Goal: Task Accomplishment & Management: Manage account settings

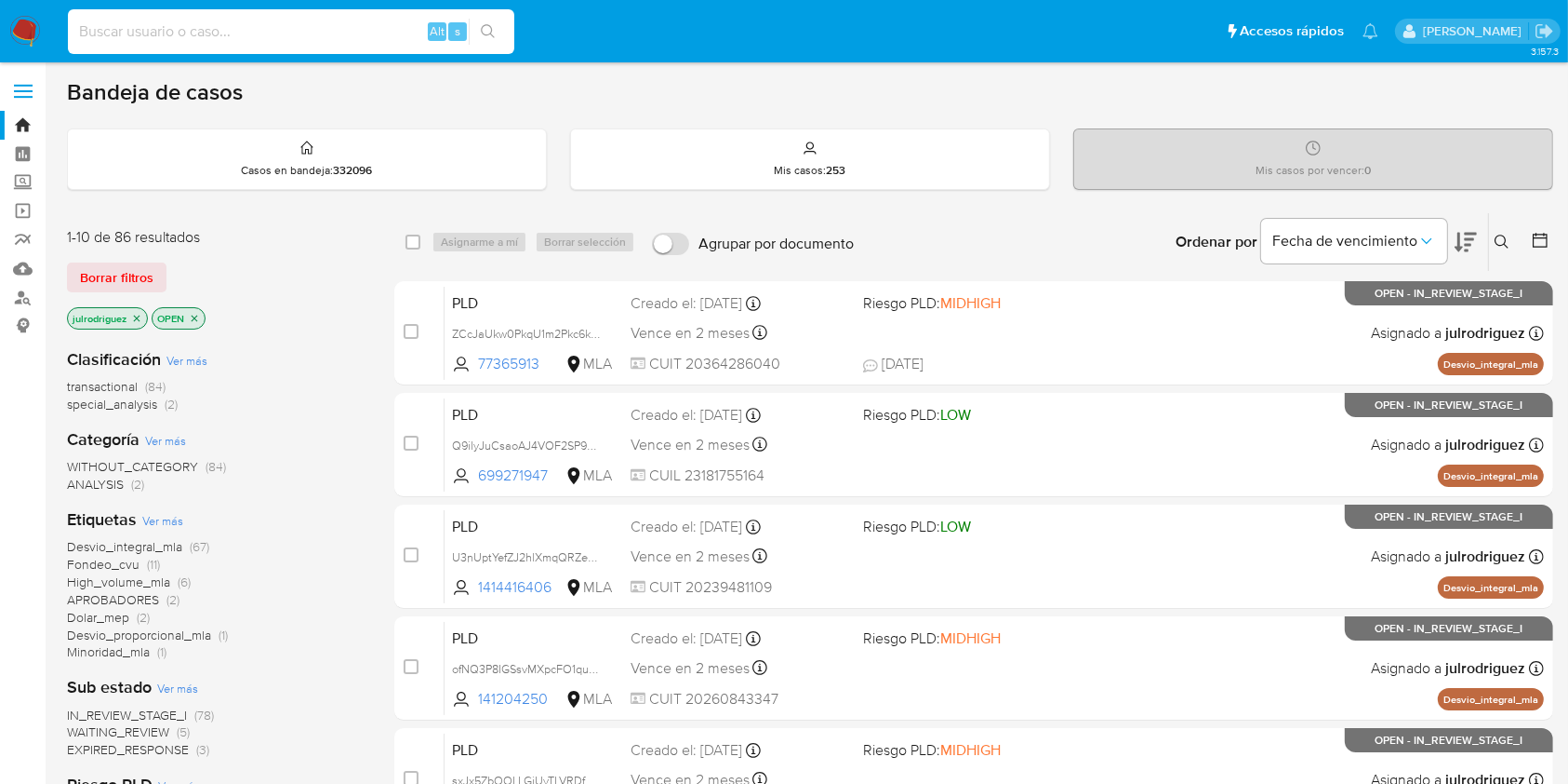
click at [202, 28] on input at bounding box center [290, 31] width 446 height 24
paste input "157243955"
type input "157243955"
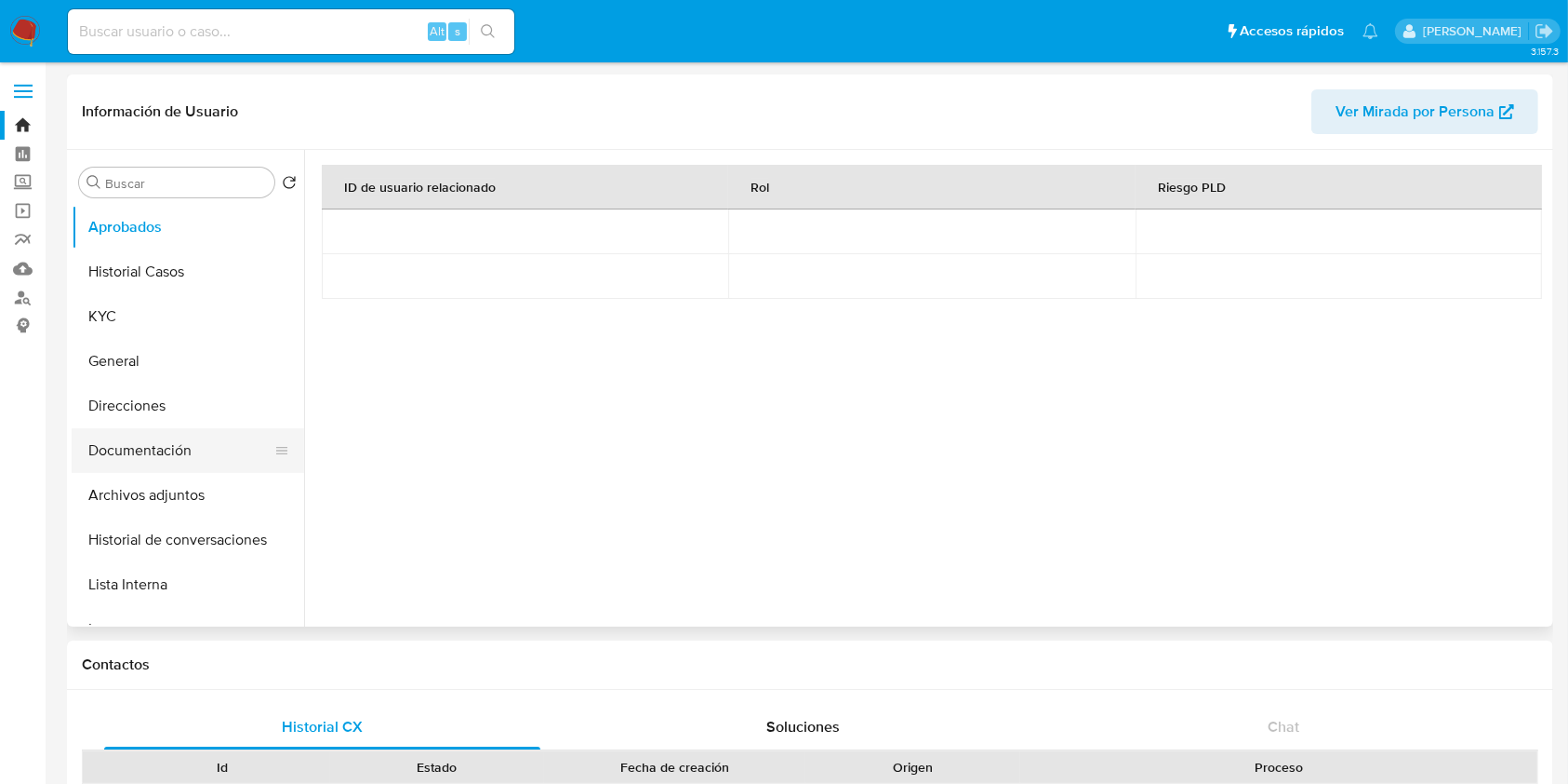
select select "10"
click at [127, 442] on button "Documentación" at bounding box center [180, 450] width 218 height 44
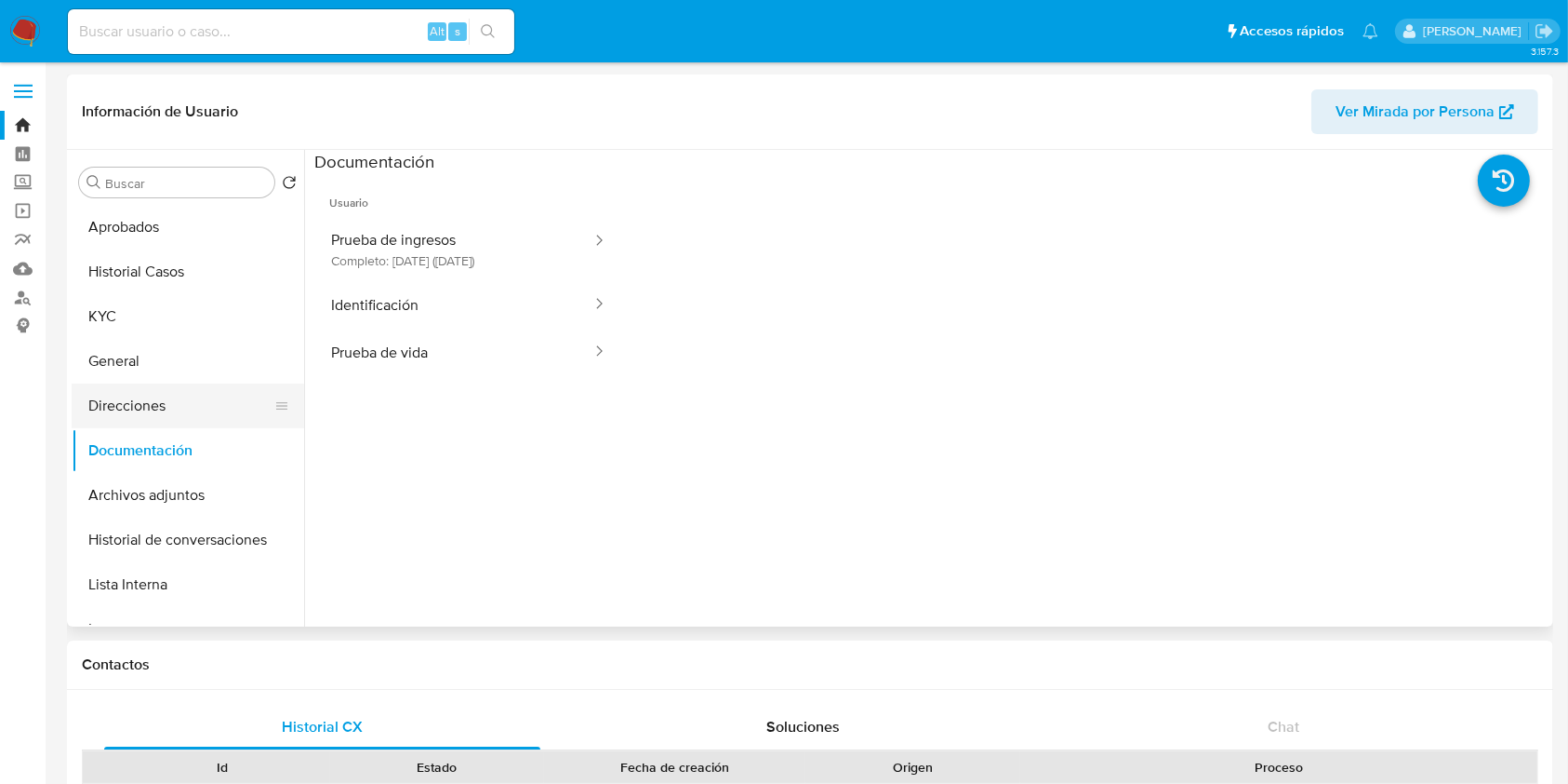
click at [133, 415] on button "Direcciones" at bounding box center [180, 406] width 218 height 44
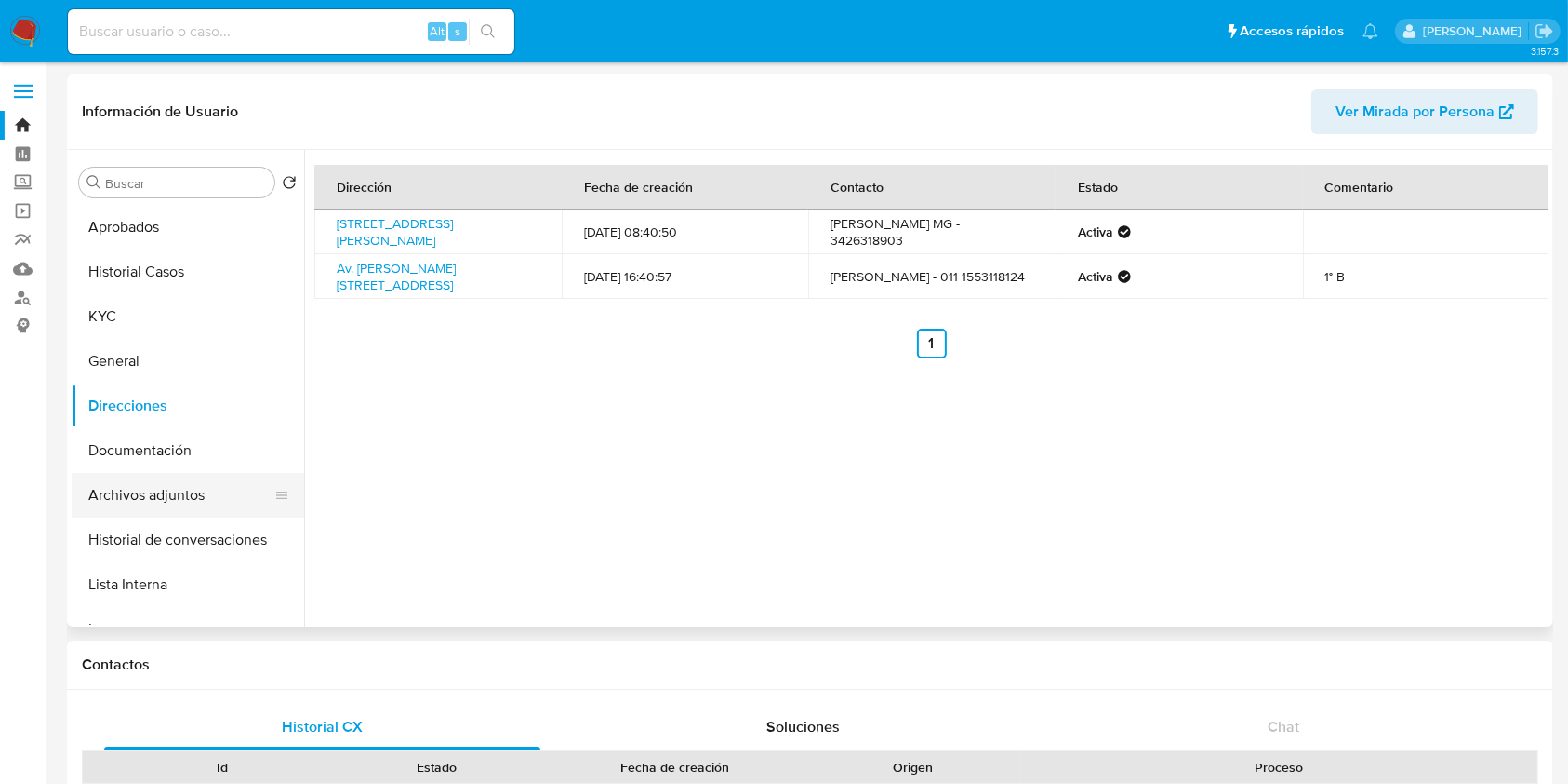
click at [133, 490] on button "Archivos adjuntos" at bounding box center [180, 495] width 218 height 44
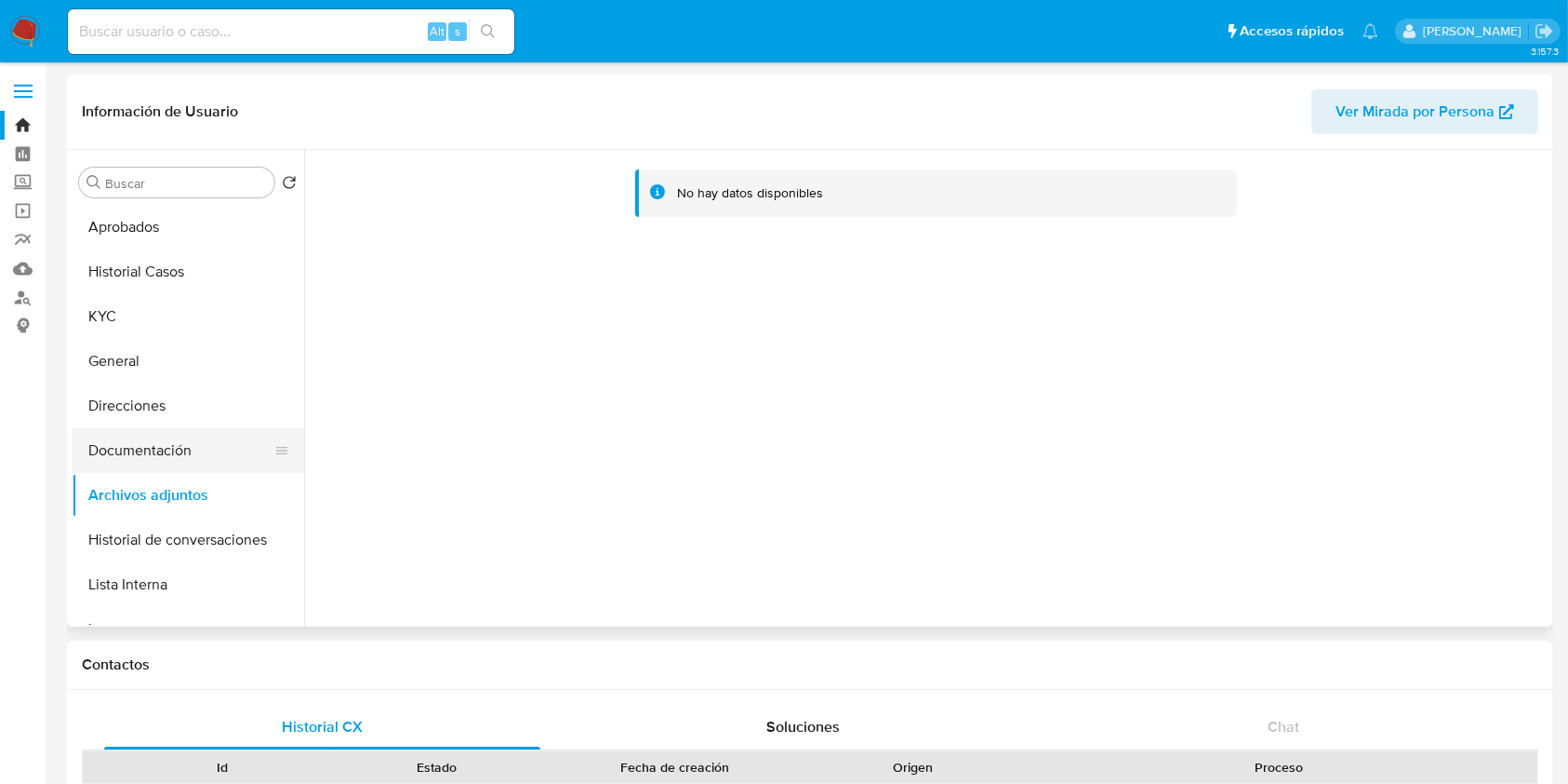
click at [144, 439] on button "Documentación" at bounding box center [180, 450] width 218 height 44
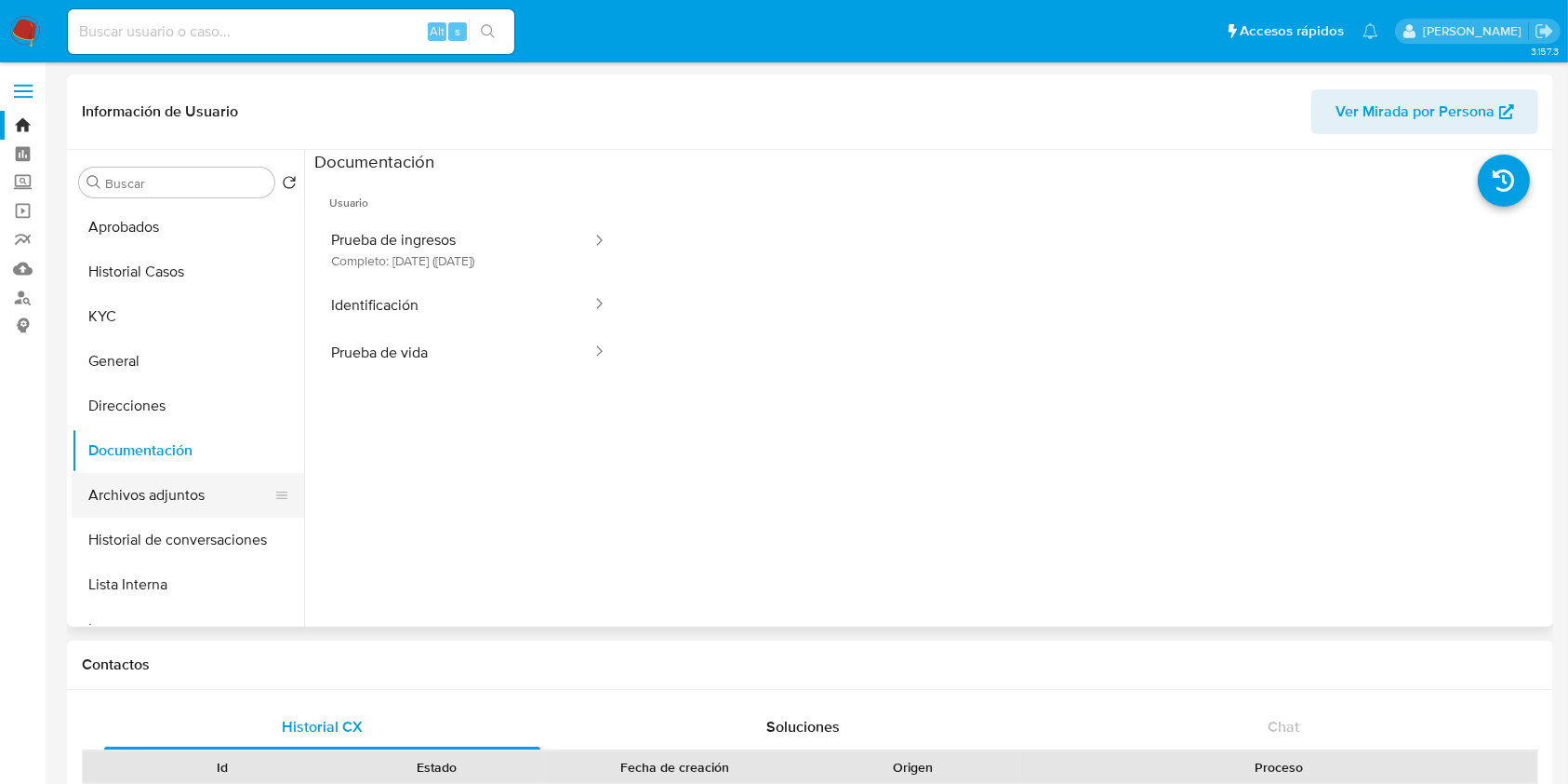
click at [144, 479] on button "Archivos adjuntos" at bounding box center [180, 495] width 218 height 44
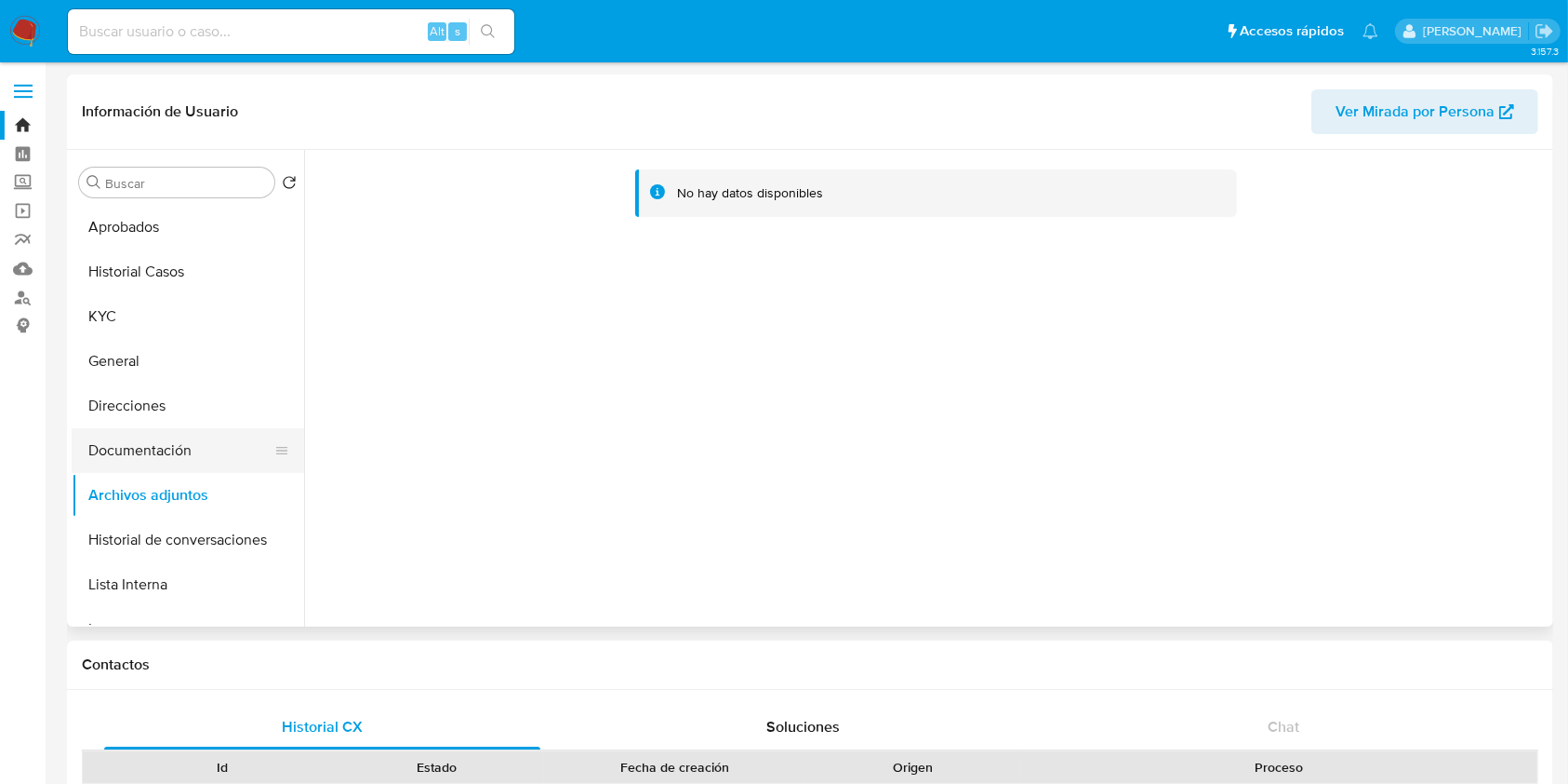
click at [144, 452] on button "Documentación" at bounding box center [180, 450] width 218 height 44
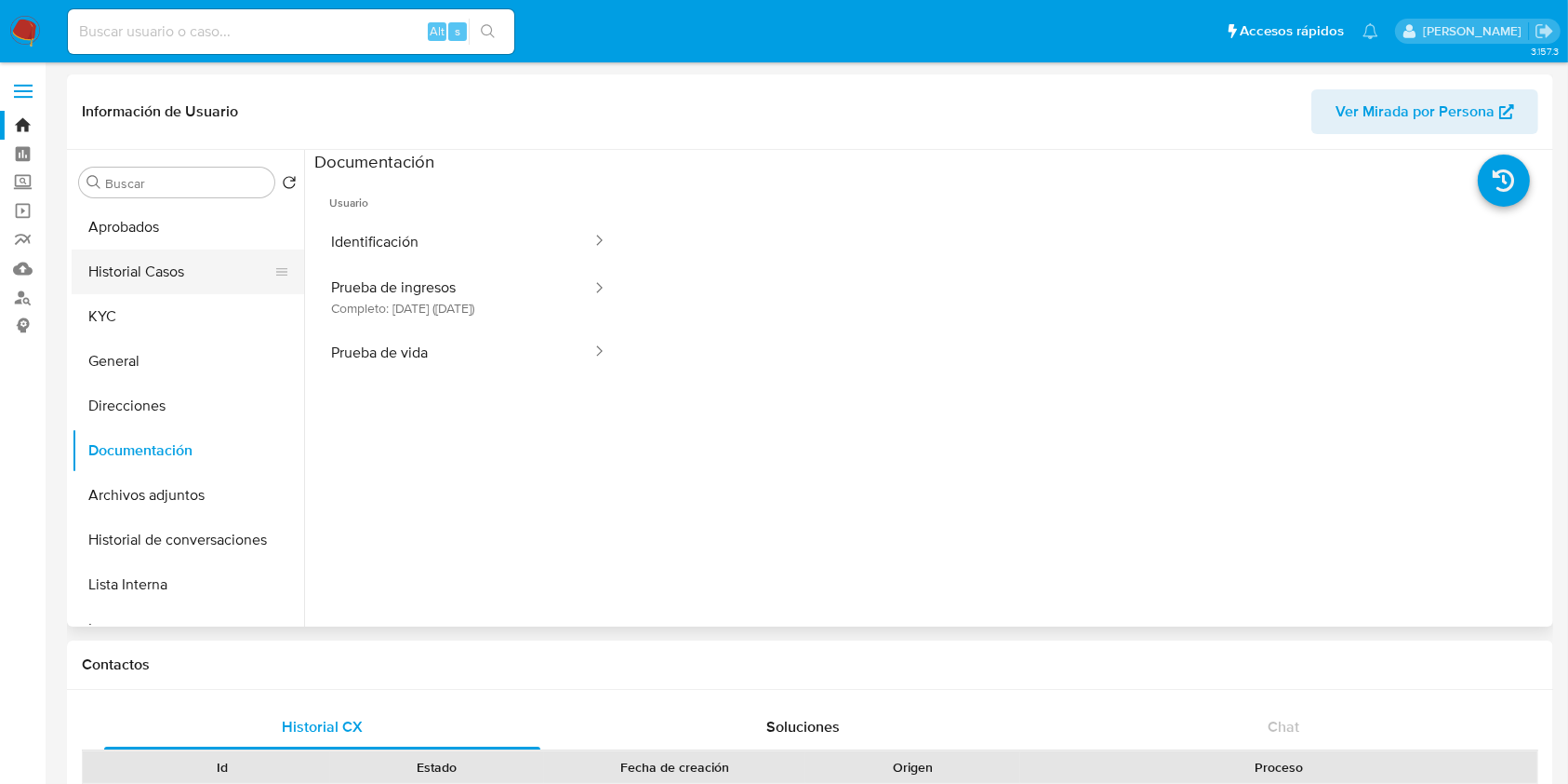
click at [160, 282] on button "Historial Casos" at bounding box center [180, 272] width 218 height 44
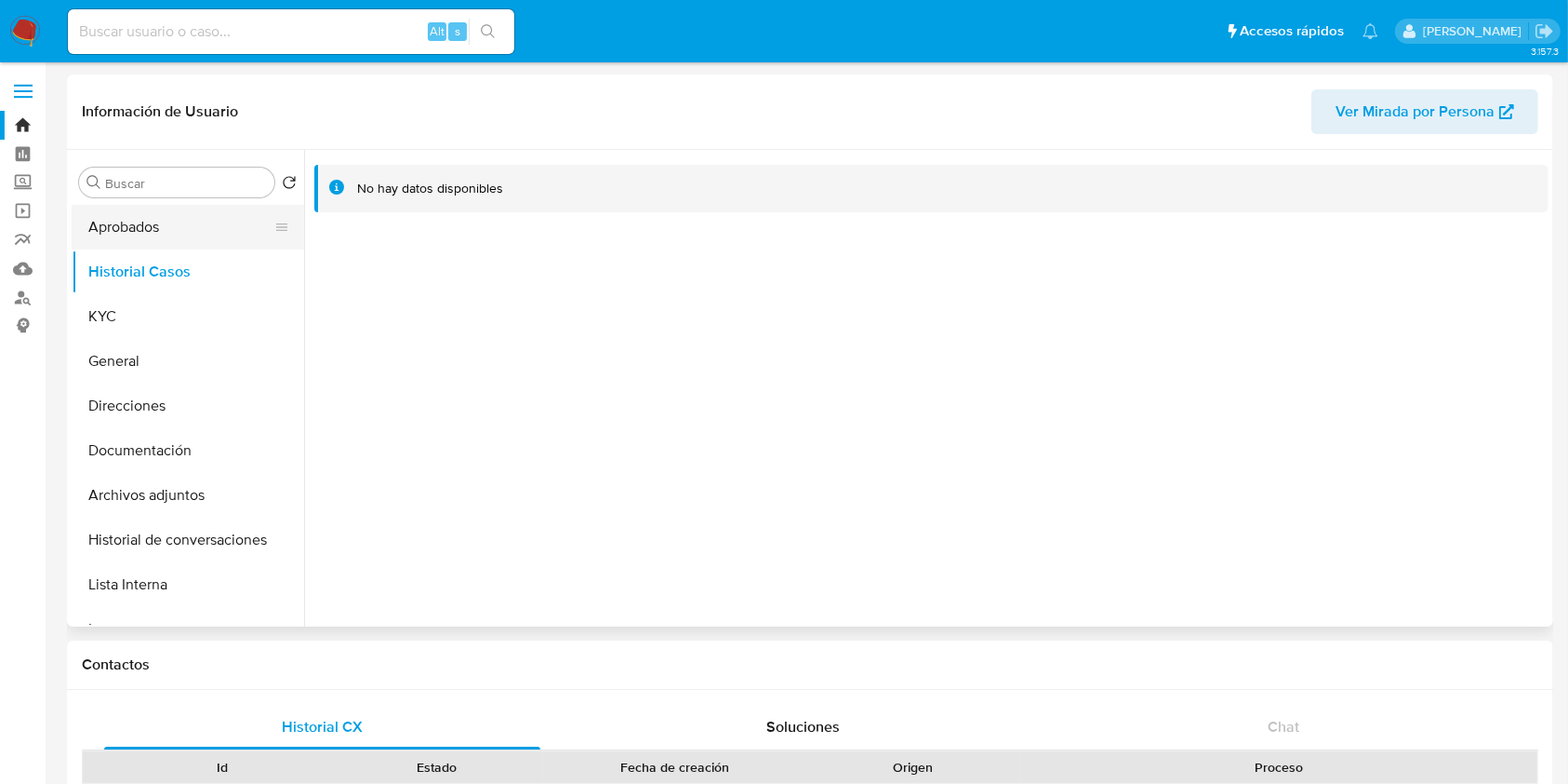
click at [199, 215] on button "Aprobados" at bounding box center [180, 227] width 218 height 44
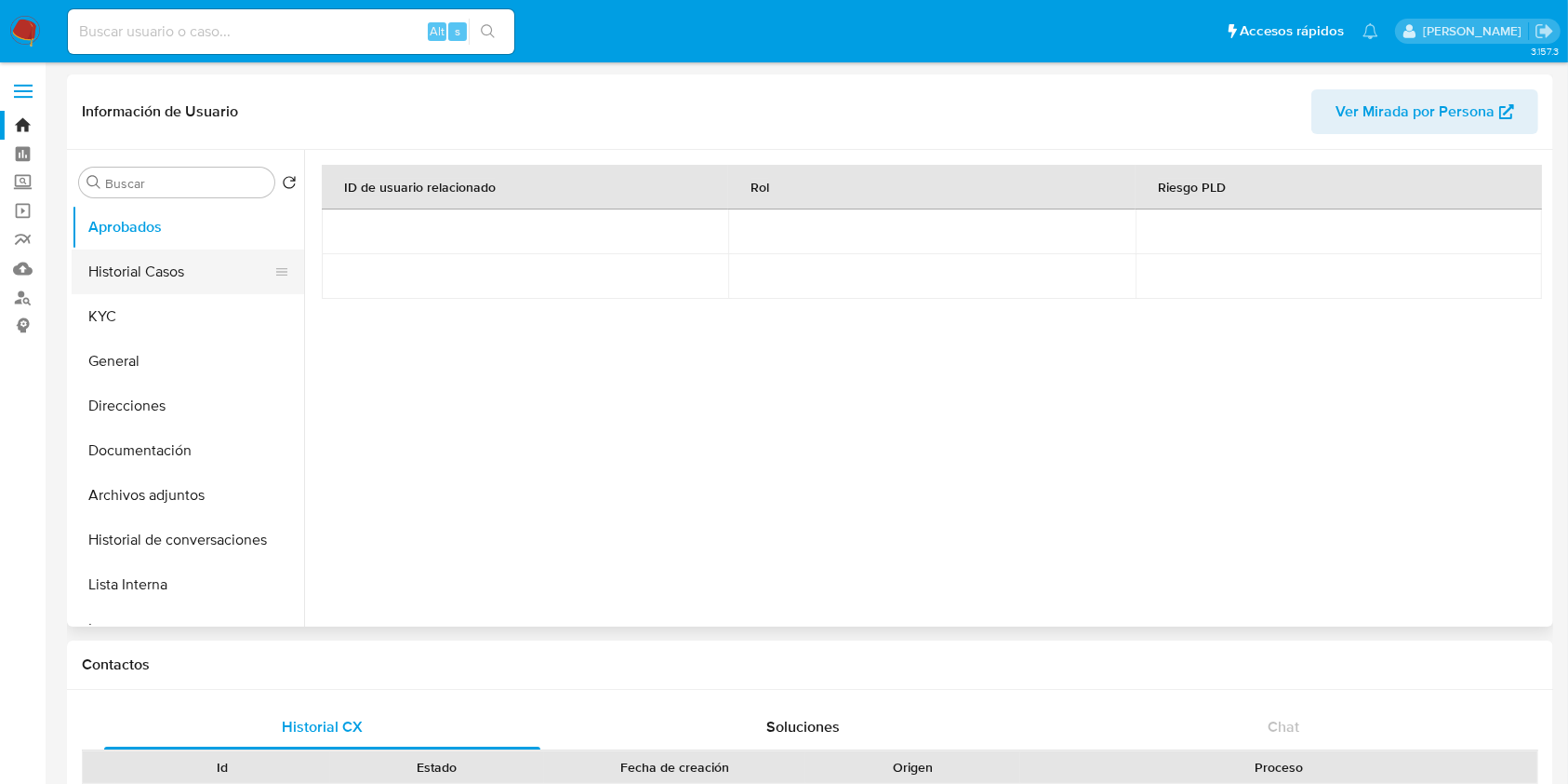
click at [181, 264] on button "Historial Casos" at bounding box center [180, 272] width 218 height 44
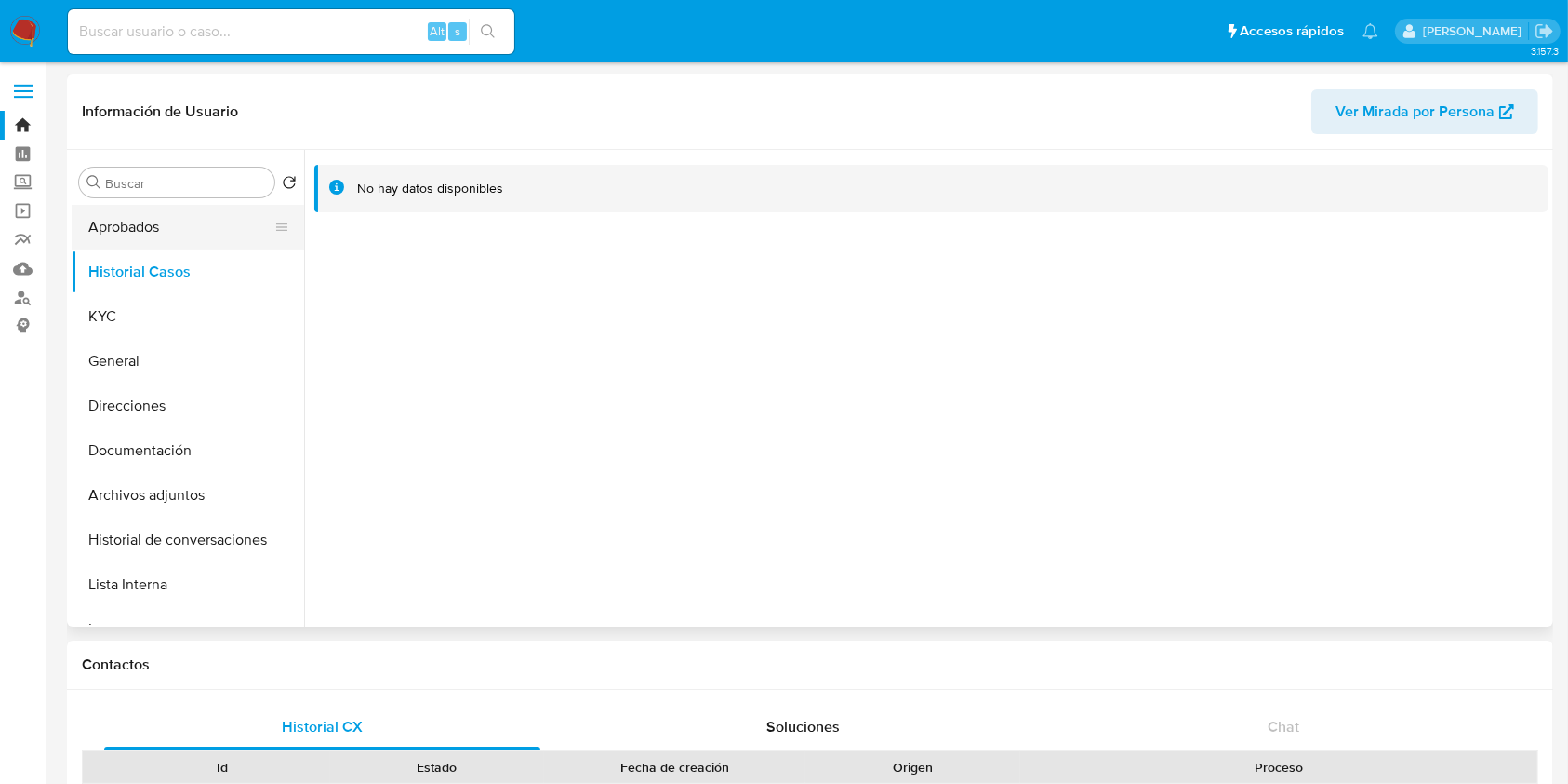
click at [173, 217] on button "Aprobados" at bounding box center [180, 227] width 218 height 44
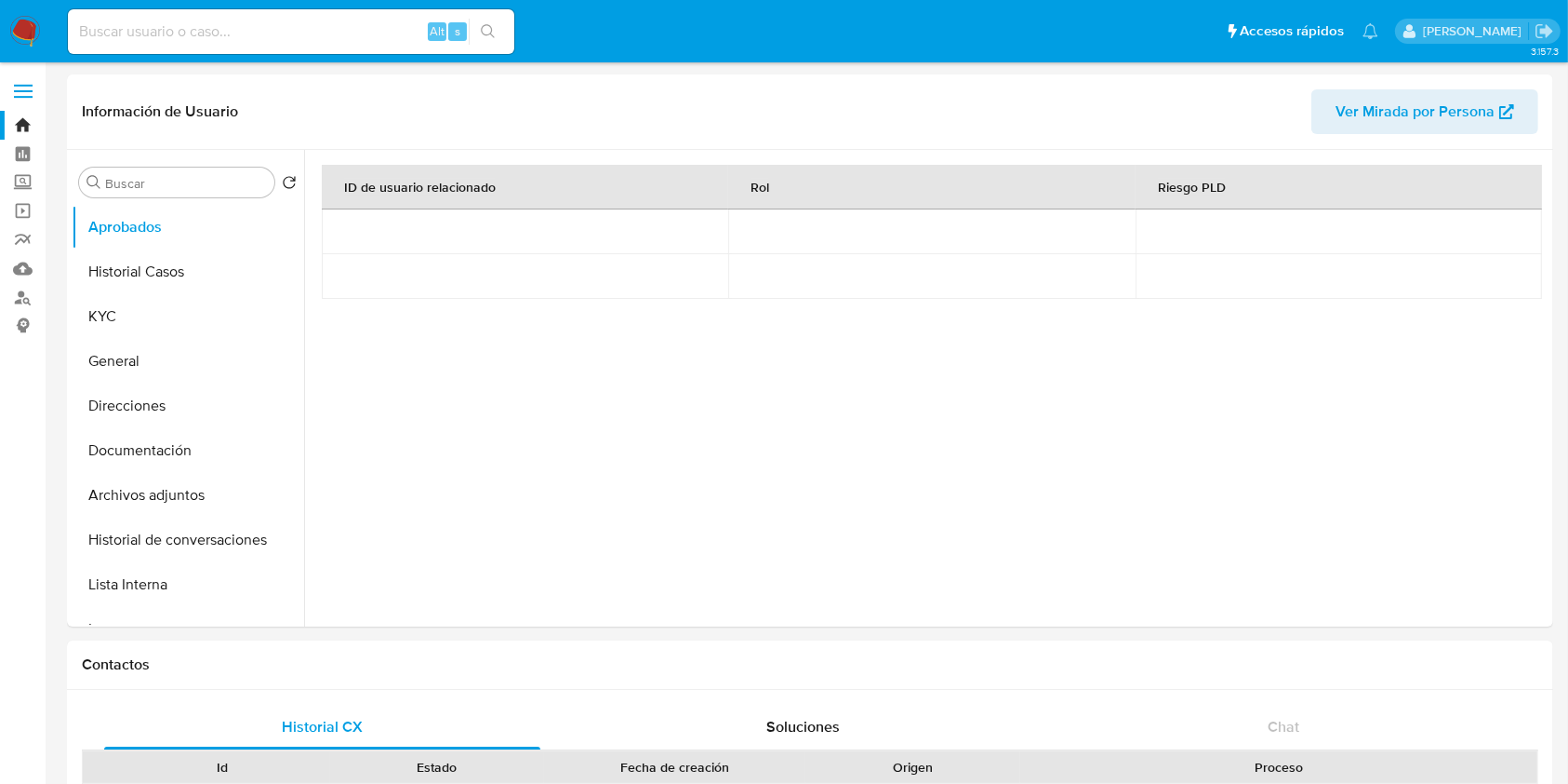
click at [247, 41] on input at bounding box center [290, 31] width 446 height 24
paste input "840773079"
type input "840773079"
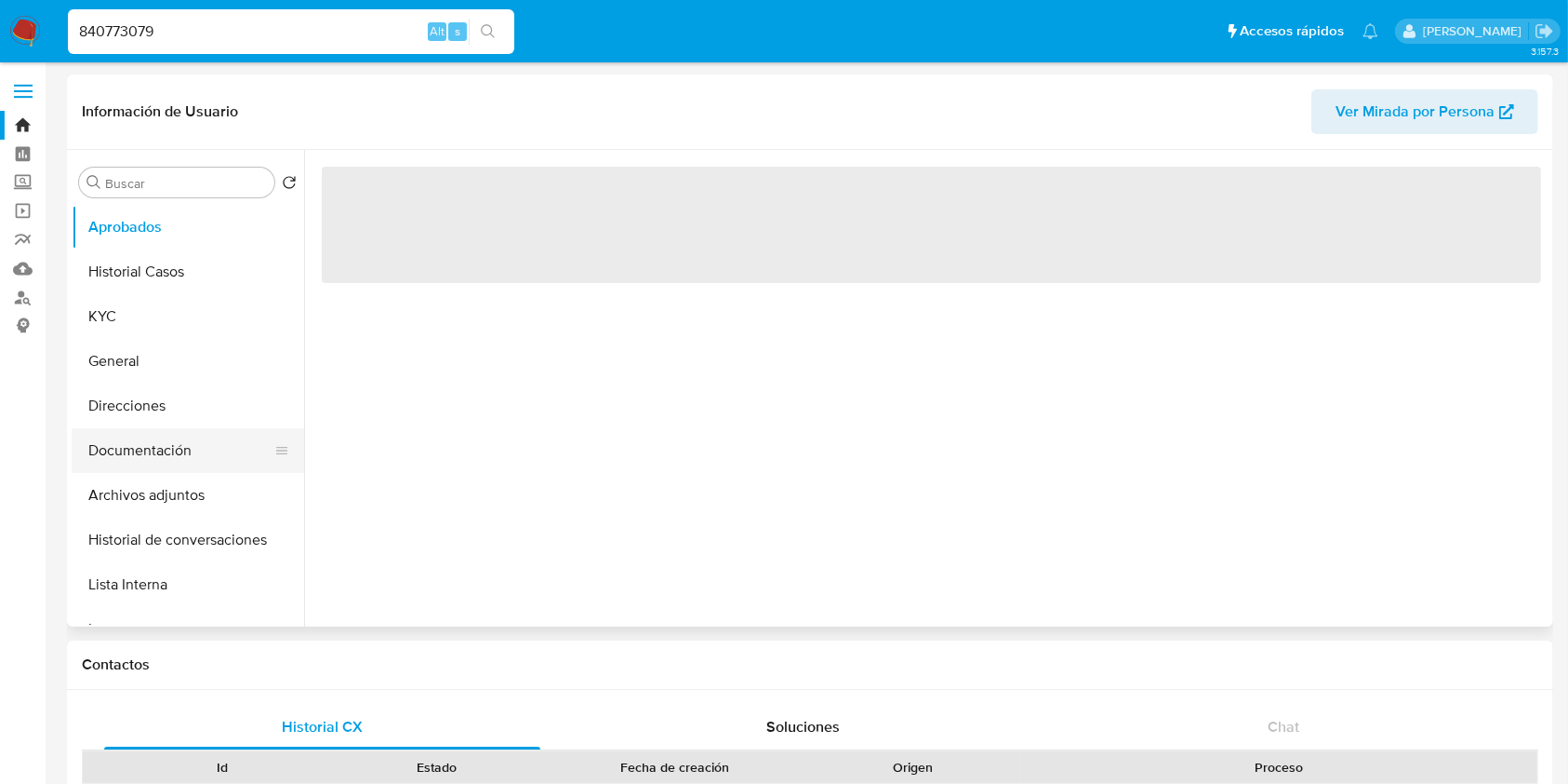
click at [148, 450] on button "Documentación" at bounding box center [180, 450] width 218 height 44
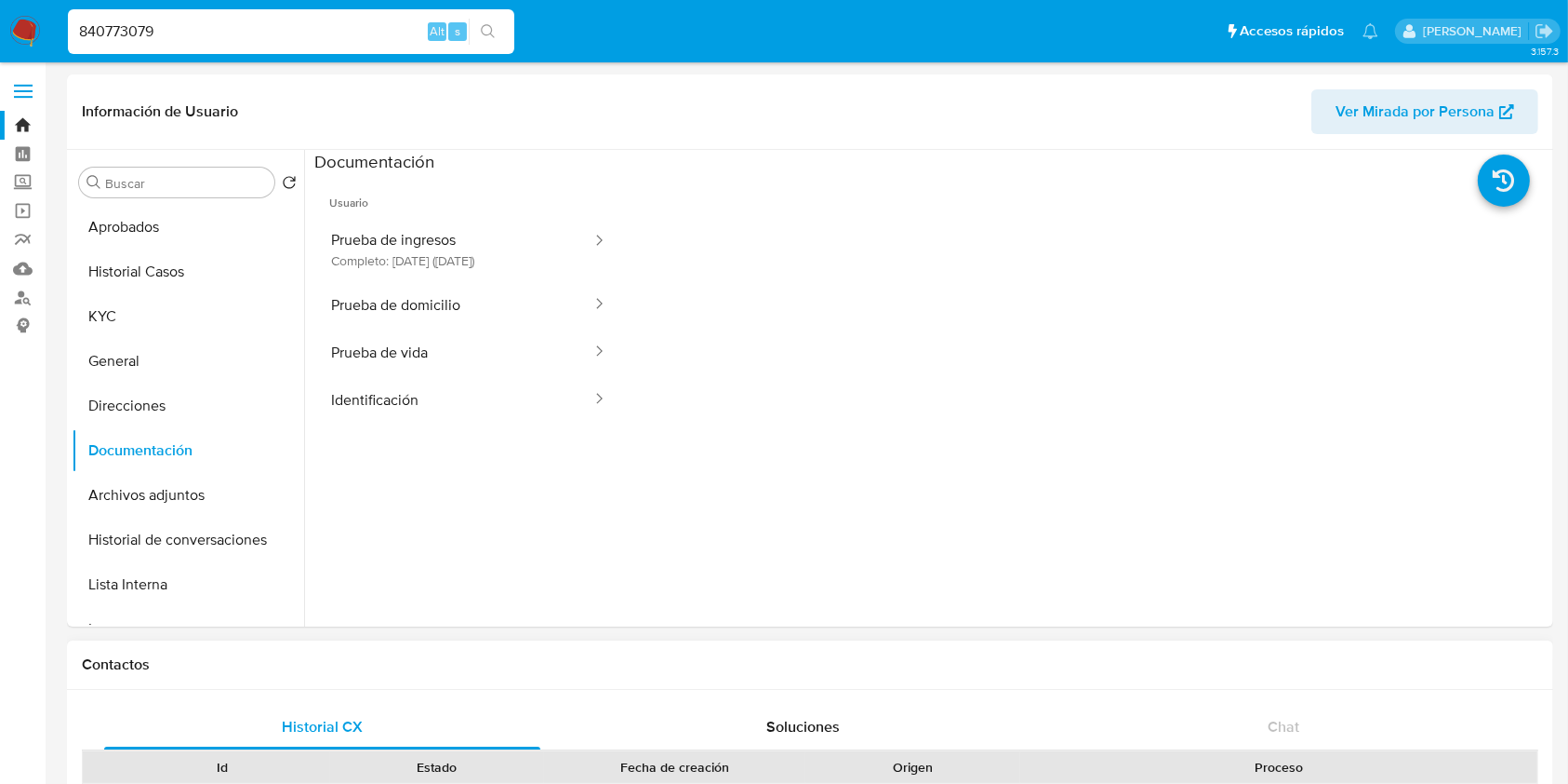
select select "10"
click at [178, 488] on button "Archivos adjuntos" at bounding box center [180, 495] width 218 height 44
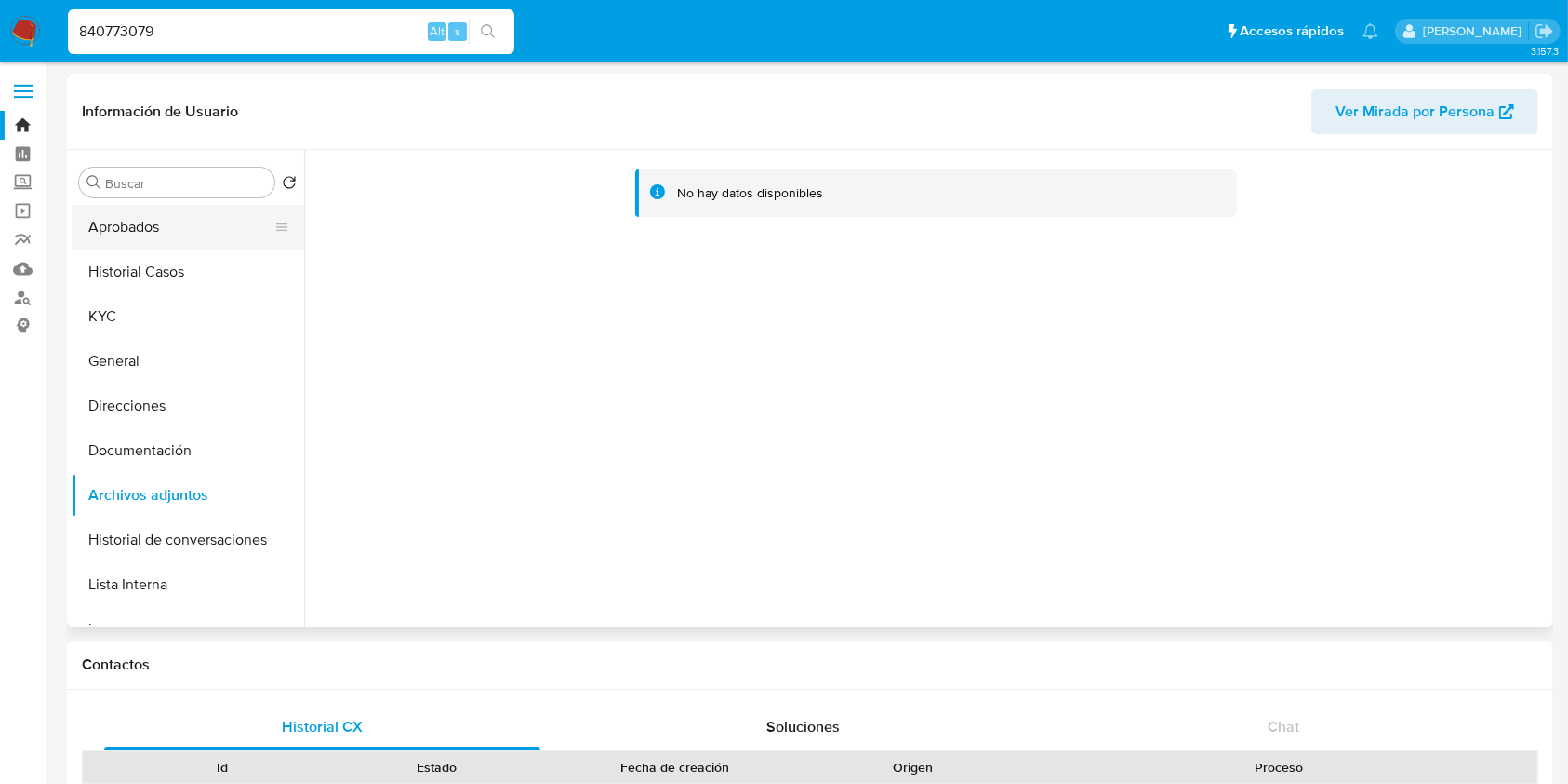
click at [157, 234] on button "Aprobados" at bounding box center [180, 227] width 218 height 44
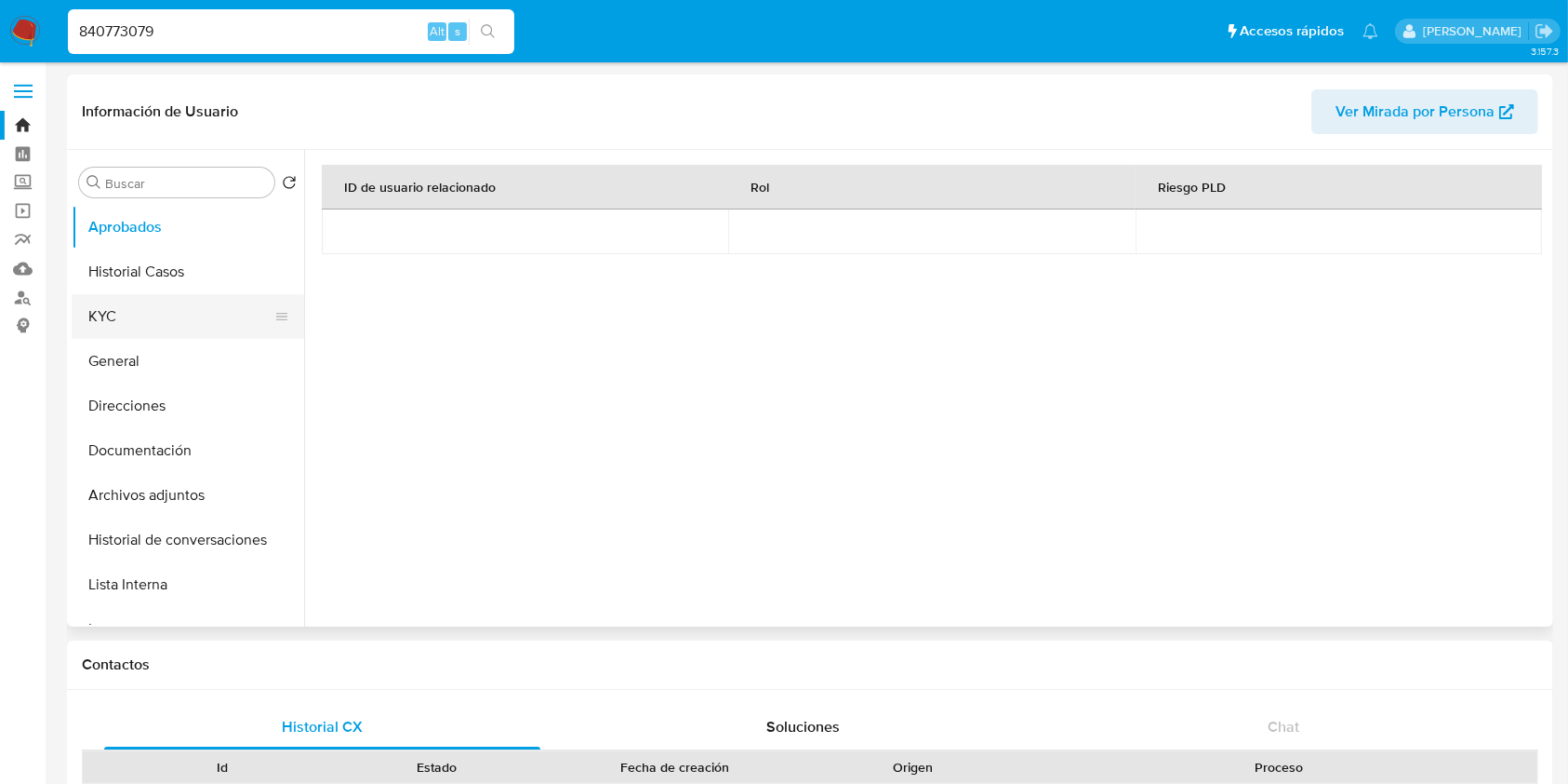
click at [120, 317] on button "KYC" at bounding box center [180, 316] width 218 height 44
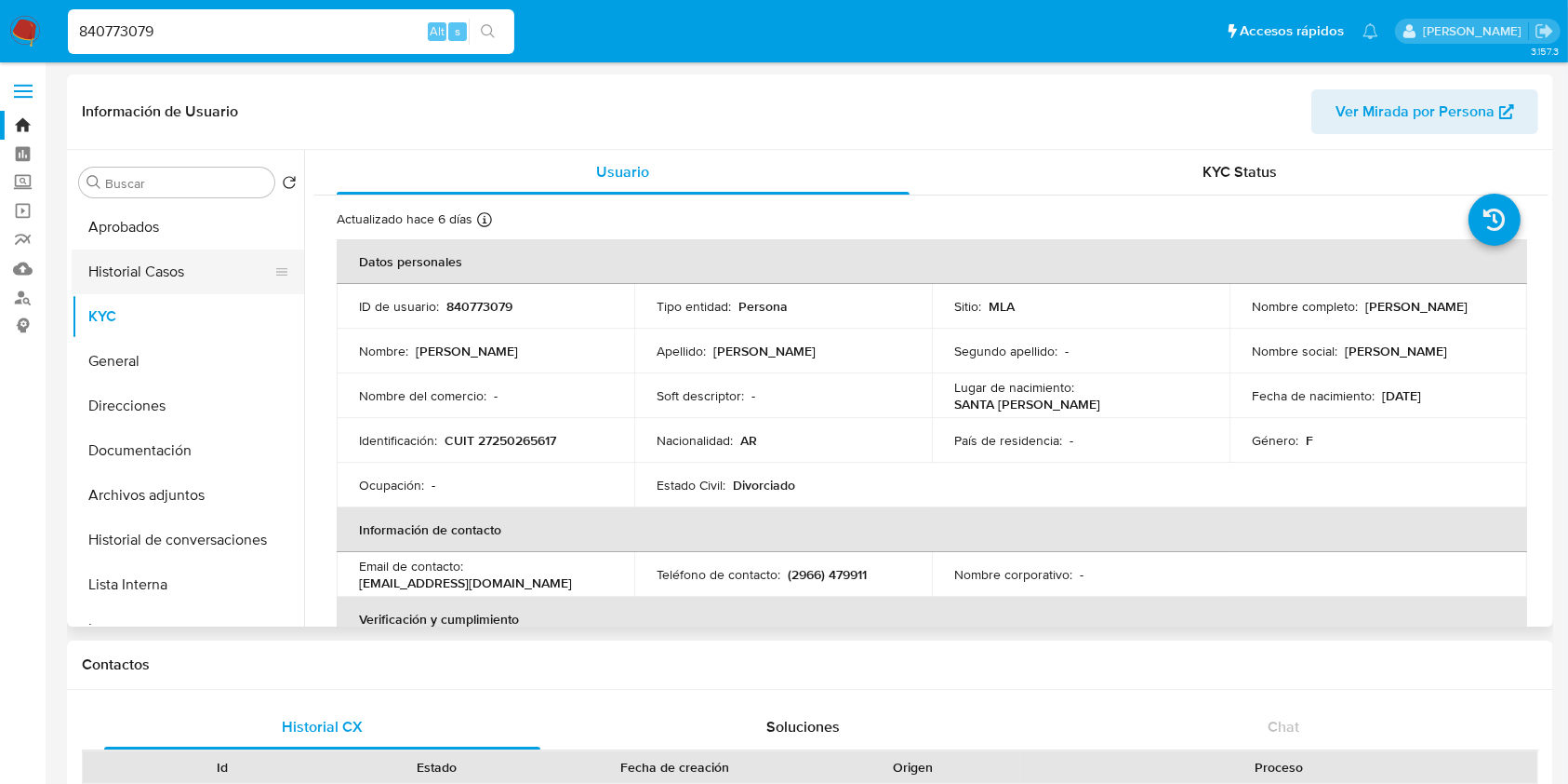
click at [147, 260] on button "Historial Casos" at bounding box center [180, 272] width 218 height 44
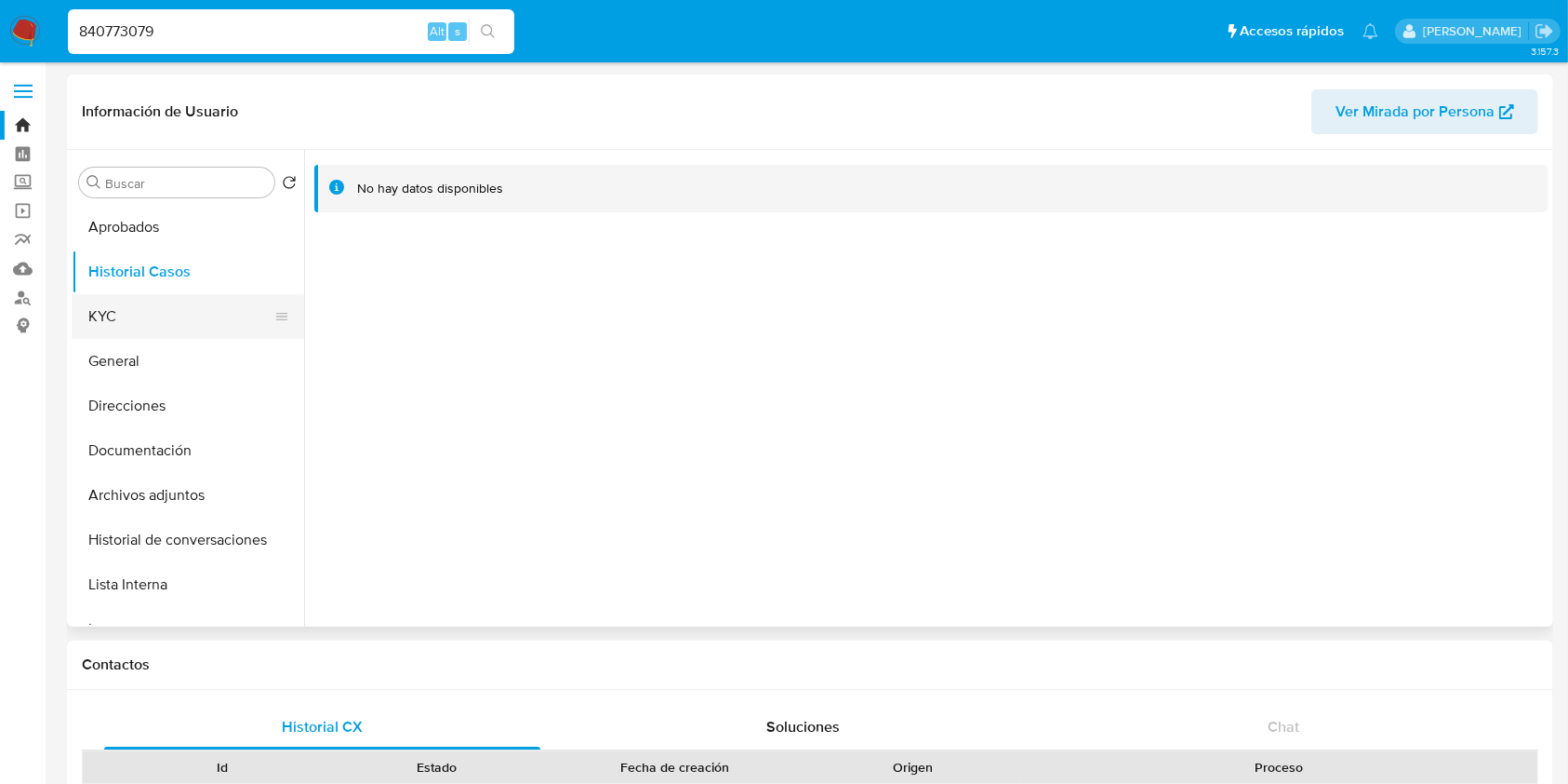
click at [142, 304] on button "KYC" at bounding box center [180, 316] width 218 height 44
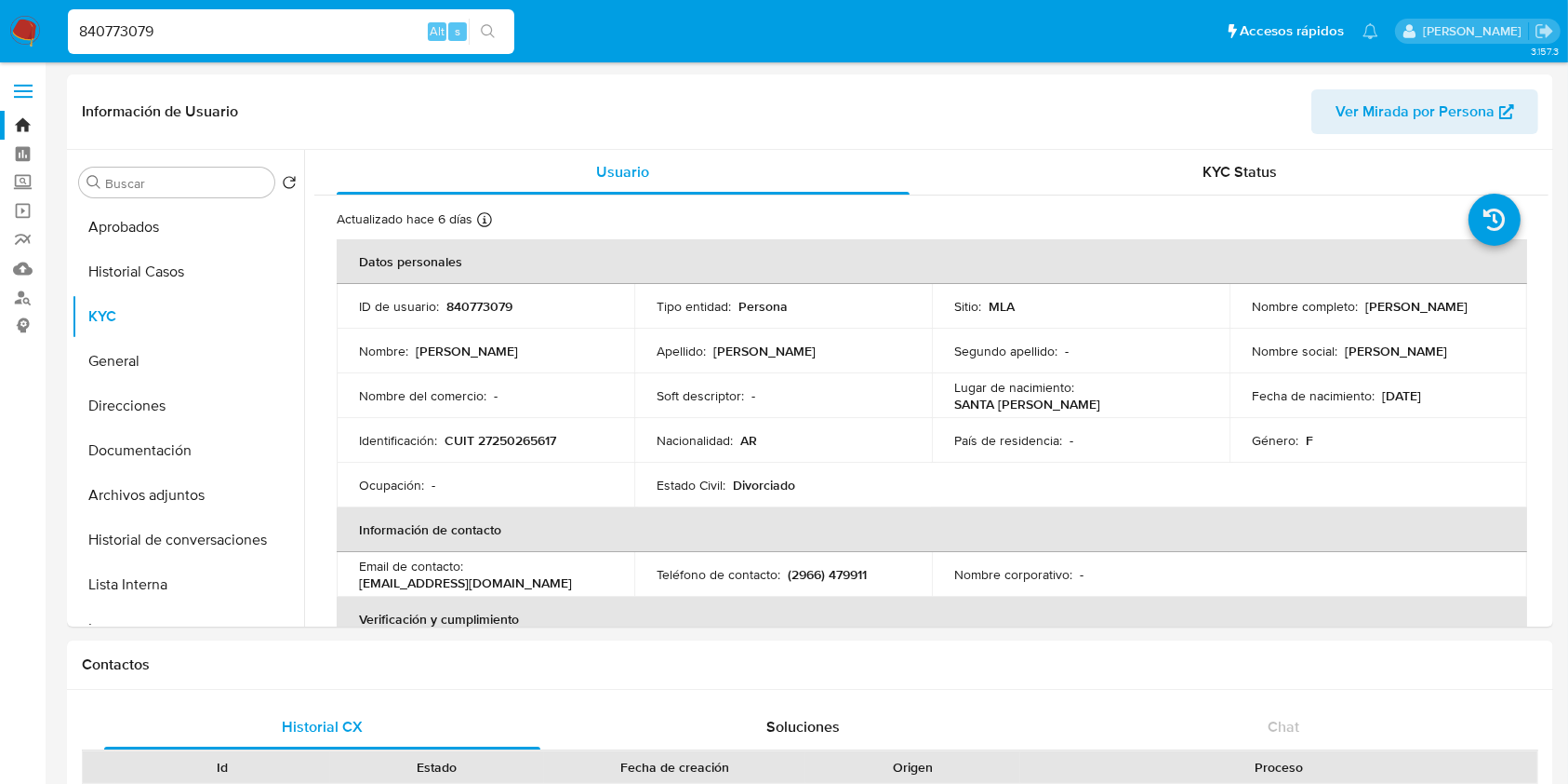
drag, startPoint x: 271, startPoint y: 30, endPoint x: 0, endPoint y: 8, distance: 271.9
click at [0, 8] on nav "Pausado Ver notificaciones 840773079 Alt s Accesos rápidos Presiona las siguien…" at bounding box center [784, 31] width 1568 height 63
click at [145, 283] on button "Historial Casos" at bounding box center [180, 272] width 218 height 44
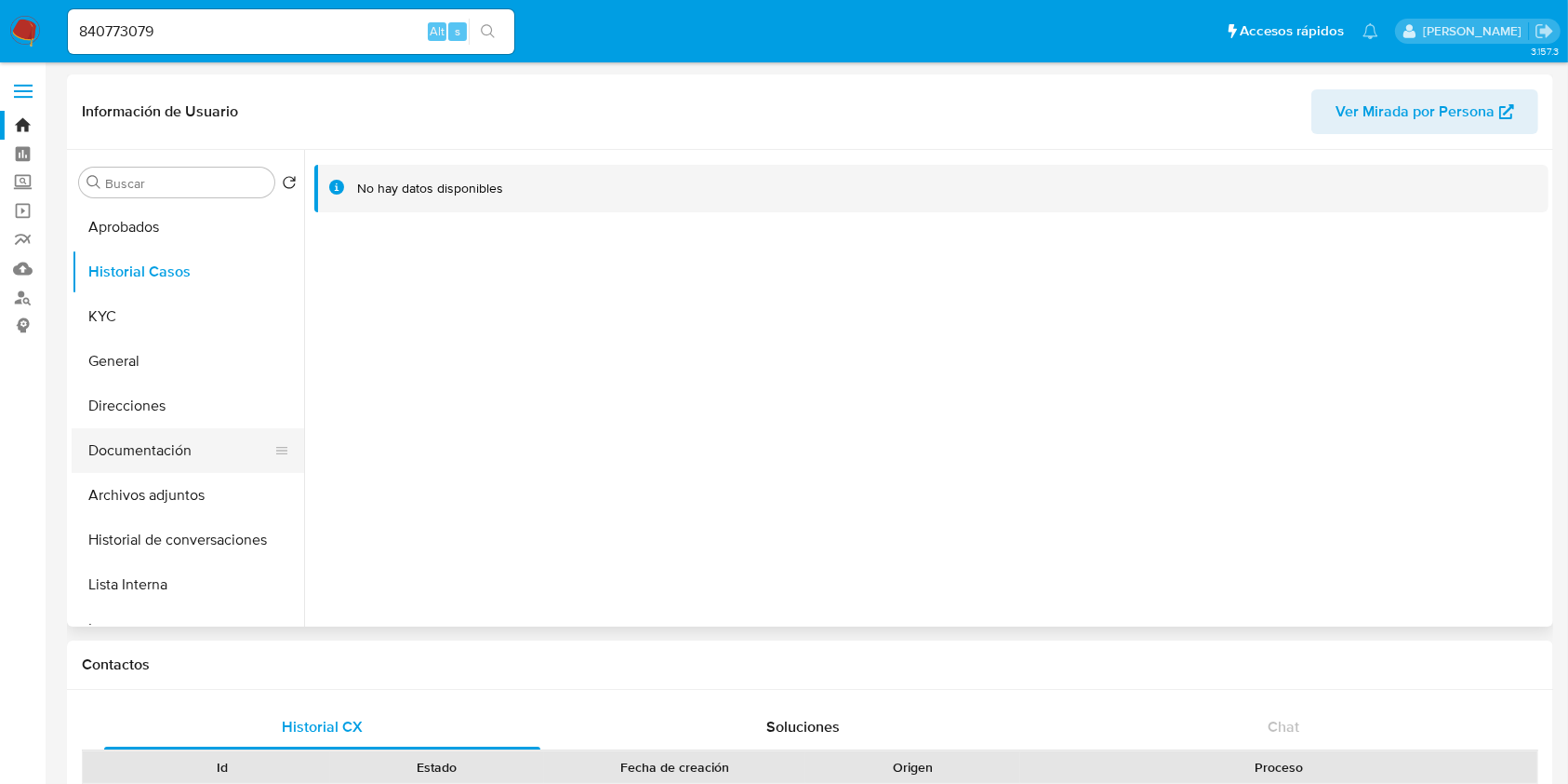
click at [163, 451] on button "Documentación" at bounding box center [180, 450] width 218 height 44
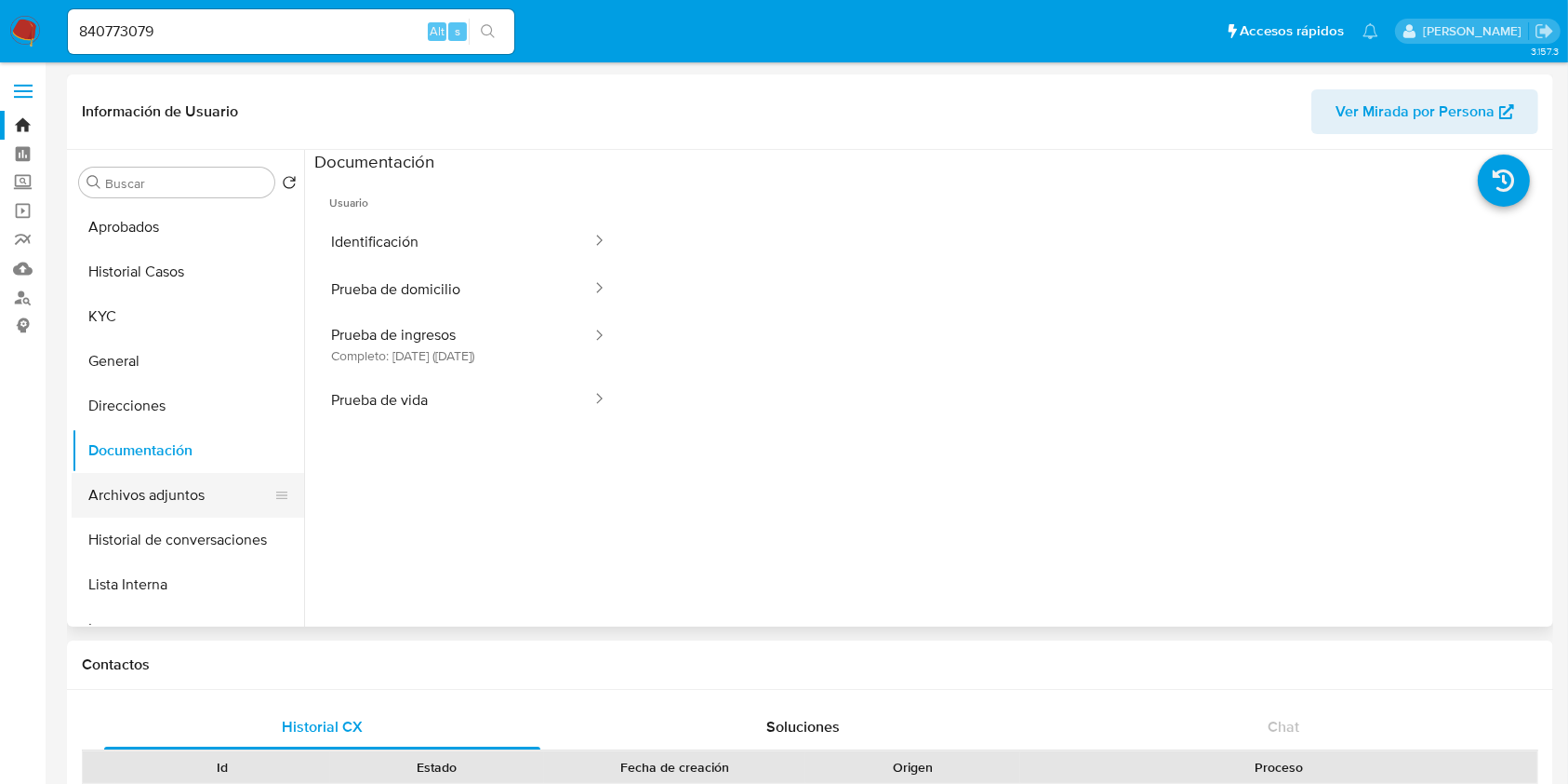
click at [238, 477] on button "Archivos adjuntos" at bounding box center [180, 495] width 218 height 44
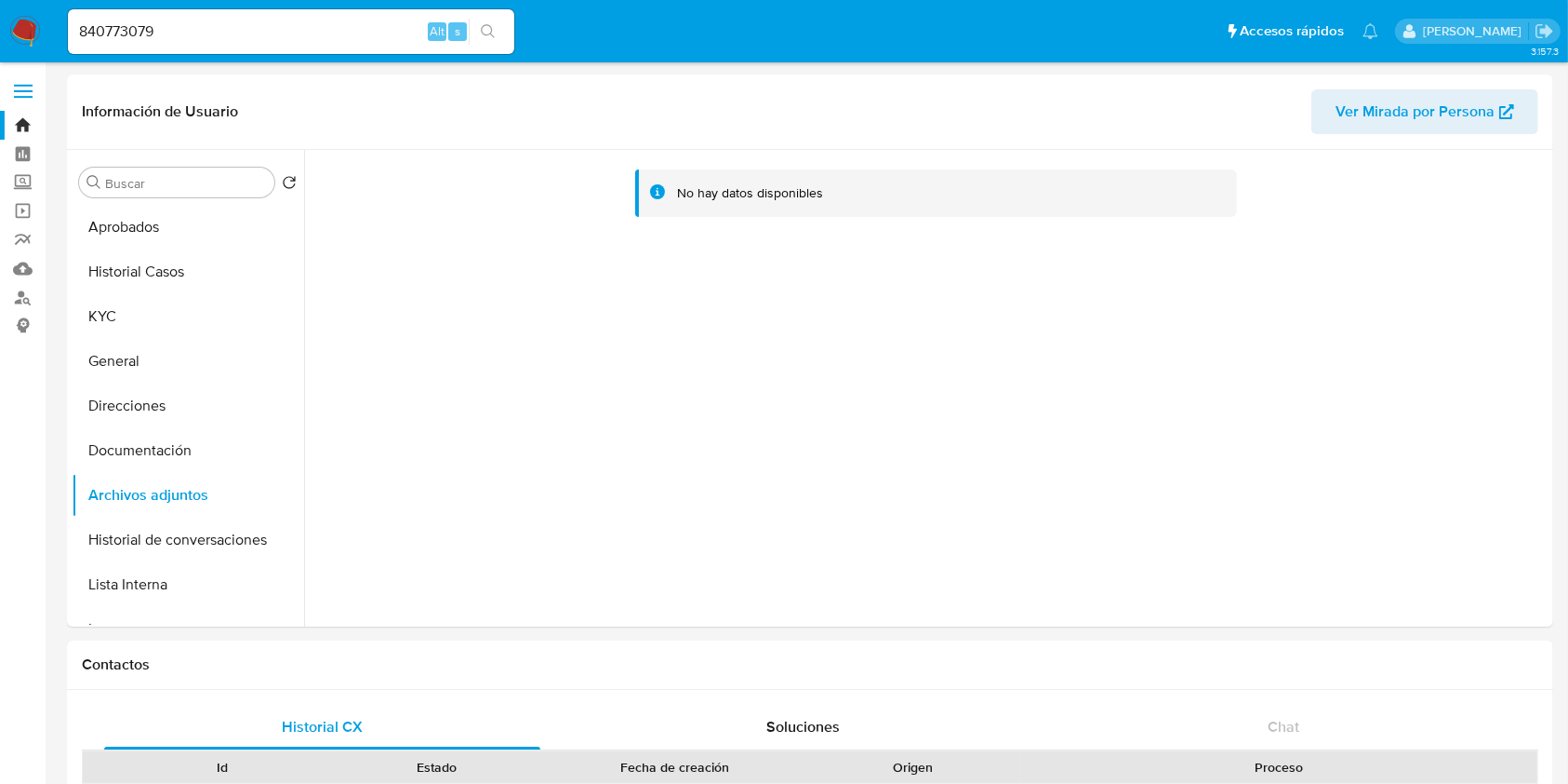
click at [238, 50] on div "840773079 Alt s" at bounding box center [290, 32] width 446 height 44
click at [66, 29] on li "840773079 Alt s" at bounding box center [291, 31] width 456 height 46
click at [196, 217] on button "Aprobados" at bounding box center [180, 227] width 218 height 44
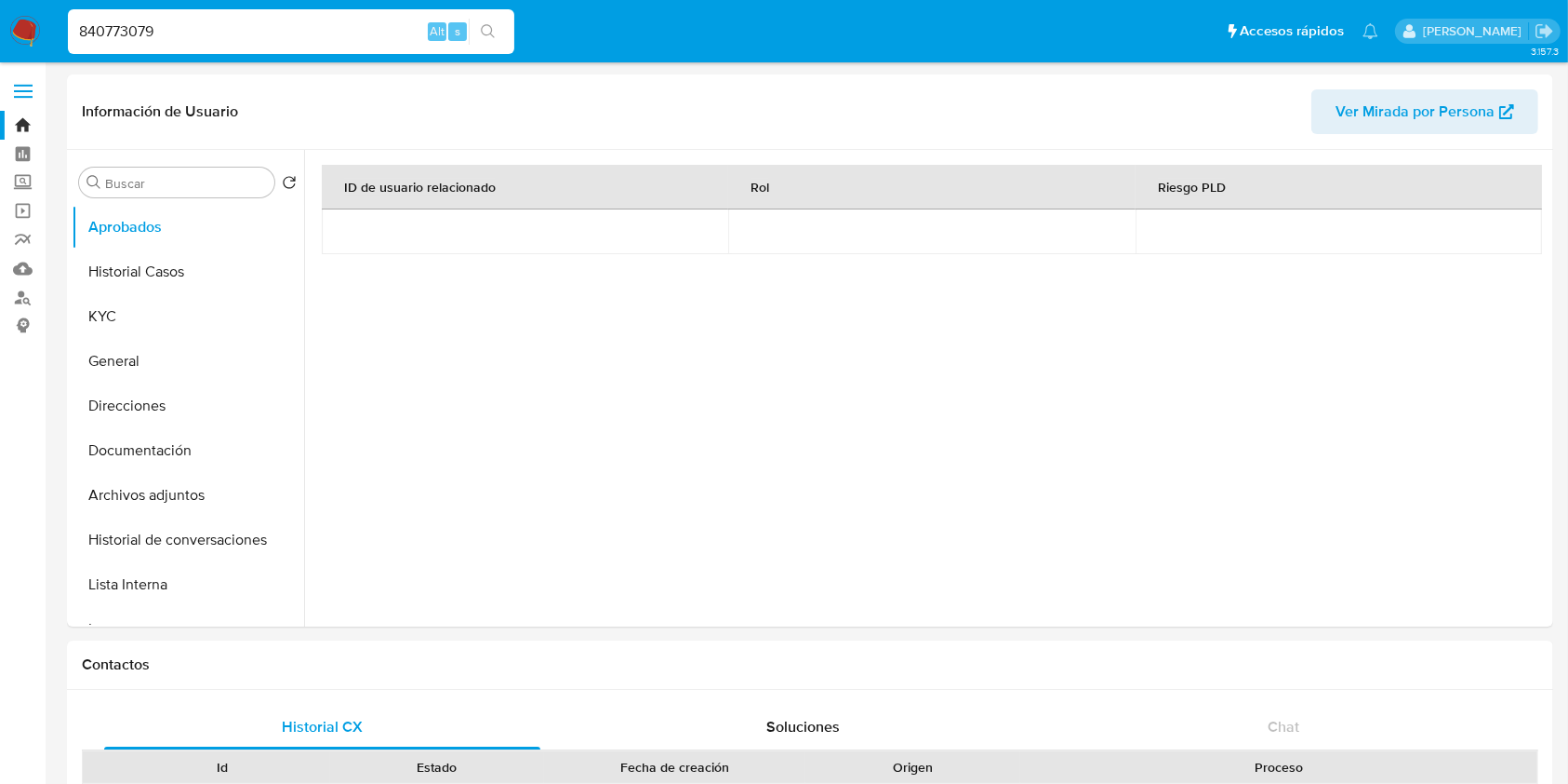
drag, startPoint x: 227, startPoint y: 42, endPoint x: 0, endPoint y: -13, distance: 233.6
paste input "309114923"
type input "309114923"
select select "10"
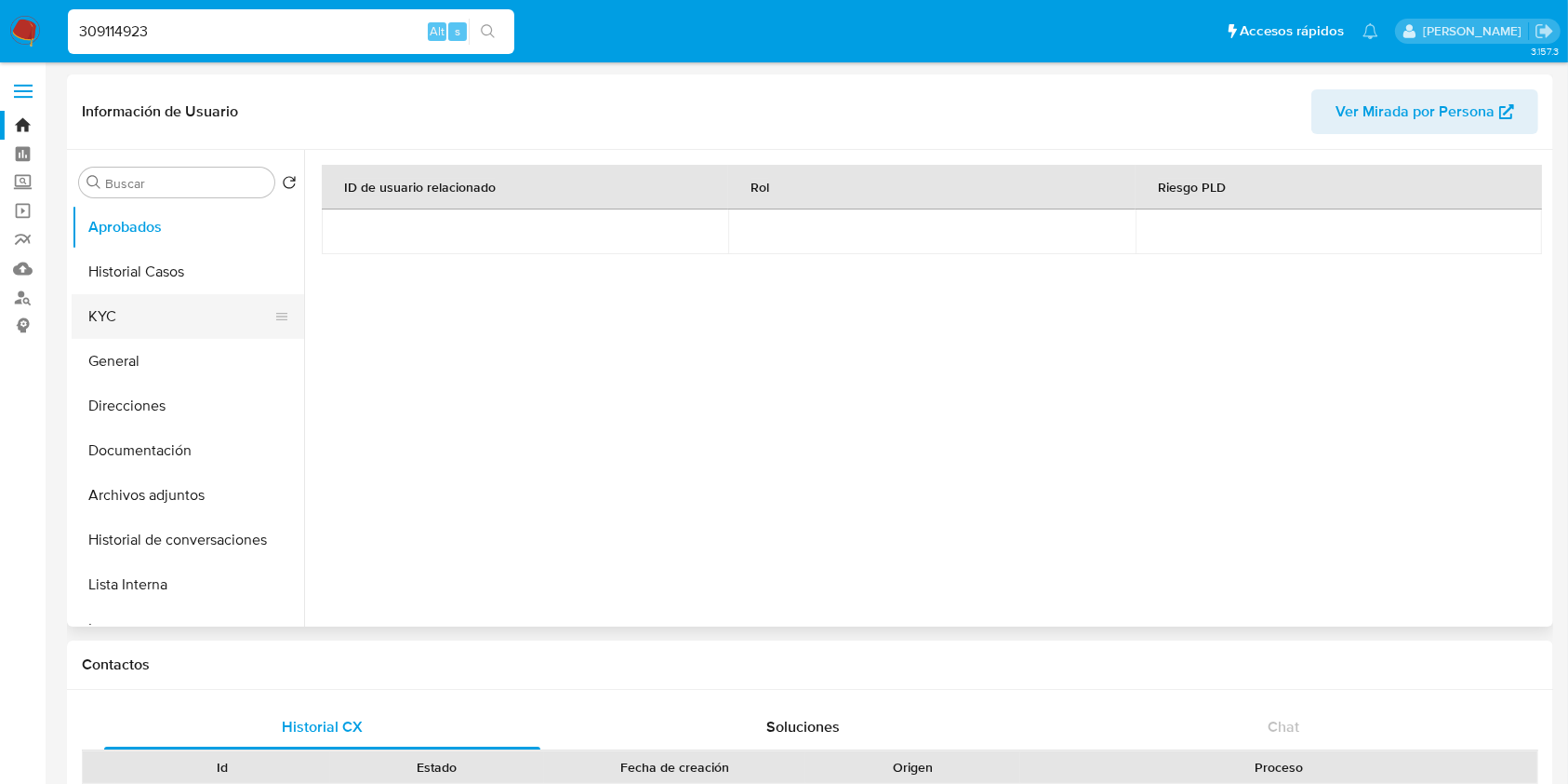
click at [115, 321] on button "KYC" at bounding box center [180, 316] width 218 height 44
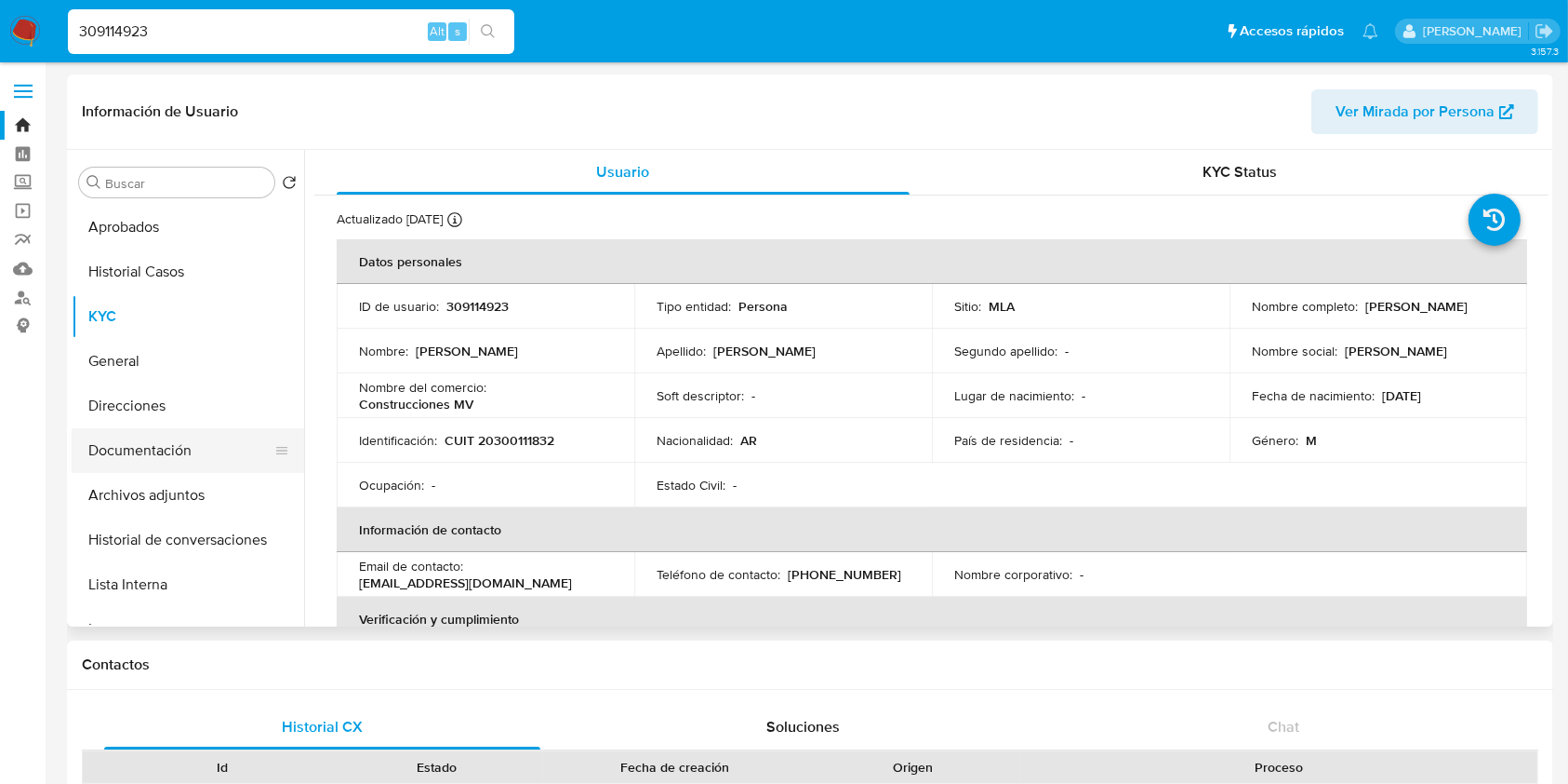
click at [156, 446] on button "Documentación" at bounding box center [180, 450] width 218 height 44
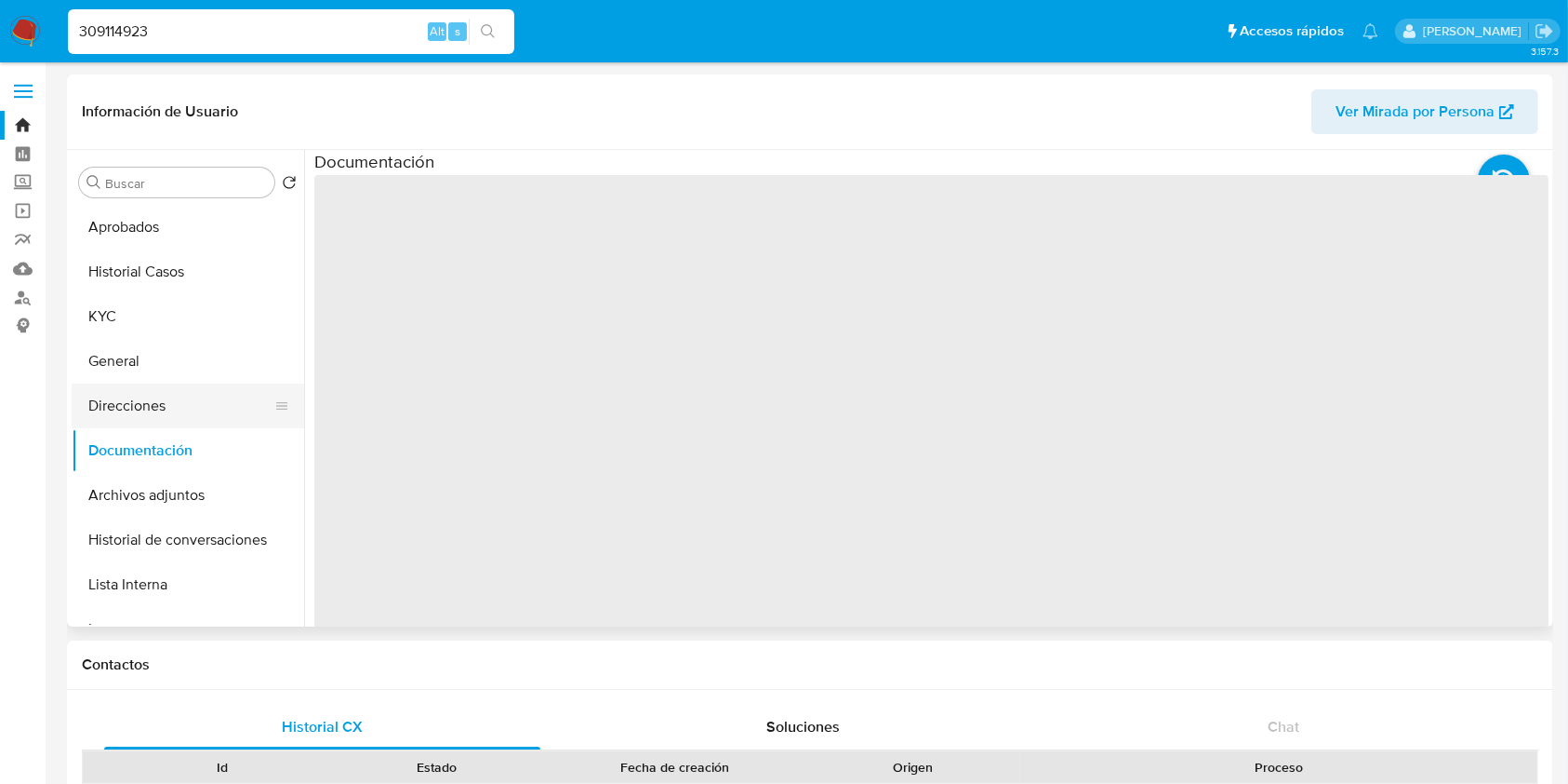
click at [148, 402] on button "Direcciones" at bounding box center [180, 406] width 218 height 44
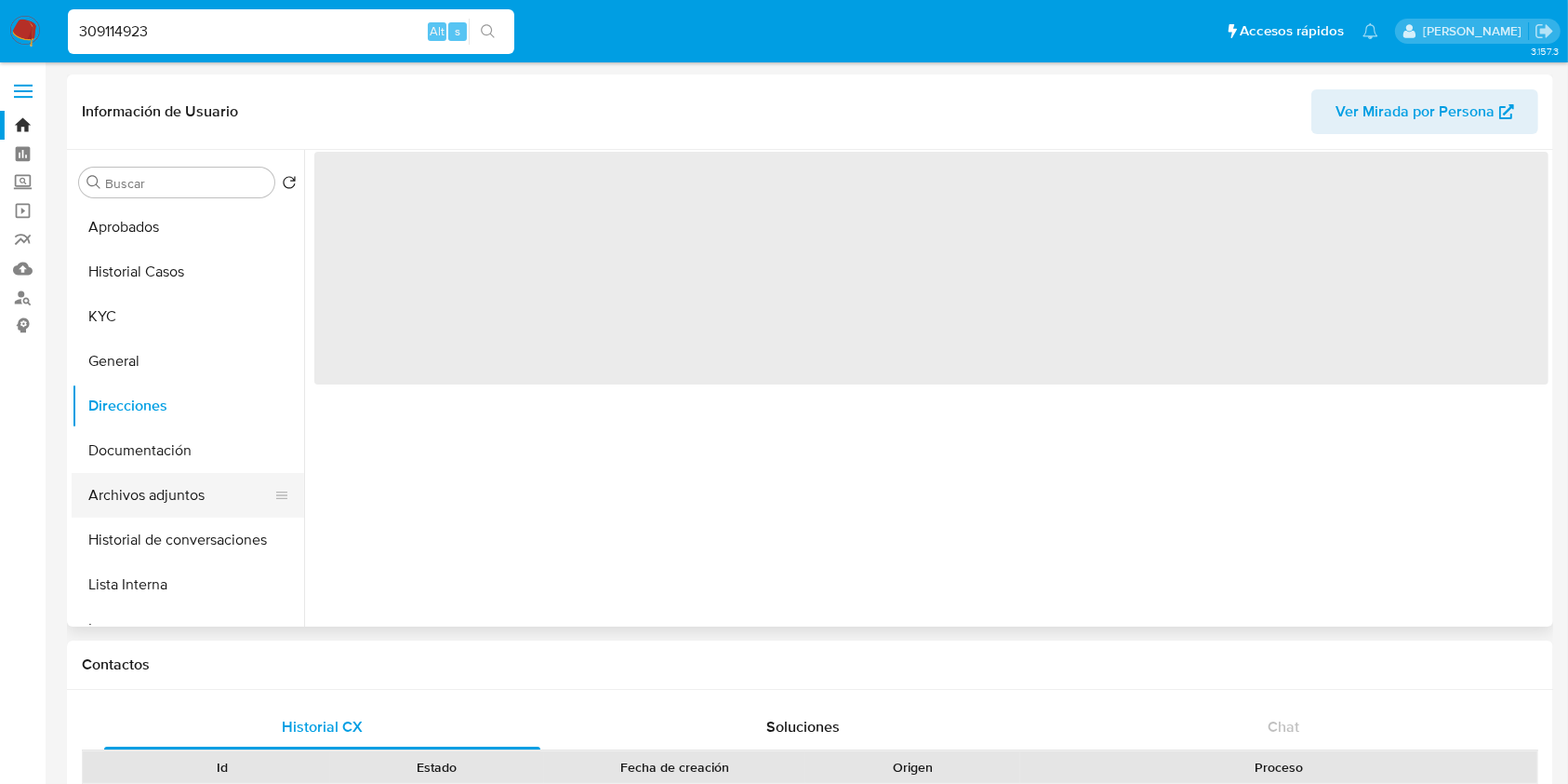
click at [178, 502] on button "Archivos adjuntos" at bounding box center [180, 495] width 218 height 44
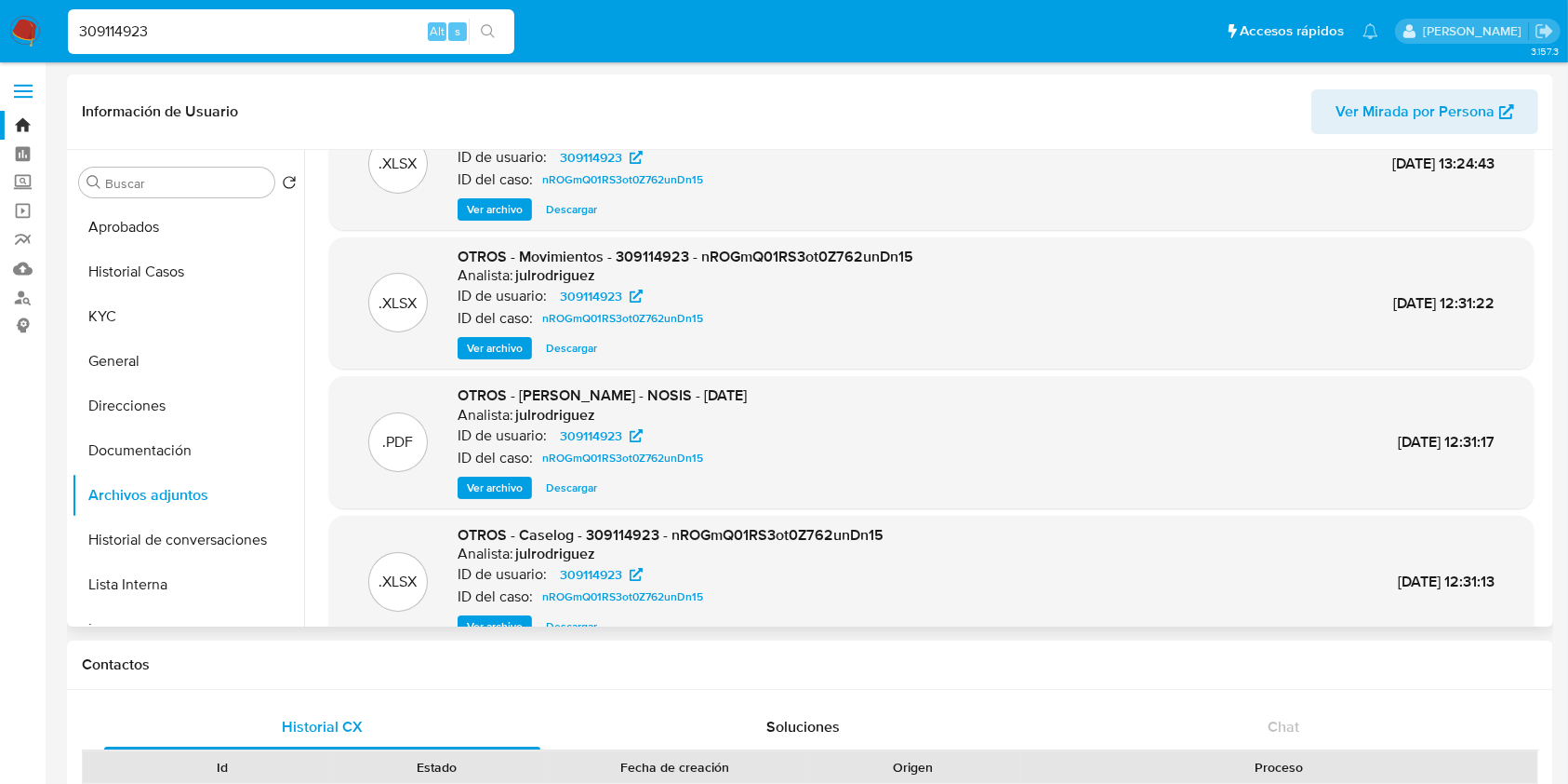
scroll to position [156, 0]
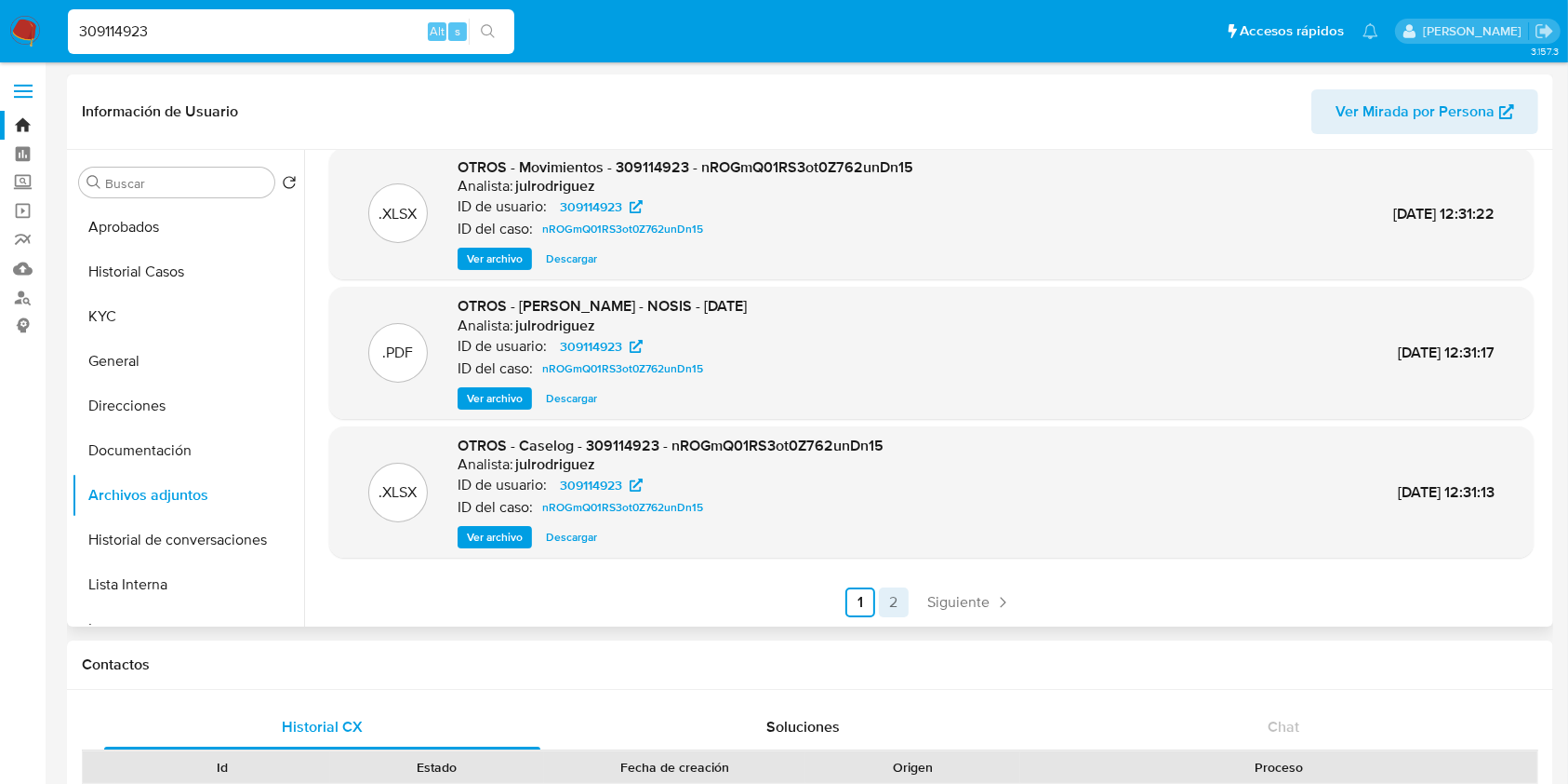
click at [899, 596] on link "2" at bounding box center [893, 602] width 30 height 30
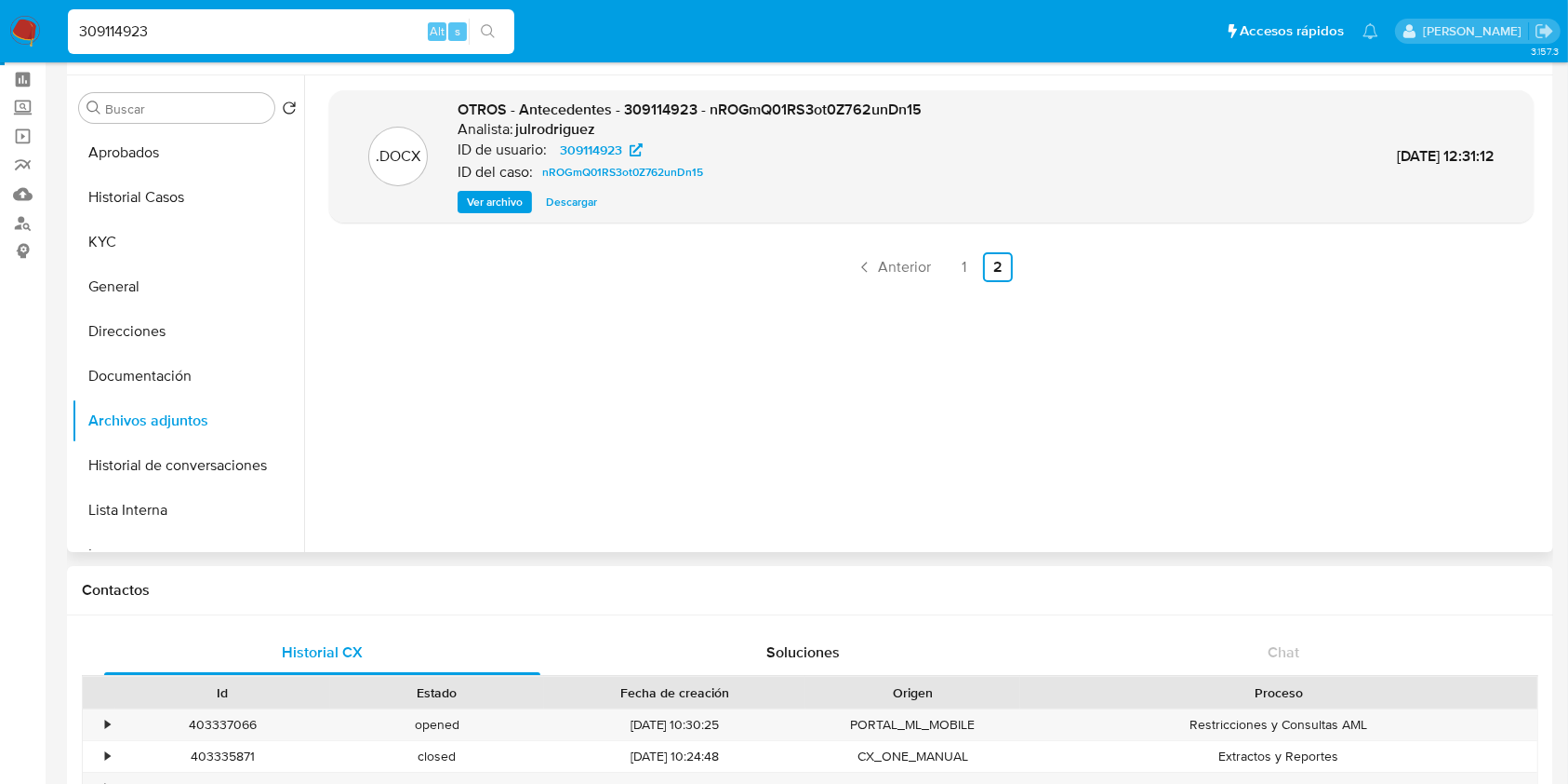
scroll to position [123, 0]
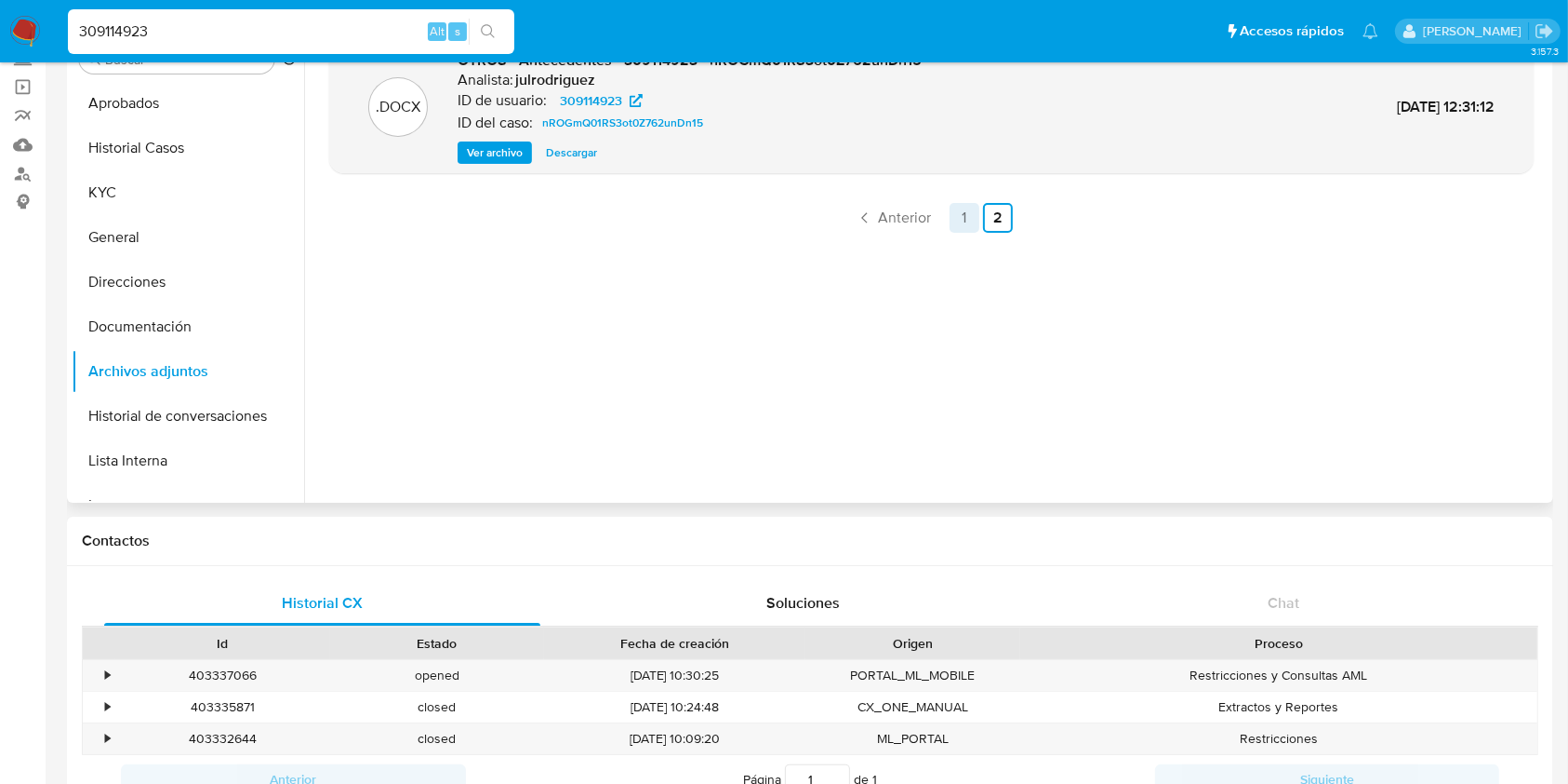
click at [959, 220] on link "1" at bounding box center [964, 217] width 30 height 30
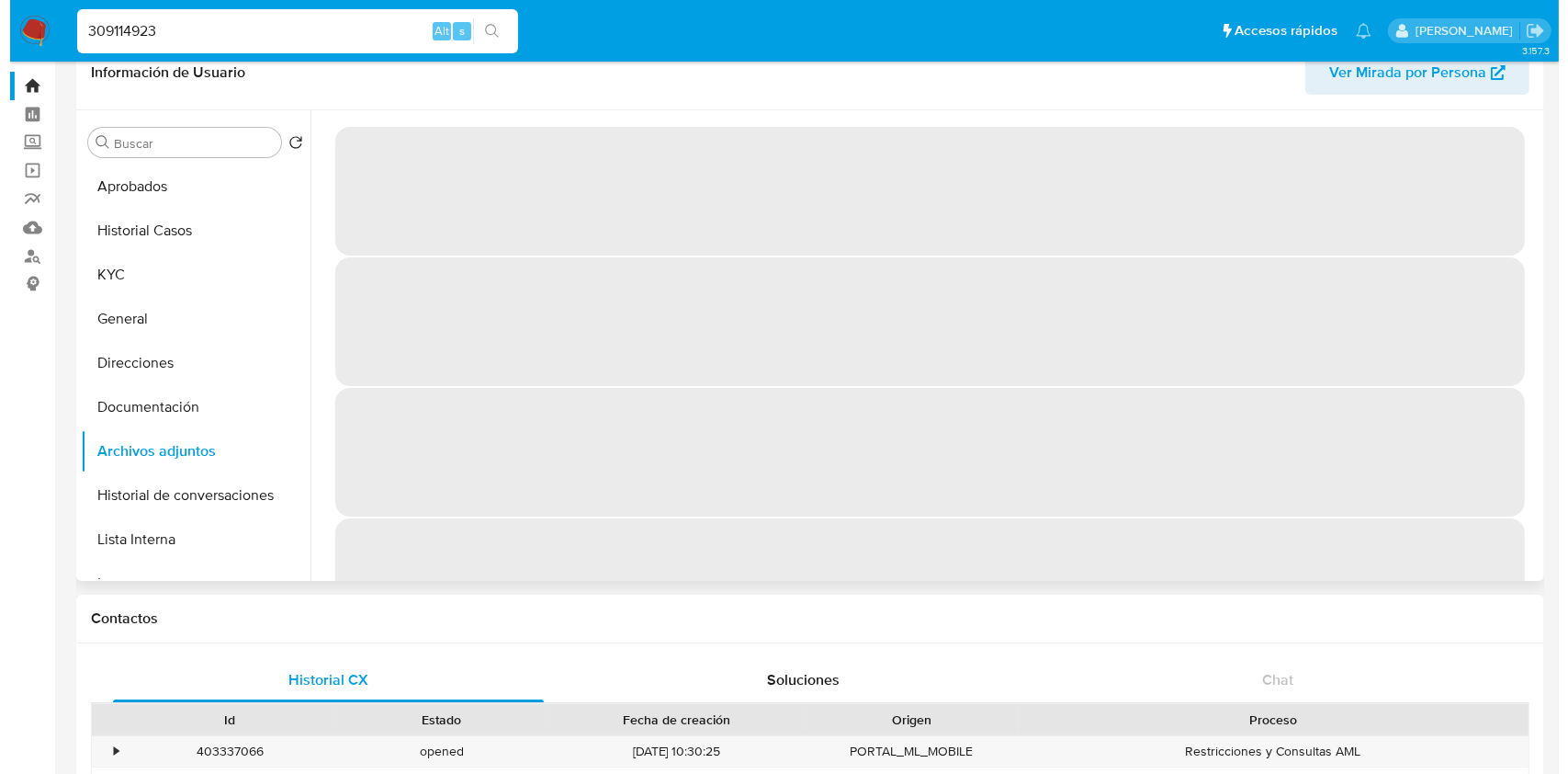
scroll to position [0, 0]
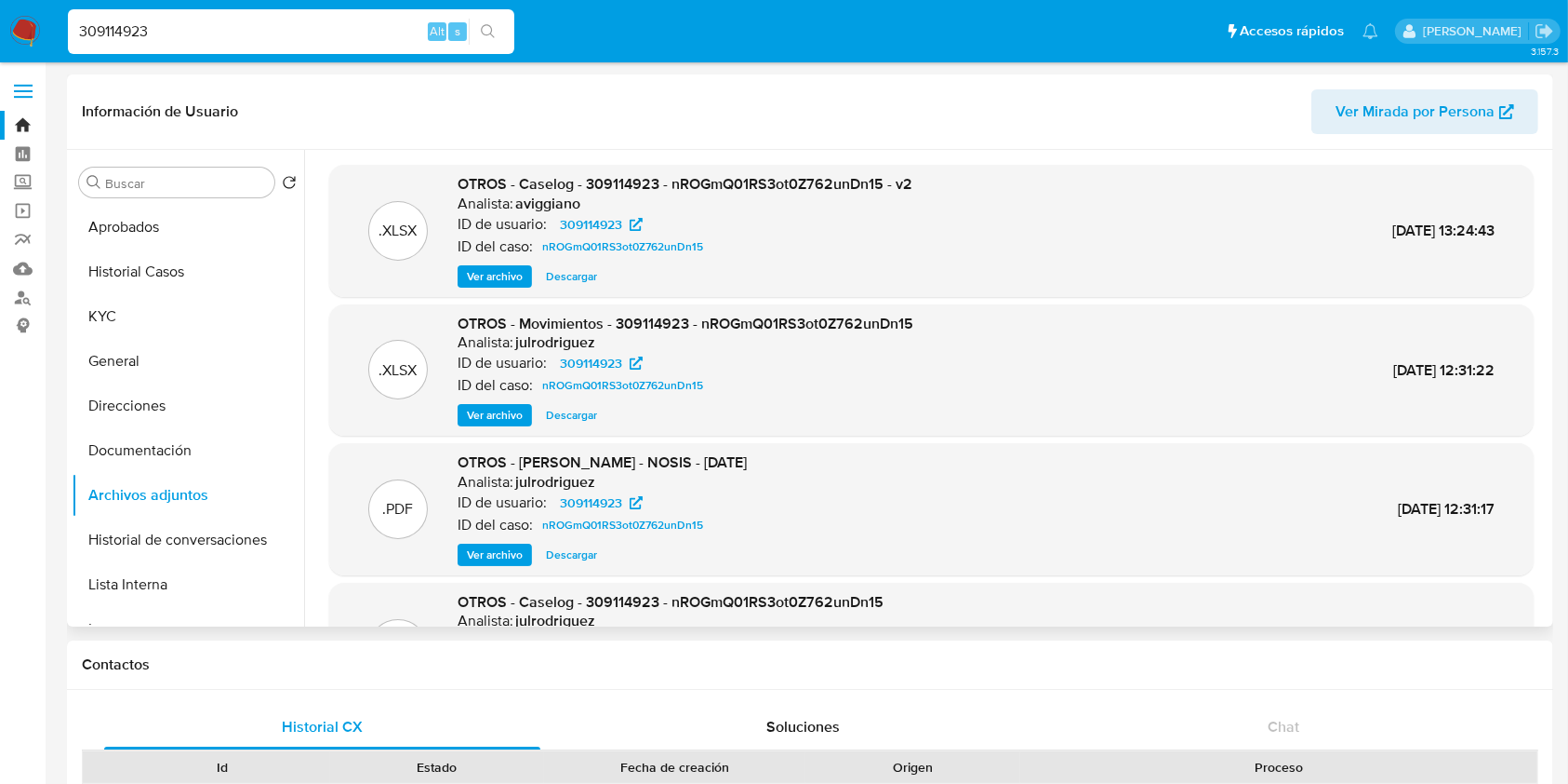
click at [517, 273] on span "Ver archivo" at bounding box center [495, 276] width 56 height 18
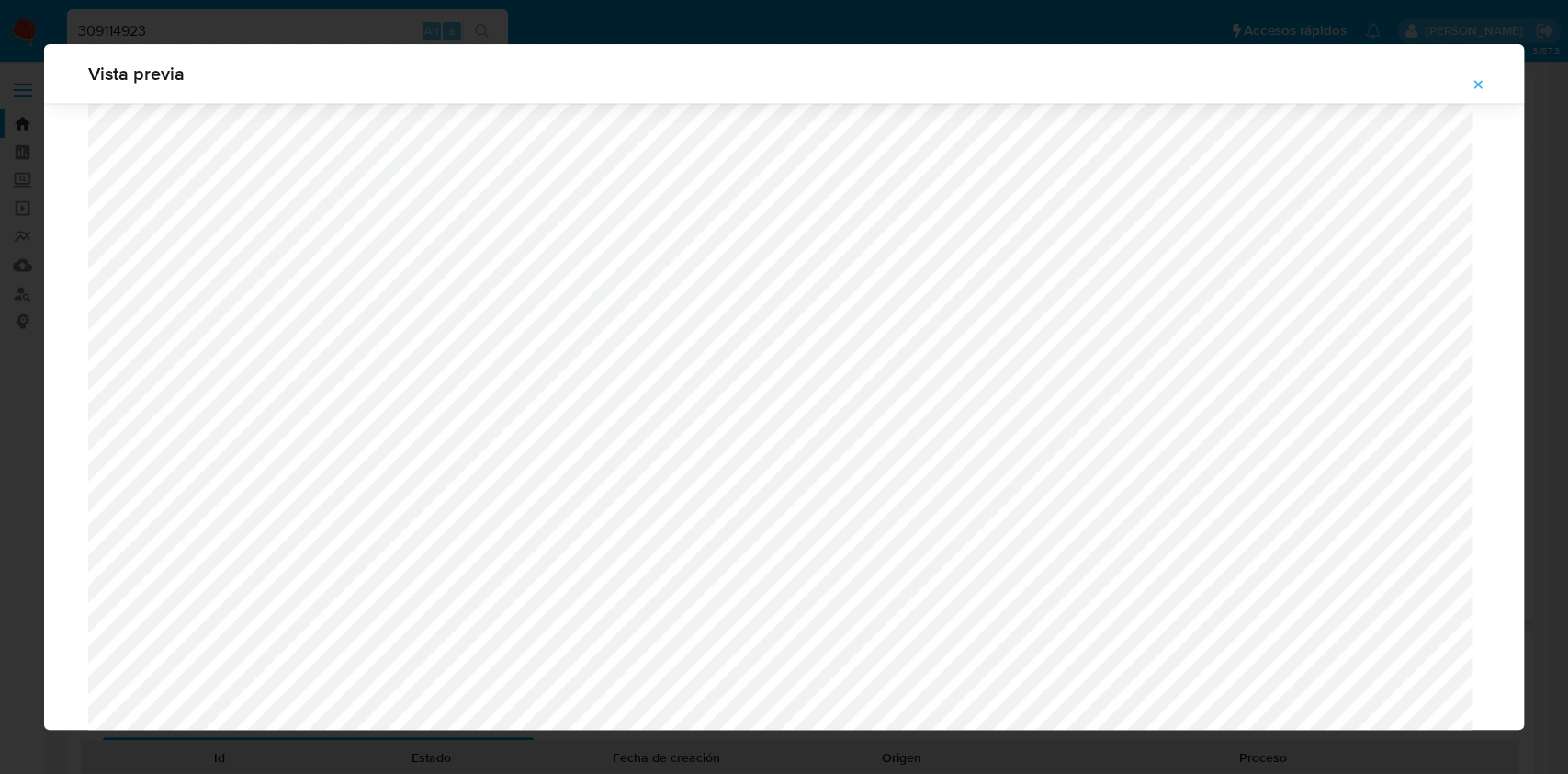
scroll to position [1801, 0]
click at [1485, 82] on button "Attachment preview" at bounding box center [1478, 84] width 40 height 30
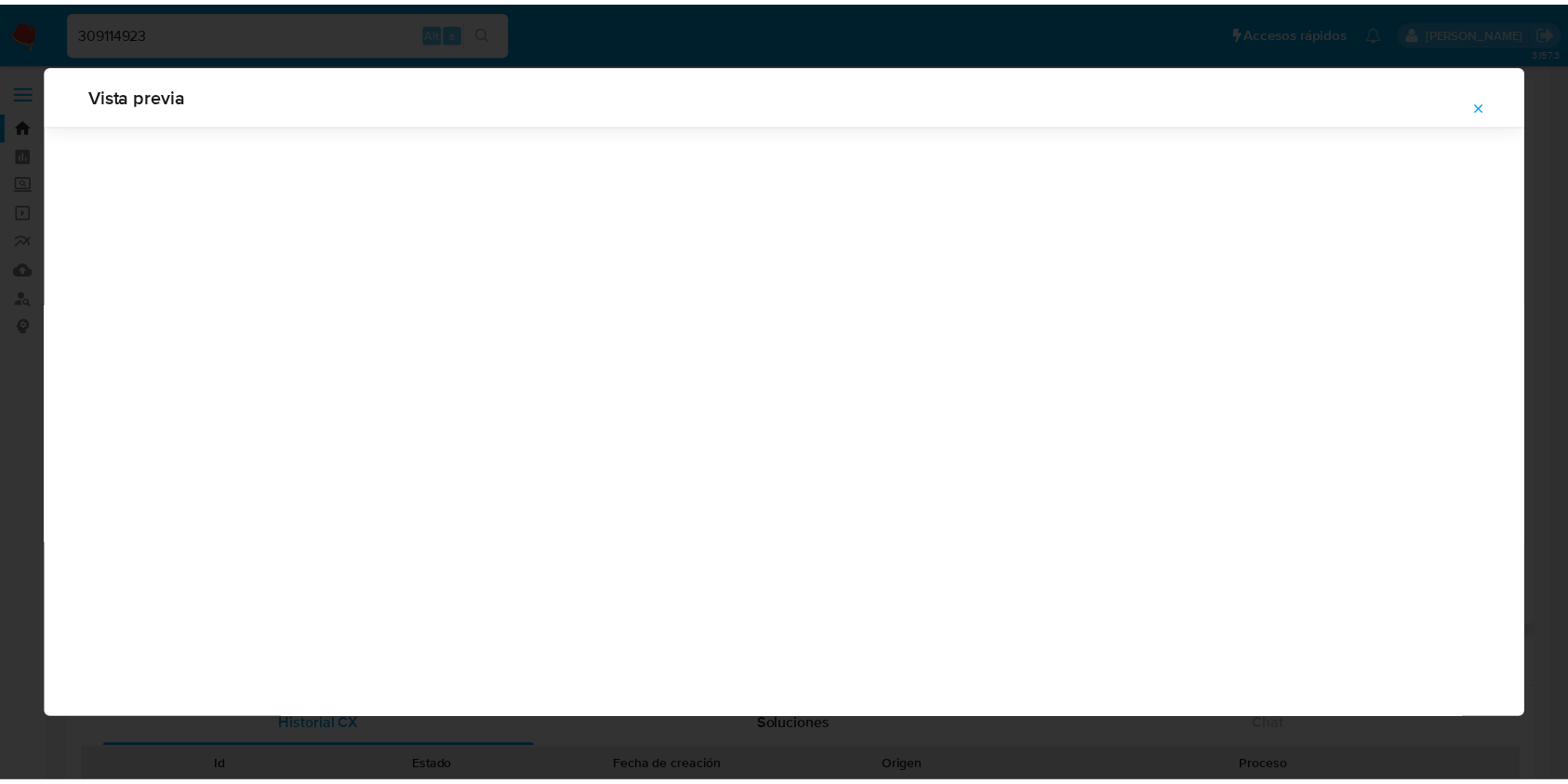
scroll to position [0, 0]
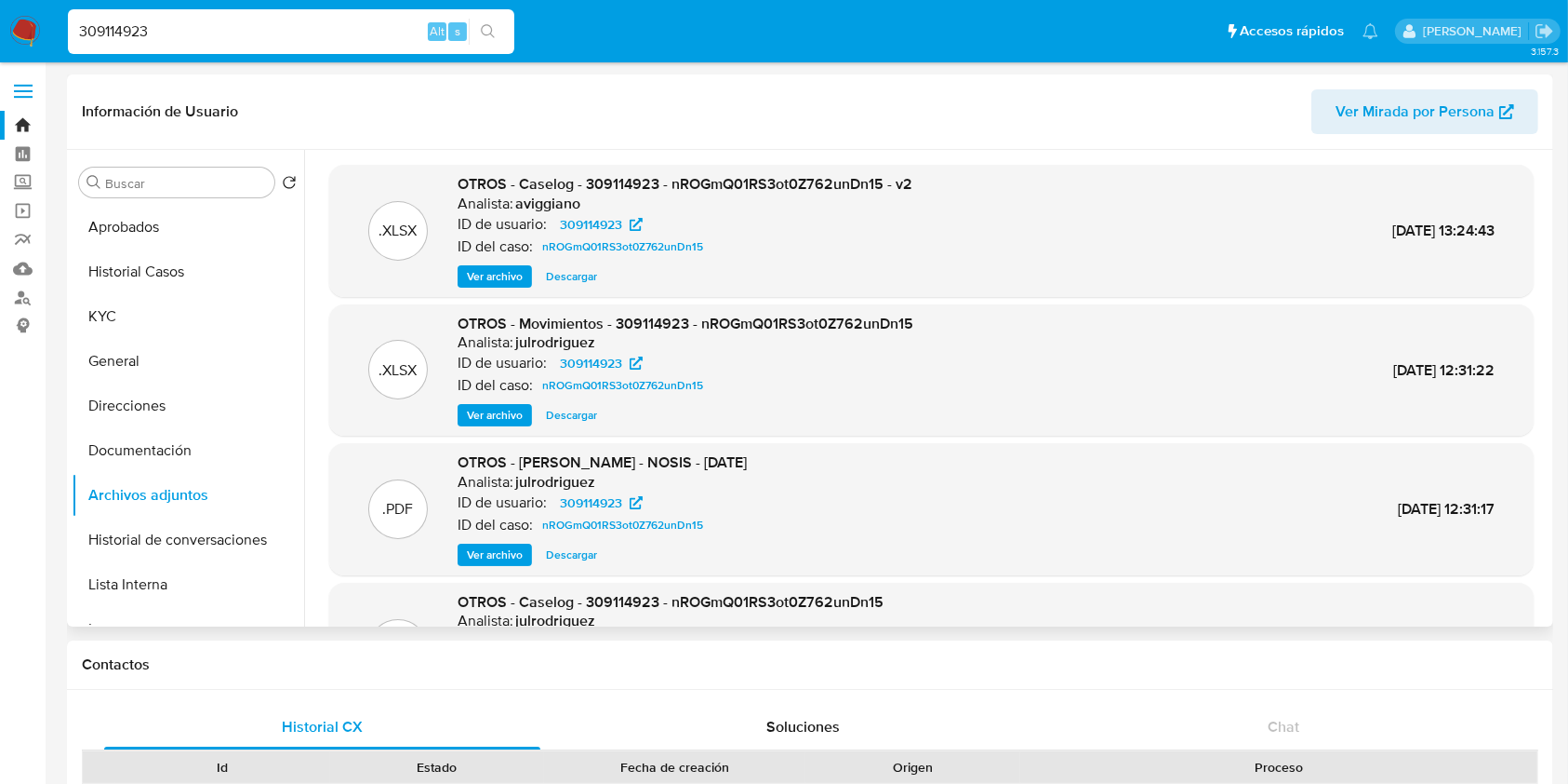
click at [591, 409] on span "Descargar" at bounding box center [571, 415] width 51 height 18
click at [148, 302] on button "KYC" at bounding box center [180, 316] width 218 height 44
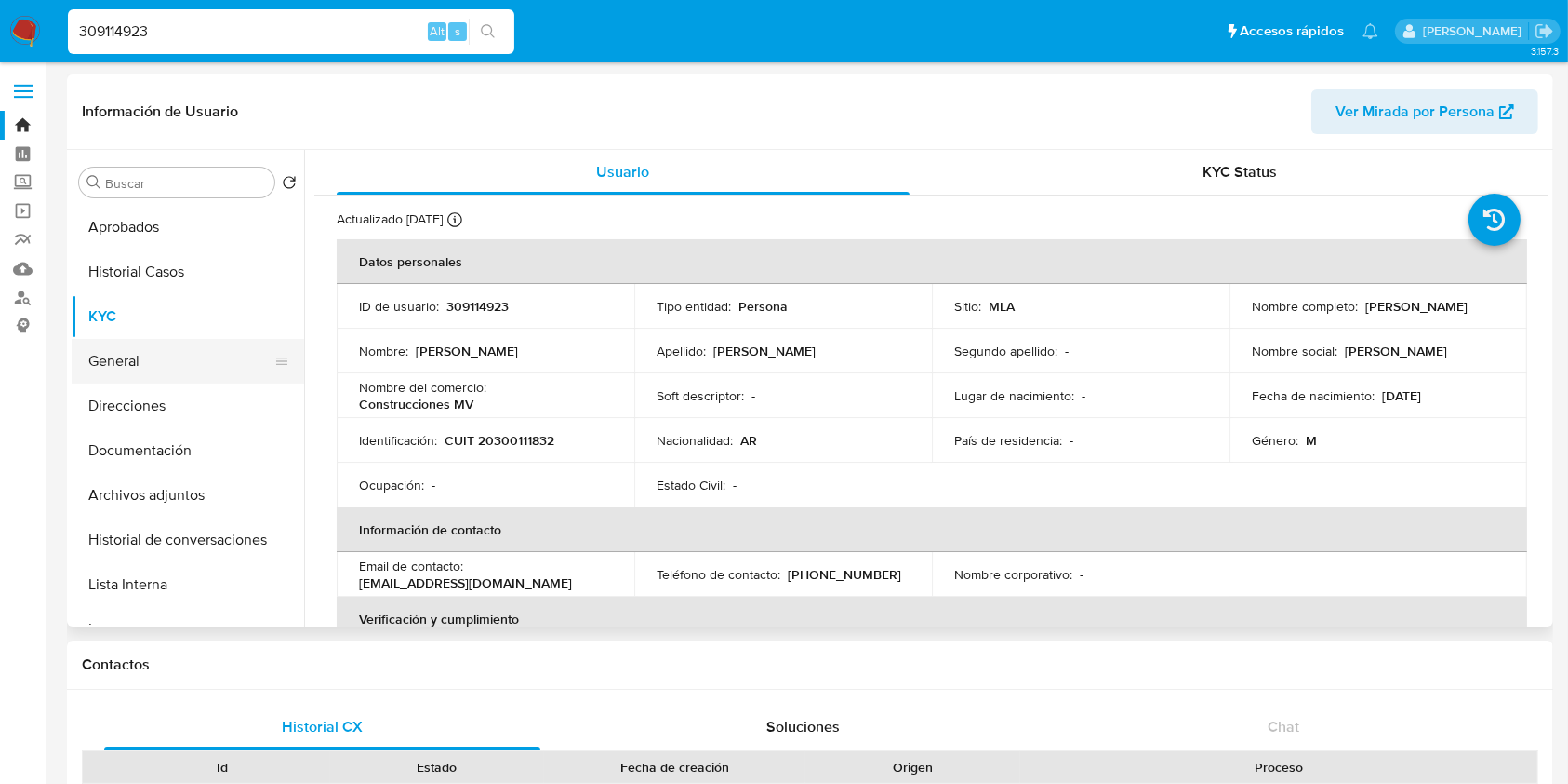
click at [152, 344] on button "General" at bounding box center [180, 361] width 218 height 44
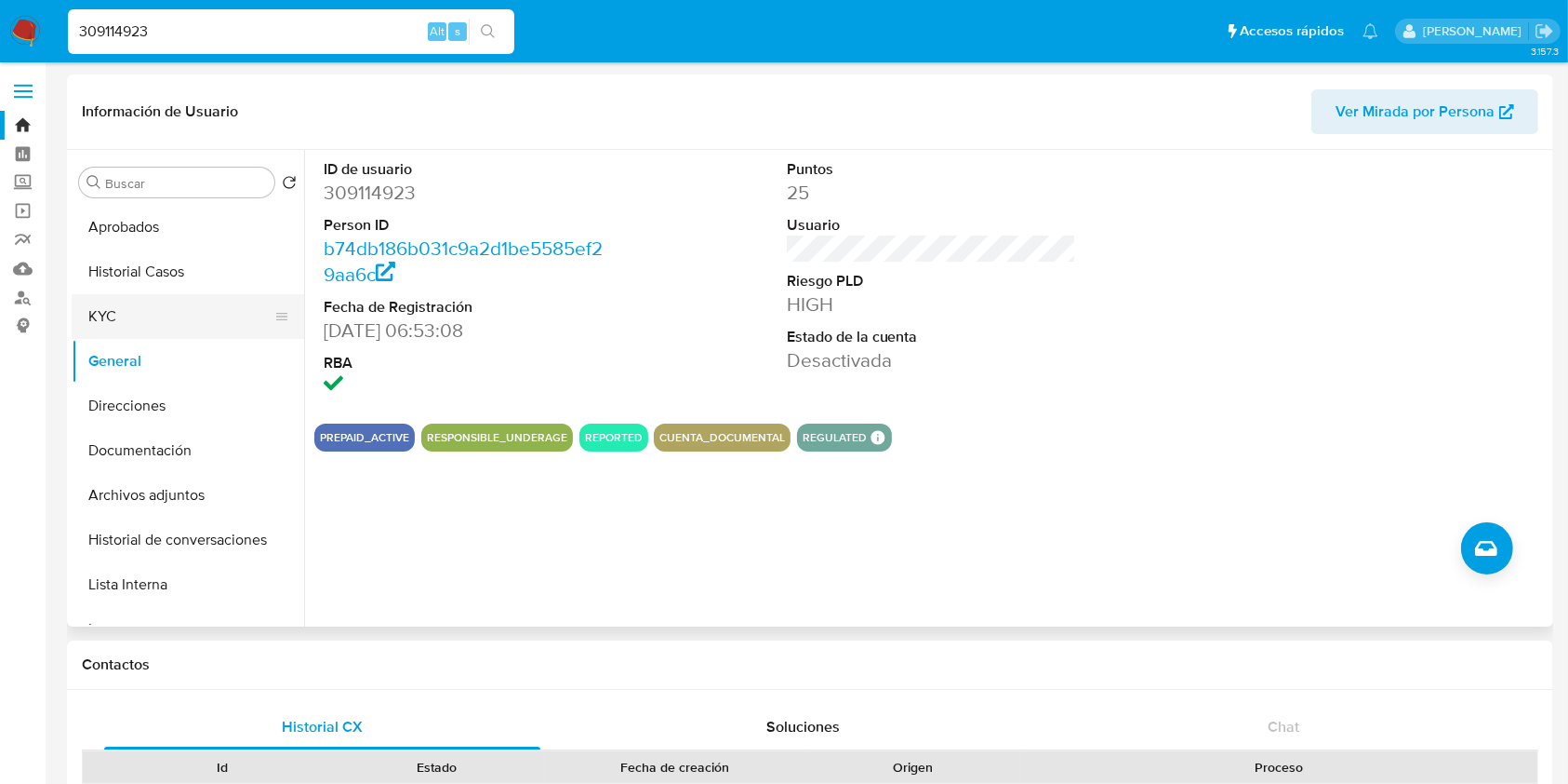
click at [125, 316] on button "KYC" at bounding box center [180, 316] width 218 height 44
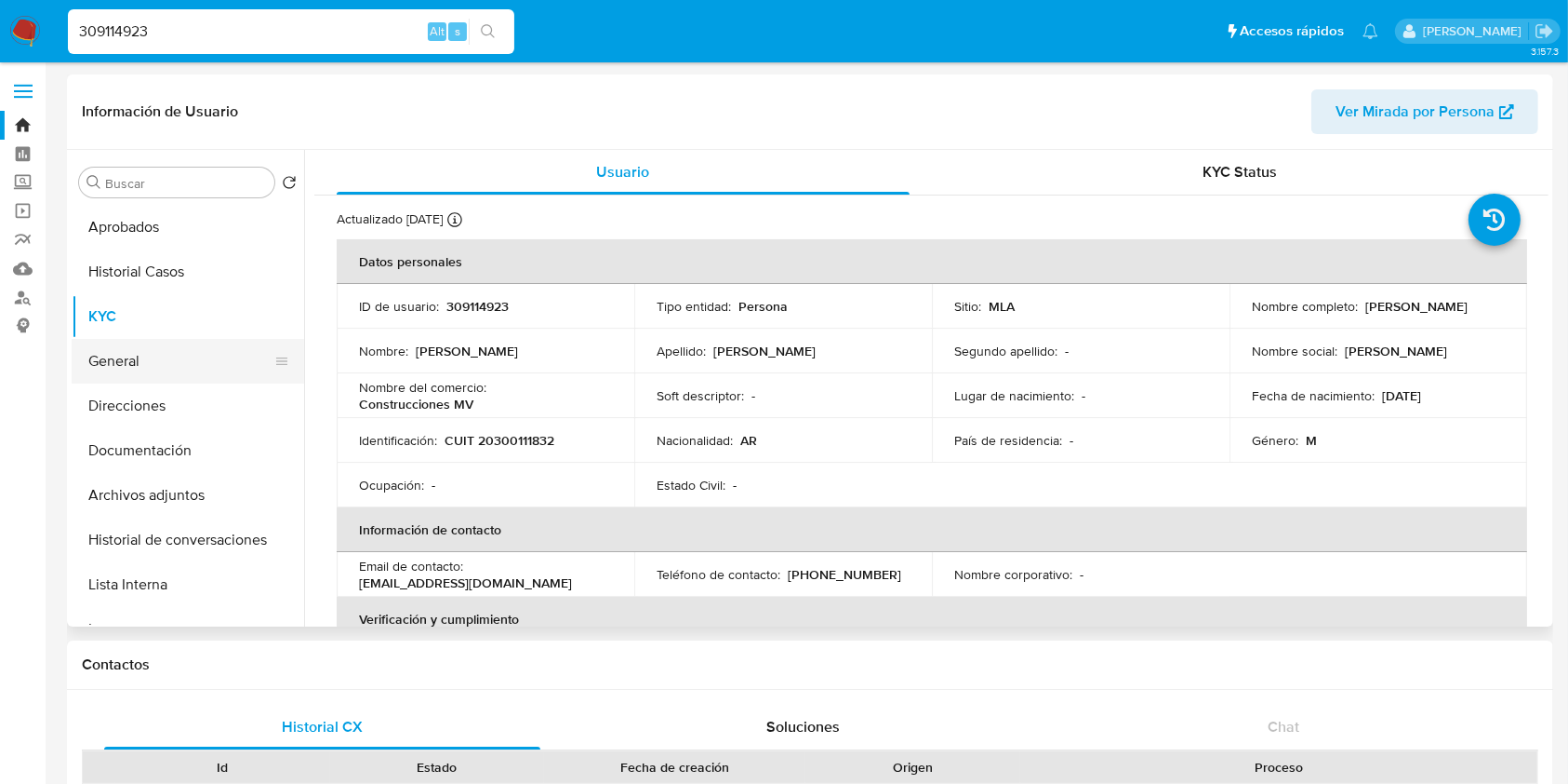
click at [135, 355] on button "General" at bounding box center [180, 361] width 218 height 44
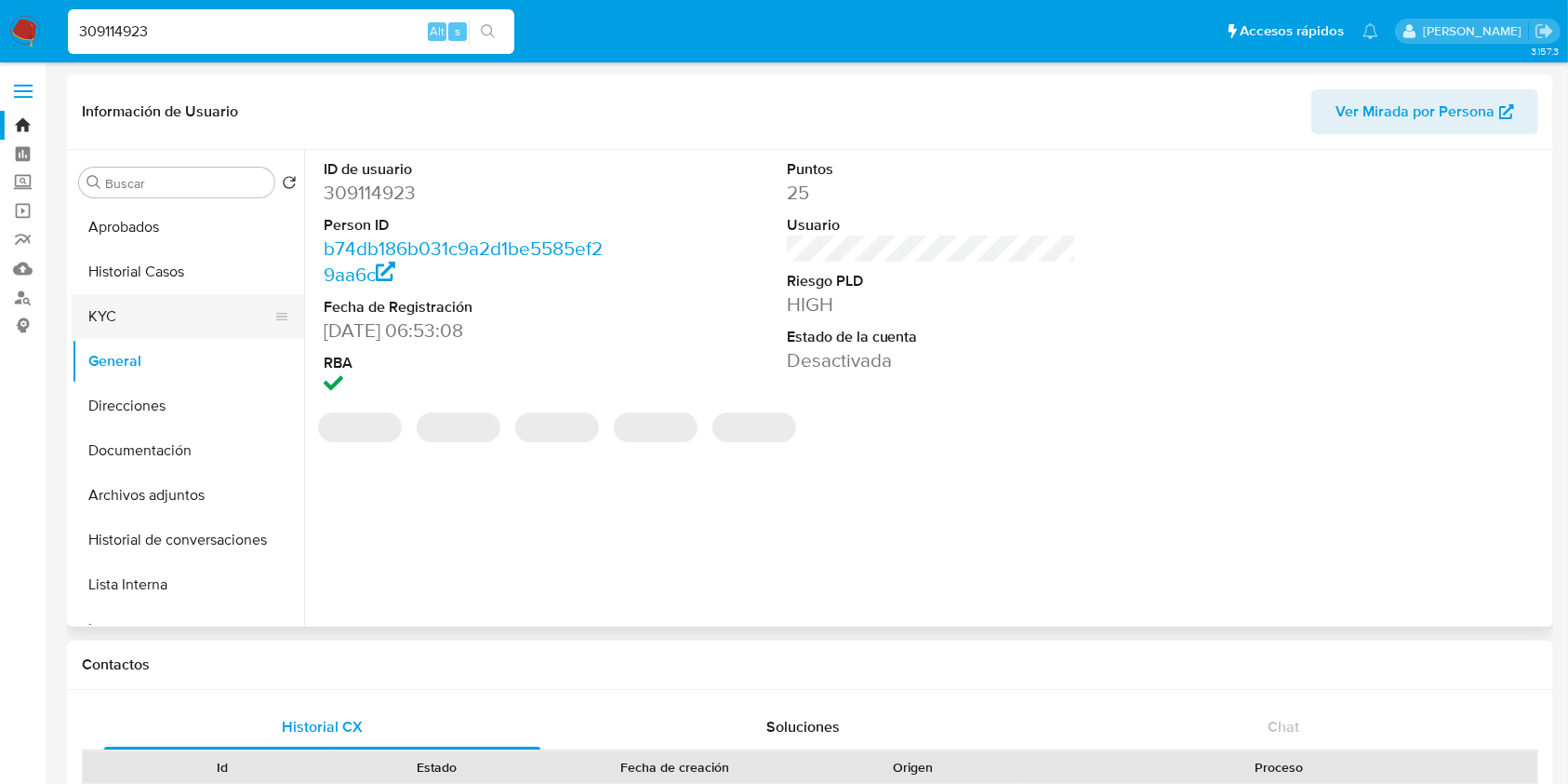
click at [120, 302] on button "KYC" at bounding box center [180, 316] width 218 height 44
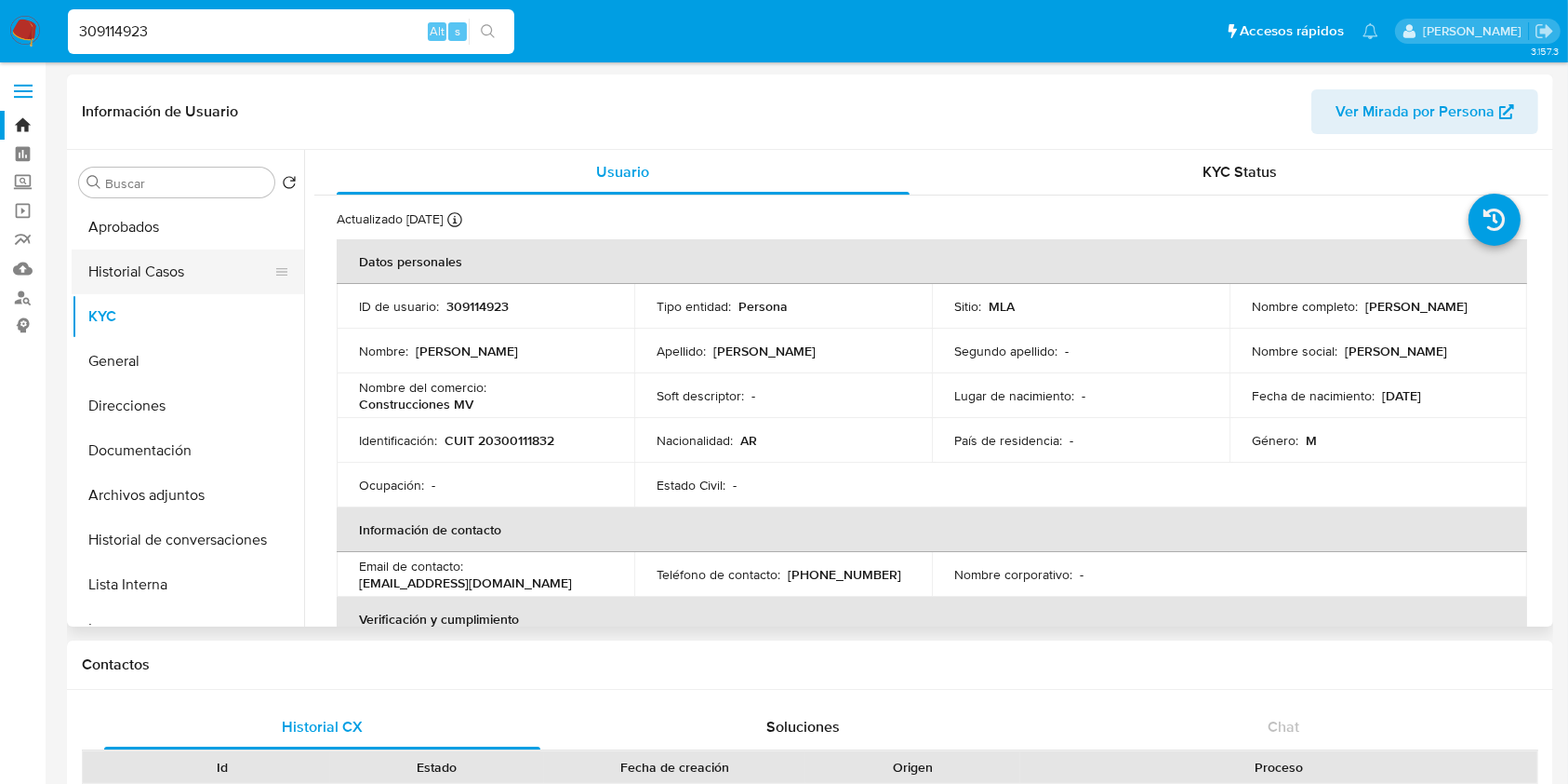
click at [135, 271] on button "Historial Casos" at bounding box center [180, 272] width 218 height 44
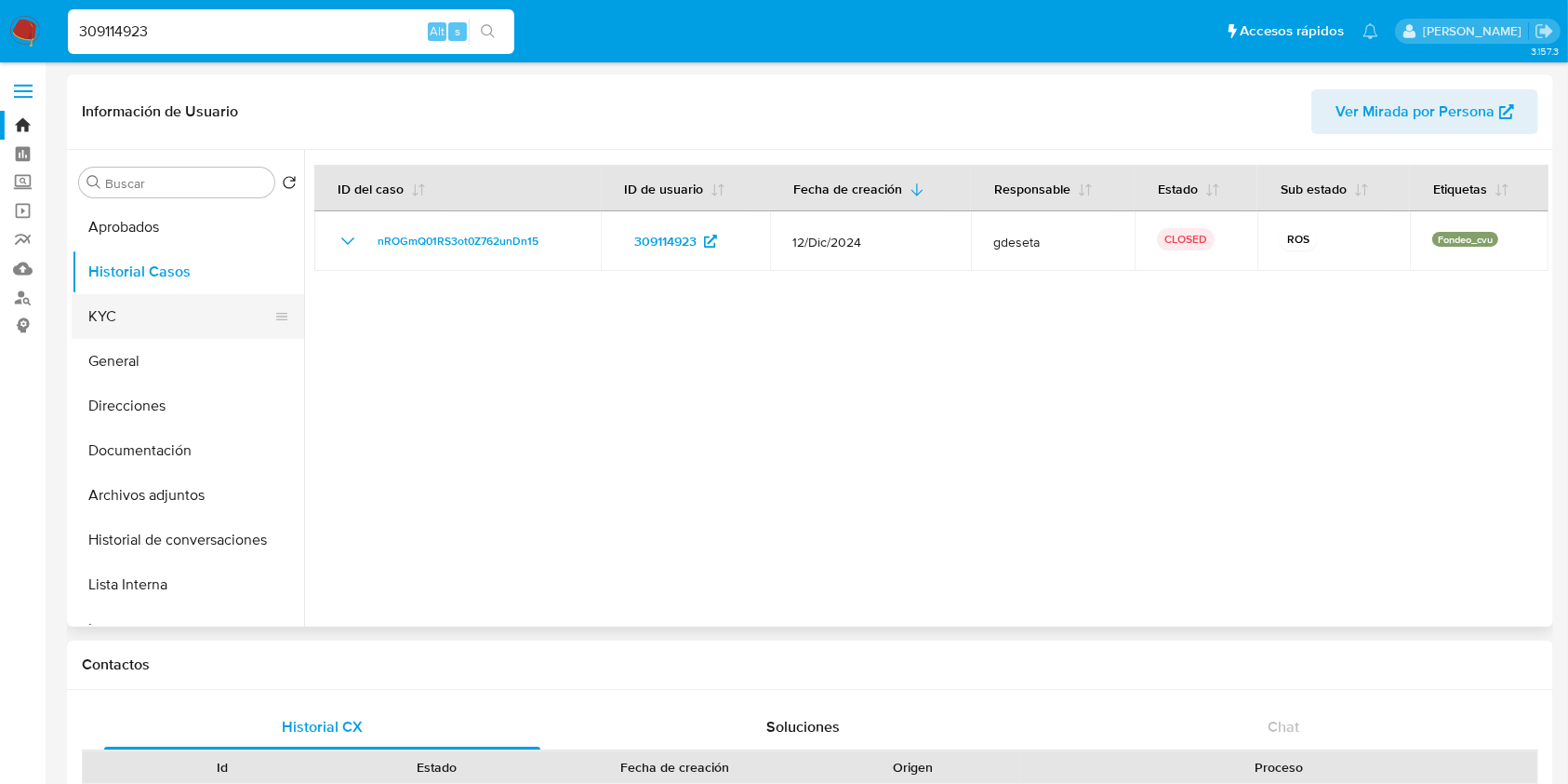
click at [167, 320] on button "KYC" at bounding box center [180, 316] width 218 height 44
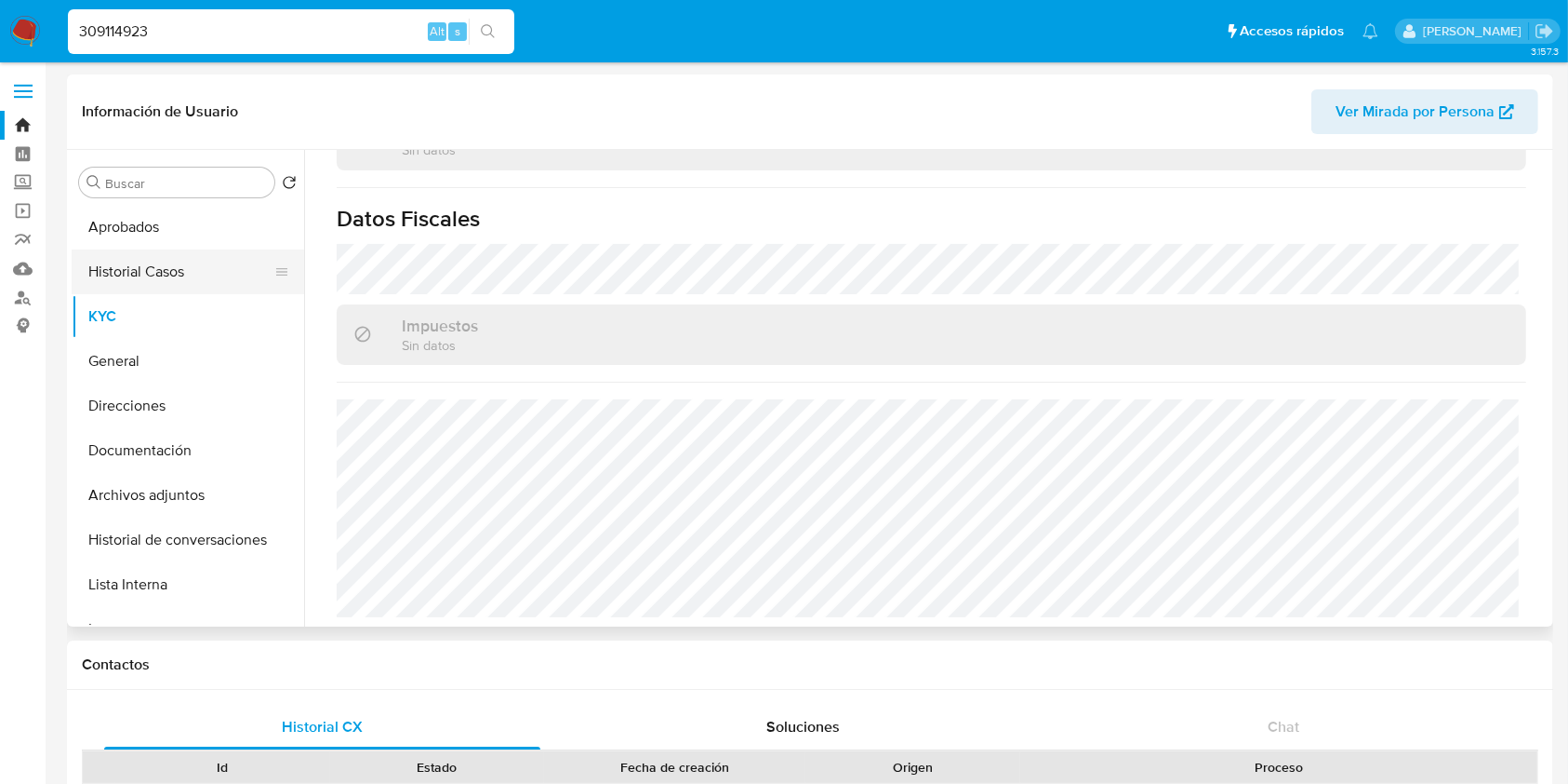
scroll to position [1015, 0]
click at [120, 283] on button "Historial Casos" at bounding box center [180, 272] width 218 height 44
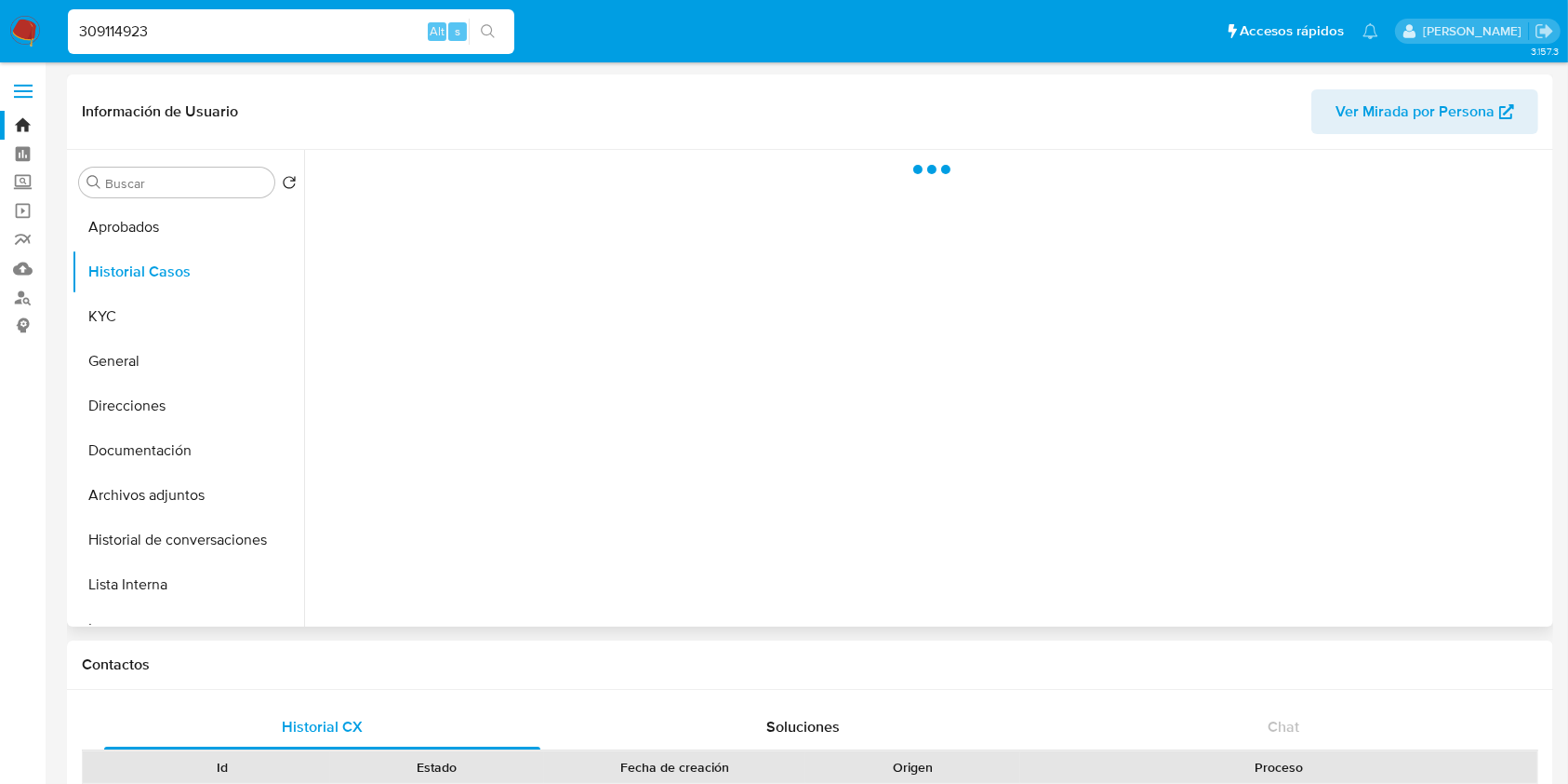
scroll to position [0, 0]
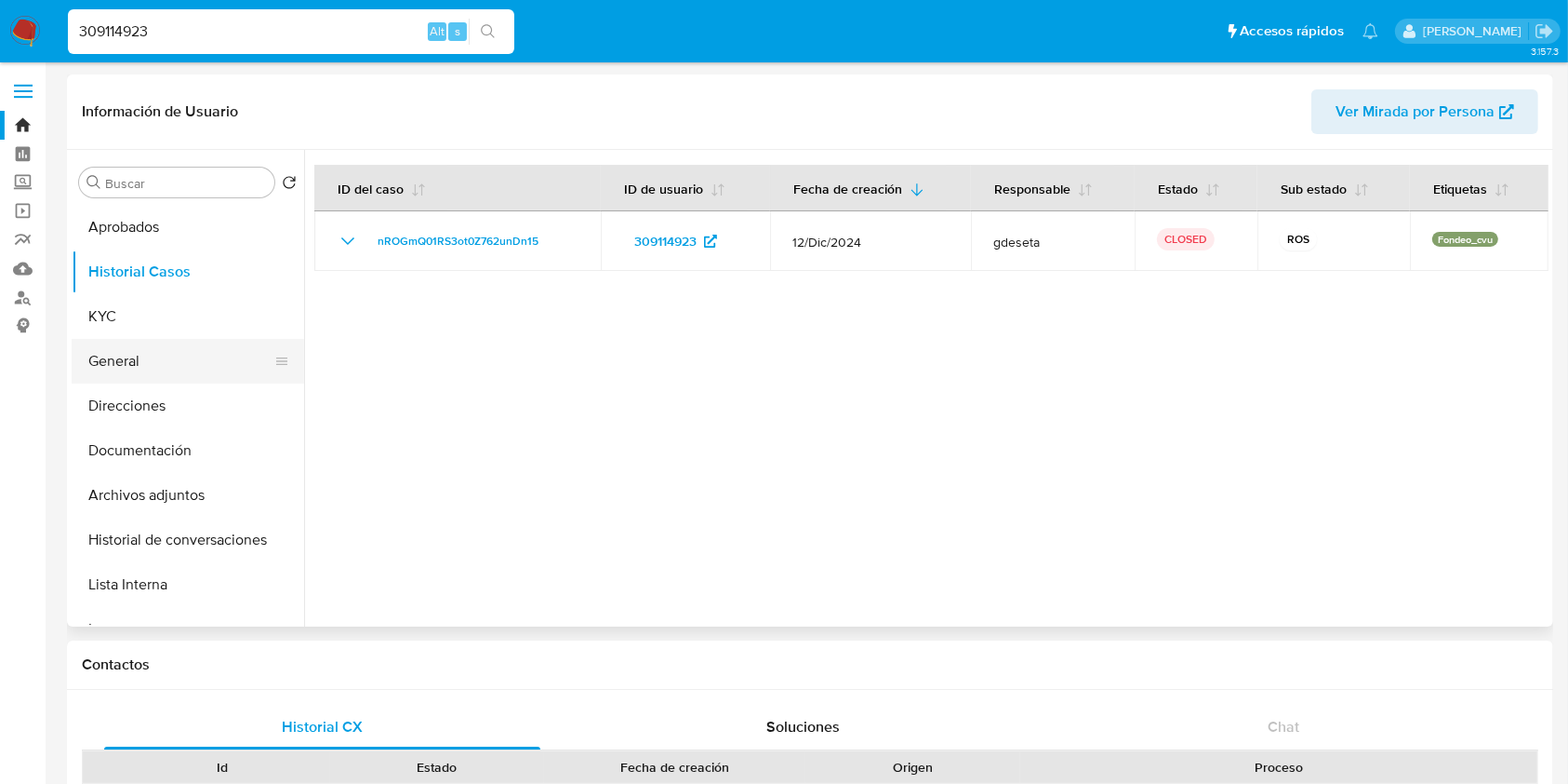
click at [156, 378] on button "General" at bounding box center [180, 361] width 218 height 44
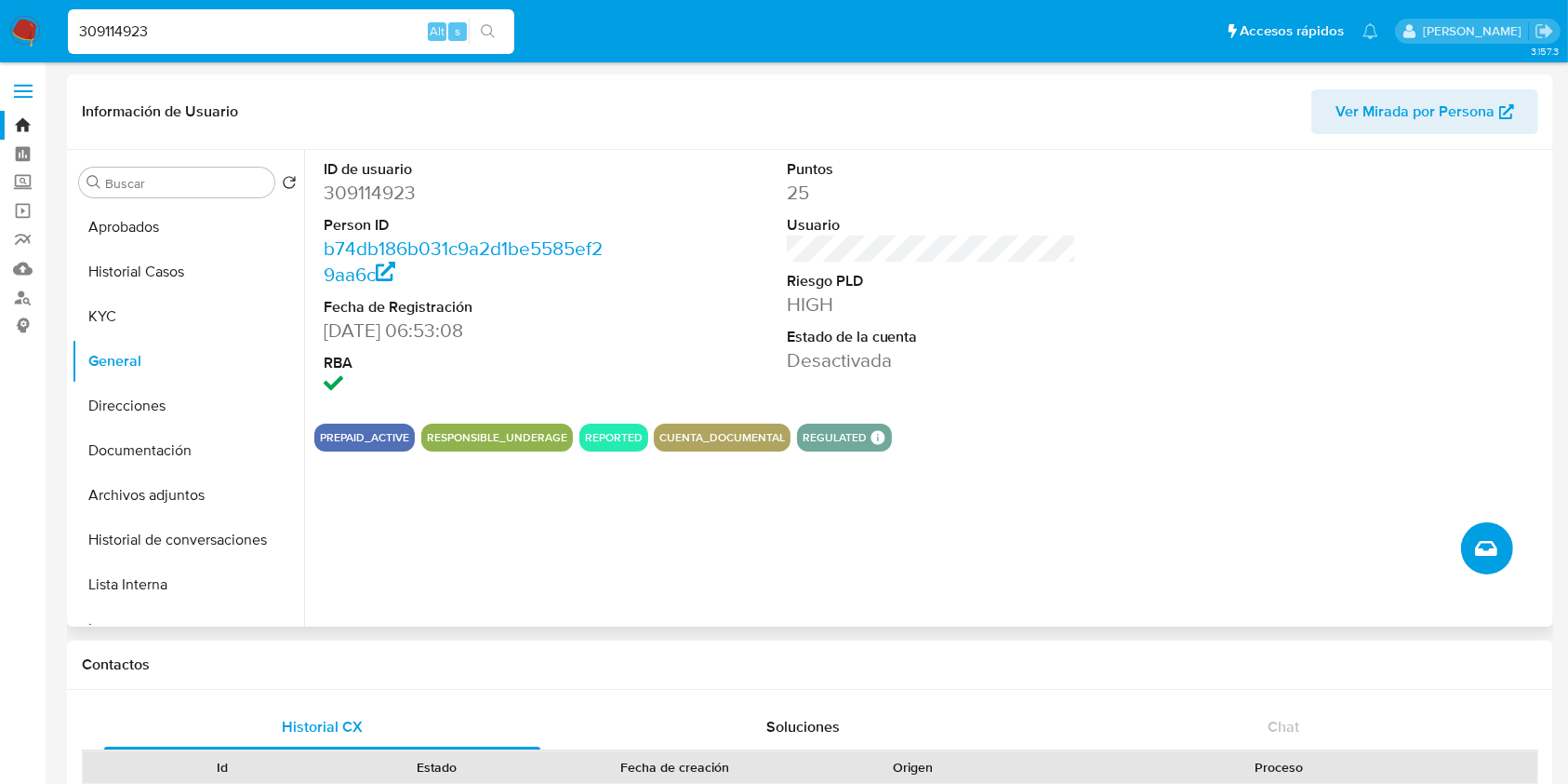
click at [1496, 543] on icon "Crear caso manual" at bounding box center [1486, 548] width 22 height 22
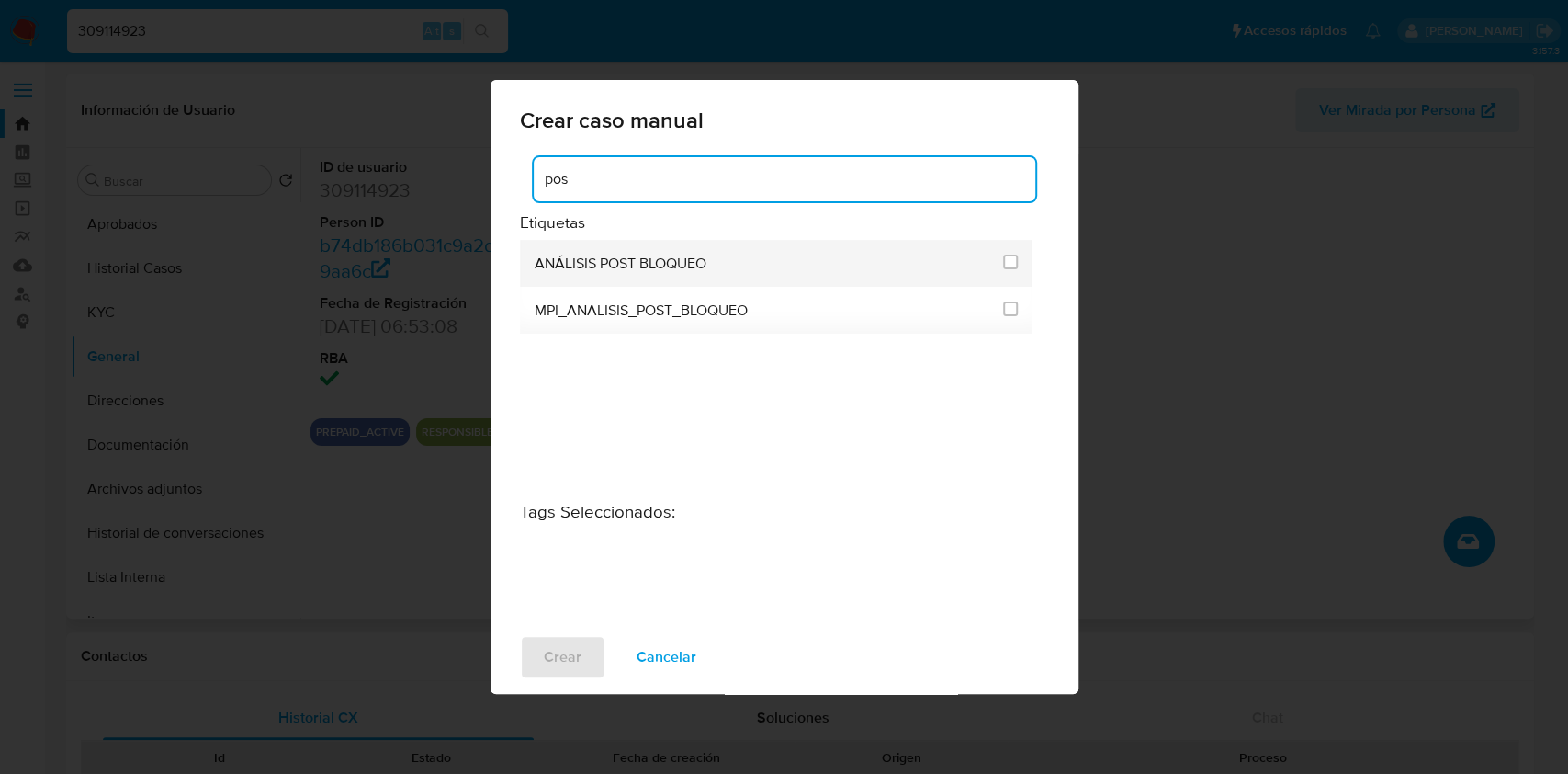
type input "pos"
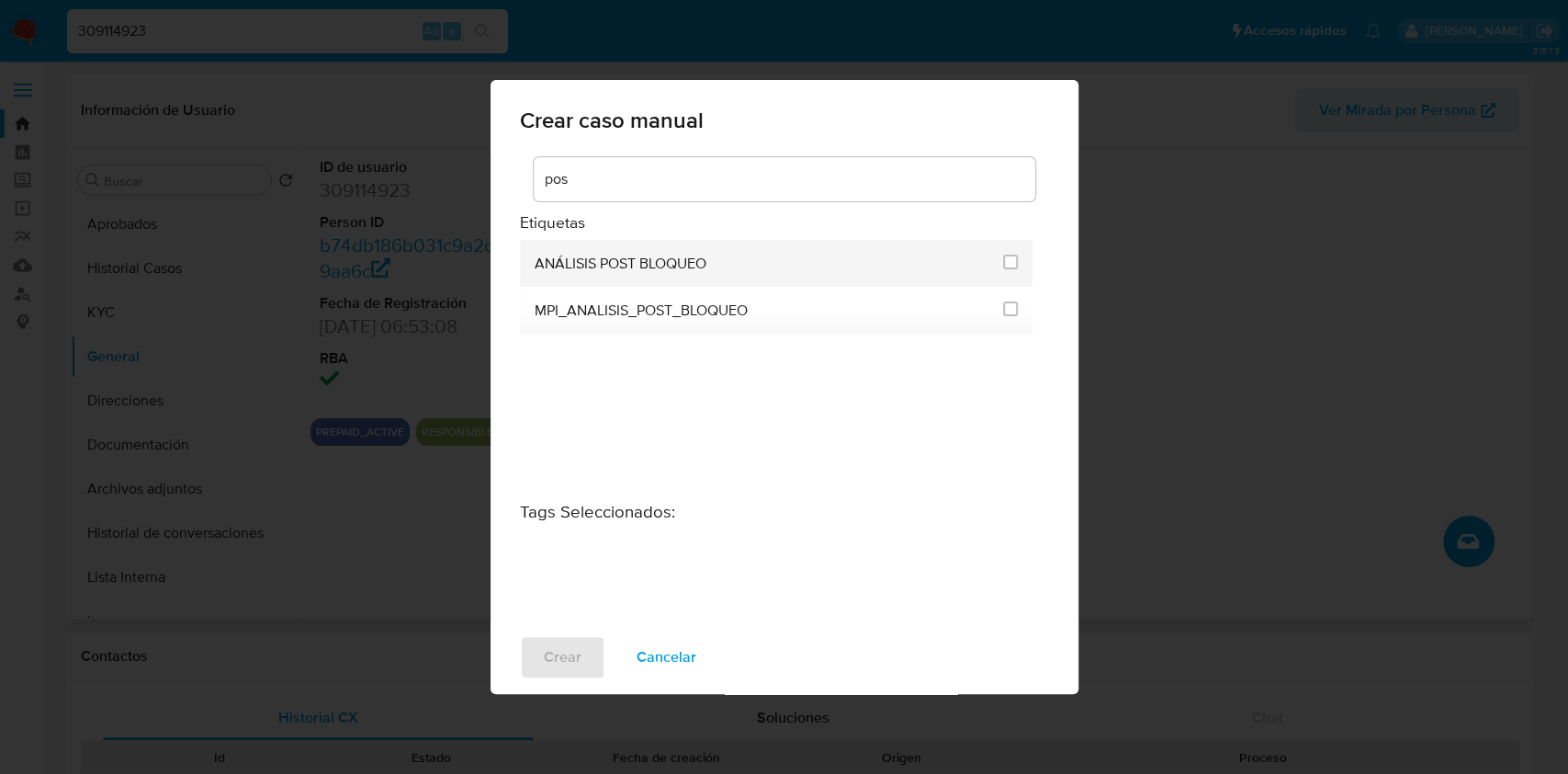
click at [1018, 257] on li "ANÁLISIS POST BLOQUEO" at bounding box center [776, 263] width 514 height 47
click at [1012, 262] on input "3249" at bounding box center [1009, 261] width 14 height 14
checkbox input "true"
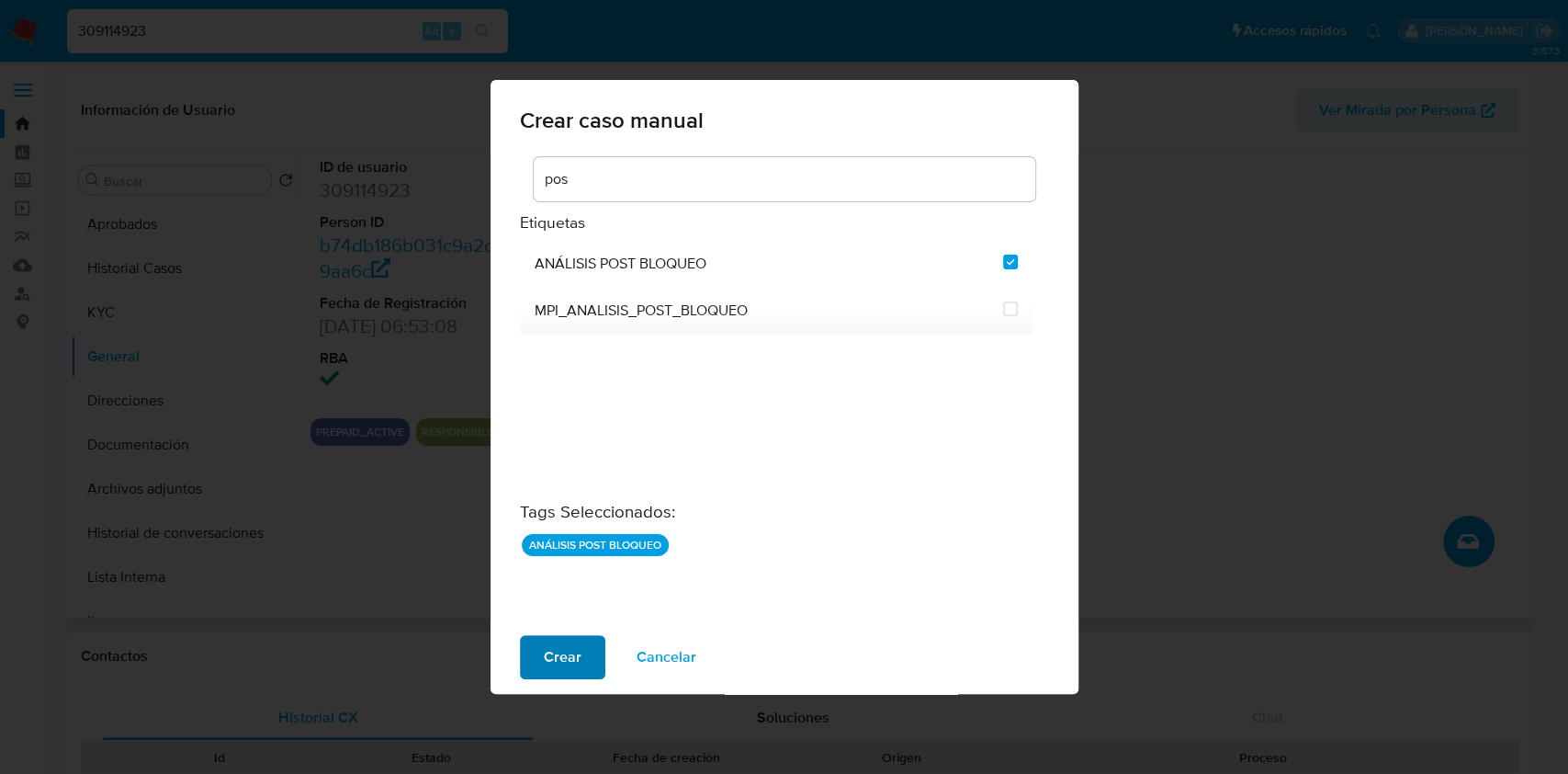
click at [565, 655] on span "Crear" at bounding box center [562, 657] width 38 height 40
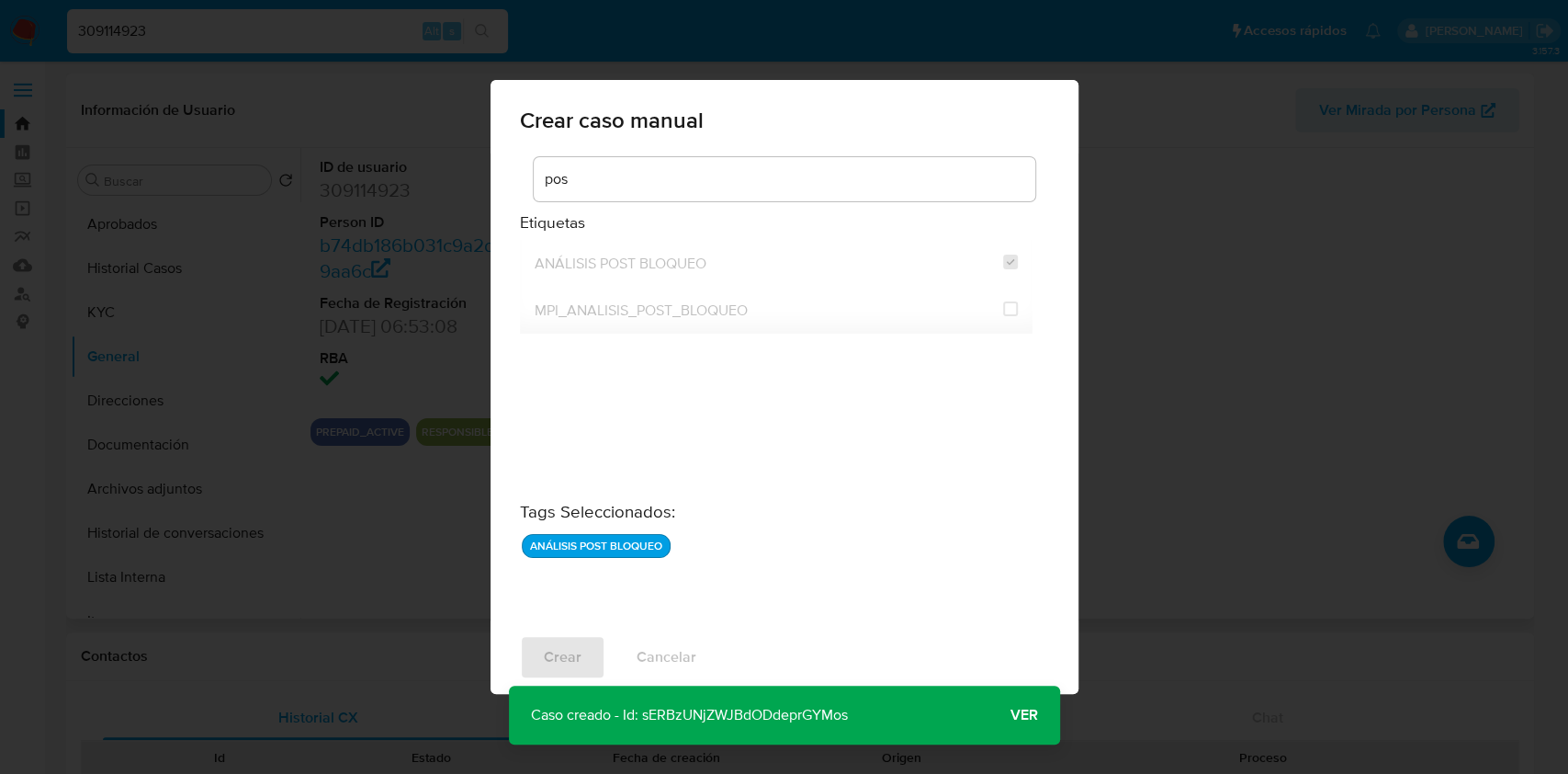
click at [1029, 715] on span "Ver" at bounding box center [1024, 715] width 28 height 0
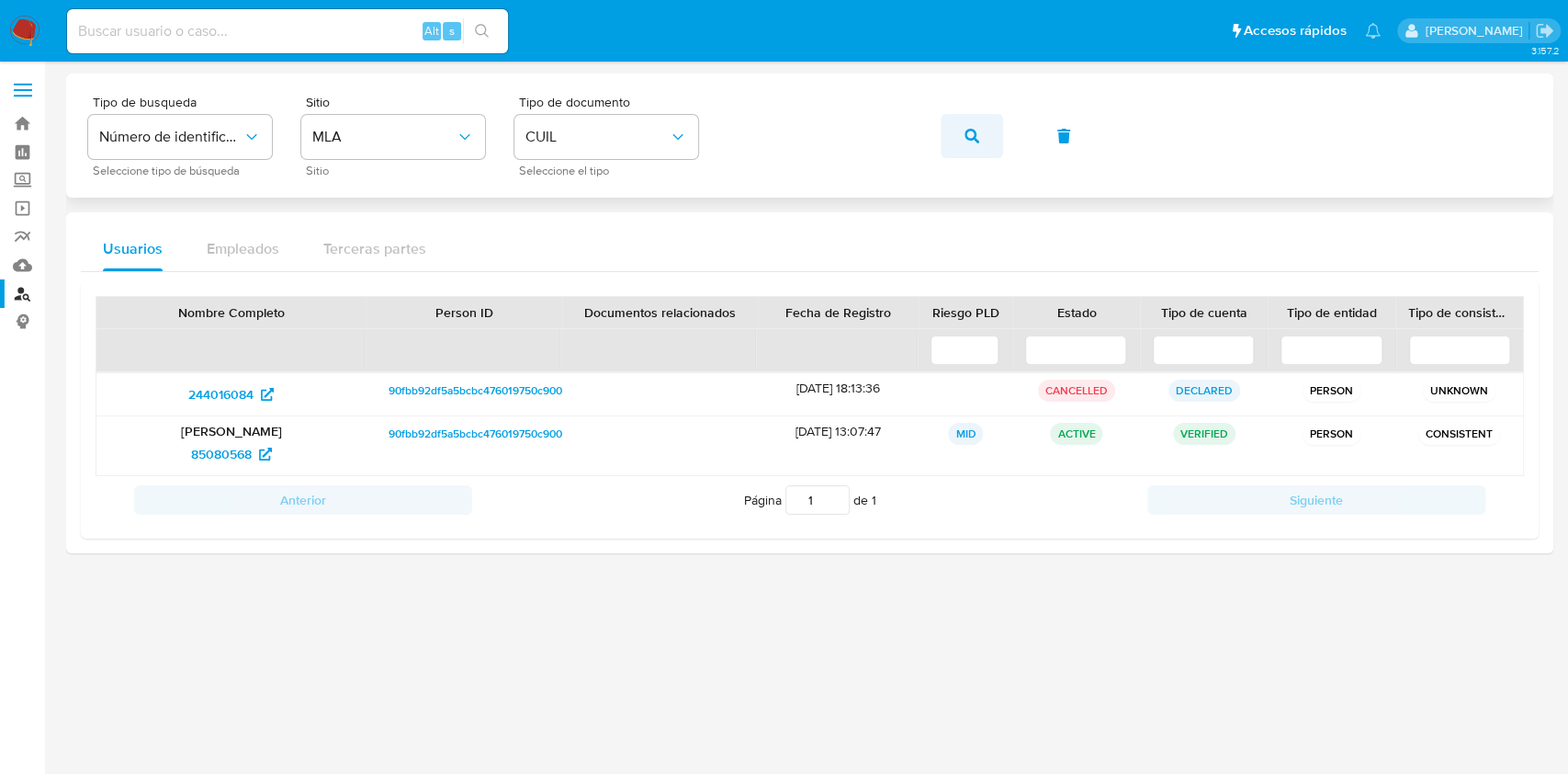
click at [956, 137] on button "button" at bounding box center [971, 136] width 63 height 44
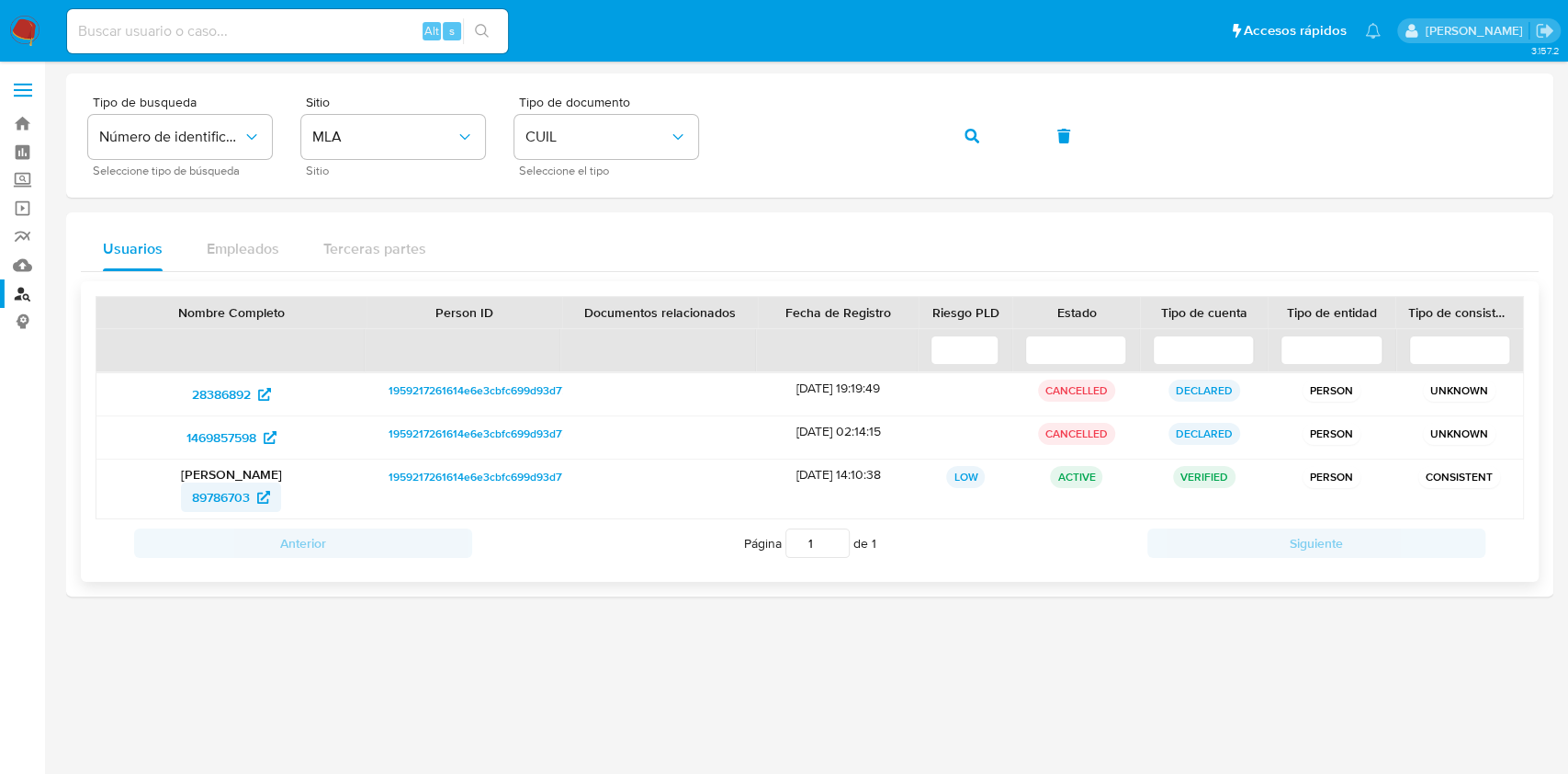
click at [235, 492] on span "89786703" at bounding box center [221, 497] width 58 height 30
click at [950, 144] on button "button" at bounding box center [971, 136] width 63 height 44
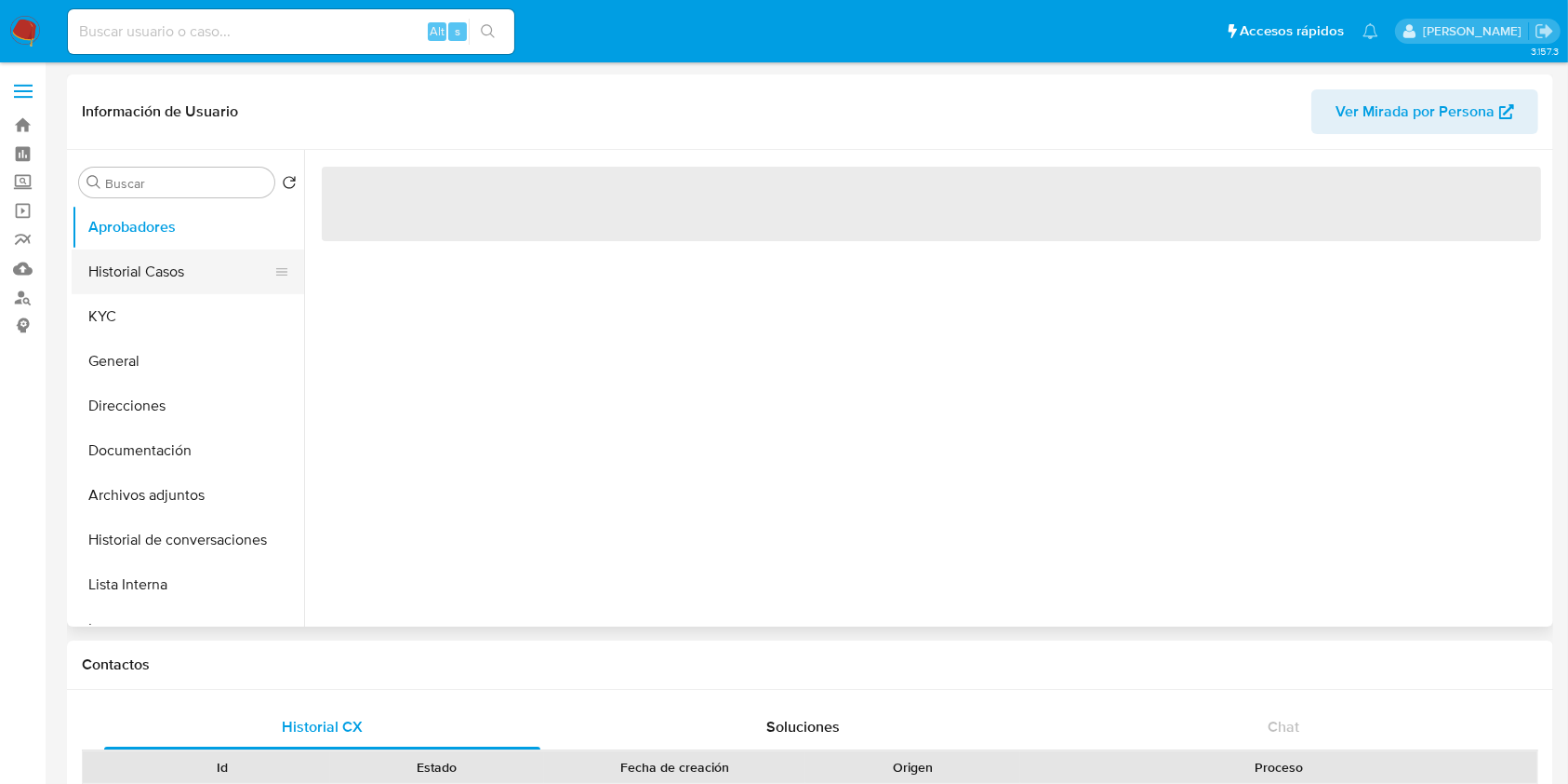
click at [191, 264] on button "Historial Casos" at bounding box center [180, 272] width 218 height 44
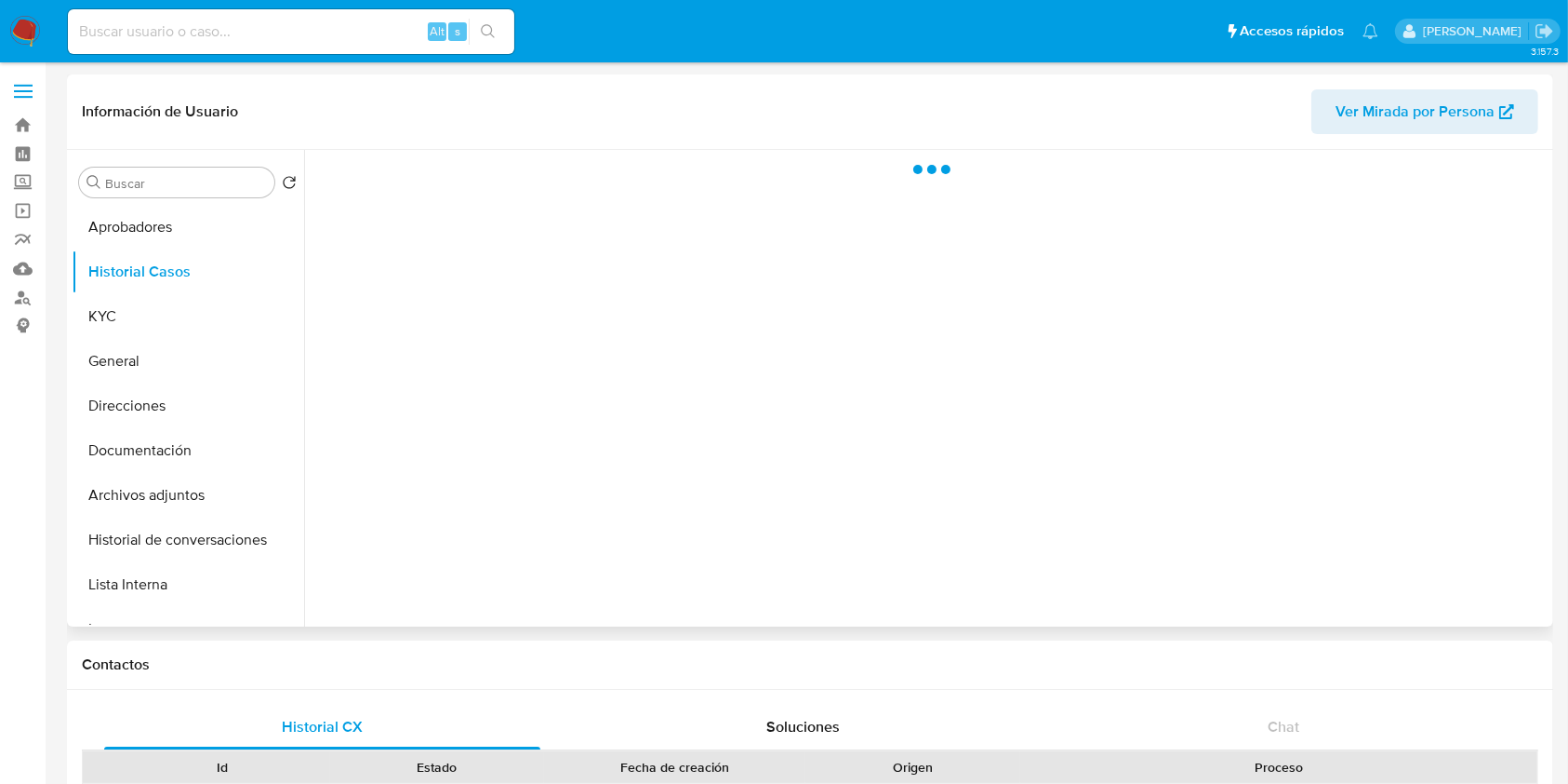
select select "10"
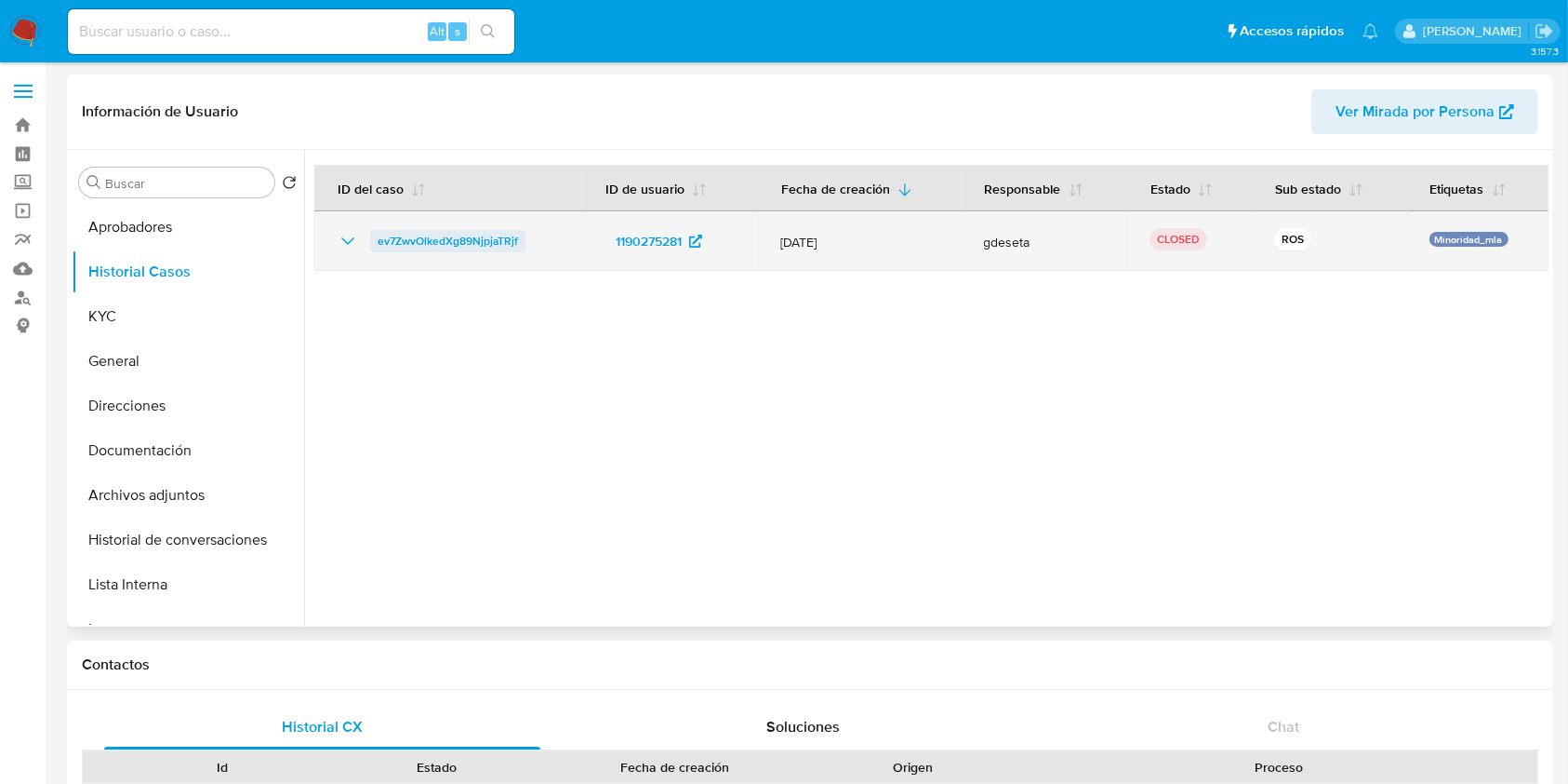
click at [382, 241] on span "ev7ZwvOlkedXg89NjpjaTRjf" at bounding box center [448, 240] width 141 height 22
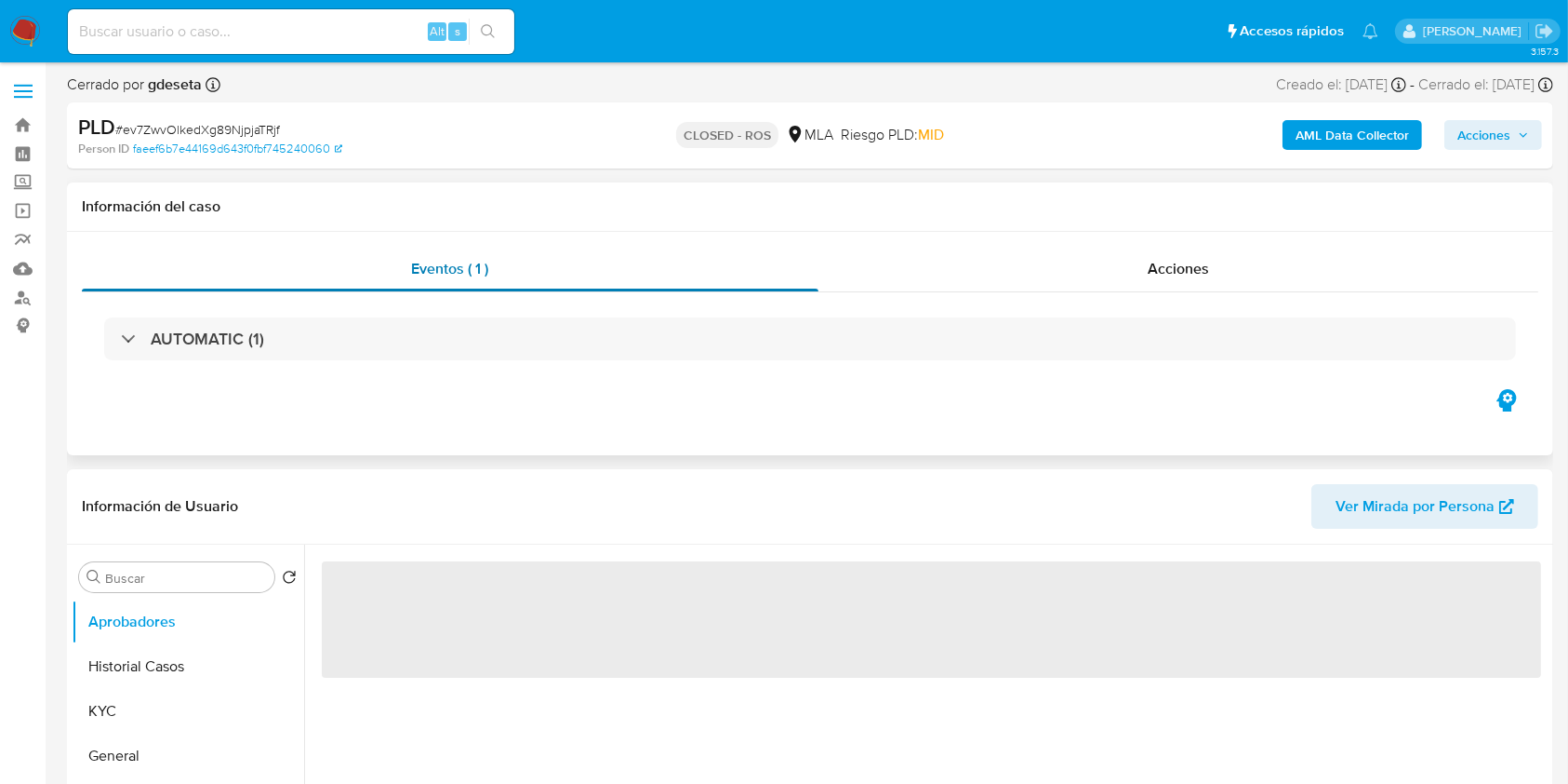
select select "10"
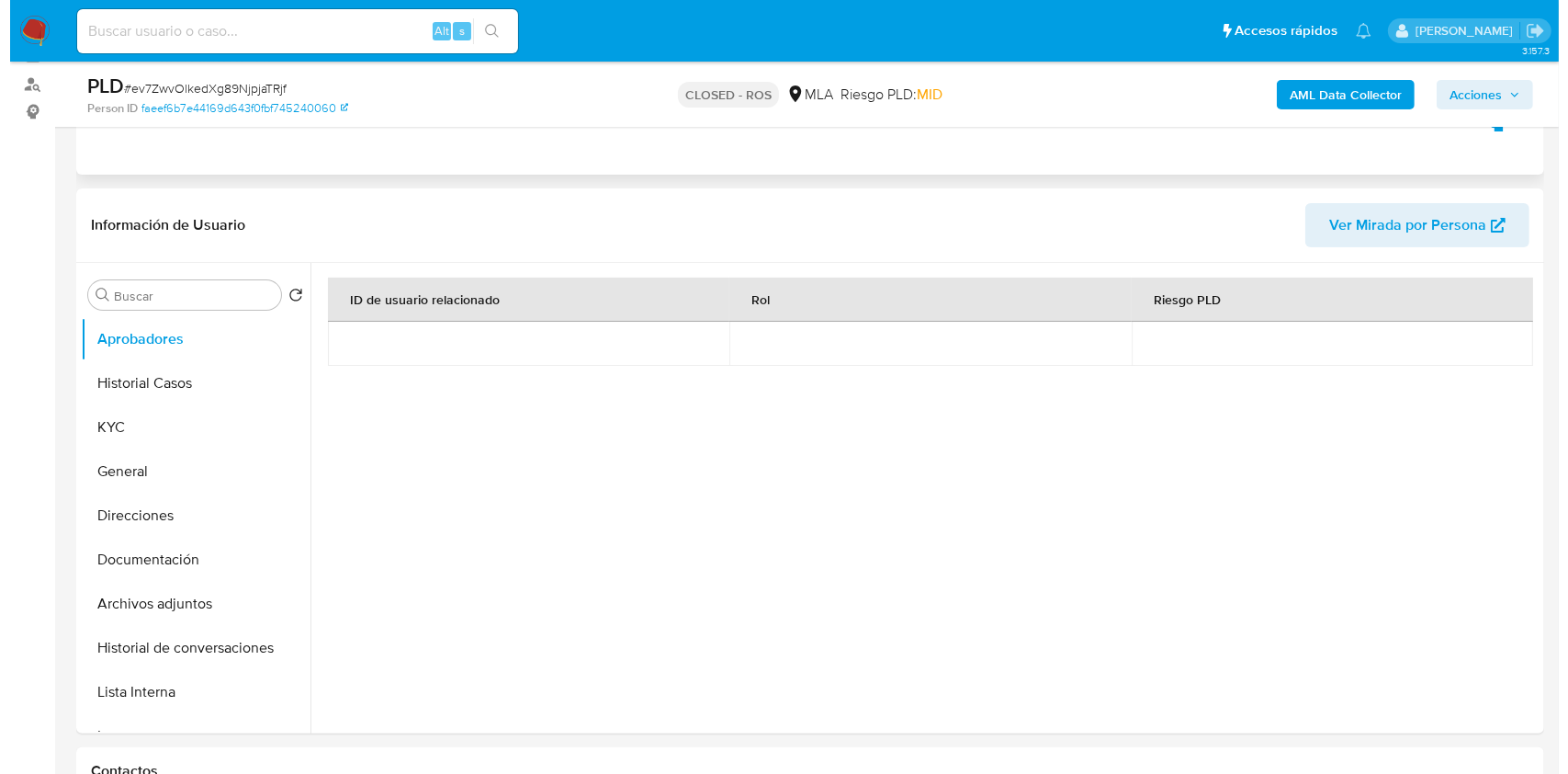
scroll to position [367, 0]
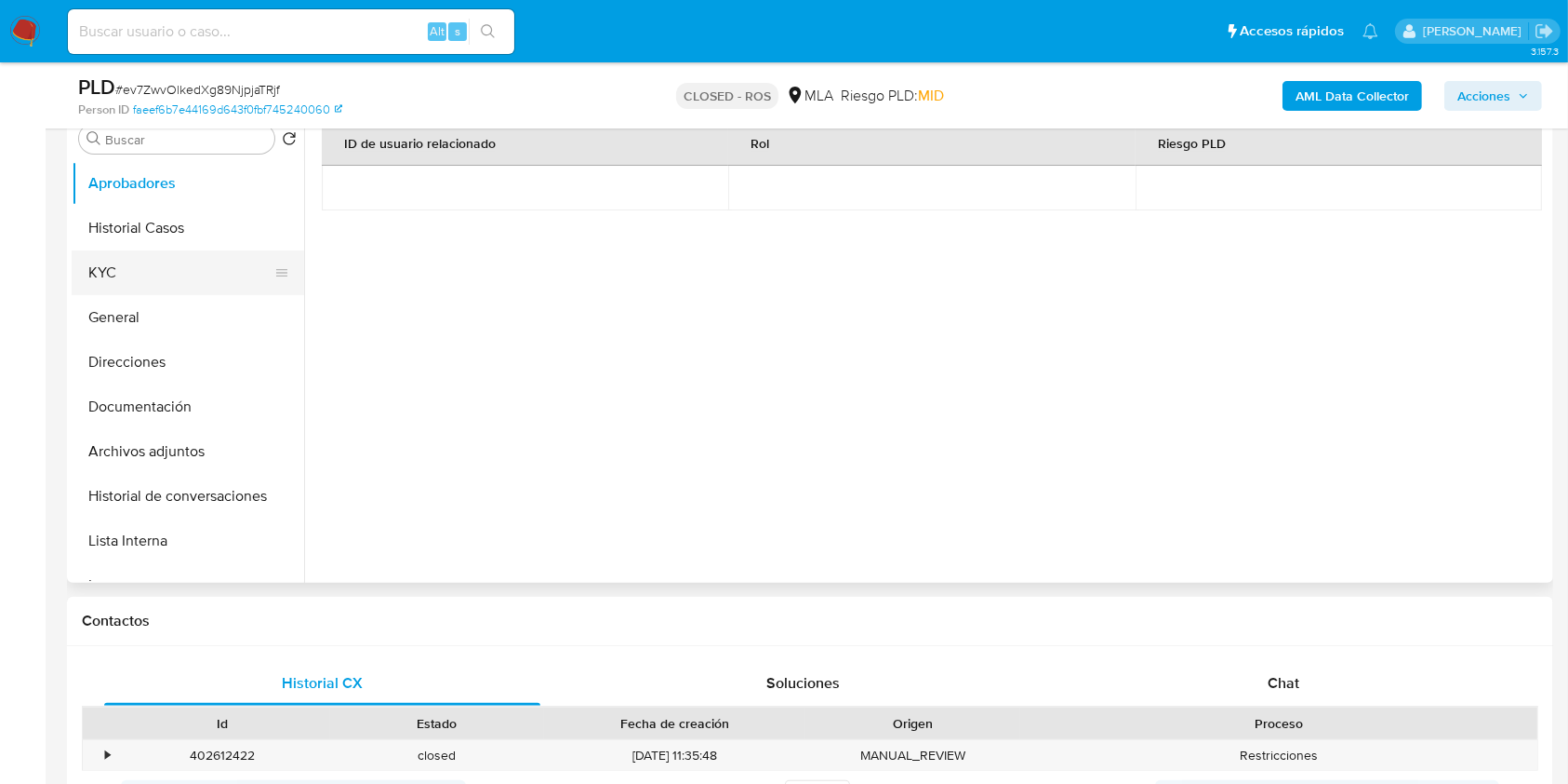
click at [193, 268] on button "KYC" at bounding box center [180, 273] width 218 height 44
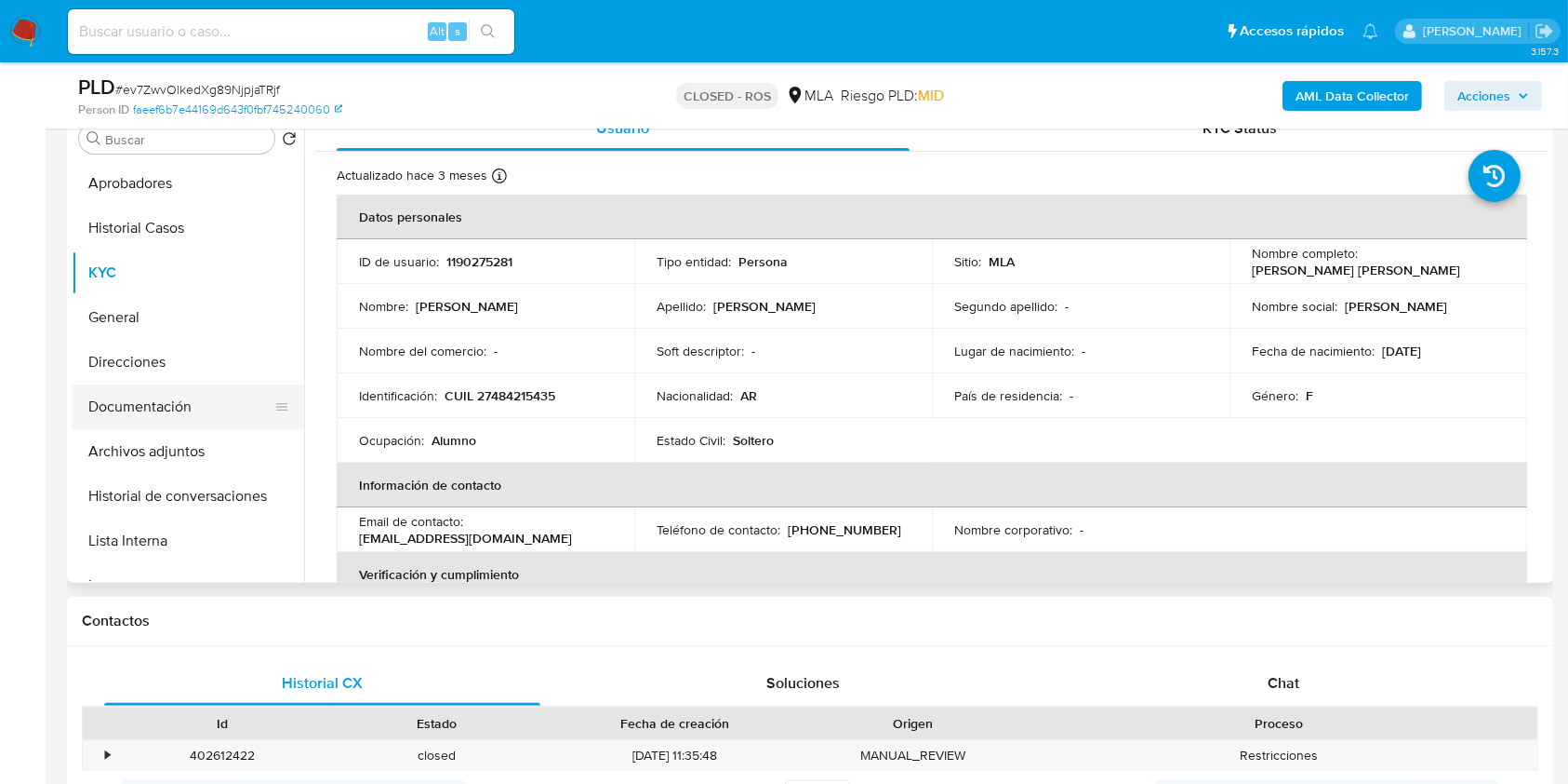
click at [164, 408] on button "Documentación" at bounding box center [180, 407] width 218 height 44
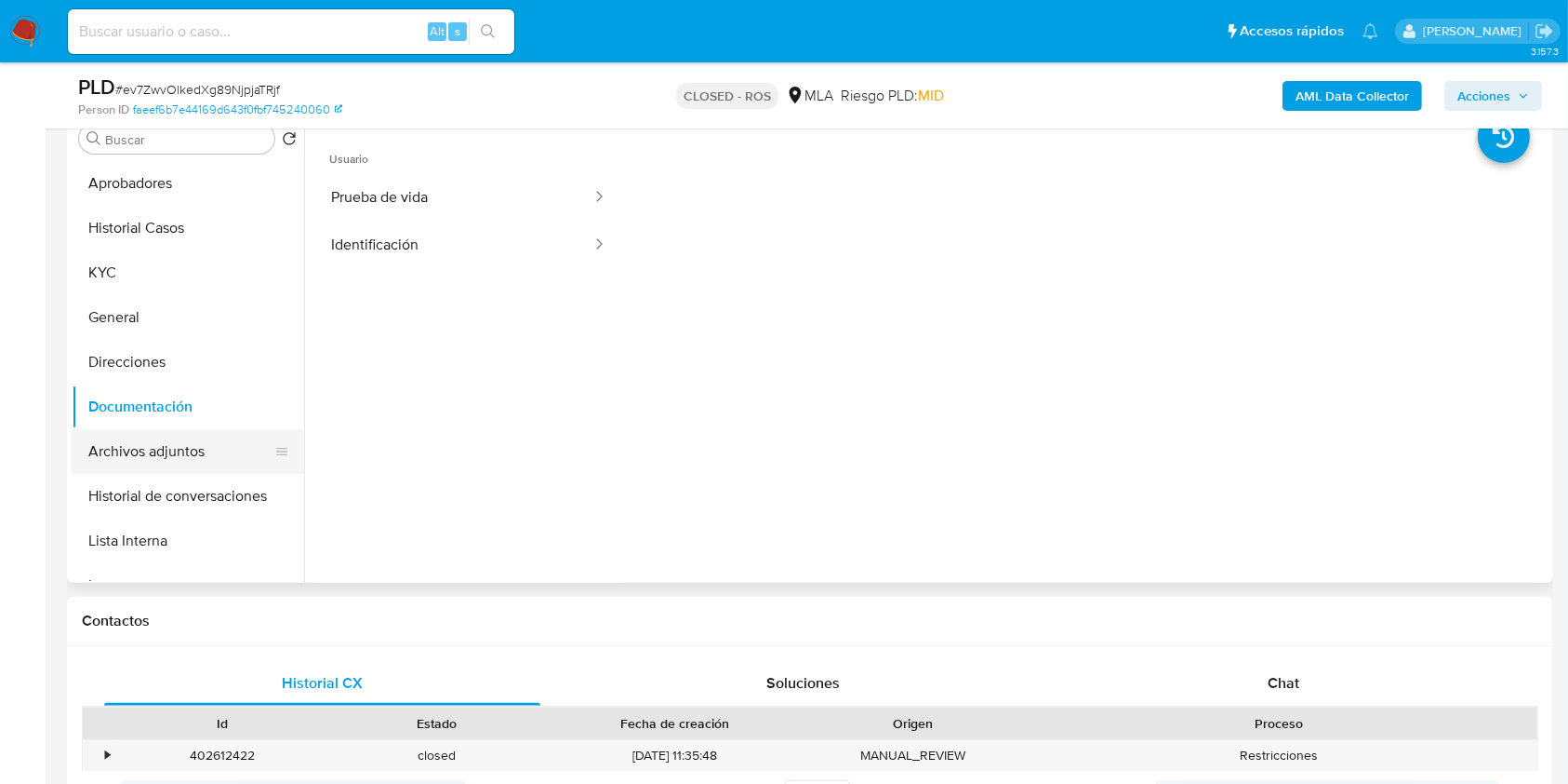
click at [194, 439] on button "Archivos adjuntos" at bounding box center [180, 451] width 218 height 44
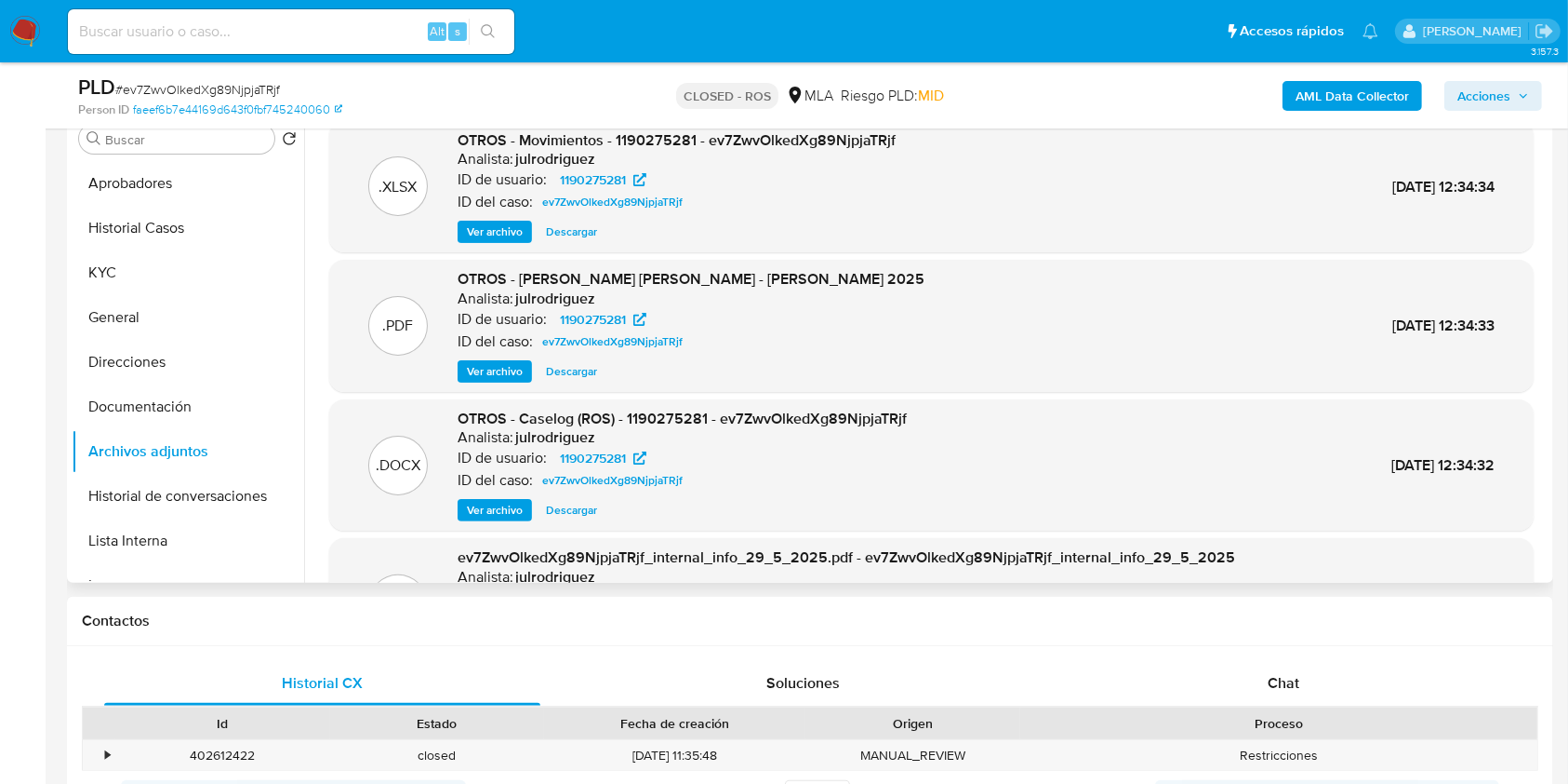
click at [495, 519] on span "Ver archivo" at bounding box center [495, 509] width 56 height 18
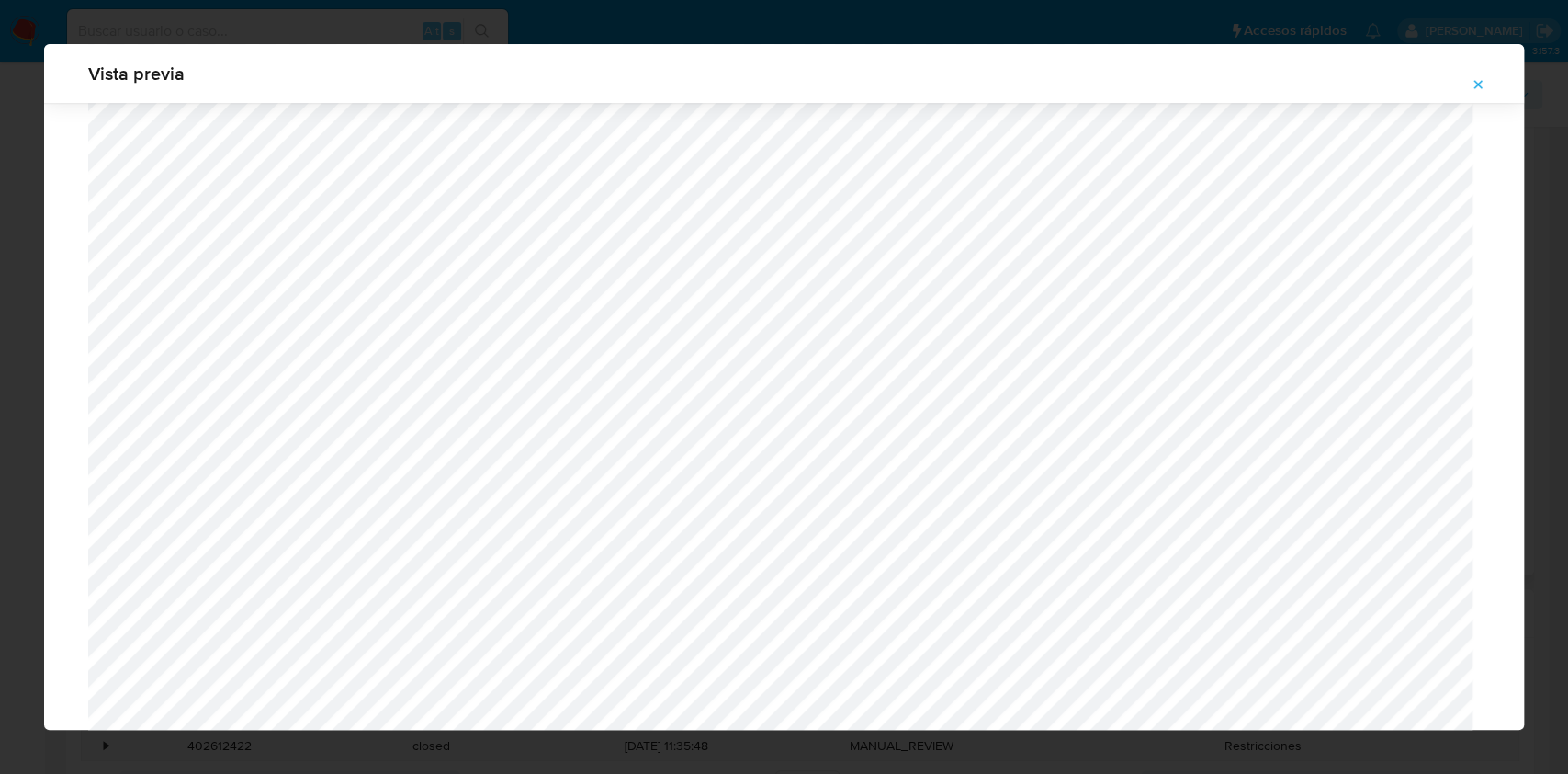
scroll to position [1066, 0]
click at [1473, 81] on icon "Attachment preview" at bounding box center [1477, 84] width 14 height 14
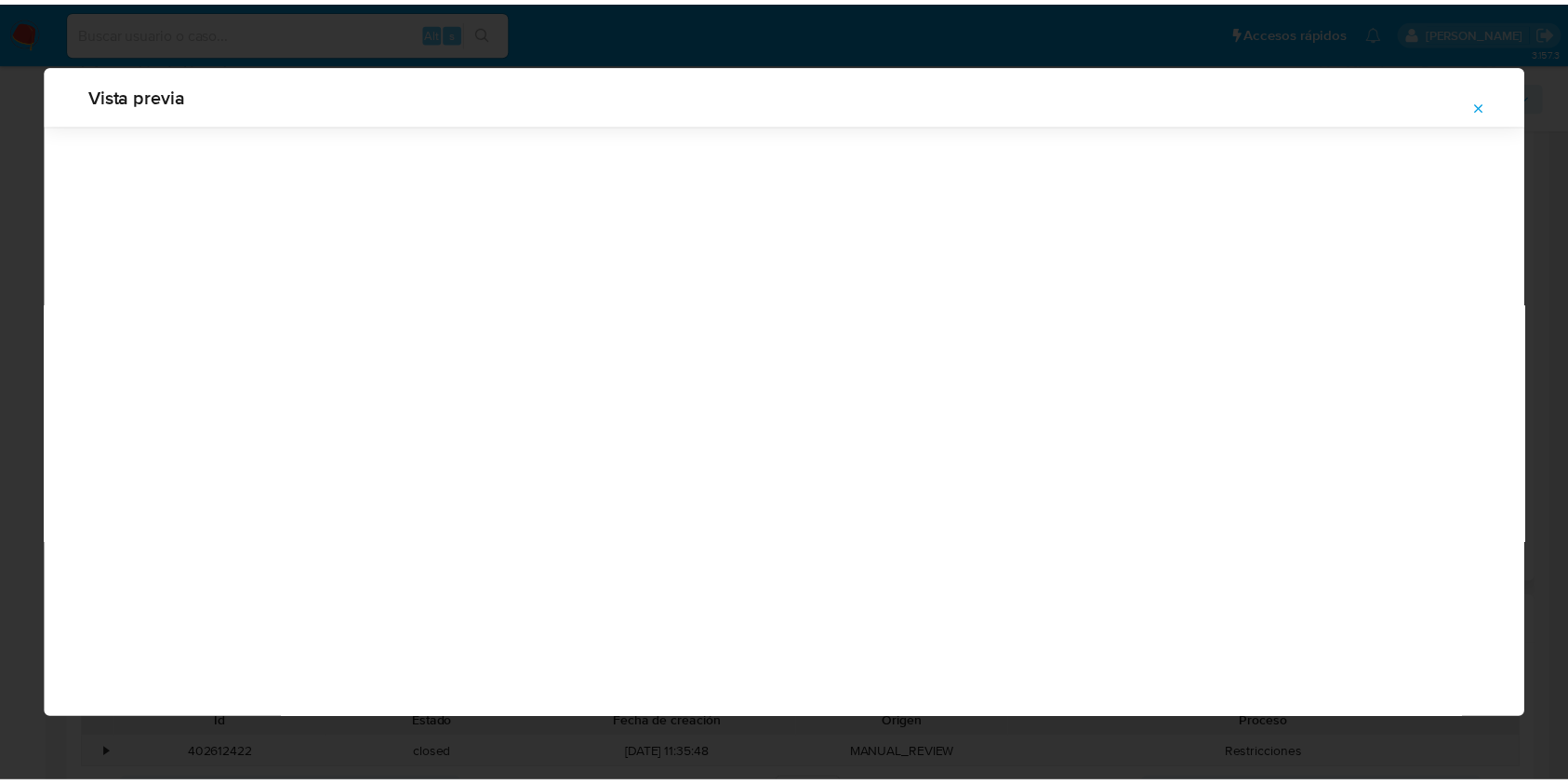
scroll to position [0, 0]
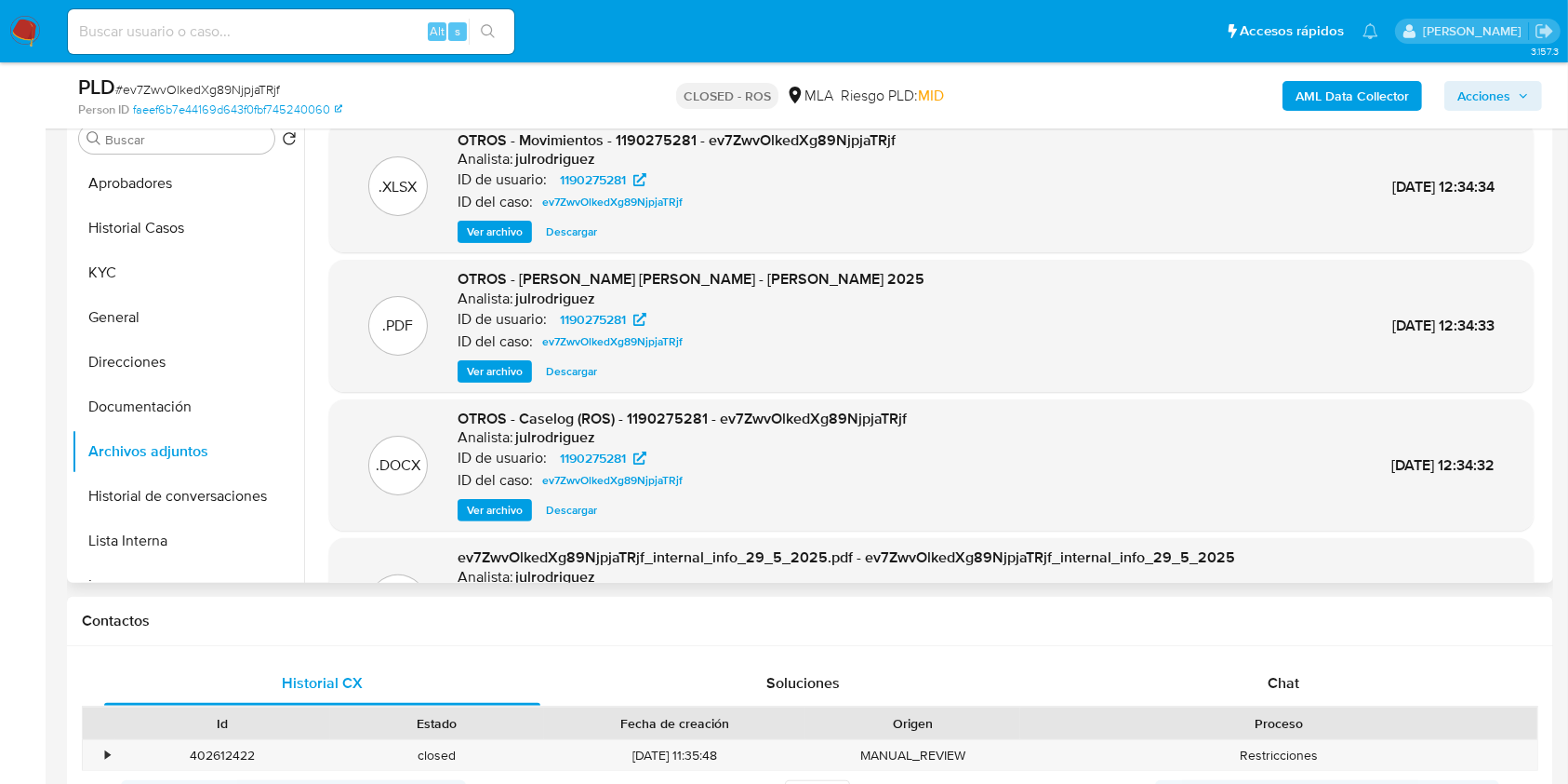
click at [560, 227] on span "Descargar" at bounding box center [571, 231] width 51 height 18
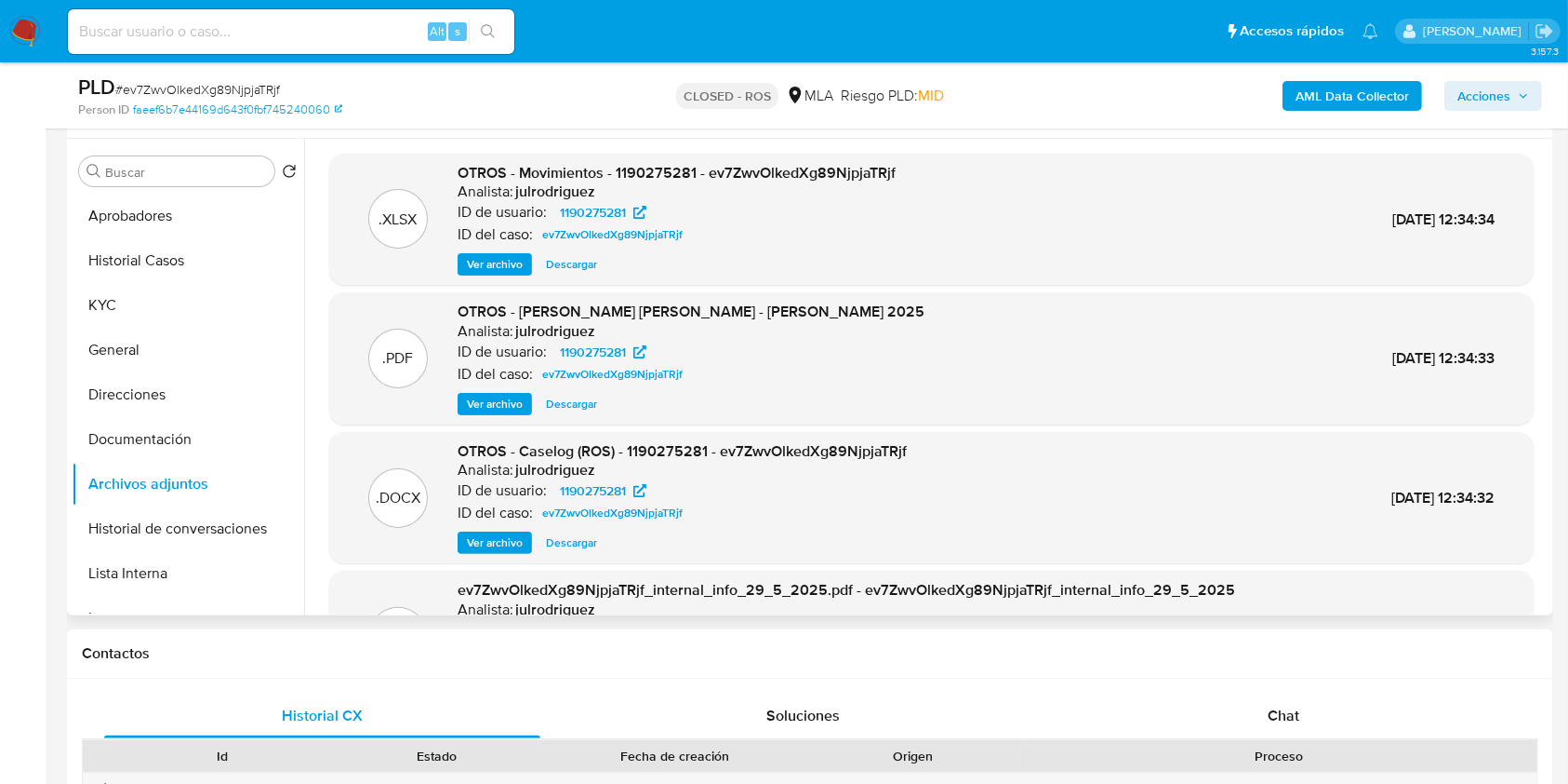
scroll to position [248, 0]
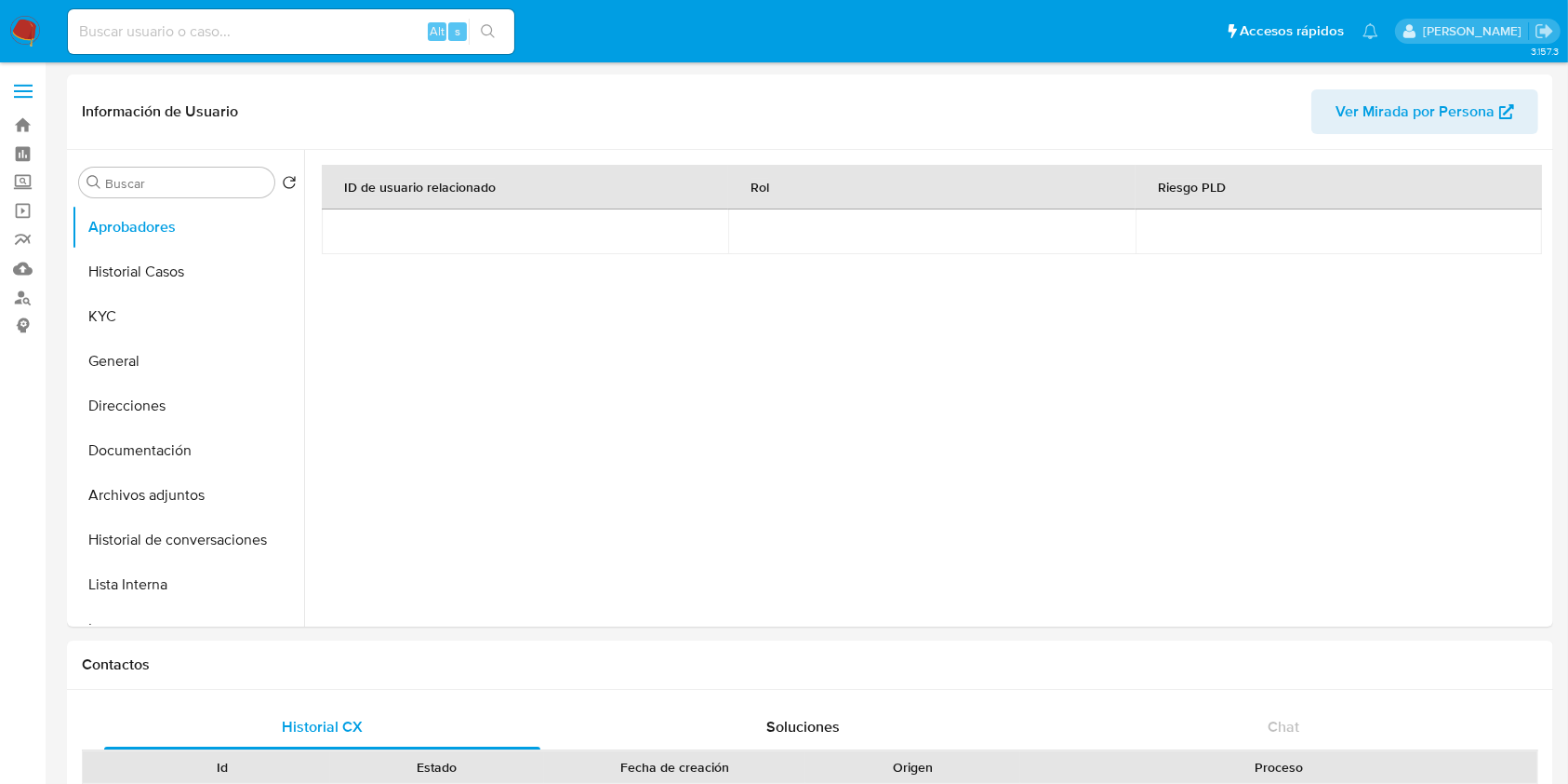
select select "10"
click at [200, 276] on button "Historial Casos" at bounding box center [180, 272] width 218 height 44
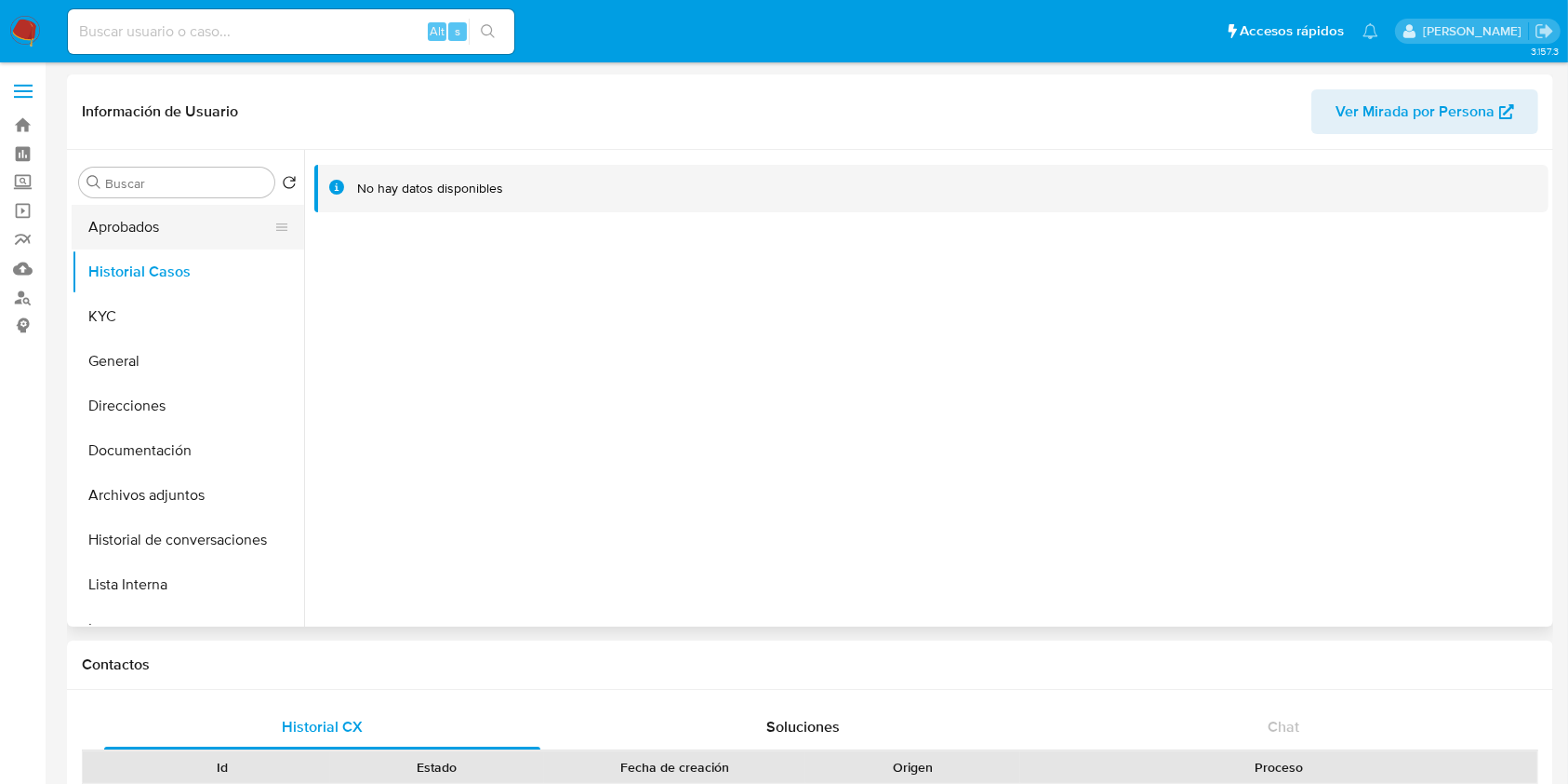
click at [173, 234] on button "Aprobados" at bounding box center [180, 227] width 218 height 44
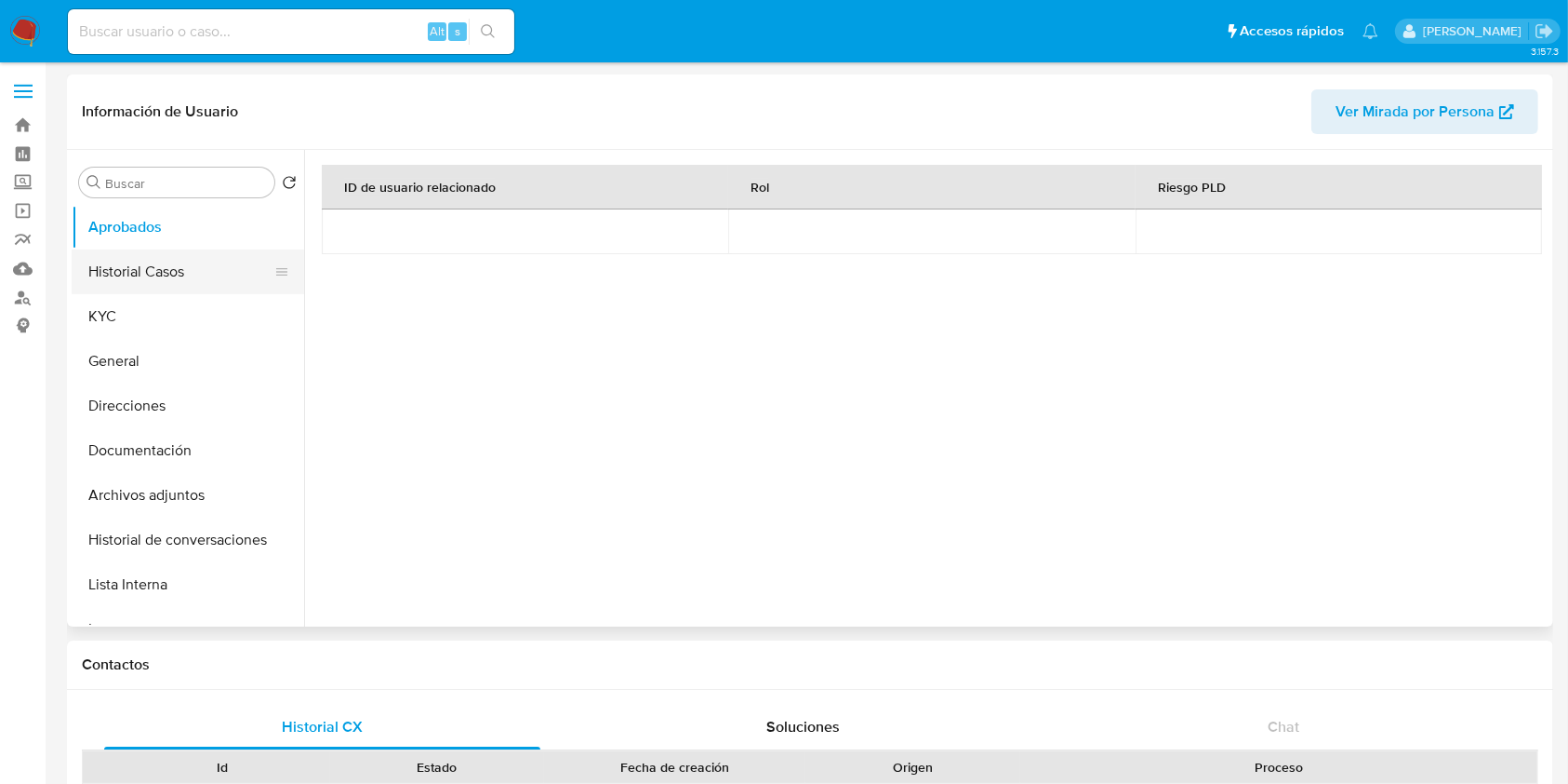
click at [132, 274] on button "Historial Casos" at bounding box center [180, 272] width 218 height 44
select select "10"
click at [151, 279] on button "Historial Casos" at bounding box center [180, 272] width 218 height 44
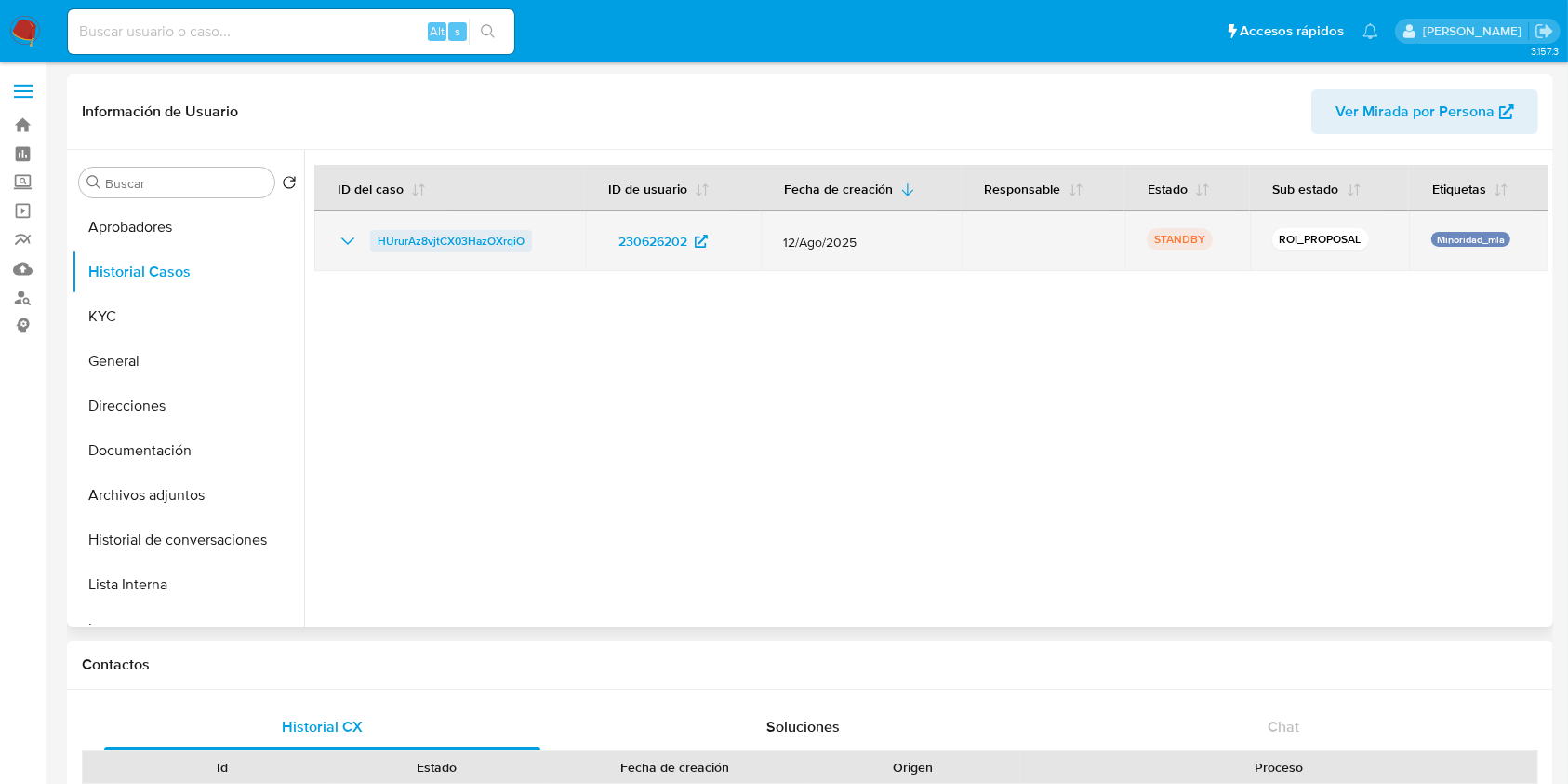
click at [415, 245] on span "HUrurAz8vjtCX03HazOXrqiO" at bounding box center [451, 240] width 147 height 22
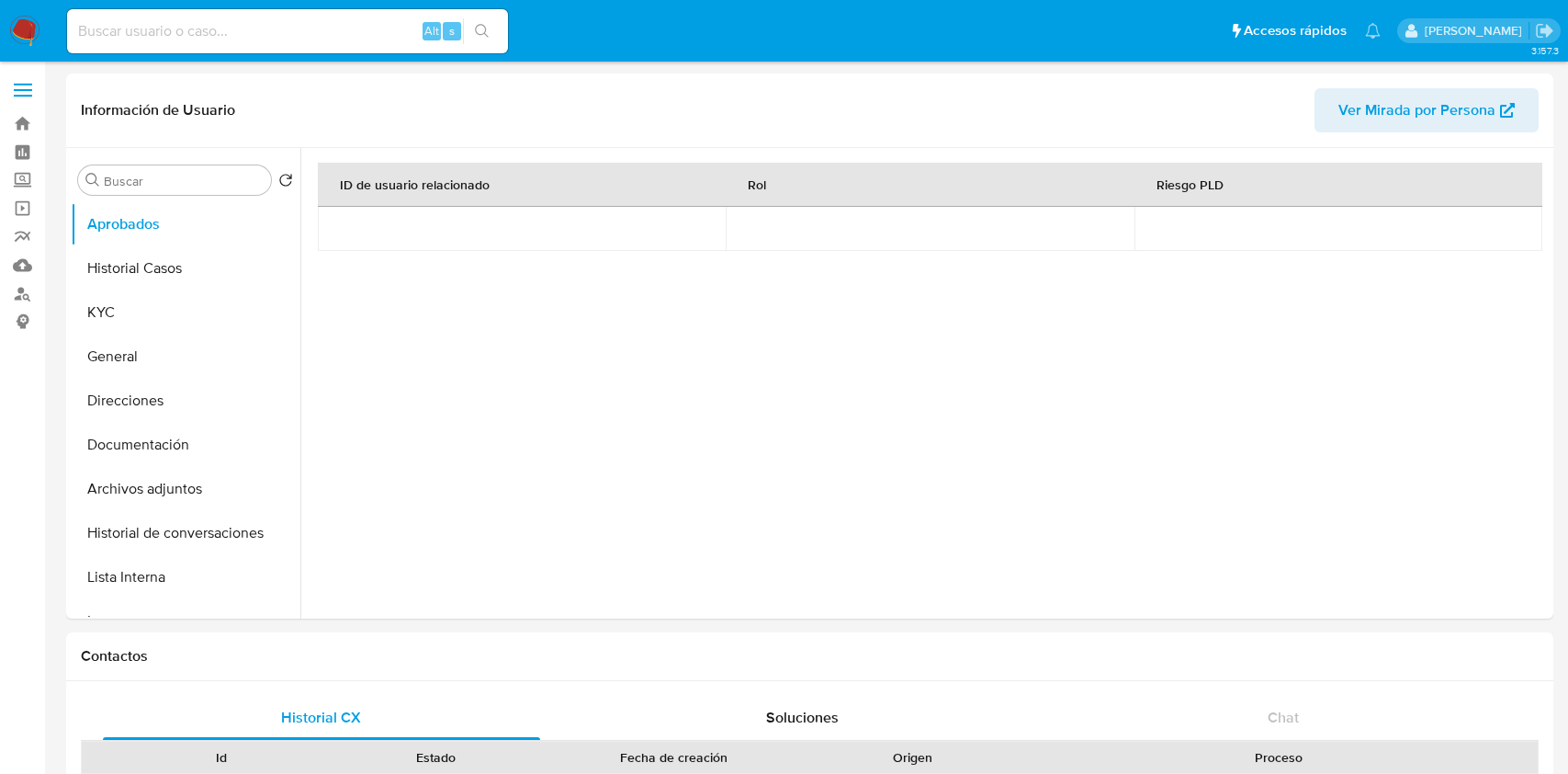
select select "10"
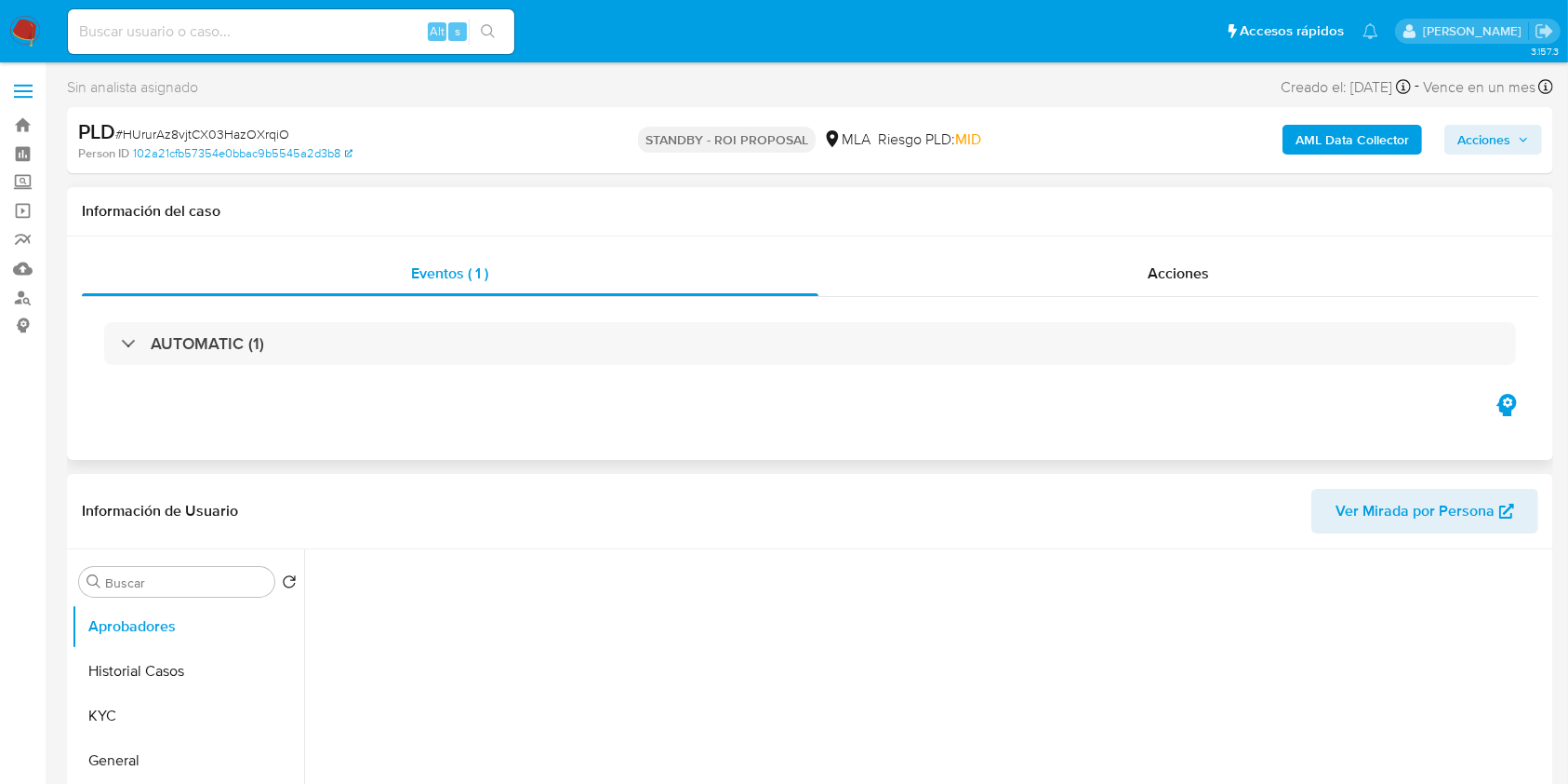
select select "10"
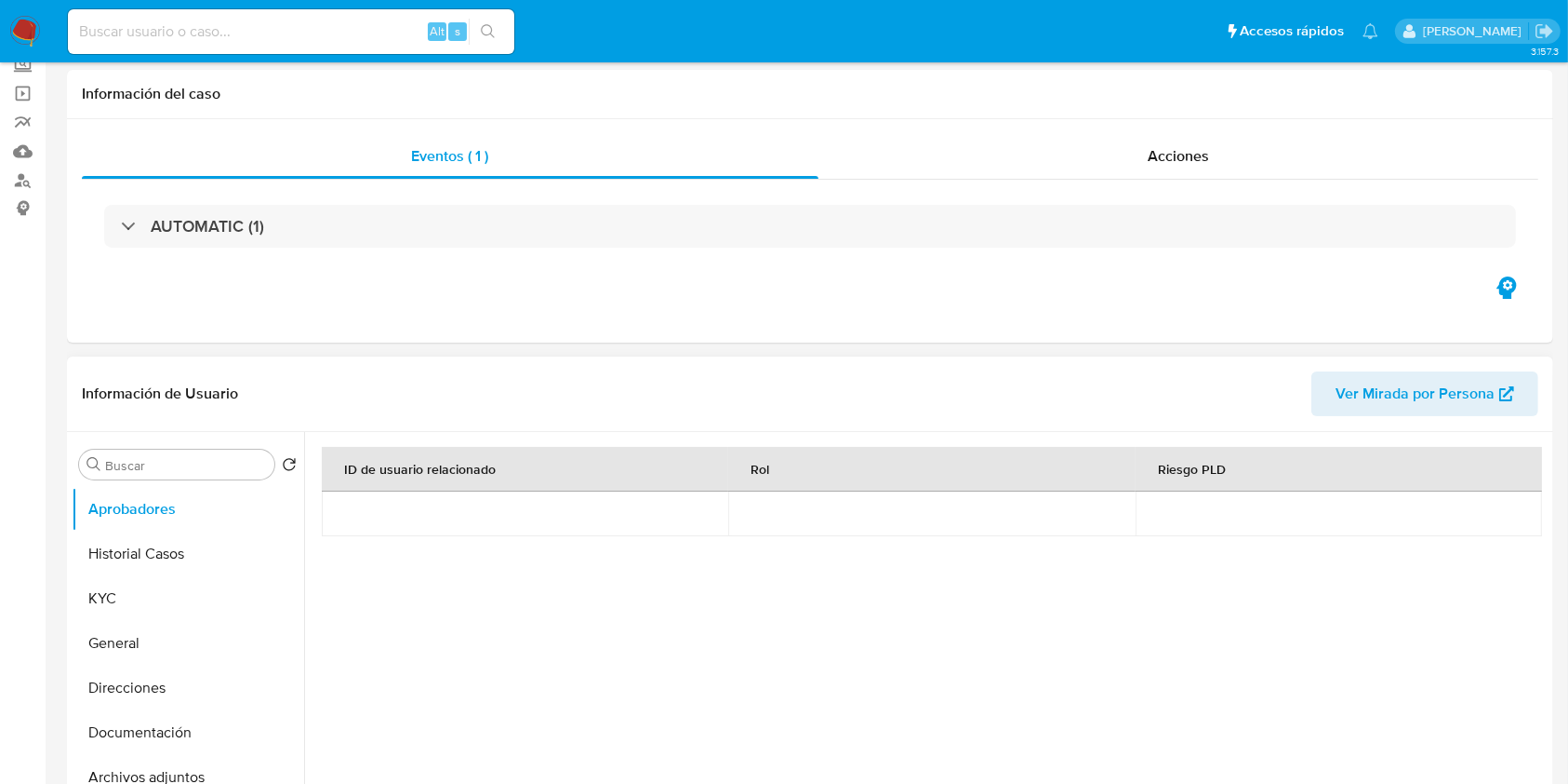
scroll to position [248, 0]
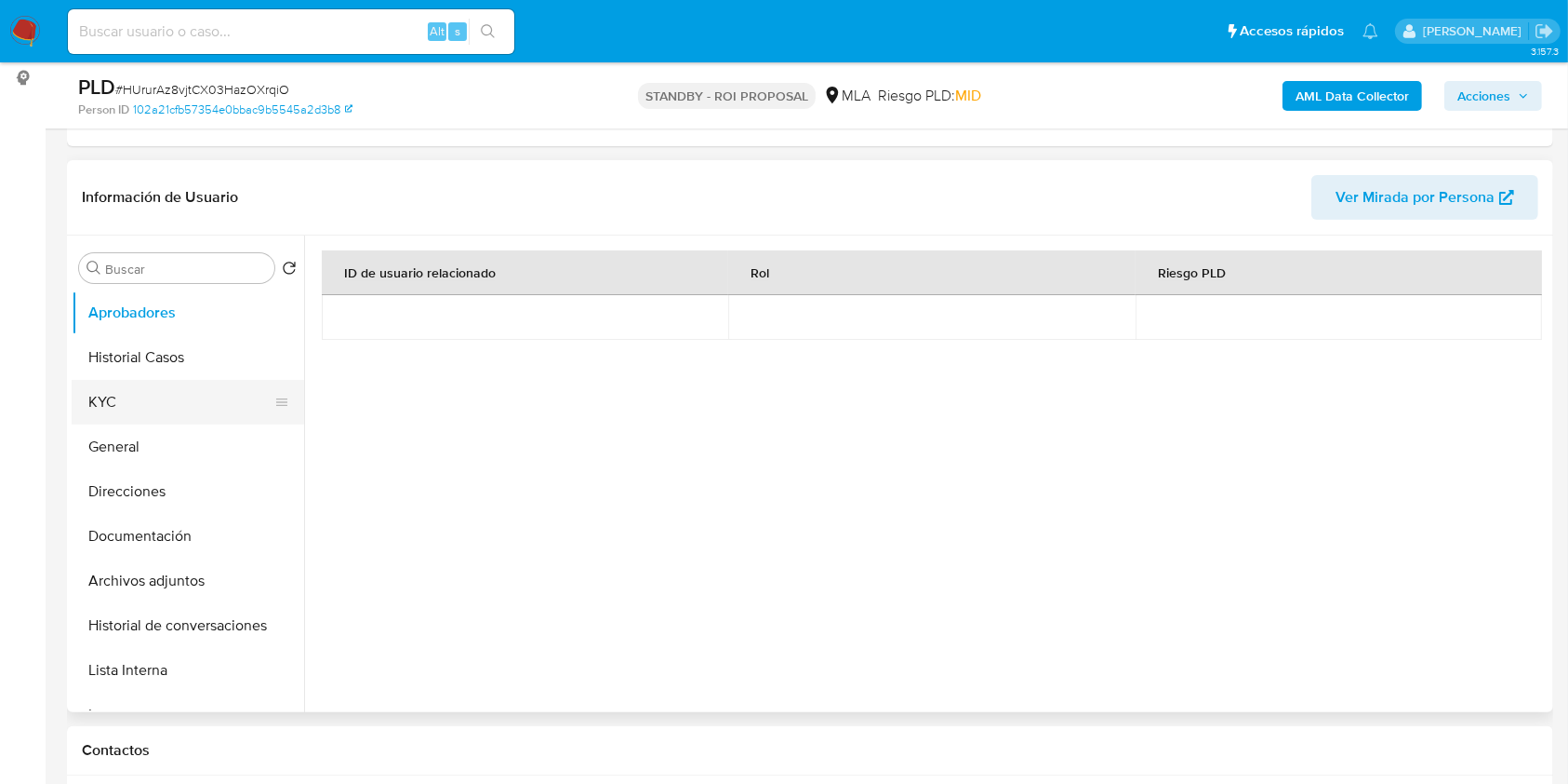
click at [216, 395] on button "KYC" at bounding box center [180, 402] width 218 height 44
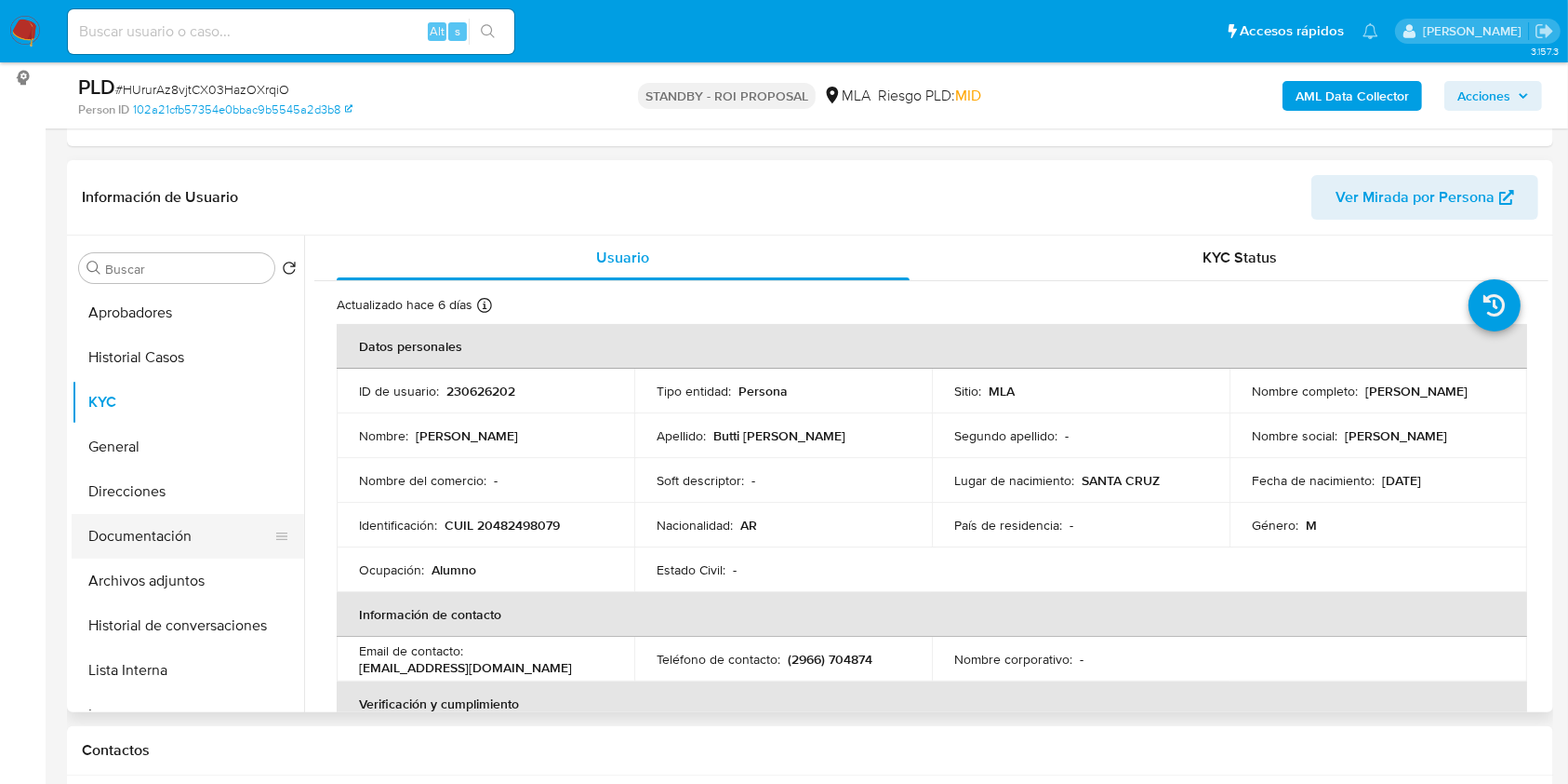
drag, startPoint x: 184, startPoint y: 529, endPoint x: 224, endPoint y: 532, distance: 40.1
click at [180, 529] on button "Documentación" at bounding box center [180, 536] width 218 height 44
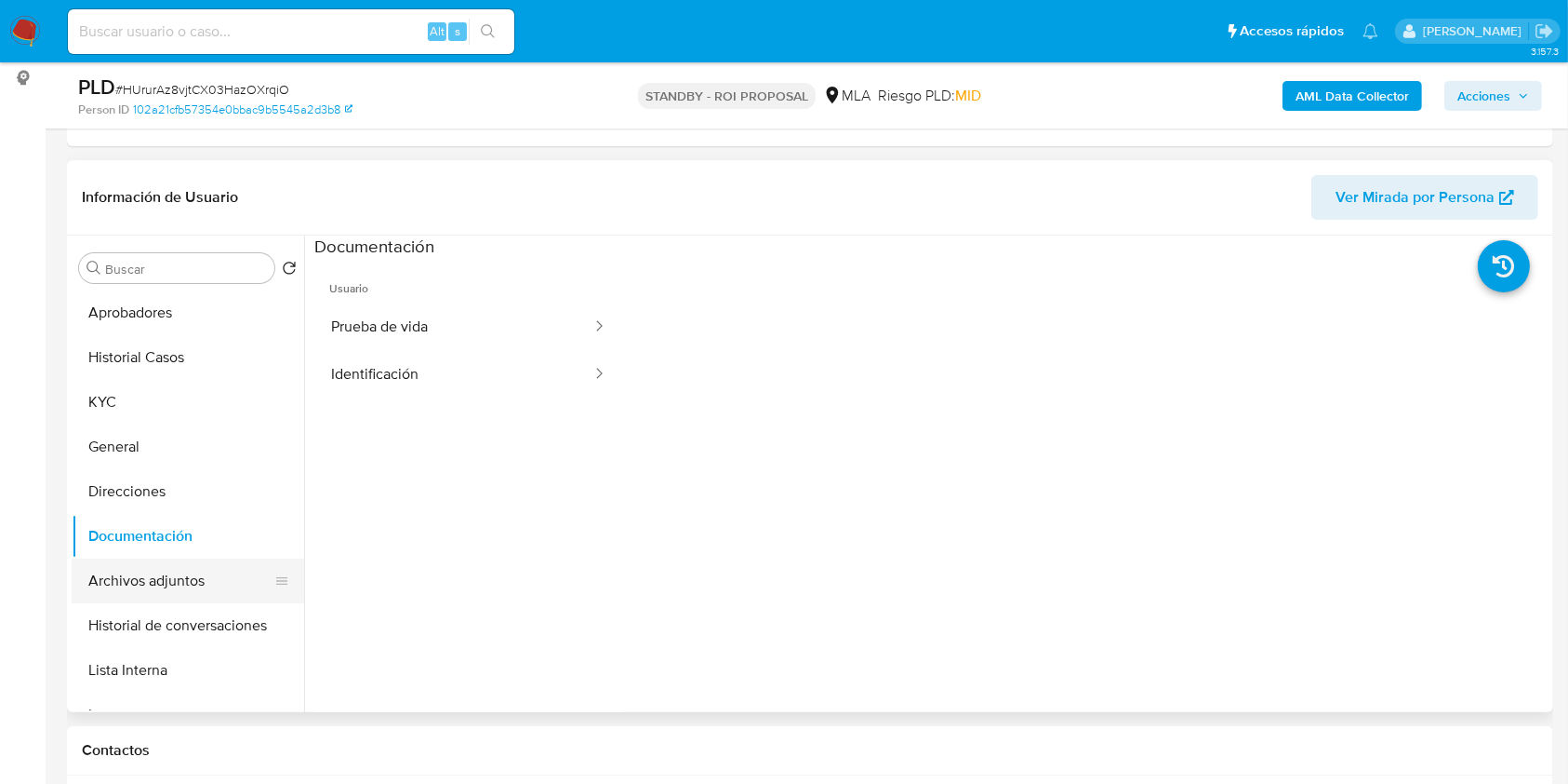
click at [237, 565] on button "Archivos adjuntos" at bounding box center [180, 581] width 218 height 44
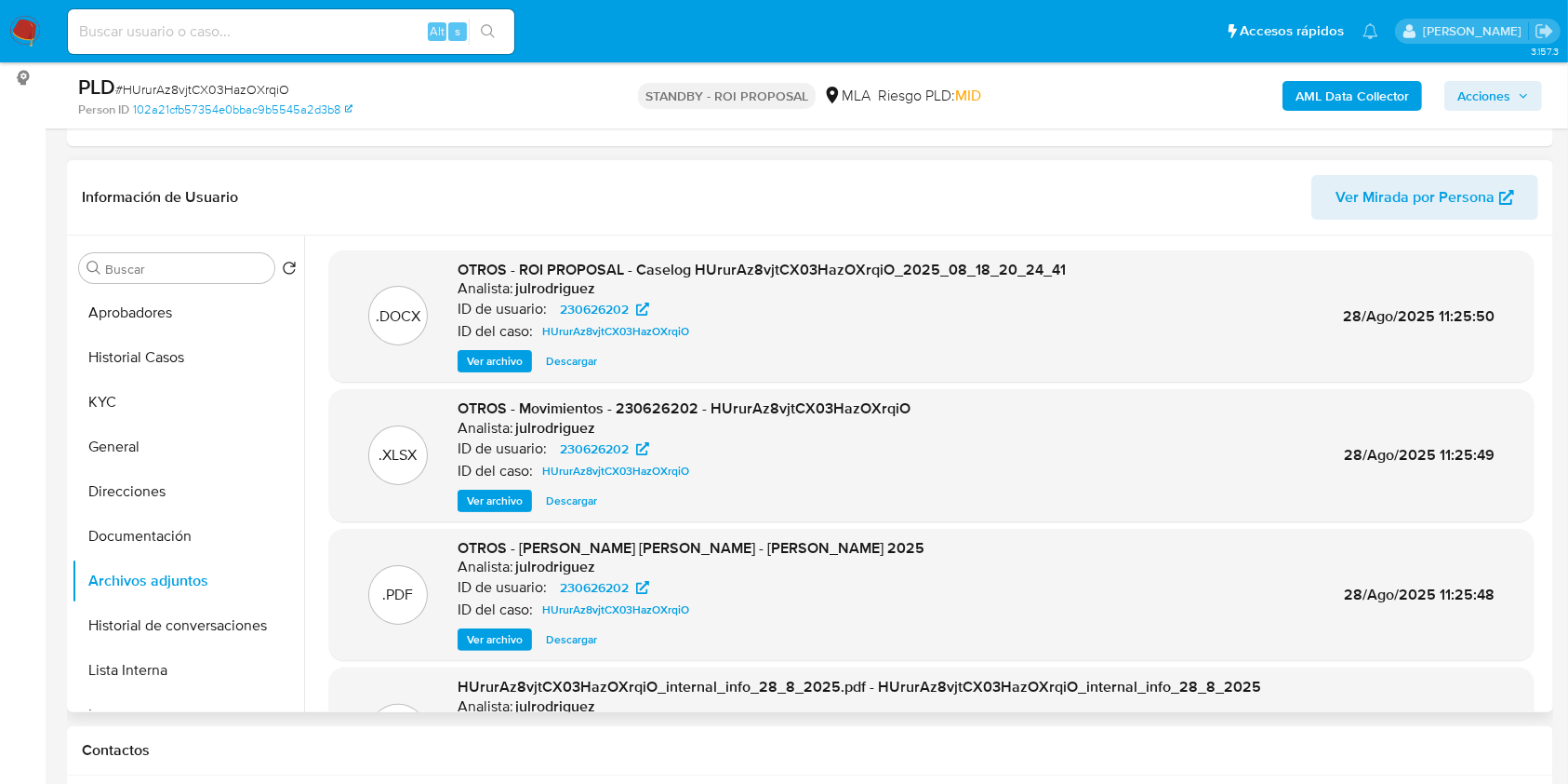
click at [558, 498] on span "Descargar" at bounding box center [571, 500] width 51 height 18
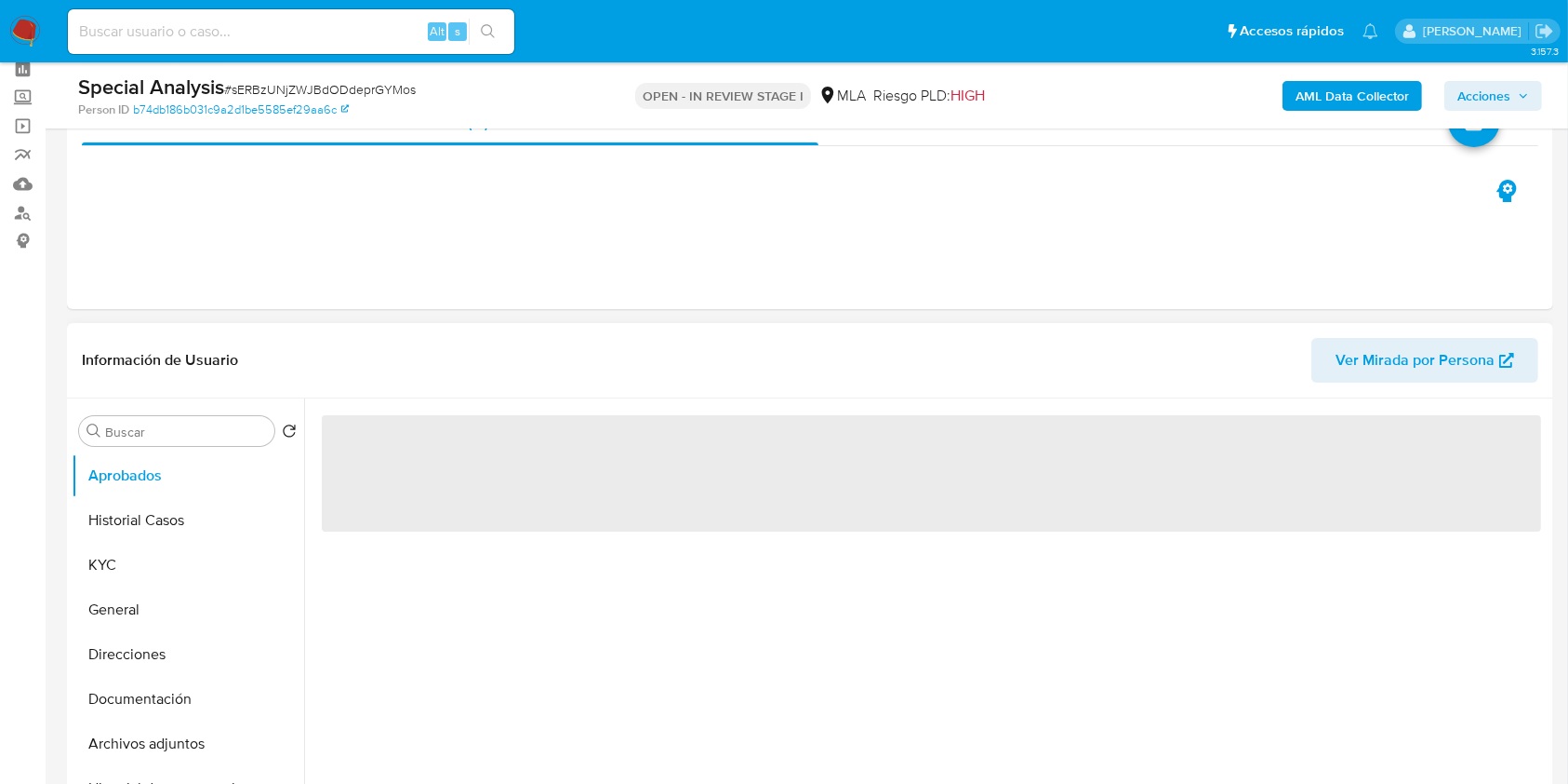
scroll to position [123, 0]
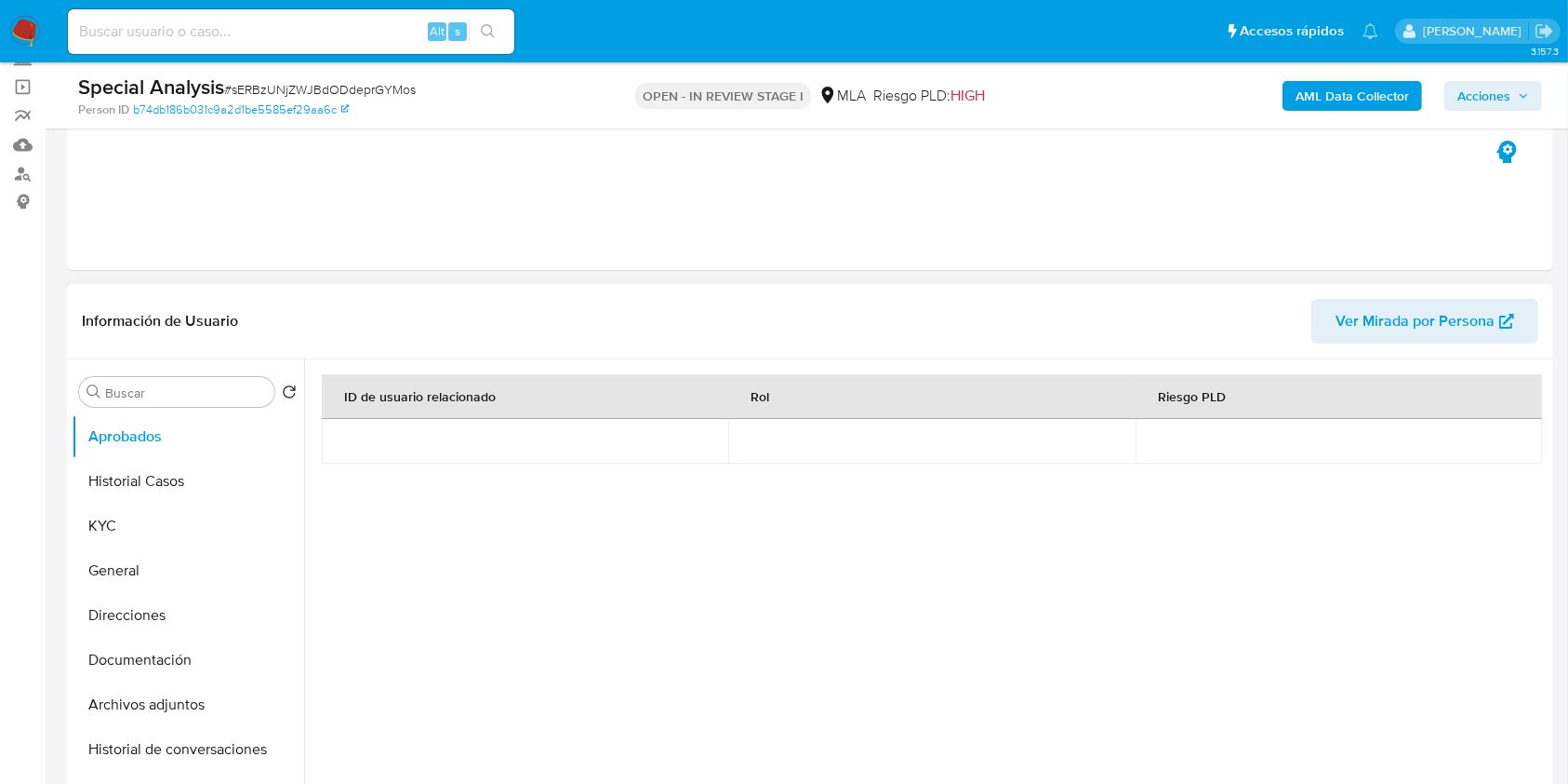
select select "10"
click at [148, 518] on button "KYC" at bounding box center [180, 526] width 218 height 44
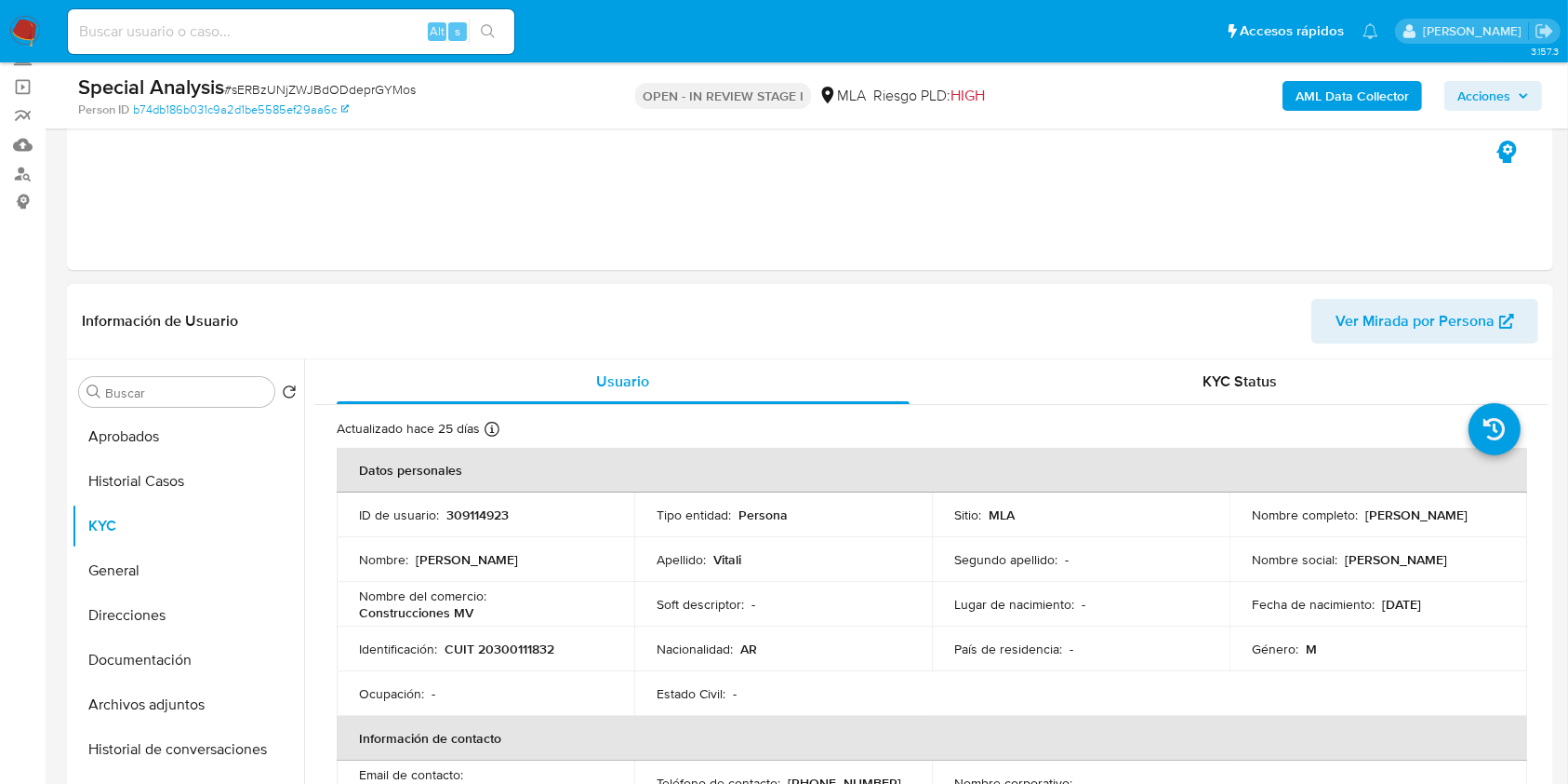
click at [463, 515] on p "309114923" at bounding box center [477, 514] width 63 height 16
copy p "309114923"
click at [193, 468] on button "Historial Casos" at bounding box center [180, 481] width 218 height 44
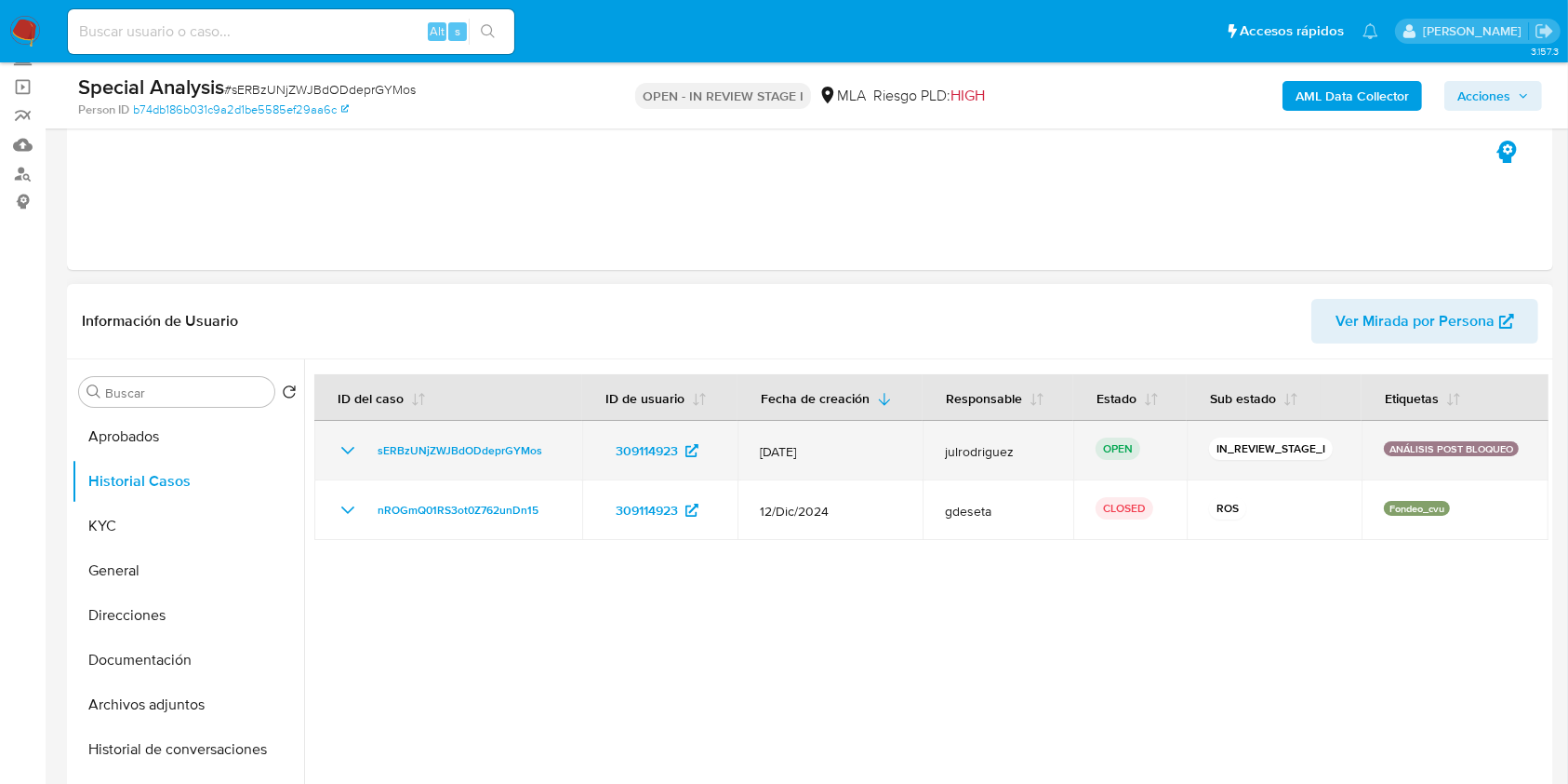
drag, startPoint x: 550, startPoint y: 457, endPoint x: 359, endPoint y: 448, distance: 191.2
click at [359, 448] on div "sERBzUNjZWJBdODdeprGYMos" at bounding box center [448, 450] width 224 height 22
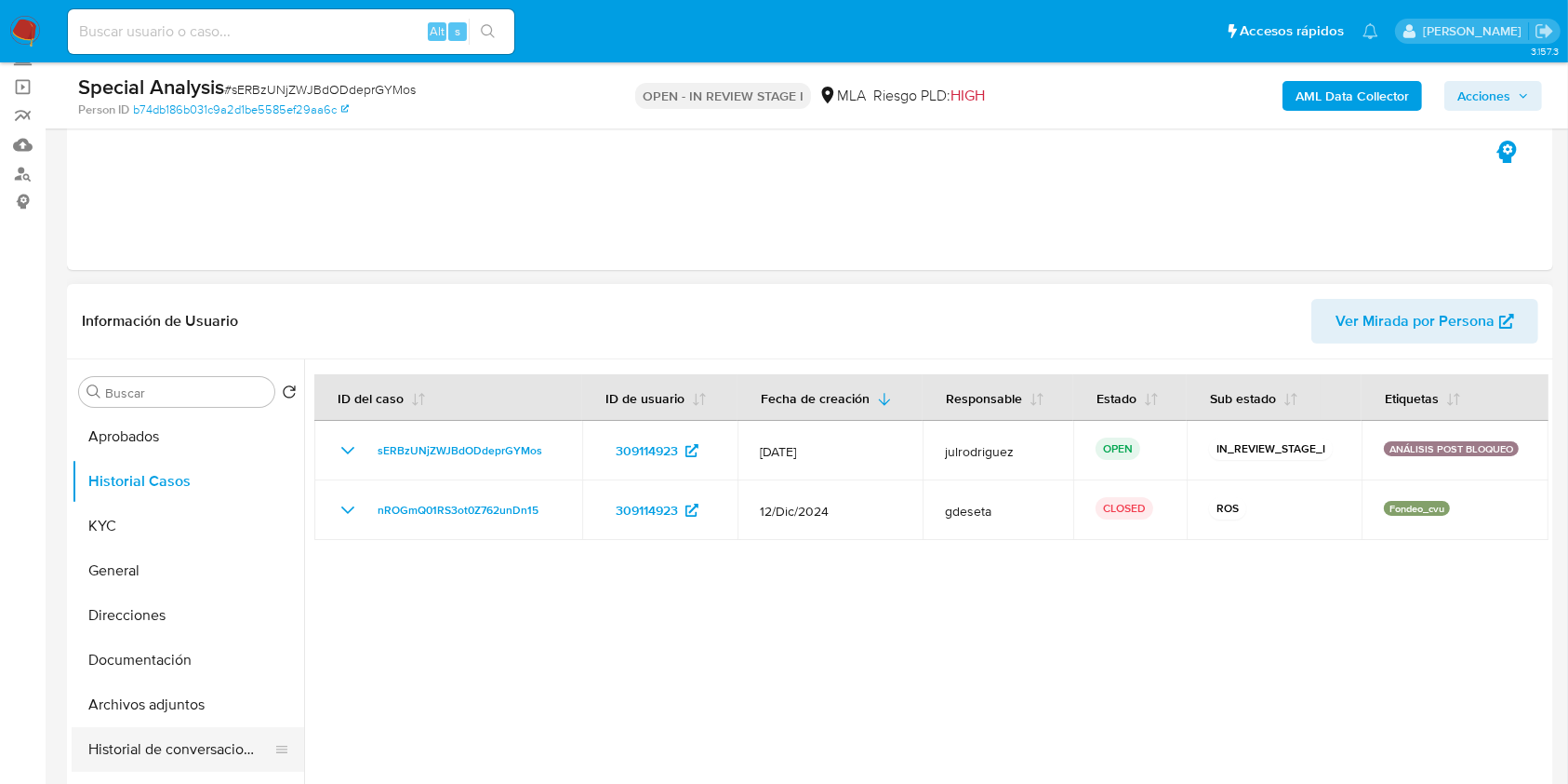
click at [172, 739] on button "Historial de conversaciones" at bounding box center [180, 749] width 218 height 44
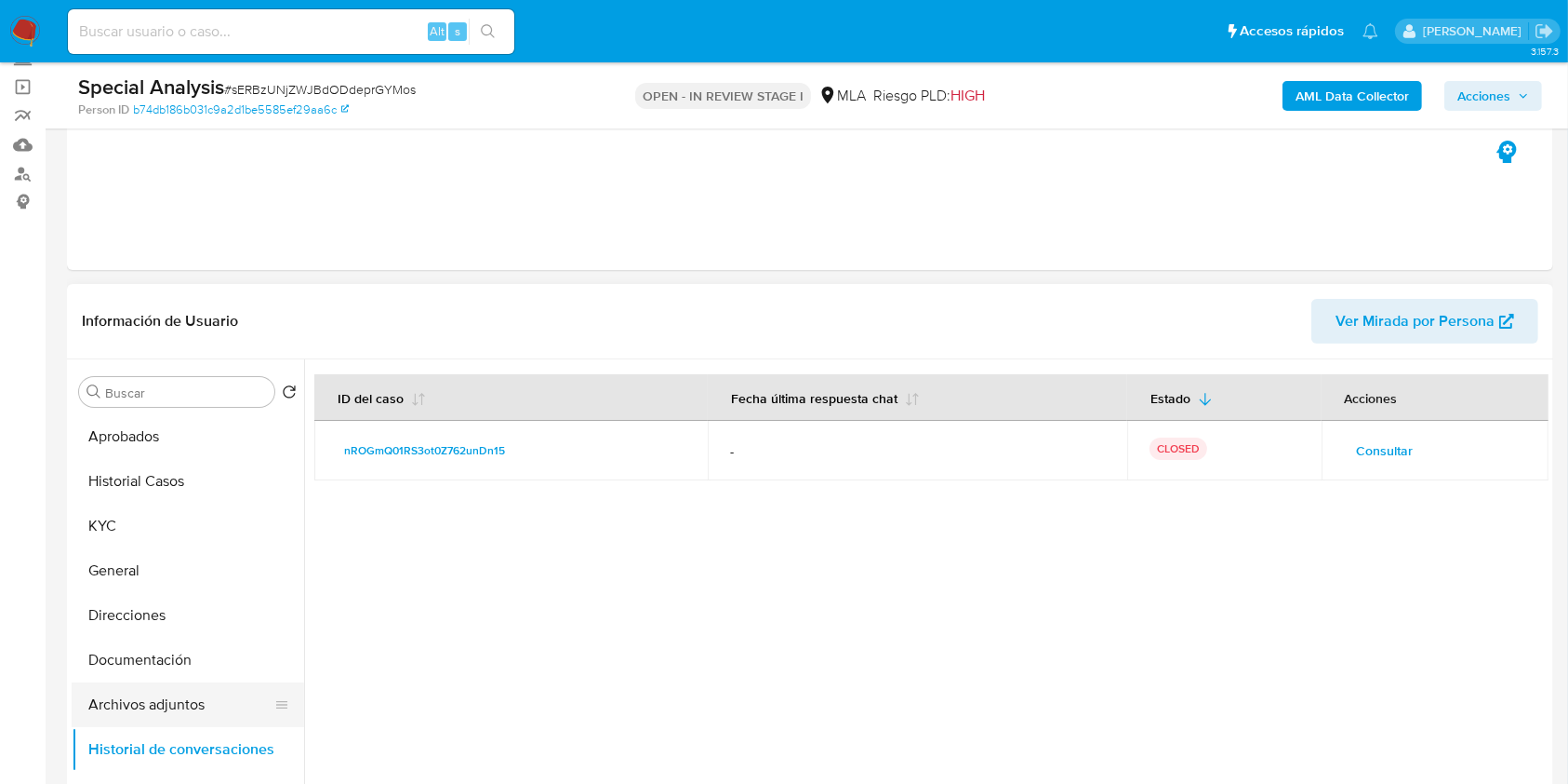
click at [143, 695] on button "Archivos adjuntos" at bounding box center [180, 704] width 218 height 44
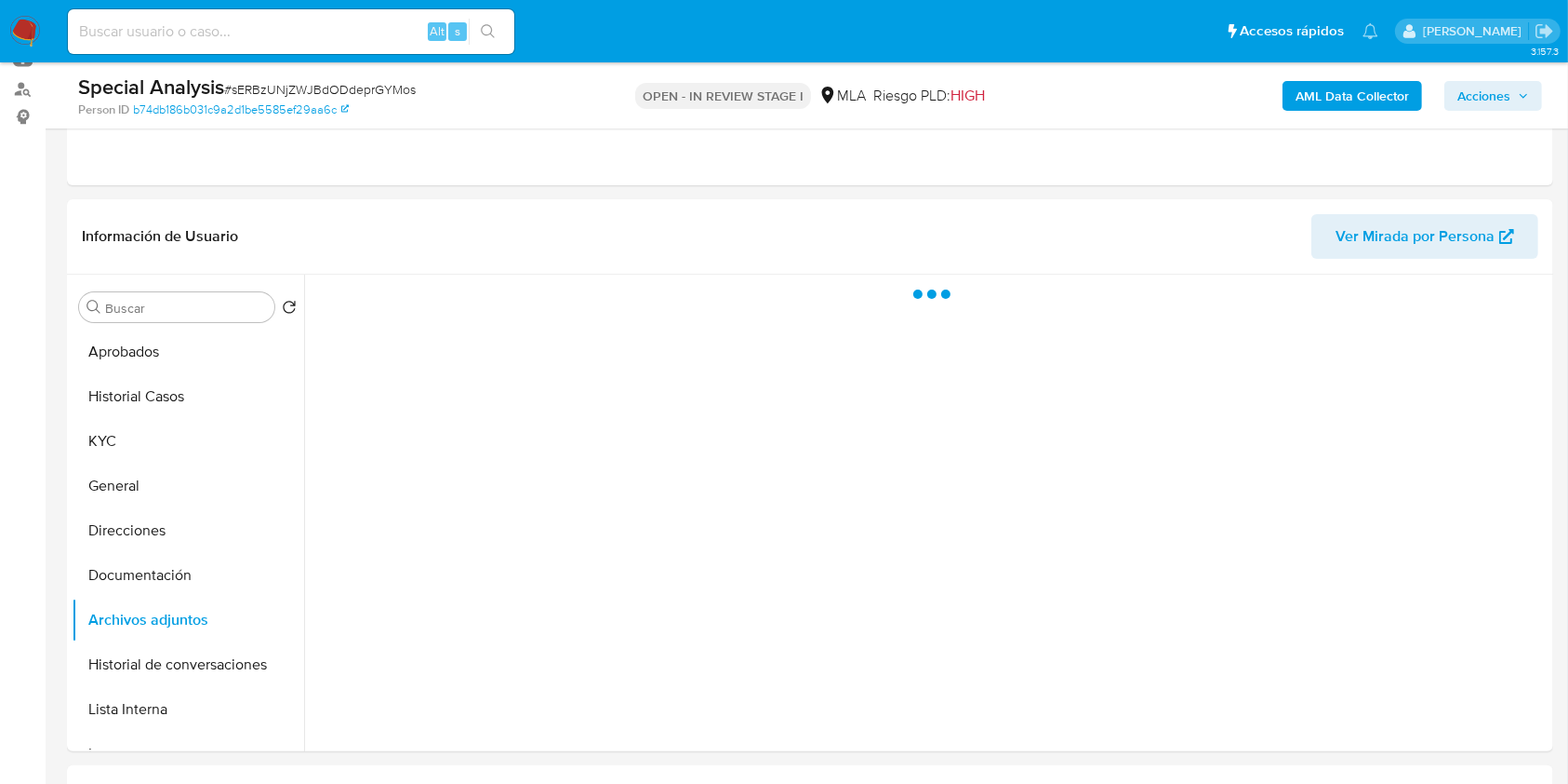
scroll to position [248, 0]
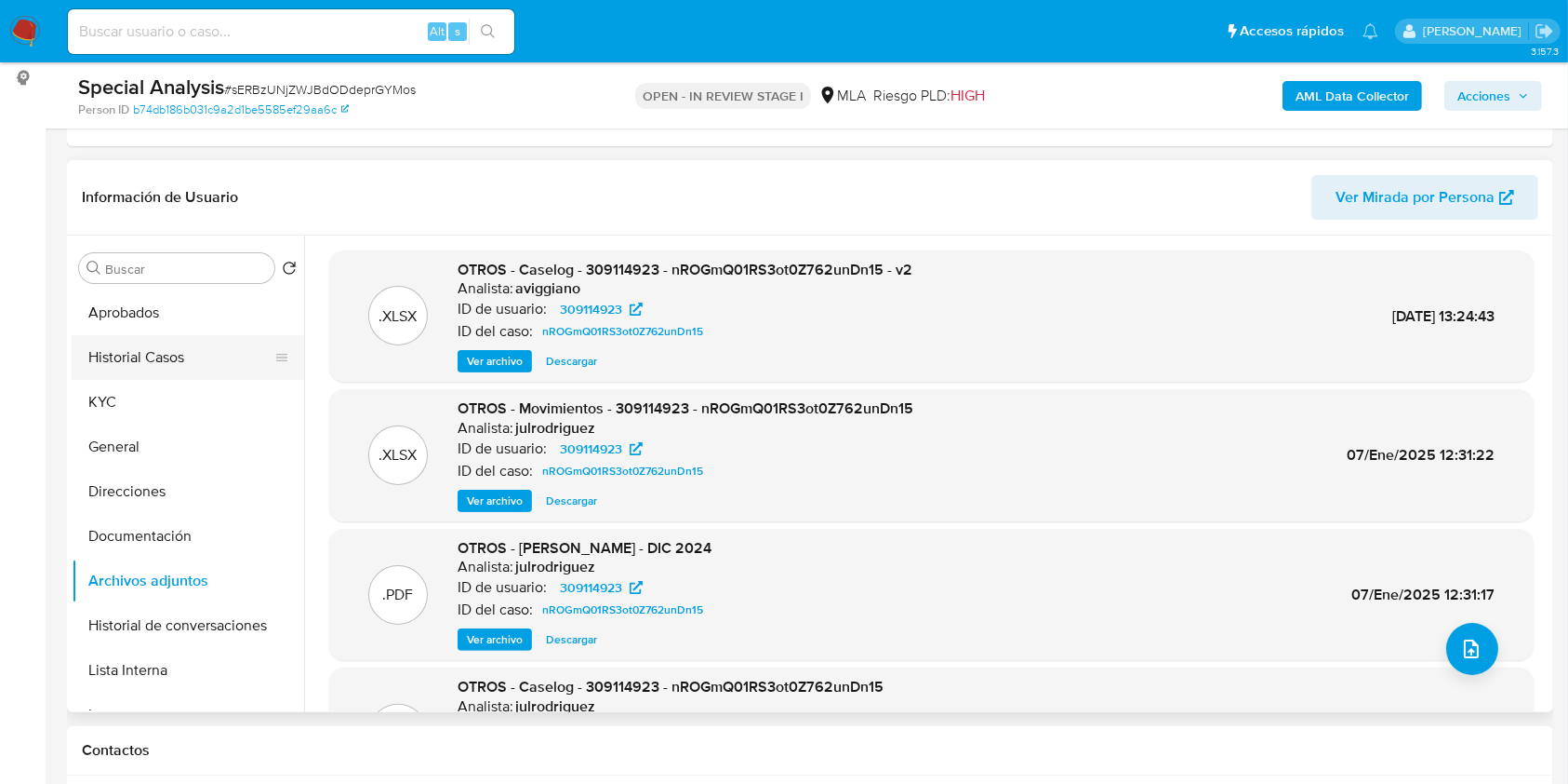
click at [162, 344] on button "Historial Casos" at bounding box center [180, 357] width 218 height 44
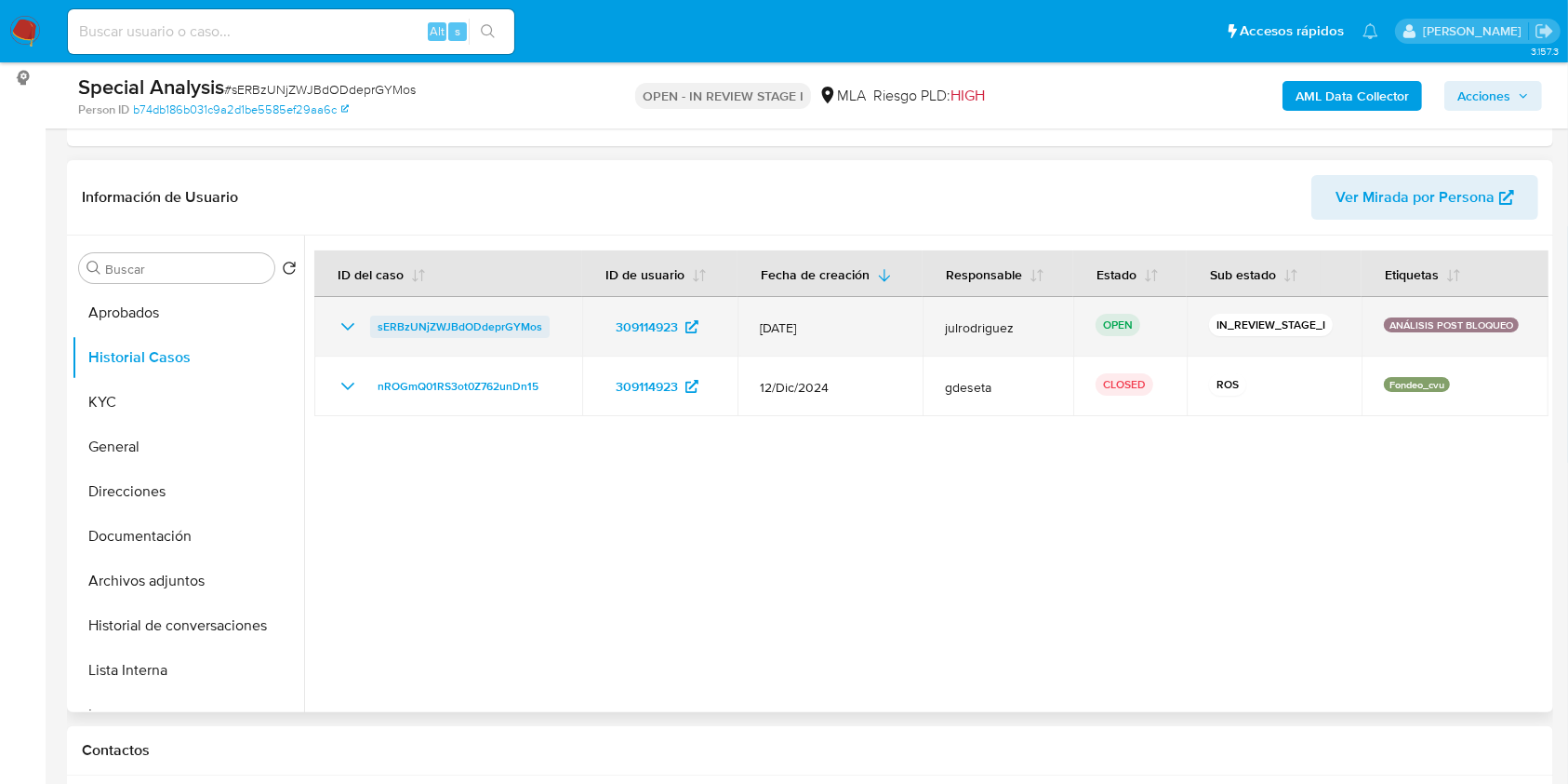
click at [443, 335] on span "sERBzUNjZWJBdODdeprGYMos" at bounding box center [460, 326] width 165 height 22
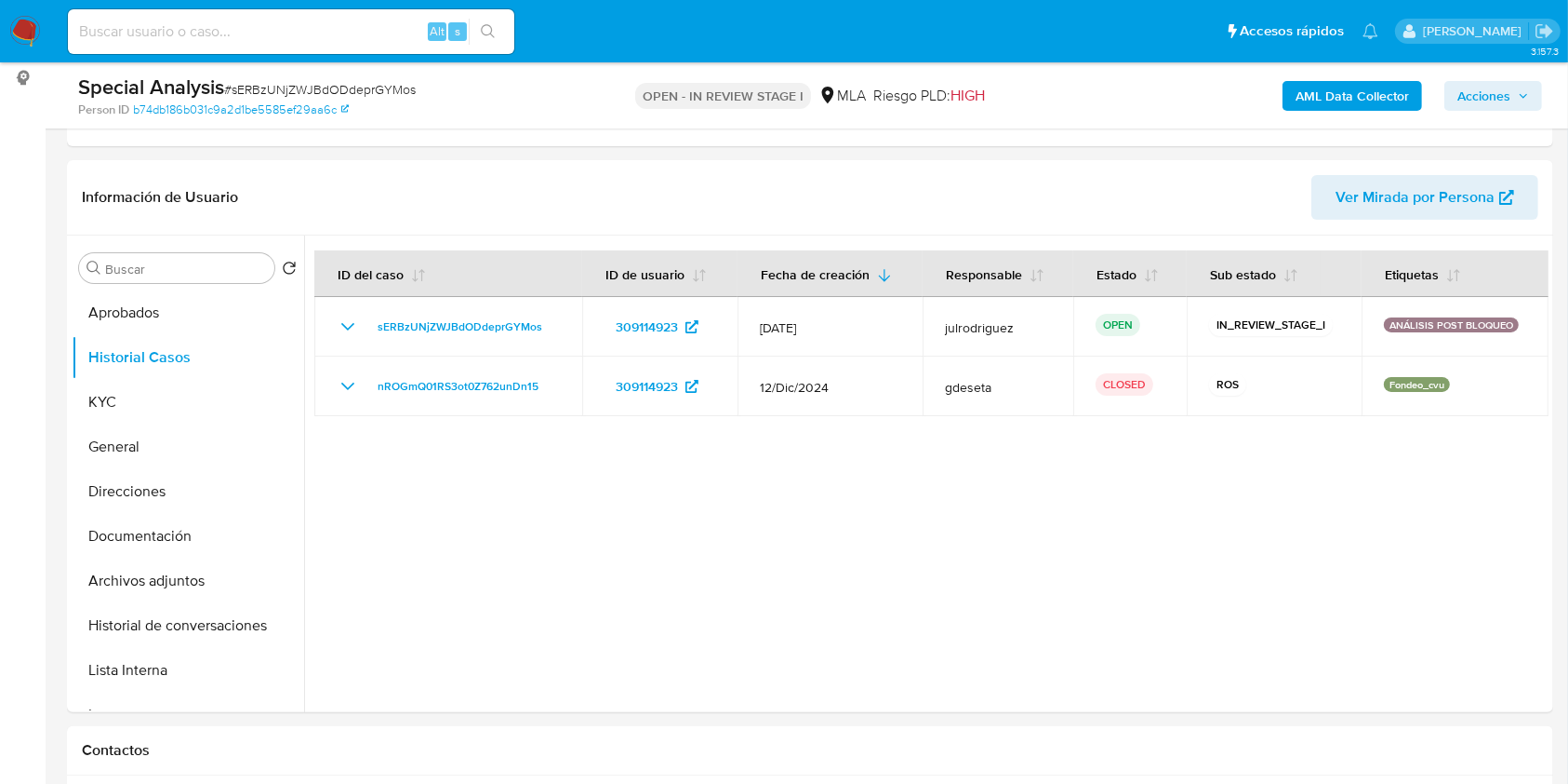
click at [284, 53] on div "Alt s" at bounding box center [290, 32] width 446 height 44
click at [281, 34] on input at bounding box center [290, 31] width 446 height 24
paste input "ObO3AioCgRNNhiT1AQaOJP4A"
type input "ObO3AioCgRNNhiT1AQaOJP4A"
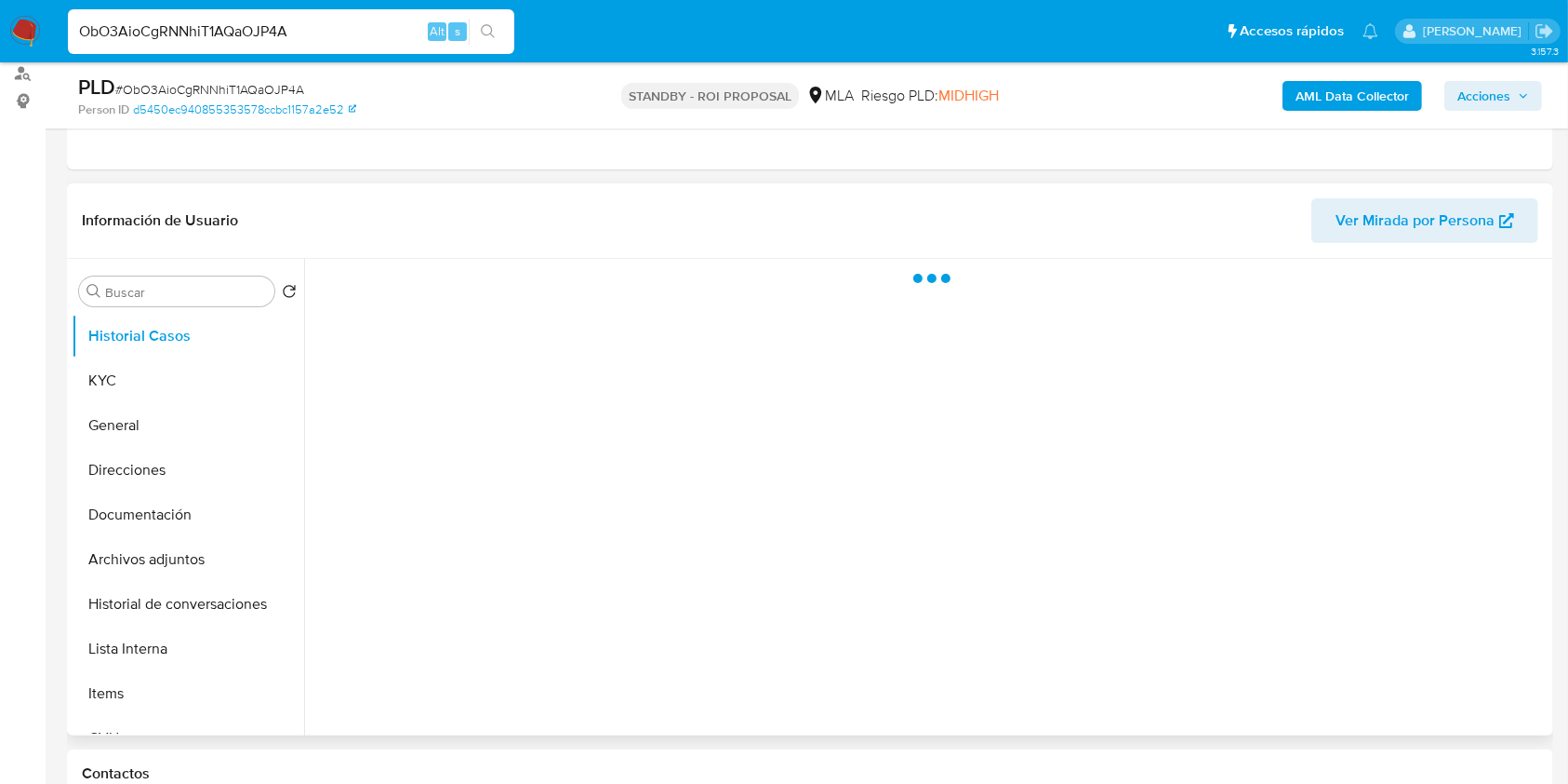
scroll to position [248, 0]
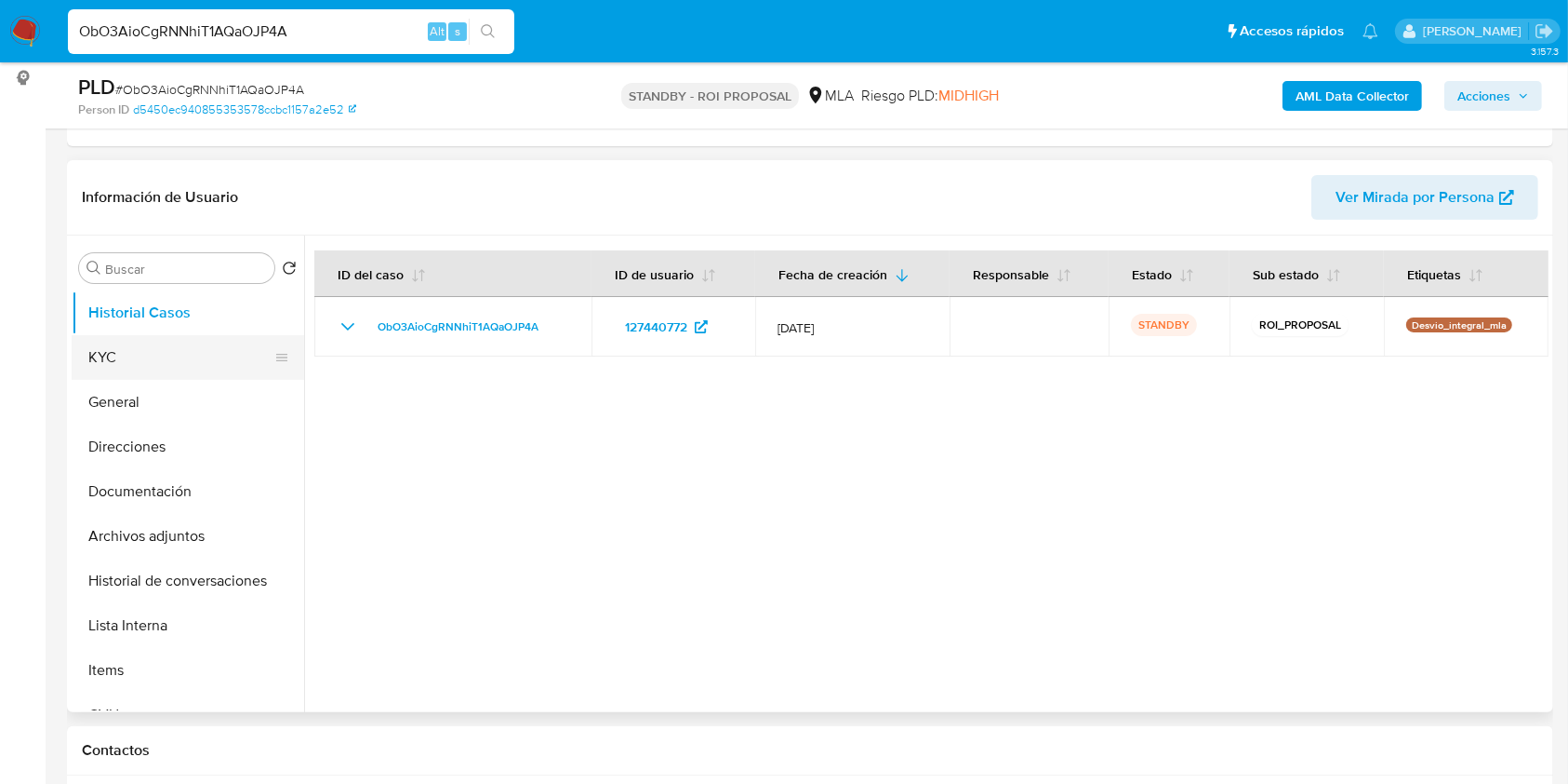
click at [186, 350] on button "KYC" at bounding box center [180, 357] width 218 height 44
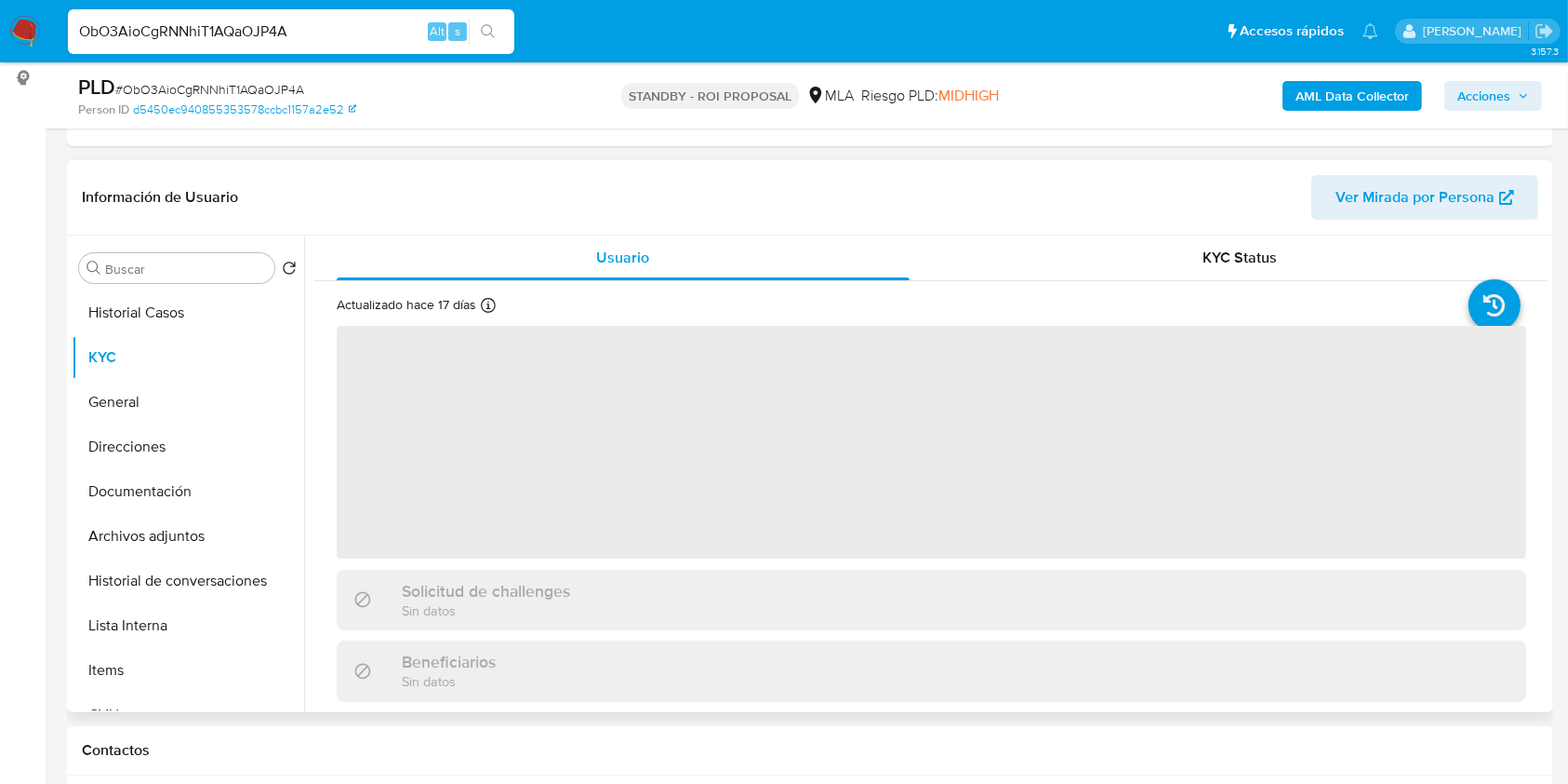
select select "10"
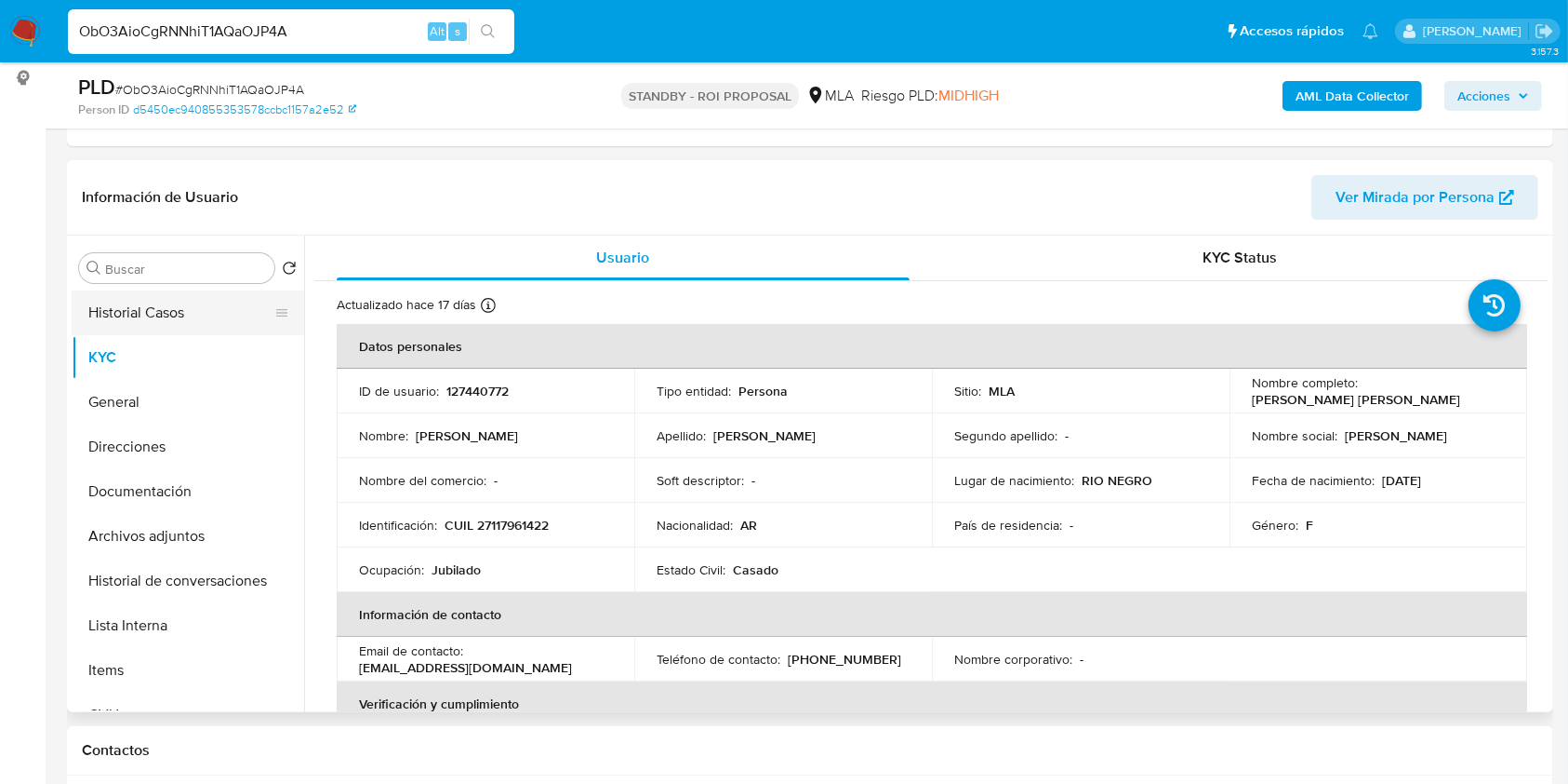
click at [120, 302] on button "Historial Casos" at bounding box center [180, 312] width 218 height 44
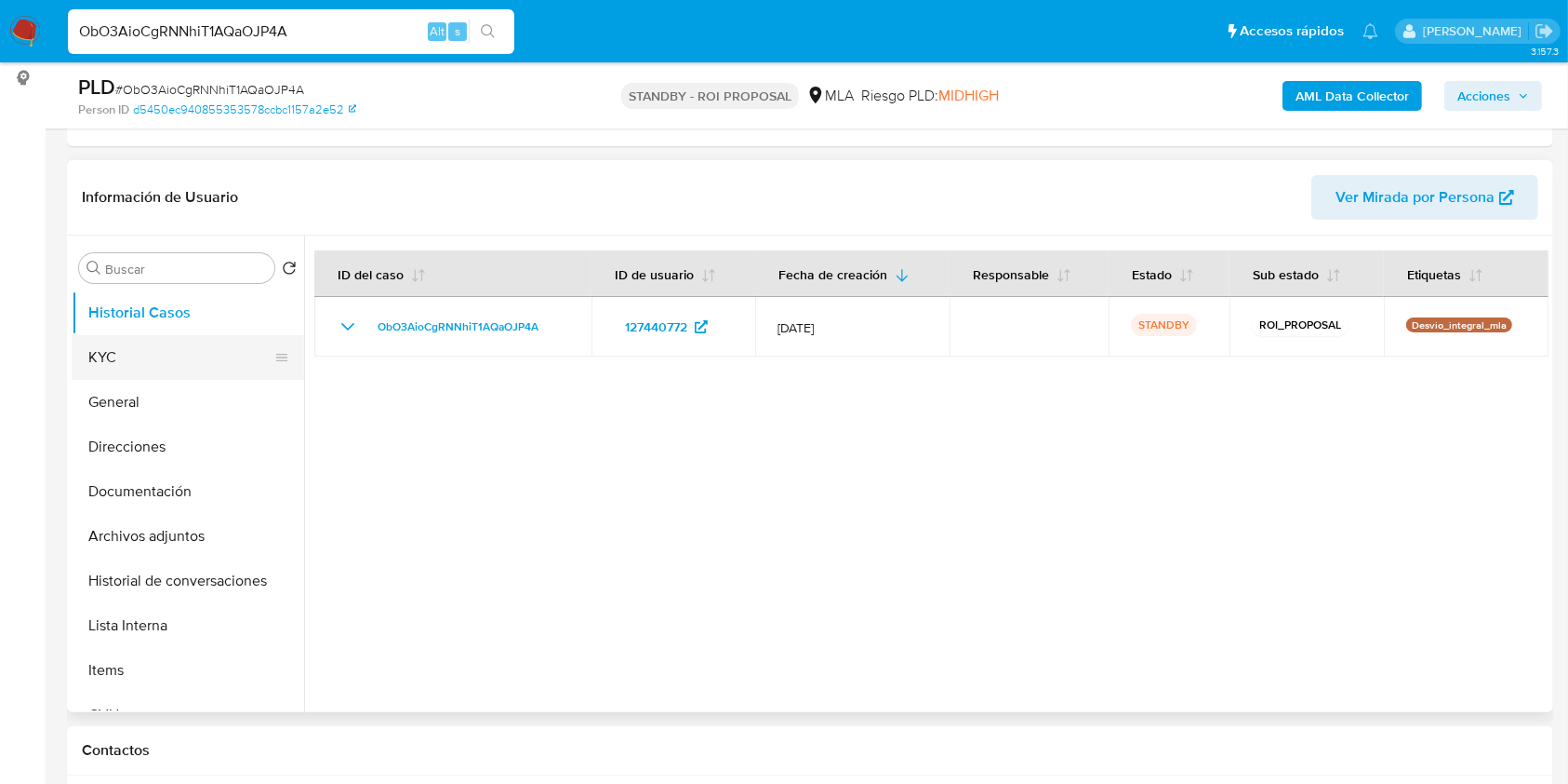
click at [128, 351] on button "KYC" at bounding box center [180, 357] width 218 height 44
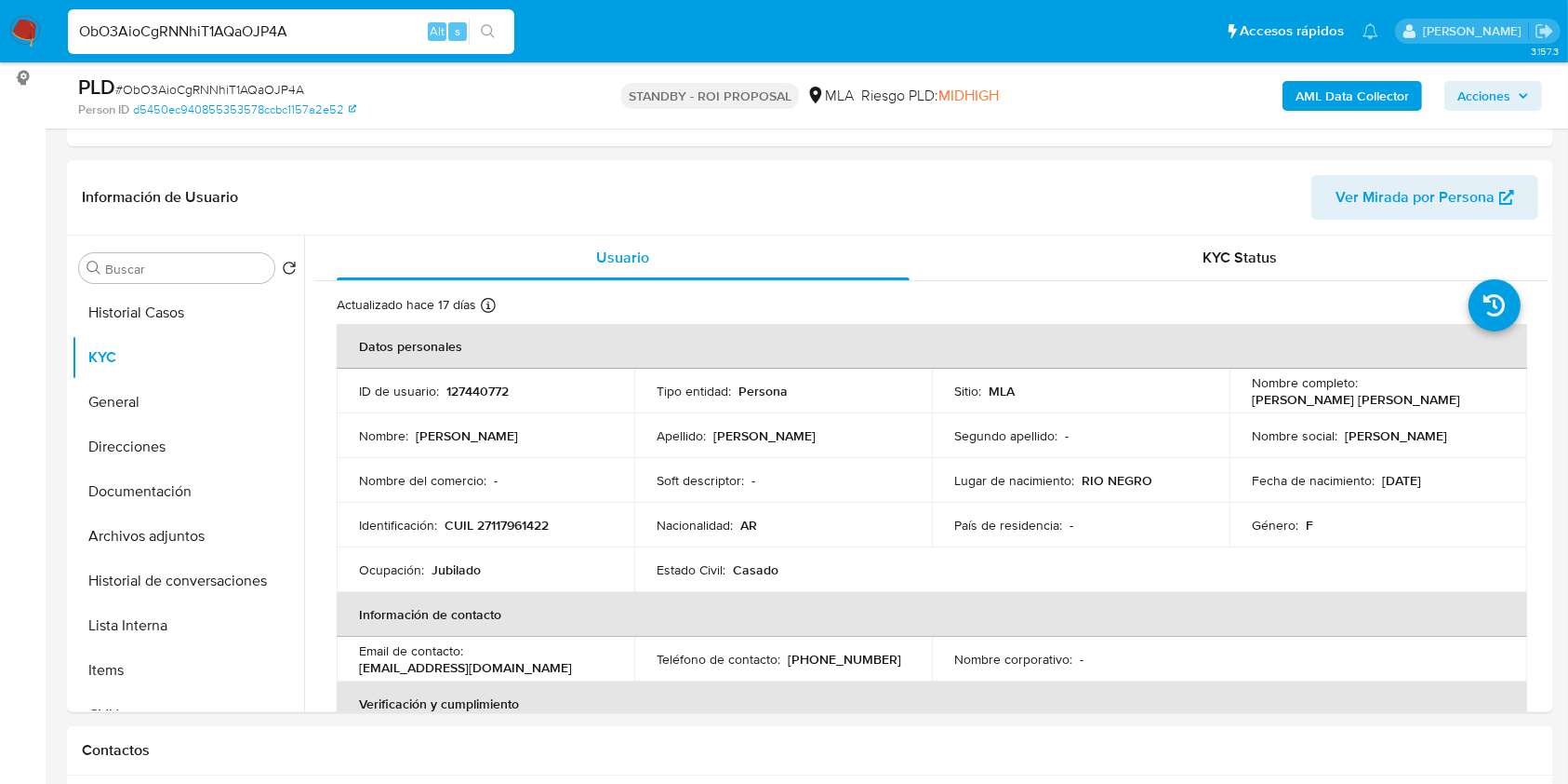
click at [217, 31] on input "ObO3AioCgRNNhiT1AQaOJP4A" at bounding box center [290, 31] width 446 height 24
paste input "V9JMjpX9S2DqQ6pru5tLqXIR"
type input "V9JMjpX9S2DqQ6pru5tLqXIR"
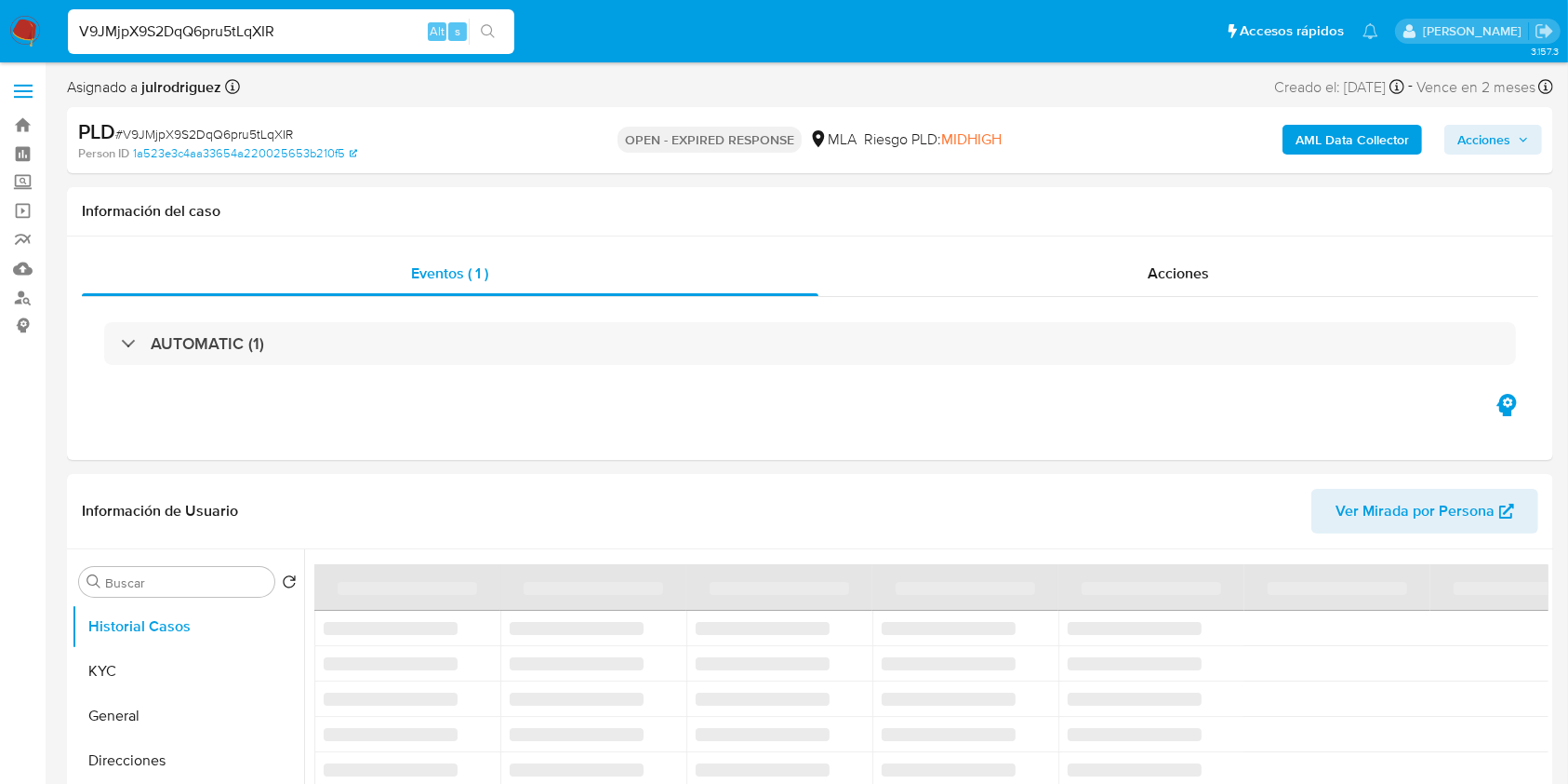
scroll to position [248, 0]
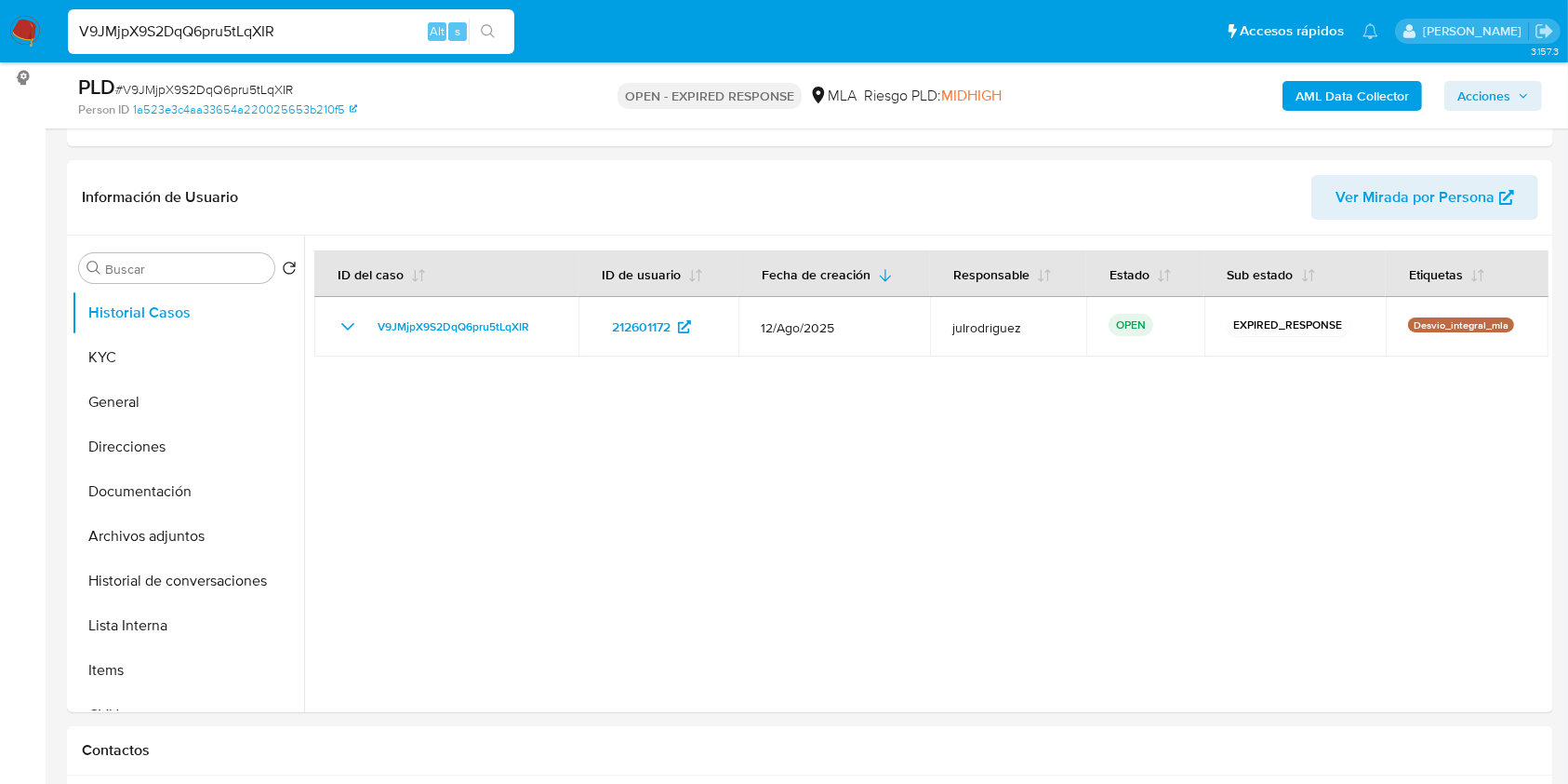
select select "10"
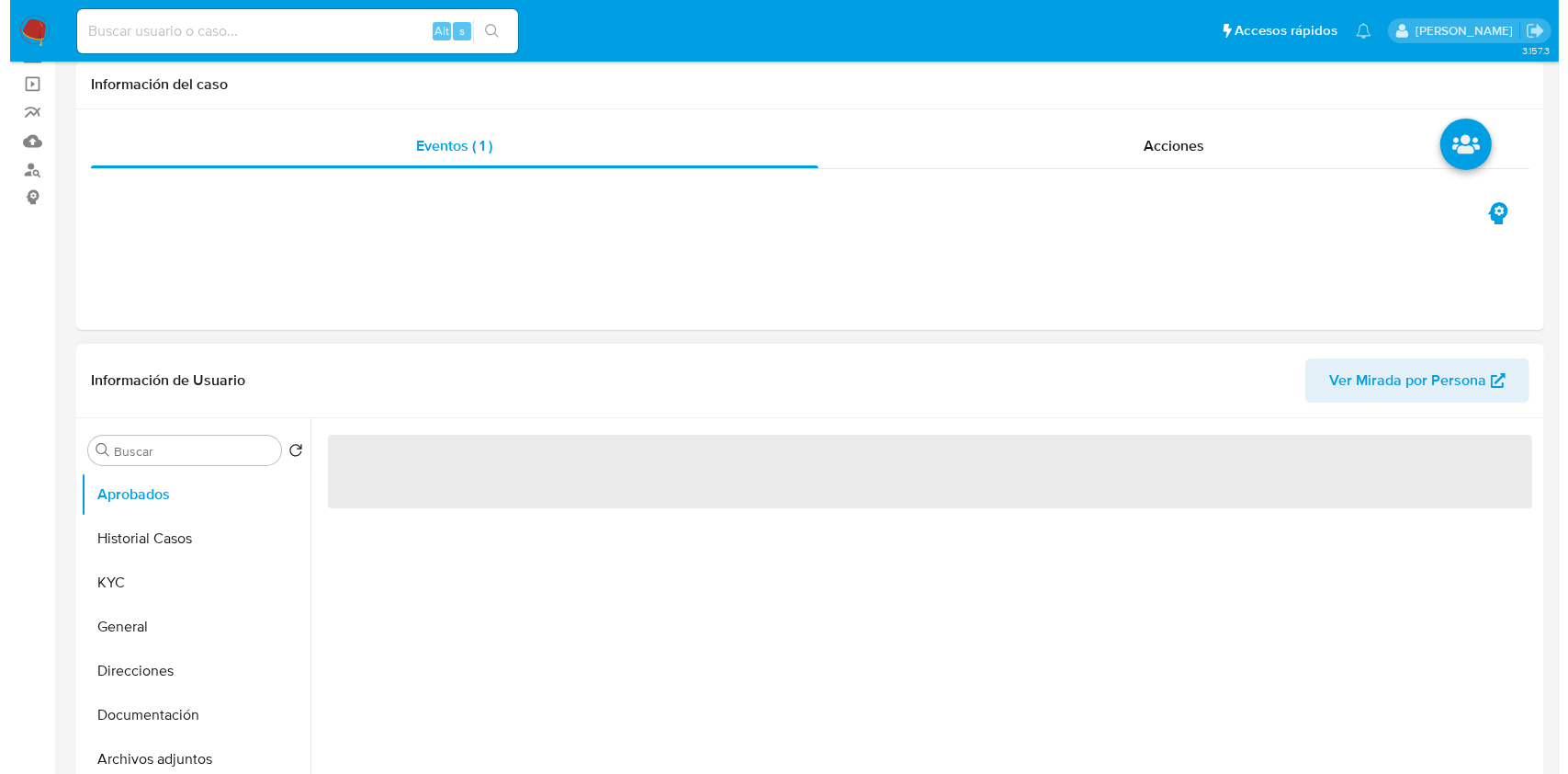
scroll to position [245, 0]
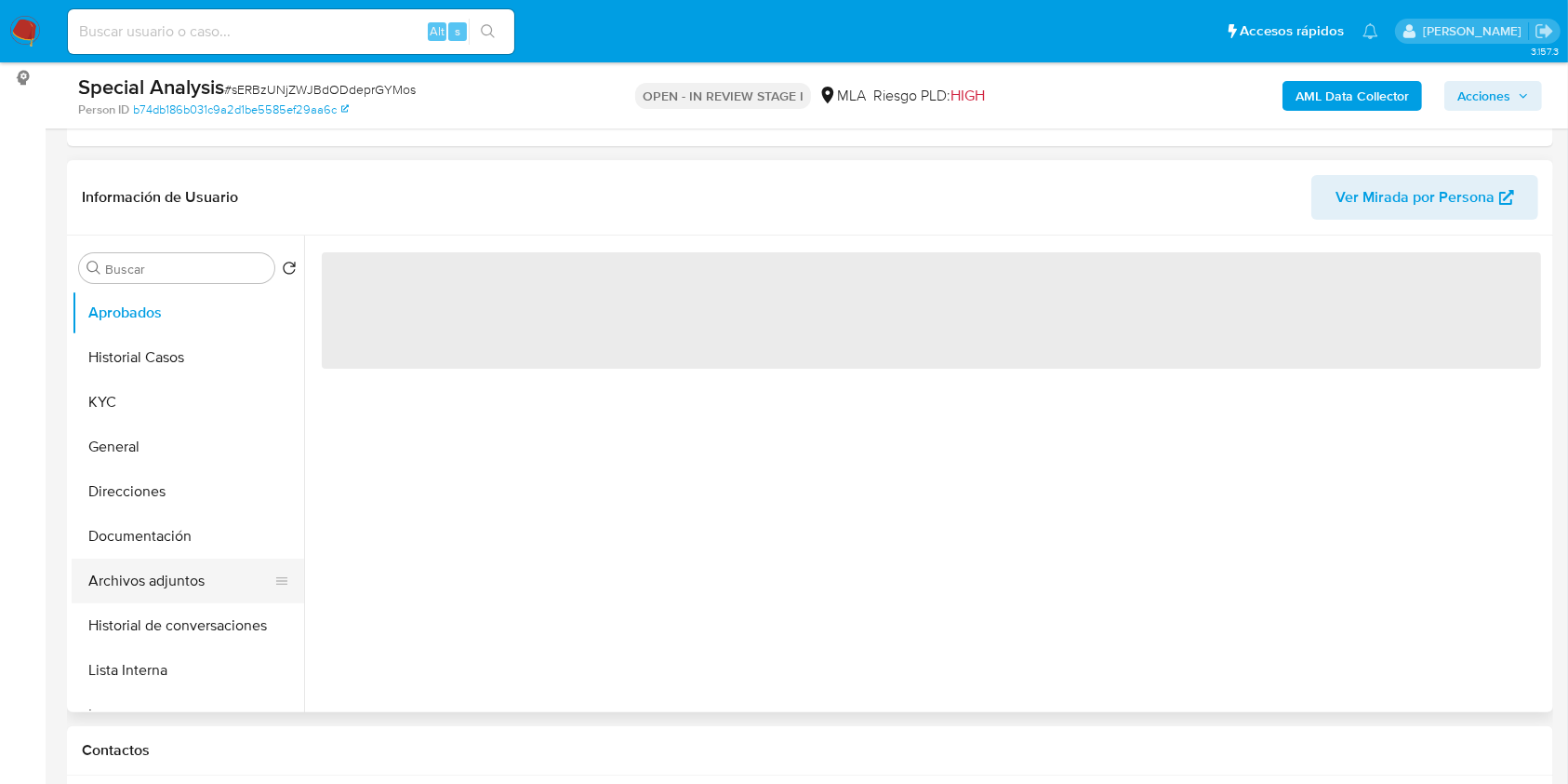
click at [147, 581] on button "Archivos adjuntos" at bounding box center [180, 581] width 218 height 44
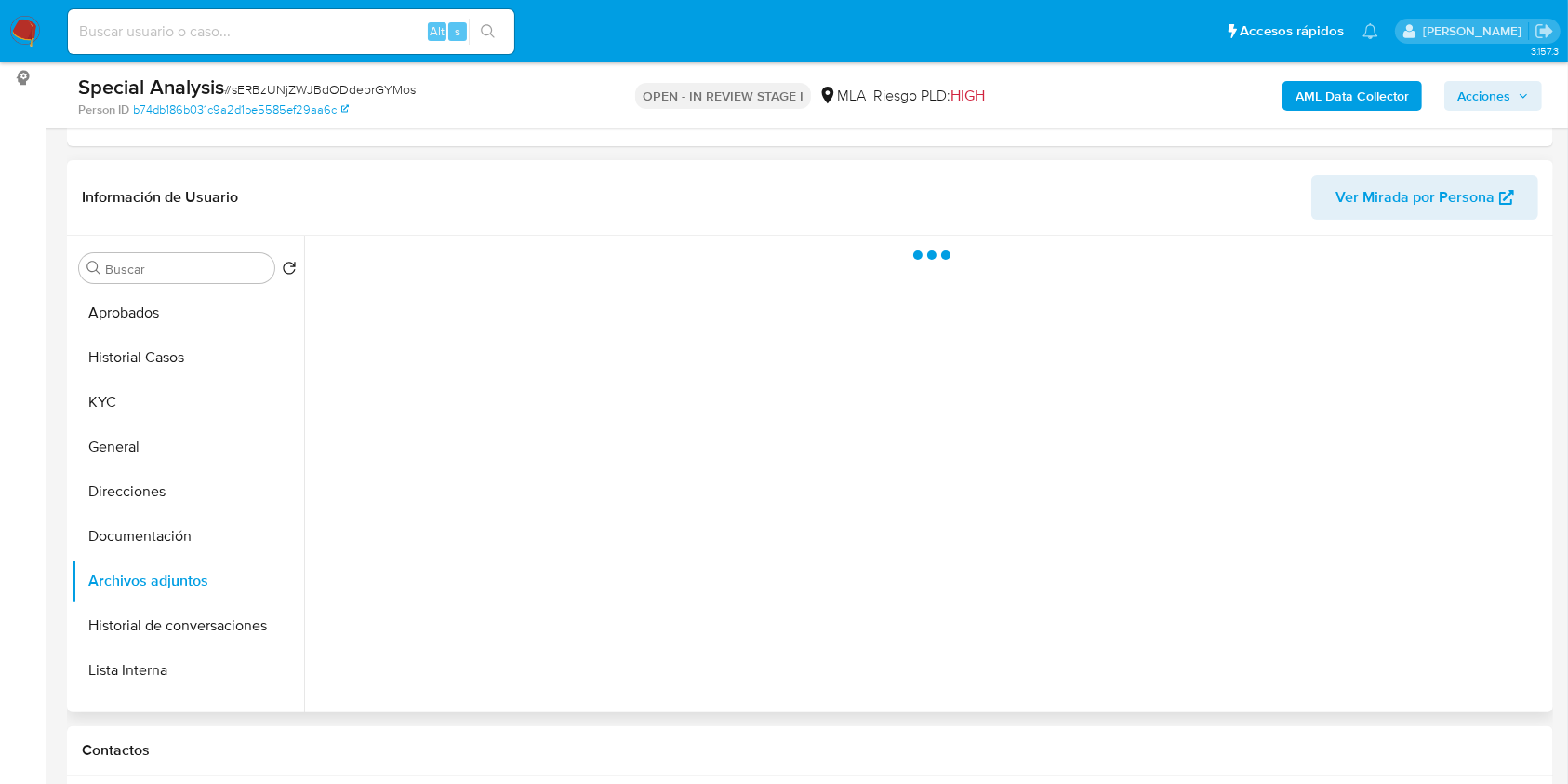
select select "10"
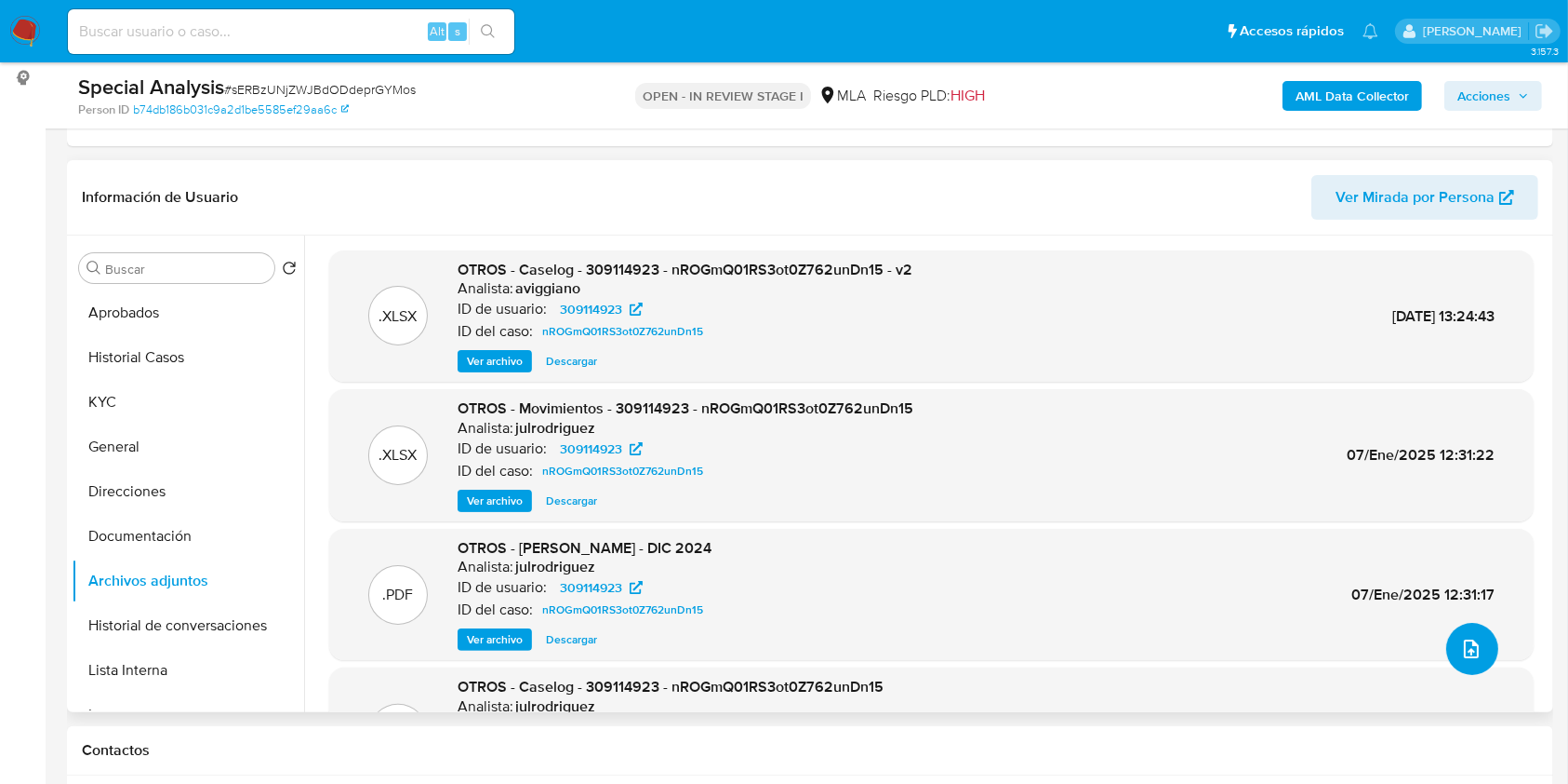
click at [1460, 644] on icon "upload-file" at bounding box center [1471, 648] width 22 height 22
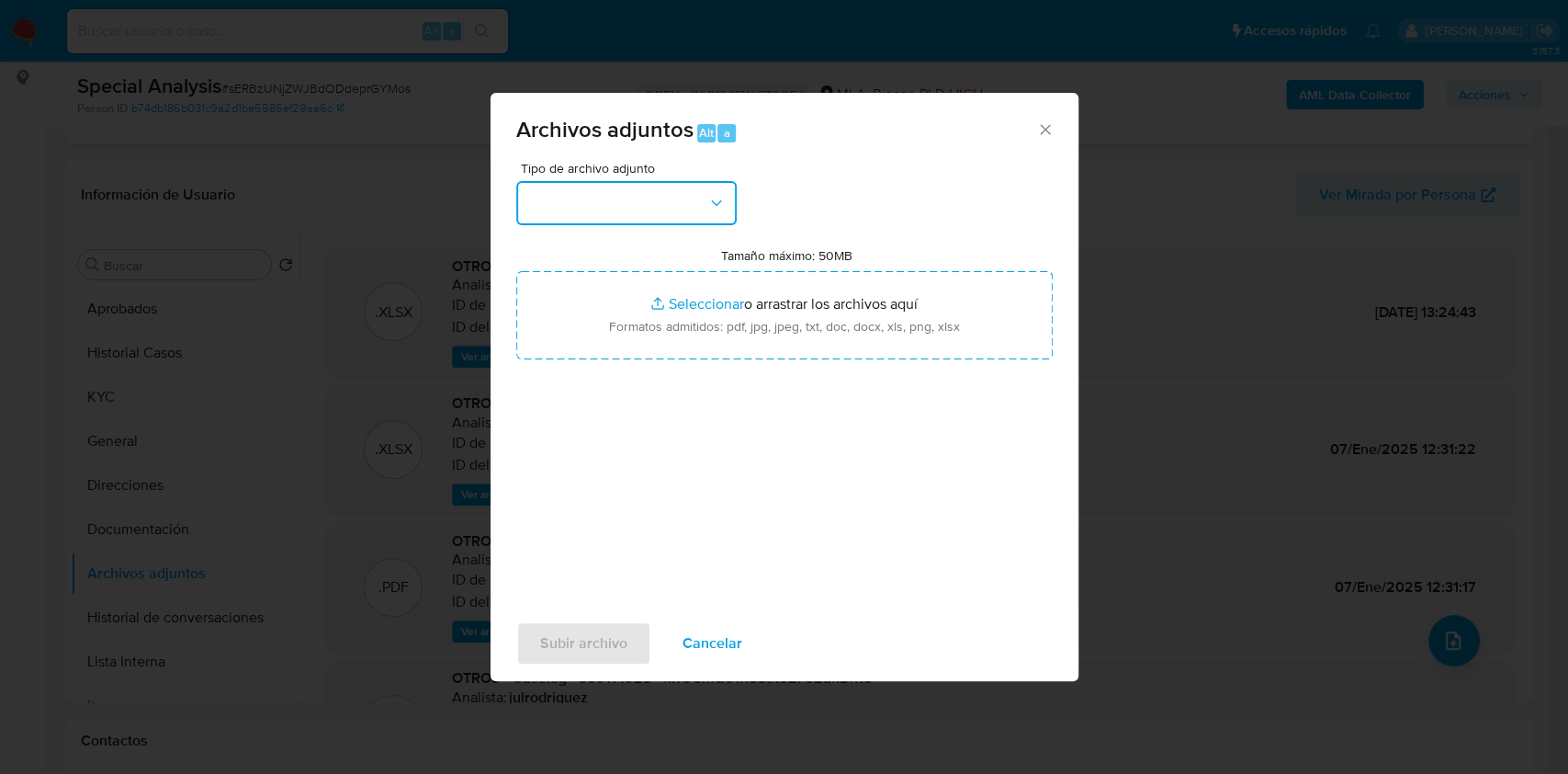
click at [649, 188] on button "button" at bounding box center [626, 203] width 221 height 44
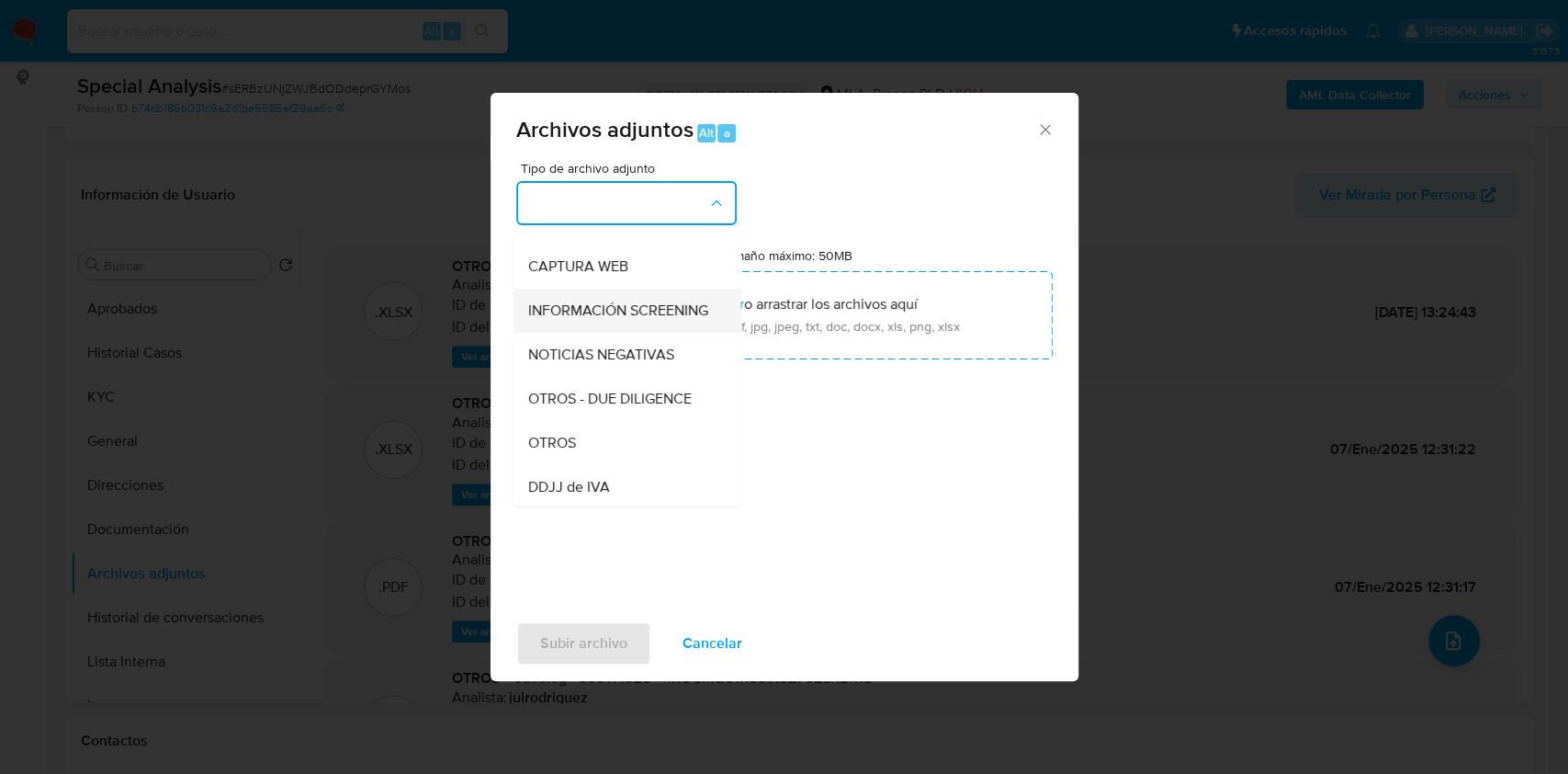
scroll to position [367, 0]
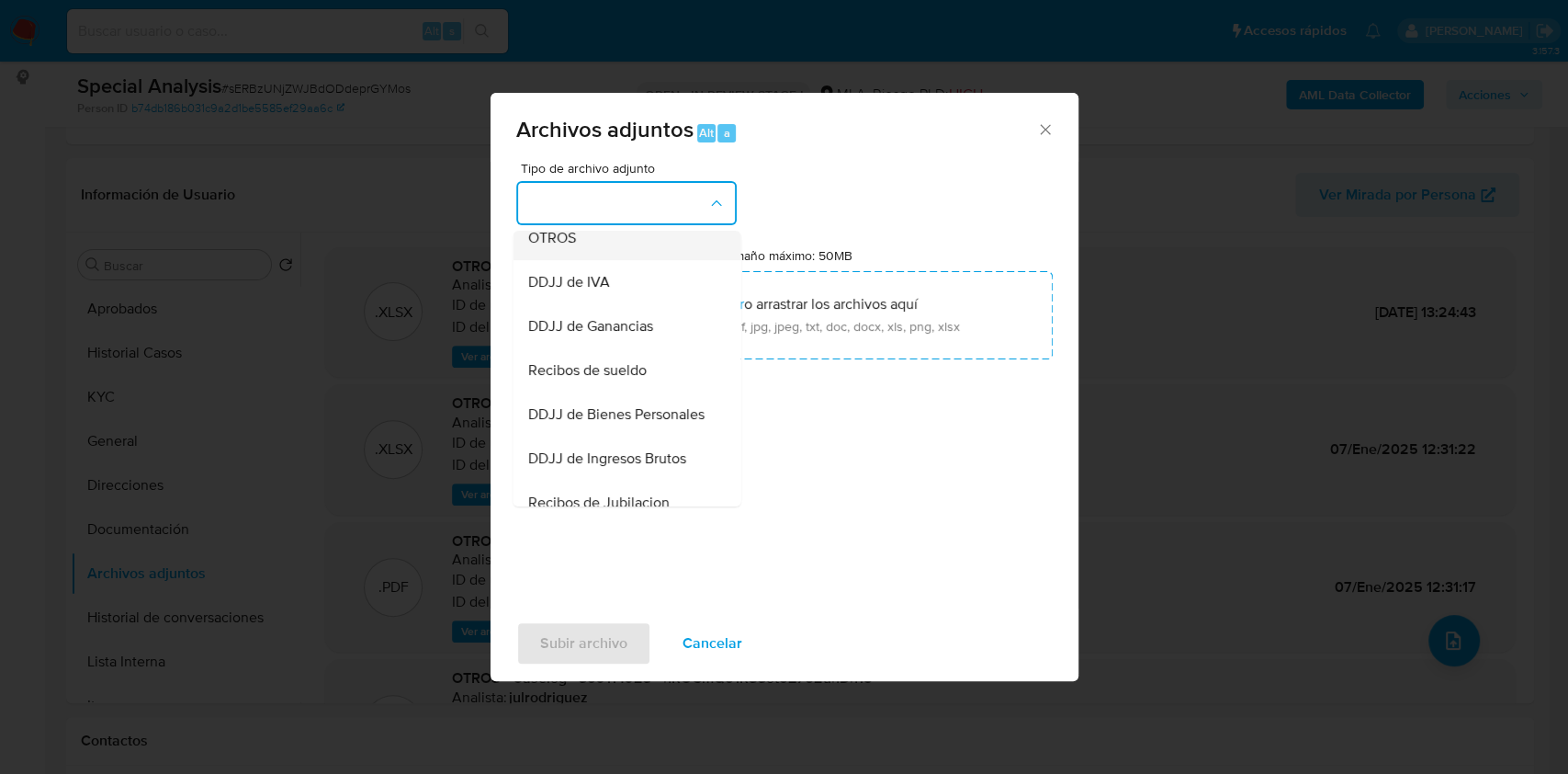
click at [602, 240] on div "OTROS" at bounding box center [620, 238] width 187 height 44
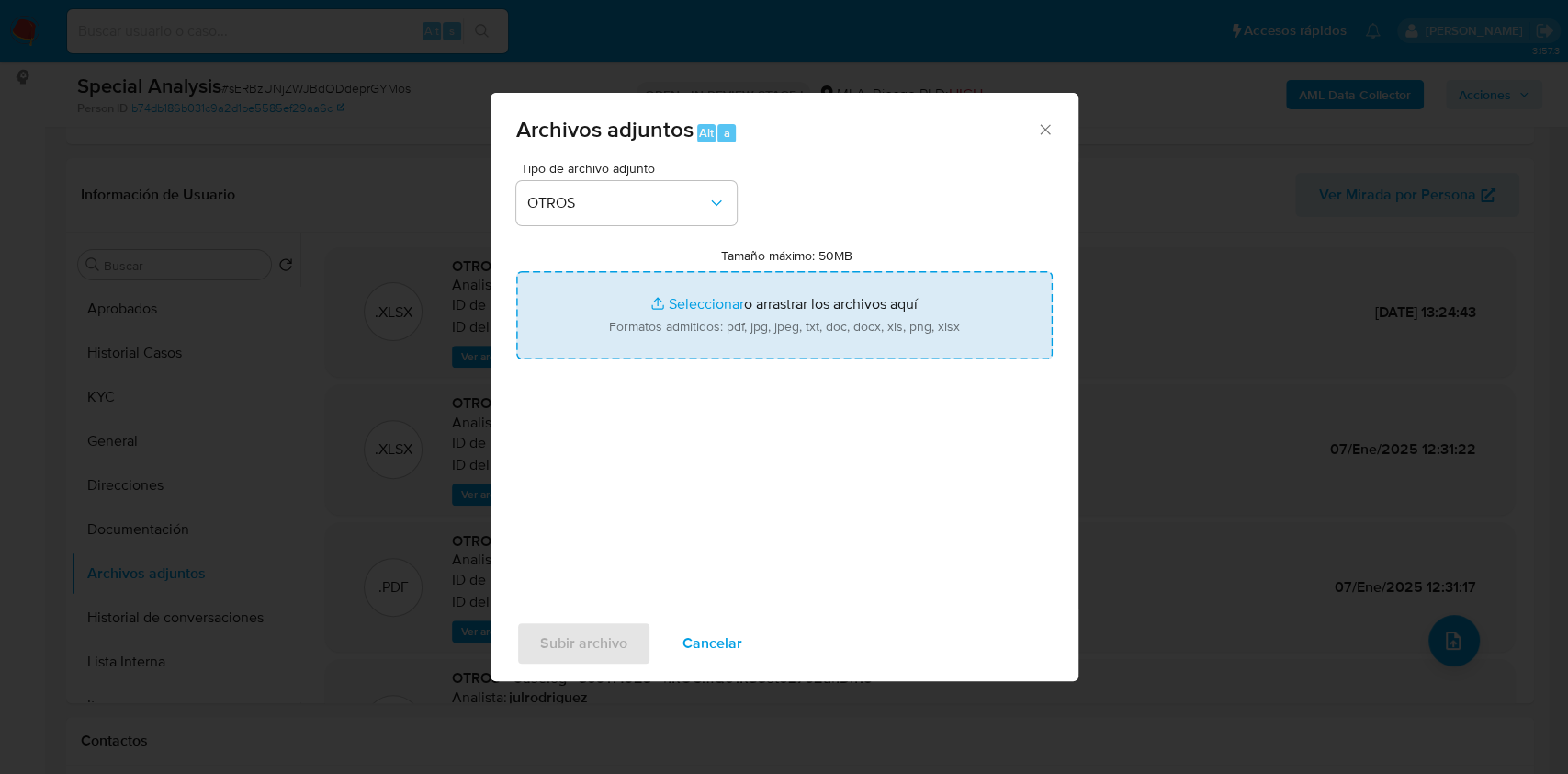
click at [694, 283] on input "Tamaño máximo: 50MB Seleccionar archivos" at bounding box center [784, 315] width 537 height 89
type input "C:\fakepath\Factura C- 309114923 - sERBzUNjZWJBdODdeprGYMos.pdf"
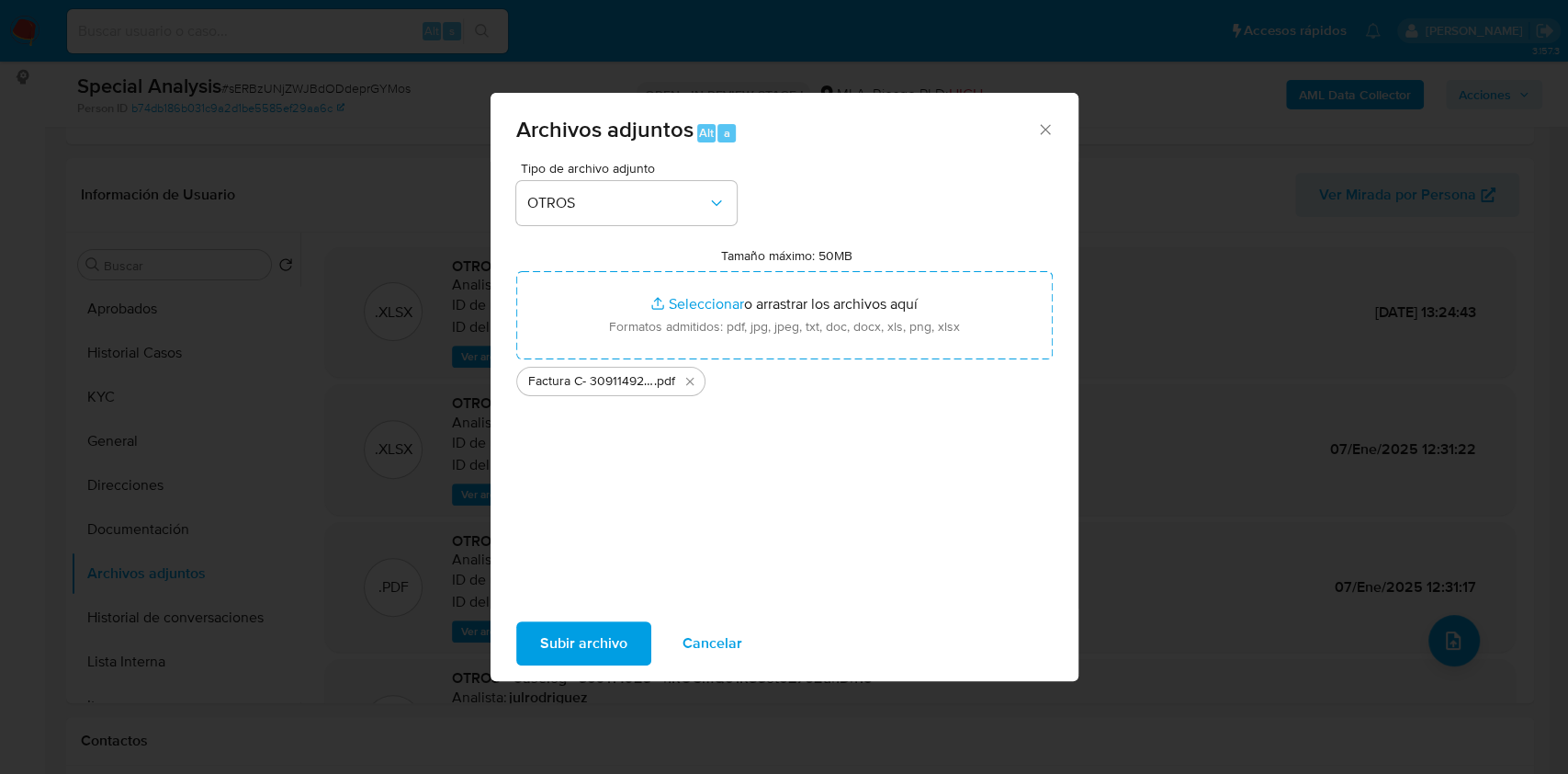
click at [602, 627] on span "Subir archivo" at bounding box center [584, 643] width 88 height 40
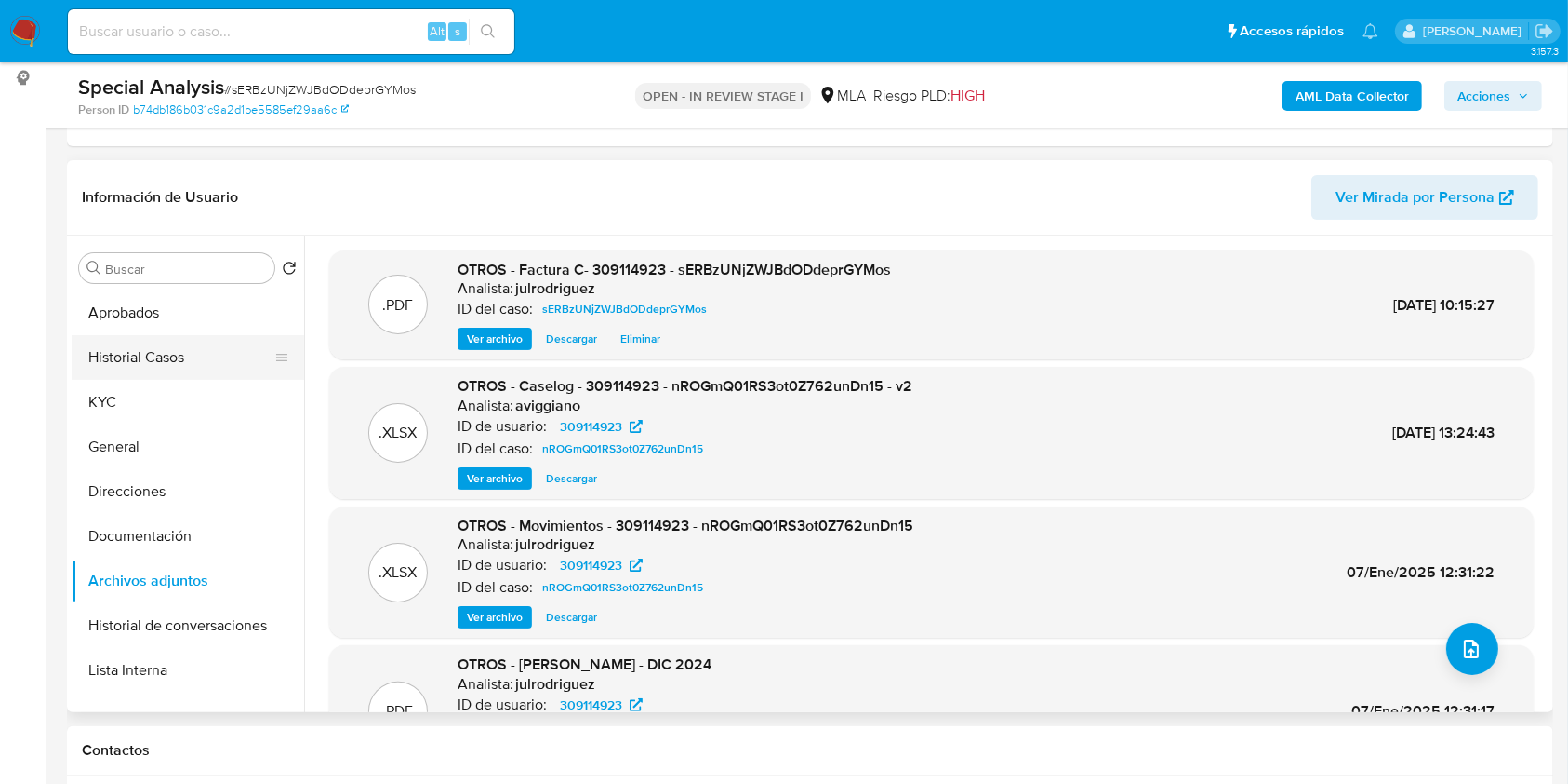
click at [169, 346] on button "Historial Casos" at bounding box center [180, 357] width 218 height 44
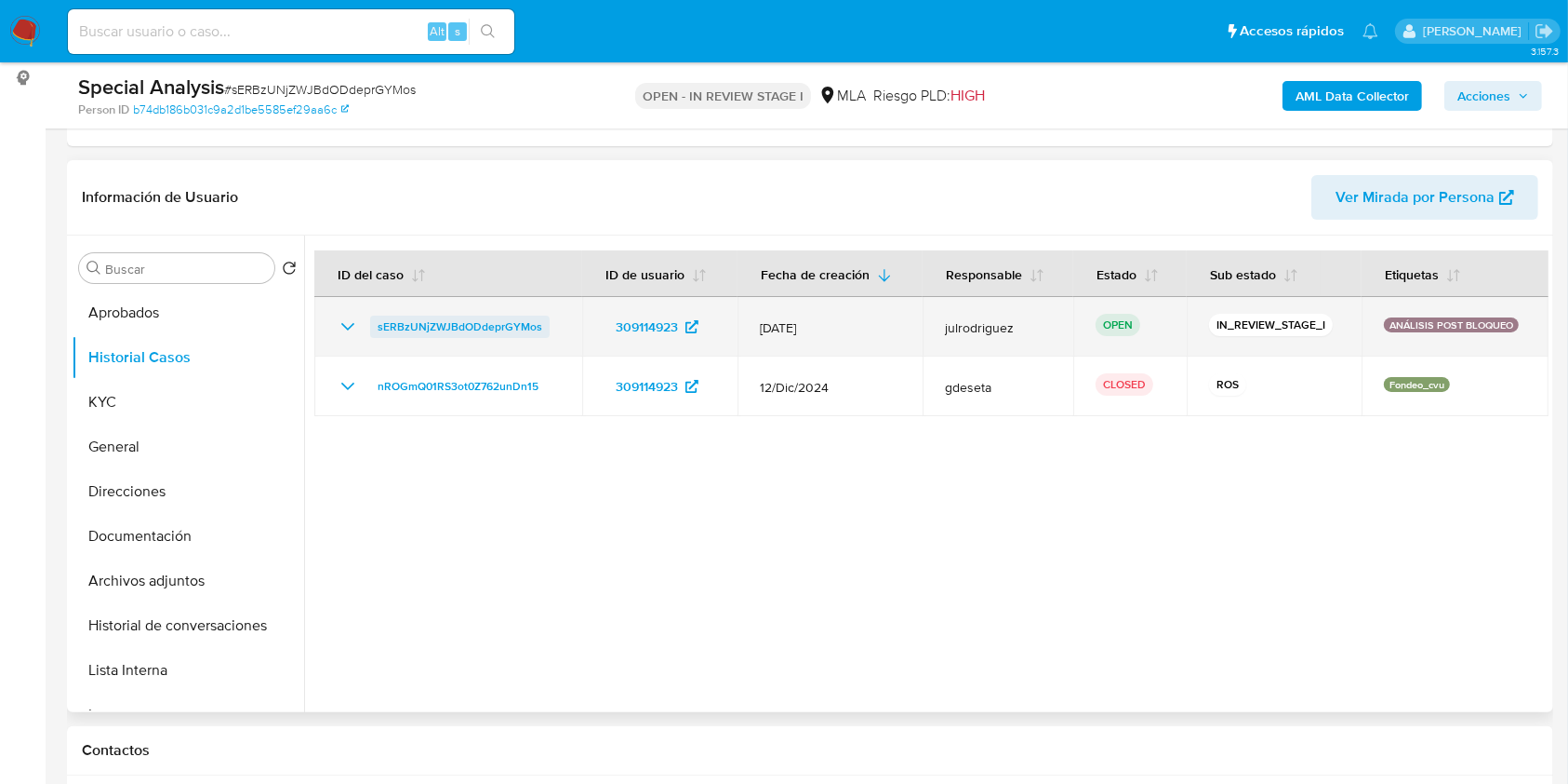
drag, startPoint x: 544, startPoint y: 324, endPoint x: 371, endPoint y: 322, distance: 173.0
click at [371, 322] on div "sERBzUNjZWJBdODdeprGYMos" at bounding box center [448, 326] width 224 height 22
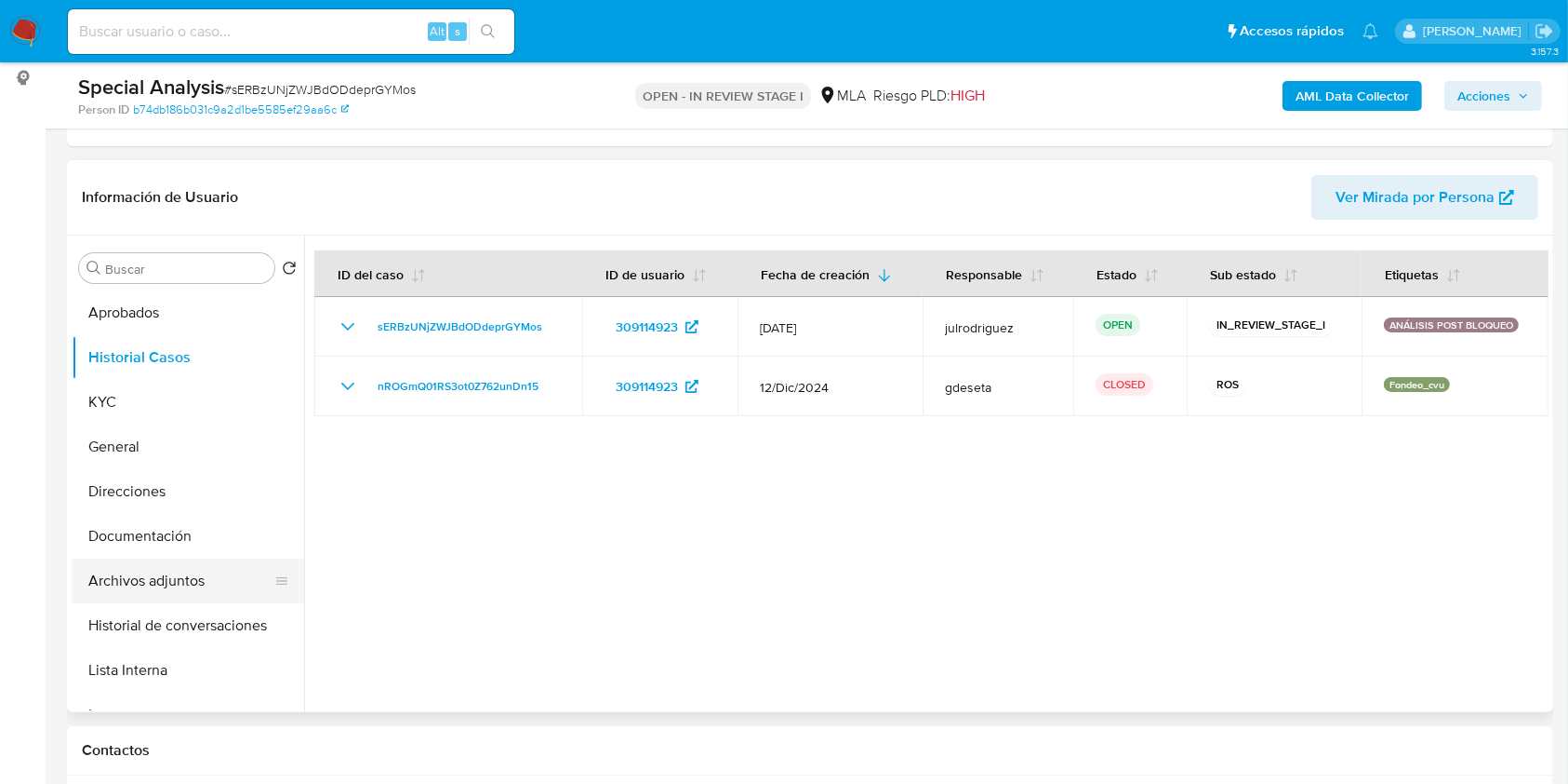
click at [178, 562] on button "Archivos adjuntos" at bounding box center [180, 581] width 218 height 44
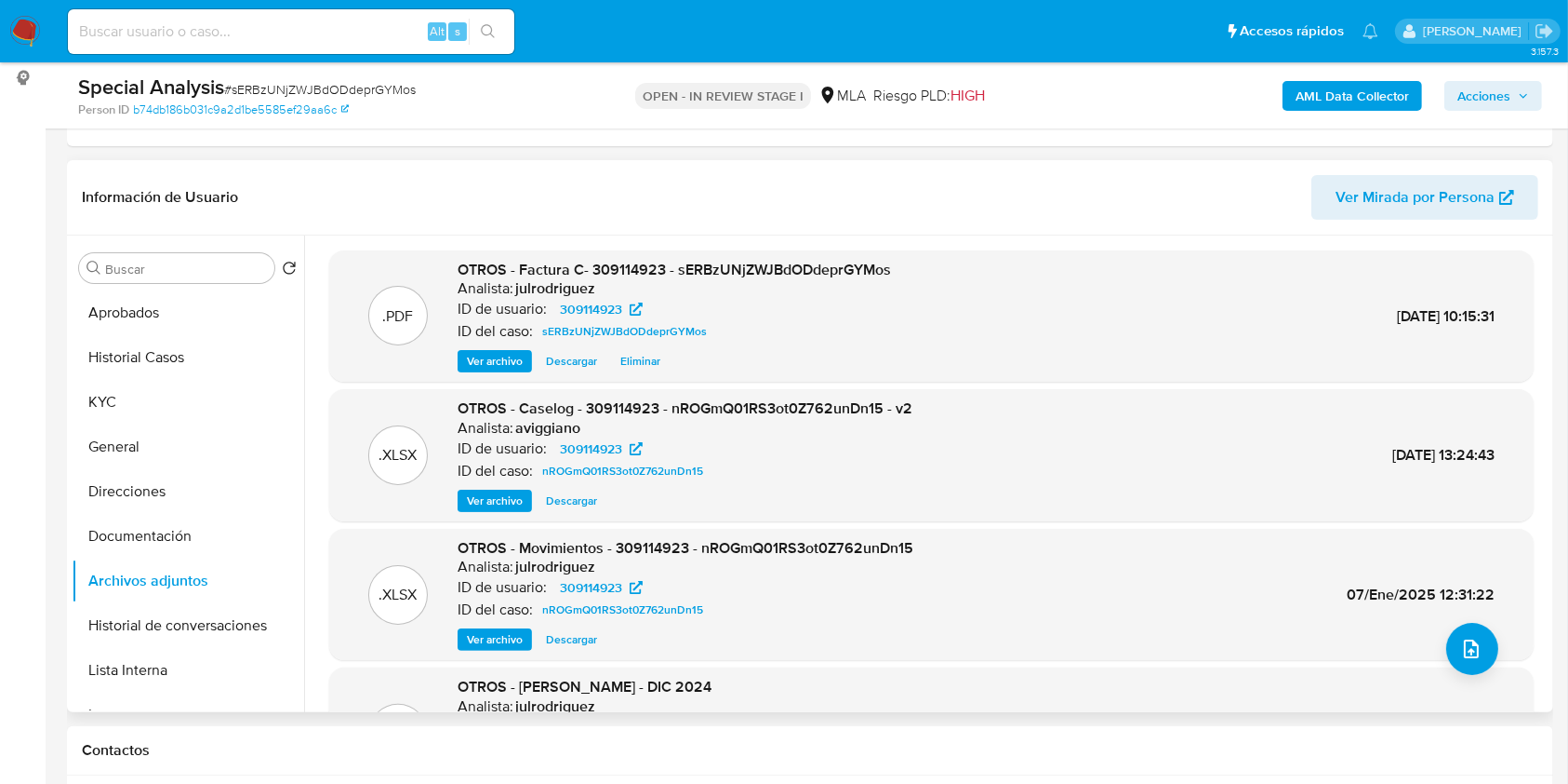
drag, startPoint x: 498, startPoint y: 638, endPoint x: 622, endPoint y: 407, distance: 262.2
click at [499, 636] on span "Ver archivo" at bounding box center [495, 638] width 56 height 18
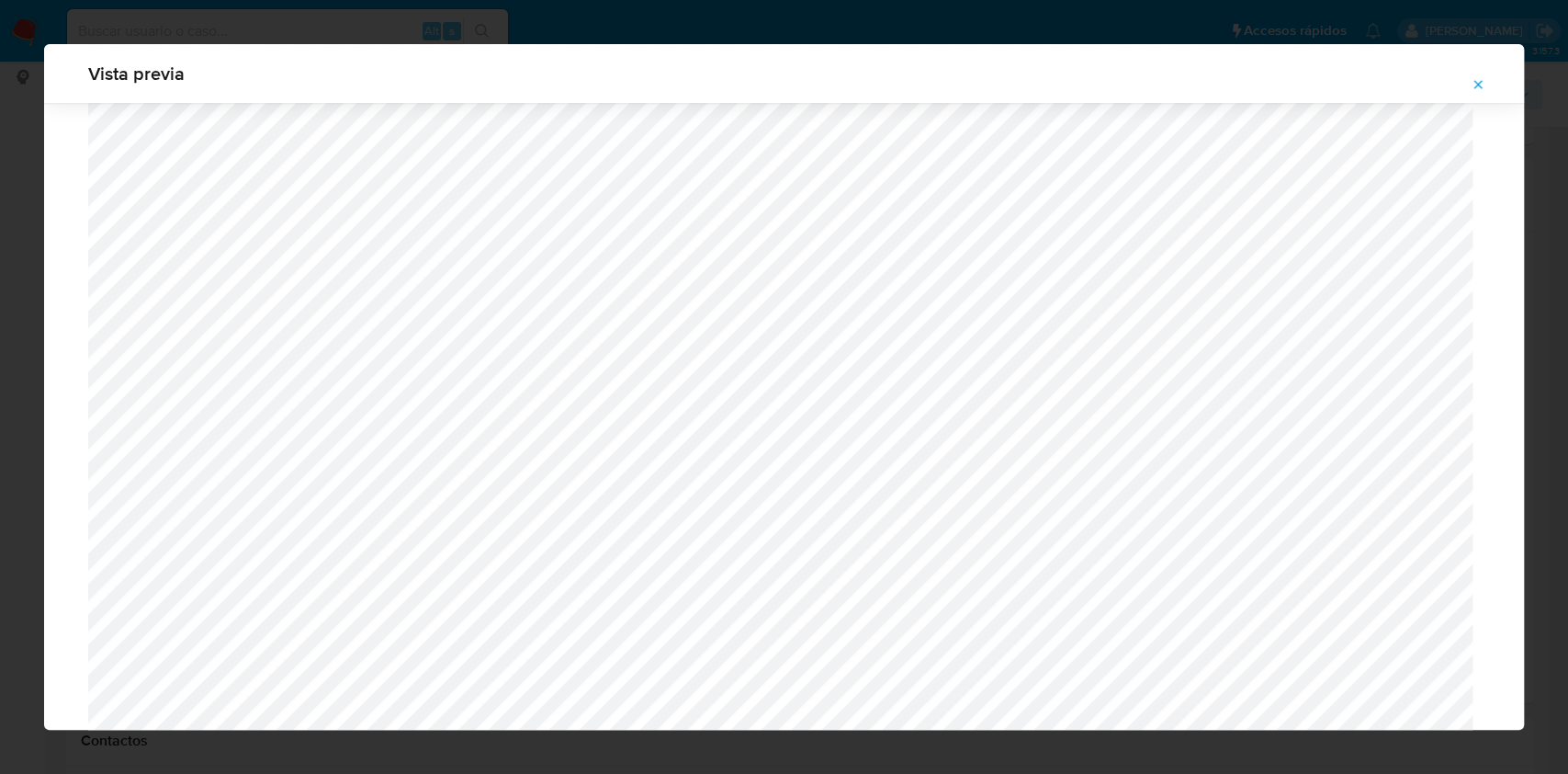
scroll to position [1066, 0]
click at [1475, 77] on icon "Attachment preview" at bounding box center [1477, 84] width 14 height 14
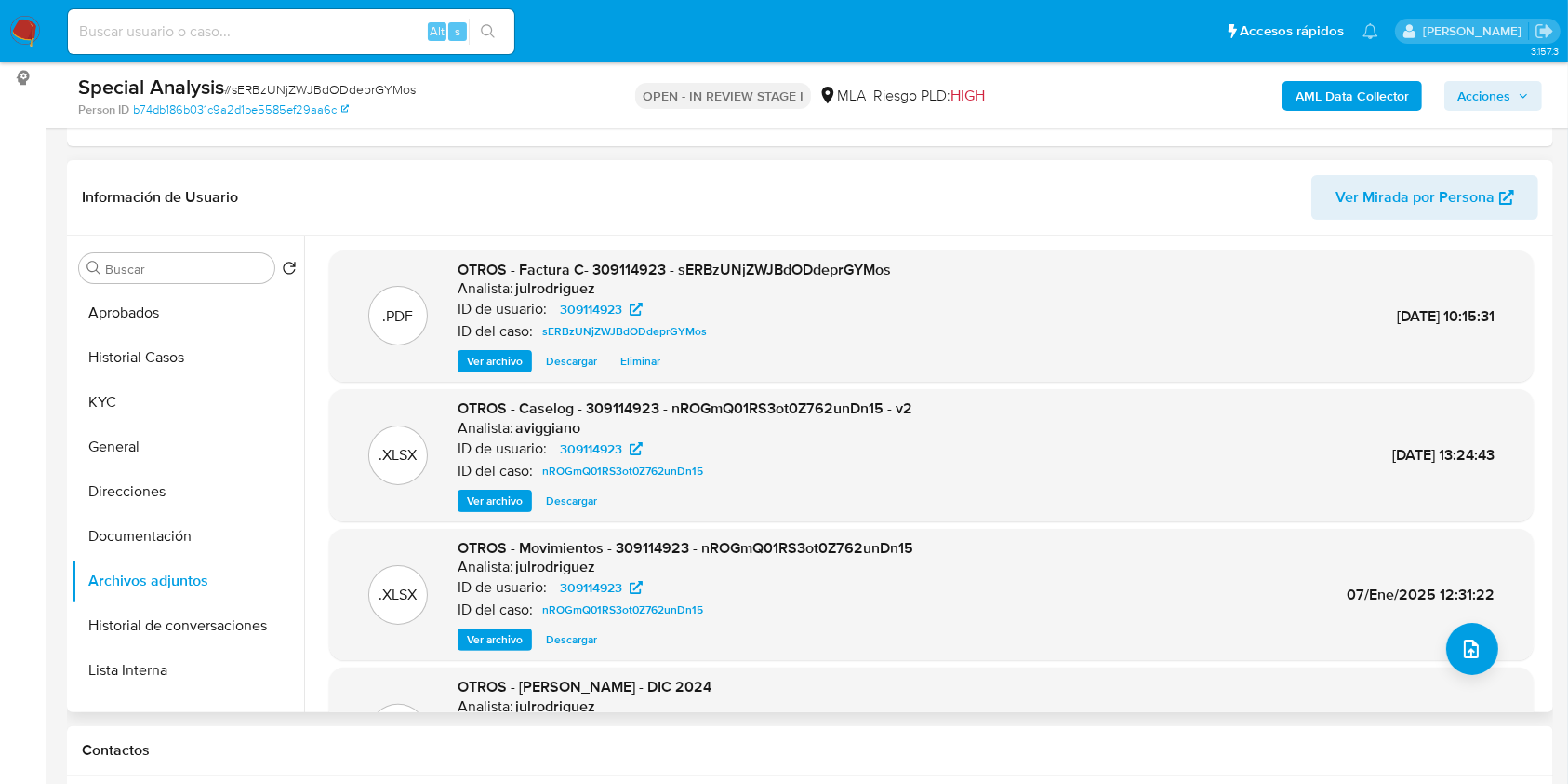
click at [486, 504] on span "Ver archivo" at bounding box center [495, 500] width 56 height 18
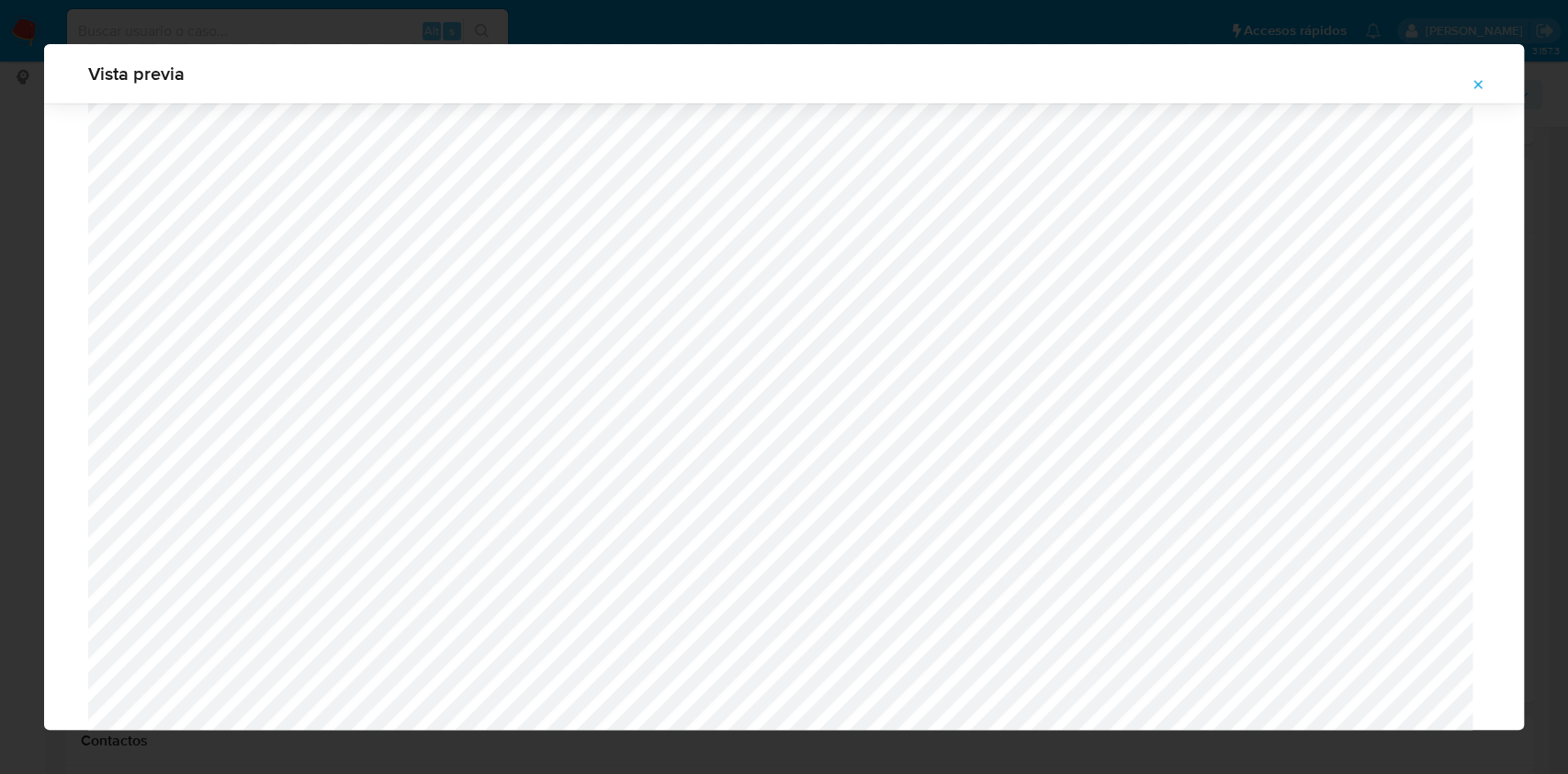
scroll to position [1677, 0]
click at [1478, 83] on icon "Attachment preview" at bounding box center [1477, 84] width 14 height 14
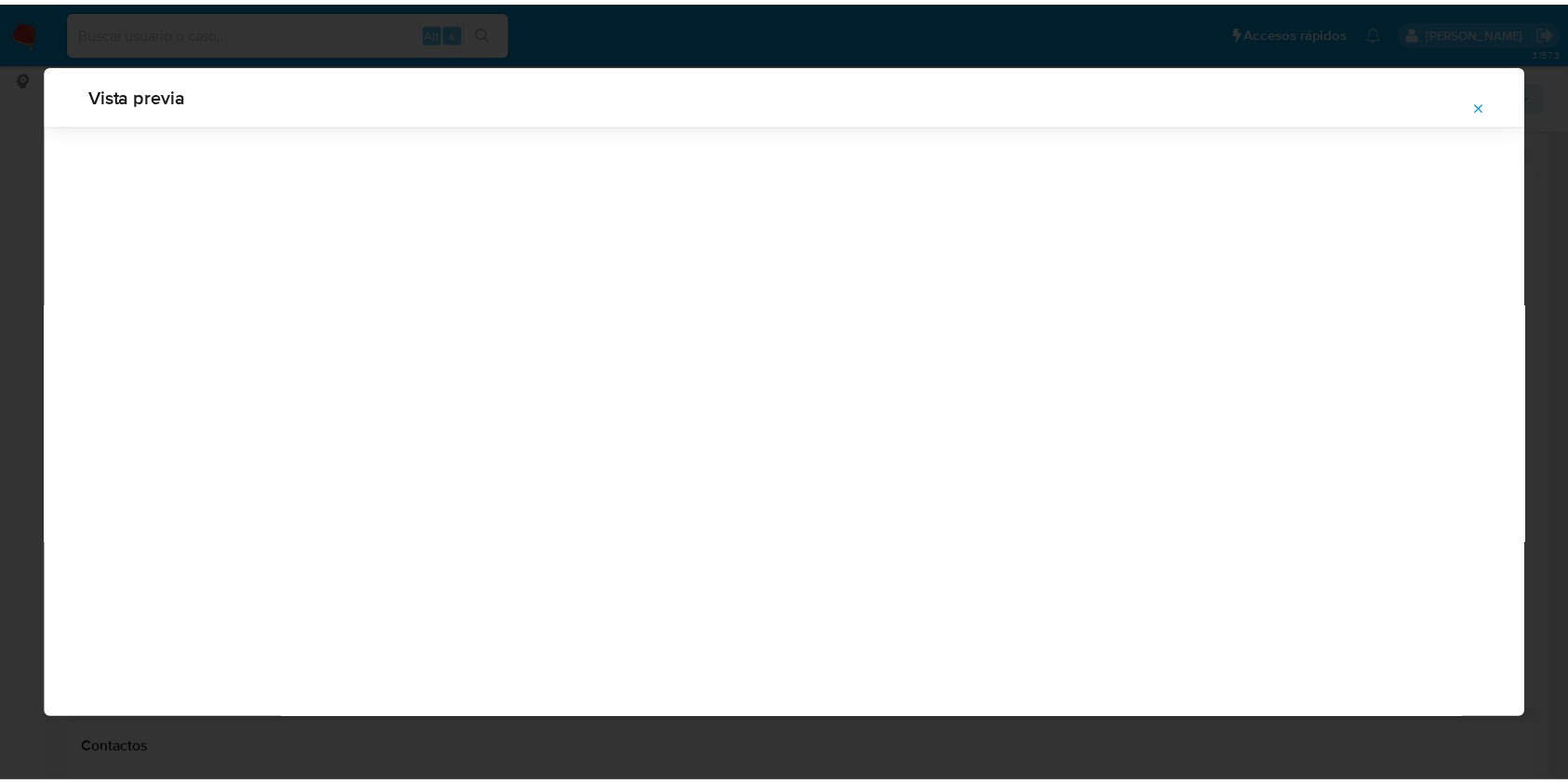
scroll to position [0, 0]
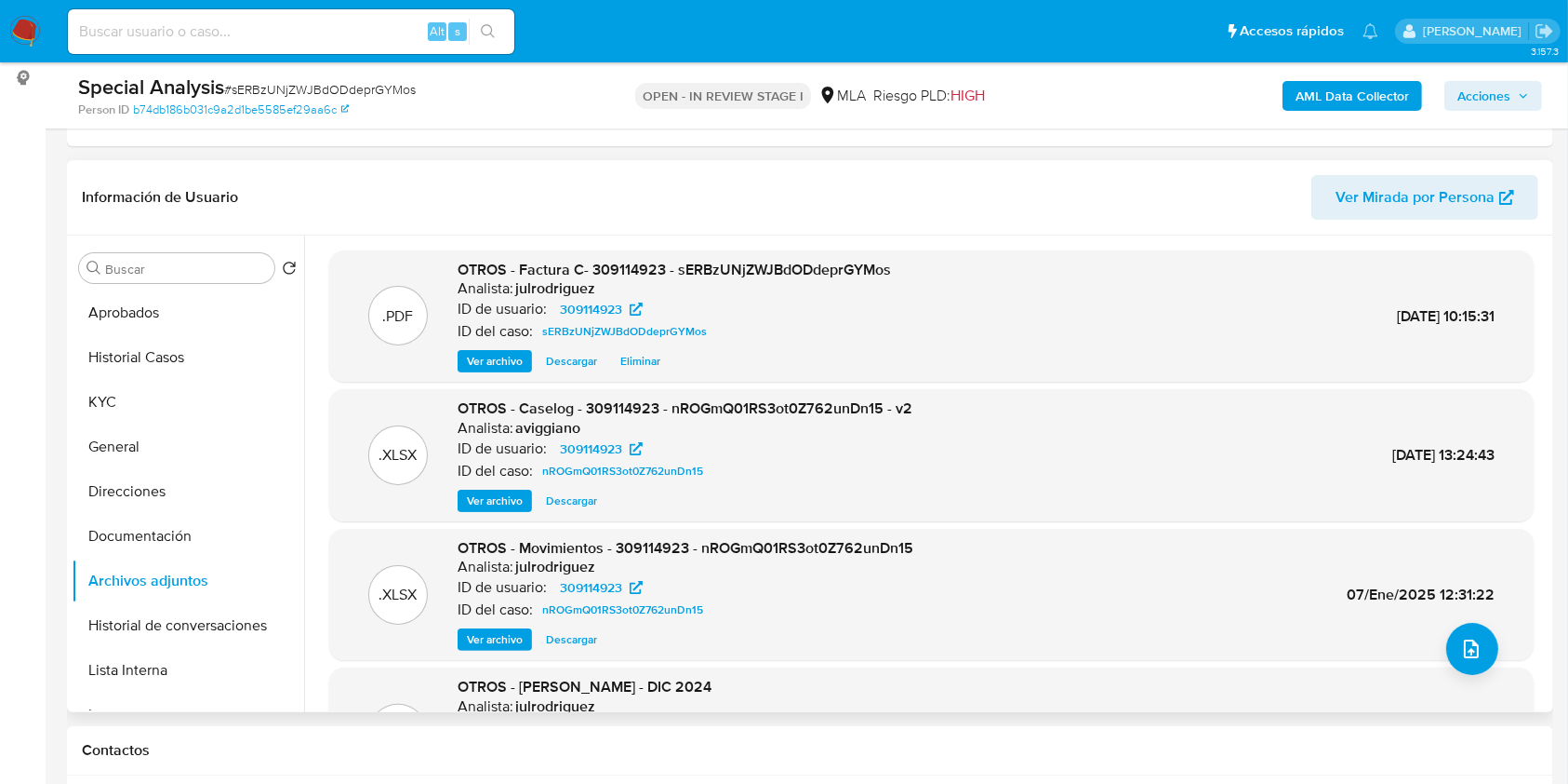
click at [1493, 93] on span "Acciones" at bounding box center [1483, 95] width 53 height 30
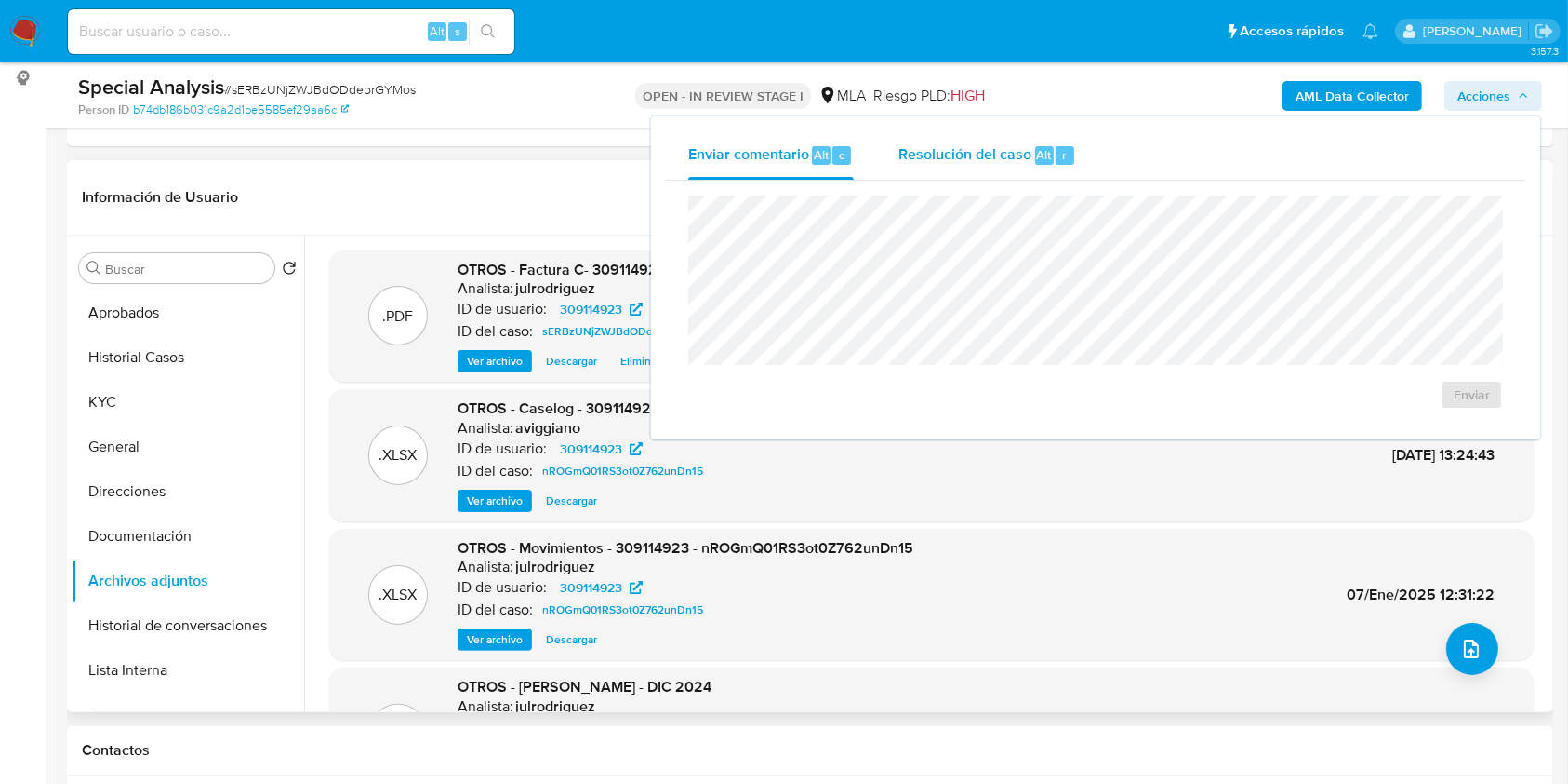
click at [968, 150] on span "Resolución del caso" at bounding box center [965, 154] width 133 height 21
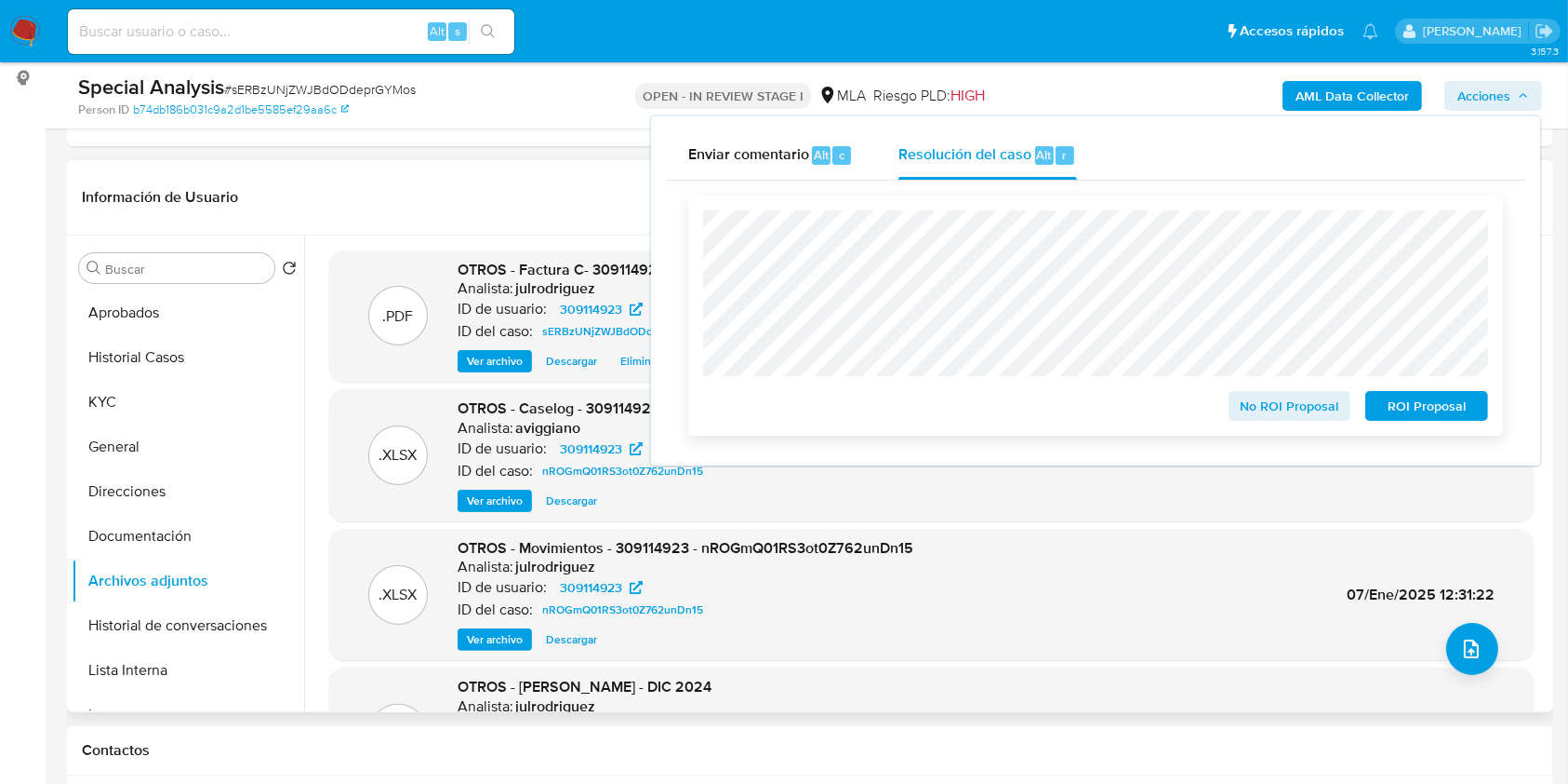
click at [1289, 406] on span "No ROI Proposal" at bounding box center [1290, 405] width 96 height 26
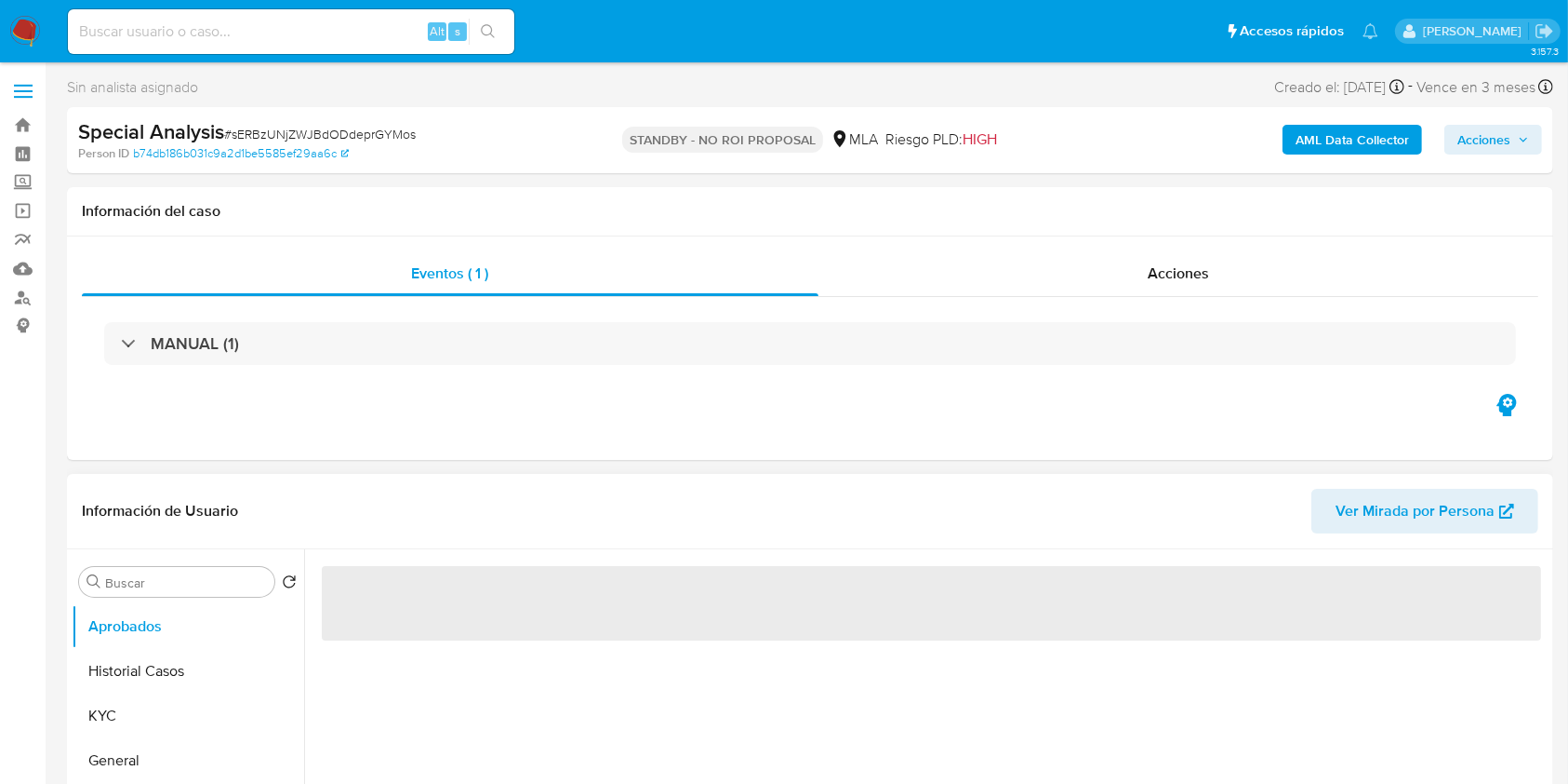
select select "10"
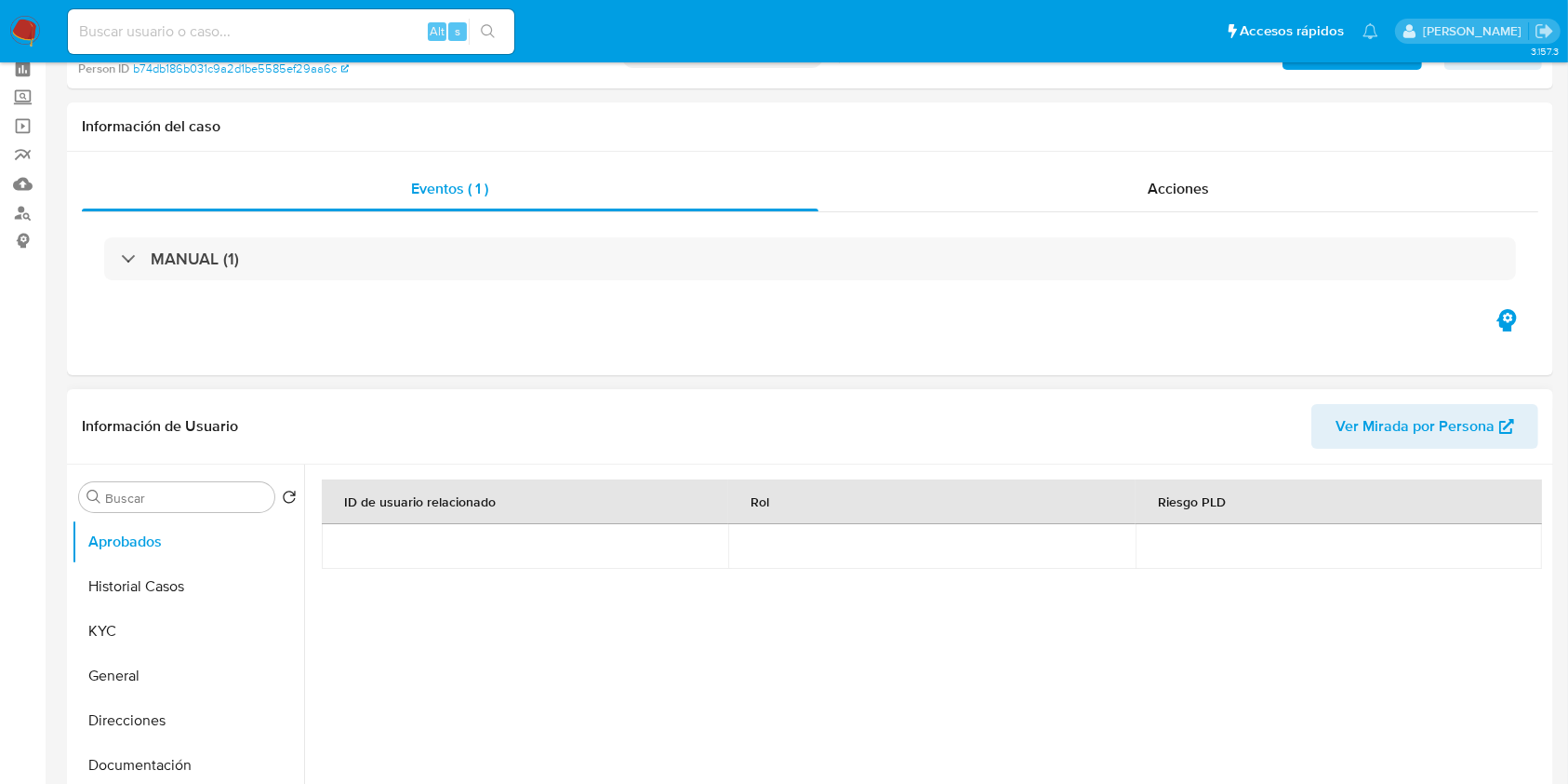
scroll to position [123, 0]
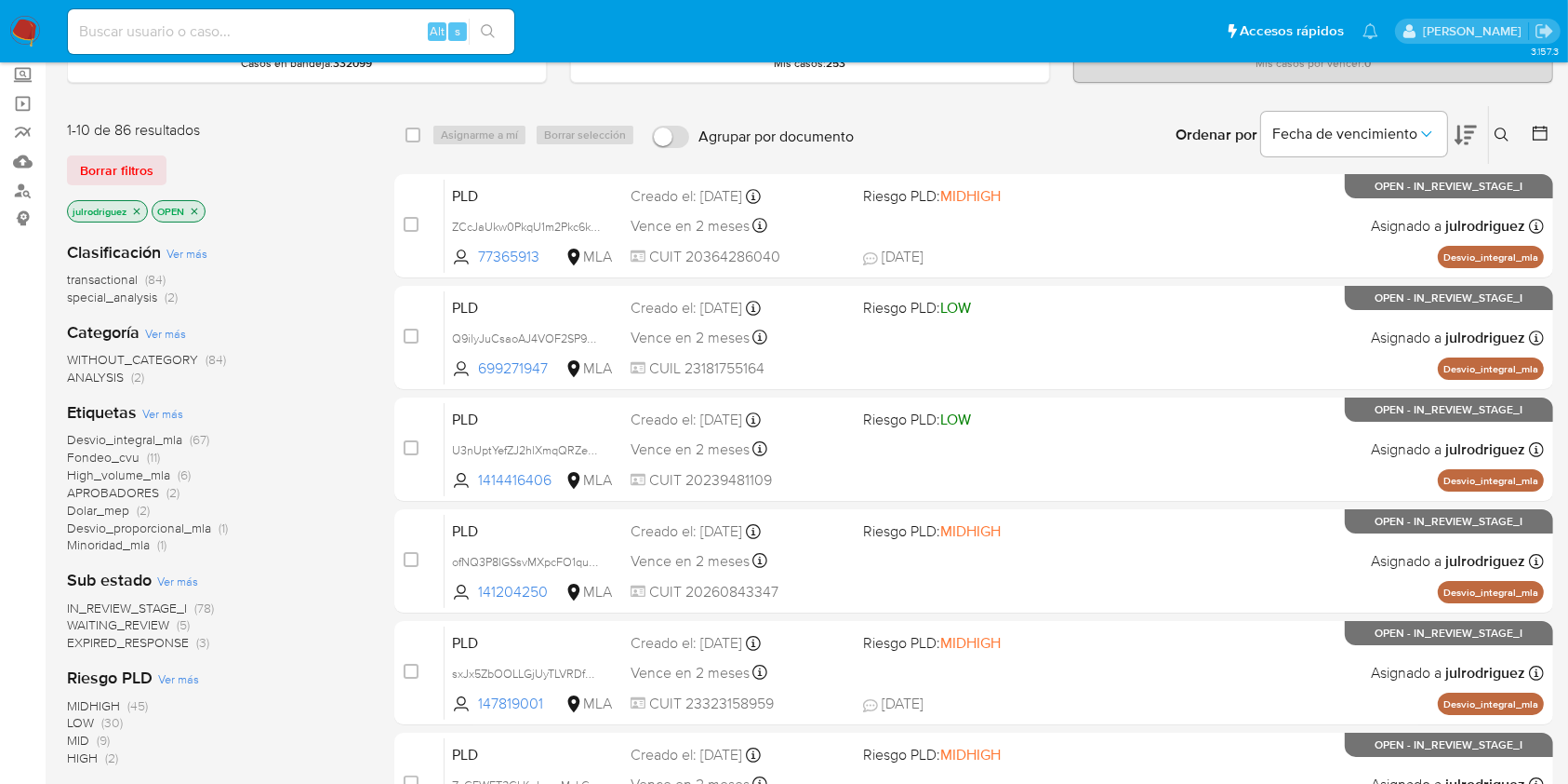
scroll to position [372, 0]
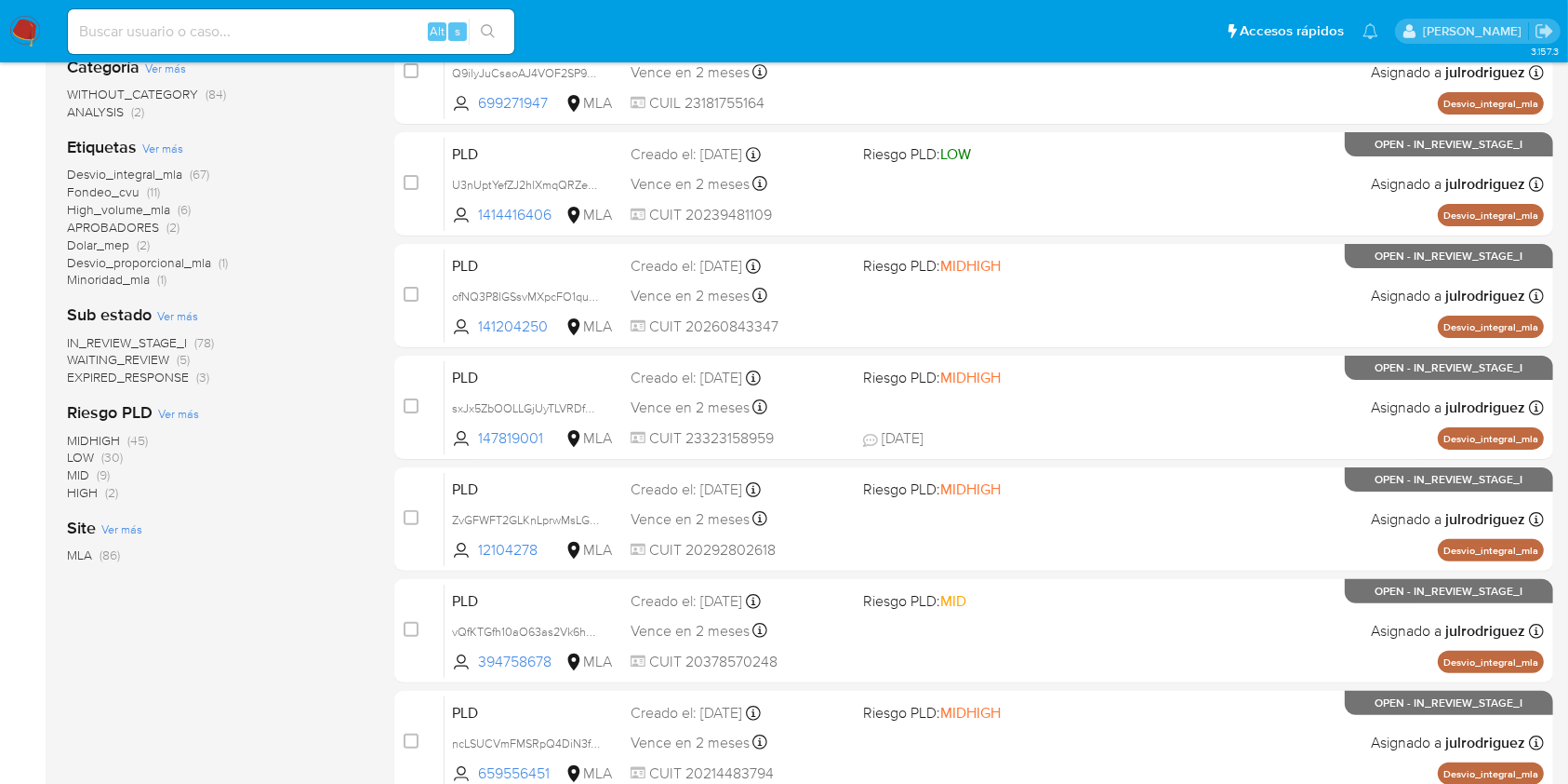
click at [149, 368] on span "EXPIRED_RESPONSE" at bounding box center [127, 376] width 121 height 18
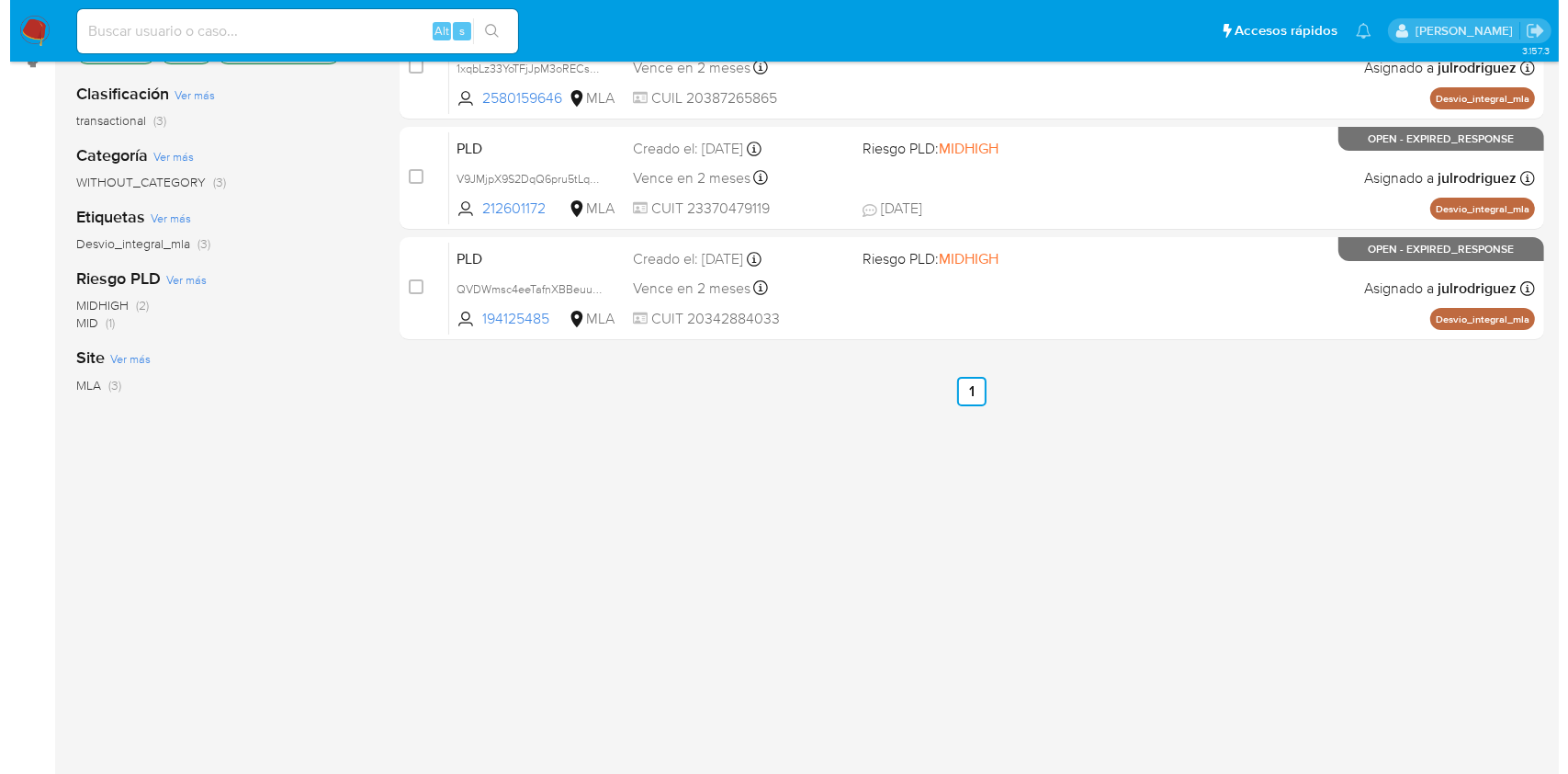
scroll to position [33, 0]
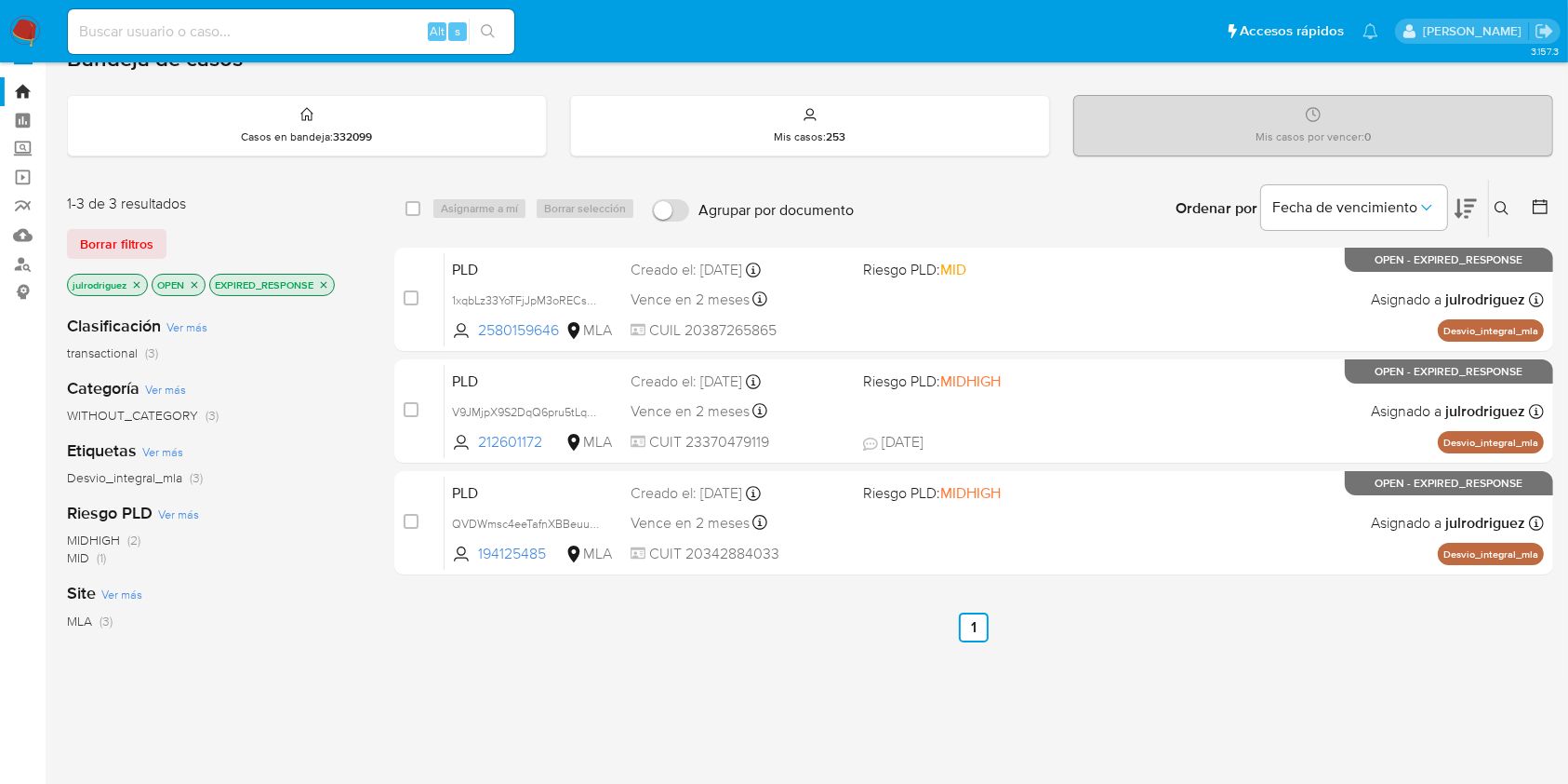
click at [421, 202] on div "select-all-cases-checkbox" at bounding box center [416, 208] width 22 height 22
click at [414, 202] on input "checkbox" at bounding box center [412, 207] width 14 height 14
checkbox input "true"
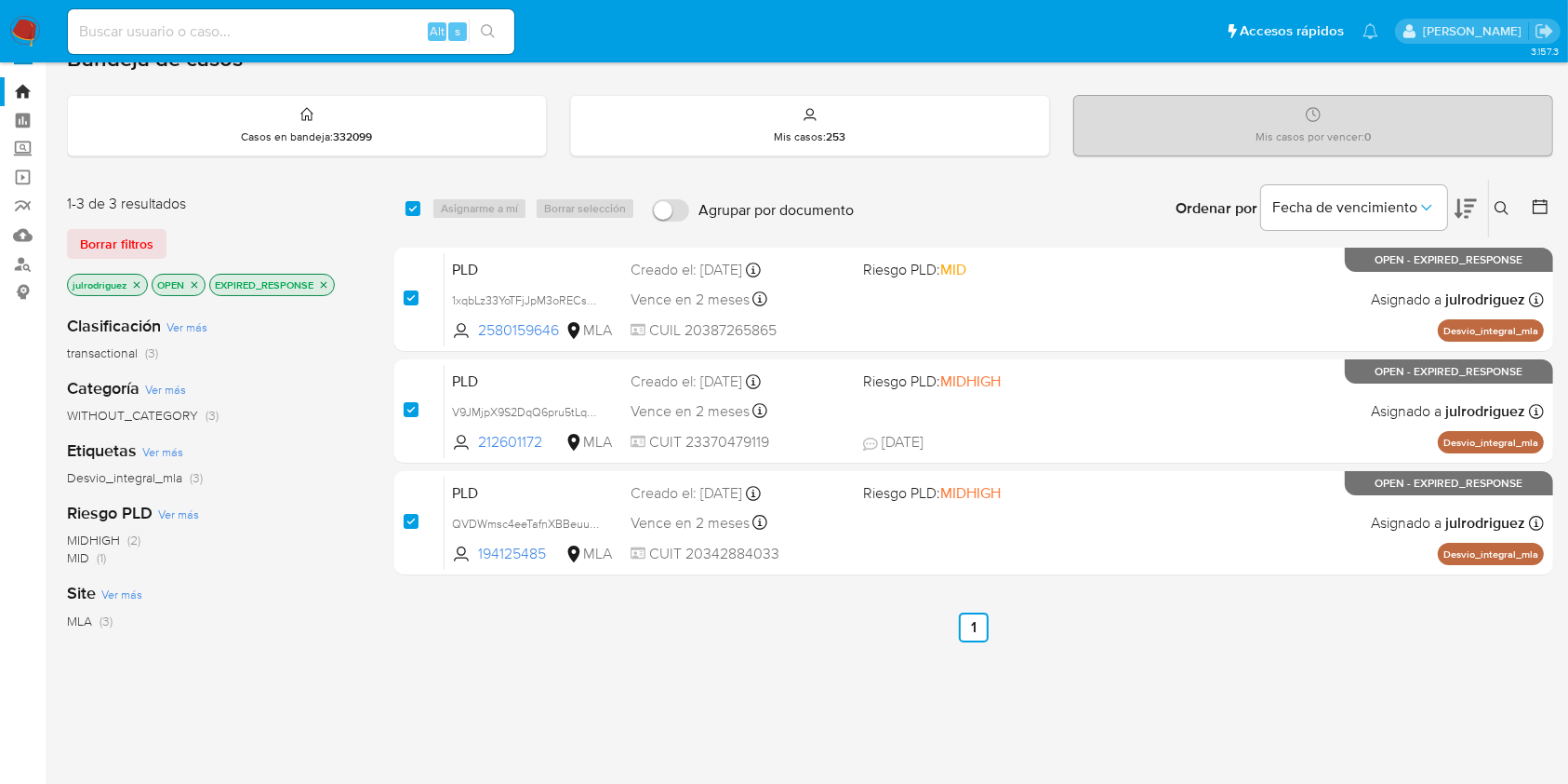
checkbox input "true"
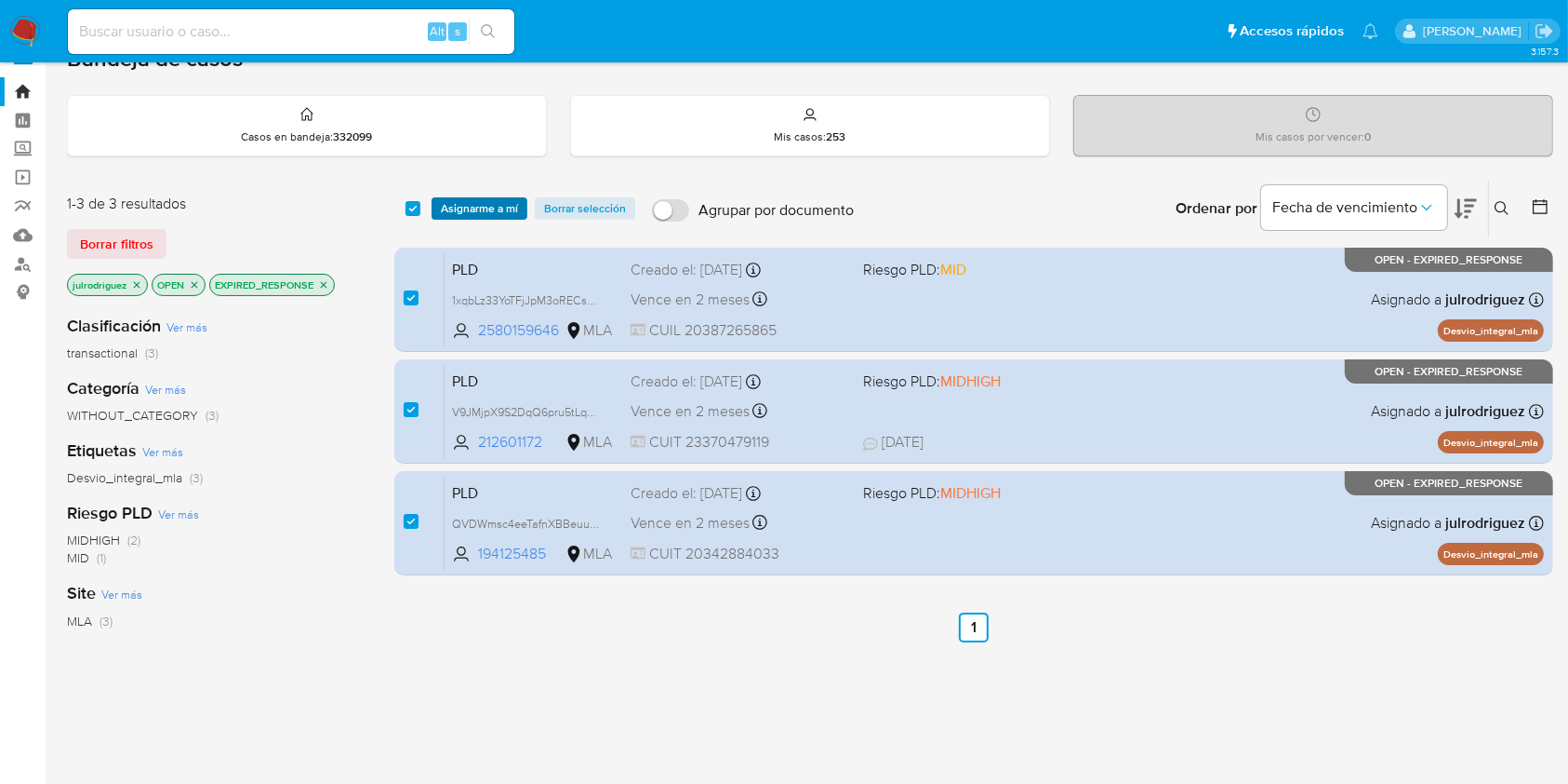
click at [468, 200] on span "Asignarme a mí" at bounding box center [480, 208] width 77 height 18
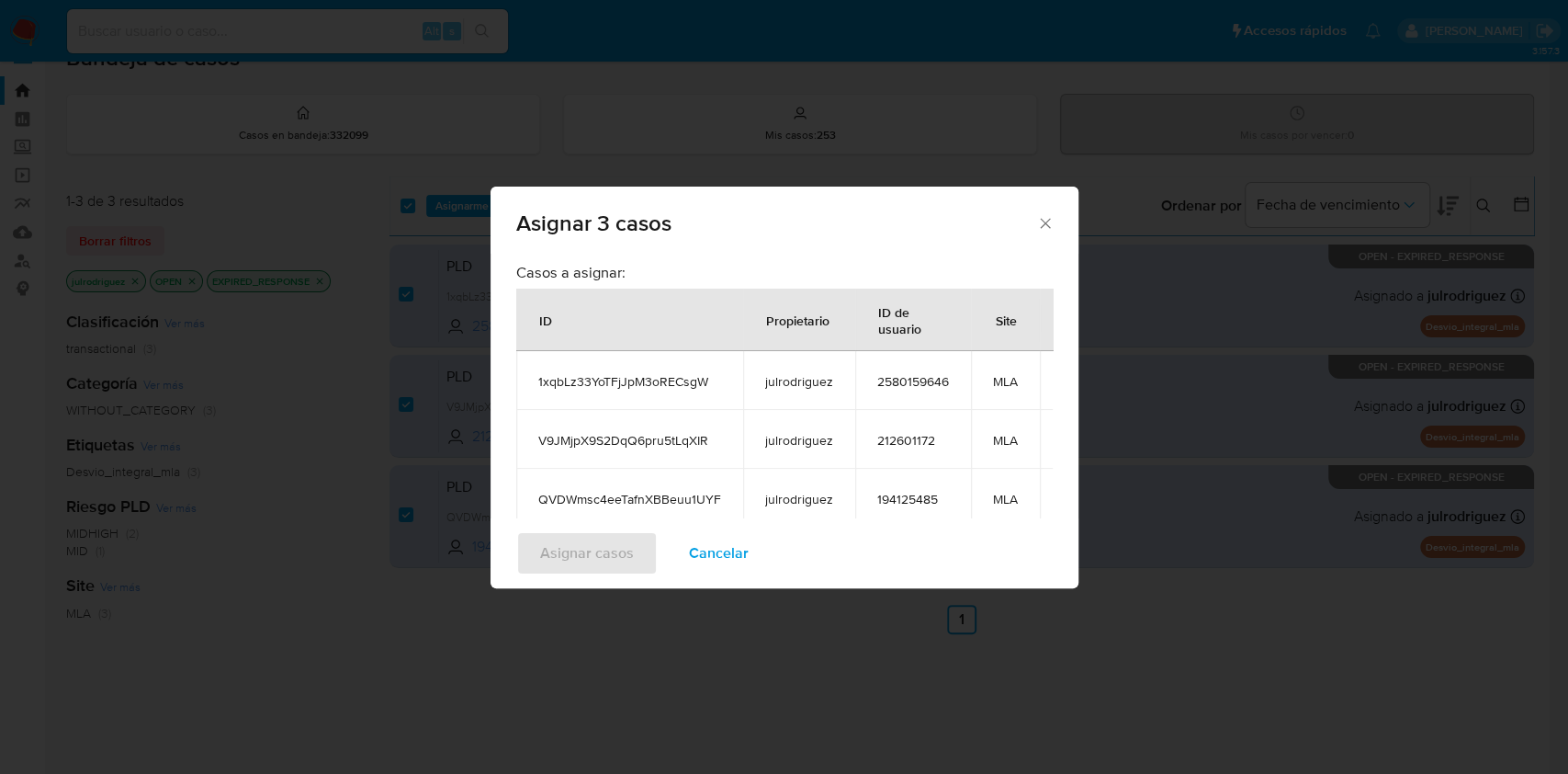
scroll to position [167, 0]
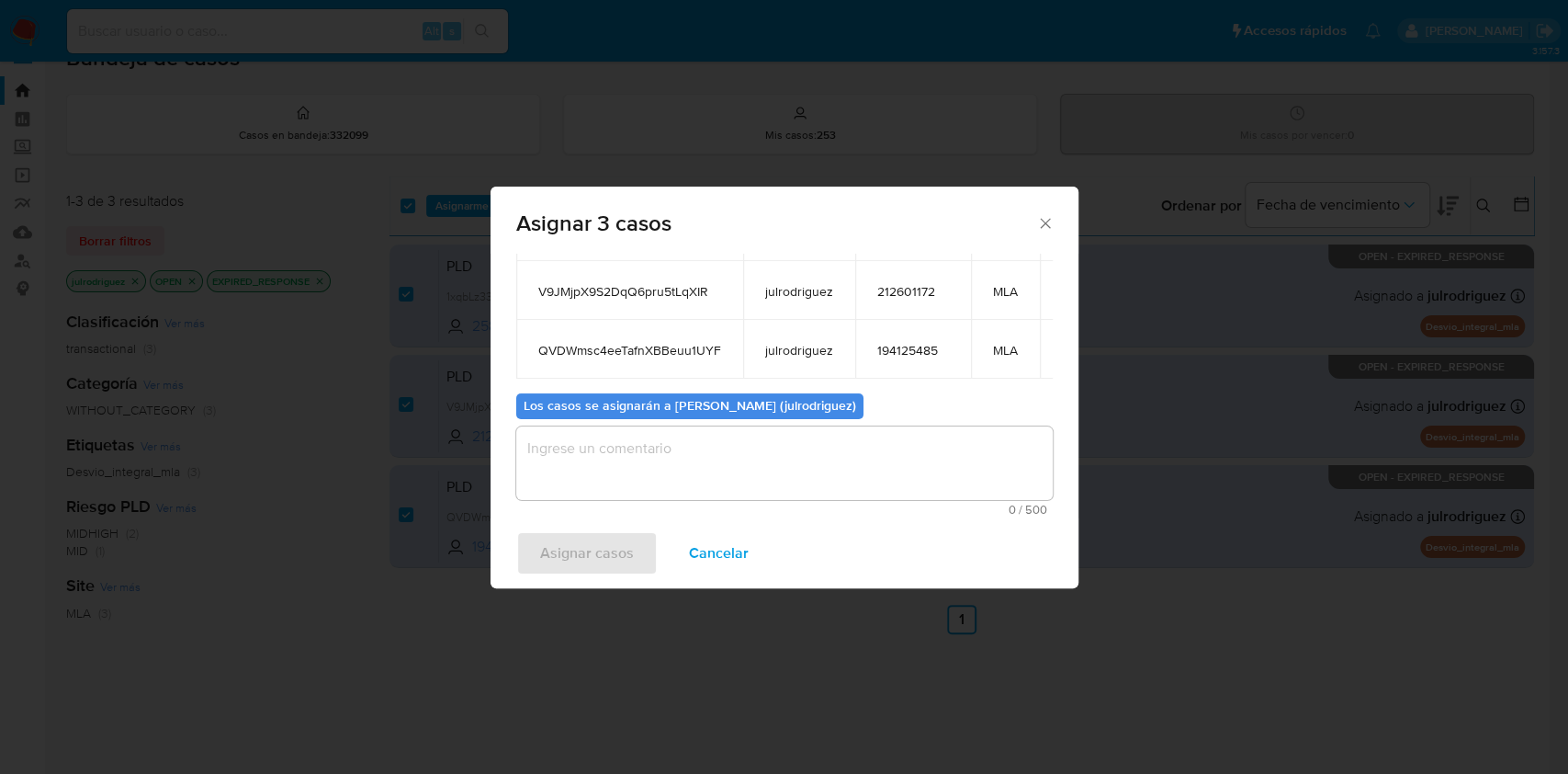
click at [744, 451] on textarea "assign-modal" at bounding box center [784, 463] width 537 height 73
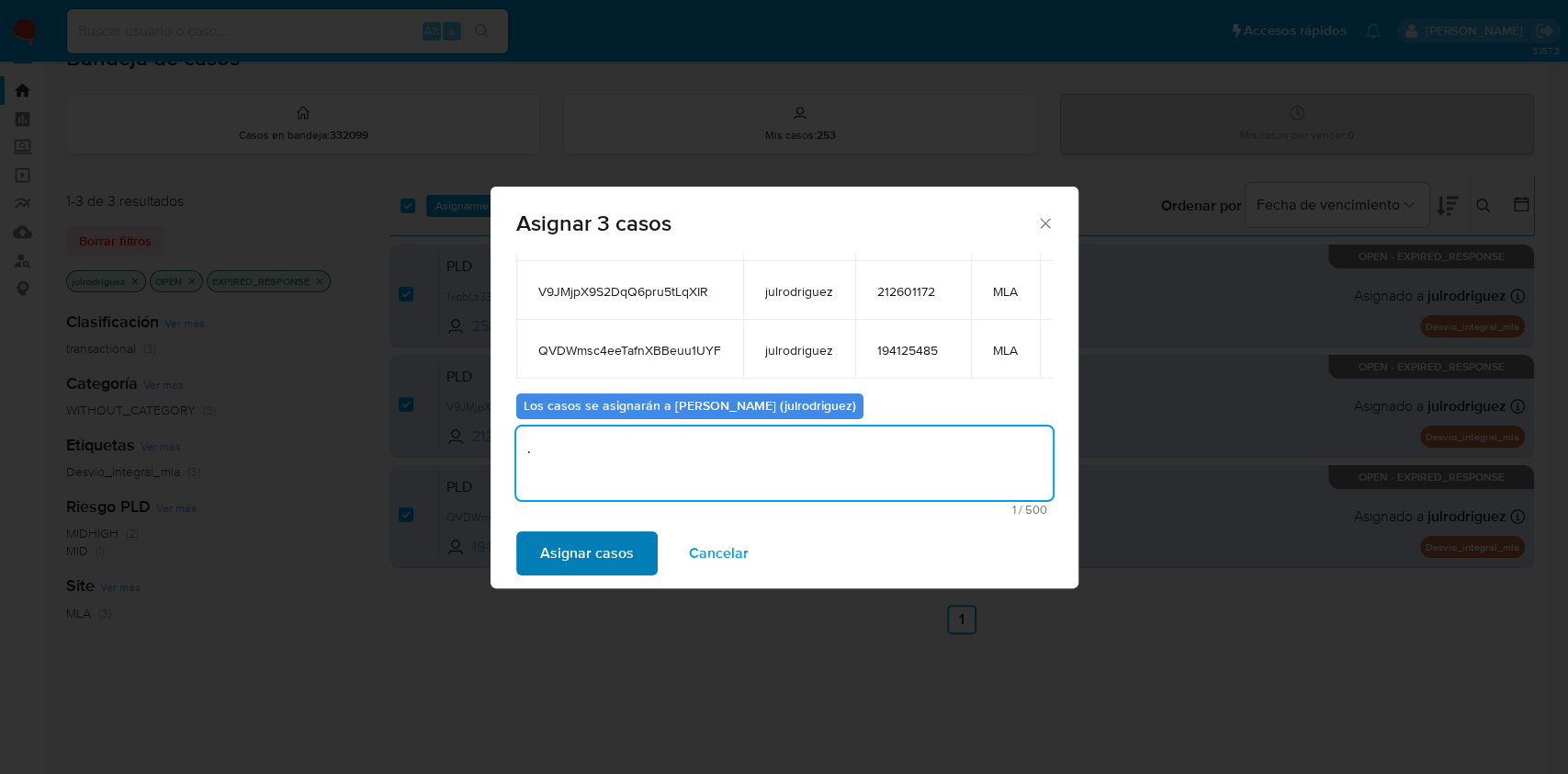
type textarea "."
click at [573, 541] on span "Asignar casos" at bounding box center [587, 553] width 93 height 40
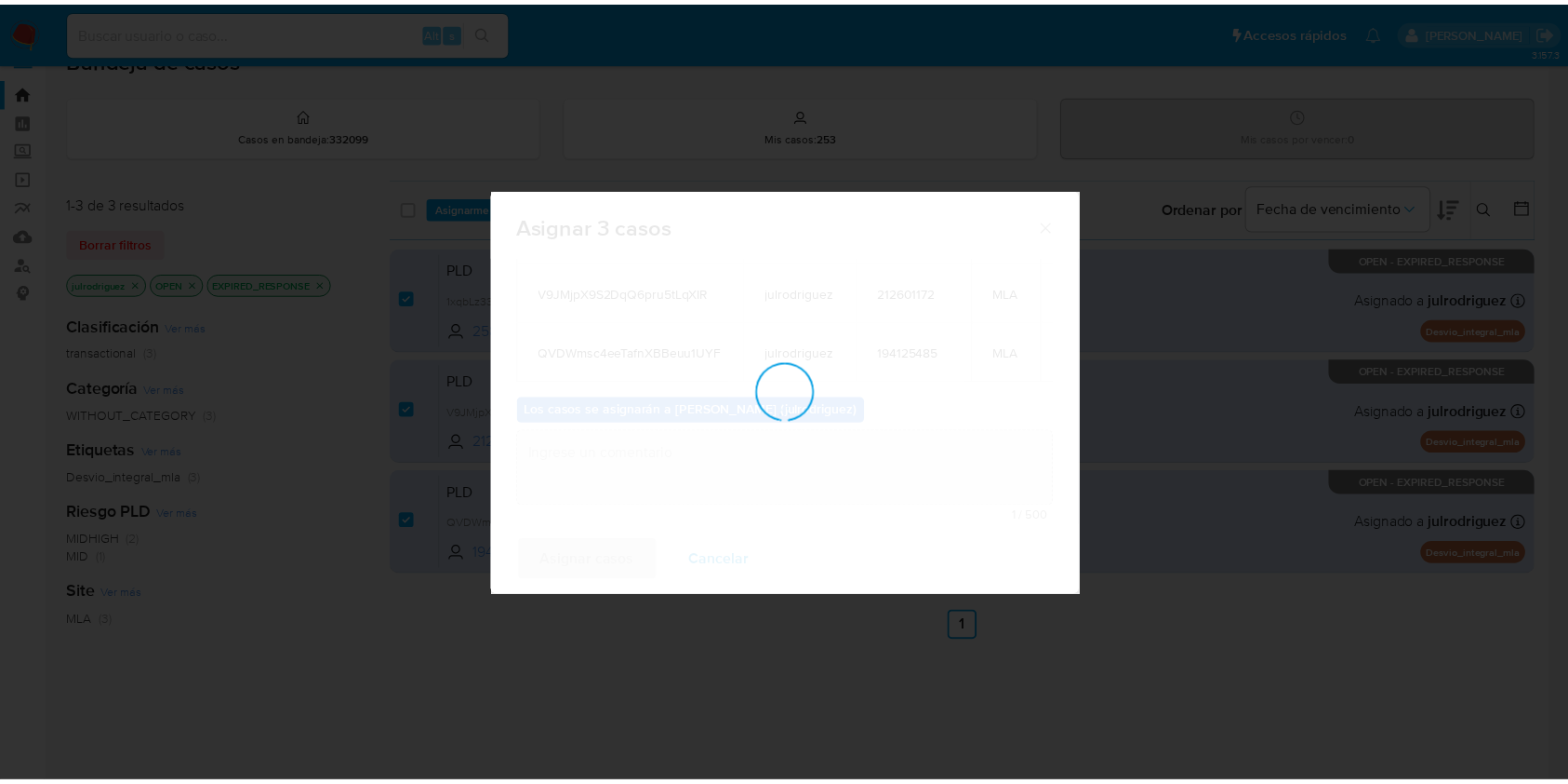
scroll to position [112, 0]
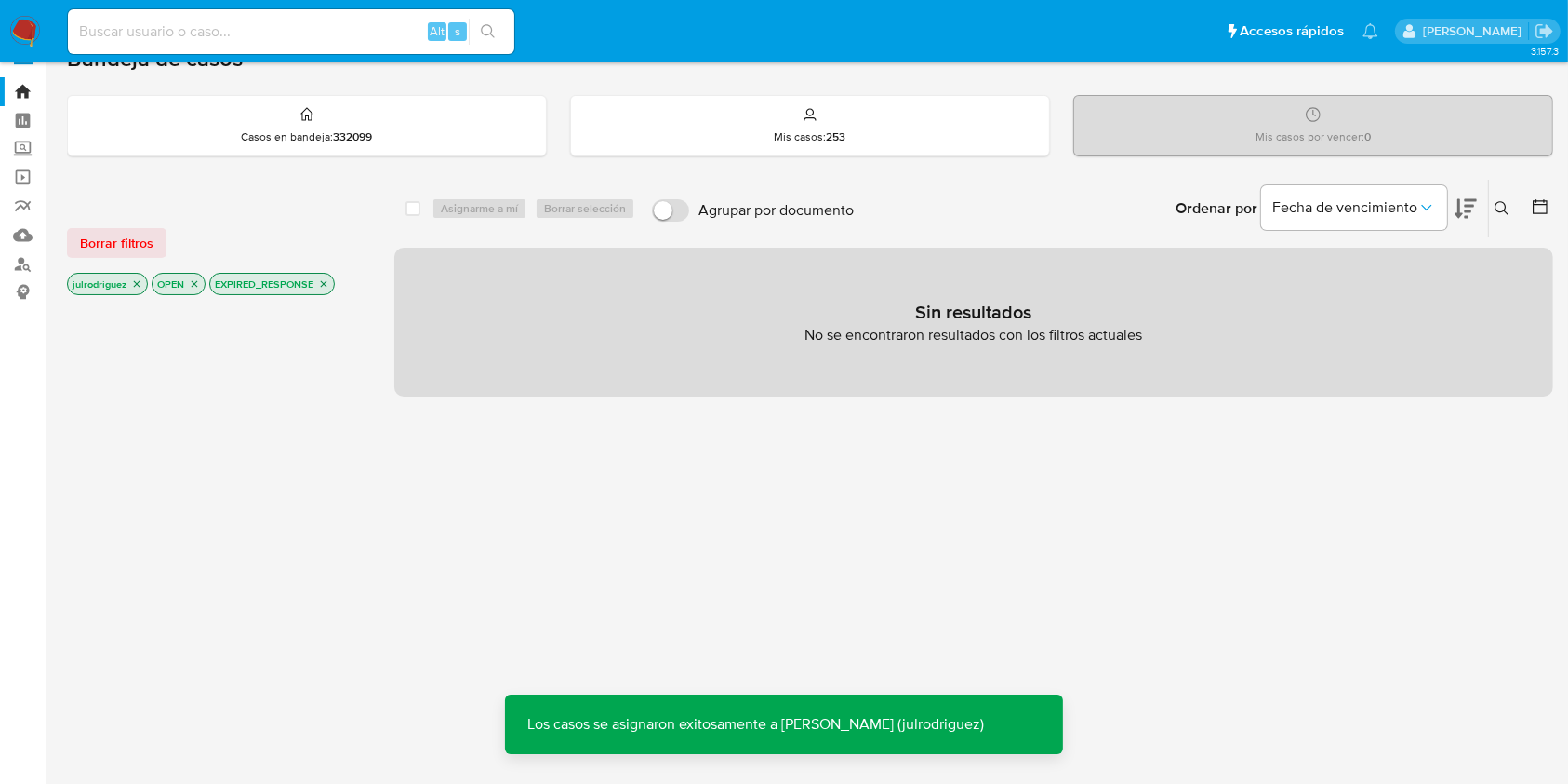
click at [326, 281] on icon "close-filter" at bounding box center [324, 284] width 12 height 12
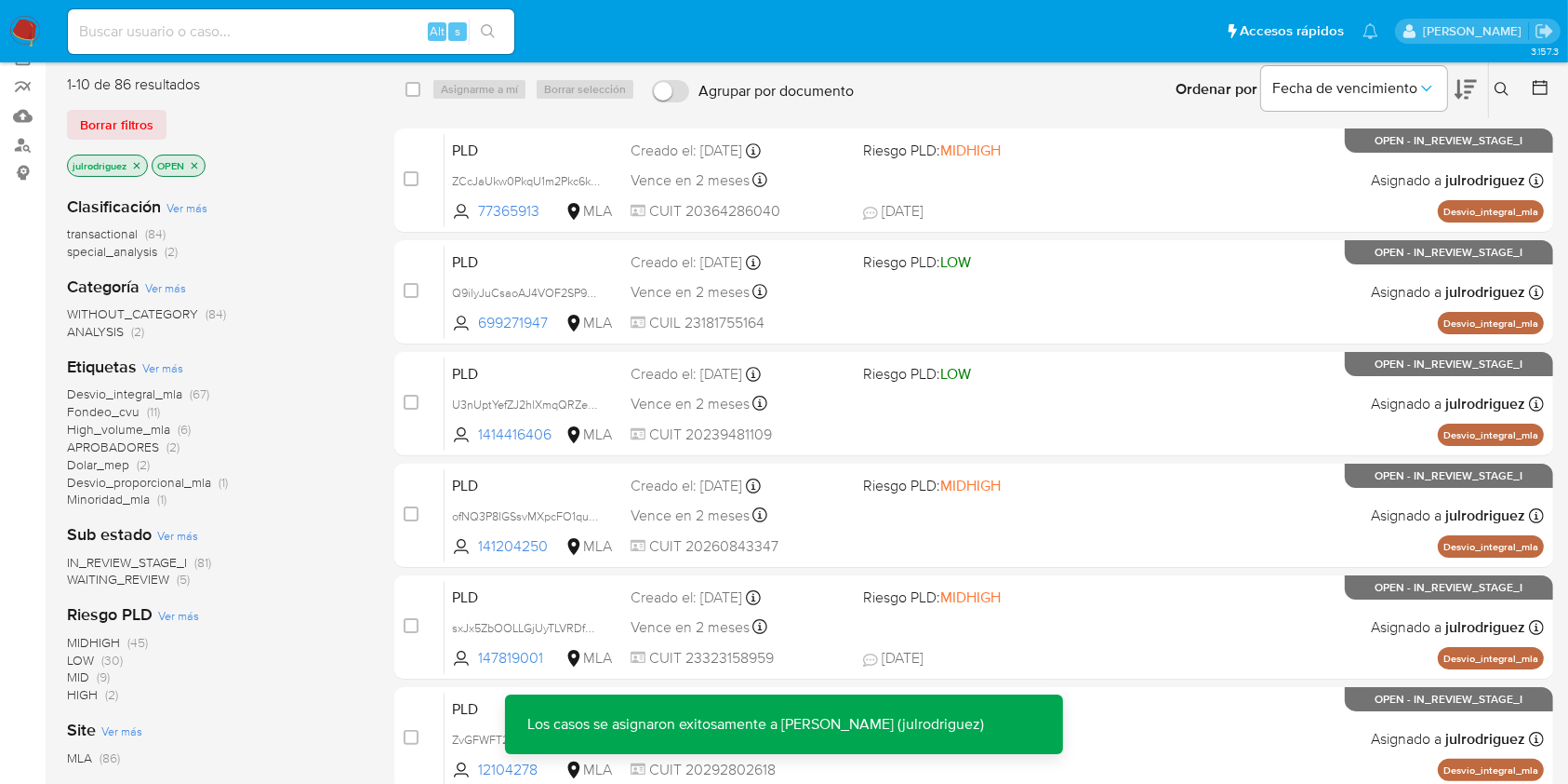
scroll to position [282, 0]
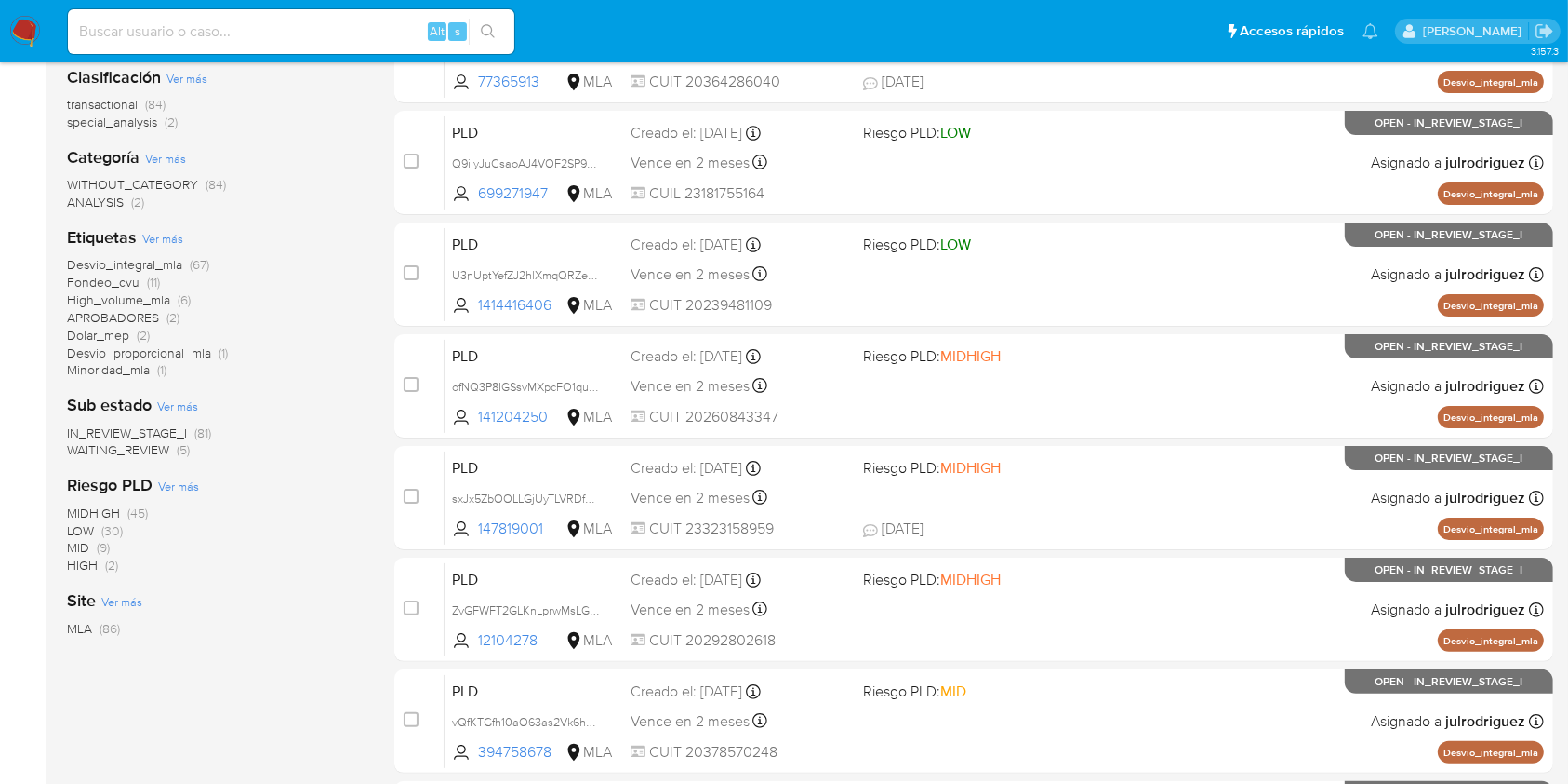
click at [162, 446] on span "WAITING_REVIEW" at bounding box center [118, 449] width 102 height 18
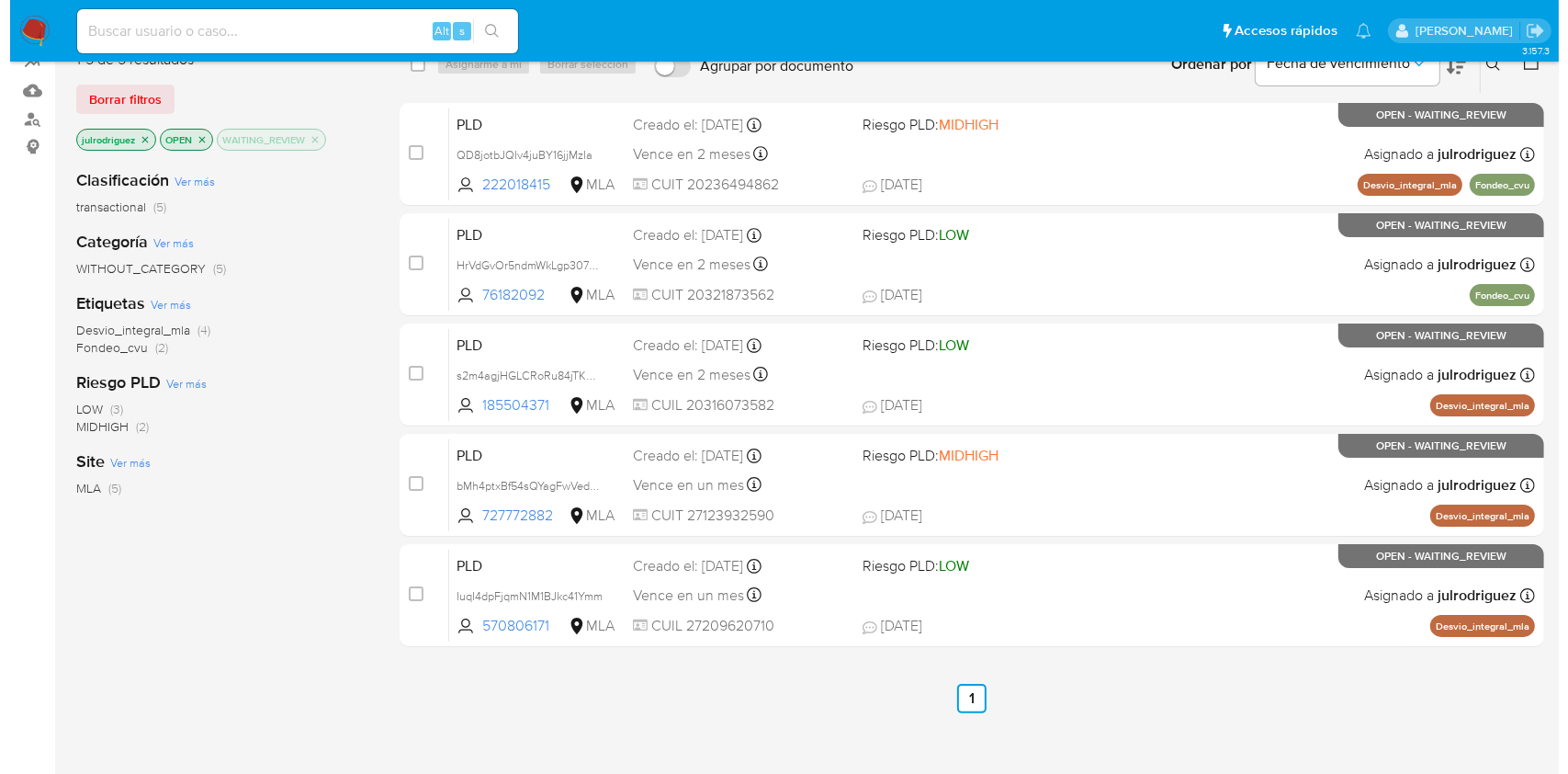
scroll to position [33, 0]
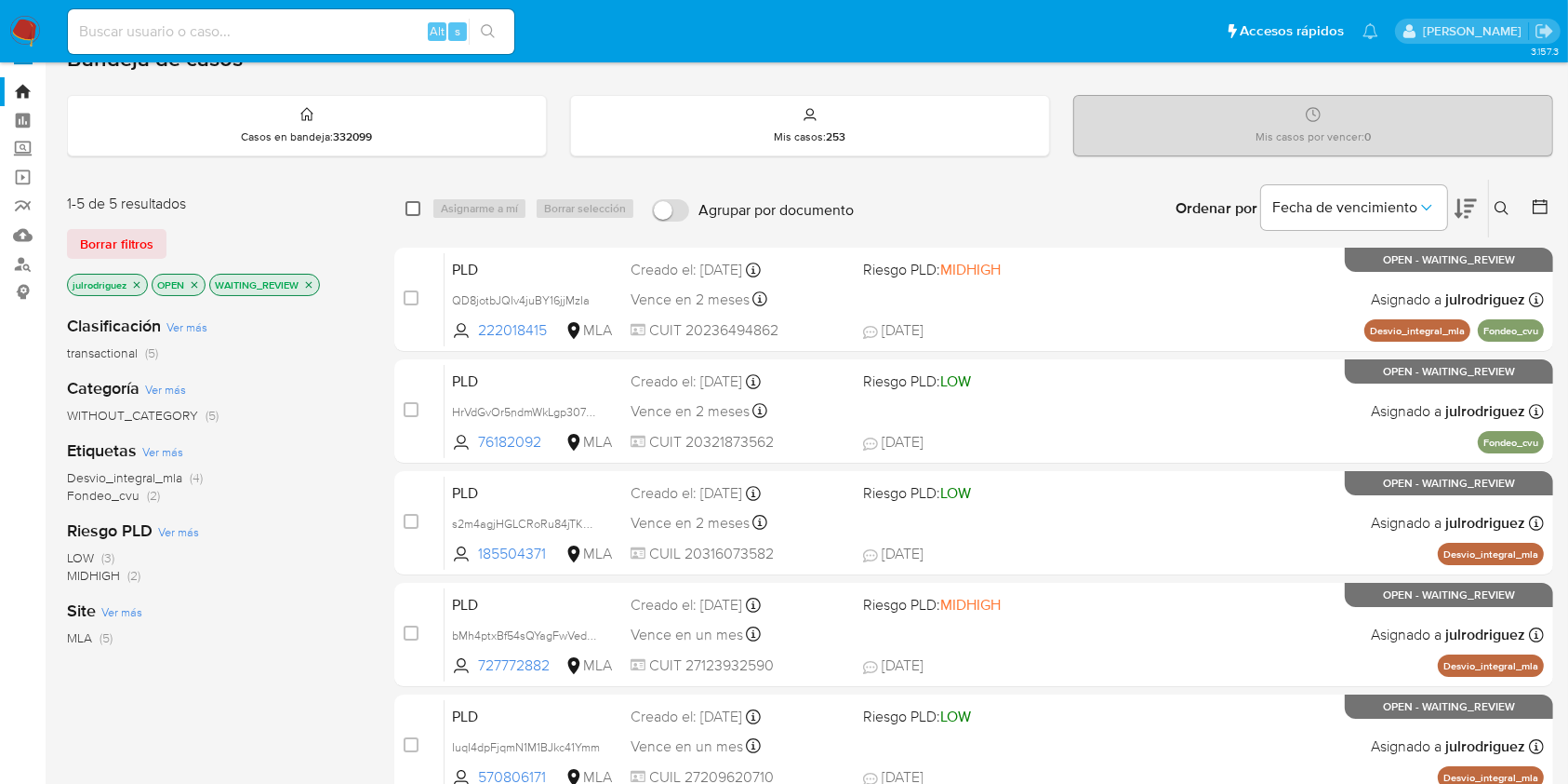
click at [411, 205] on input "checkbox" at bounding box center [412, 207] width 14 height 14
checkbox input "true"
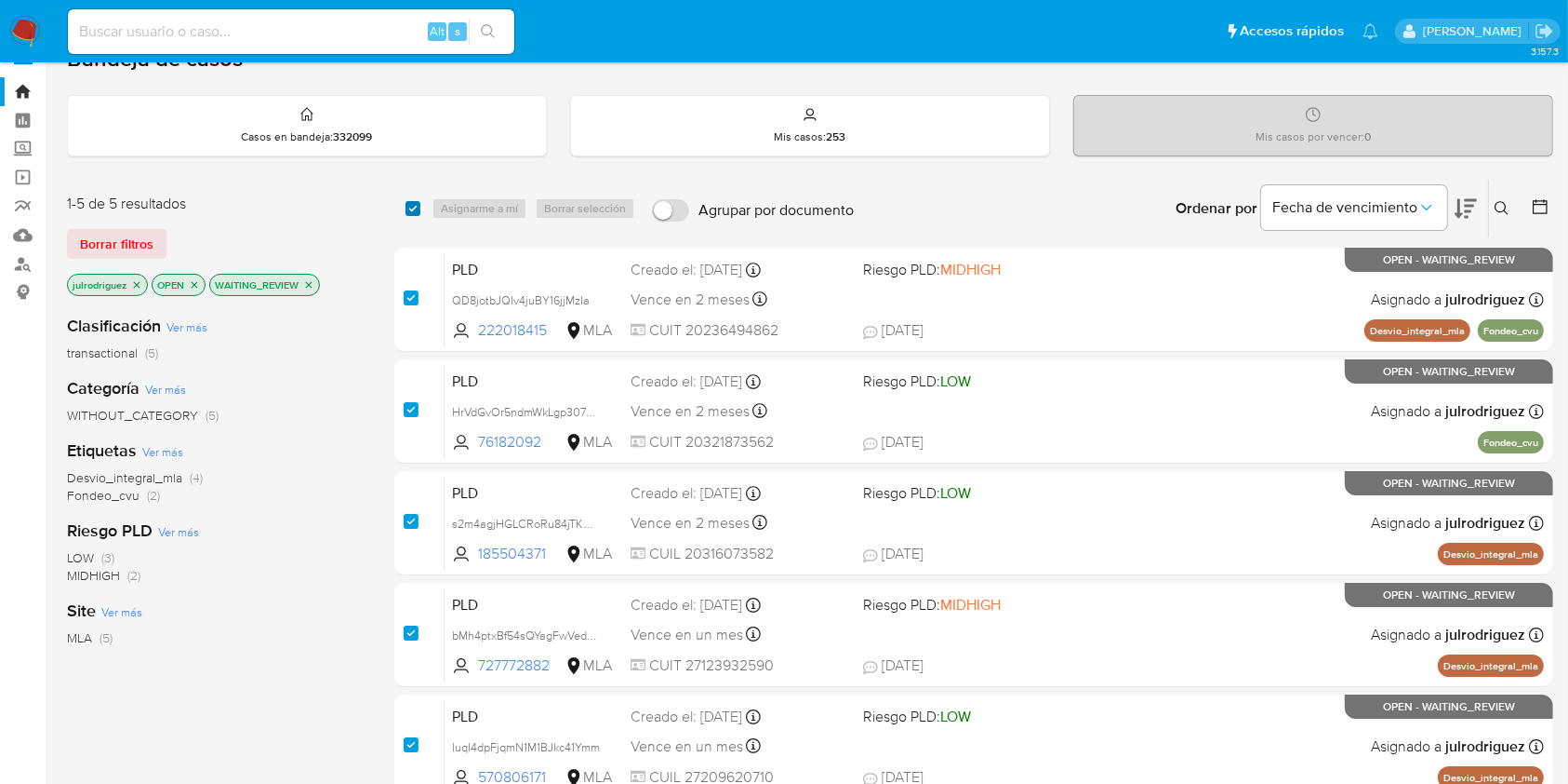
checkbox input "true"
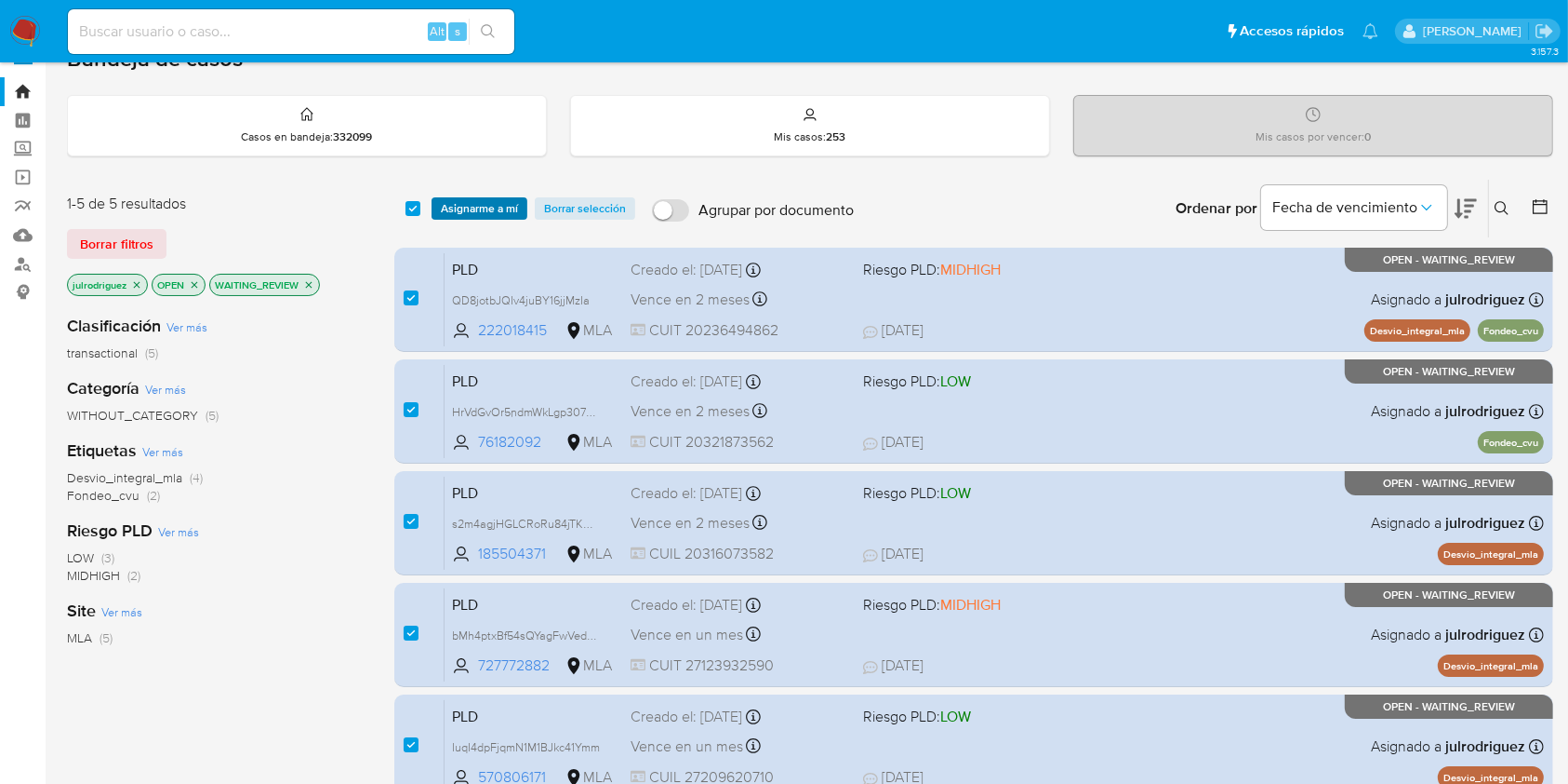
click at [465, 207] on span "Asignarme a mí" at bounding box center [480, 208] width 77 height 18
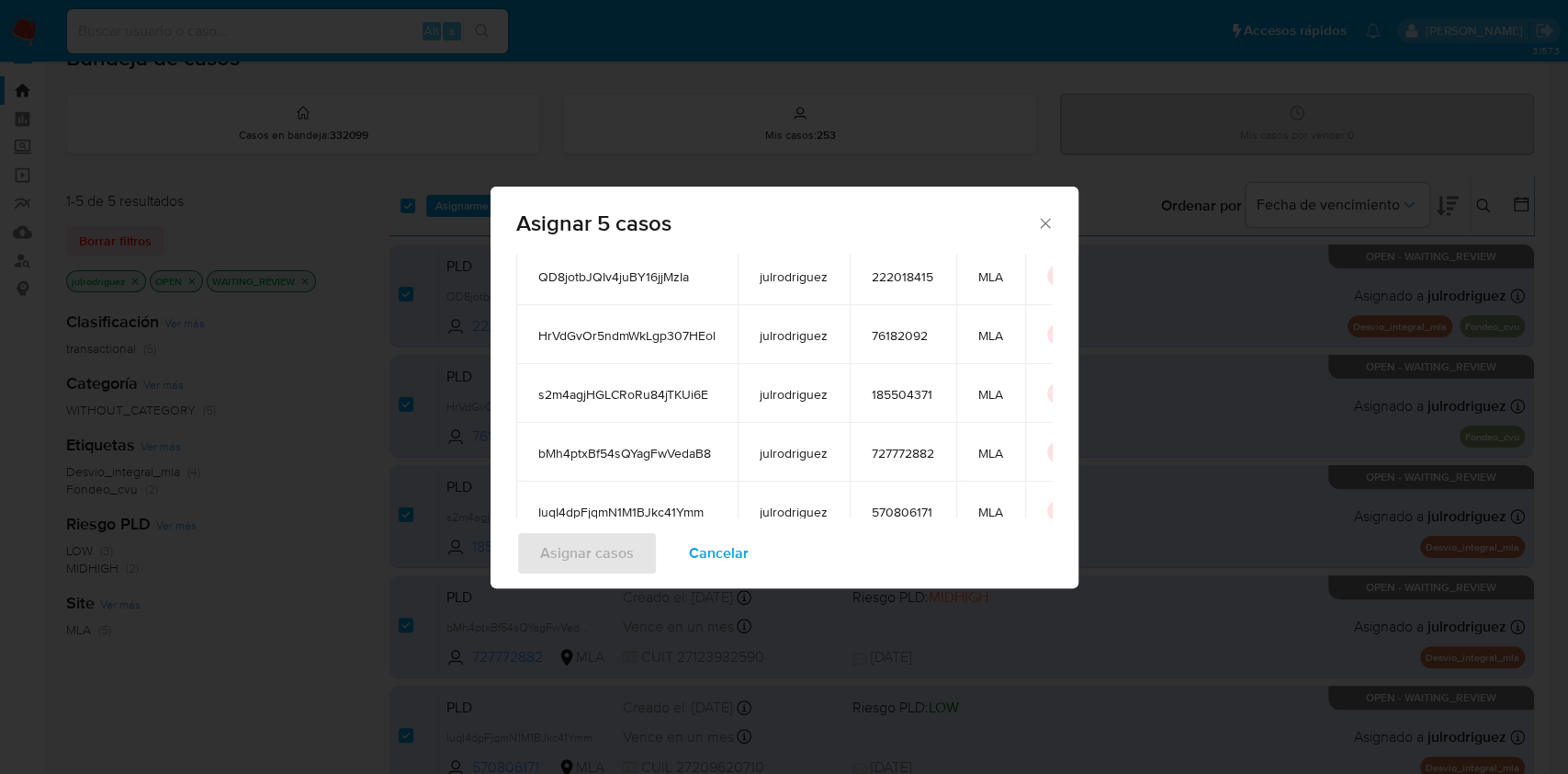
scroll to position [245, 0]
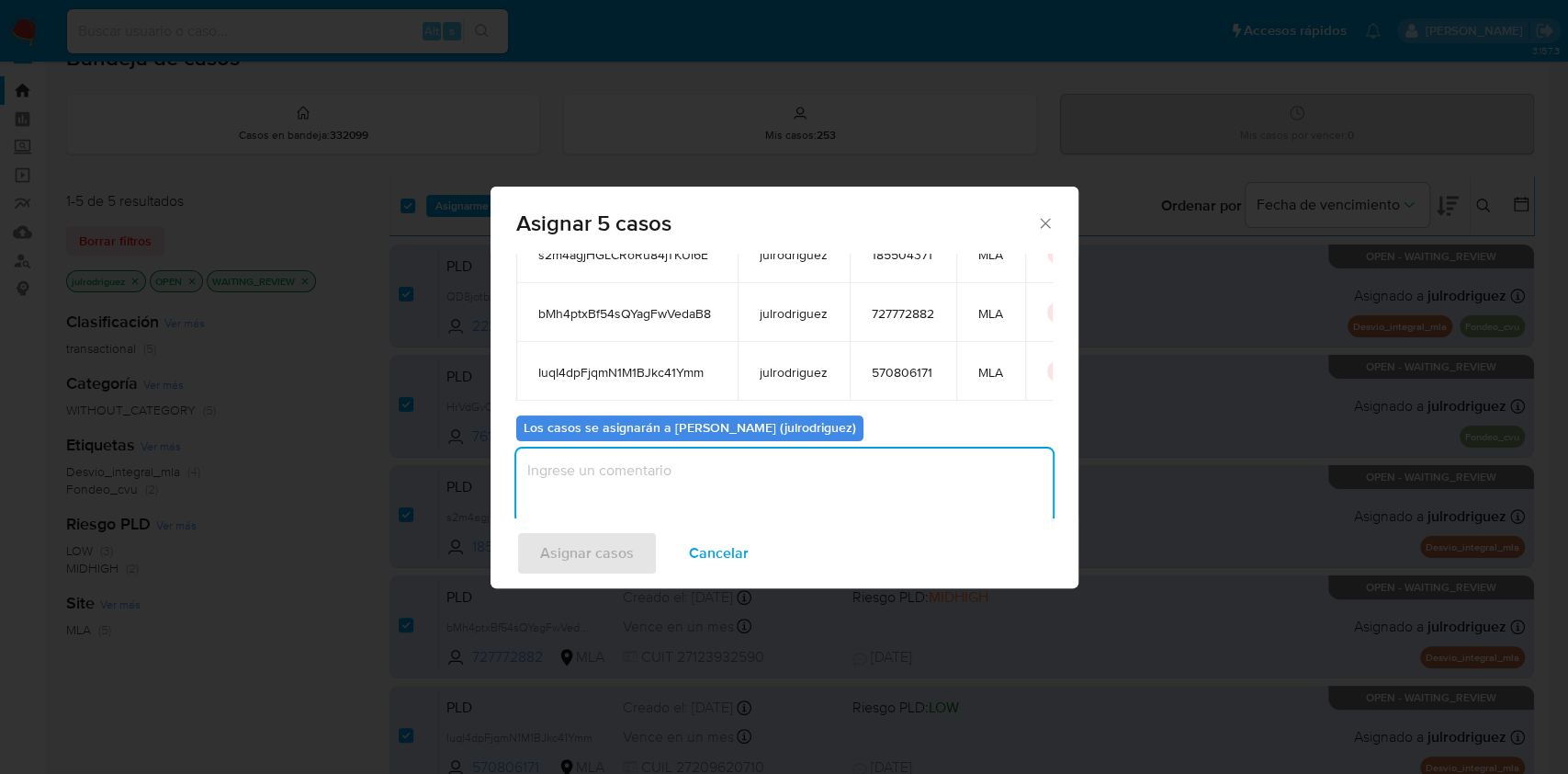
click at [794, 482] on textarea "assign-modal" at bounding box center [784, 485] width 537 height 73
type textarea "."
click at [628, 538] on span "Asignar casos" at bounding box center [587, 553] width 93 height 40
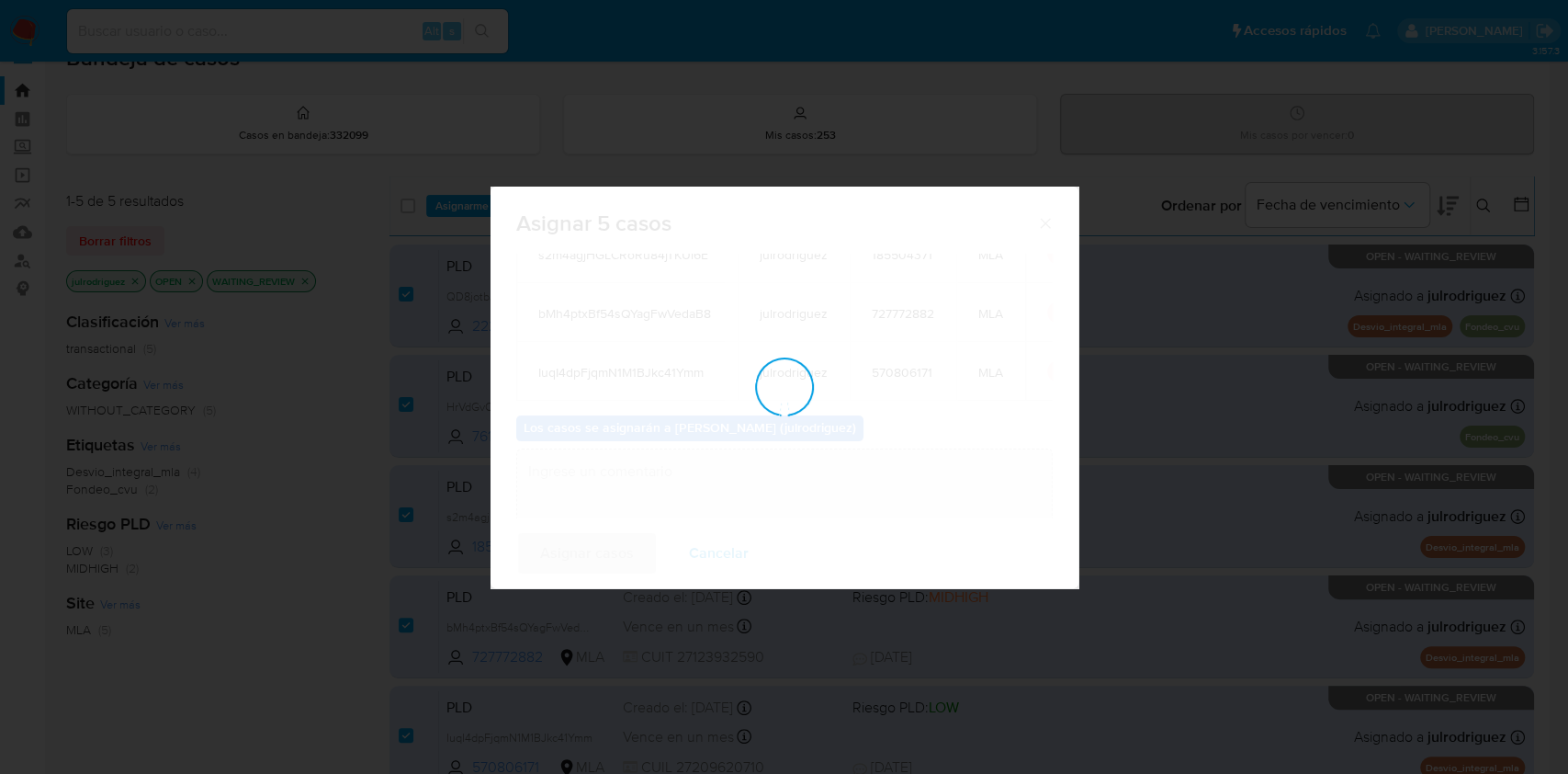
checkbox input "false"
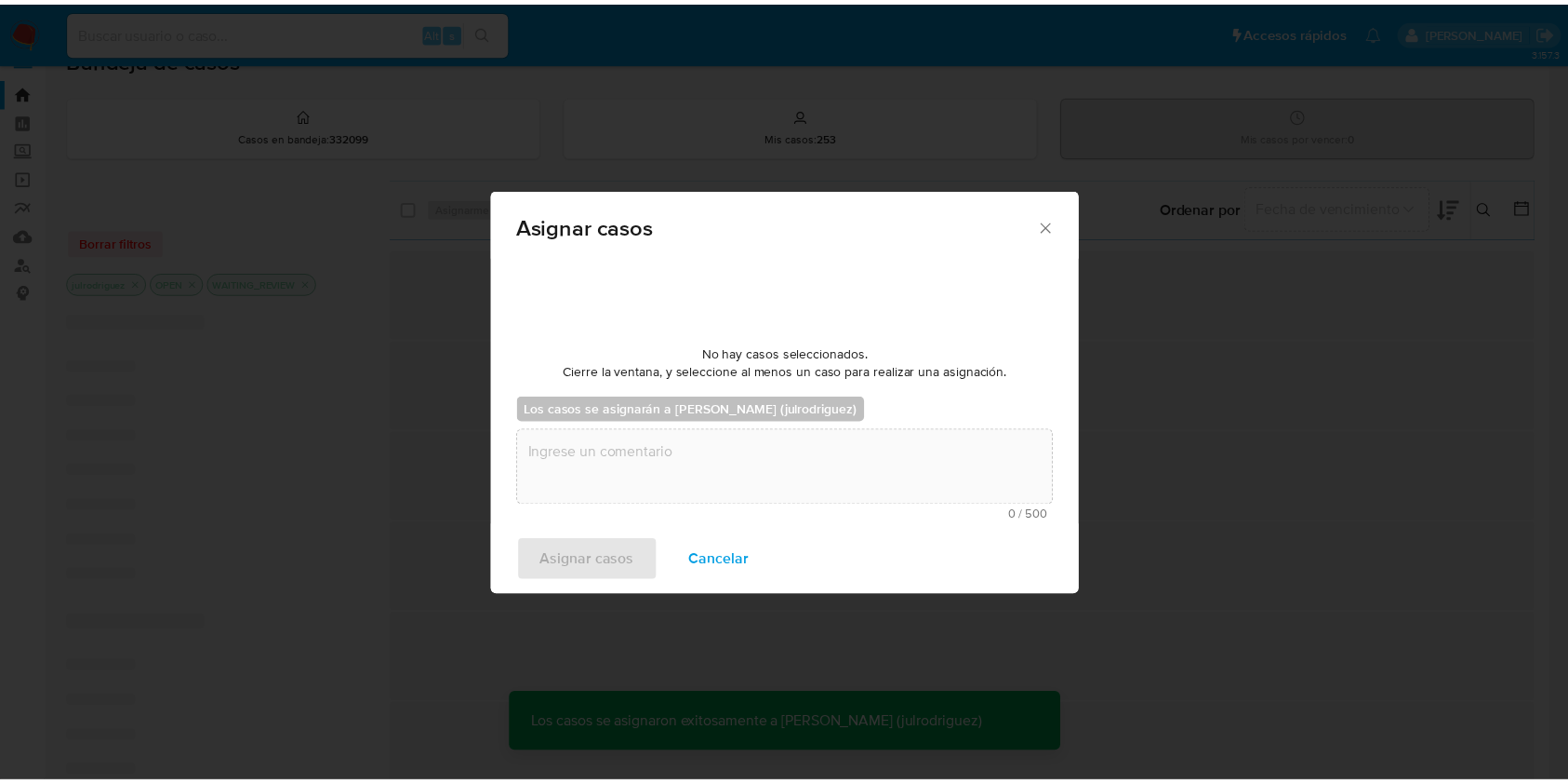
scroll to position [112, 0]
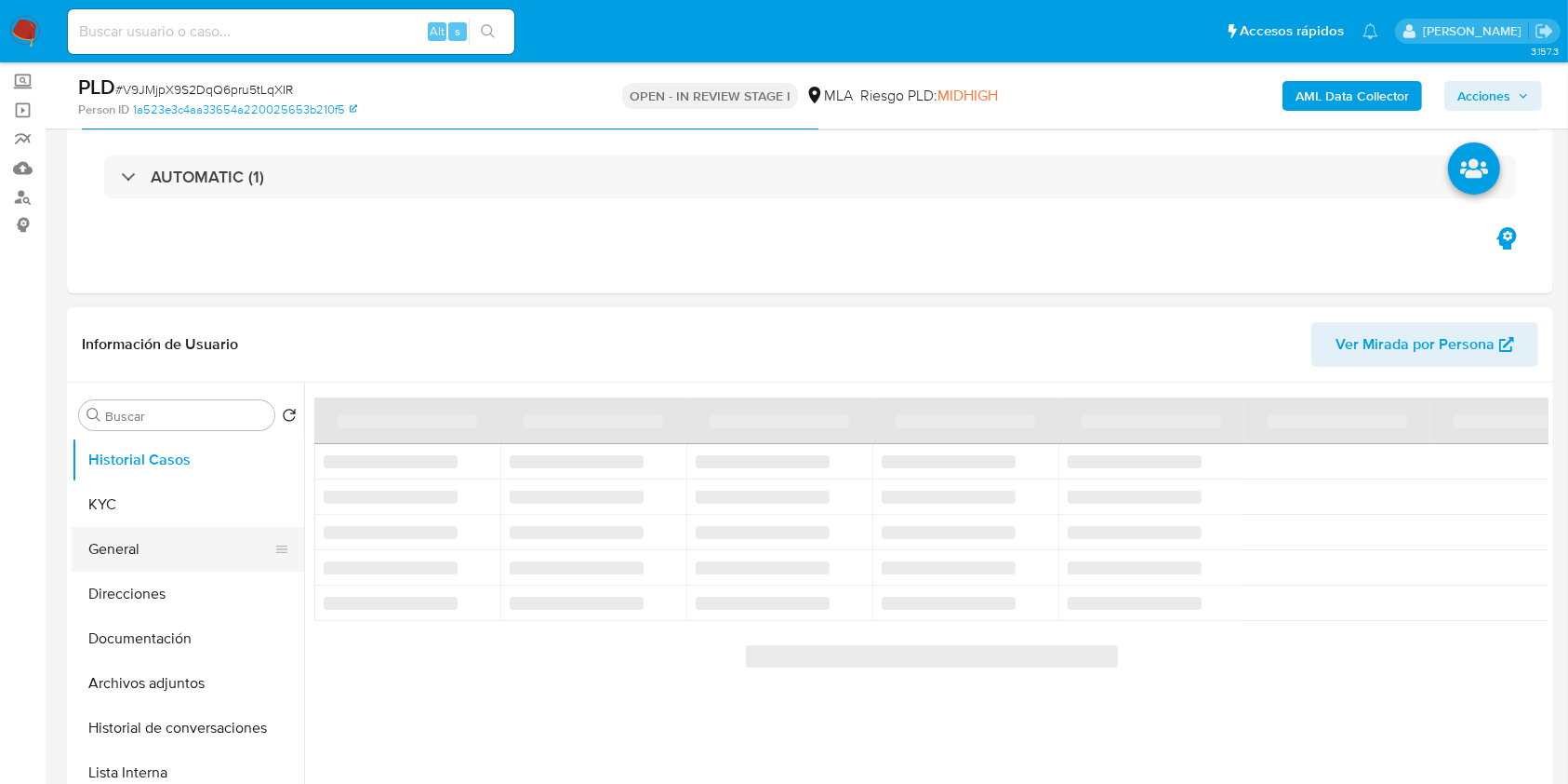
scroll to position [123, 0]
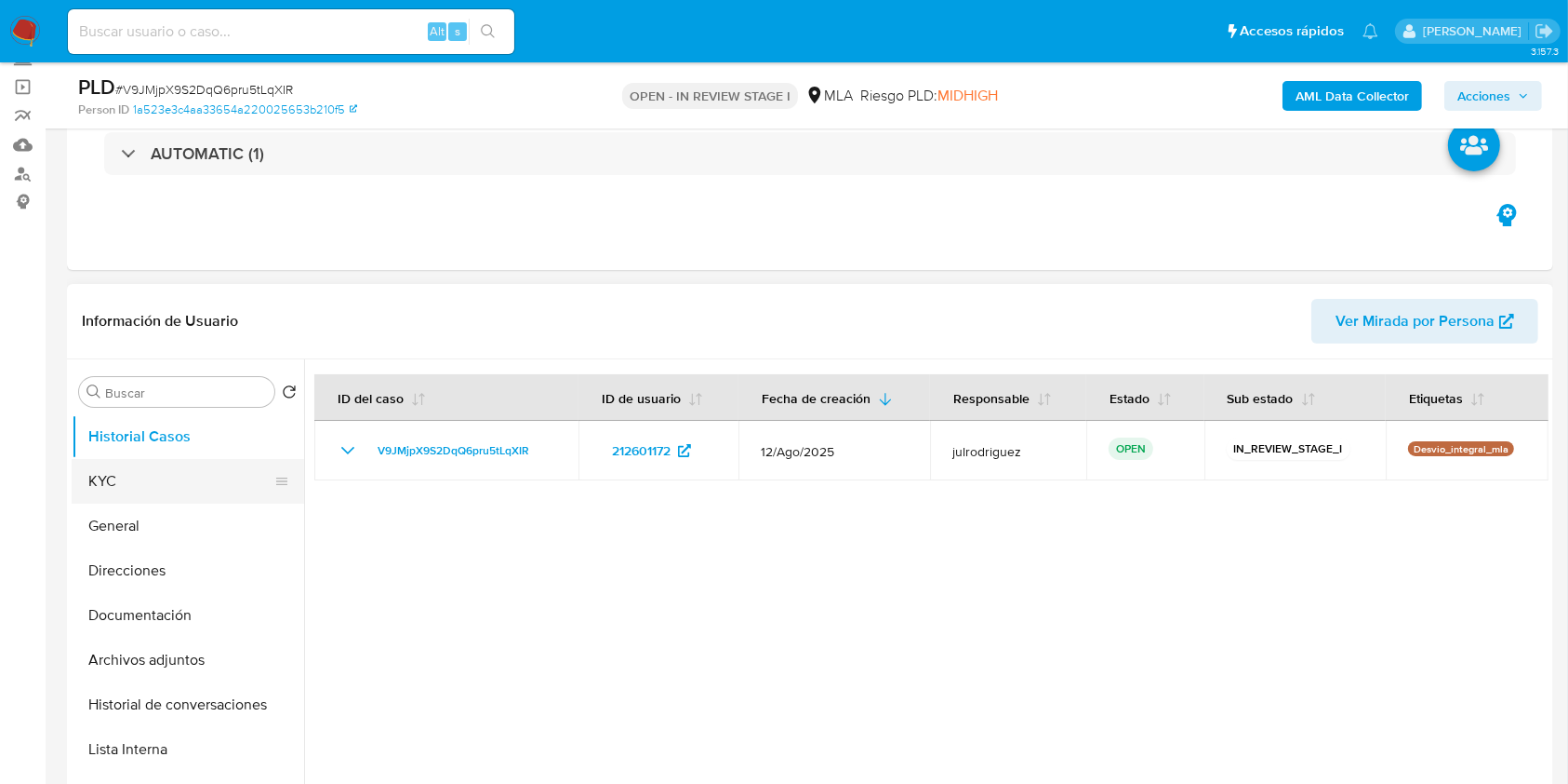
select select "10"
click at [134, 490] on button "KYC" at bounding box center [180, 481] width 218 height 44
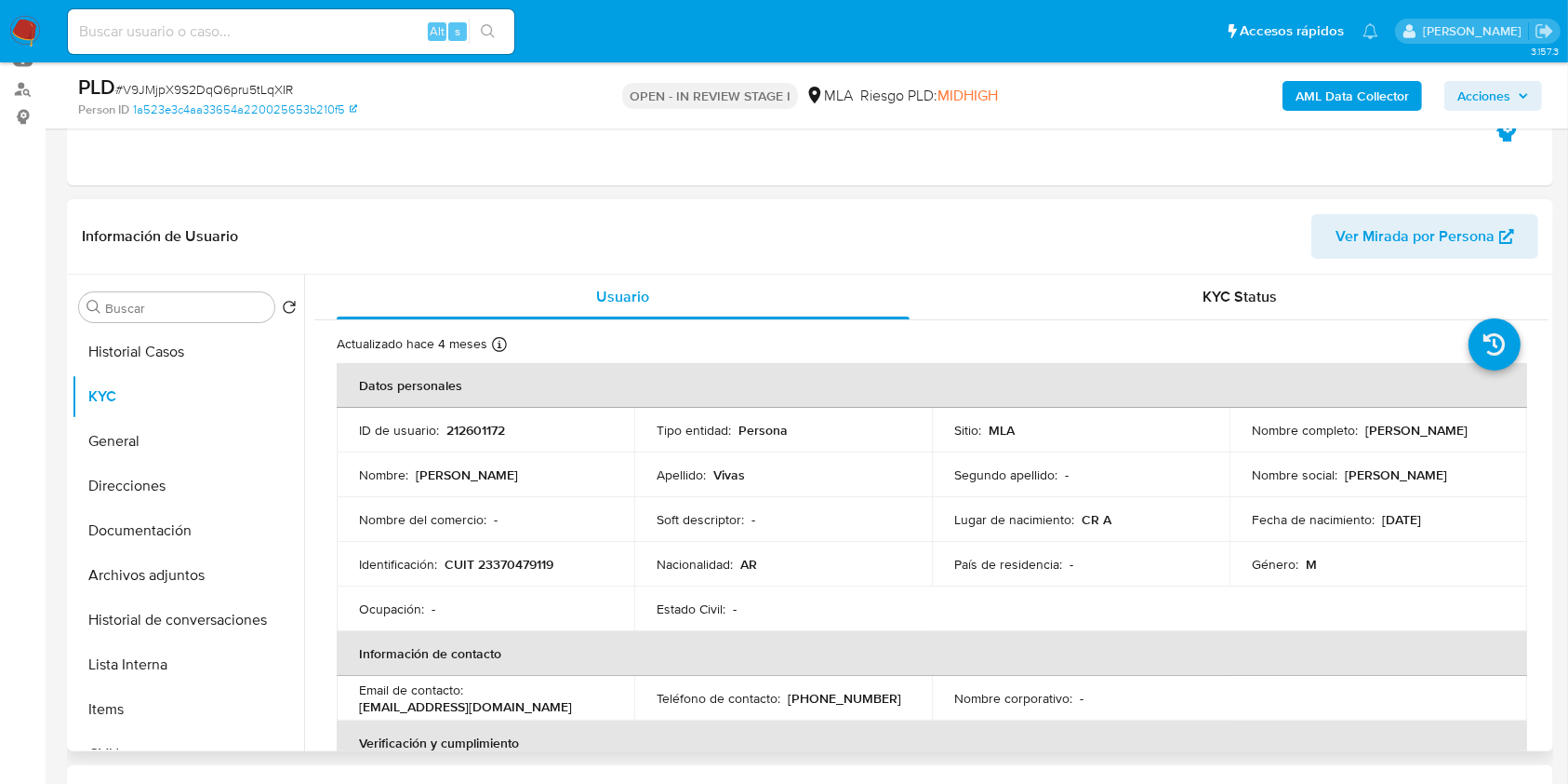
scroll to position [248, 0]
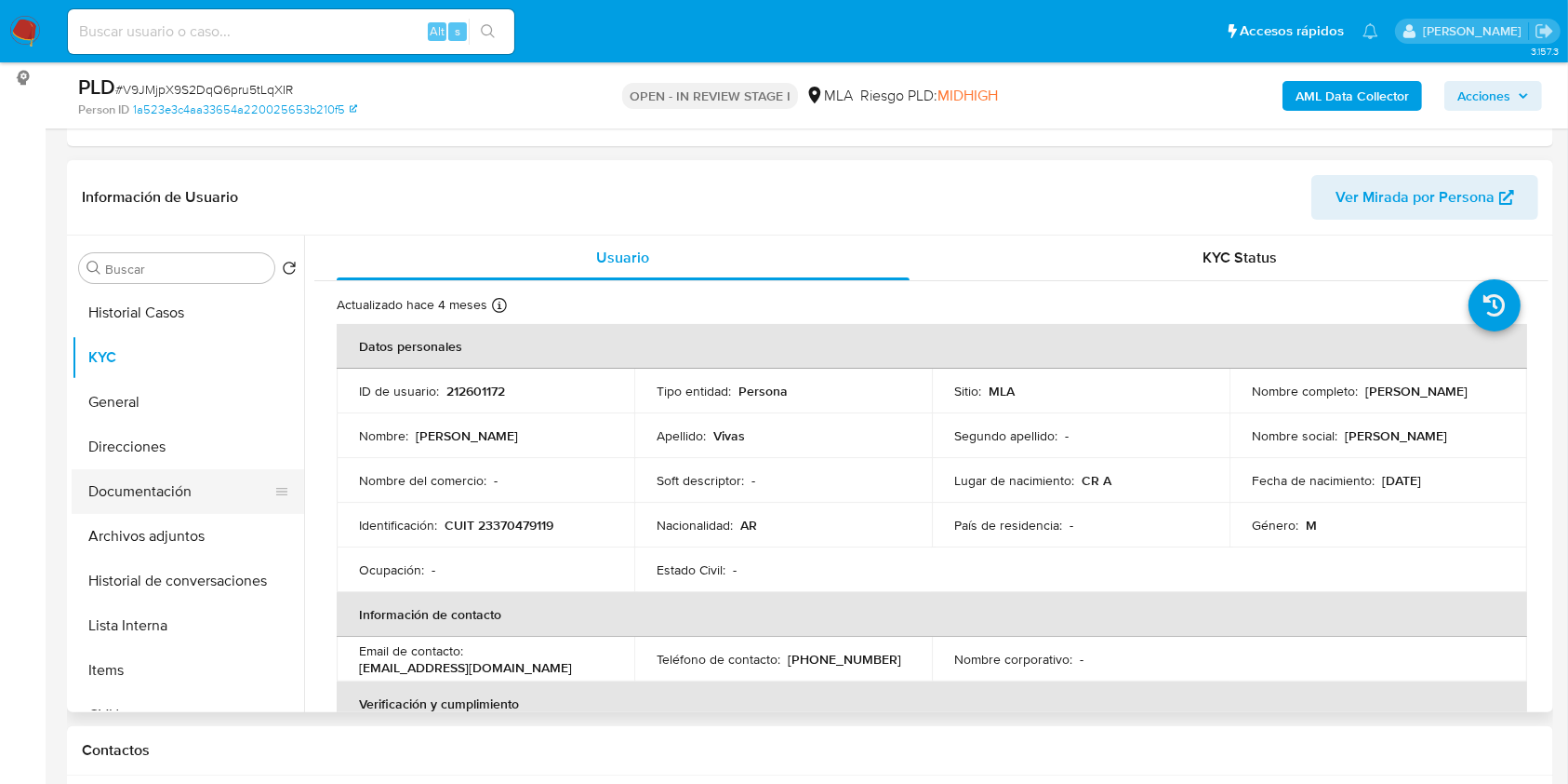
click at [141, 502] on button "Documentación" at bounding box center [180, 491] width 218 height 44
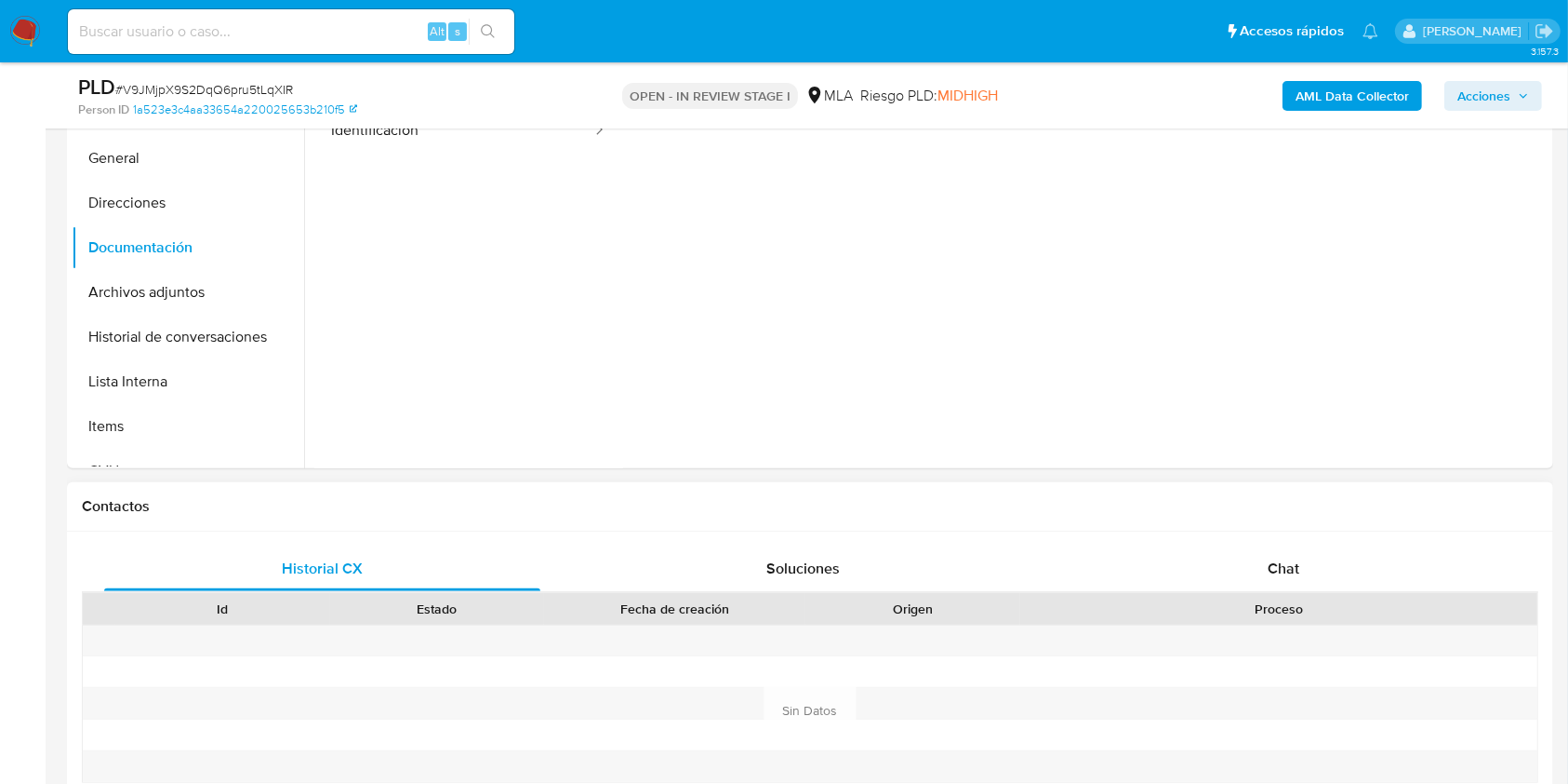
scroll to position [744, 0]
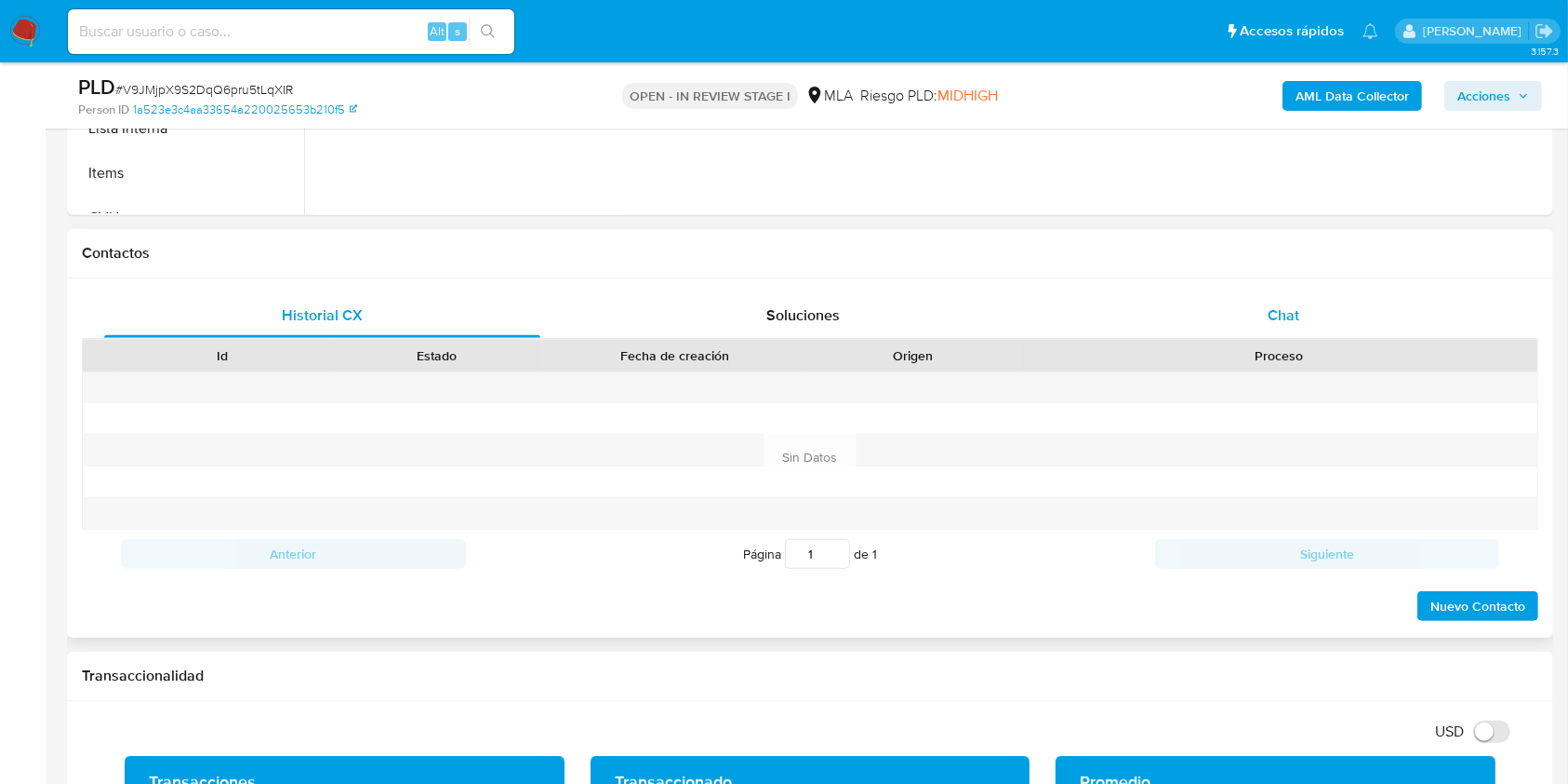
click at [1290, 306] on span "Chat" at bounding box center [1284, 315] width 32 height 21
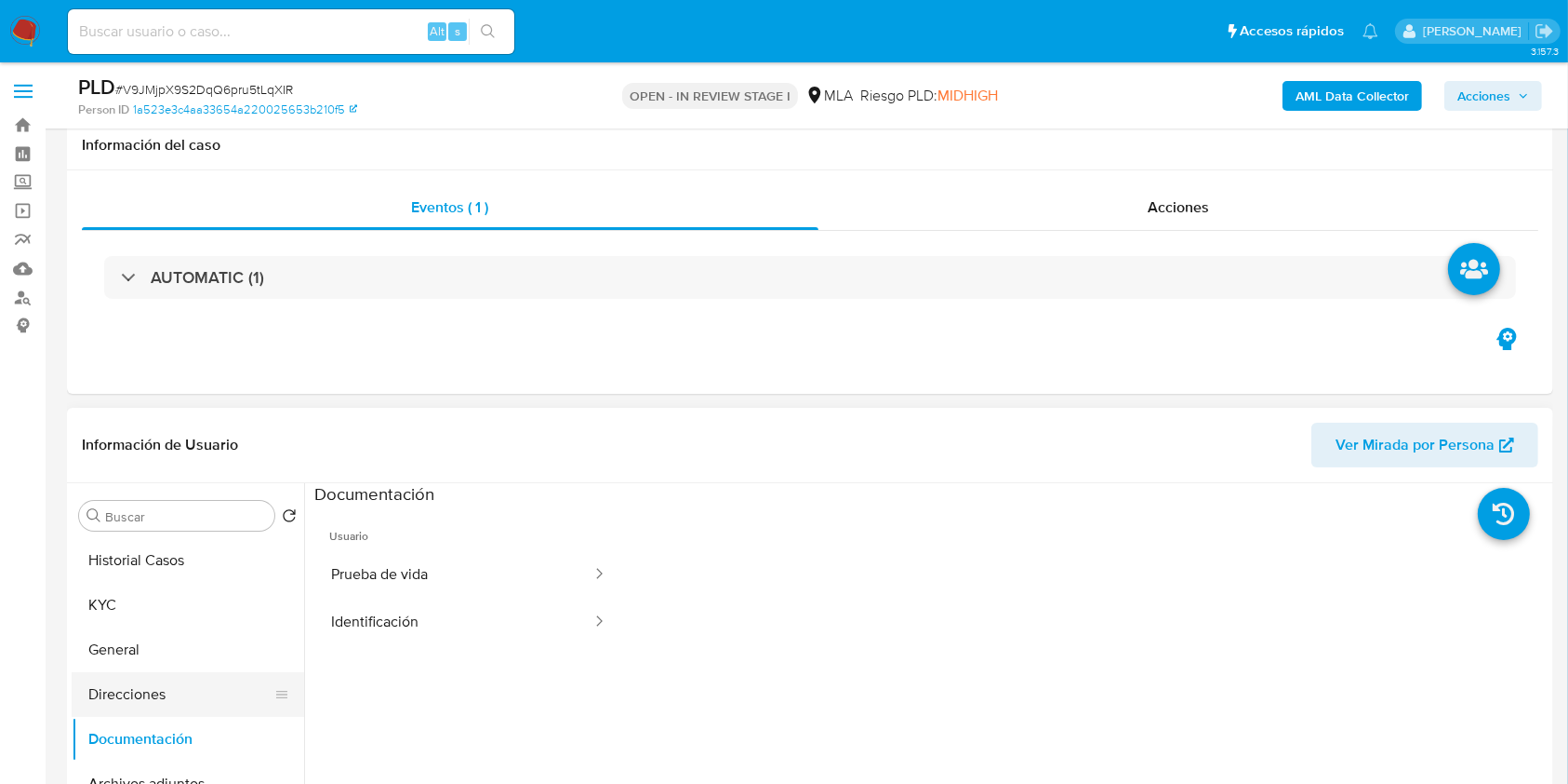
scroll to position [123, 0]
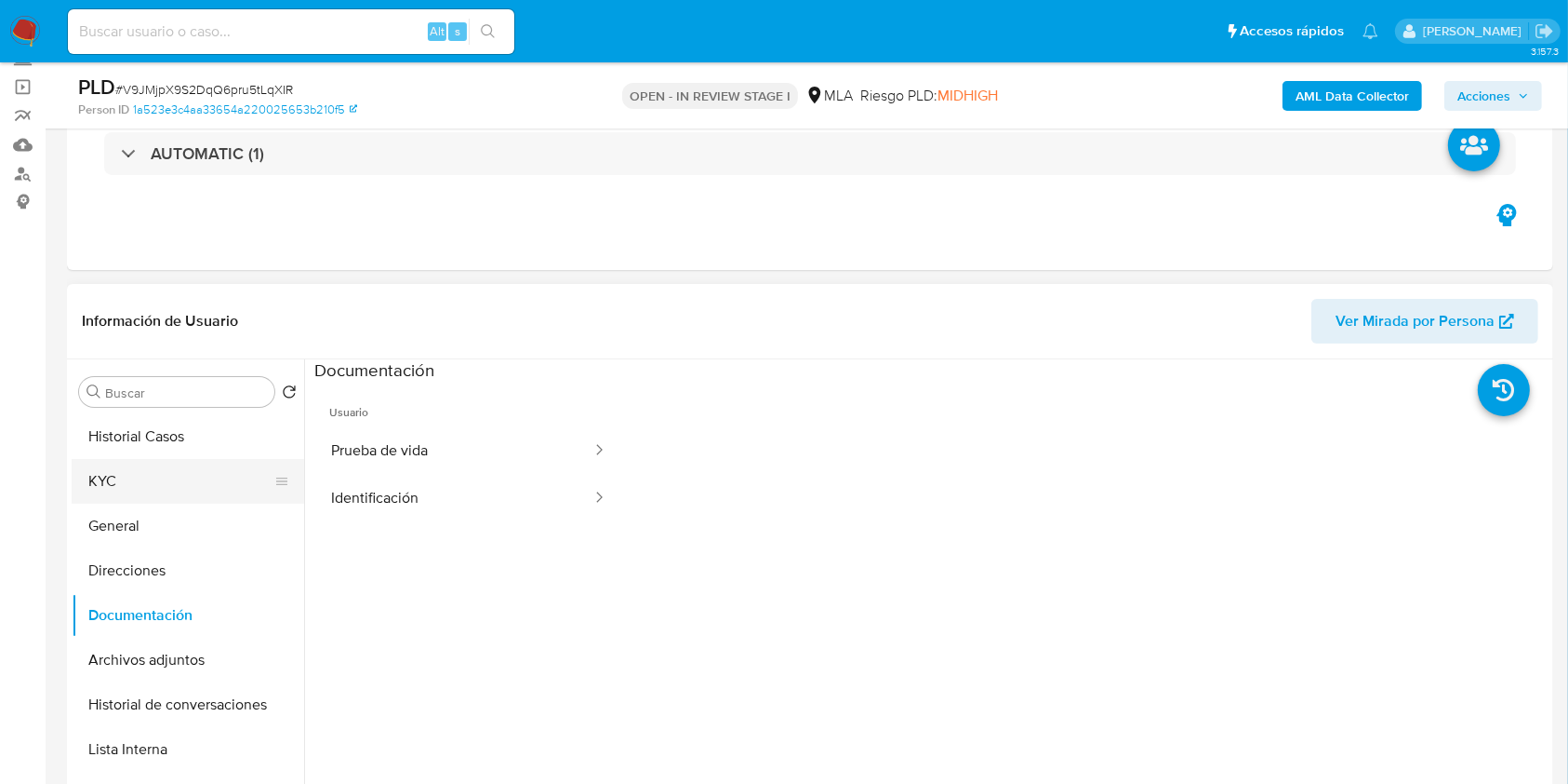
click at [157, 501] on button "KYC" at bounding box center [180, 481] width 218 height 44
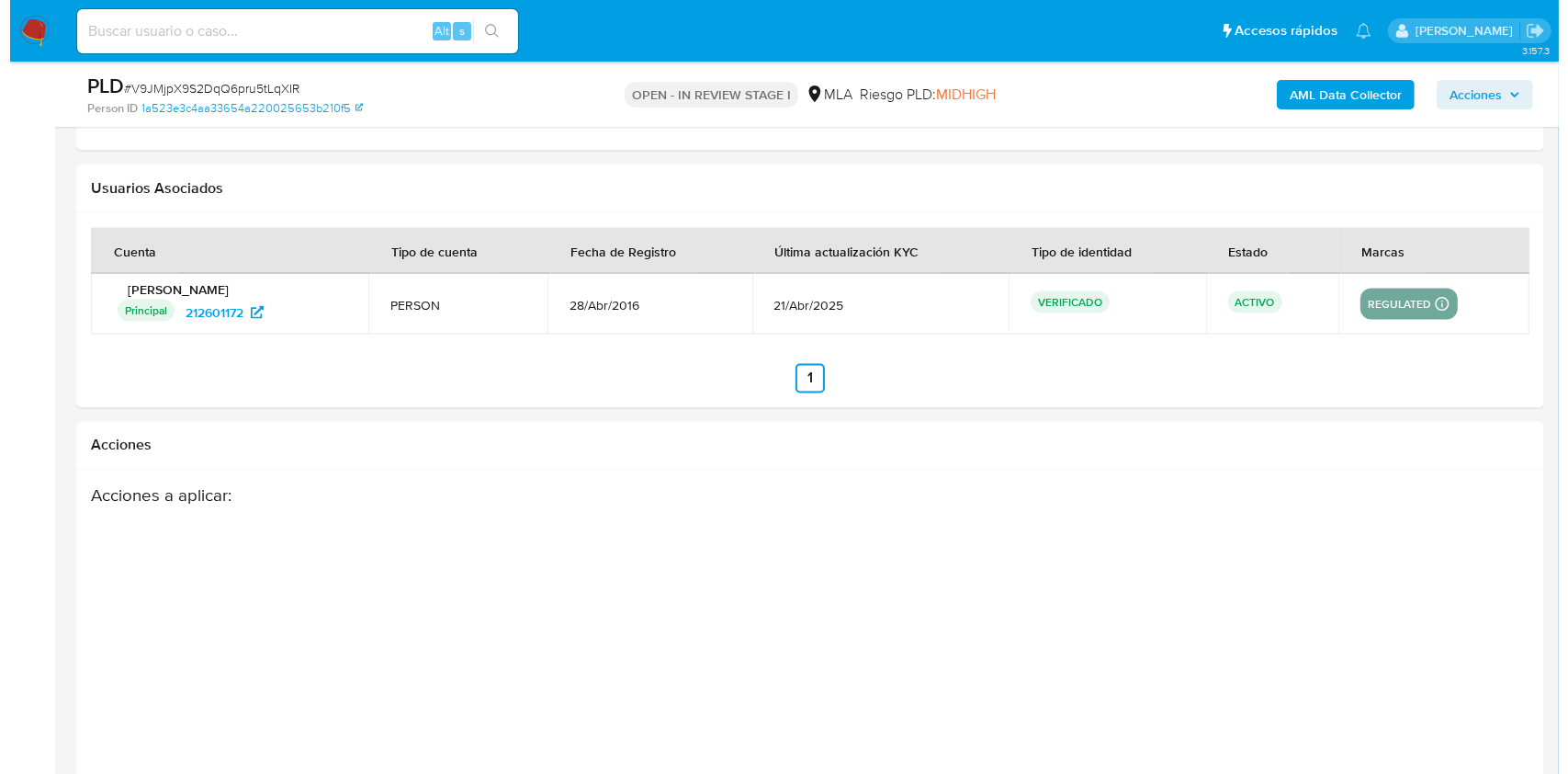
scroll to position [3232, 0]
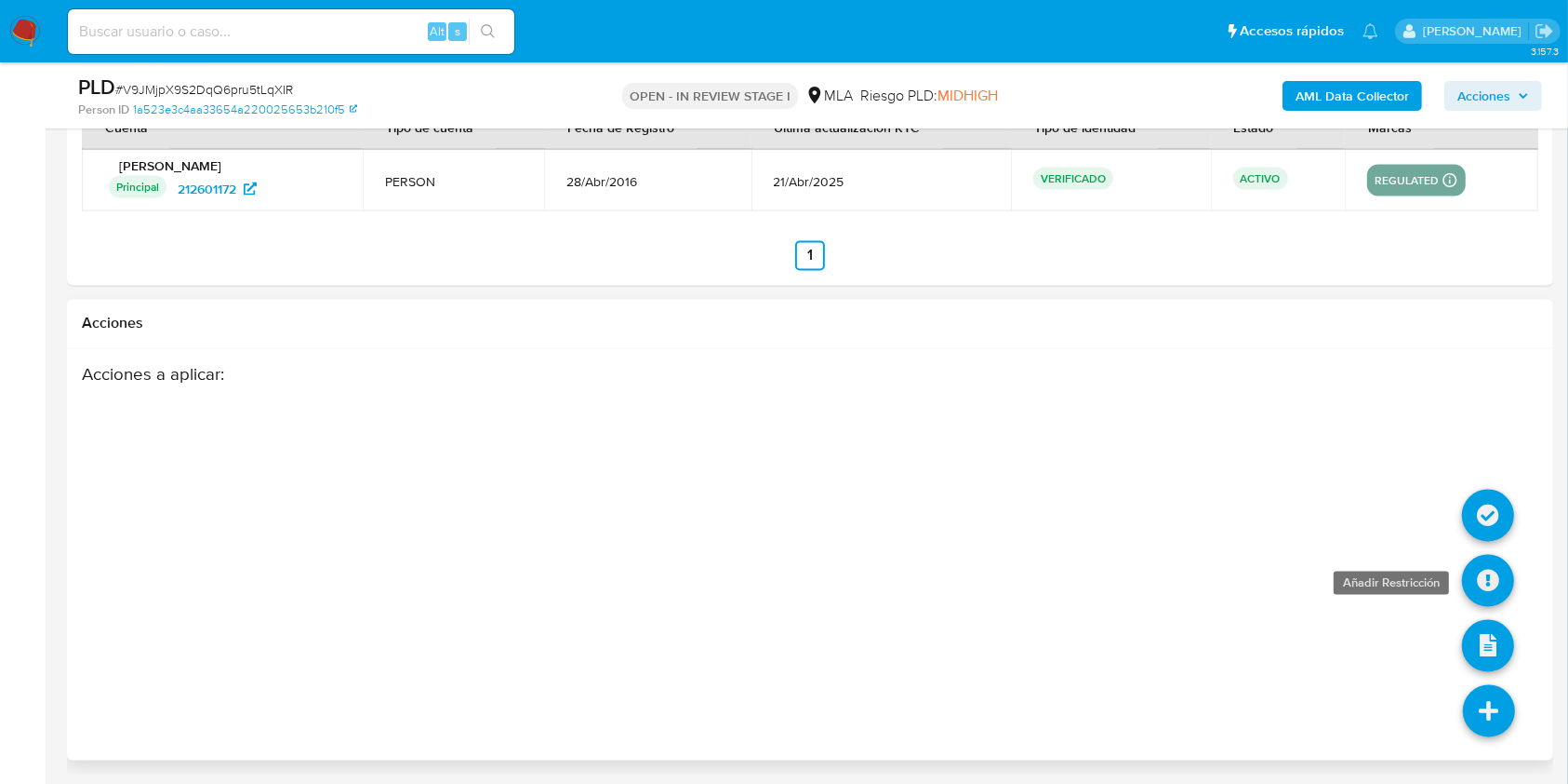
click at [1481, 583] on icon at bounding box center [1488, 581] width 52 height 52
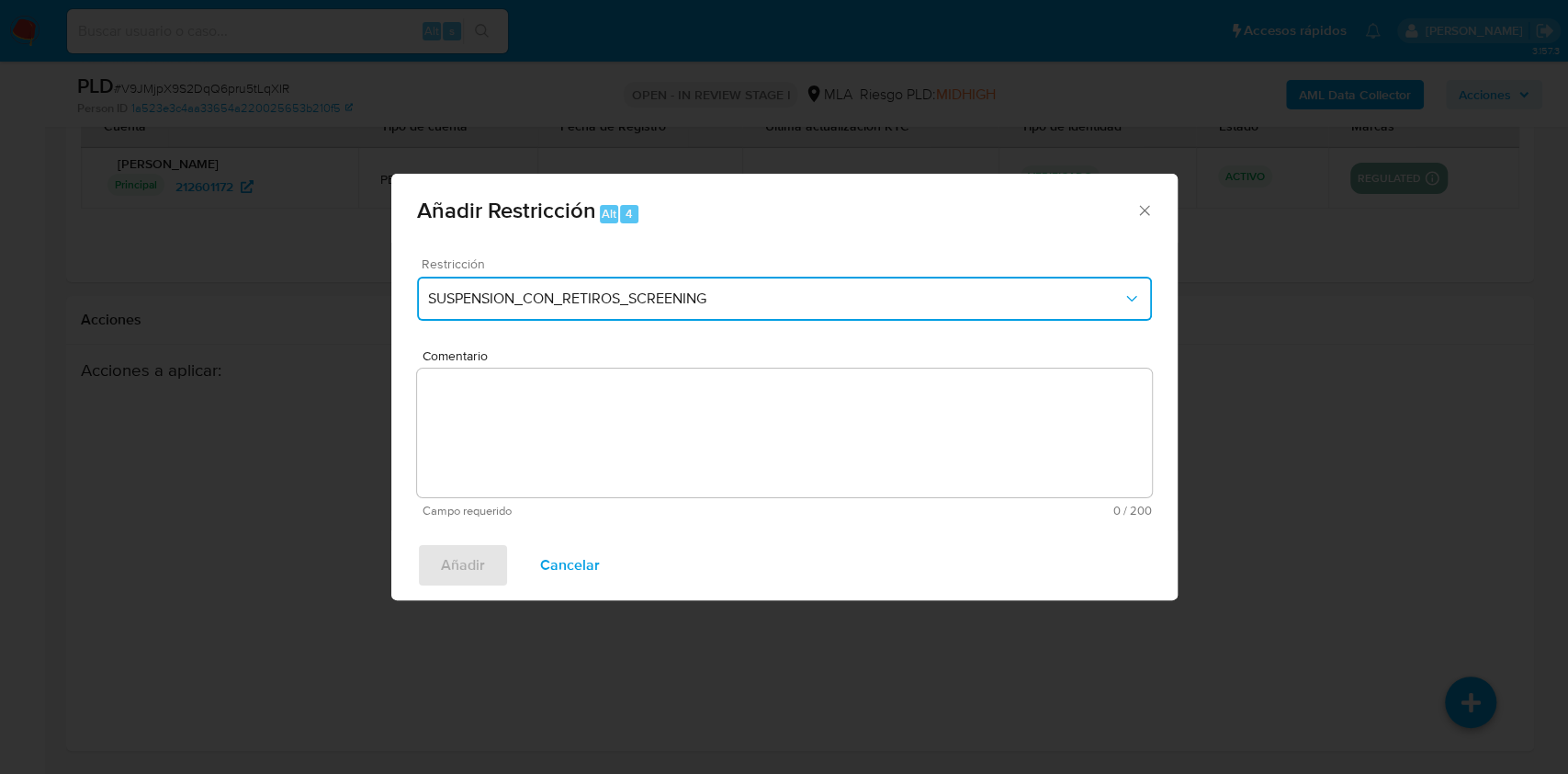
click at [500, 315] on button "SUSPENSION_CON_RETIROS_SCREENING" at bounding box center [784, 299] width 735 height 44
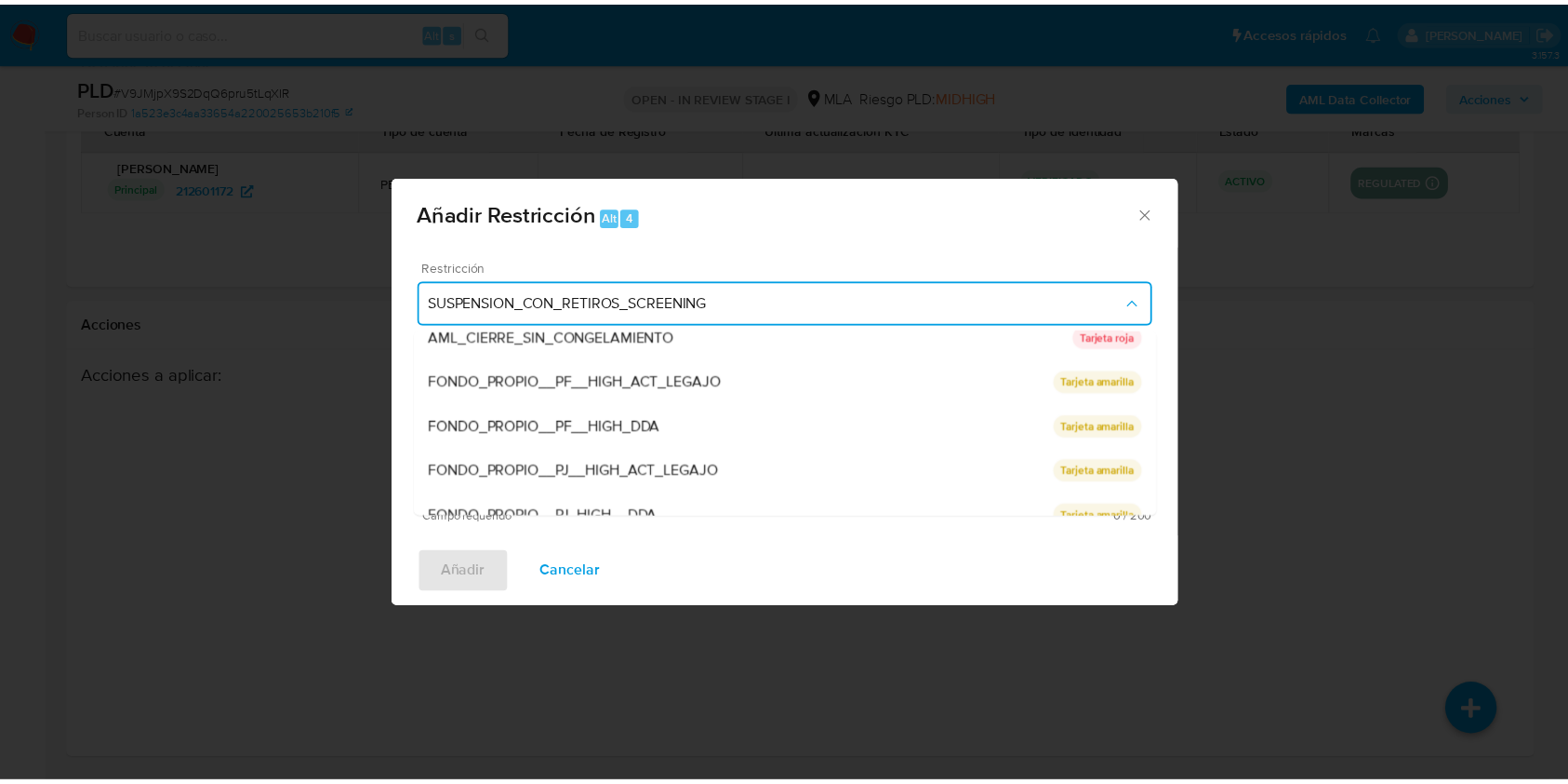
scroll to position [394, 0]
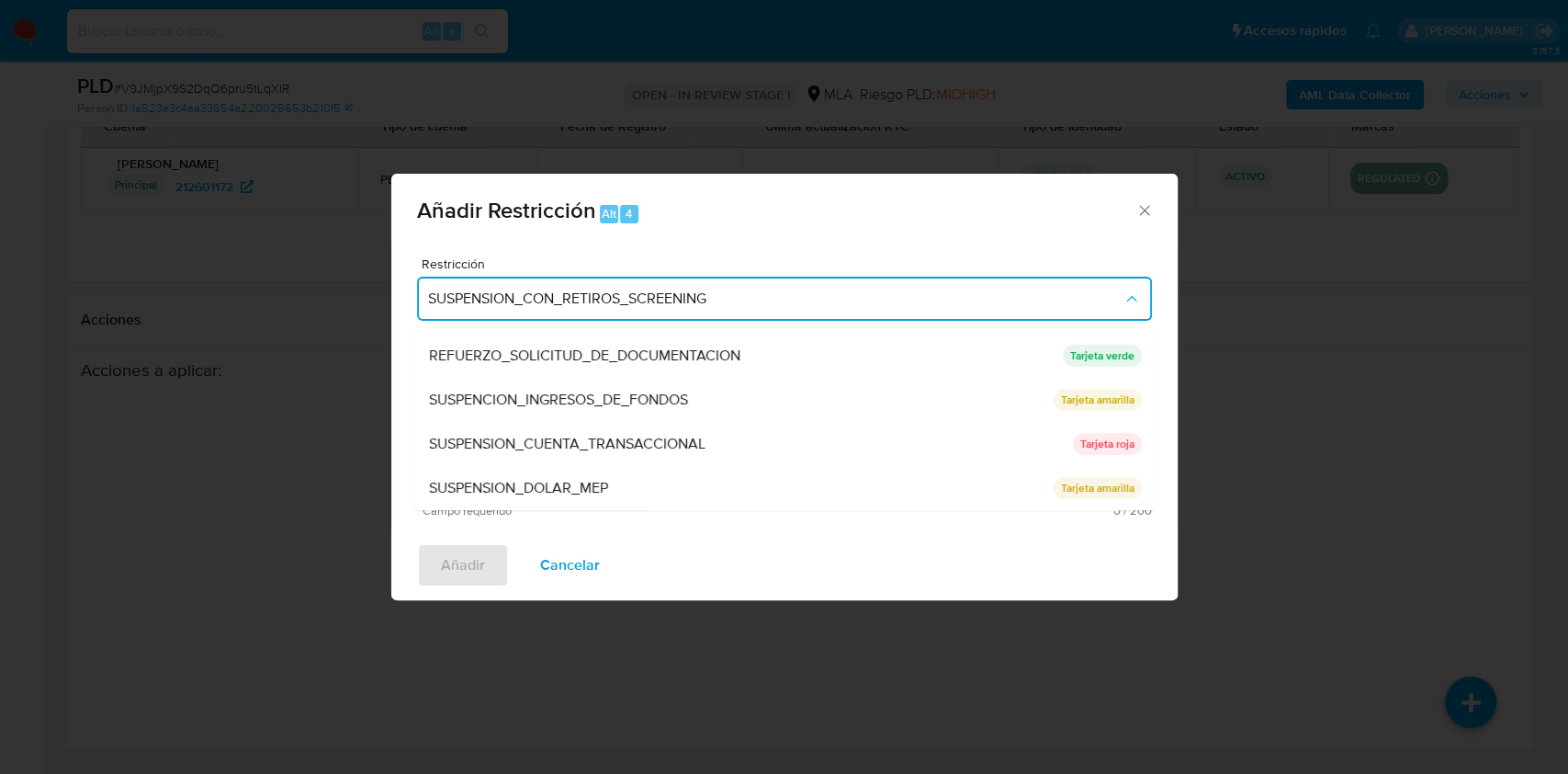
click at [552, 429] on div "SUSPENSION_CUENTA_TRANSACCIONAL" at bounding box center [750, 444] width 644 height 44
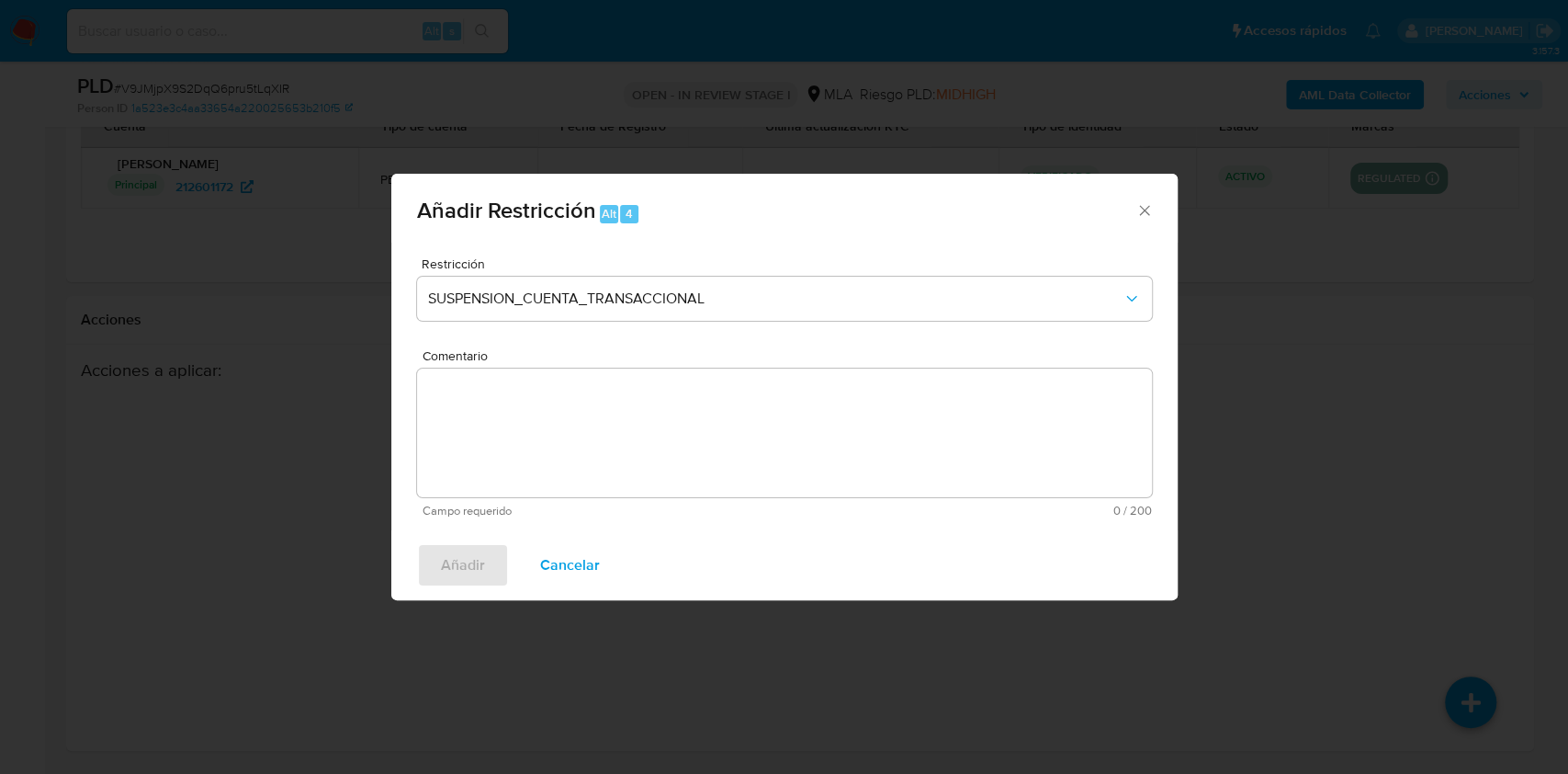
click at [576, 404] on textarea "Comentario" at bounding box center [784, 432] width 735 height 129
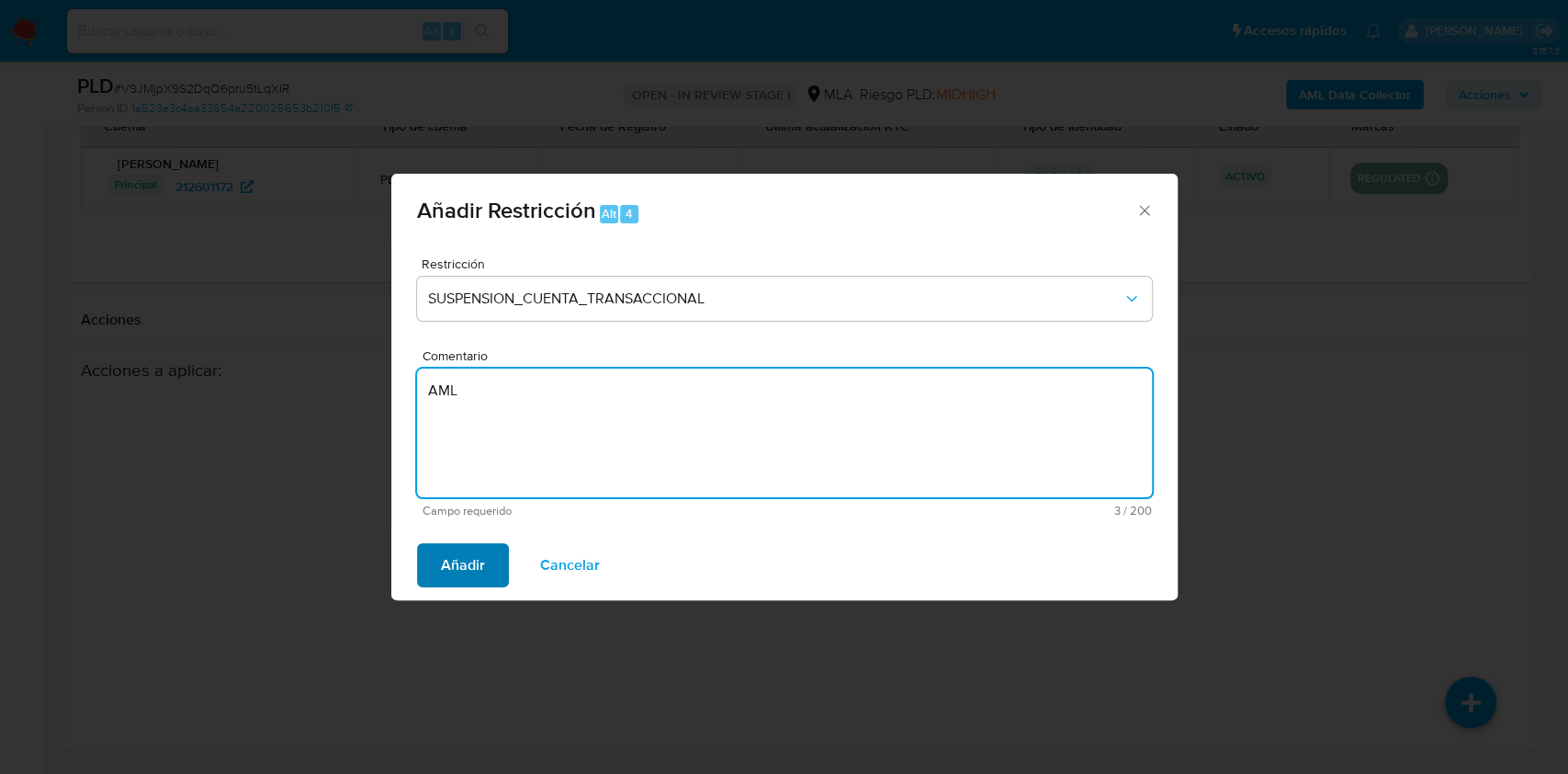
type textarea "AML"
click at [456, 565] on span "Añadir" at bounding box center [462, 565] width 44 height 40
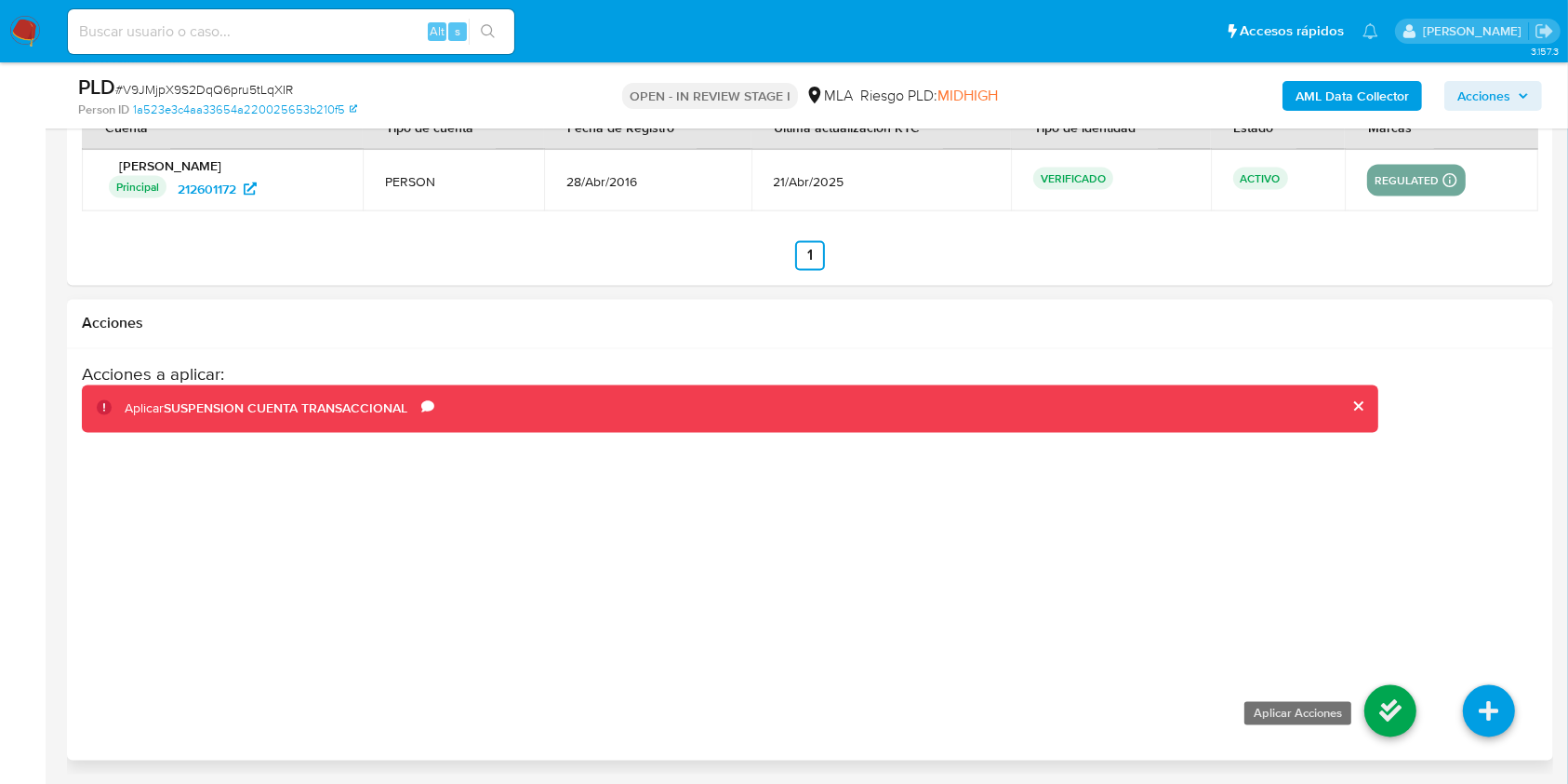
click at [1399, 689] on icon at bounding box center [1391, 711] width 52 height 52
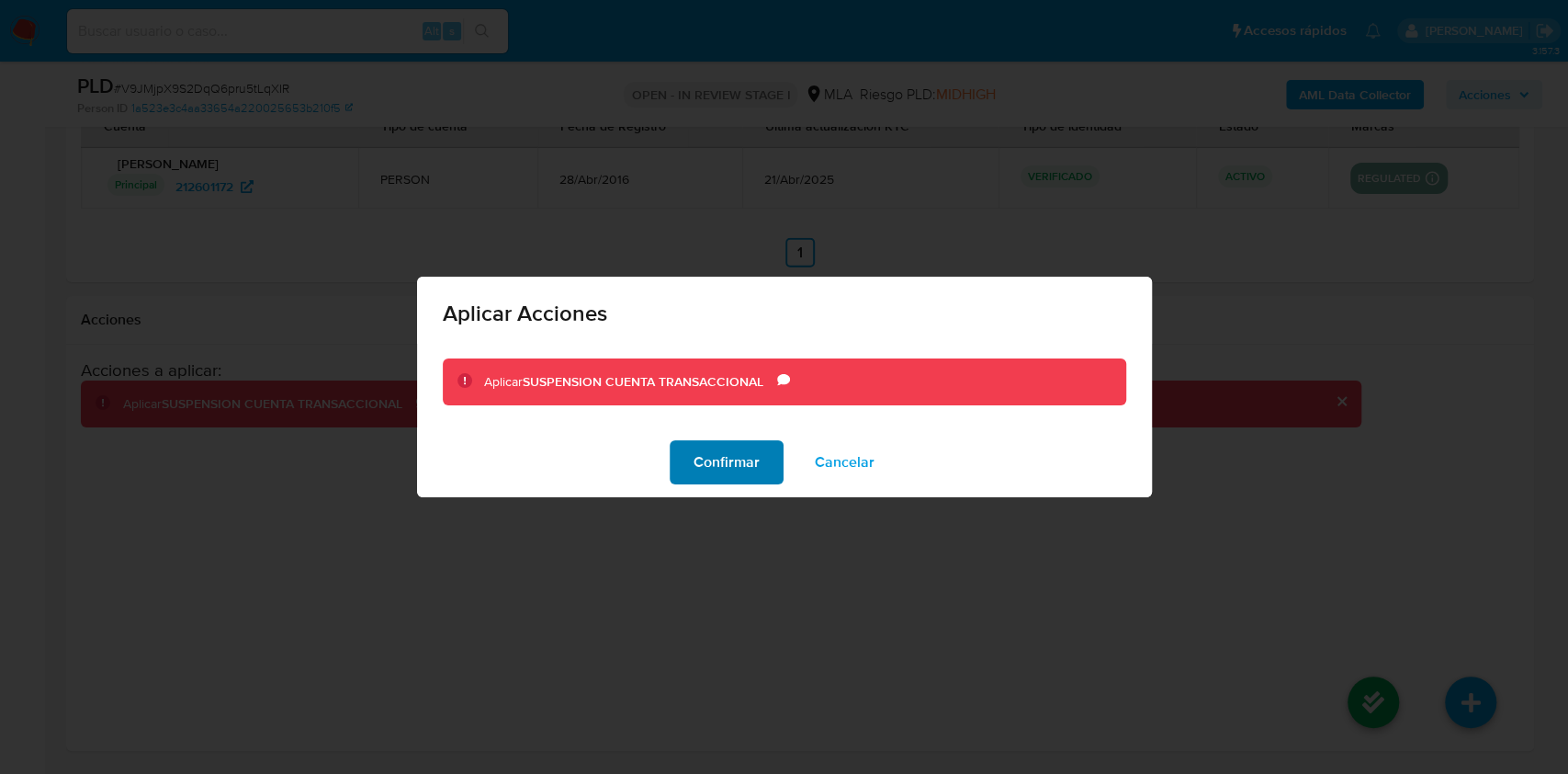
click at [751, 456] on span "Confirmar" at bounding box center [726, 462] width 66 height 40
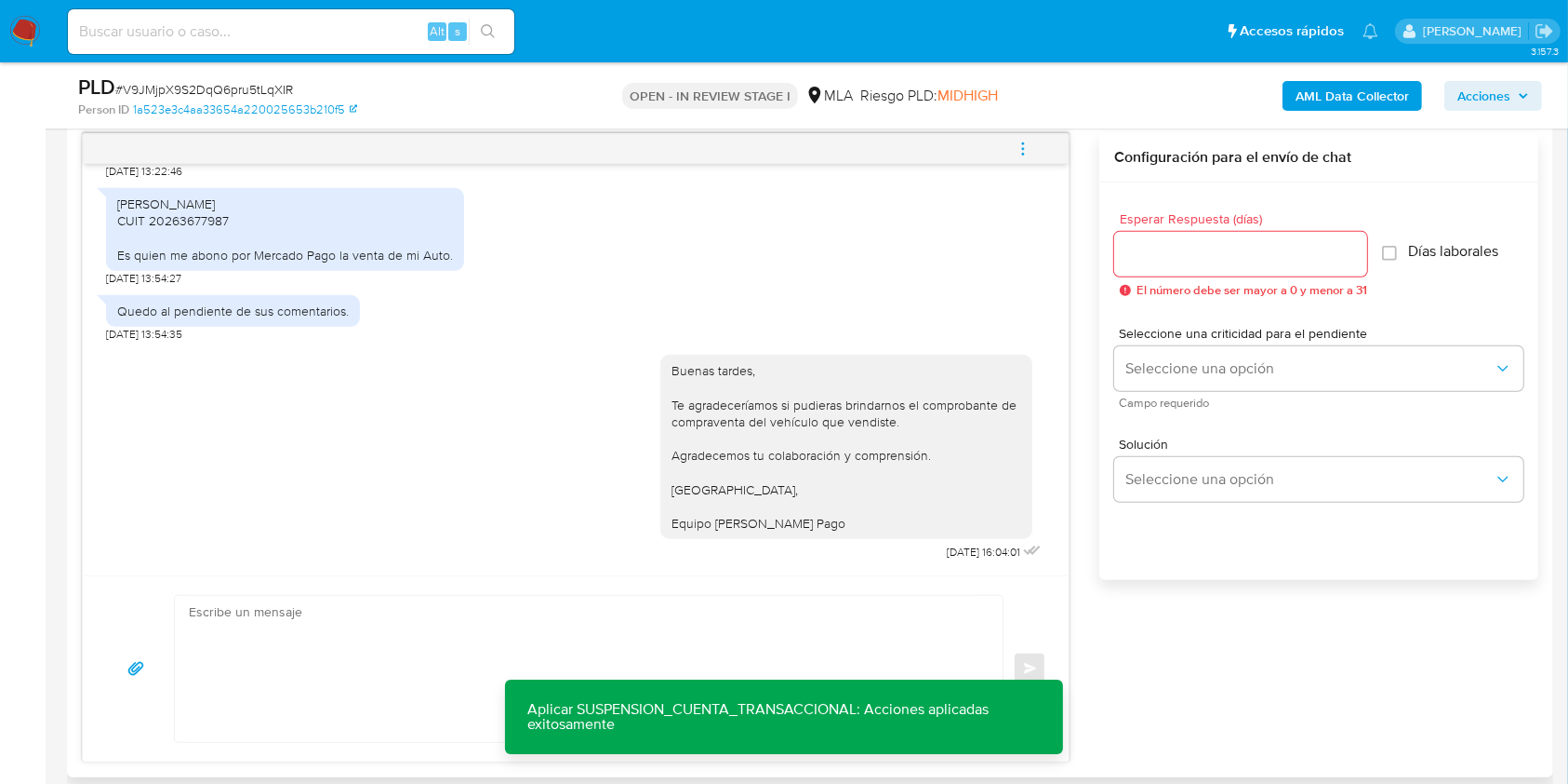
scroll to position [1040, 0]
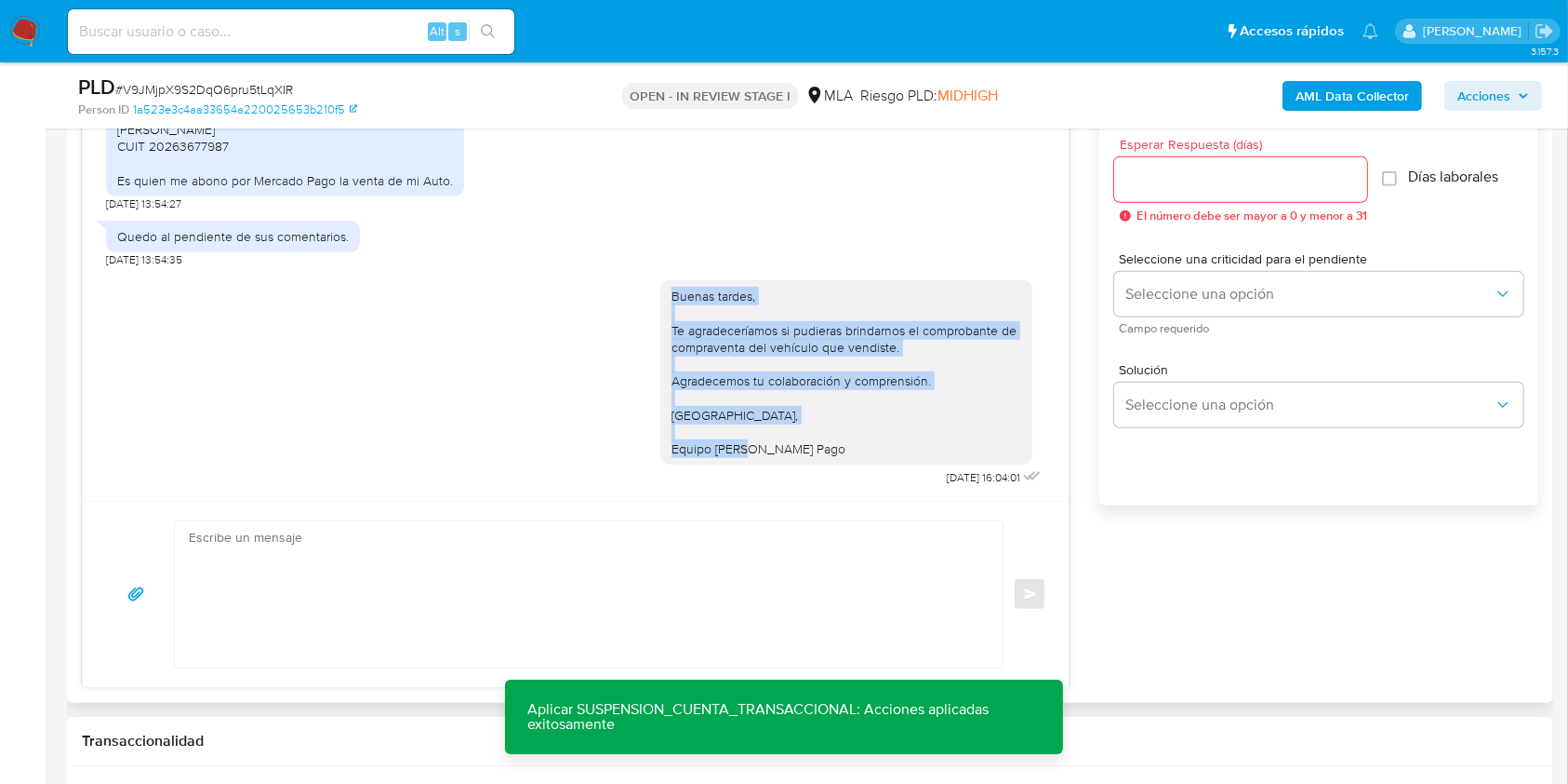
drag, startPoint x: 651, startPoint y: 297, endPoint x: 873, endPoint y: 450, distance: 269.6
click at [873, 450] on div "Buenas tardes, Te agradeceríamos si pudieras brindarnos el comprobante de compr…" at bounding box center [846, 372] width 372 height 184
copy div "Buenas tardes, Te agradeceríamos si pudieras brindarnos el comprobante de compr…"
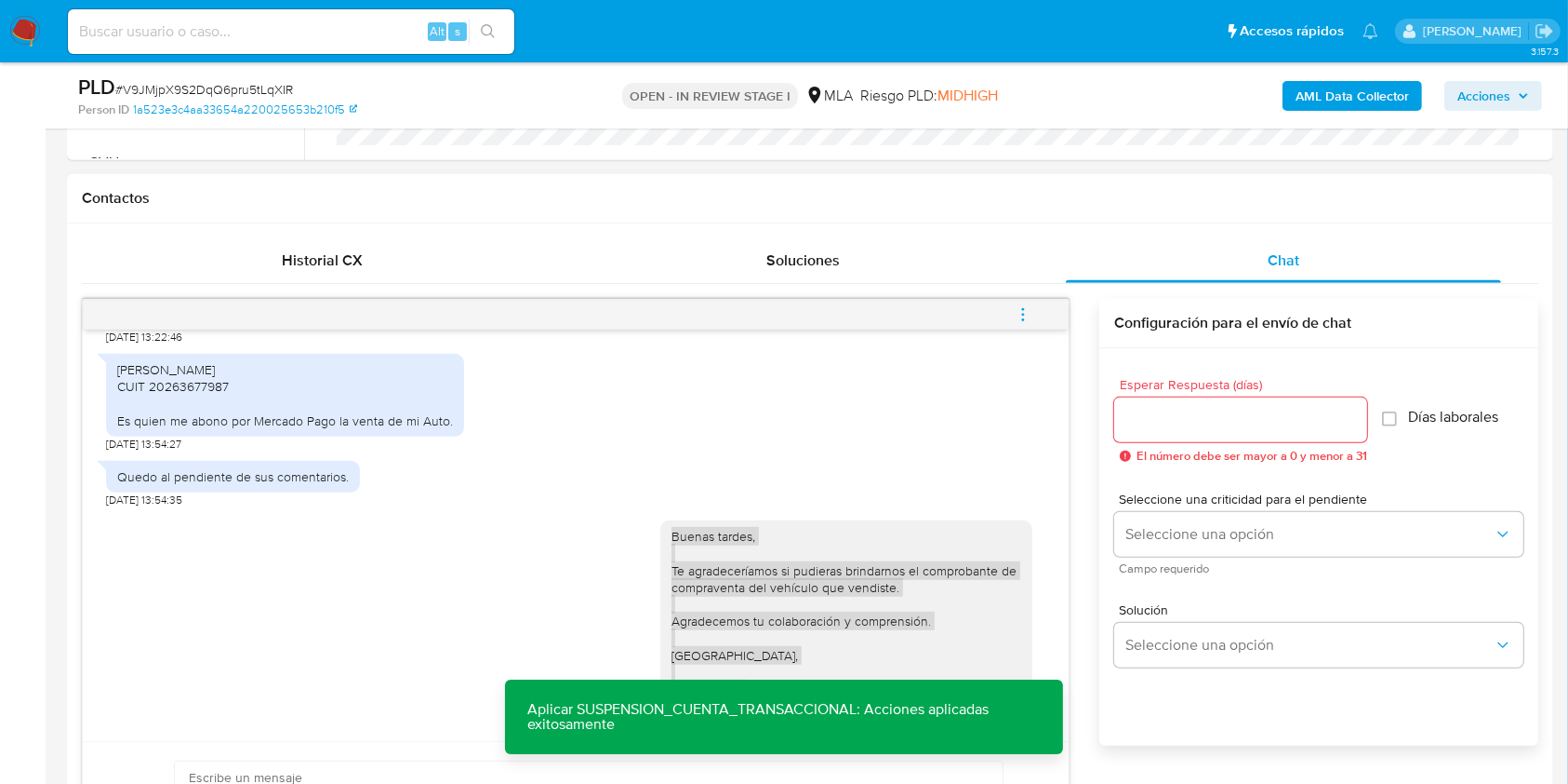
scroll to position [791, 0]
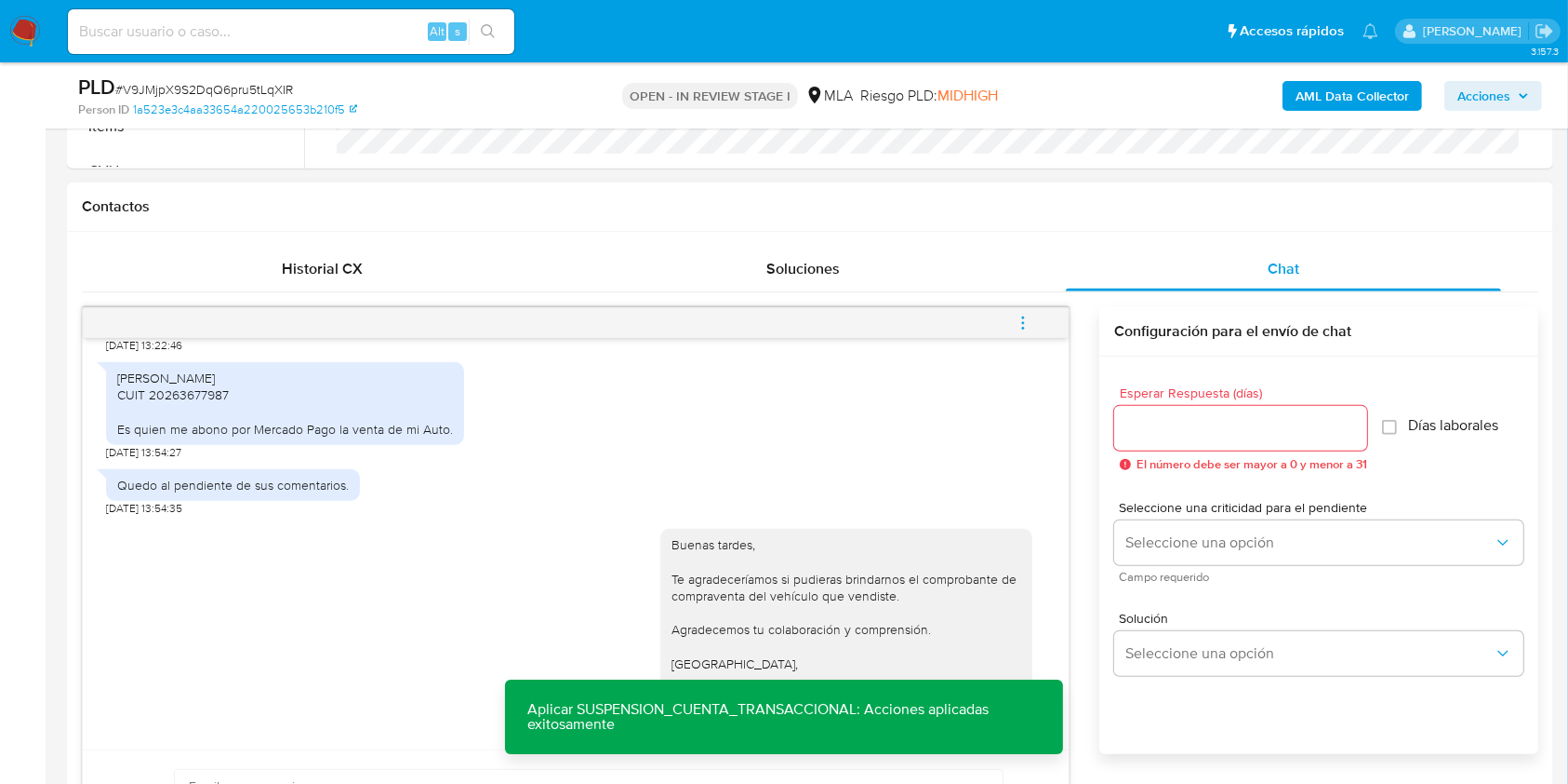
click at [1183, 433] on input "Esperar Respuesta (días)" at bounding box center [1240, 427] width 253 height 24
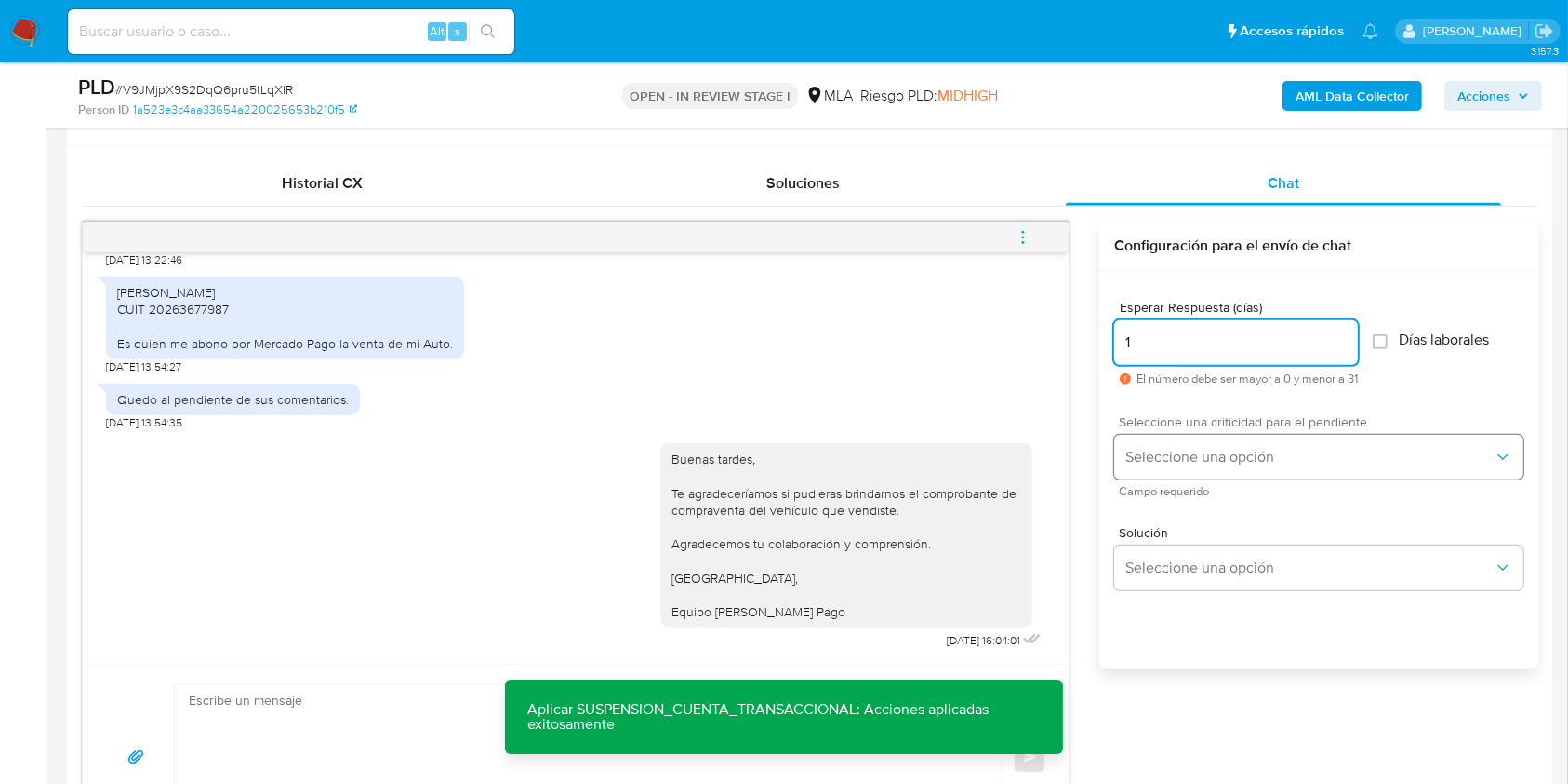
scroll to position [916, 0]
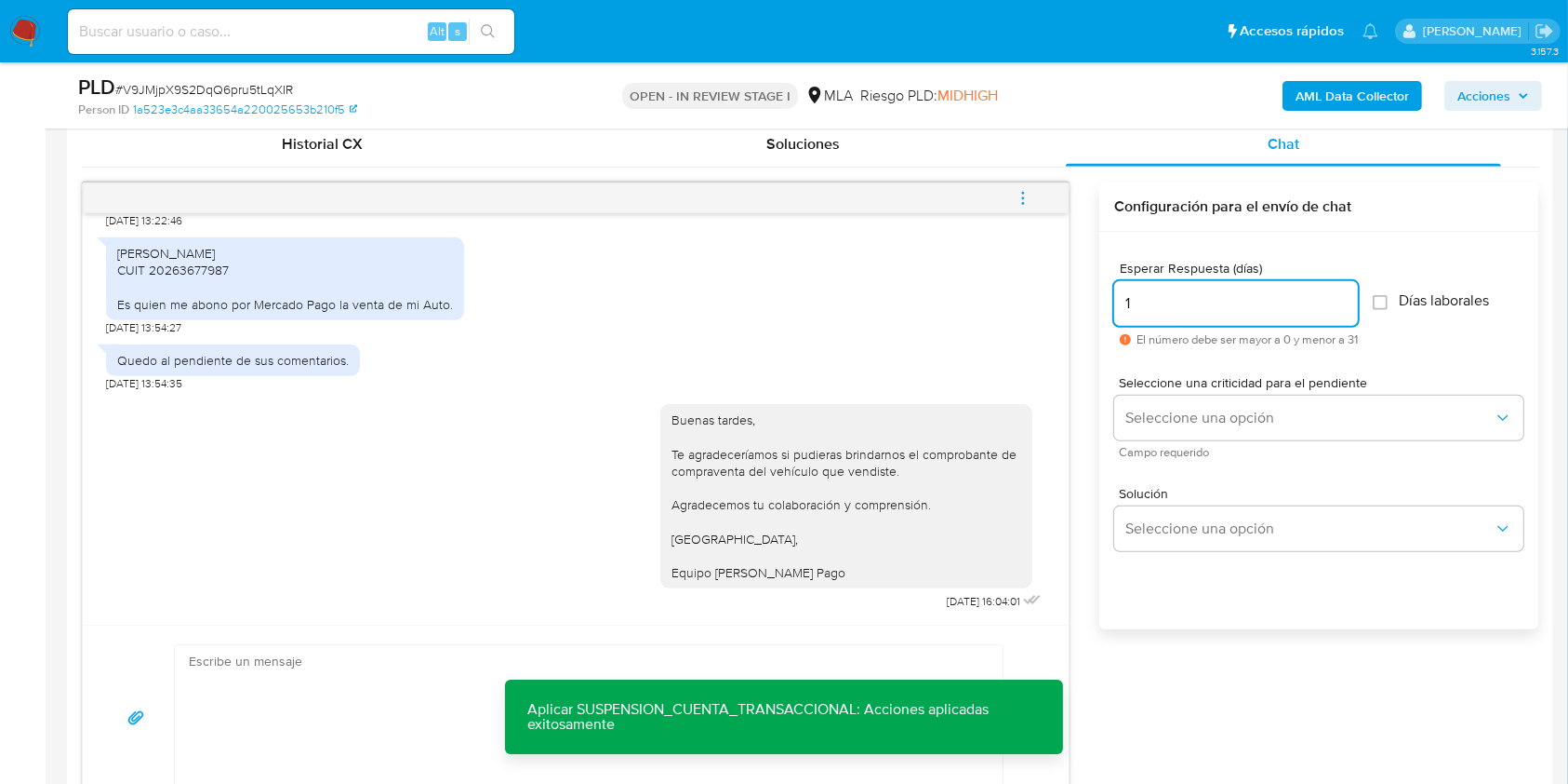
click at [1103, 407] on div "Esperar Respuesta (días) 1 El número debe ser mayor a 0 y menor a 31 Días labor…" at bounding box center [1319, 454] width 439 height 446
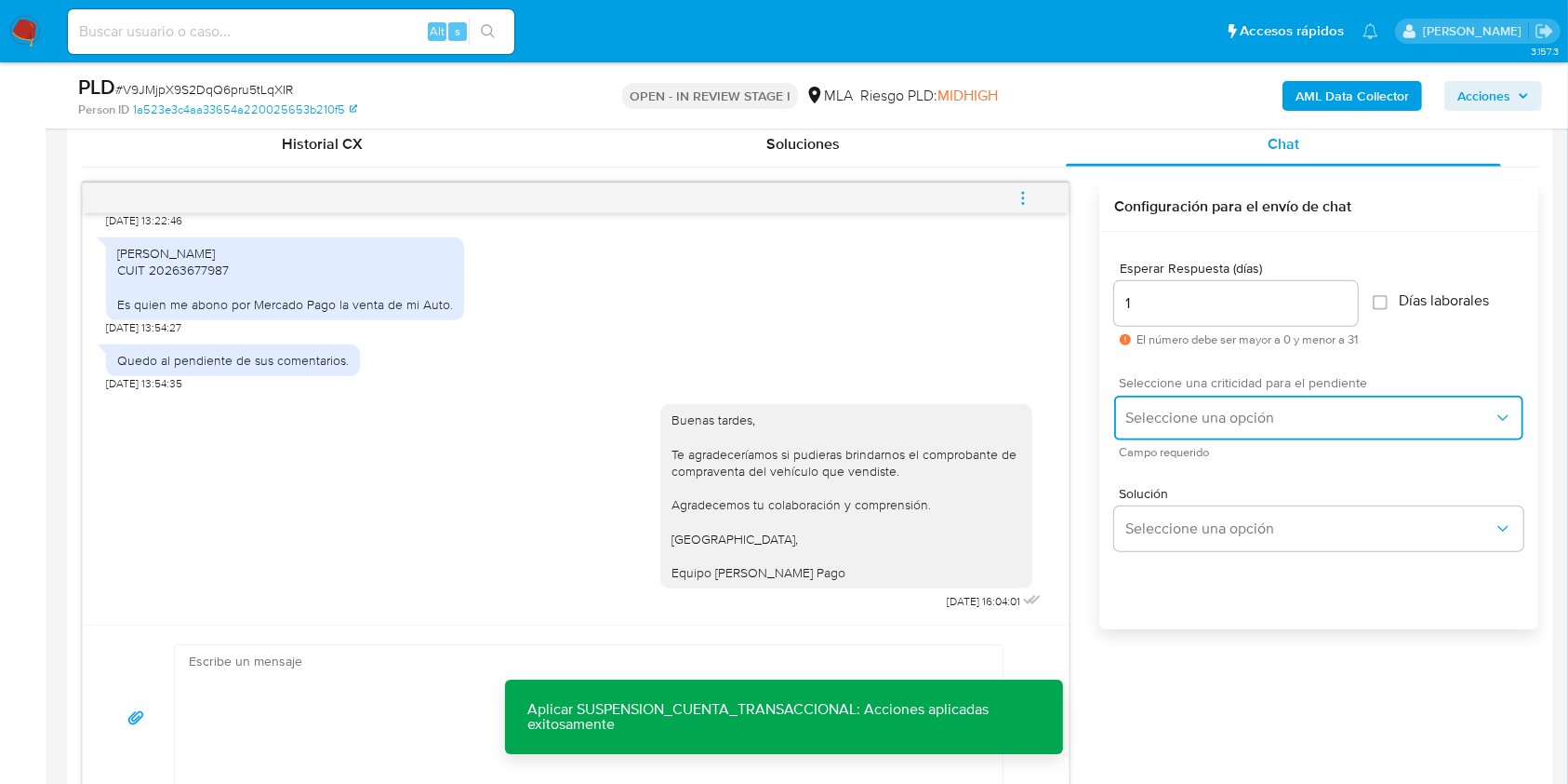
click at [1143, 409] on span "Seleccione una opción" at bounding box center [1310, 418] width 368 height 18
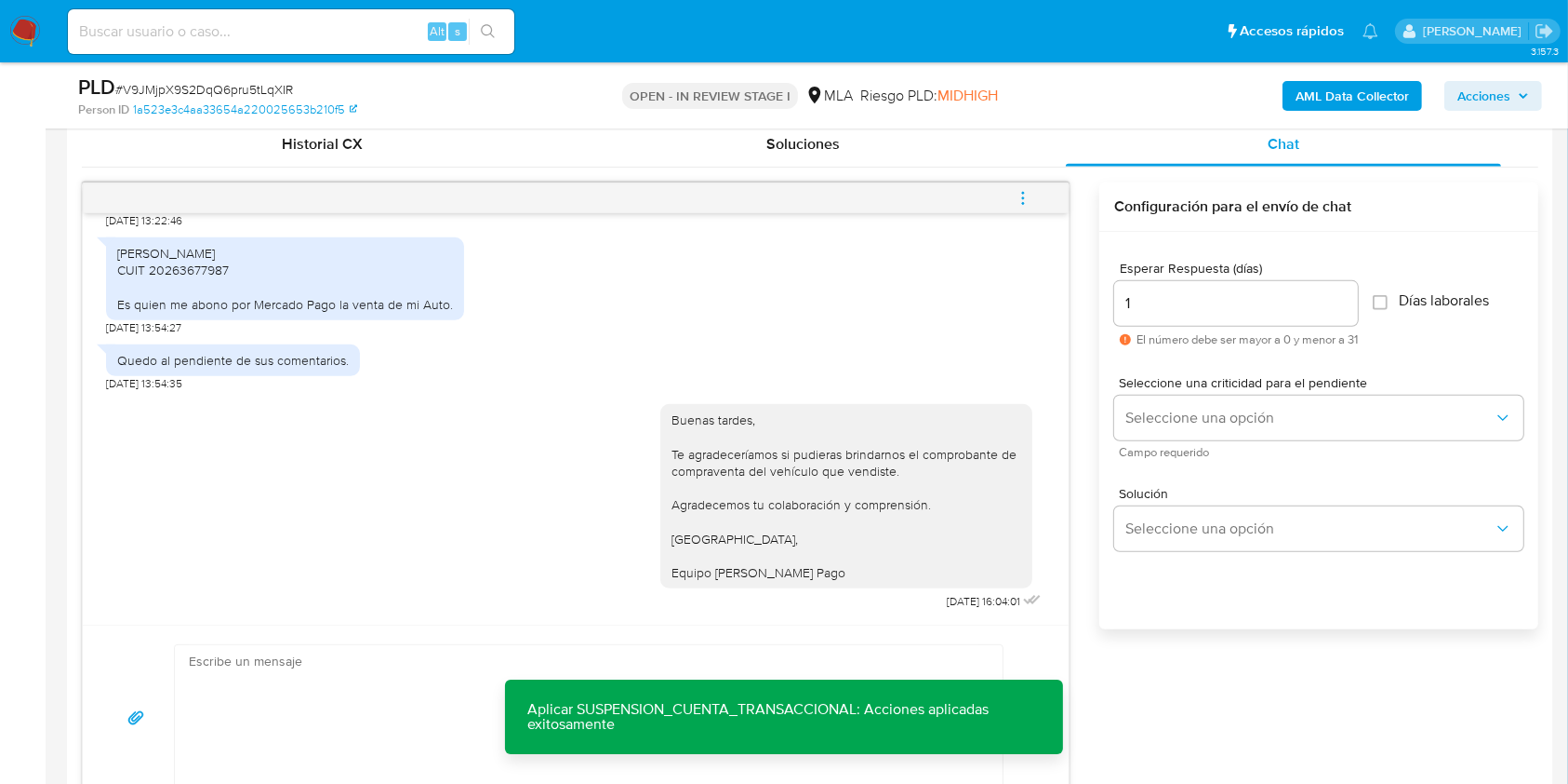
click at [1146, 317] on div "1" at bounding box center [1236, 303] width 244 height 44
click at [1117, 300] on input "1" at bounding box center [1236, 303] width 244 height 24
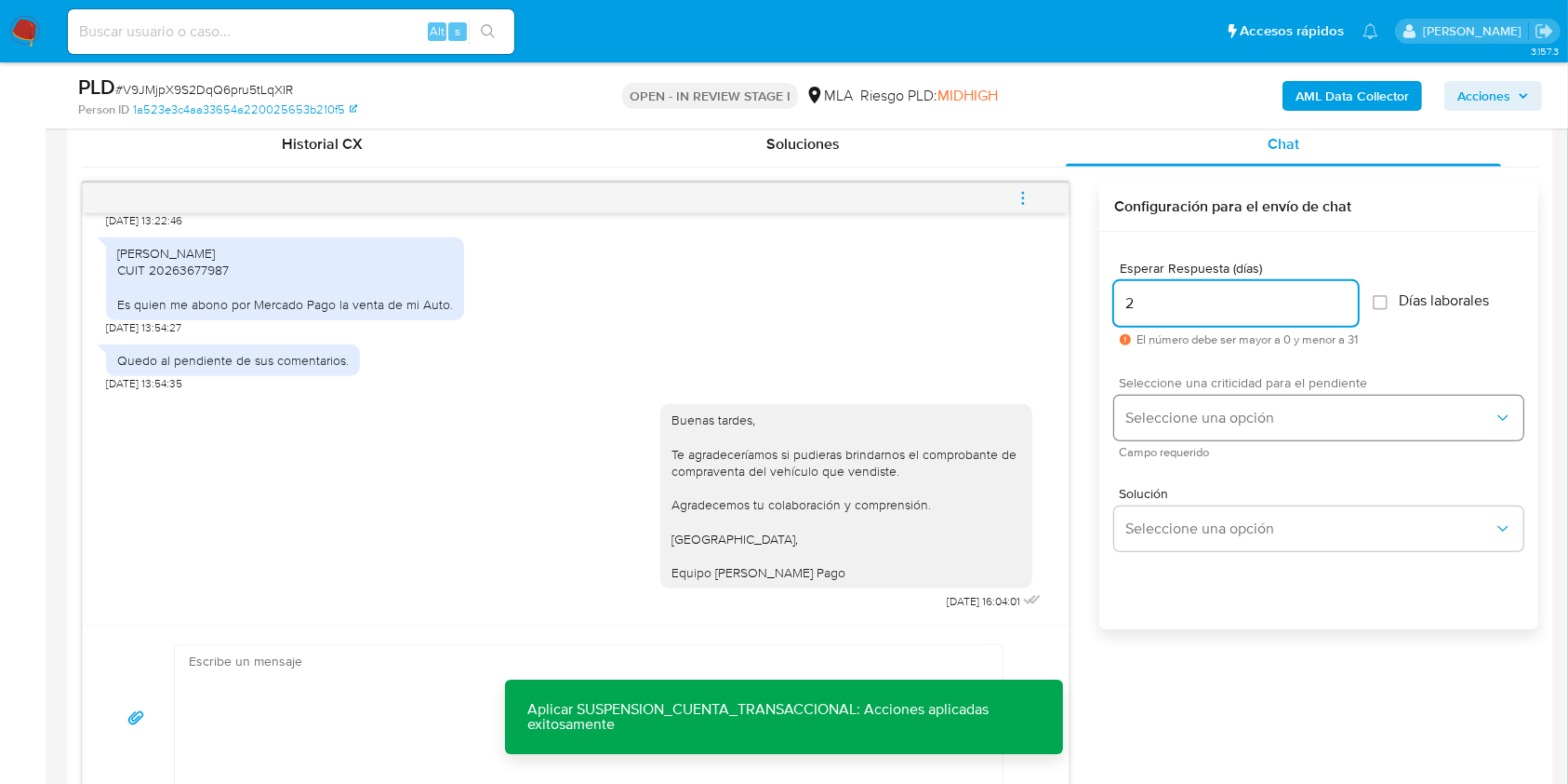
type input "2"
click at [1183, 406] on button "Seleccione una opción" at bounding box center [1318, 418] width 410 height 44
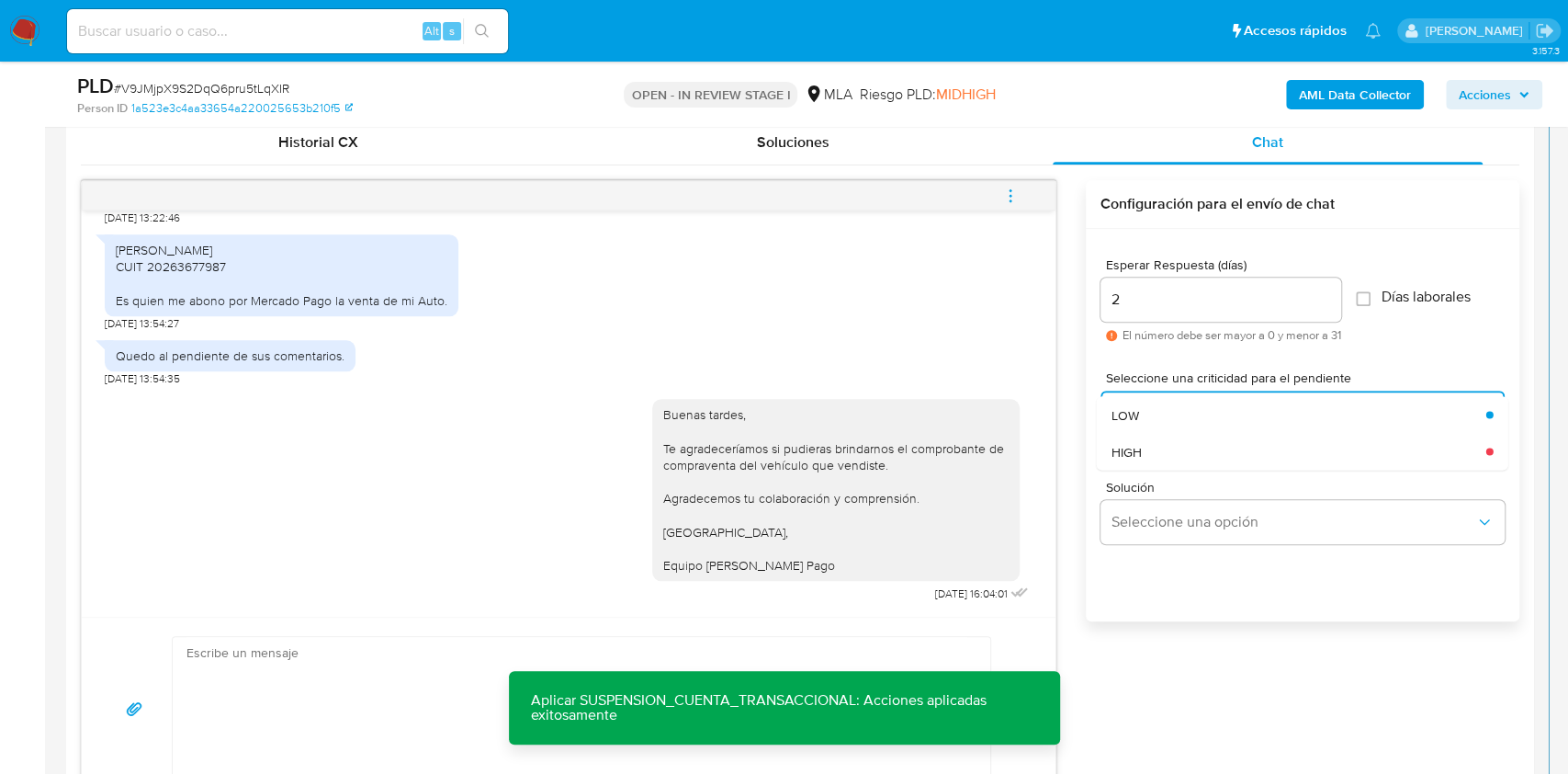
click at [1168, 460] on div "HIGH" at bounding box center [1299, 451] width 375 height 37
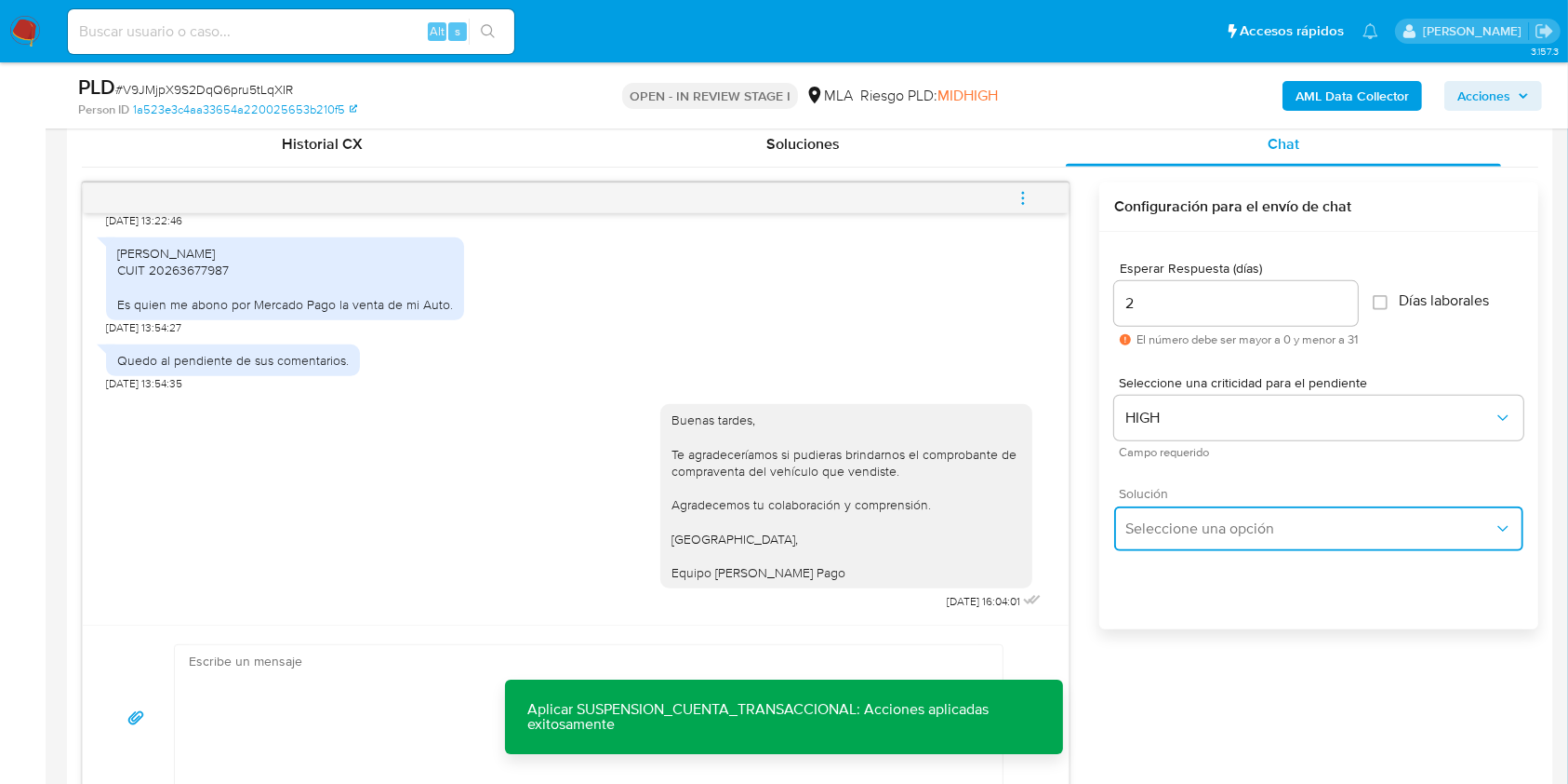
click at [1193, 510] on button "Seleccione una opción" at bounding box center [1318, 528] width 410 height 44
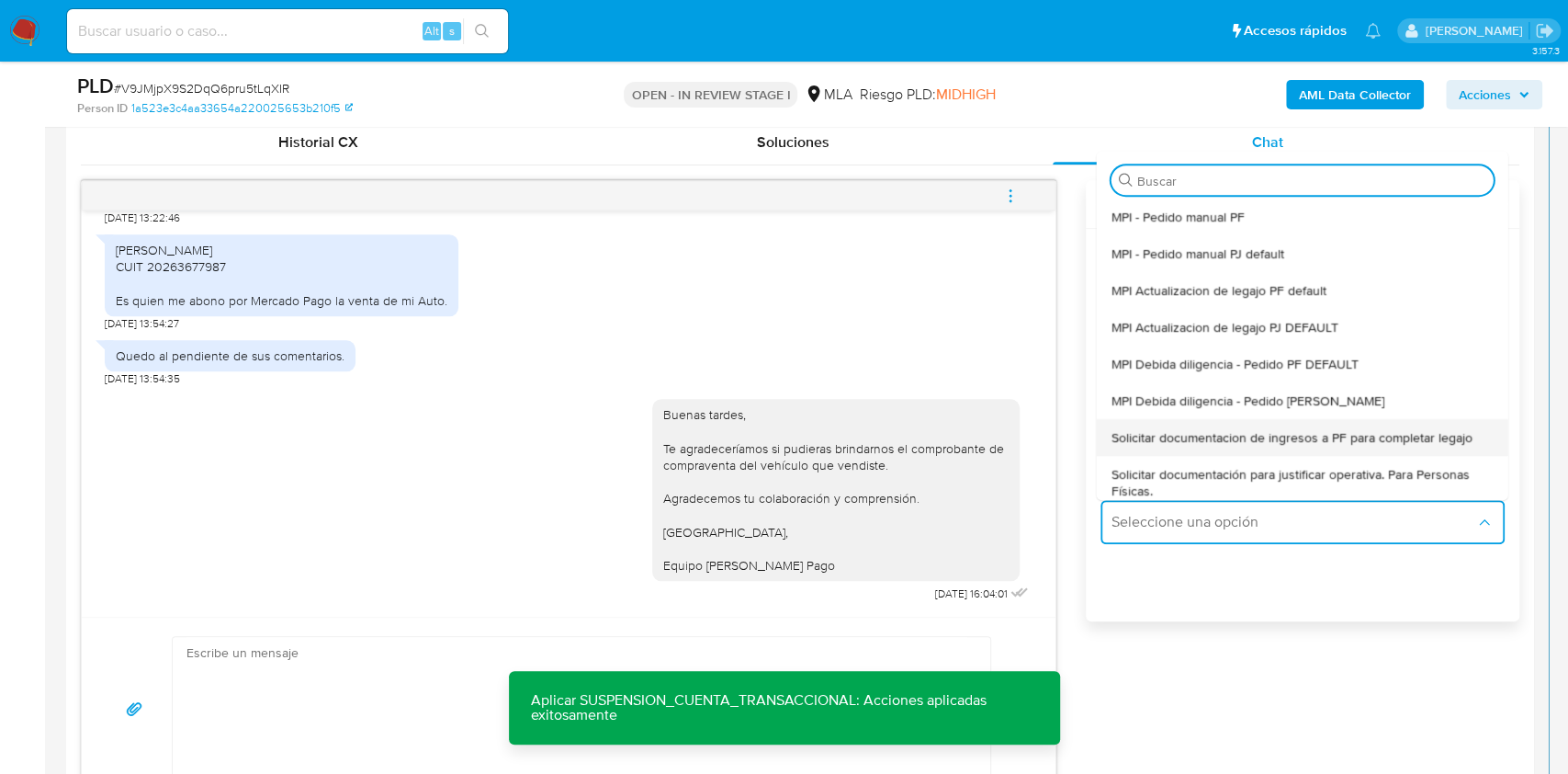
click at [1249, 425] on div "Solicitar documentacion de ingresos a PF para completar legajo" at bounding box center [1303, 437] width 382 height 37
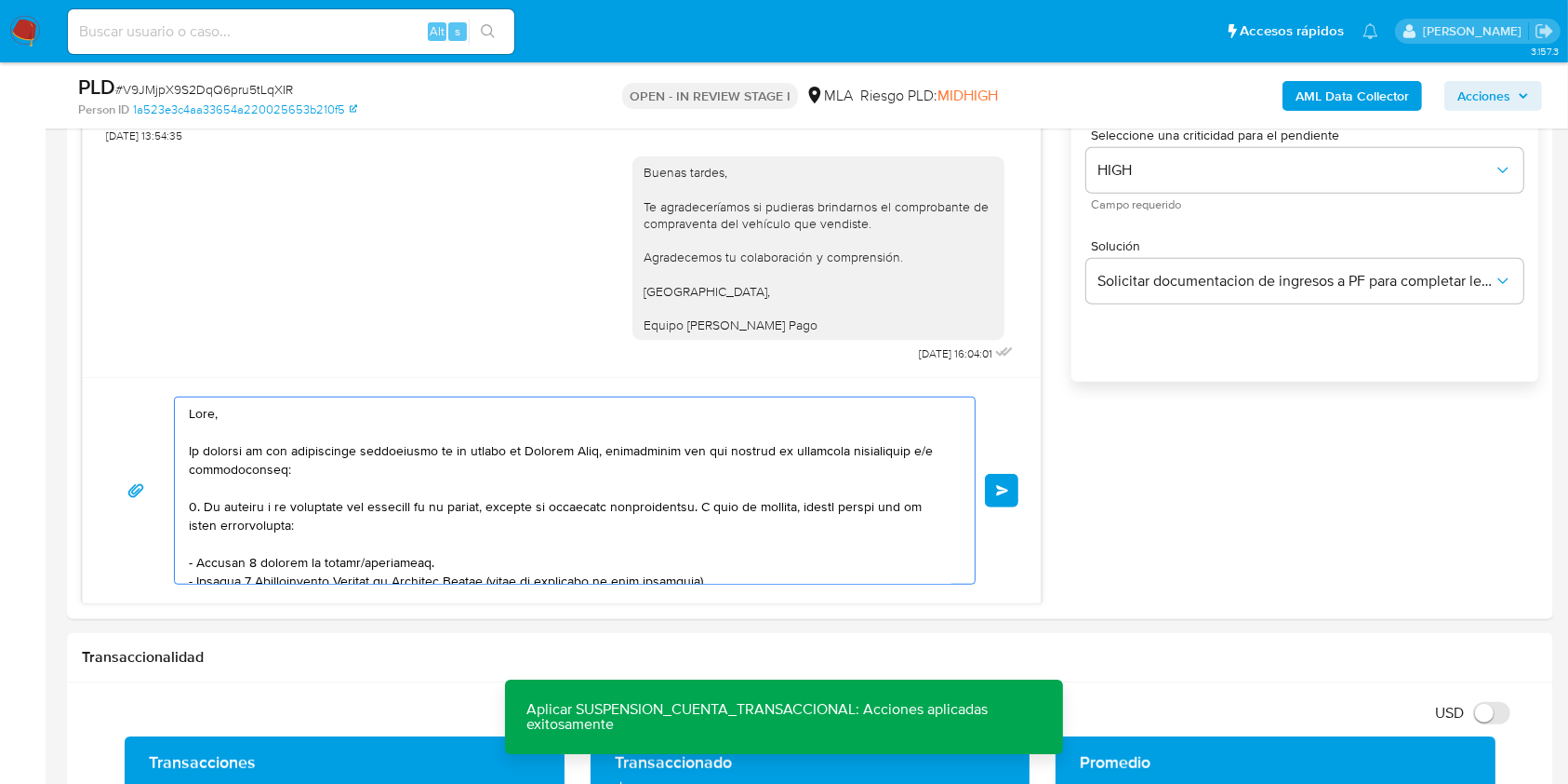
scroll to position [58, 0]
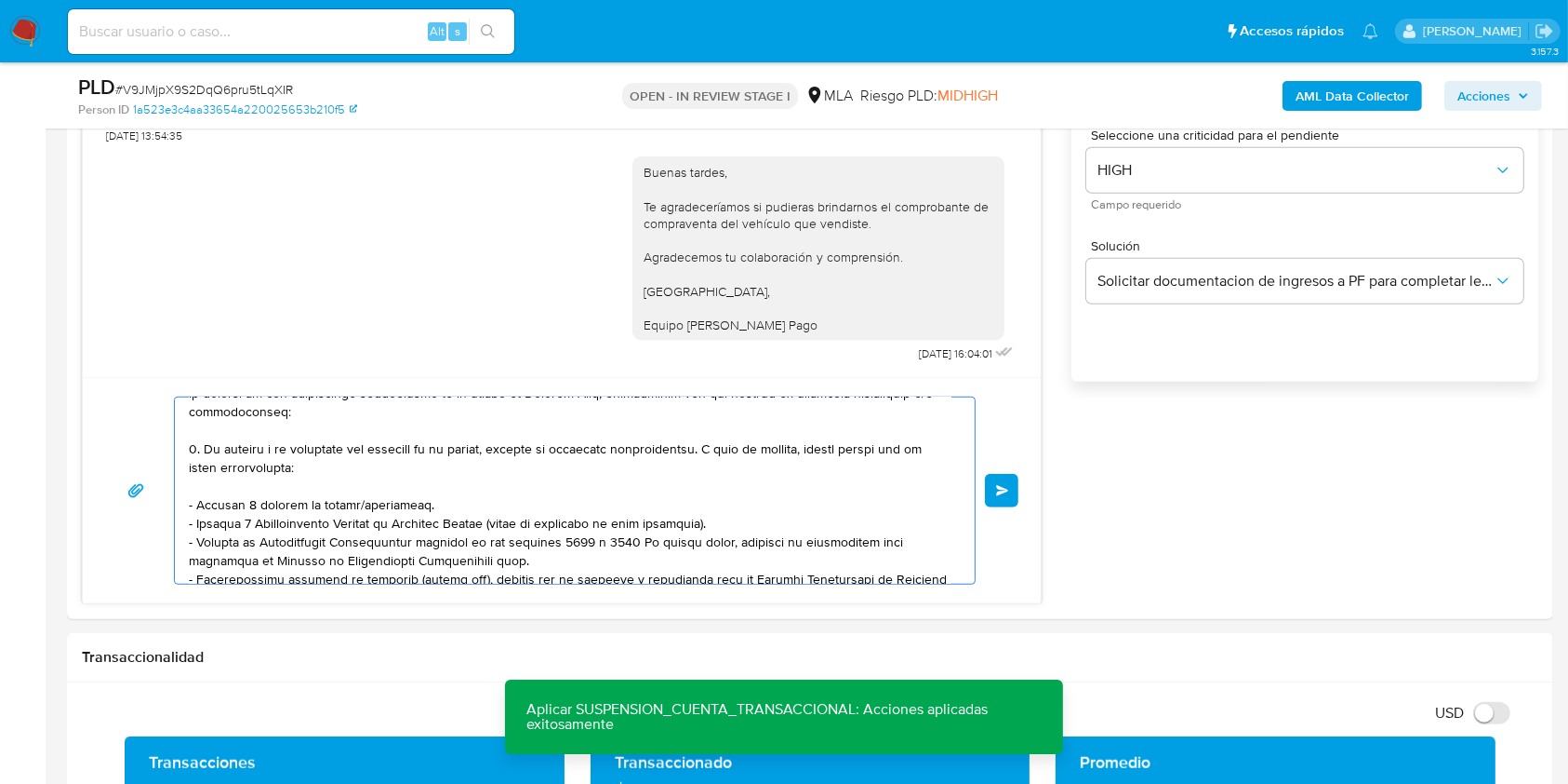
drag, startPoint x: 190, startPoint y: 403, endPoint x: 540, endPoint y: 842, distance: 561.4
type textarea "Saludos, Equipo de Mercado Pago."
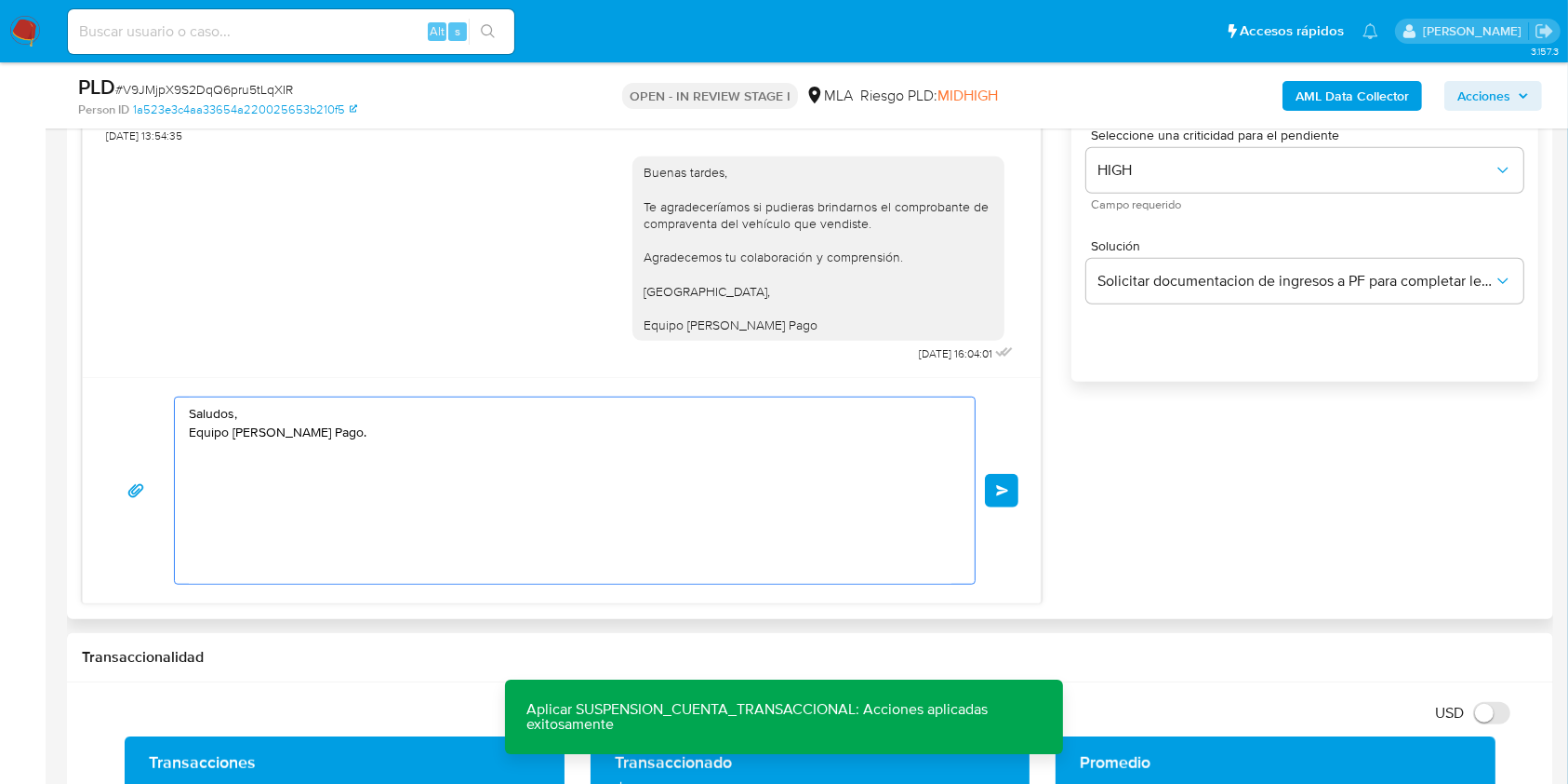
scroll to position [0, 0]
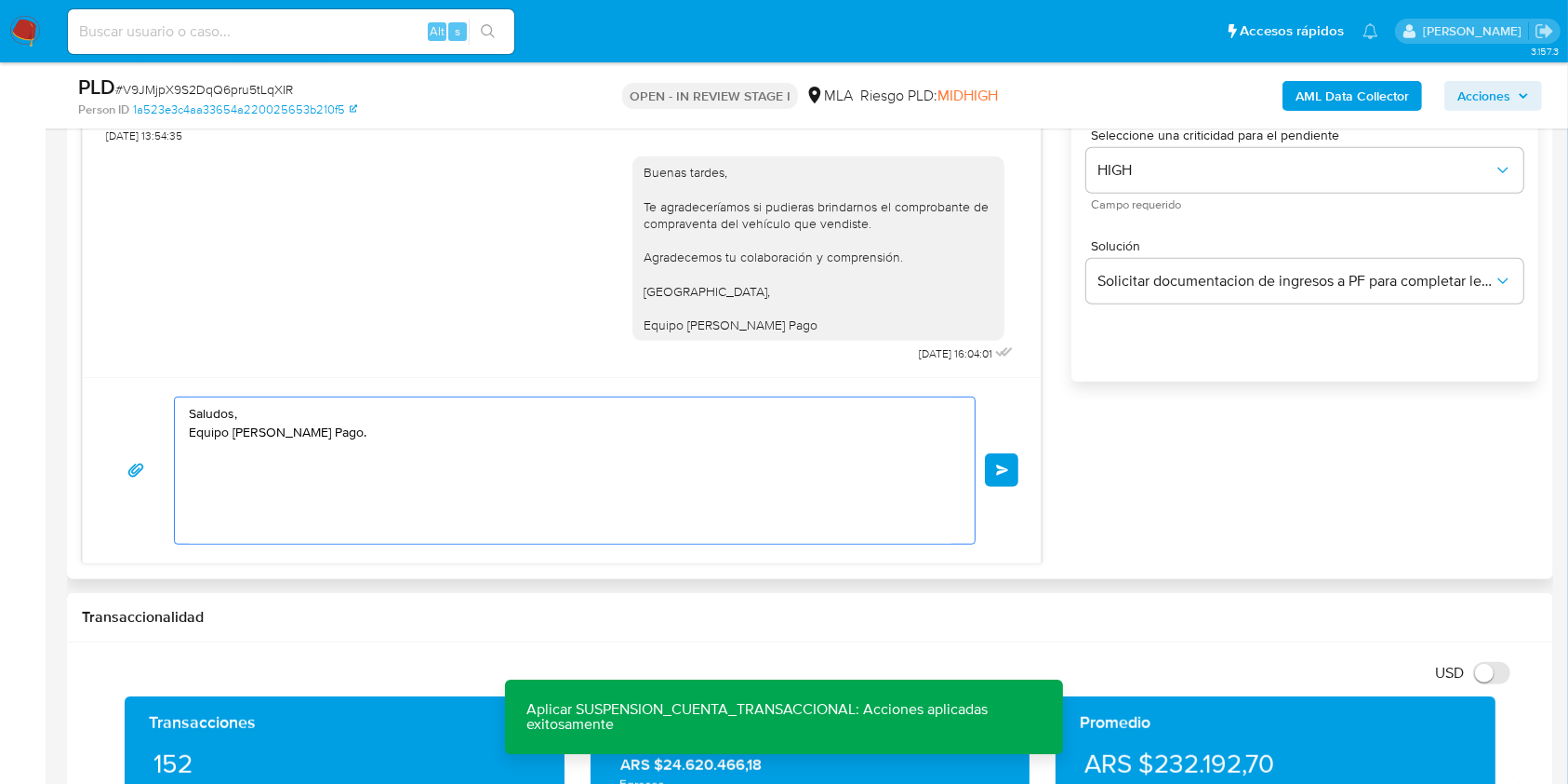
drag, startPoint x: 199, startPoint y: 411, endPoint x: 120, endPoint y: 422, distance: 79.8
click at [77, 387] on div "Historial CX Soluciones Chat Id Estado Fecha de creación Origen Proceso Anterio…" at bounding box center [810, 219] width 1486 height 719
paste textarea "Buenas tardes, Te agradeceríamos si pudieras brindarnos el comprobante de compr…"
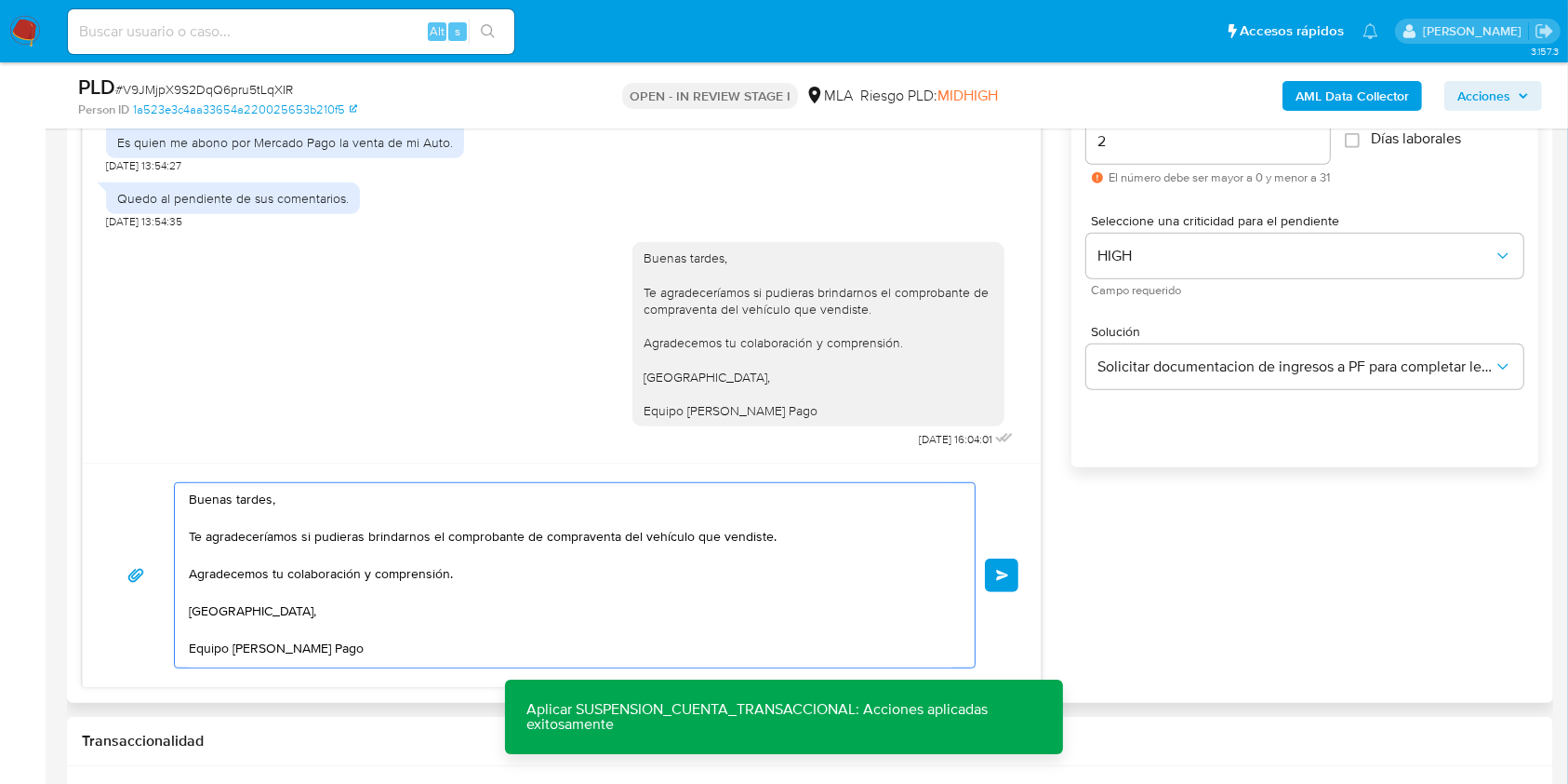
scroll to position [1040, 0]
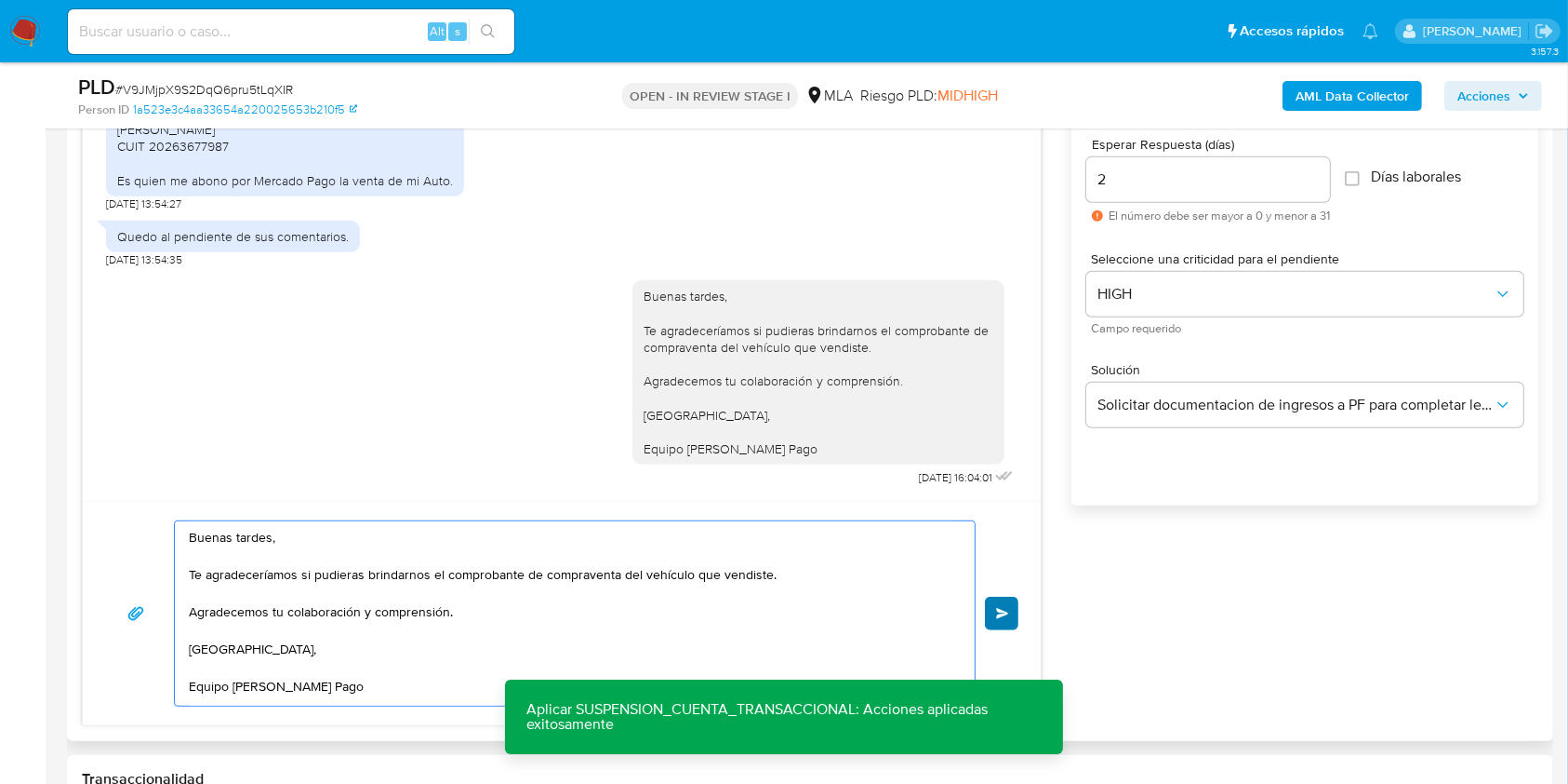
type textarea "Buenas tardes, Te agradeceríamos si pudieras brindarnos el comprobante de compr…"
click at [1008, 608] on span "Enviar" at bounding box center [1003, 613] width 13 height 12
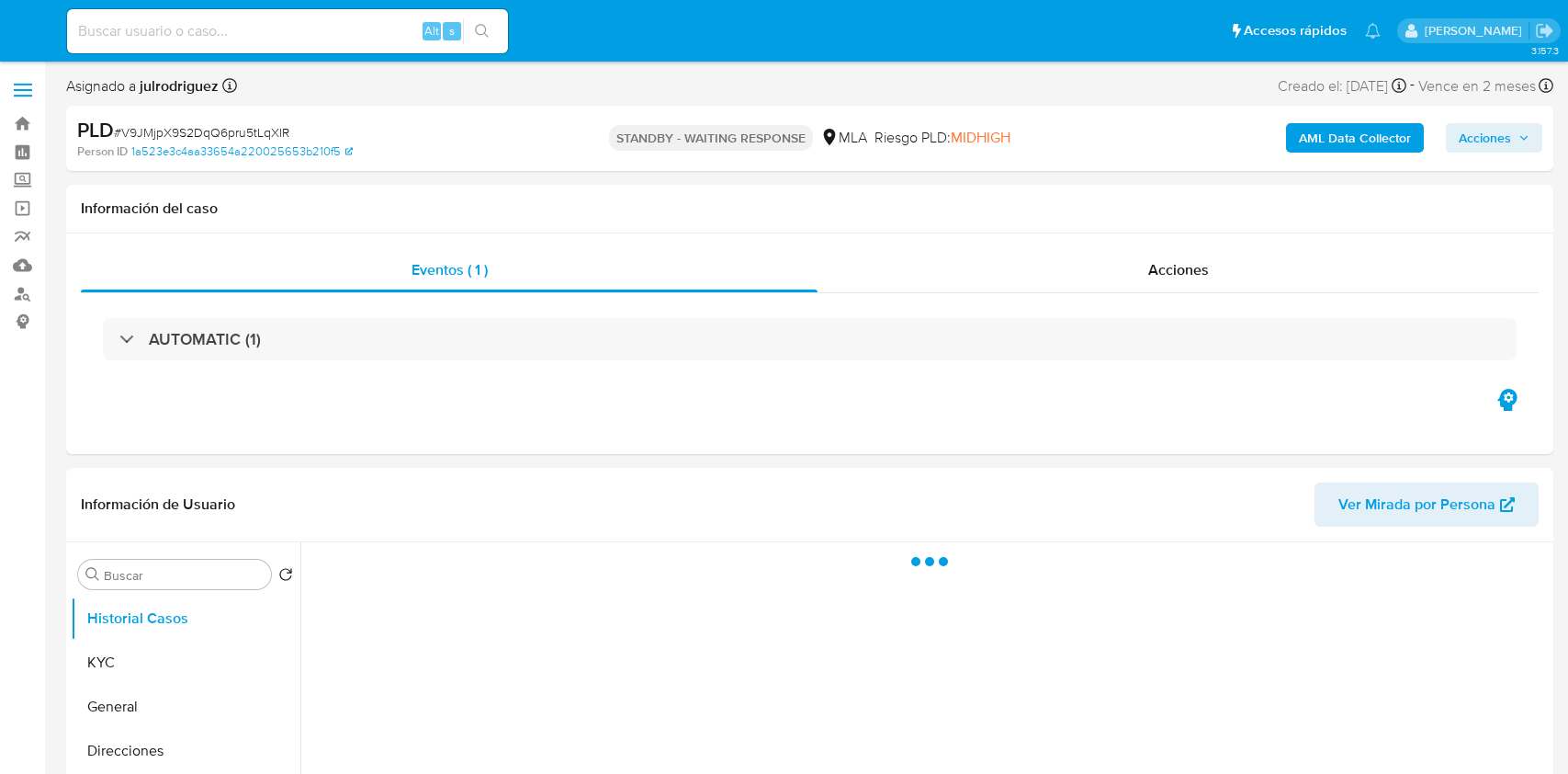
select select "10"
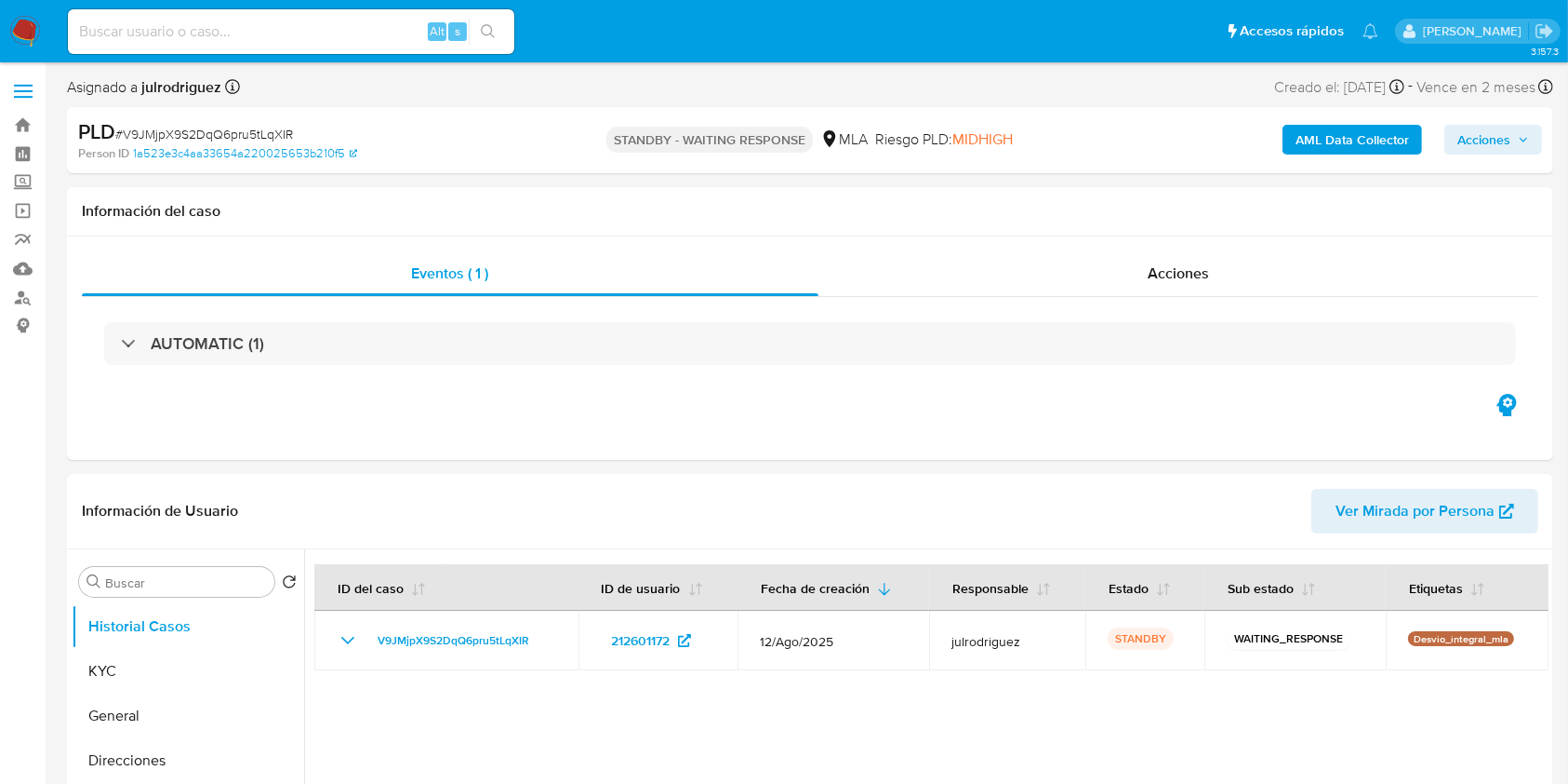
click at [250, 30] on input at bounding box center [290, 31] width 446 height 24
paste input "sxJx5ZbOOLLGjUyTLVRDfDPY"
type input "sxJx5ZbOOLLGjUyTLVRDfDPY"
select select "10"
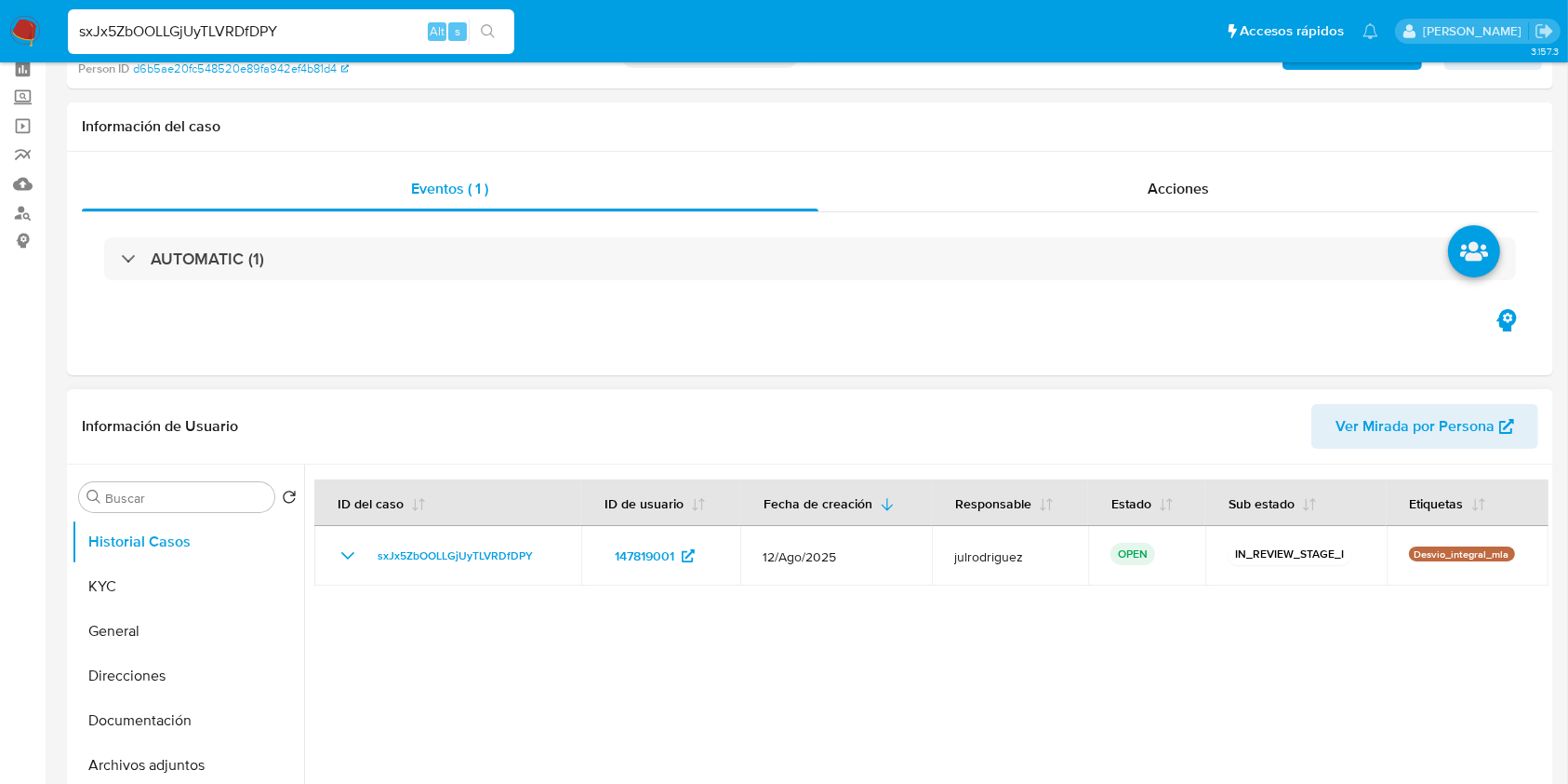
scroll to position [123, 0]
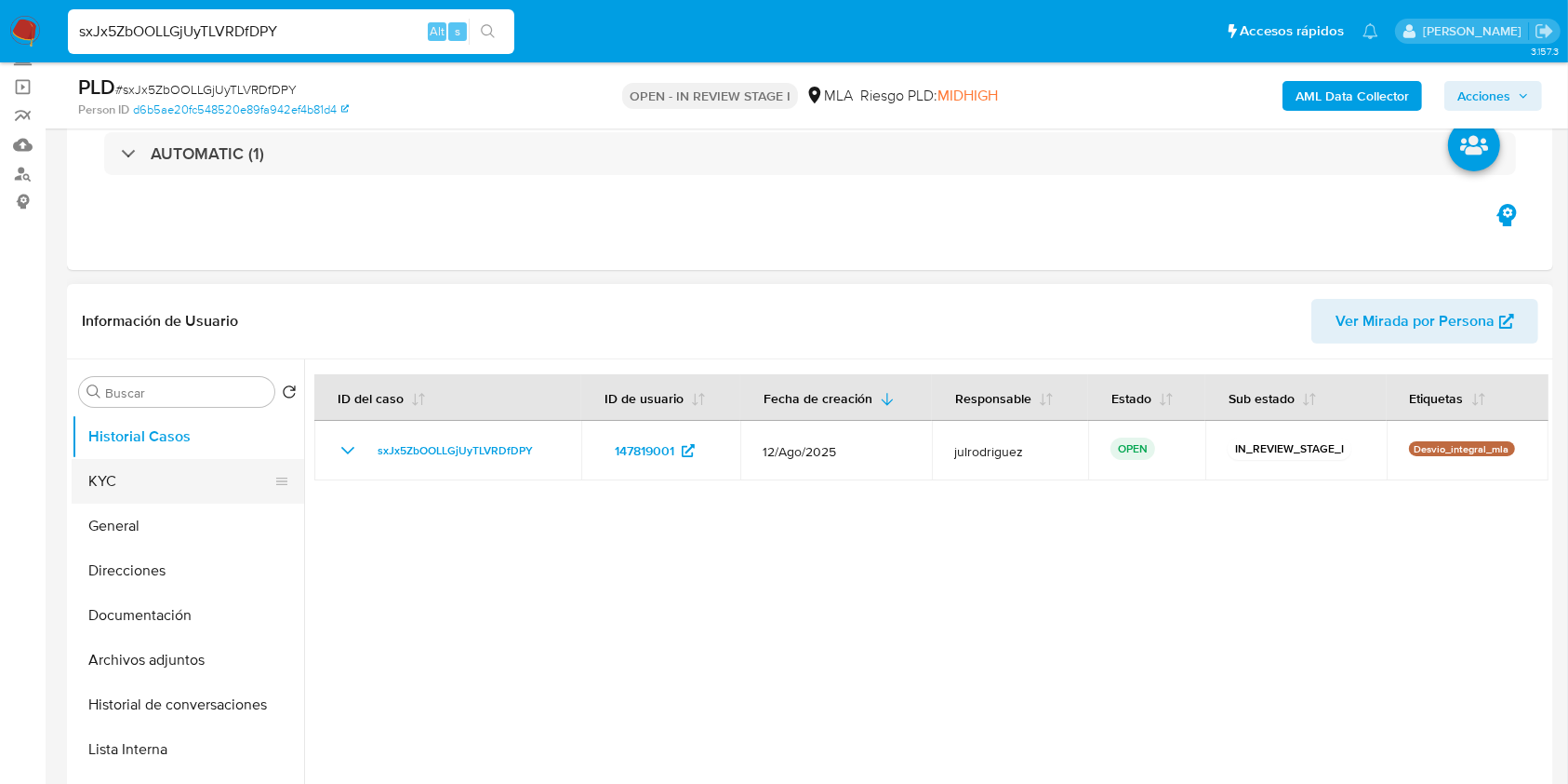
drag, startPoint x: 147, startPoint y: 490, endPoint x: 162, endPoint y: 483, distance: 16.6
click at [147, 490] on button "KYC" at bounding box center [180, 481] width 218 height 44
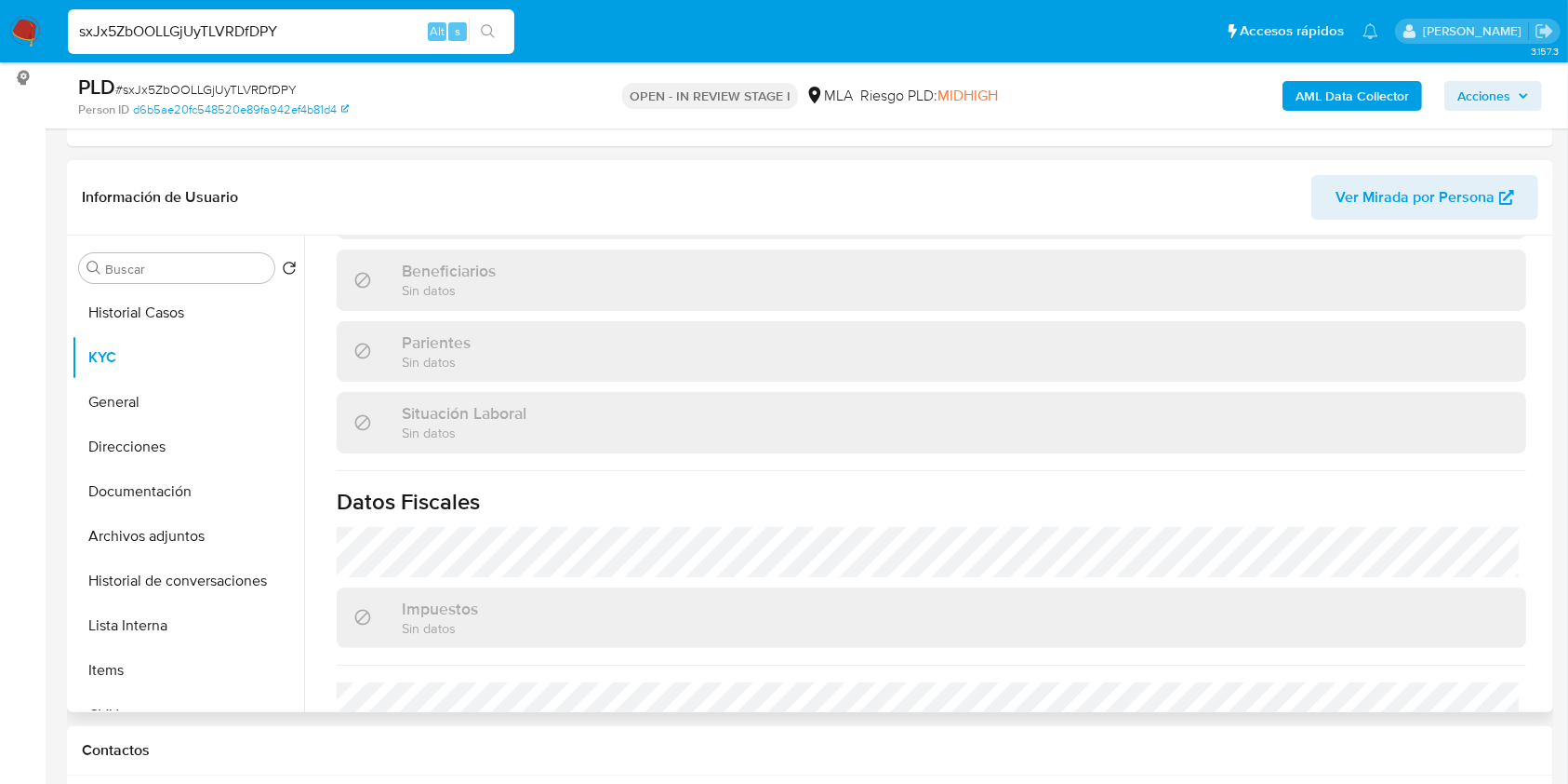
scroll to position [980, 0]
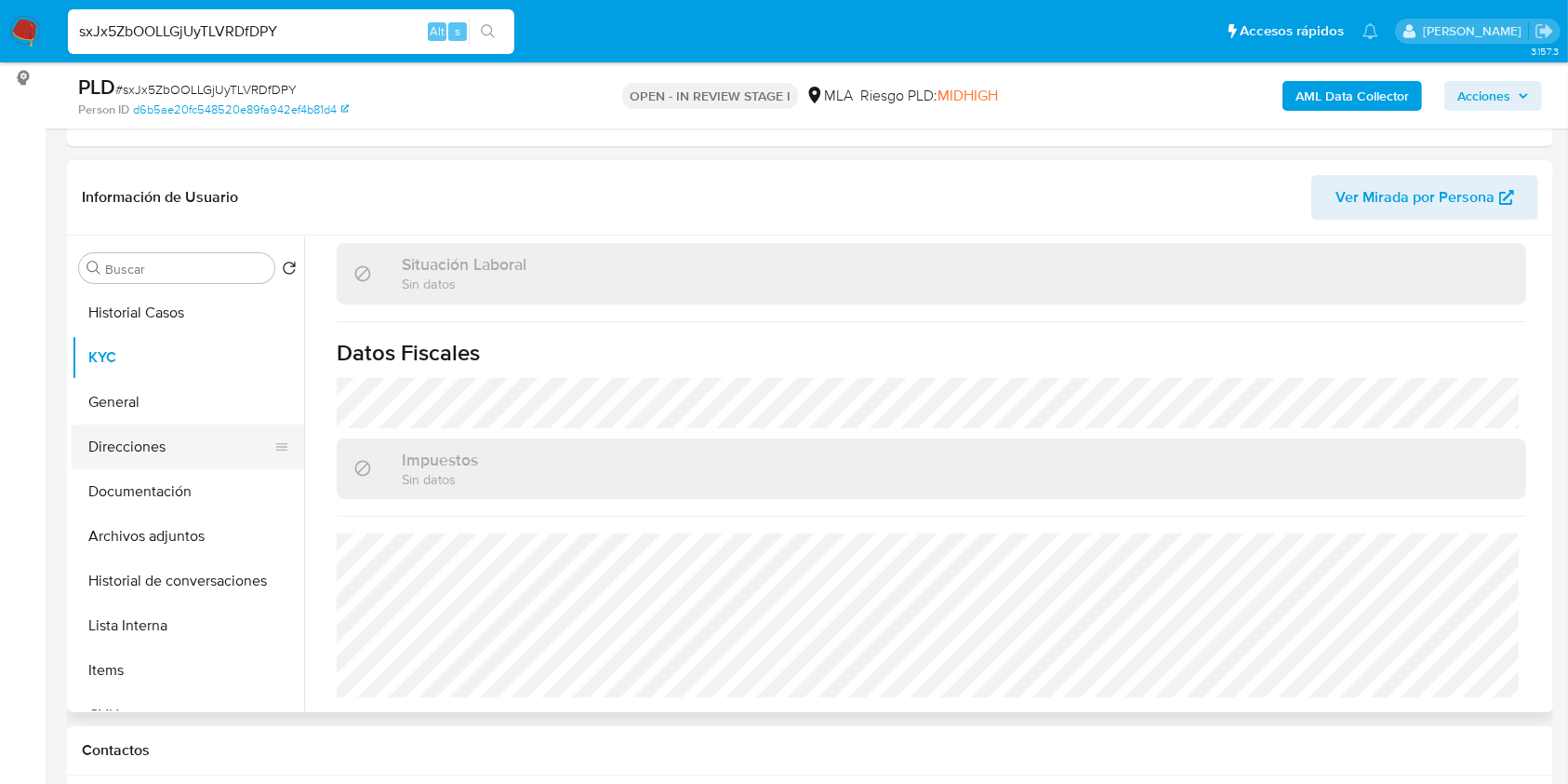
click at [144, 448] on button "Direcciones" at bounding box center [180, 446] width 218 height 44
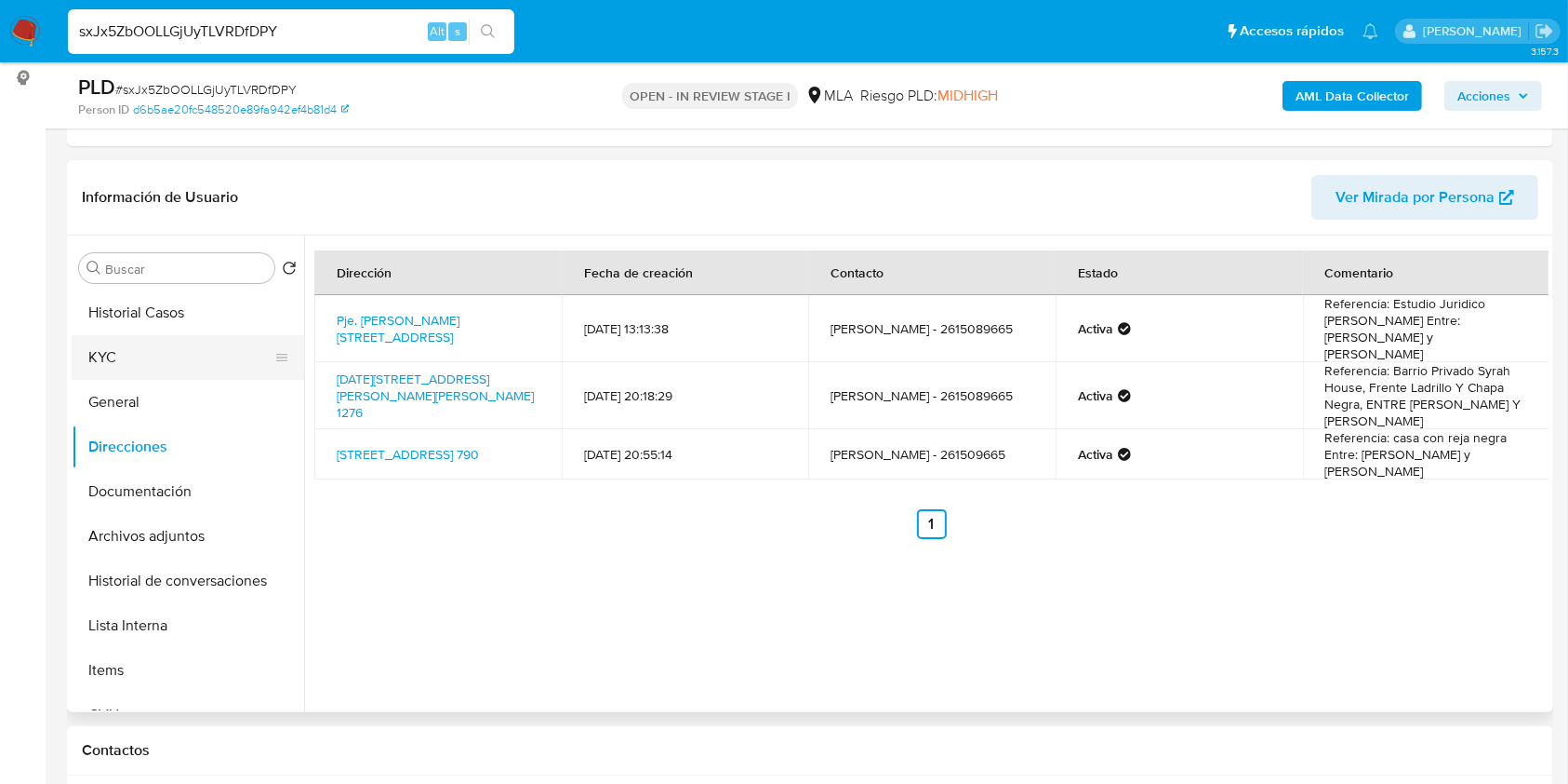
click at [201, 341] on button "KYC" at bounding box center [180, 357] width 218 height 44
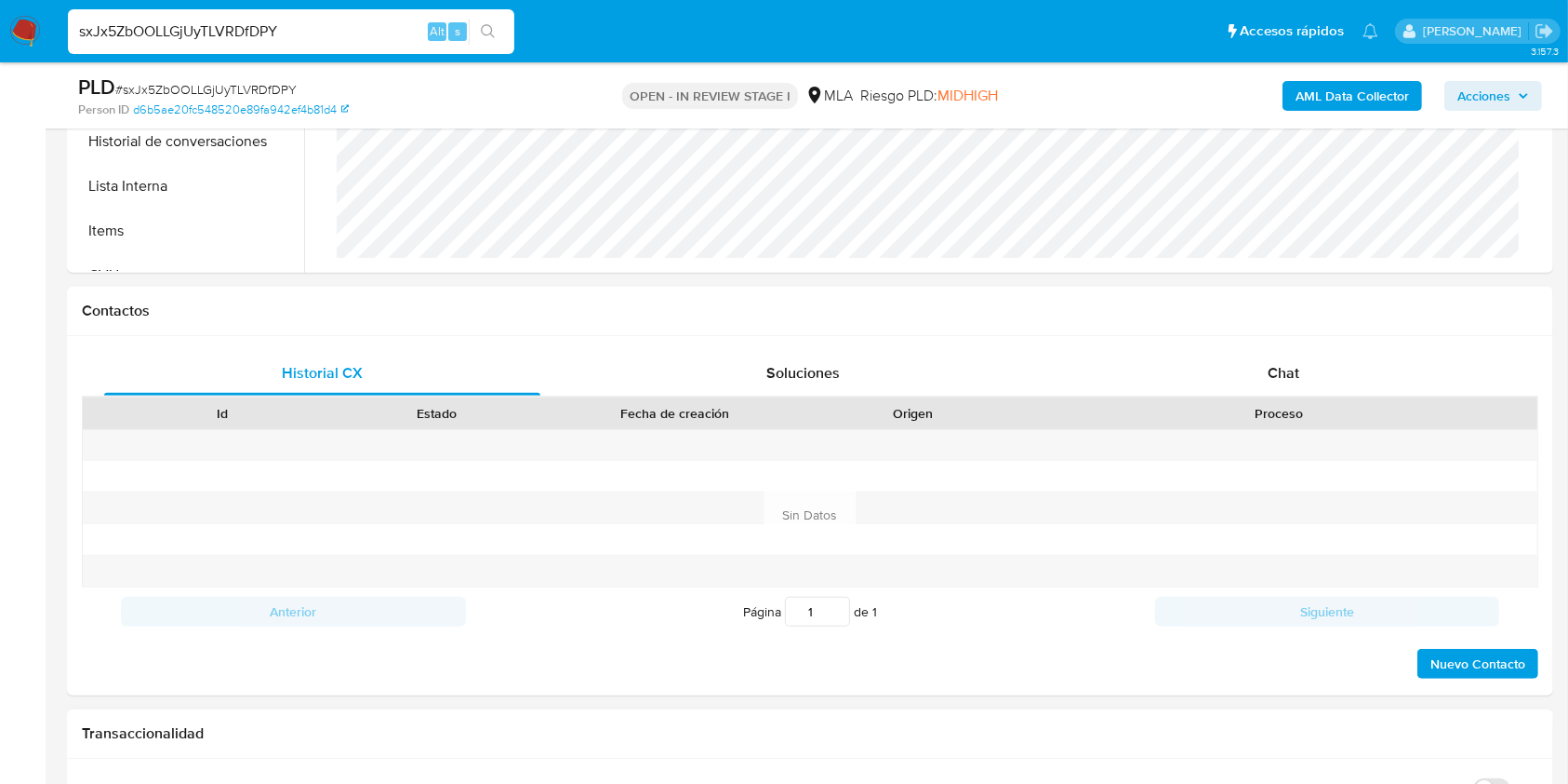
scroll to position [869, 0]
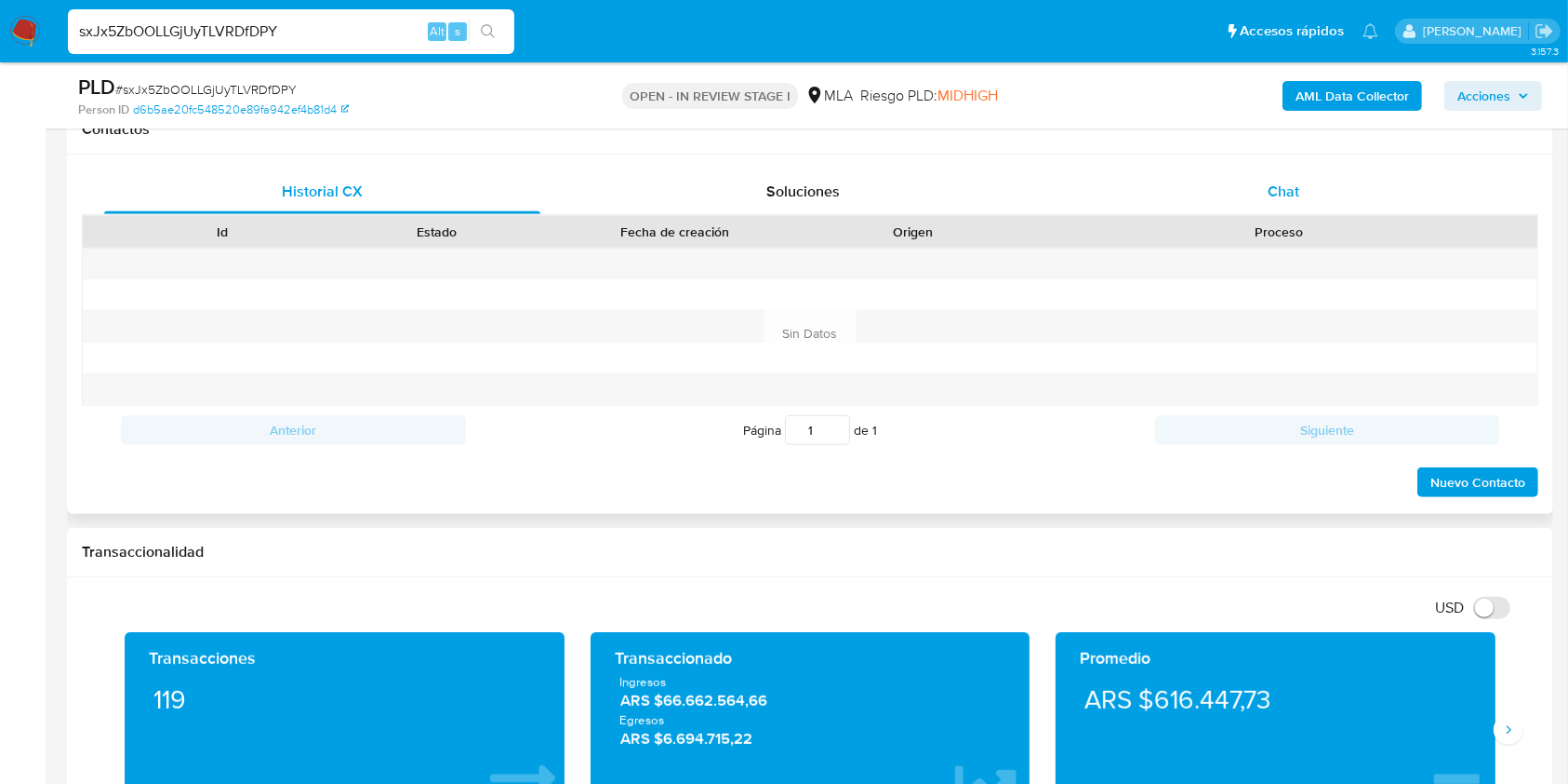
click at [1266, 192] on div "Chat" at bounding box center [1284, 192] width 437 height 44
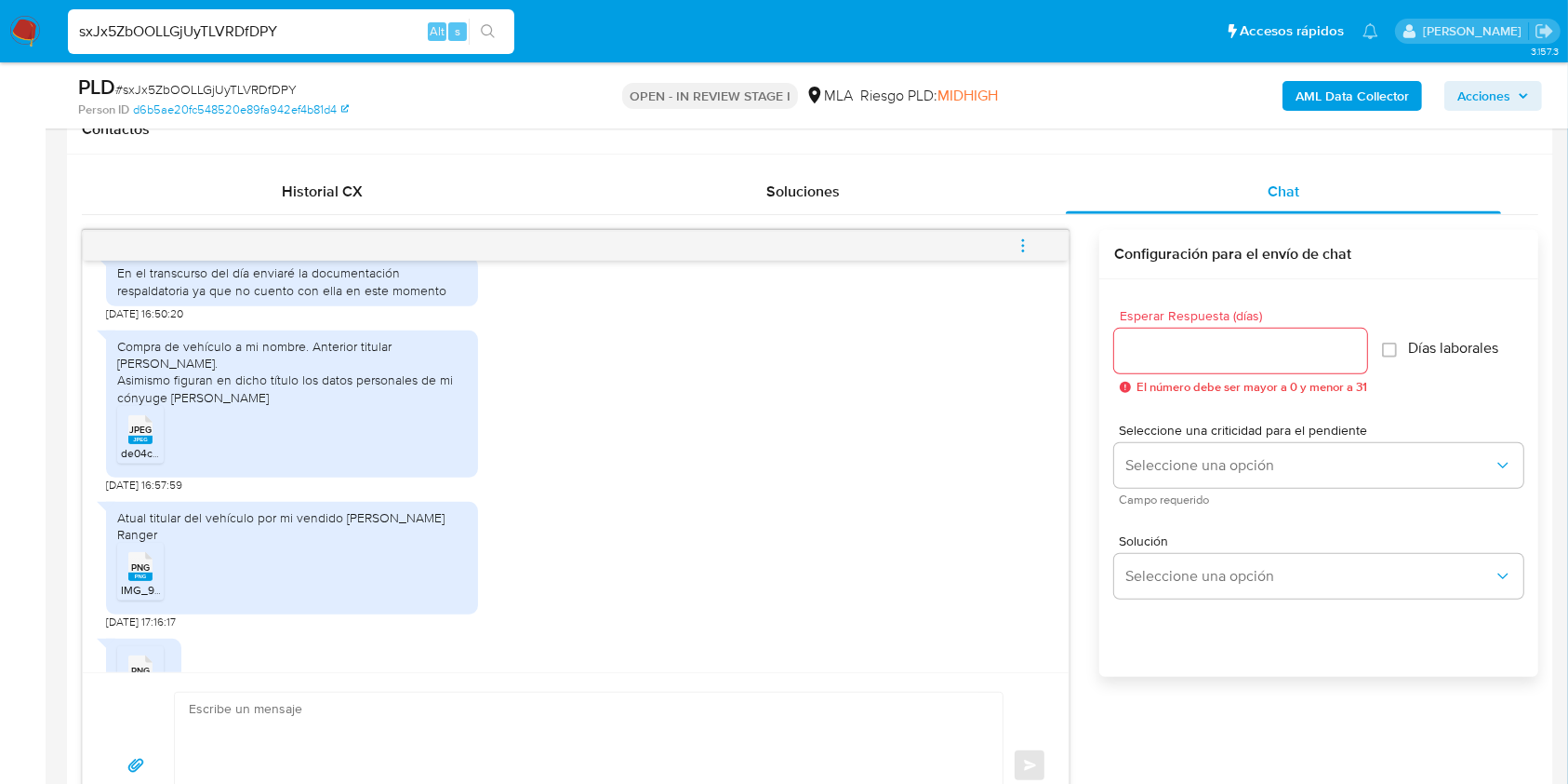
scroll to position [1003, 0]
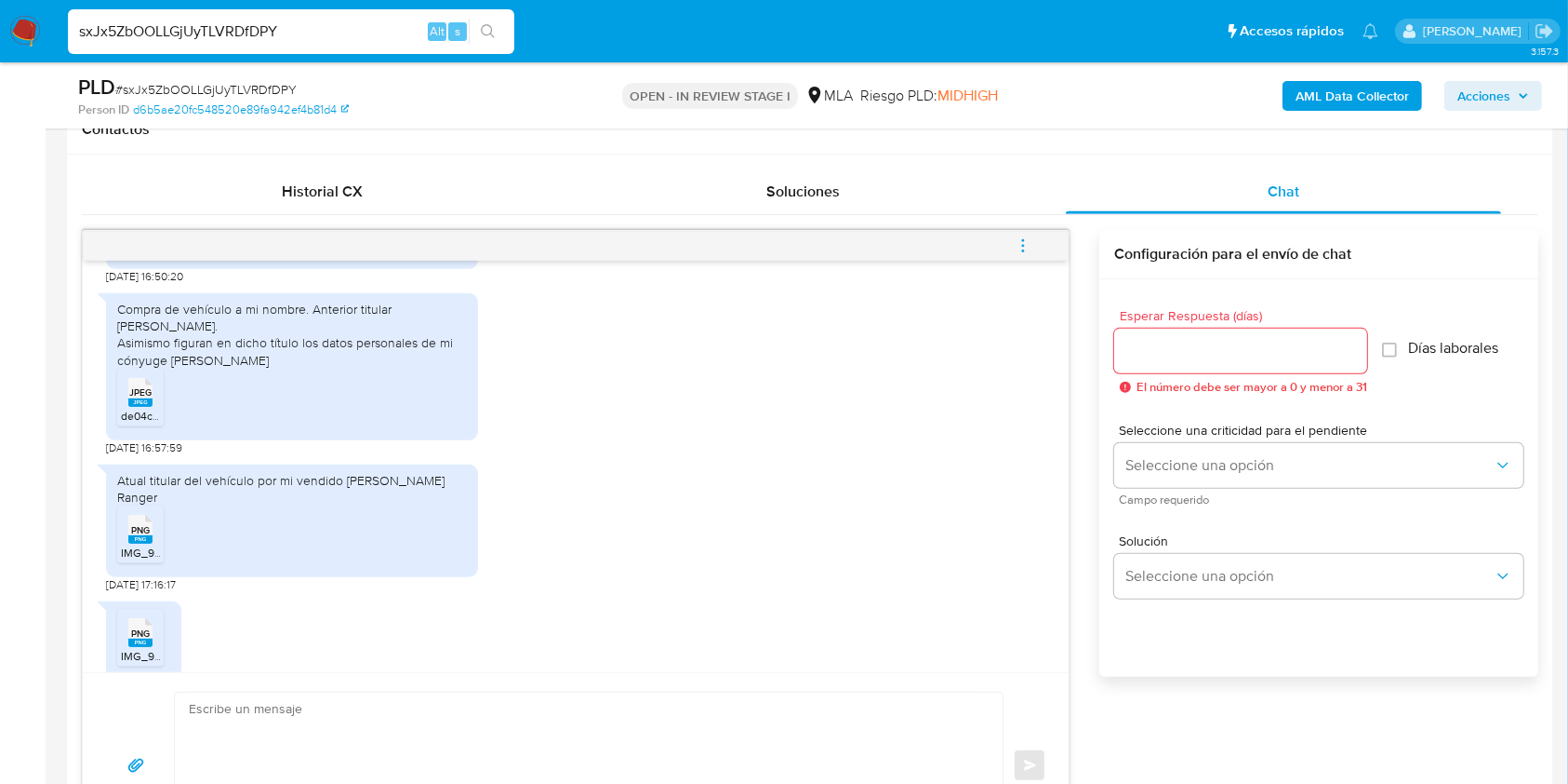
click at [132, 387] on span "JPEG" at bounding box center [140, 392] width 22 height 13
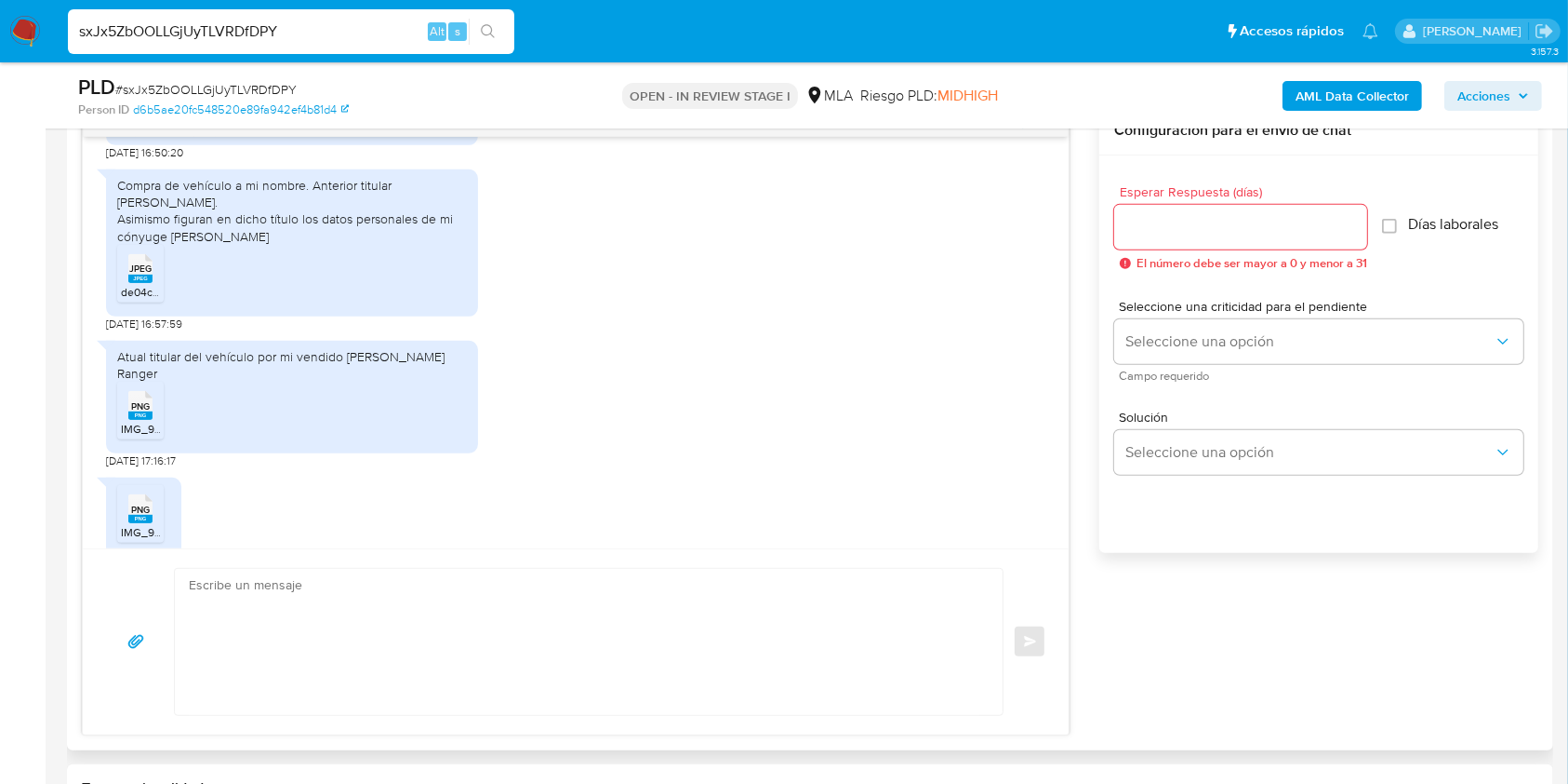
click at [131, 400] on span "PNG" at bounding box center [140, 406] width 18 height 13
click at [136, 503] on span "PNG" at bounding box center [140, 509] width 18 height 13
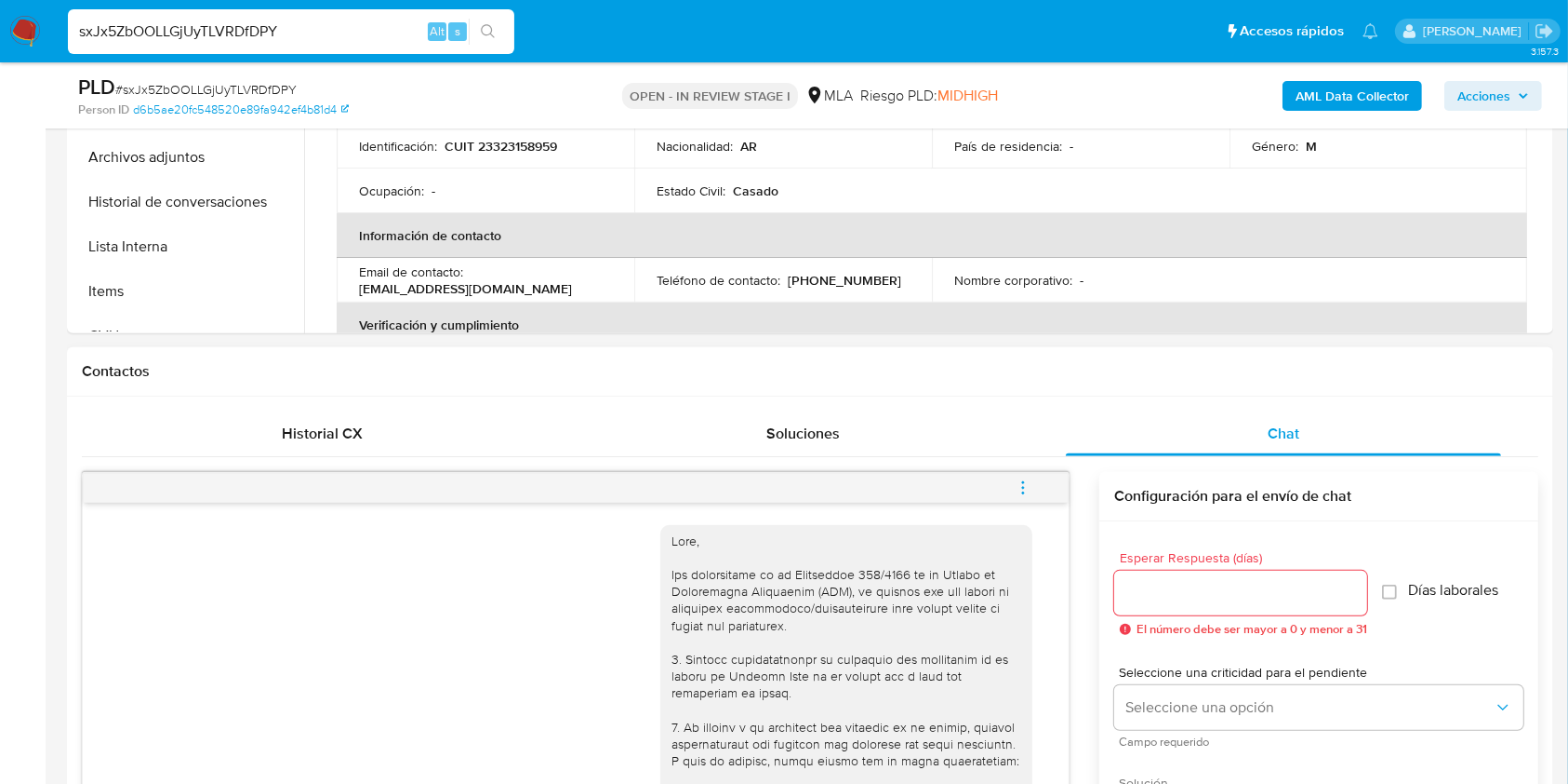
scroll to position [869, 0]
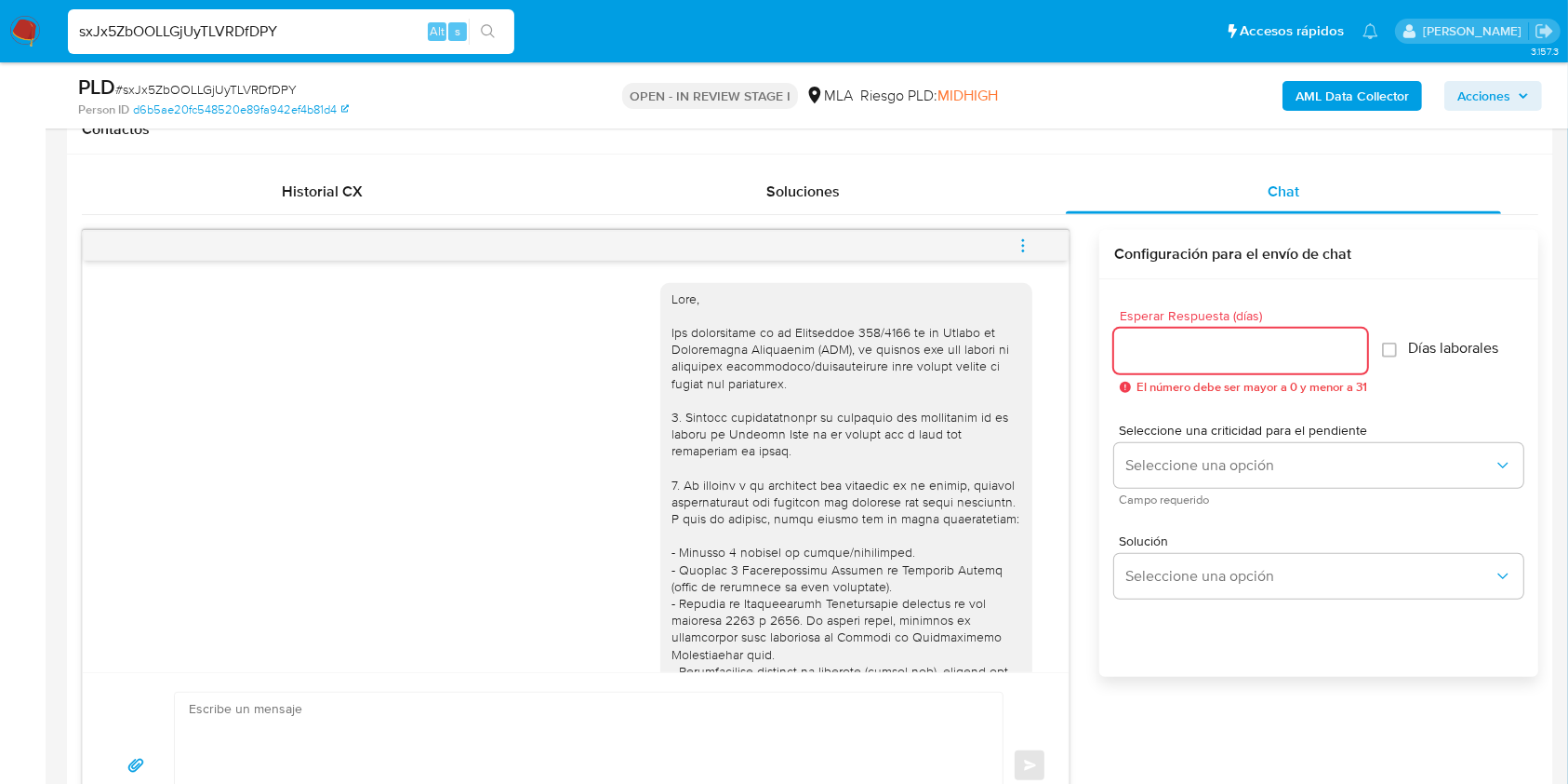
click at [1154, 346] on input "Esperar Respuesta (días)" at bounding box center [1240, 350] width 253 height 24
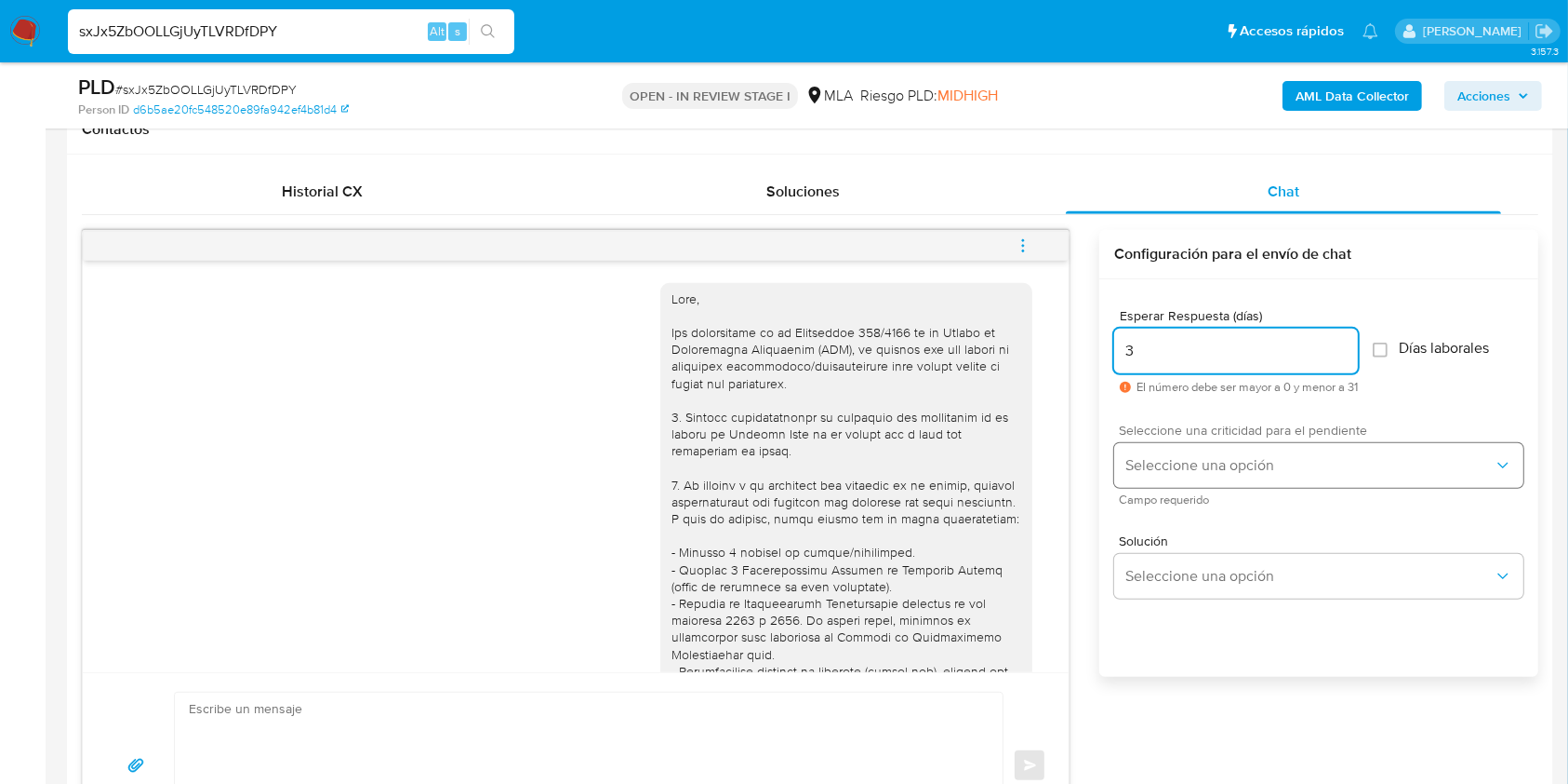
type input "3"
click at [1190, 451] on button "Seleccione una opción" at bounding box center [1318, 465] width 410 height 44
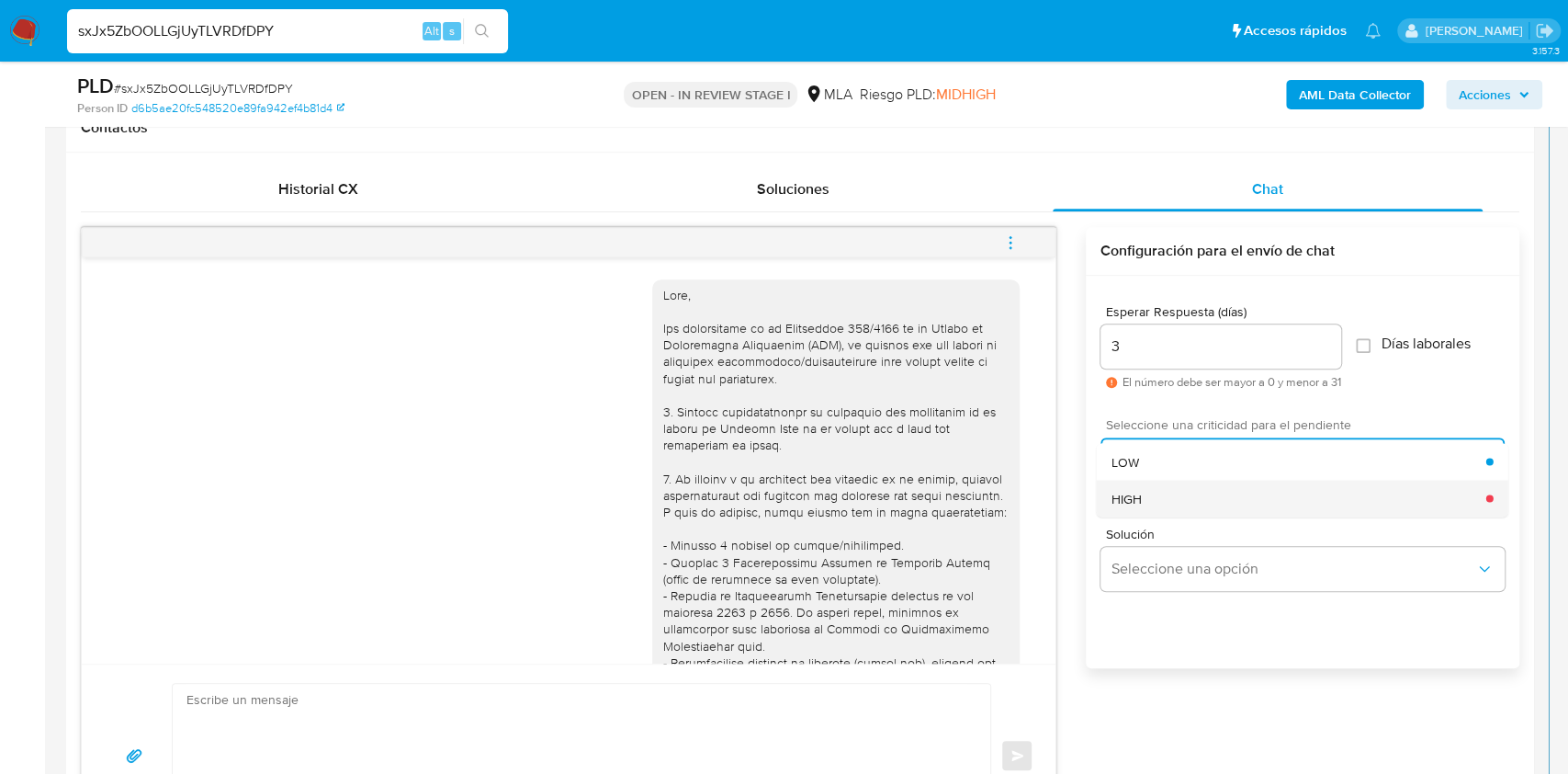
click at [1147, 486] on div "HIGH" at bounding box center [1299, 498] width 375 height 37
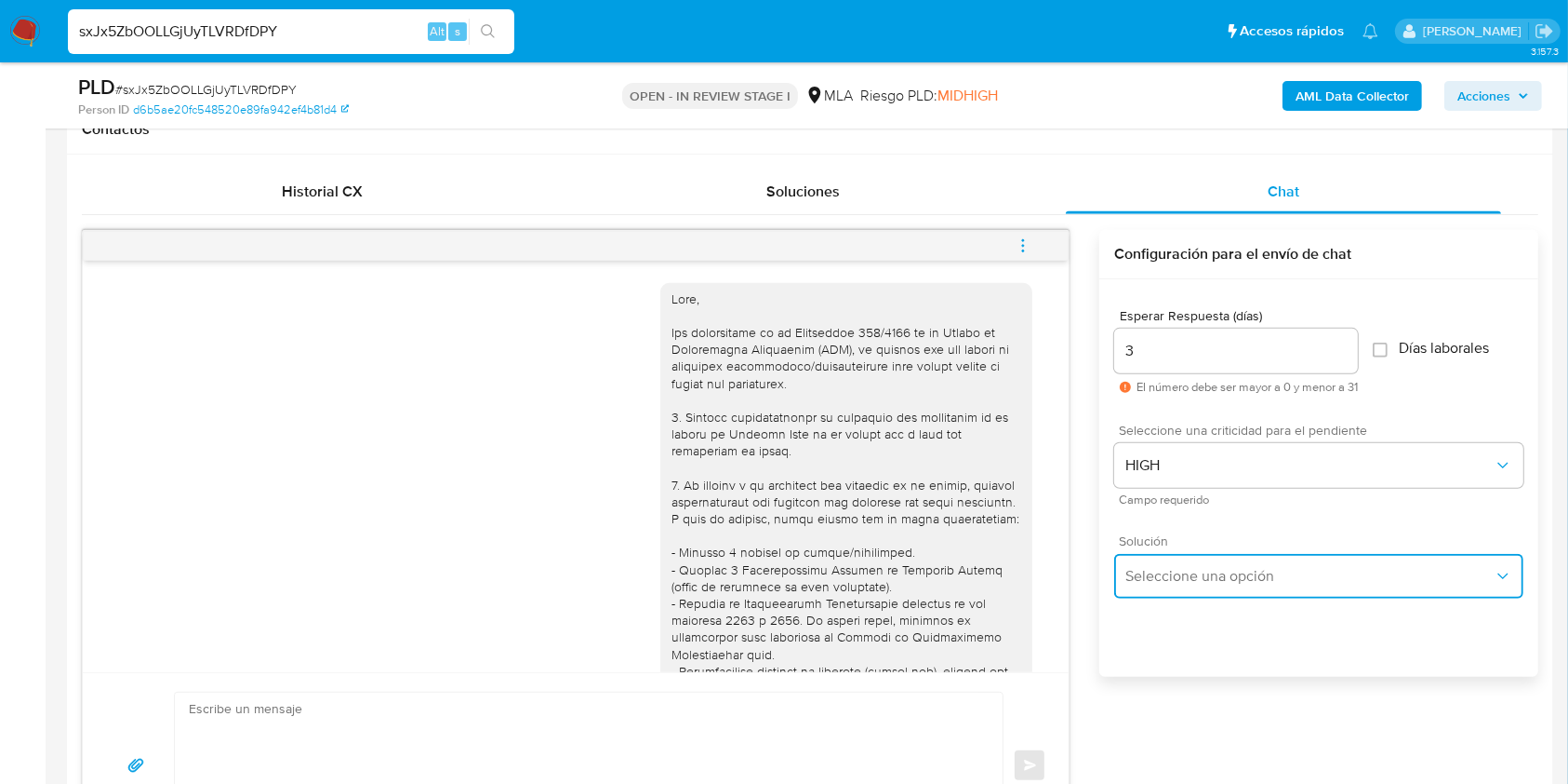
click at [1177, 573] on span "Seleccione una opción" at bounding box center [1310, 576] width 368 height 18
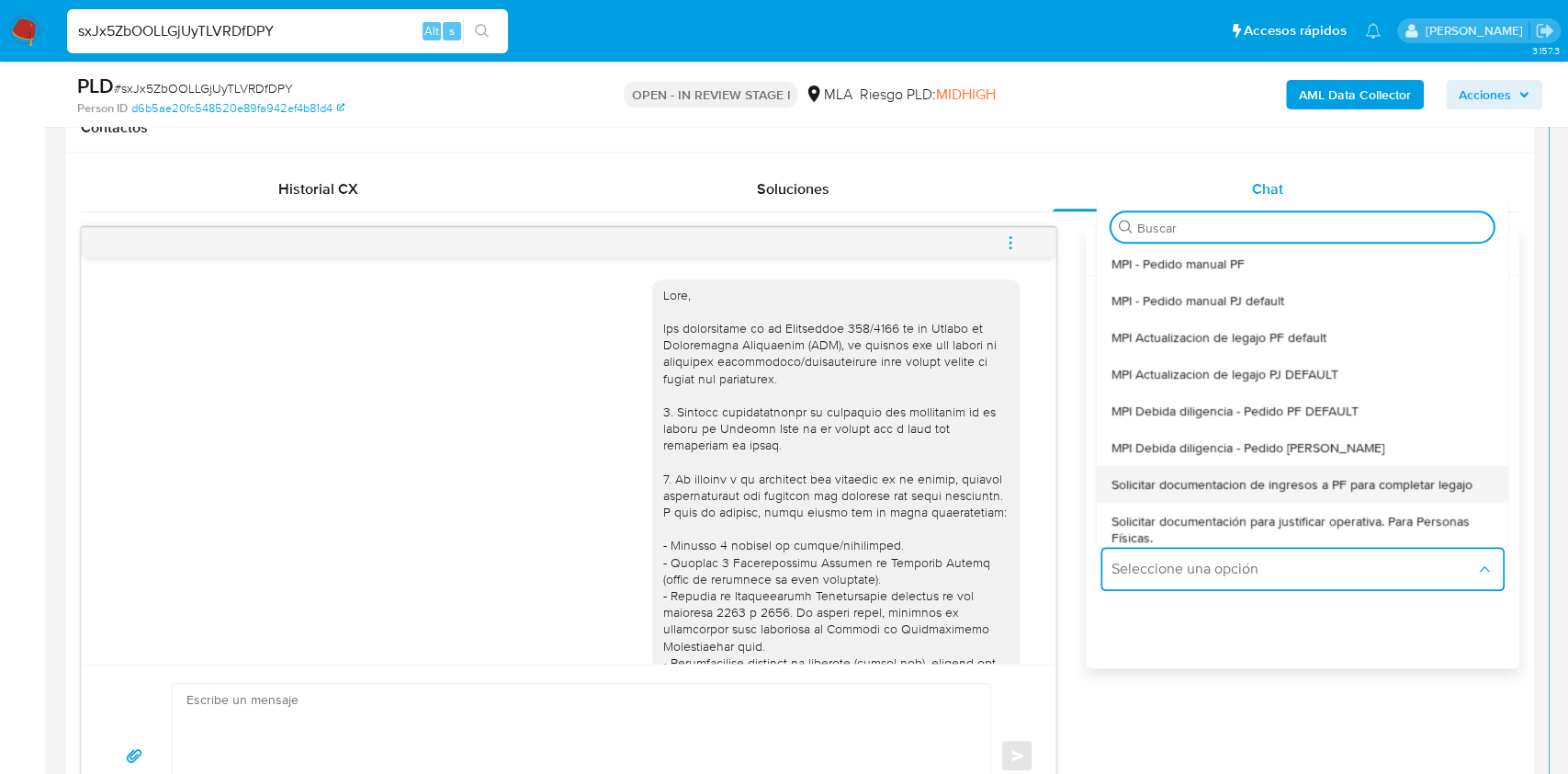
click at [1290, 476] on span "Solicitar documentacion de ingresos a PF para completar legajo" at bounding box center [1291, 484] width 361 height 16
type textarea "Hola, En función de las operaciones registradas en tu cuenta de Mercado Pago, n…"
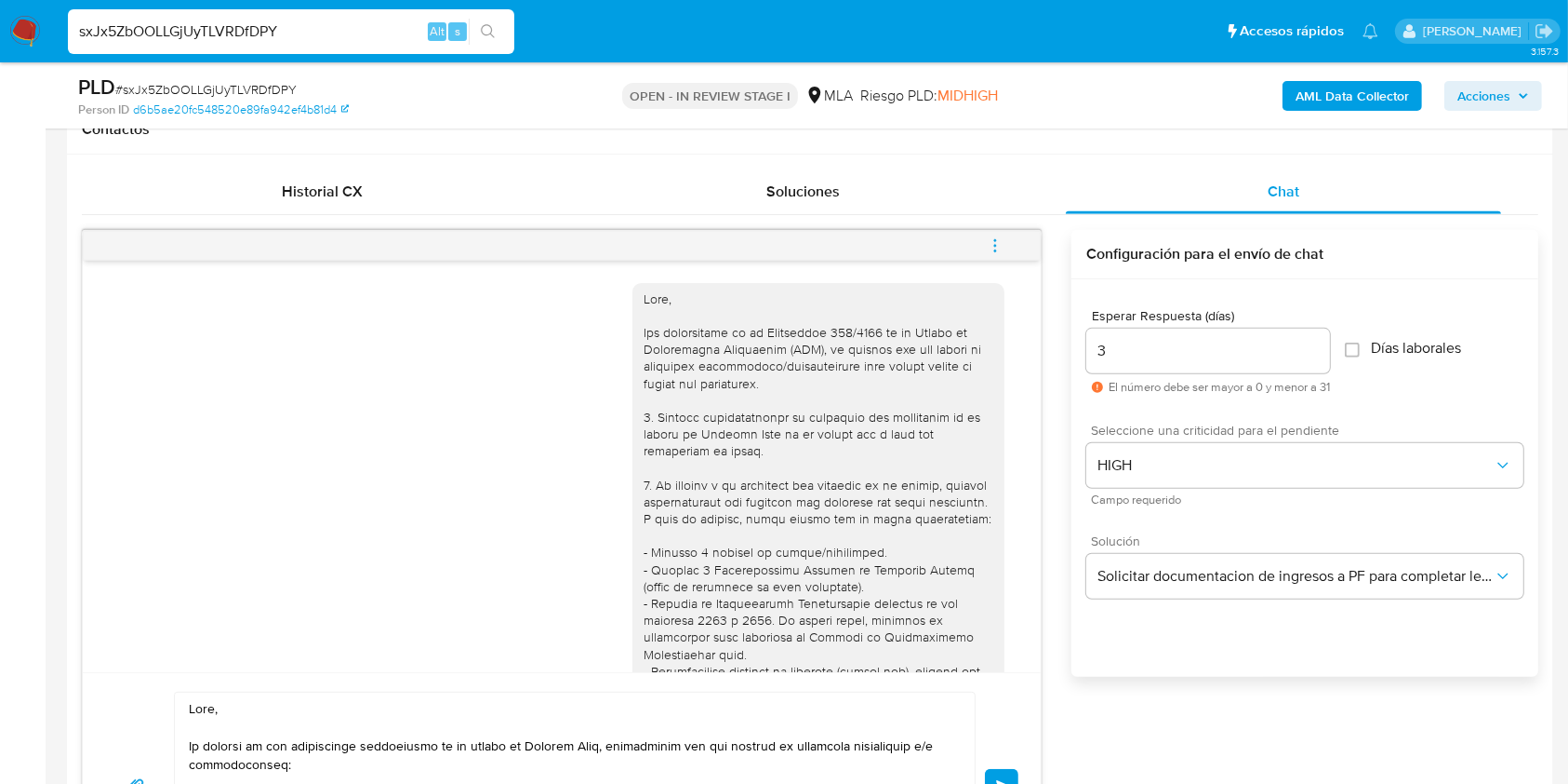
click at [1149, 344] on input "3" at bounding box center [1208, 350] width 244 height 24
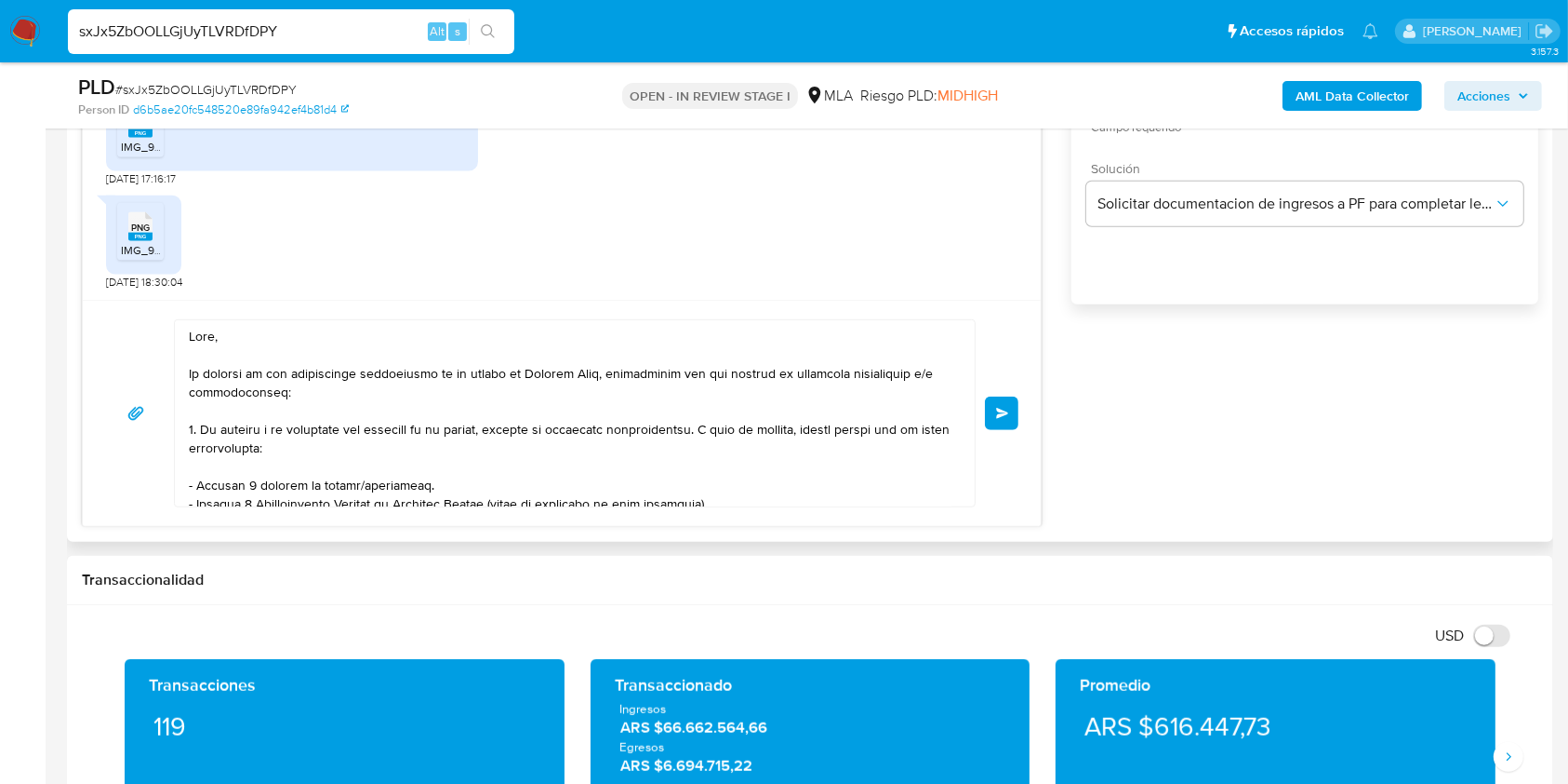
scroll to position [0, 0]
type input "2"
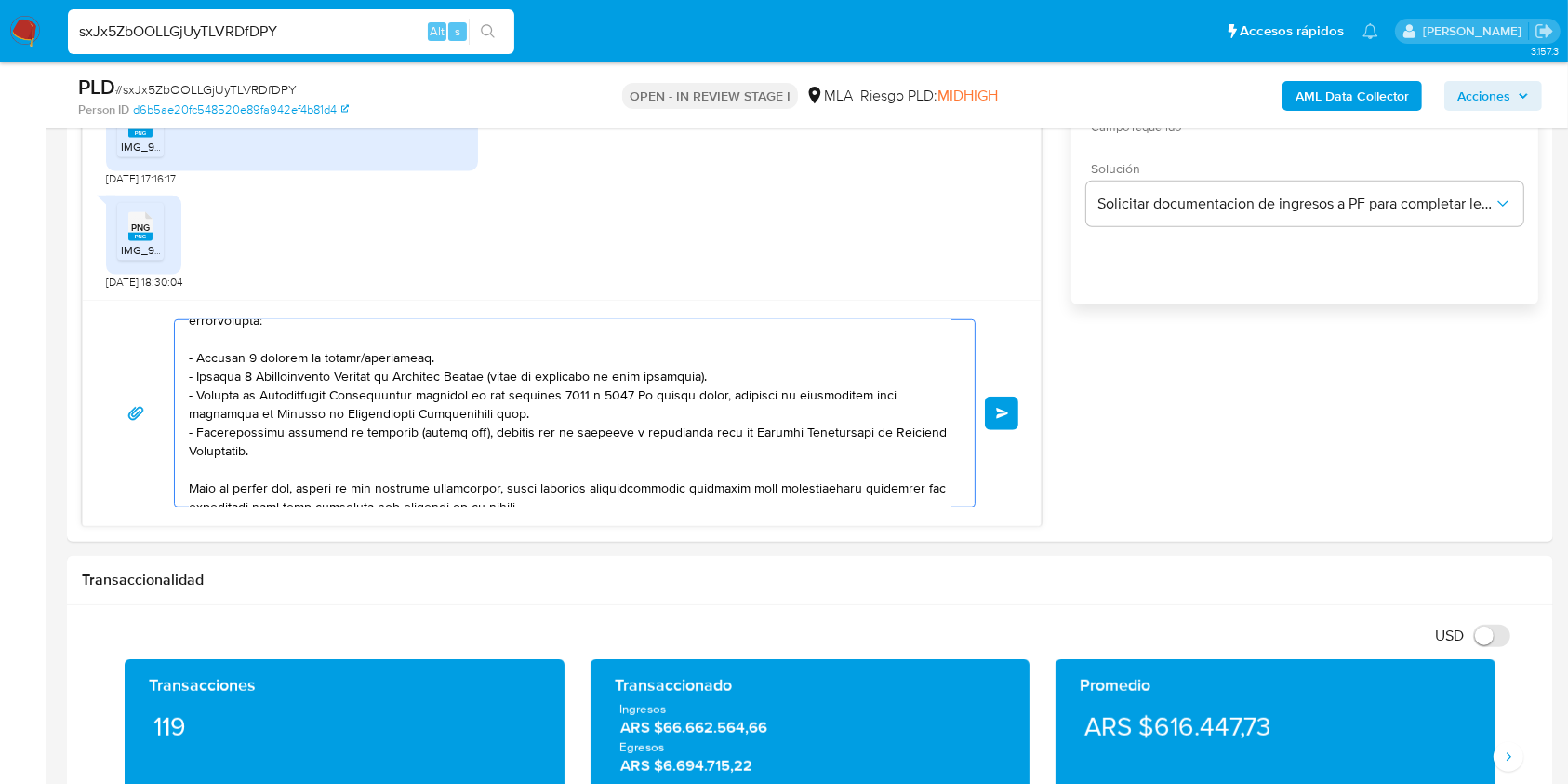
drag, startPoint x: 191, startPoint y: 335, endPoint x: 678, endPoint y: 839, distance: 700.8
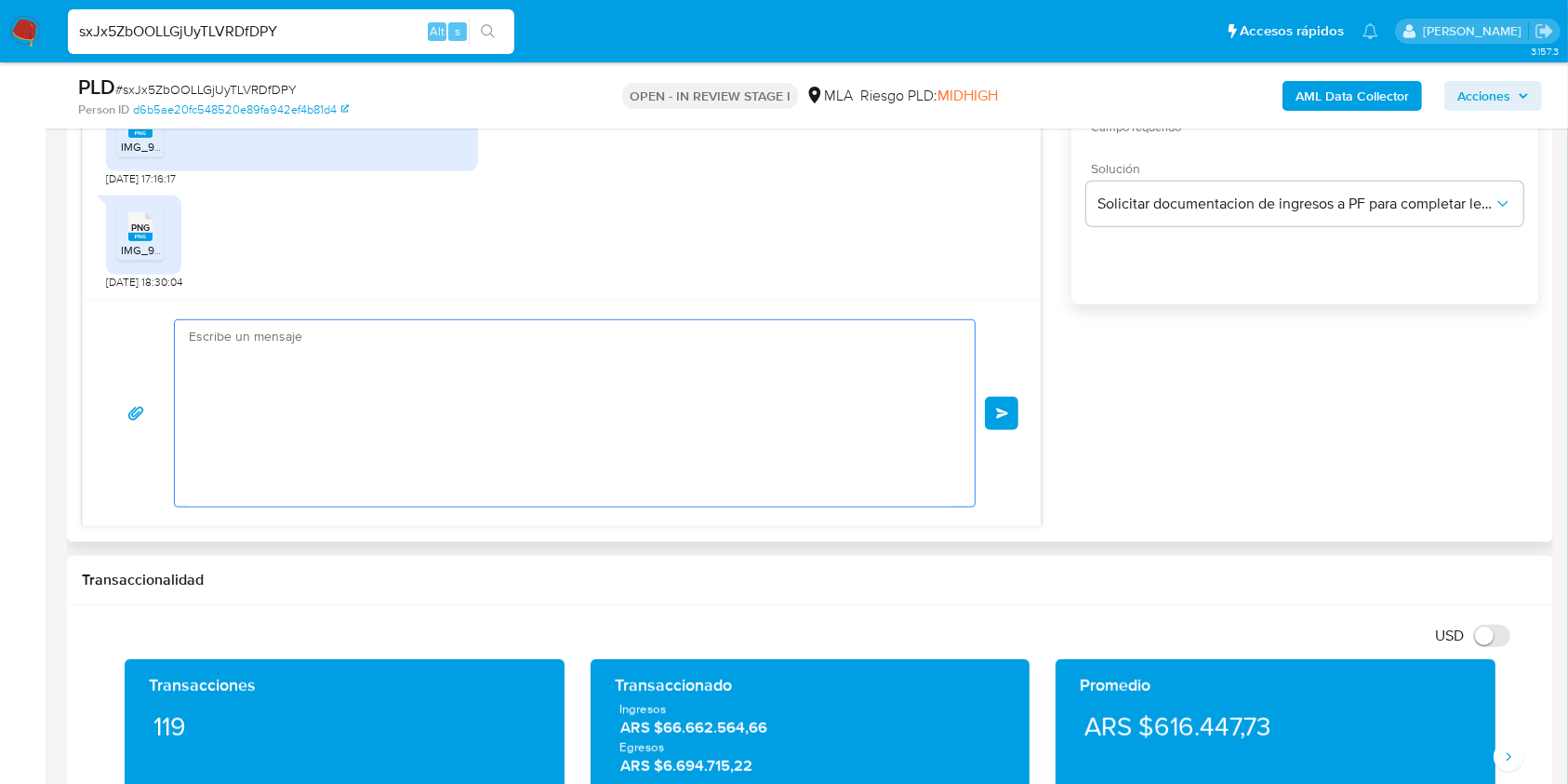
scroll to position [0, 0]
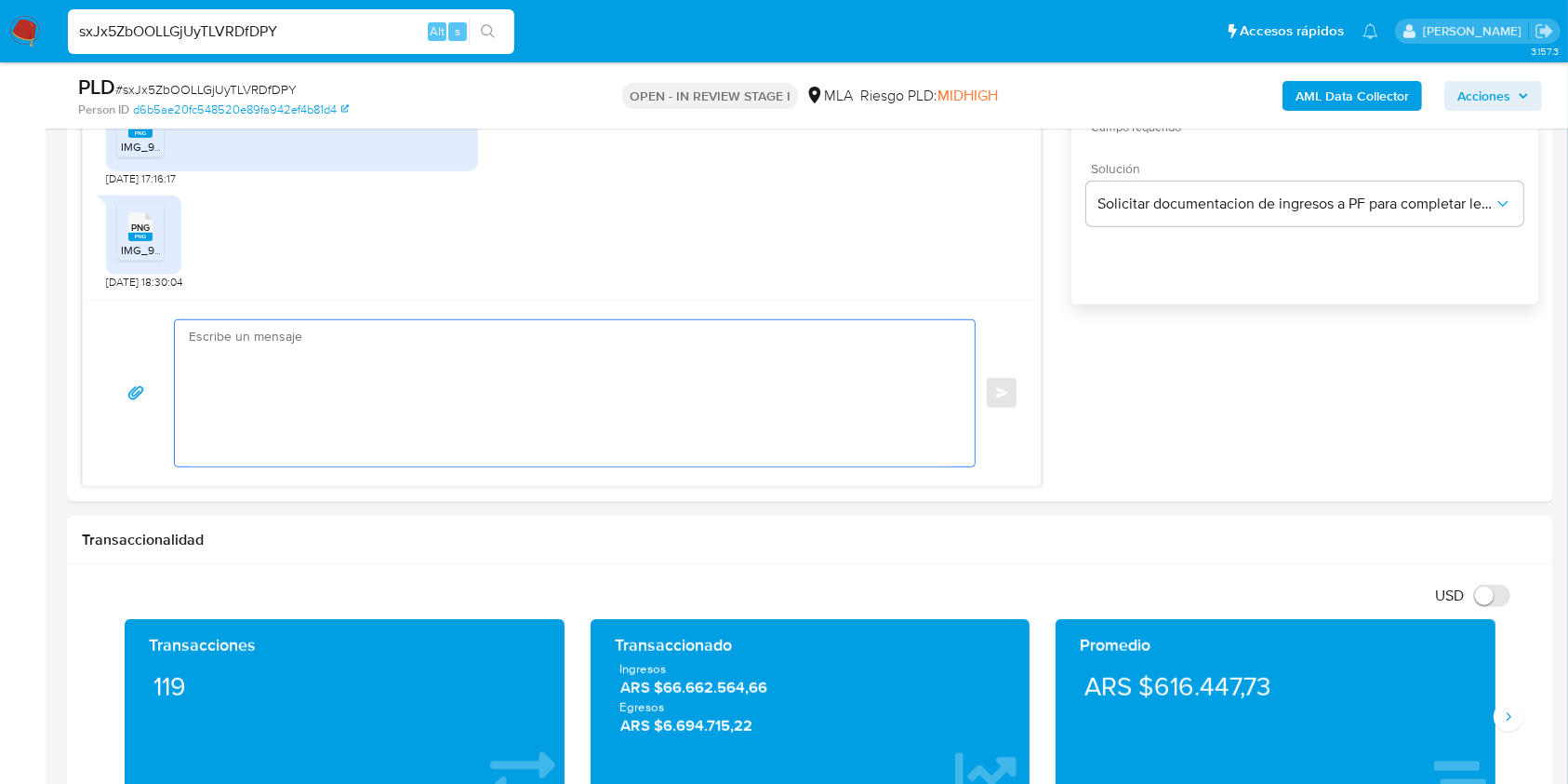
drag, startPoint x: 343, startPoint y: 395, endPoint x: 1, endPoint y: 230, distance: 379.7
click at [1, 230] on section "Bandeja Tablero Screening Búsqueda en Listas Watchlist Herramientas Operaciones…" at bounding box center [784, 789] width 1568 height 4060
paste textarea "Buenas tardes, Te agradeceríamos si pudieras enviarnos el comprobante de compra…"
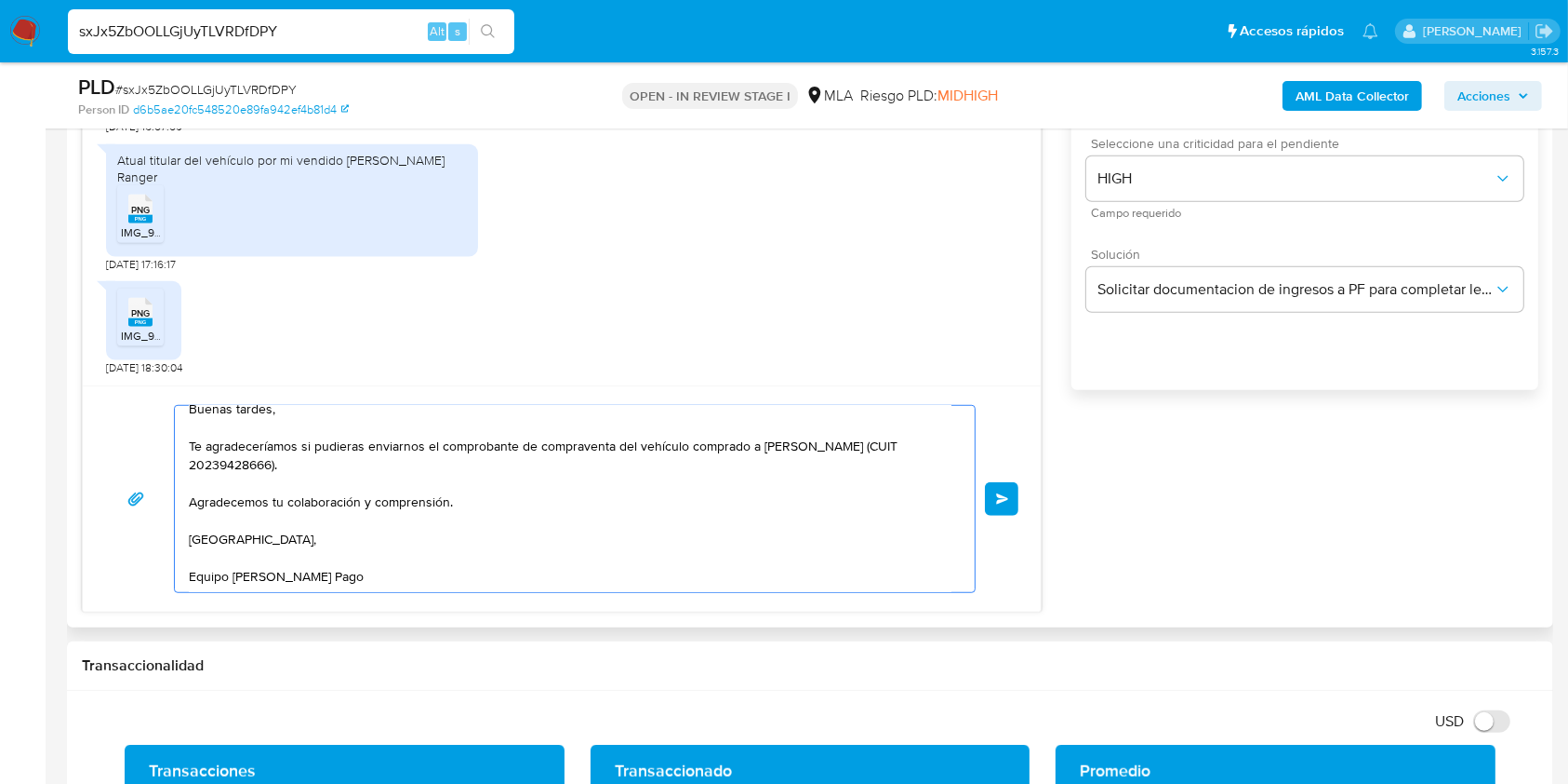
scroll to position [1117, 0]
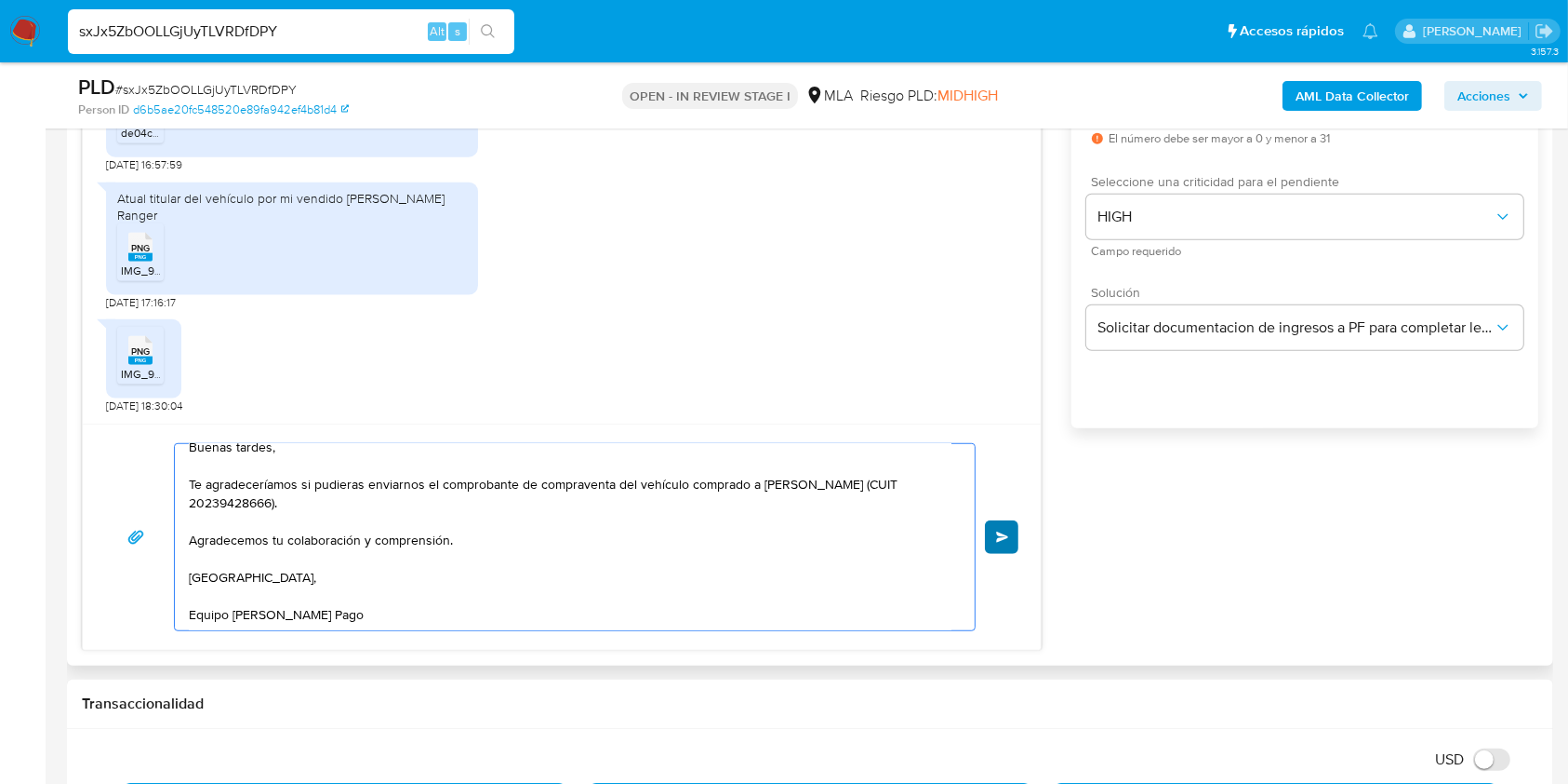
type textarea "Buenas tardes, Te agradeceríamos si pudieras enviarnos el comprobante de compra…"
click at [1009, 532] on button "Enviar" at bounding box center [1001, 537] width 34 height 34
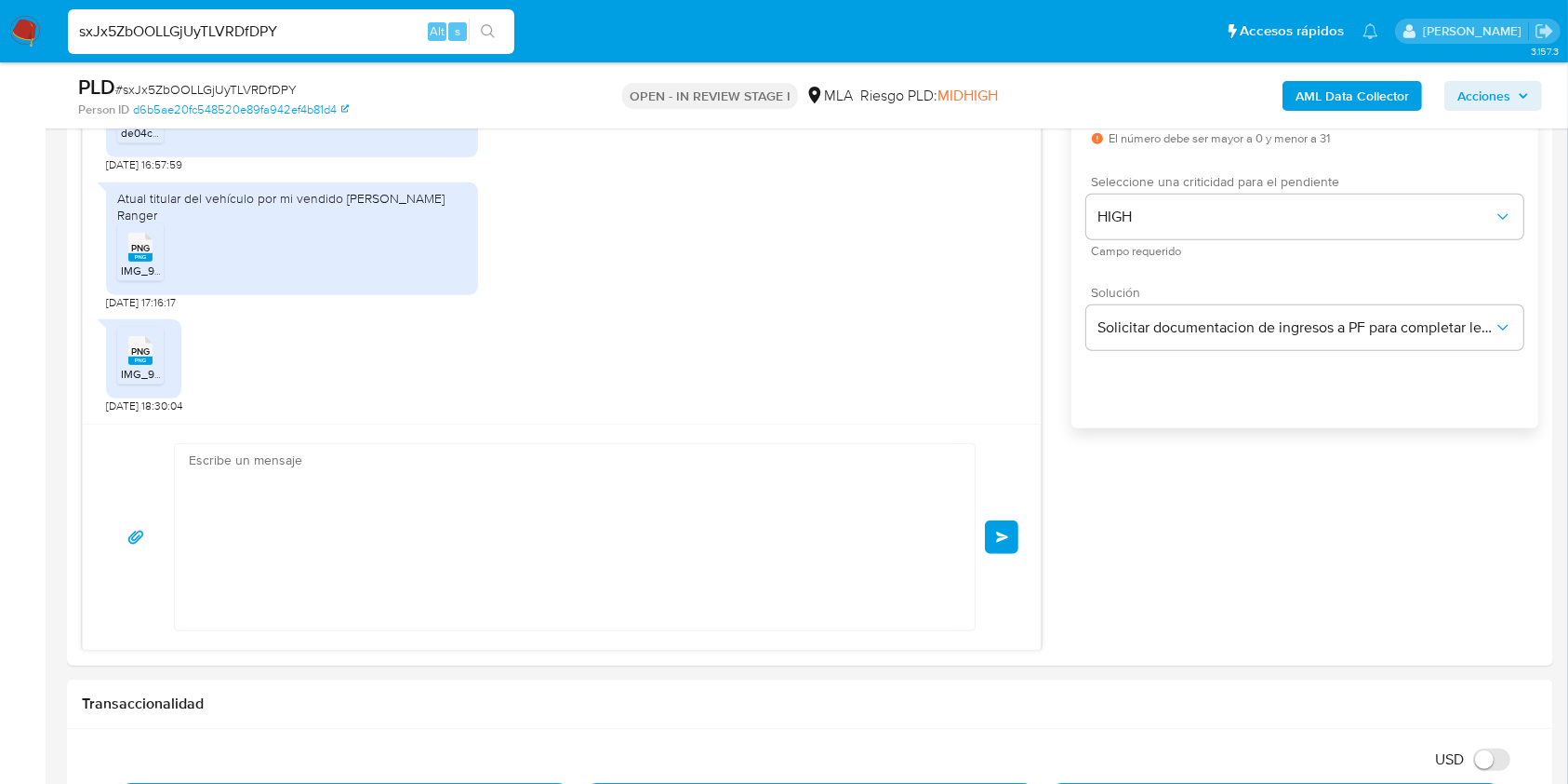
scroll to position [0, 0]
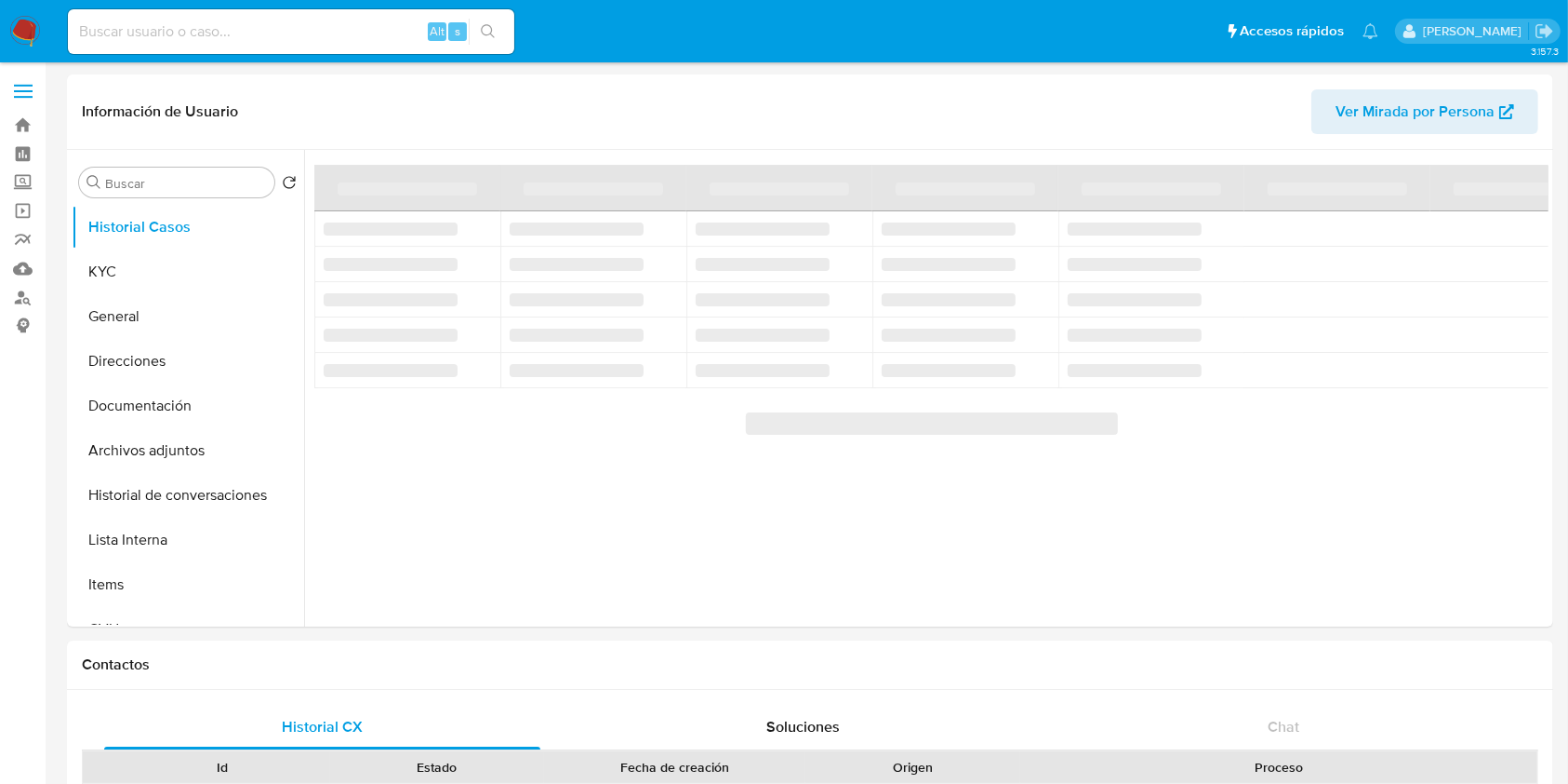
select select "10"
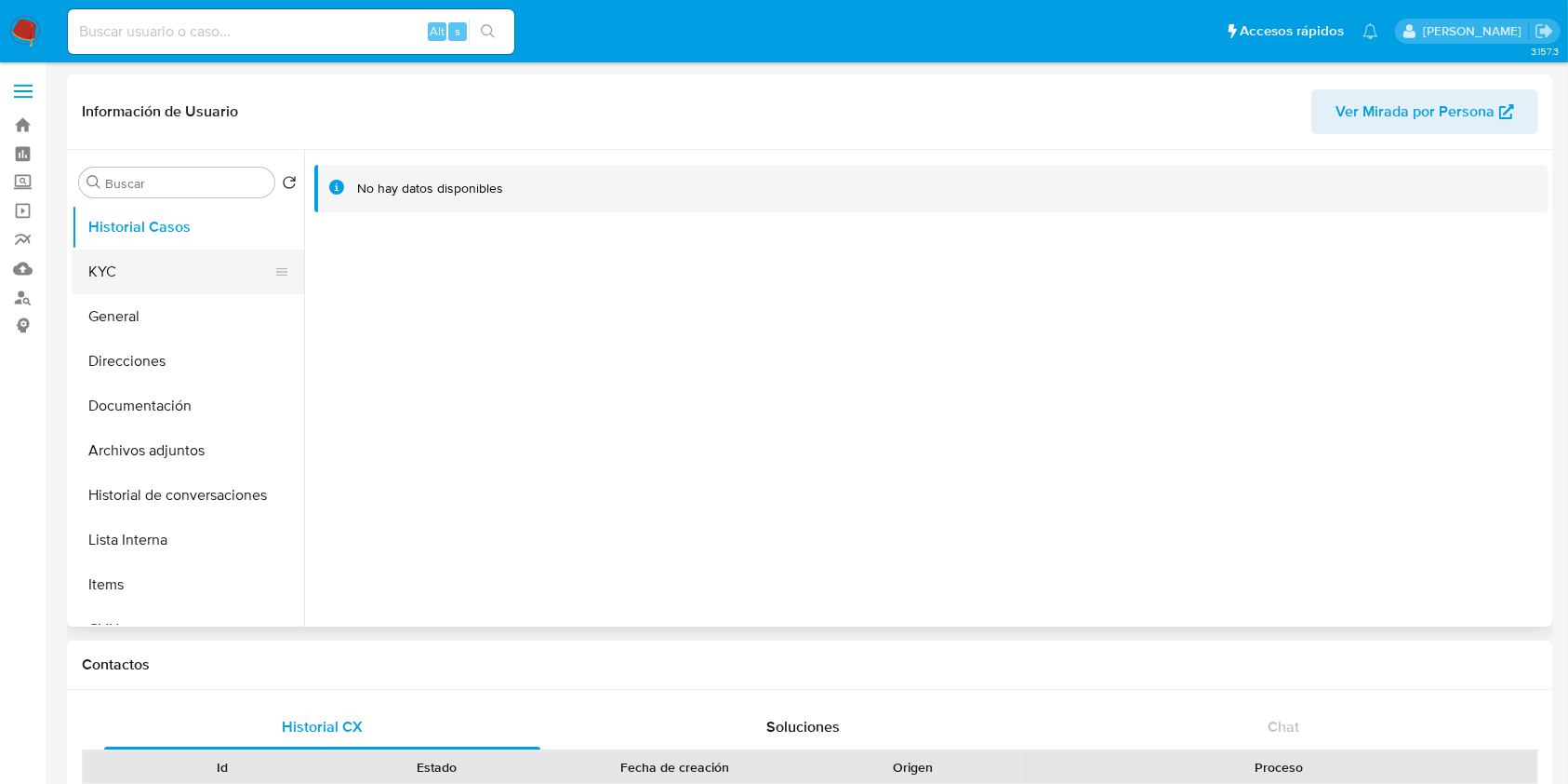
click at [162, 261] on button "KYC" at bounding box center [180, 272] width 218 height 44
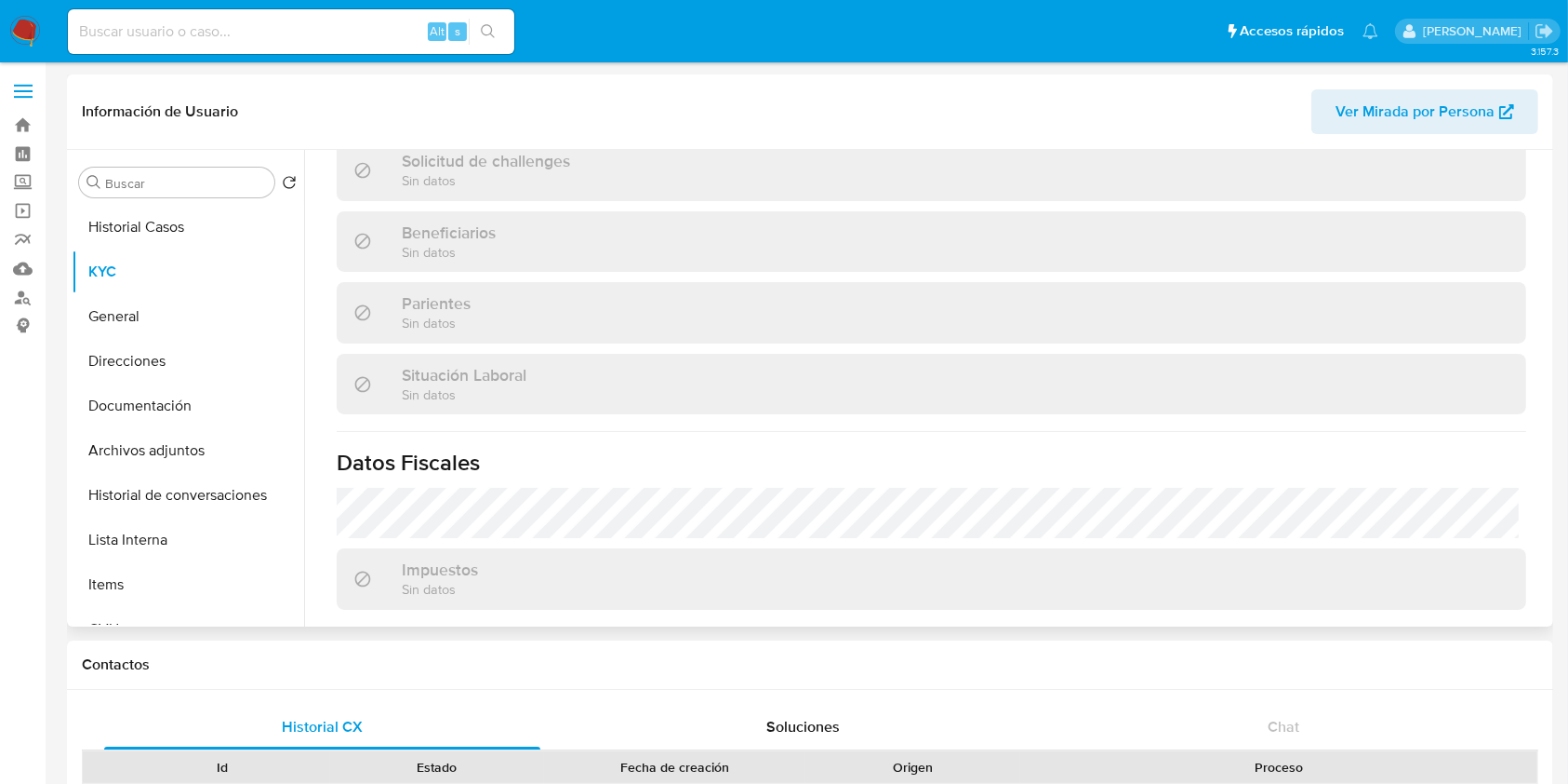
scroll to position [557, 0]
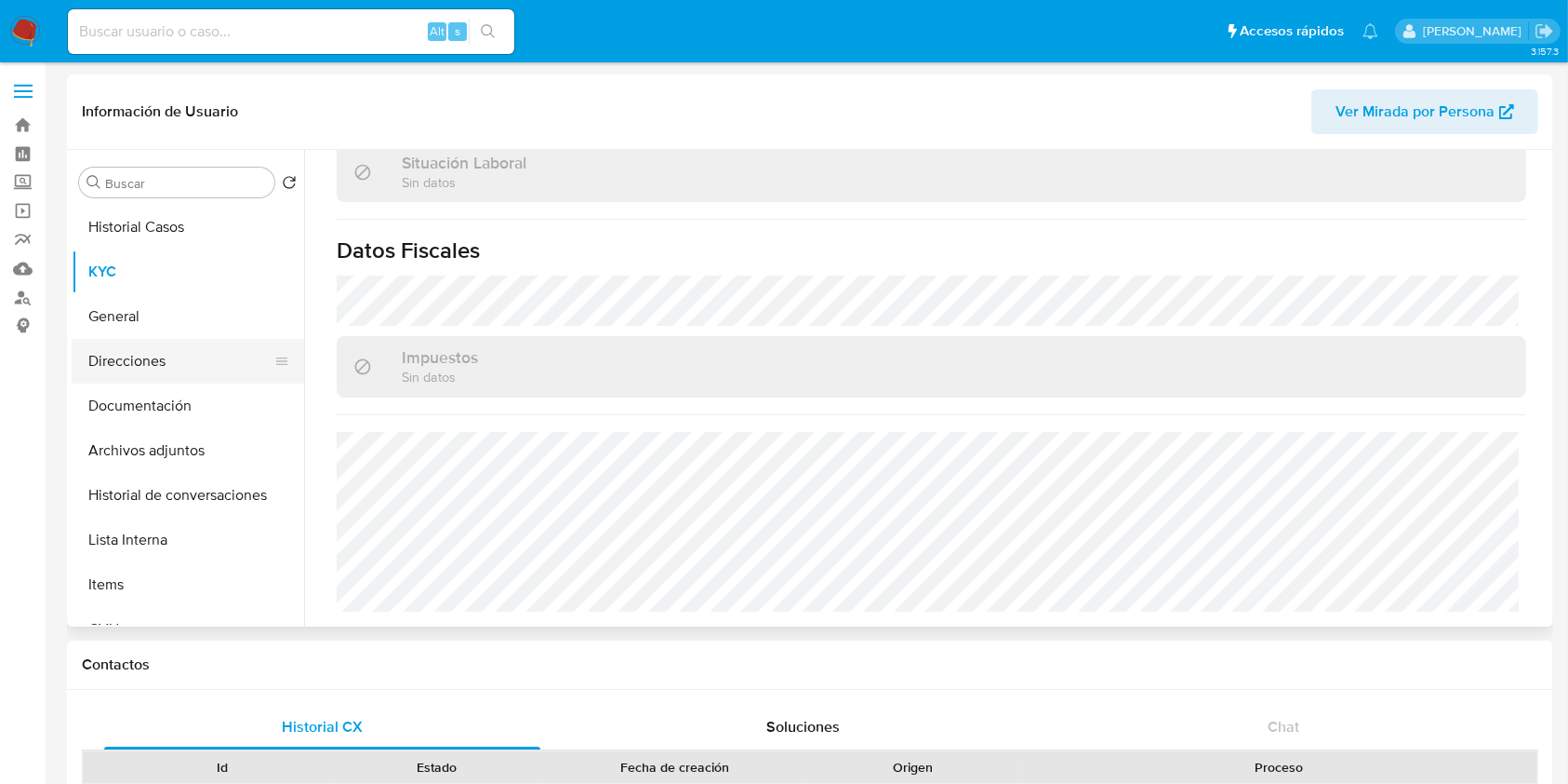
click at [146, 361] on button "Direcciones" at bounding box center [180, 361] width 218 height 44
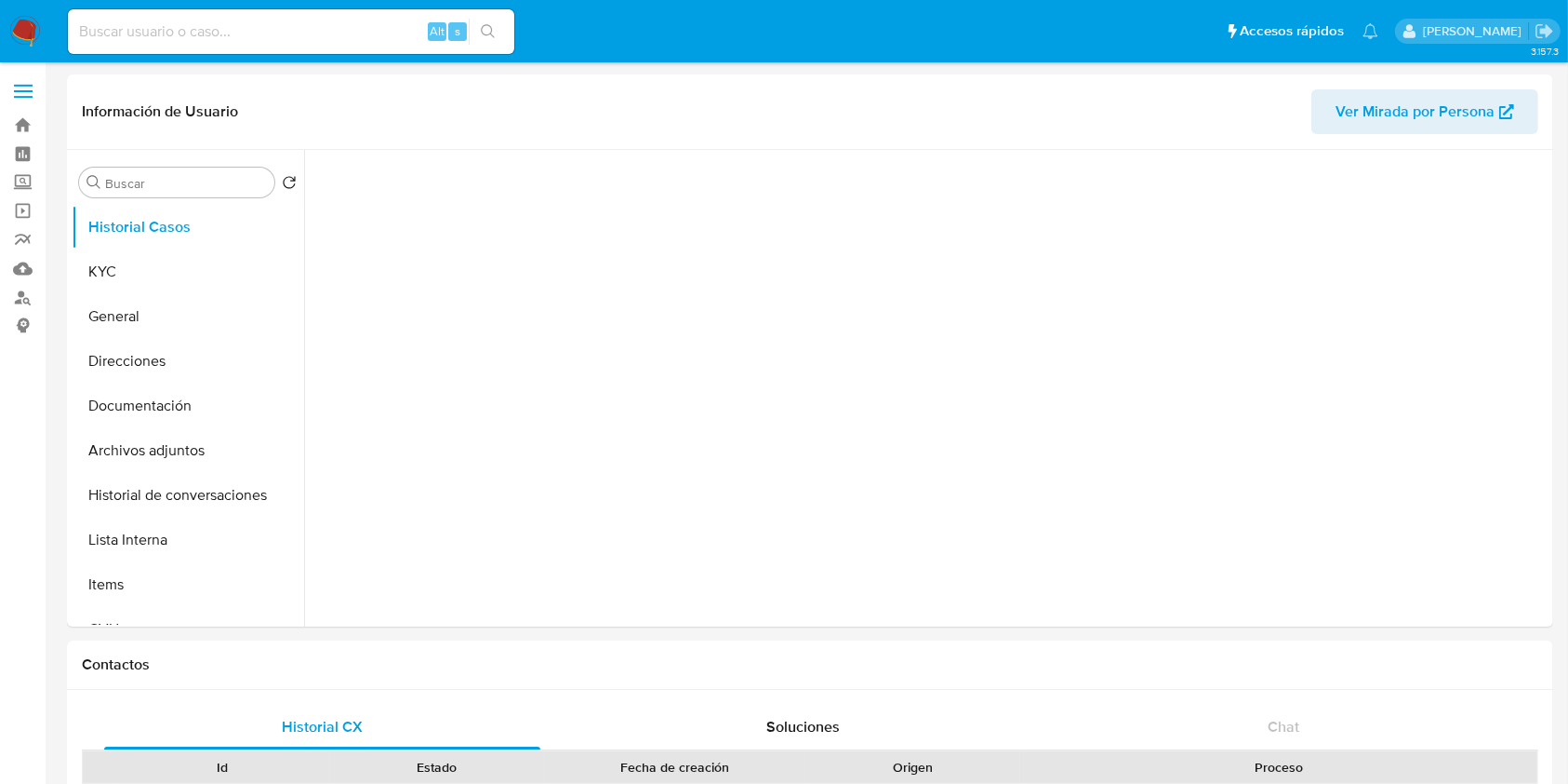
select select "10"
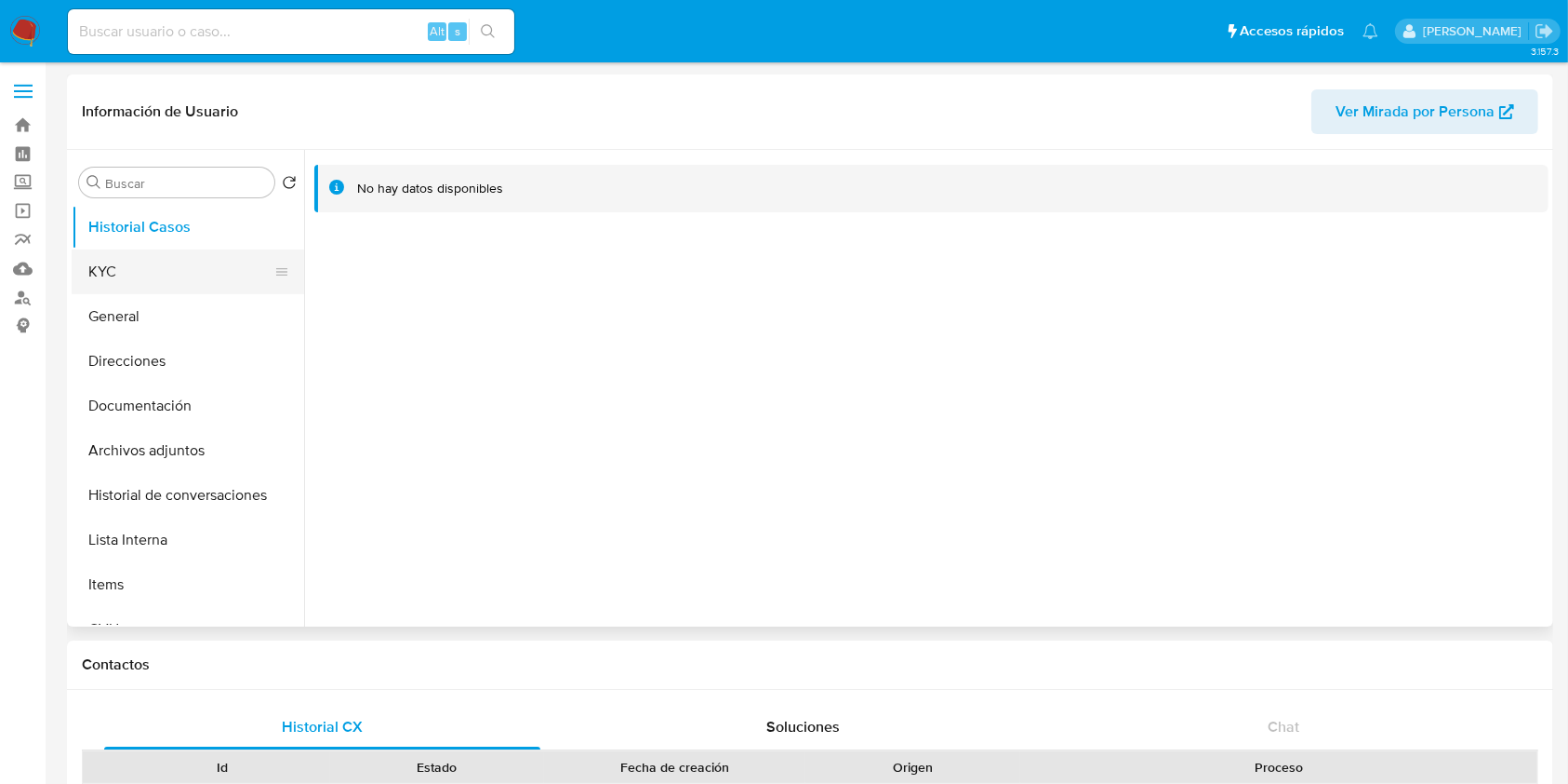
click at [212, 272] on button "KYC" at bounding box center [180, 272] width 218 height 44
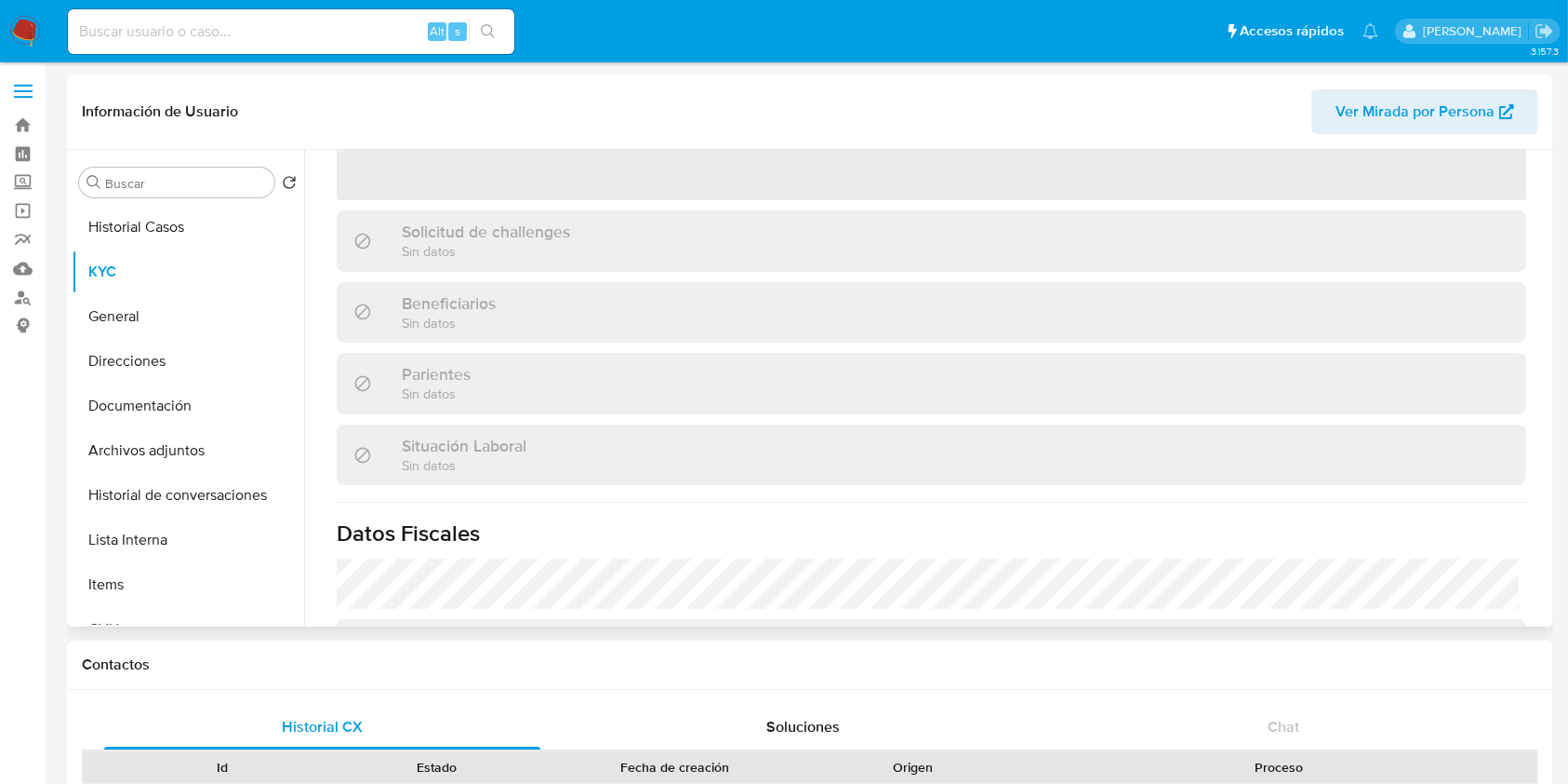
scroll to position [557, 0]
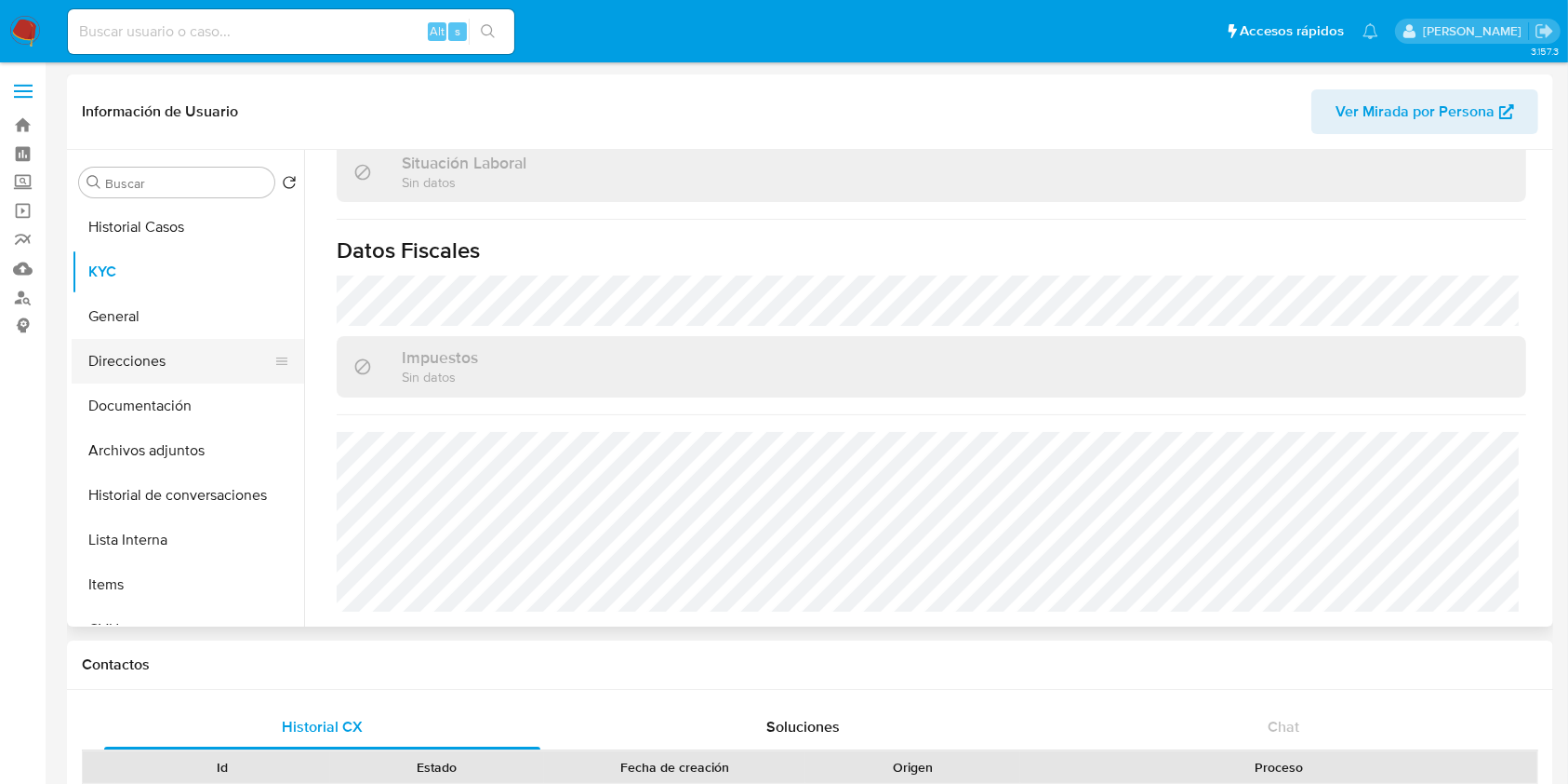
click at [161, 376] on button "Direcciones" at bounding box center [180, 361] width 218 height 44
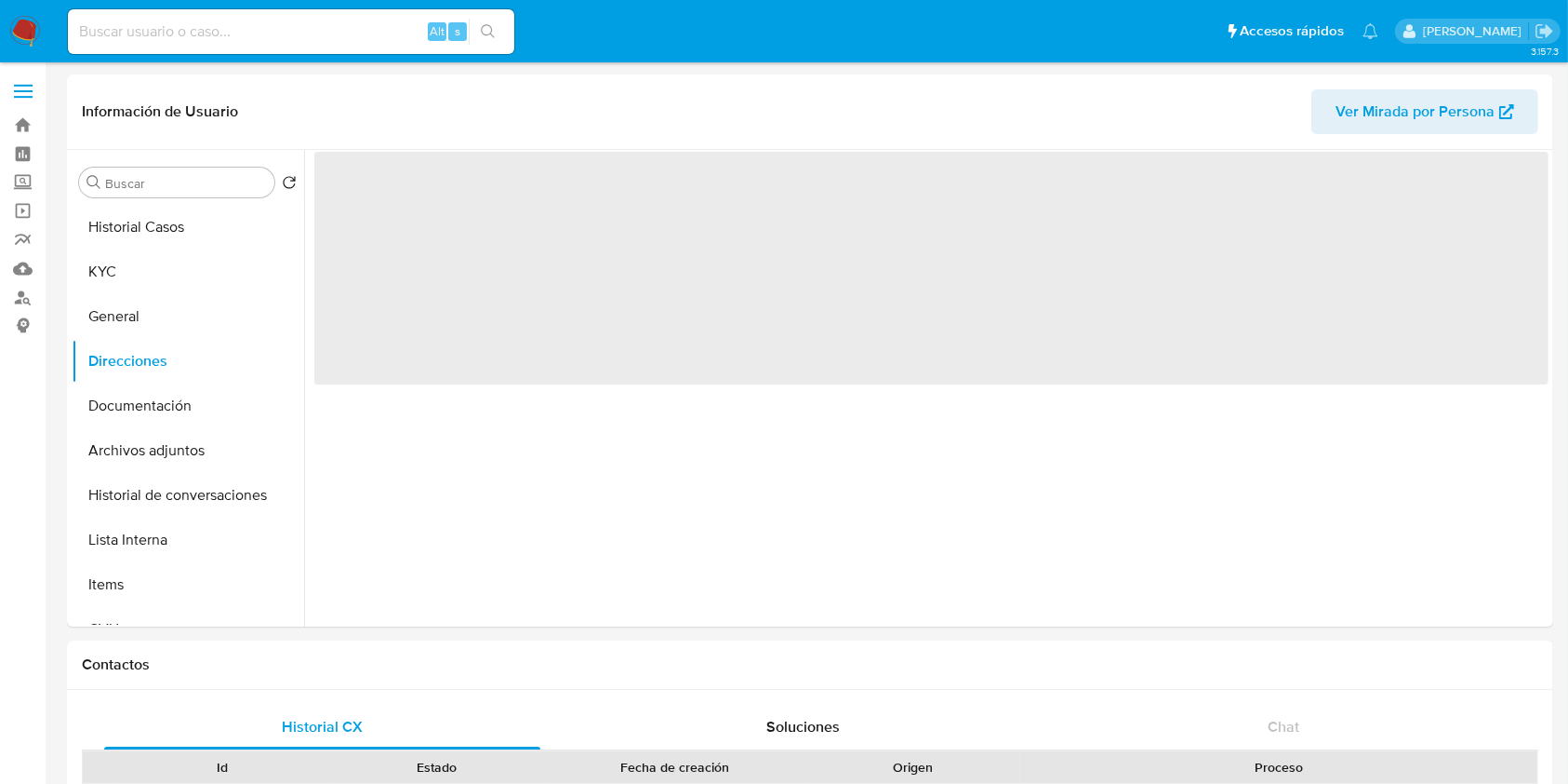
scroll to position [0, 0]
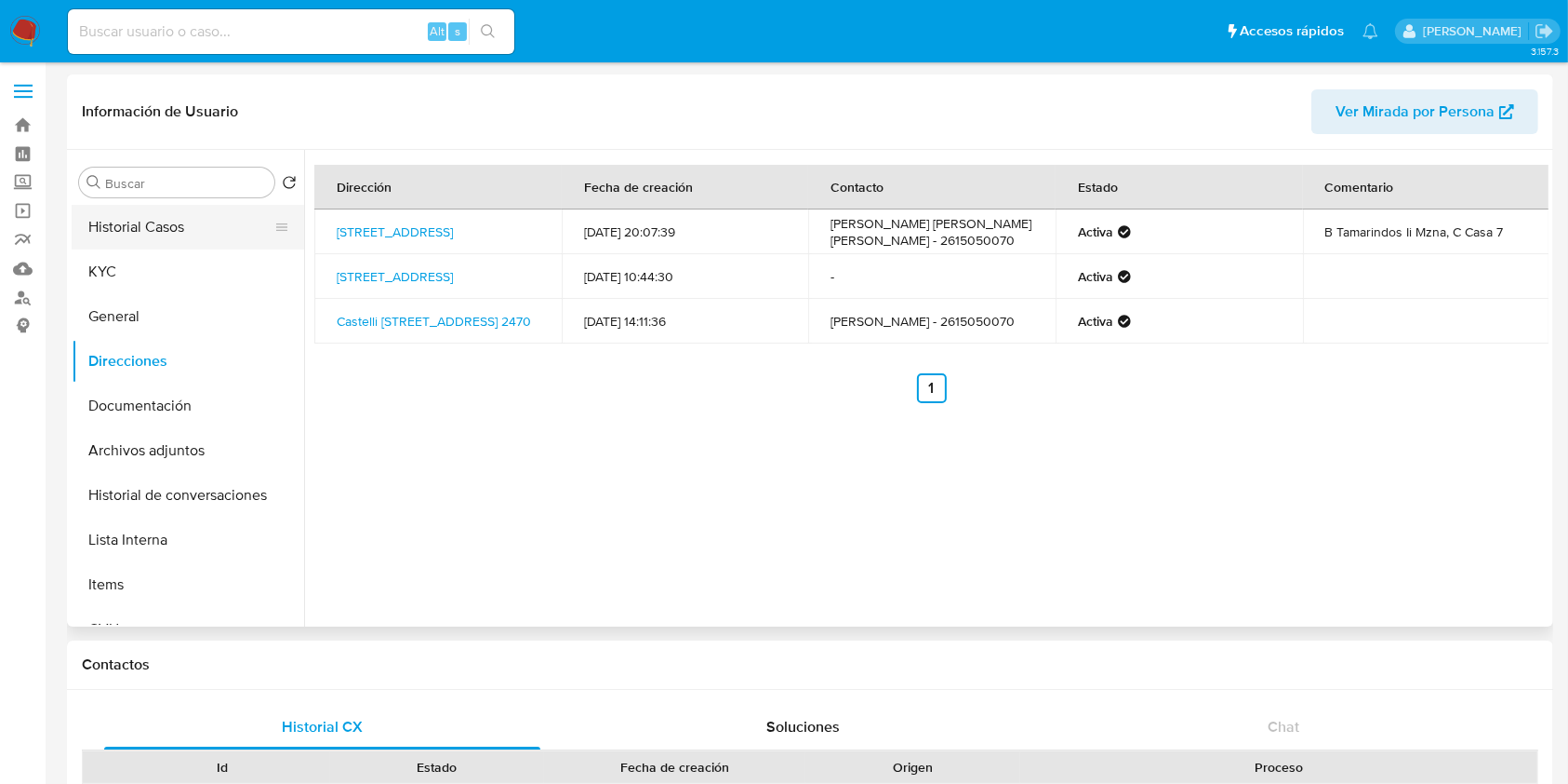
click at [118, 224] on button "Historial Casos" at bounding box center [180, 227] width 218 height 44
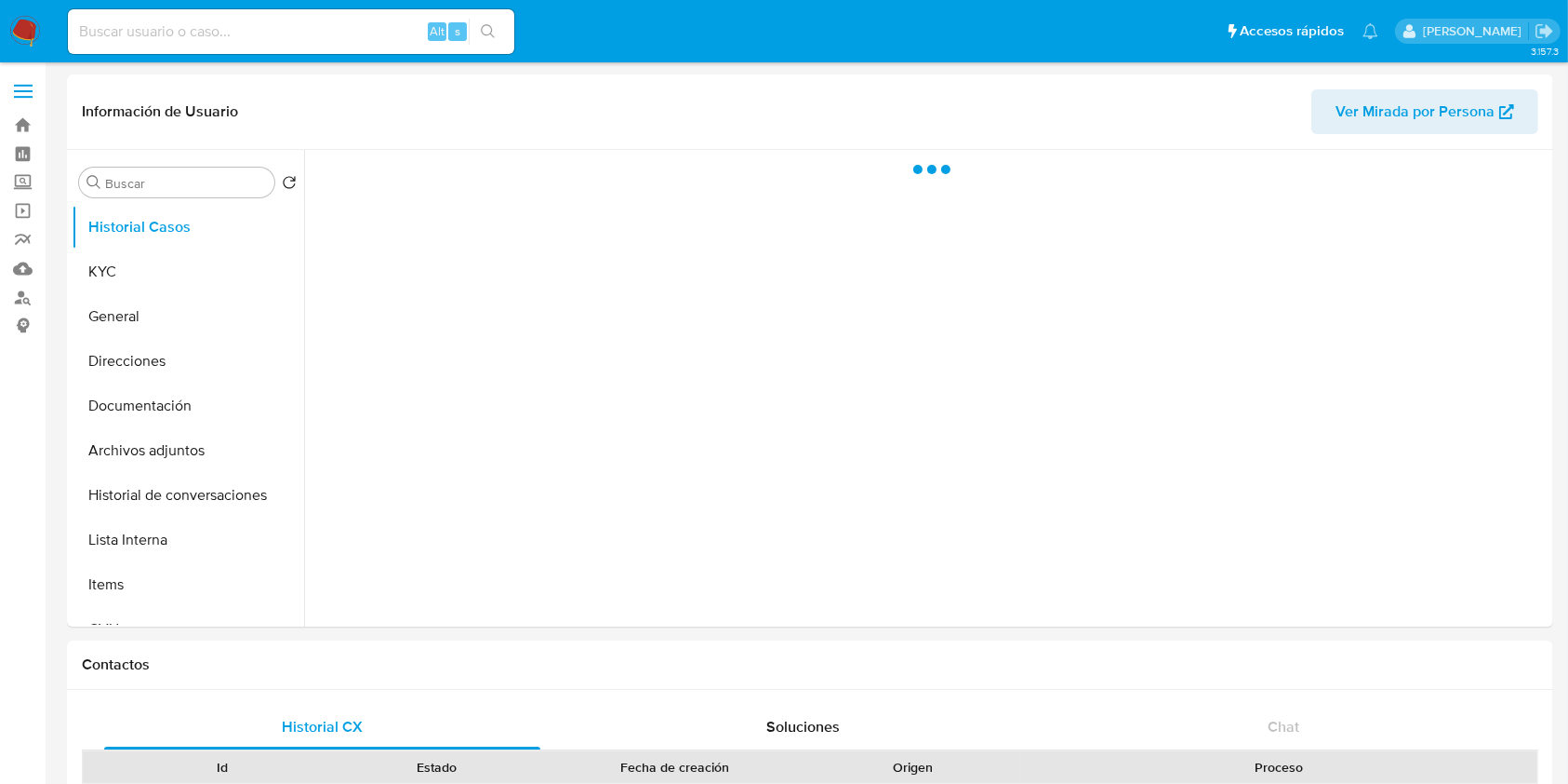
select select "10"
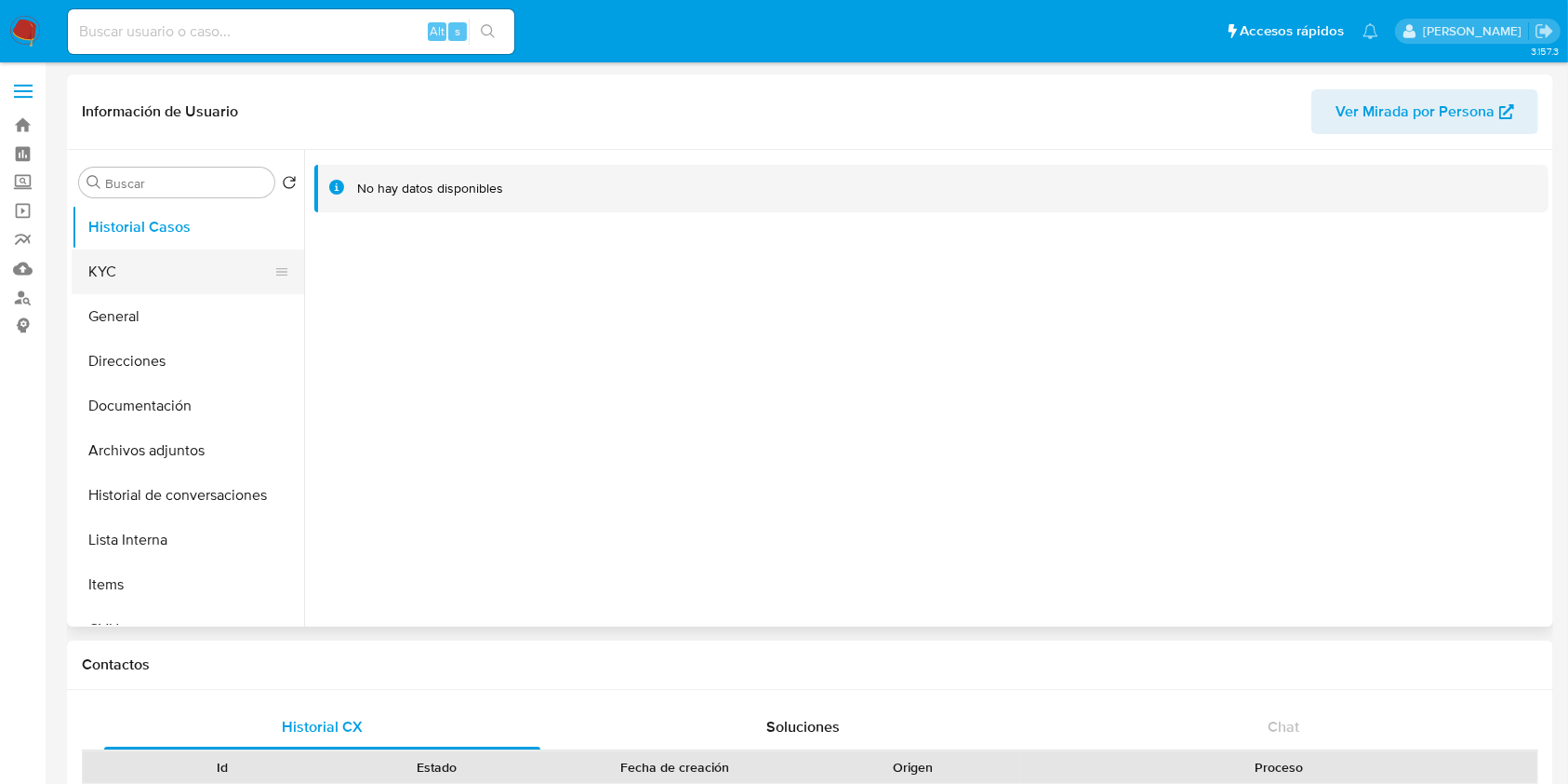
click at [158, 255] on button "KYC" at bounding box center [180, 272] width 218 height 44
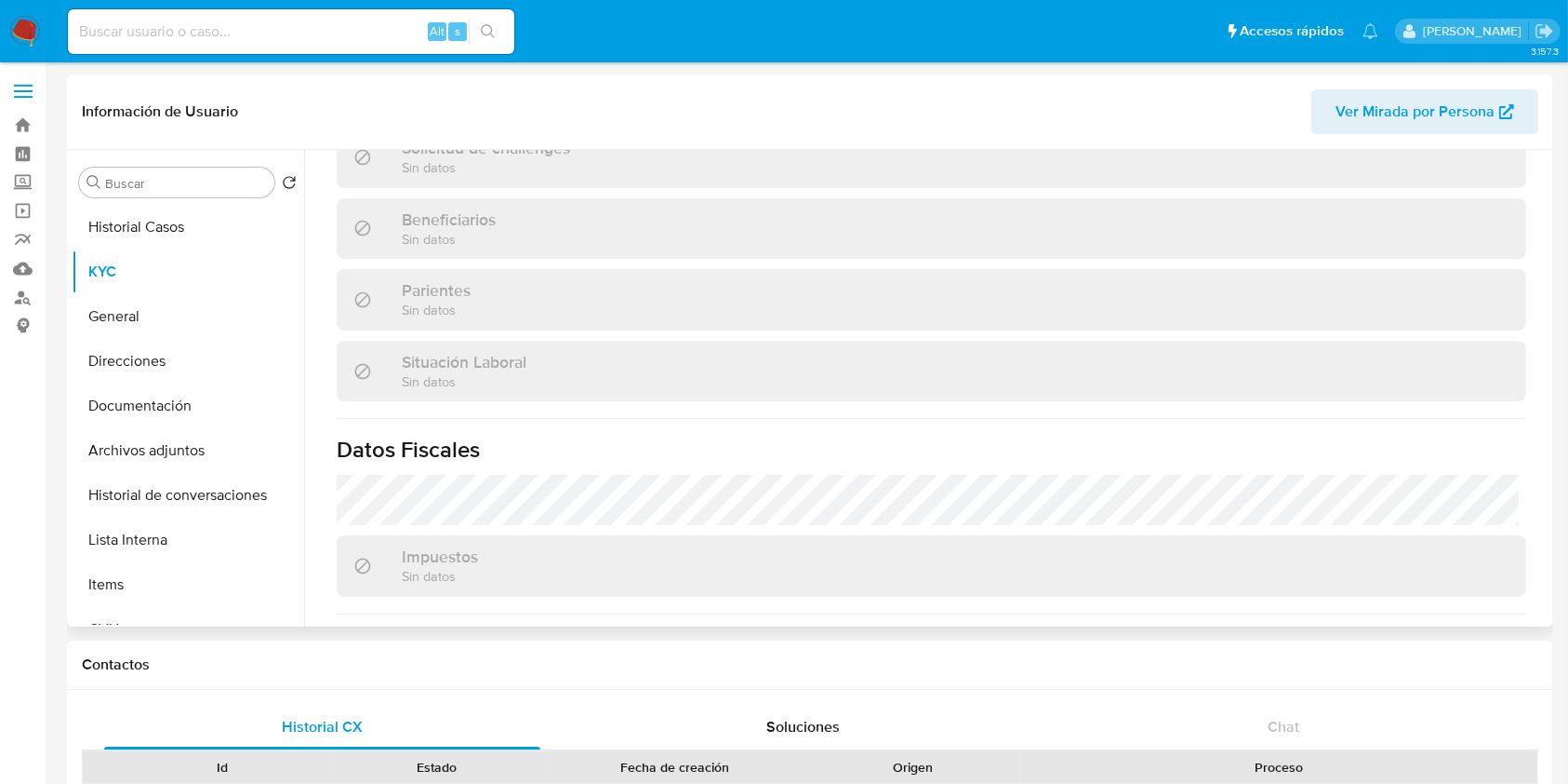
scroll to position [605, 0]
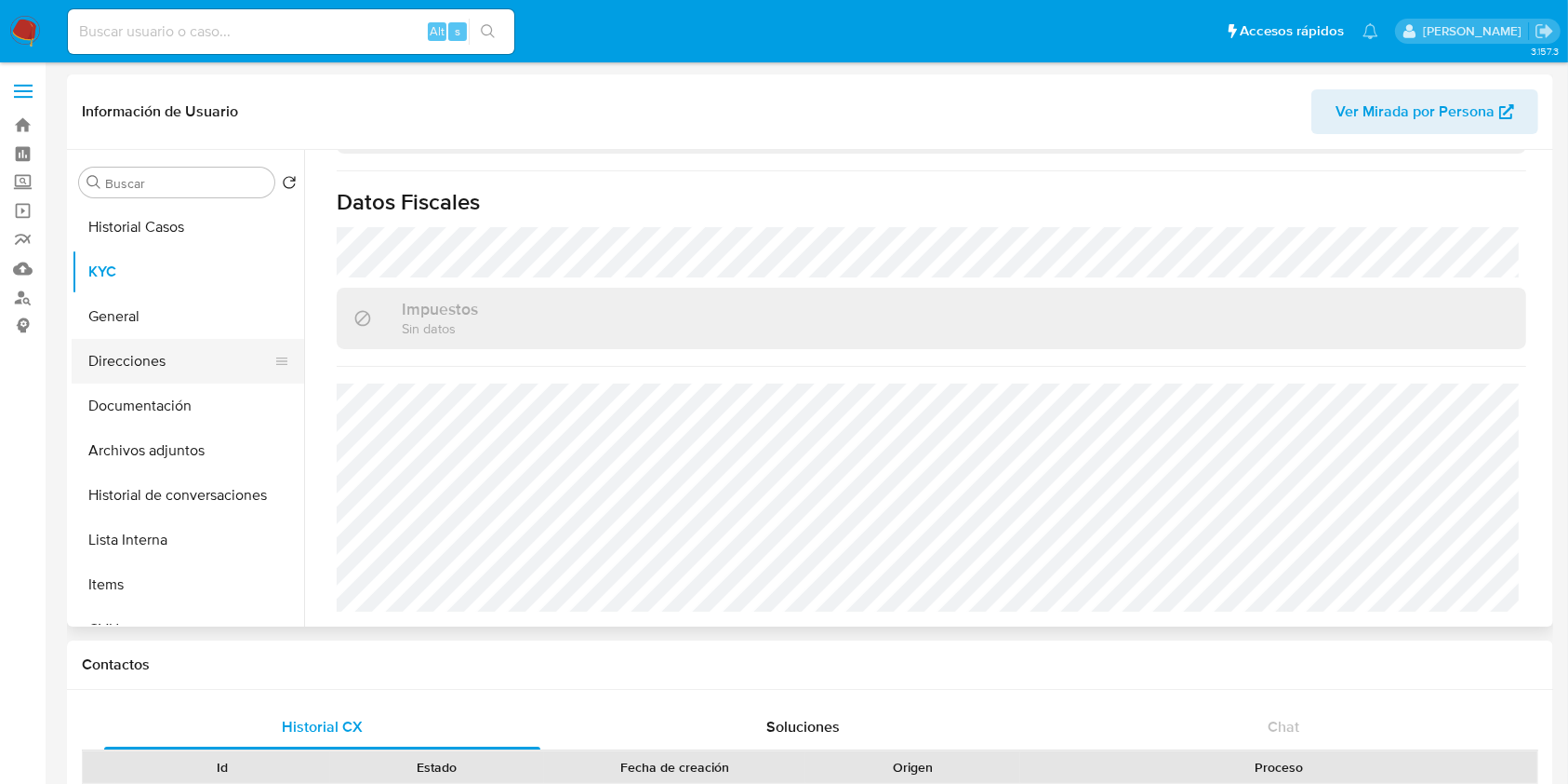
click at [136, 346] on button "Direcciones" at bounding box center [180, 361] width 218 height 44
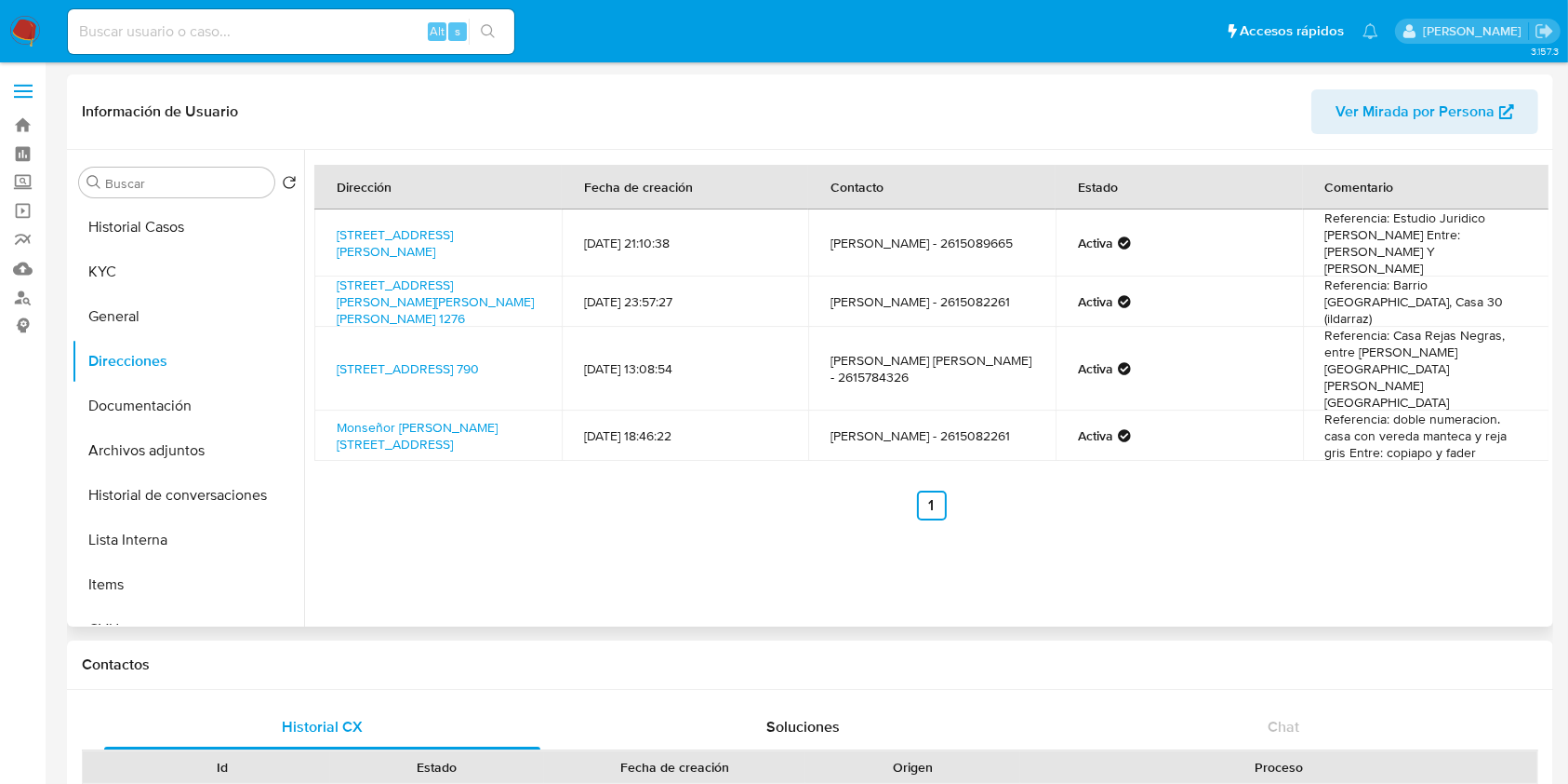
drag, startPoint x: 526, startPoint y: 243, endPoint x: 327, endPoint y: 222, distance: 200.1
click at [327, 222] on td "[STREET_ADDRESS][PERSON_NAME]" at bounding box center [438, 242] width 248 height 67
copy link "[STREET_ADDRESS][PERSON_NAME]"
click at [120, 272] on button "KYC" at bounding box center [180, 272] width 218 height 44
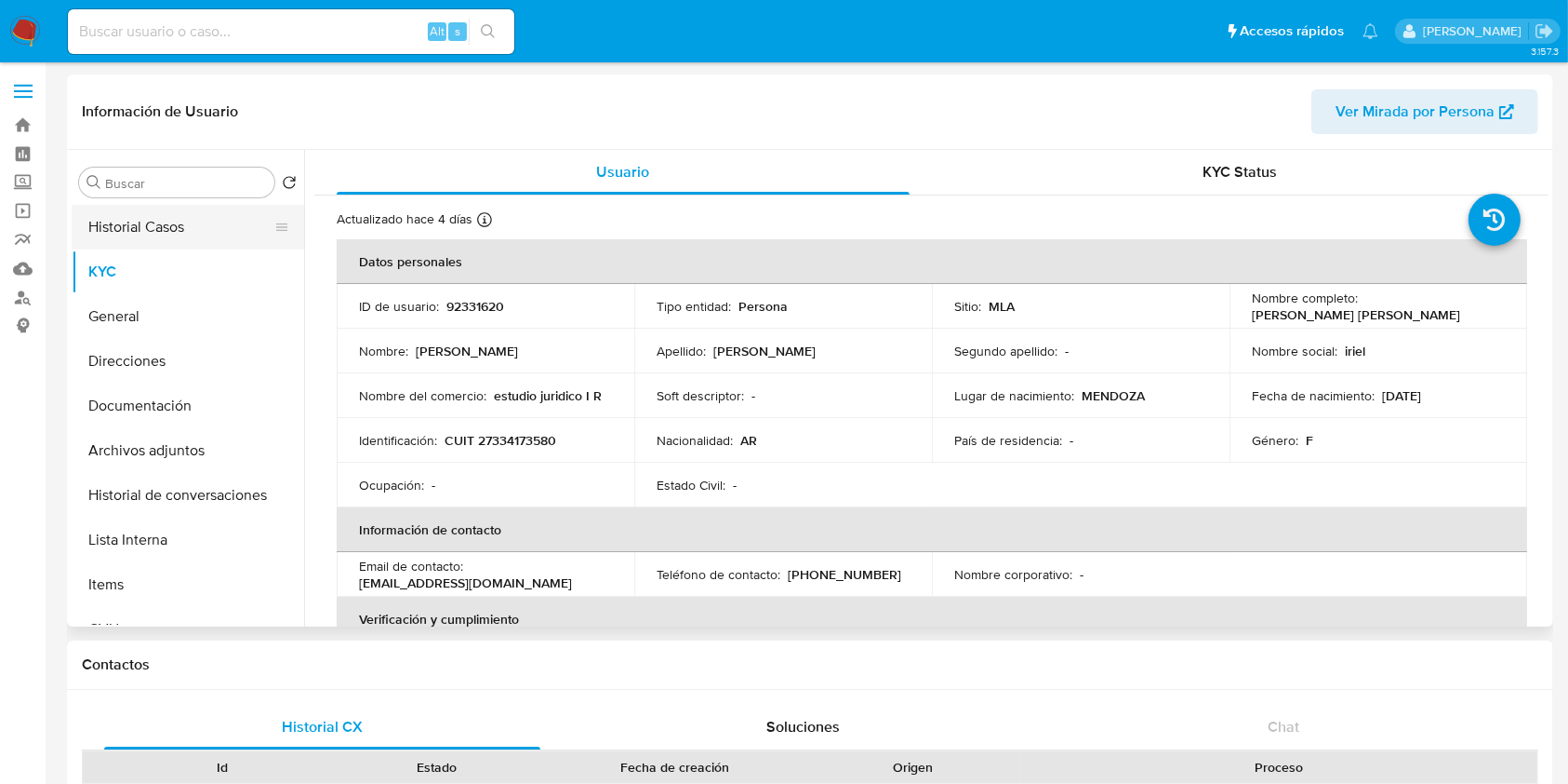
click at [172, 220] on button "Historial Casos" at bounding box center [180, 227] width 218 height 44
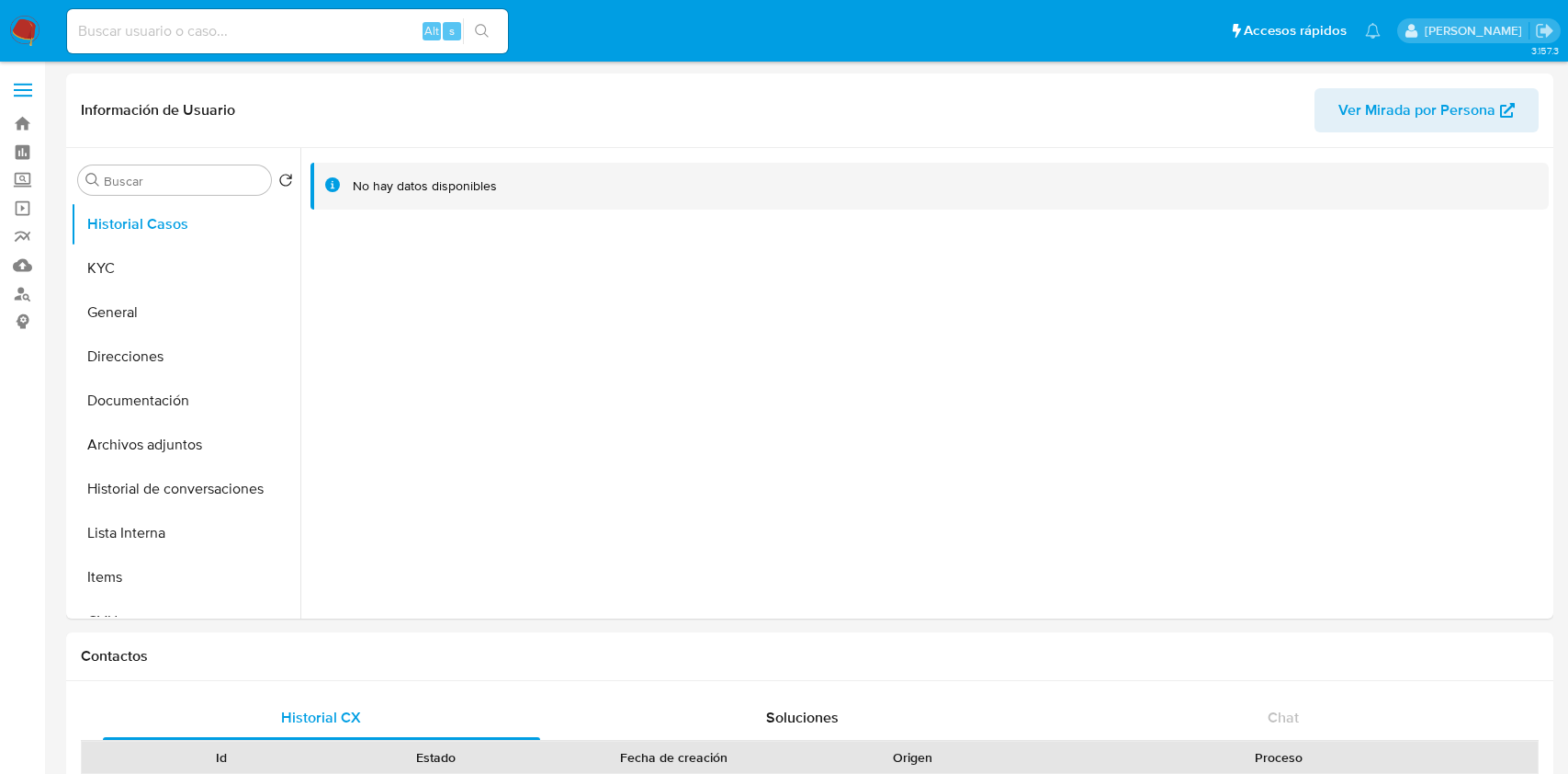
select select "10"
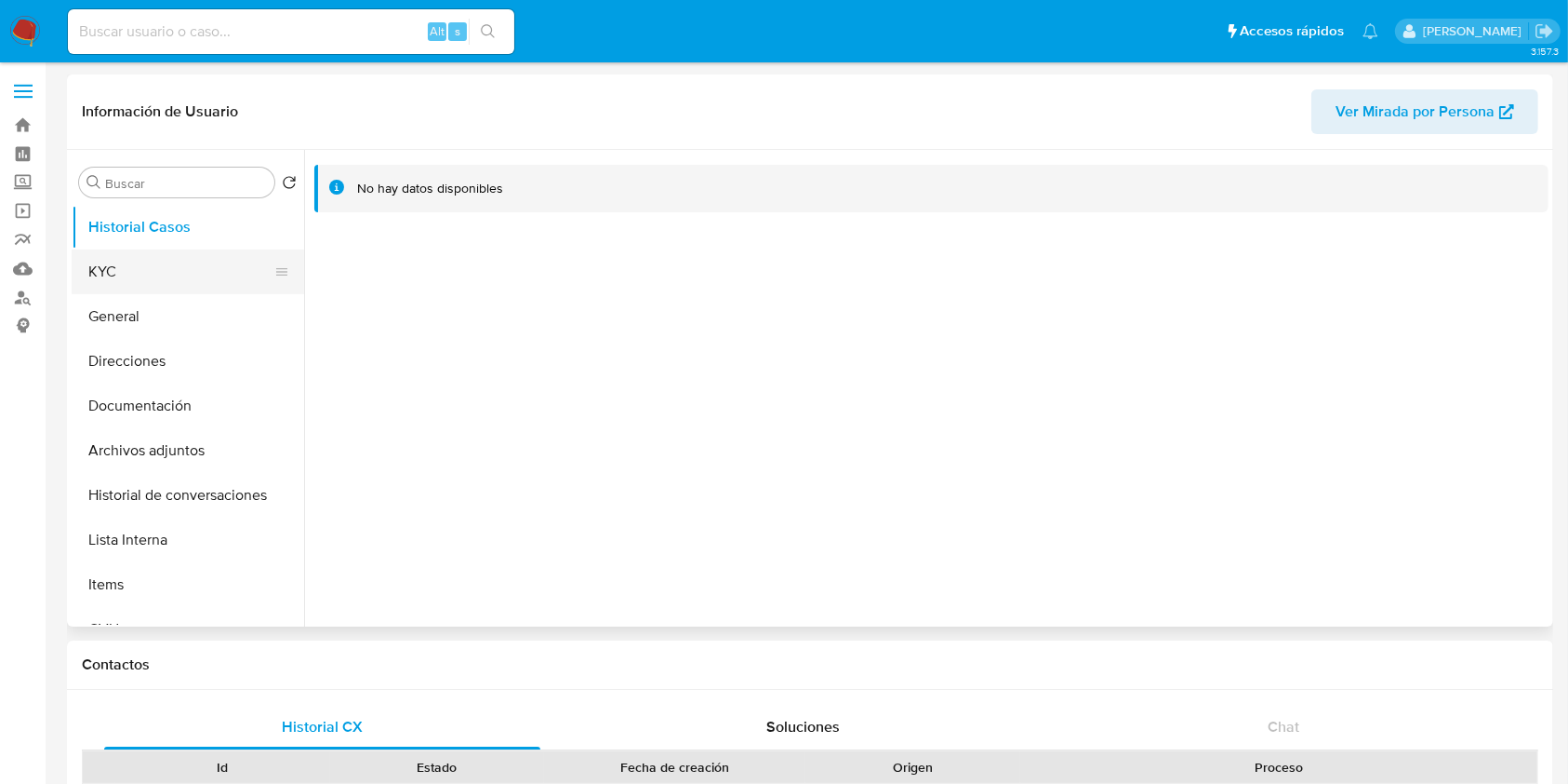
click at [120, 256] on button "KYC" at bounding box center [180, 272] width 218 height 44
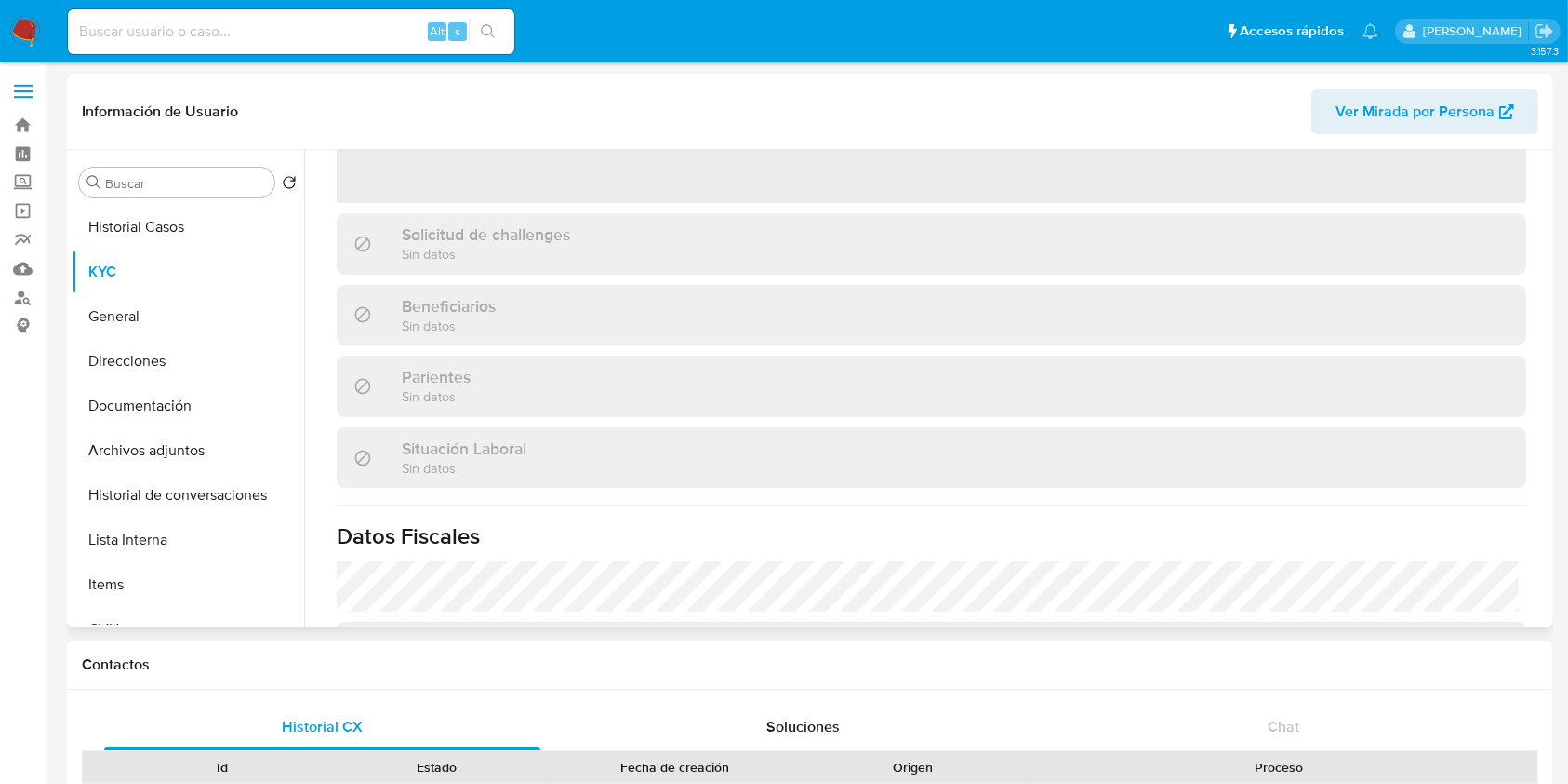
scroll to position [557, 0]
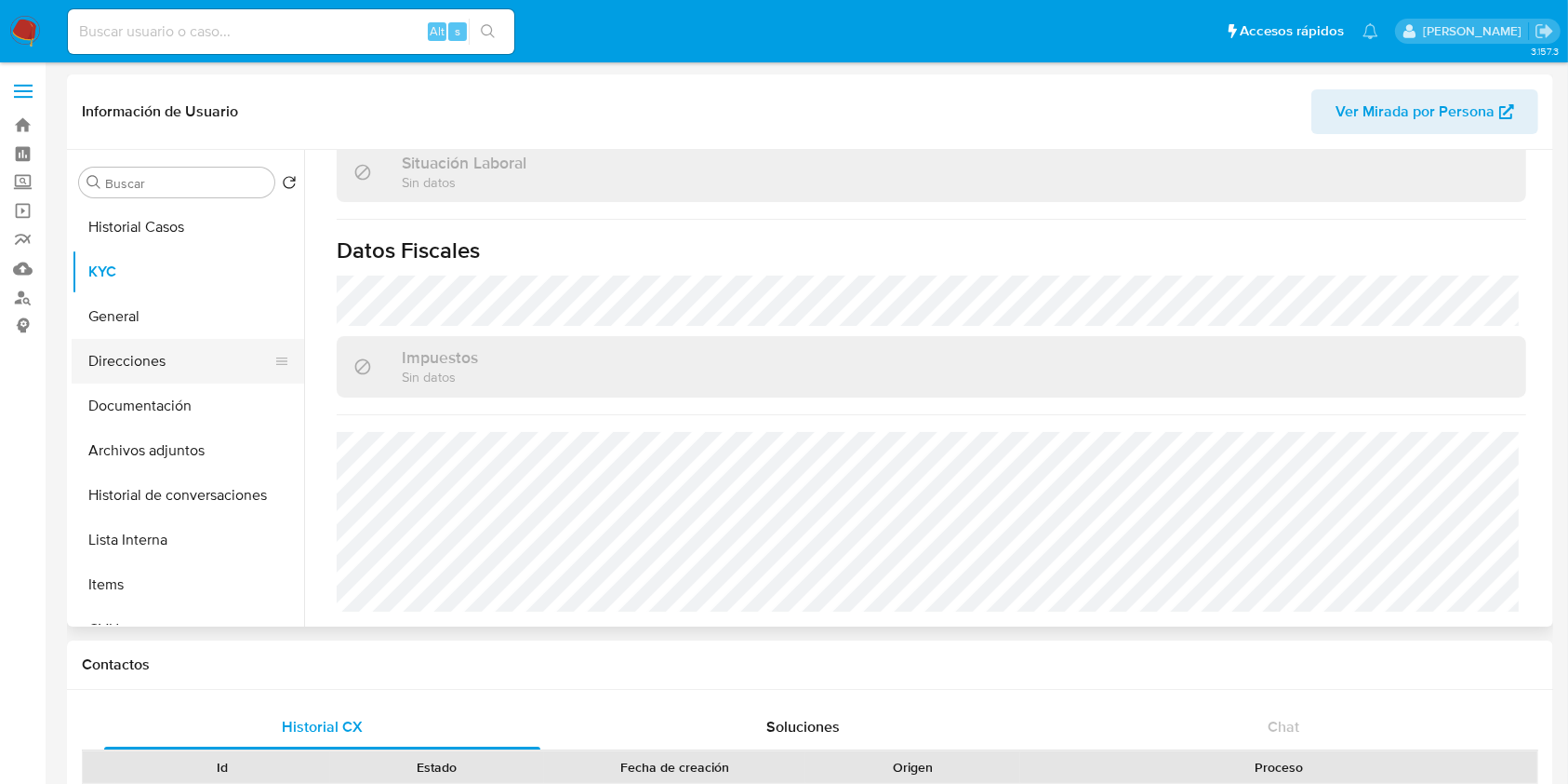
click at [139, 345] on button "Direcciones" at bounding box center [180, 361] width 218 height 44
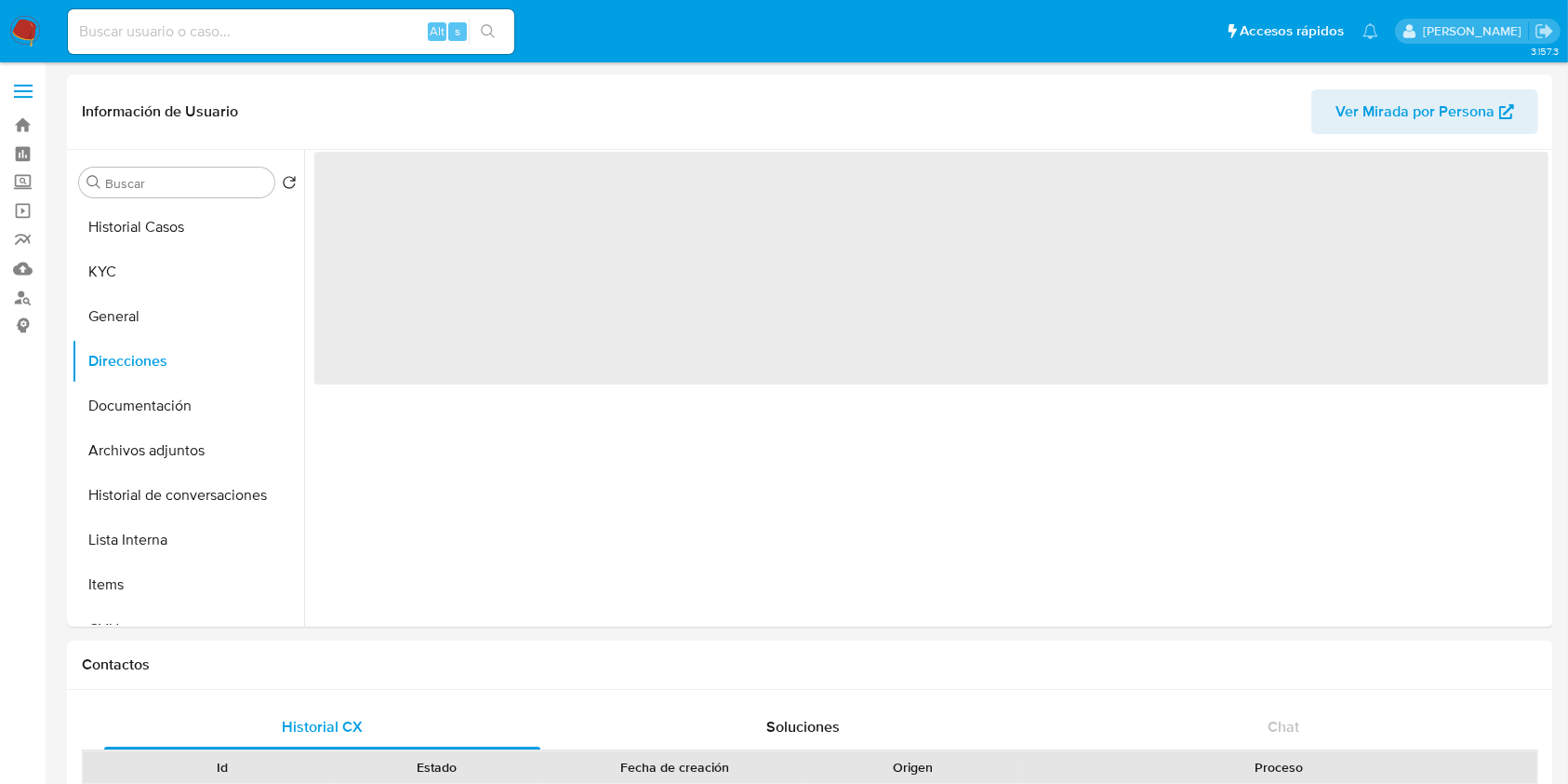
scroll to position [0, 0]
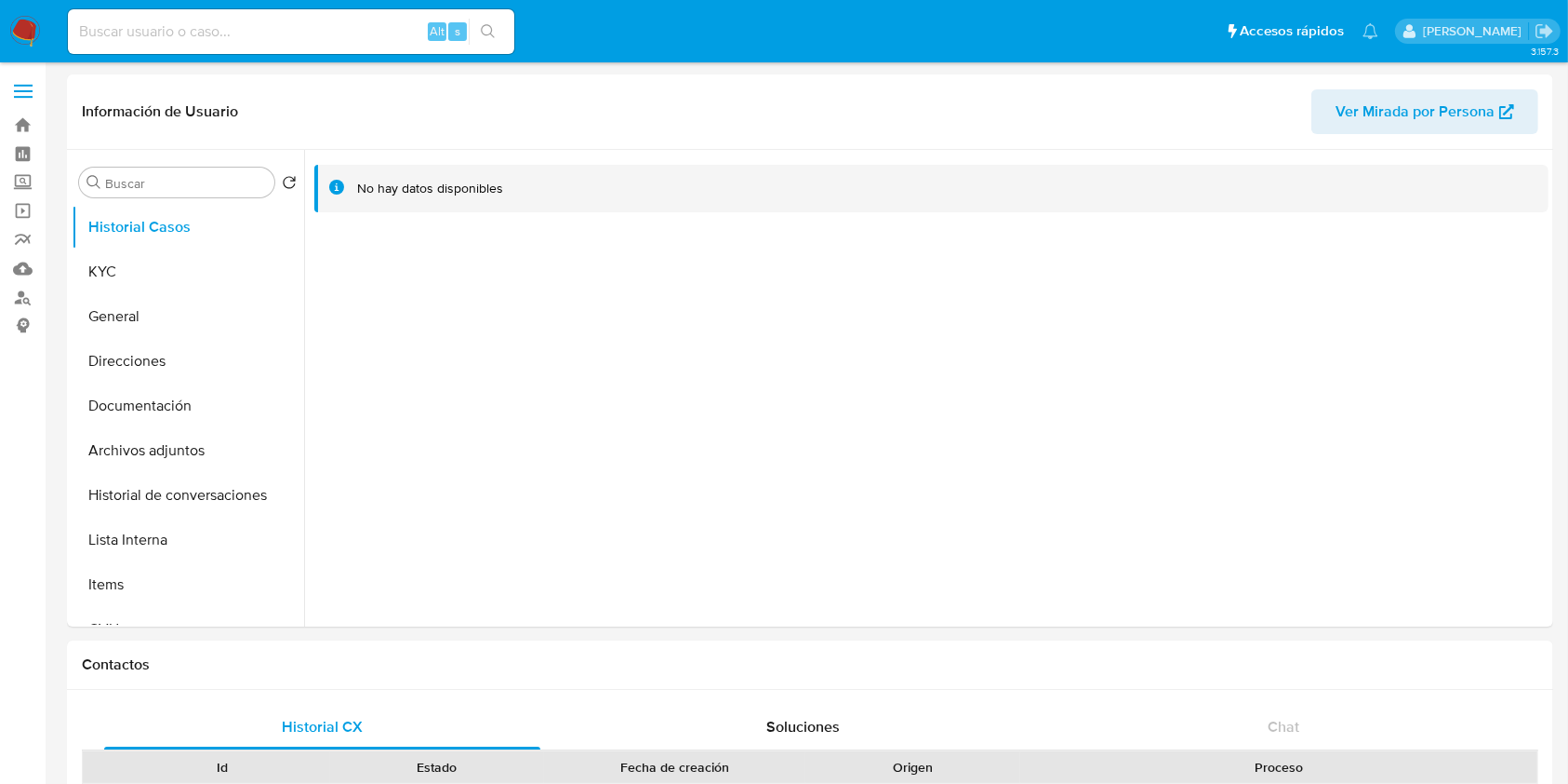
select select "10"
click at [194, 272] on button "KYC" at bounding box center [180, 272] width 218 height 44
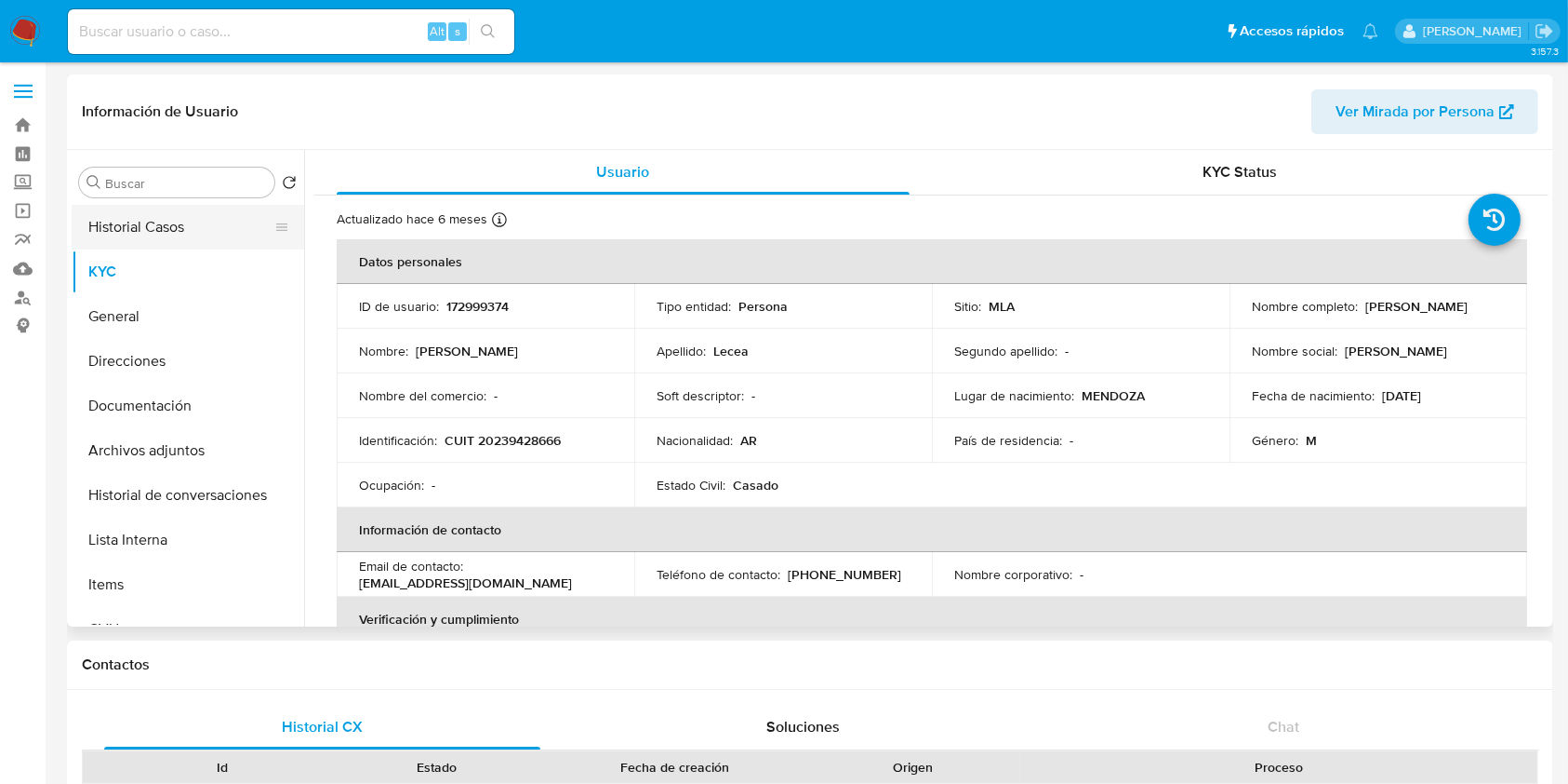
click at [210, 224] on button "Historial Casos" at bounding box center [180, 227] width 218 height 44
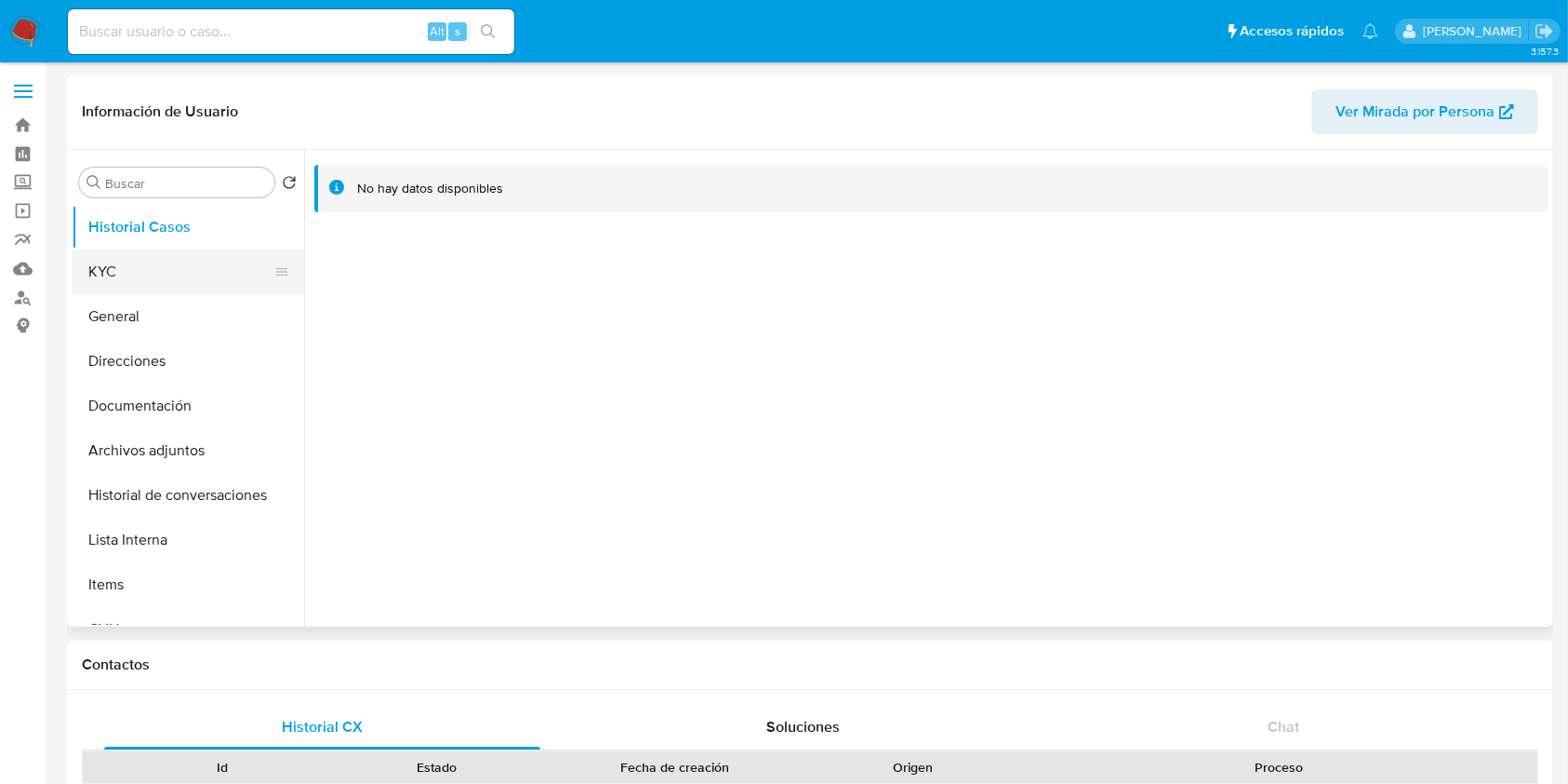
click at [147, 278] on button "KYC" at bounding box center [180, 272] width 218 height 44
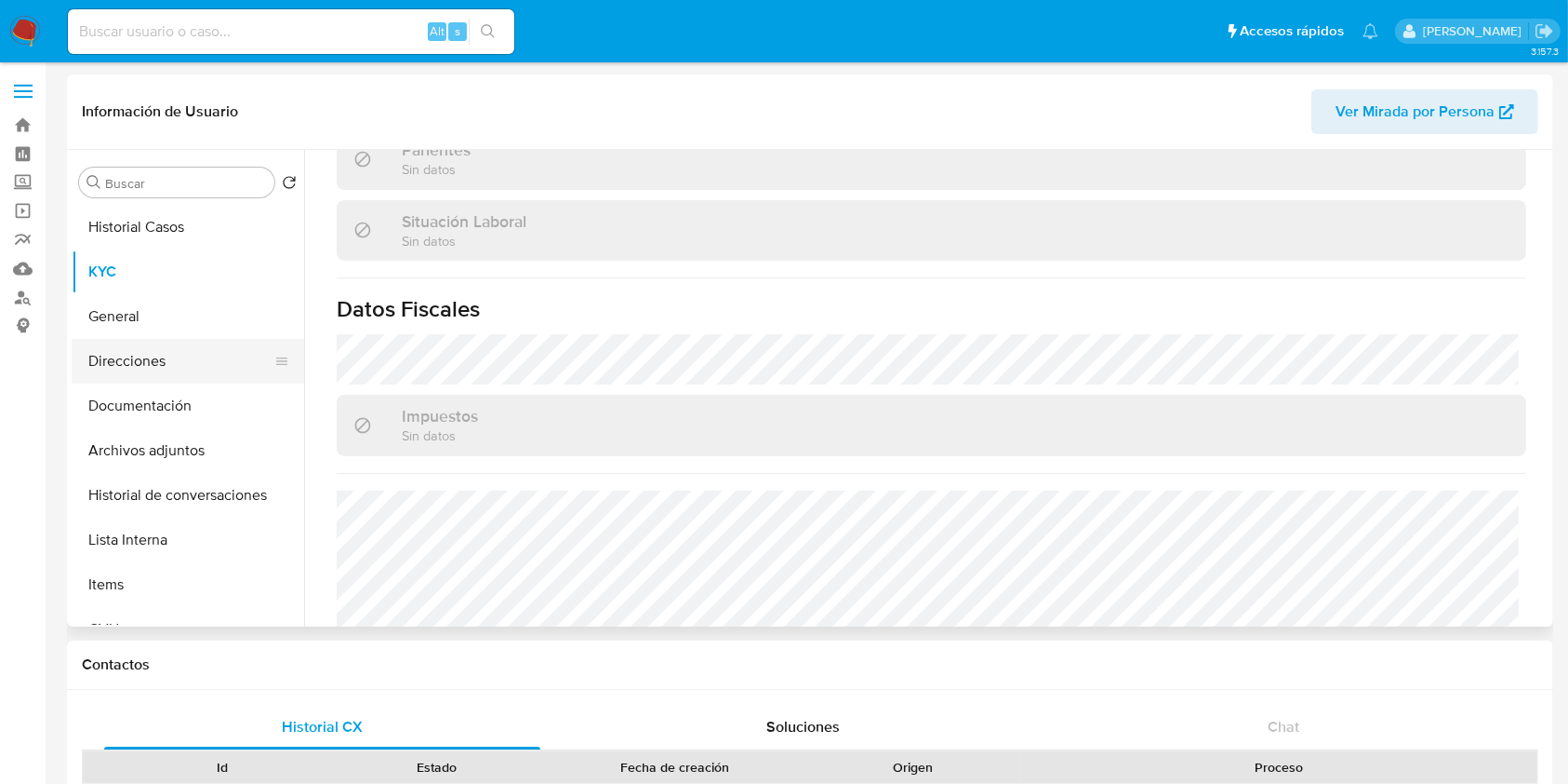
click at [200, 350] on button "Direcciones" at bounding box center [180, 361] width 218 height 44
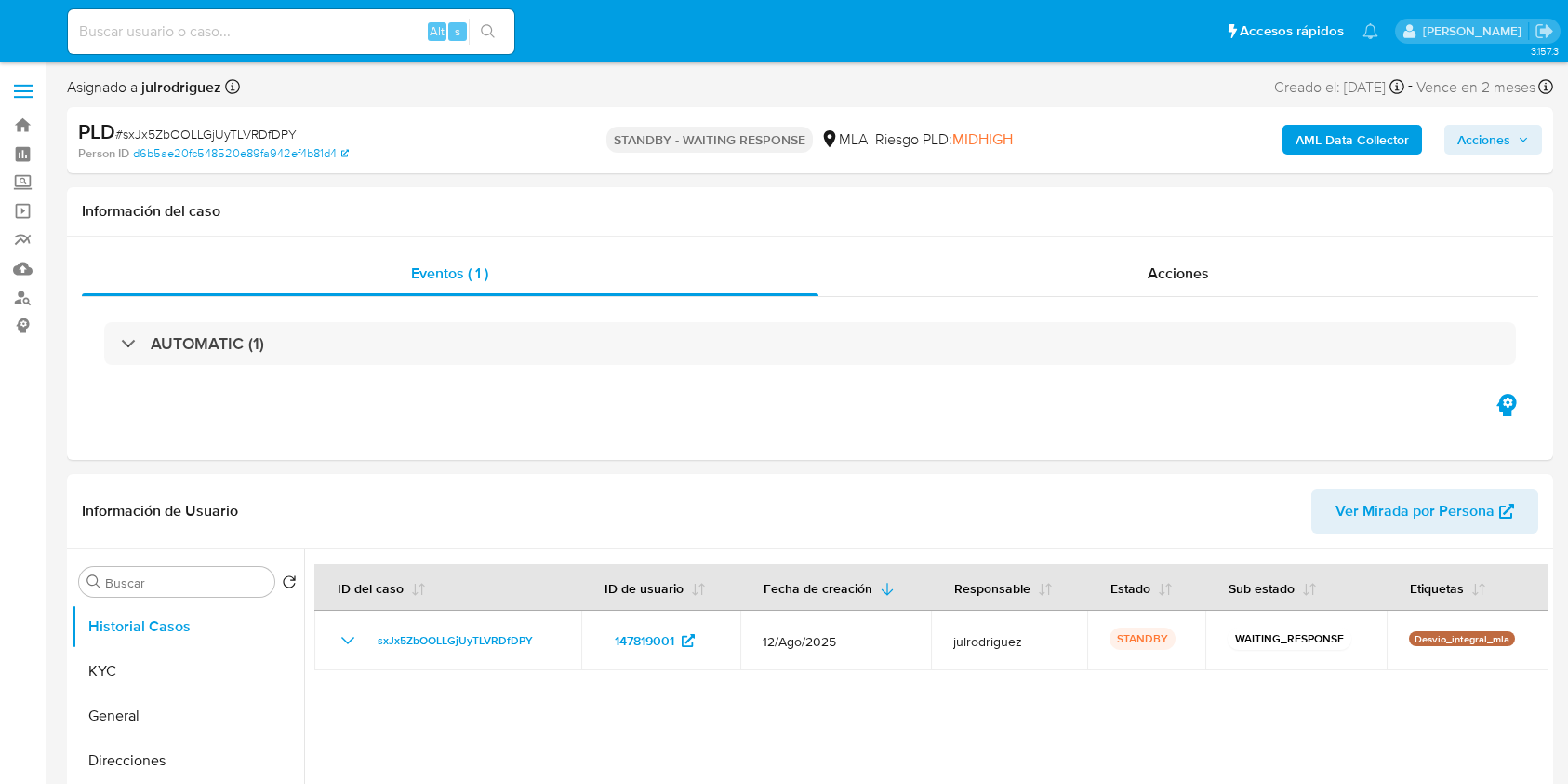
select select "10"
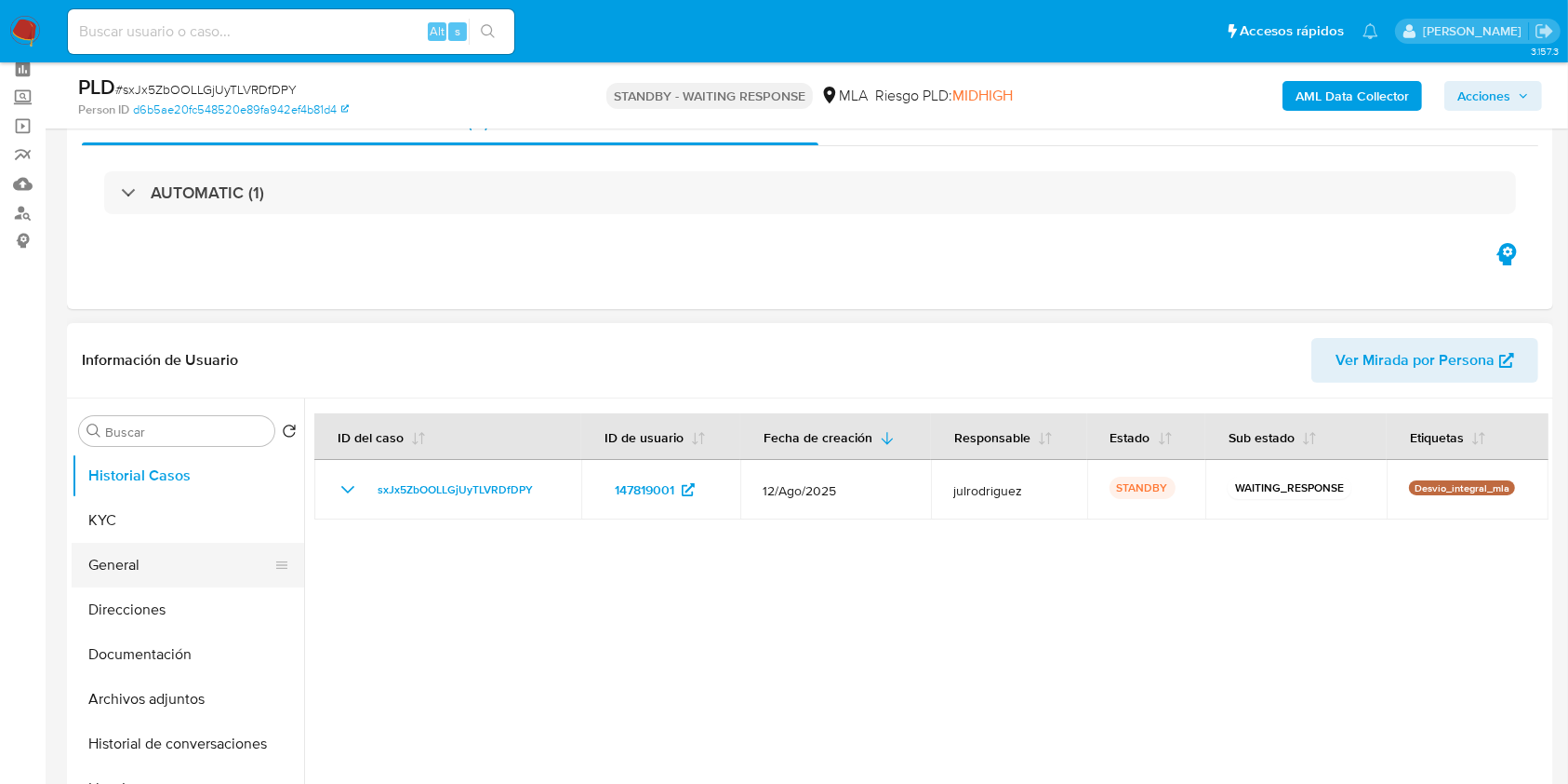
scroll to position [123, 0]
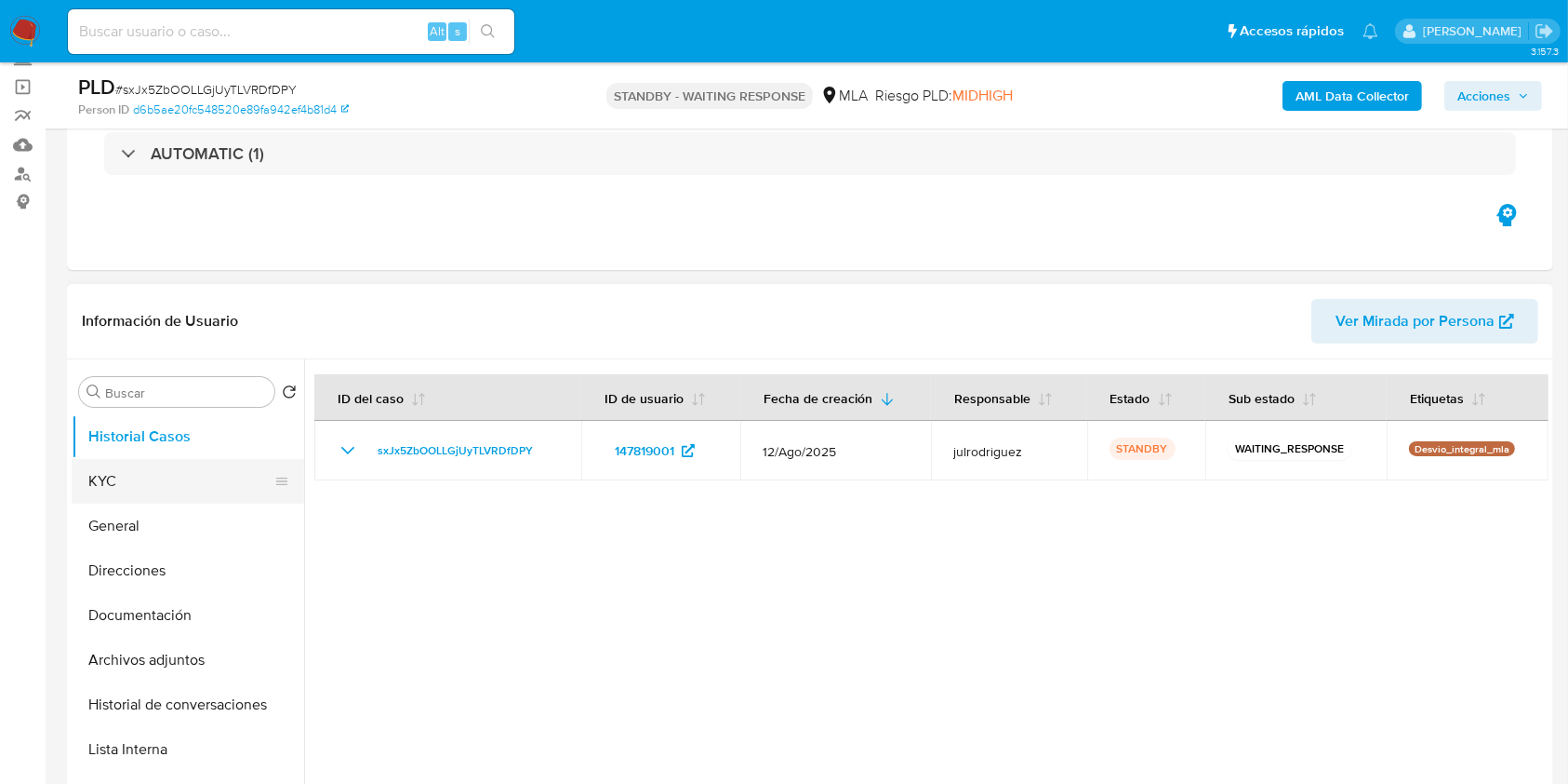
click at [200, 488] on button "KYC" at bounding box center [180, 481] width 218 height 44
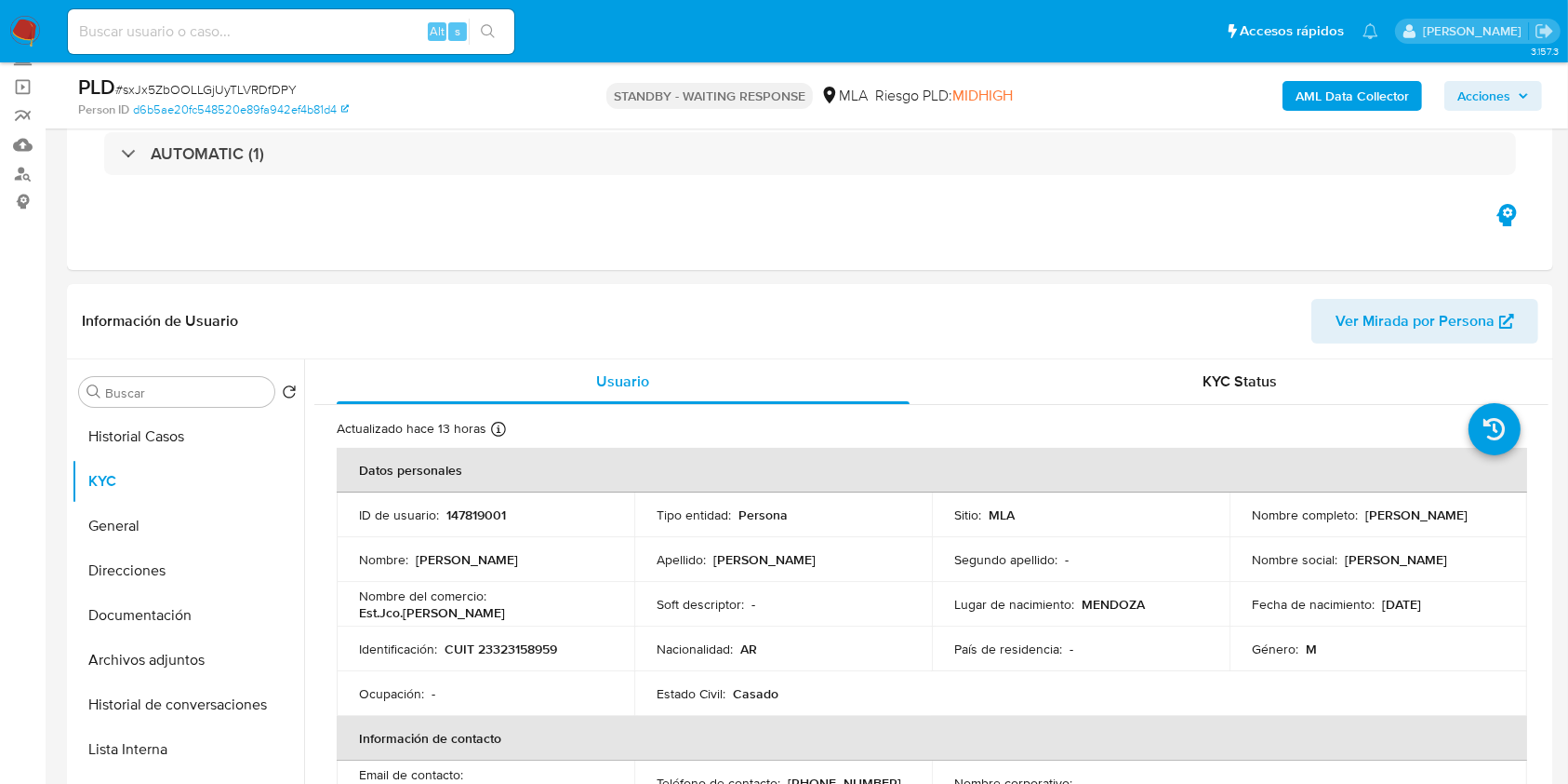
click at [215, 37] on input at bounding box center [290, 31] width 446 height 24
paste input "QocFmPVapjpP3EceyXgKgSG3"
type input "QocFmPVapjpP3EceyXgKgSG3"
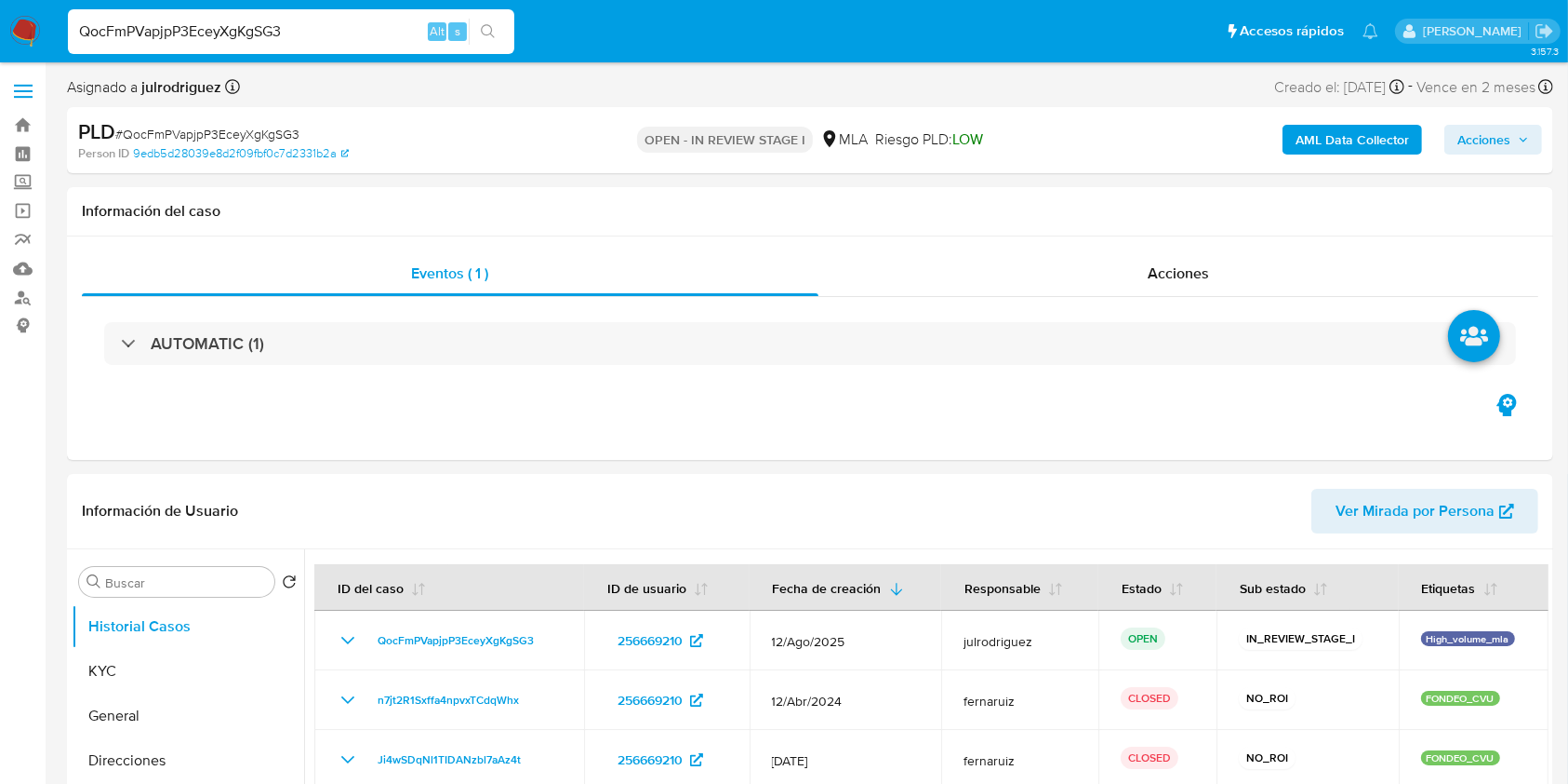
select select "10"
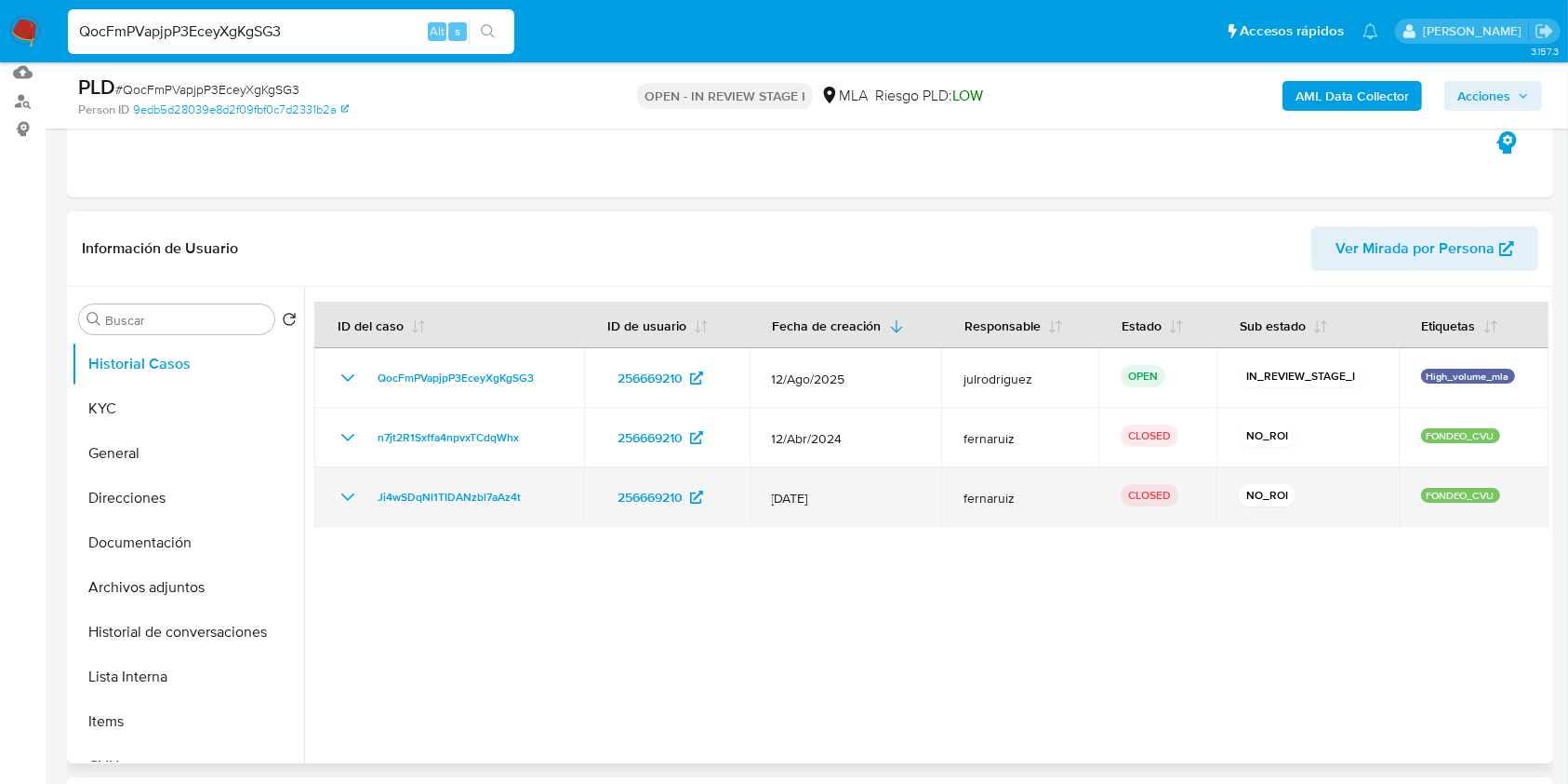
scroll to position [248, 0]
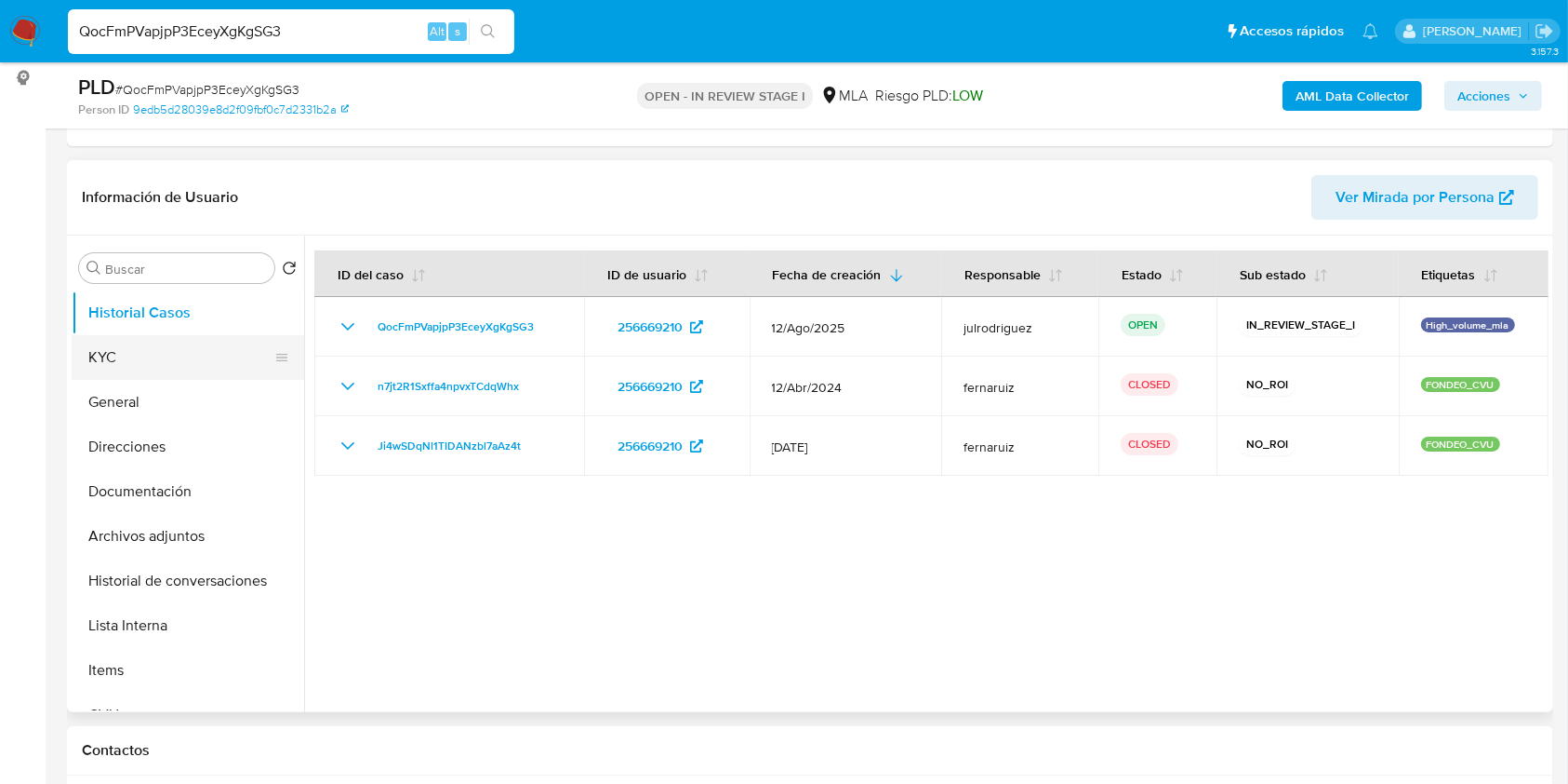
click at [187, 365] on button "KYC" at bounding box center [180, 357] width 218 height 44
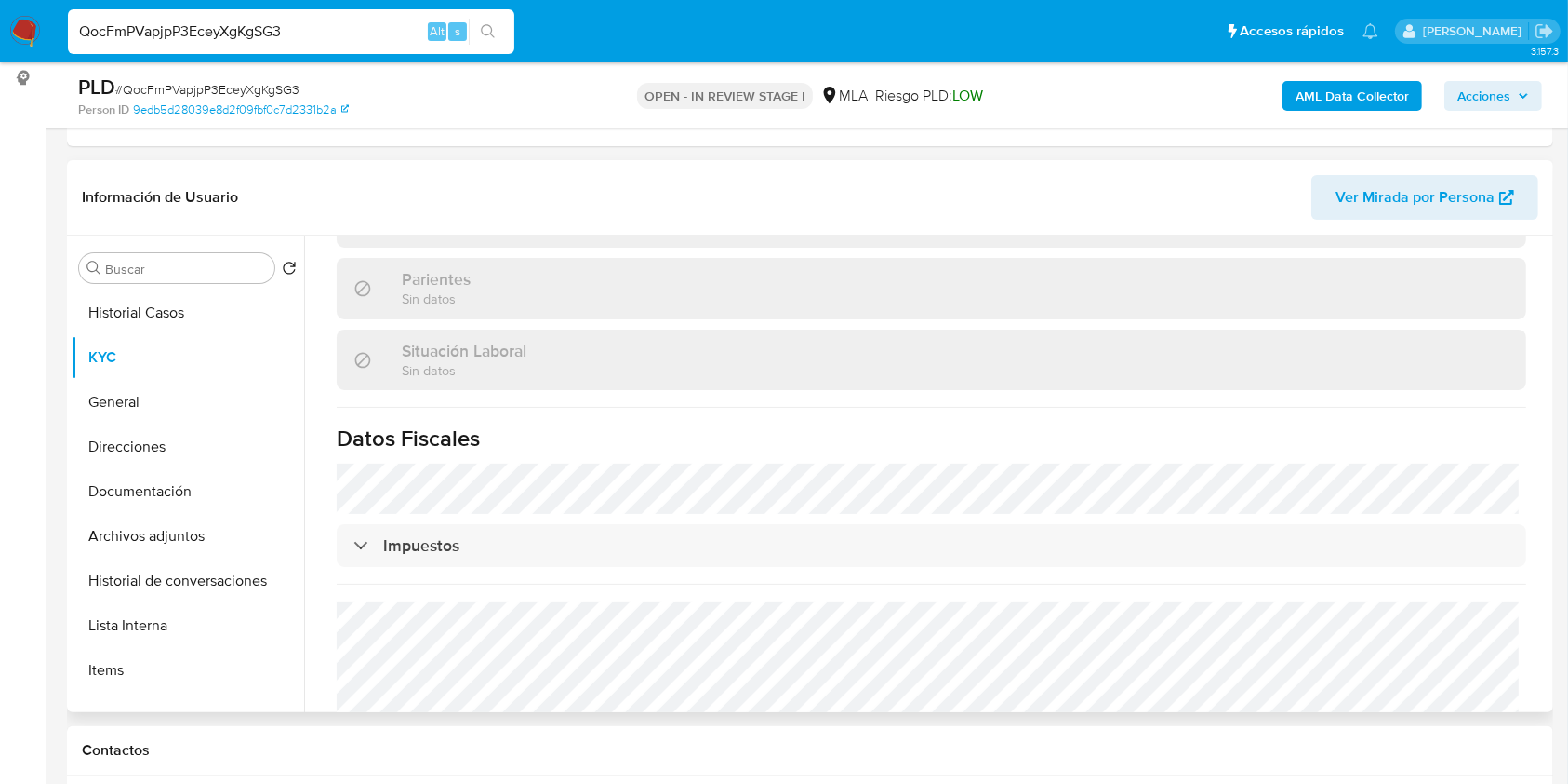
scroll to position [979, 0]
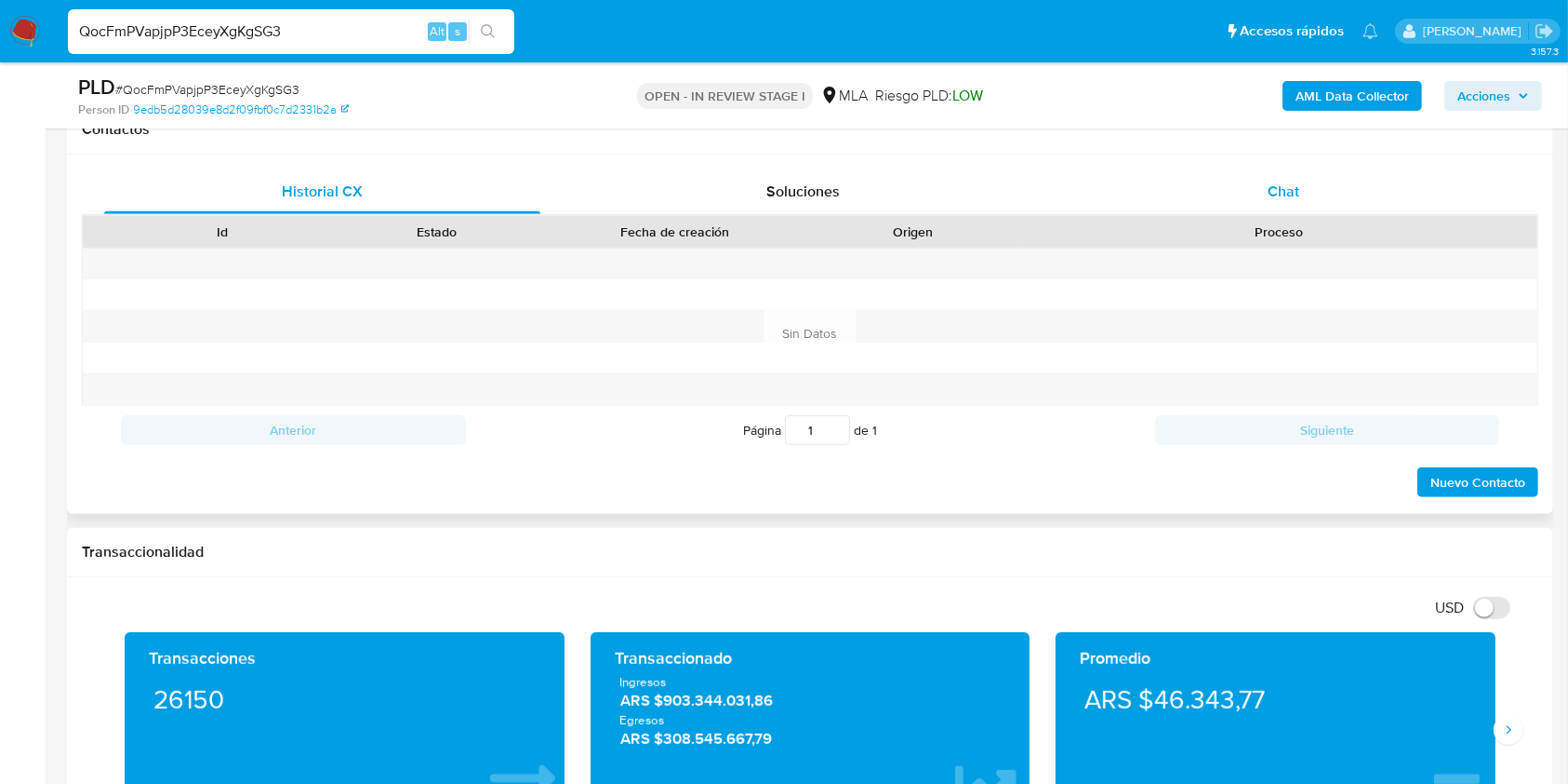
click at [1313, 206] on div "Chat" at bounding box center [1284, 192] width 437 height 44
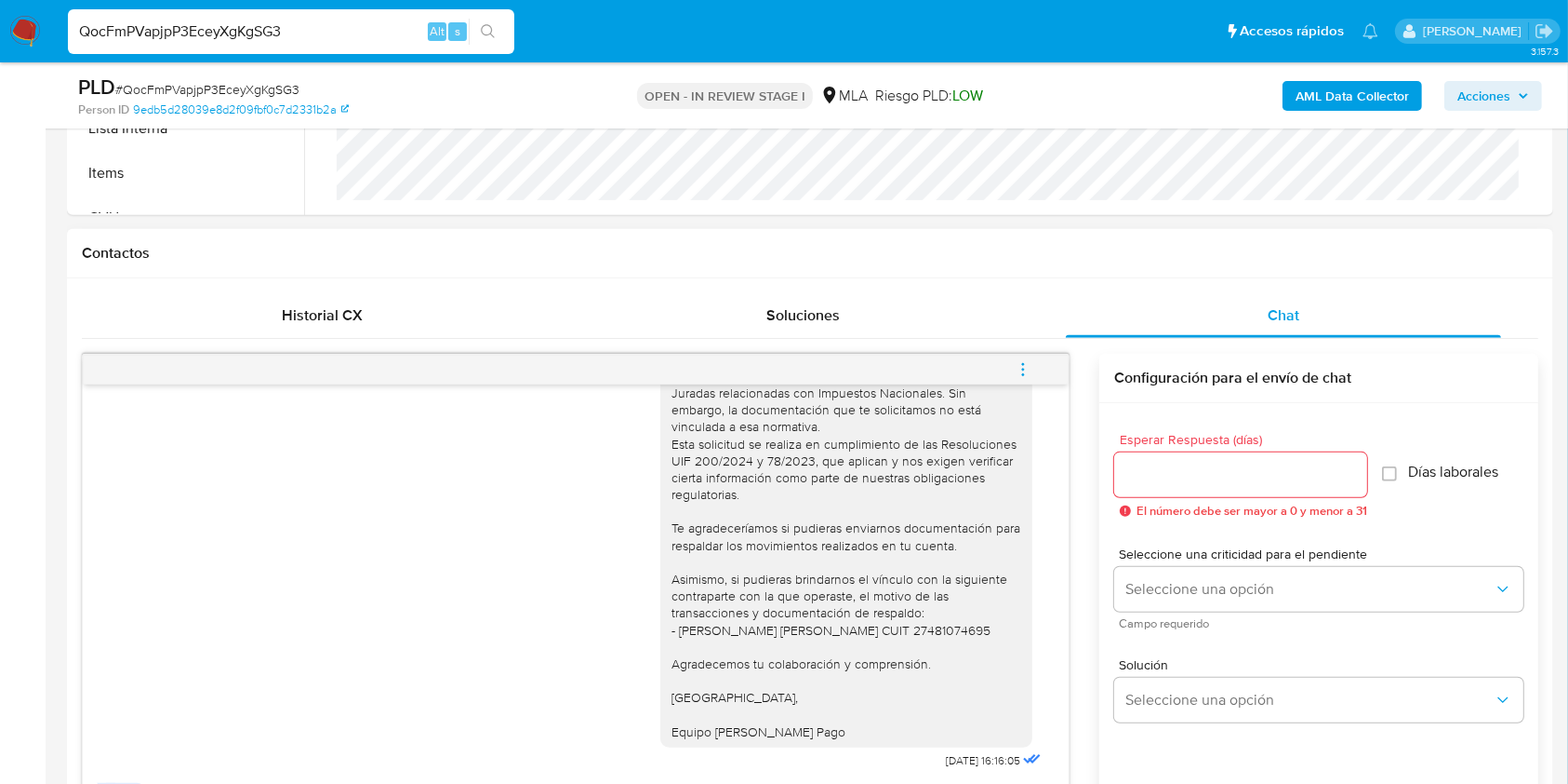
scroll to position [1586, 0]
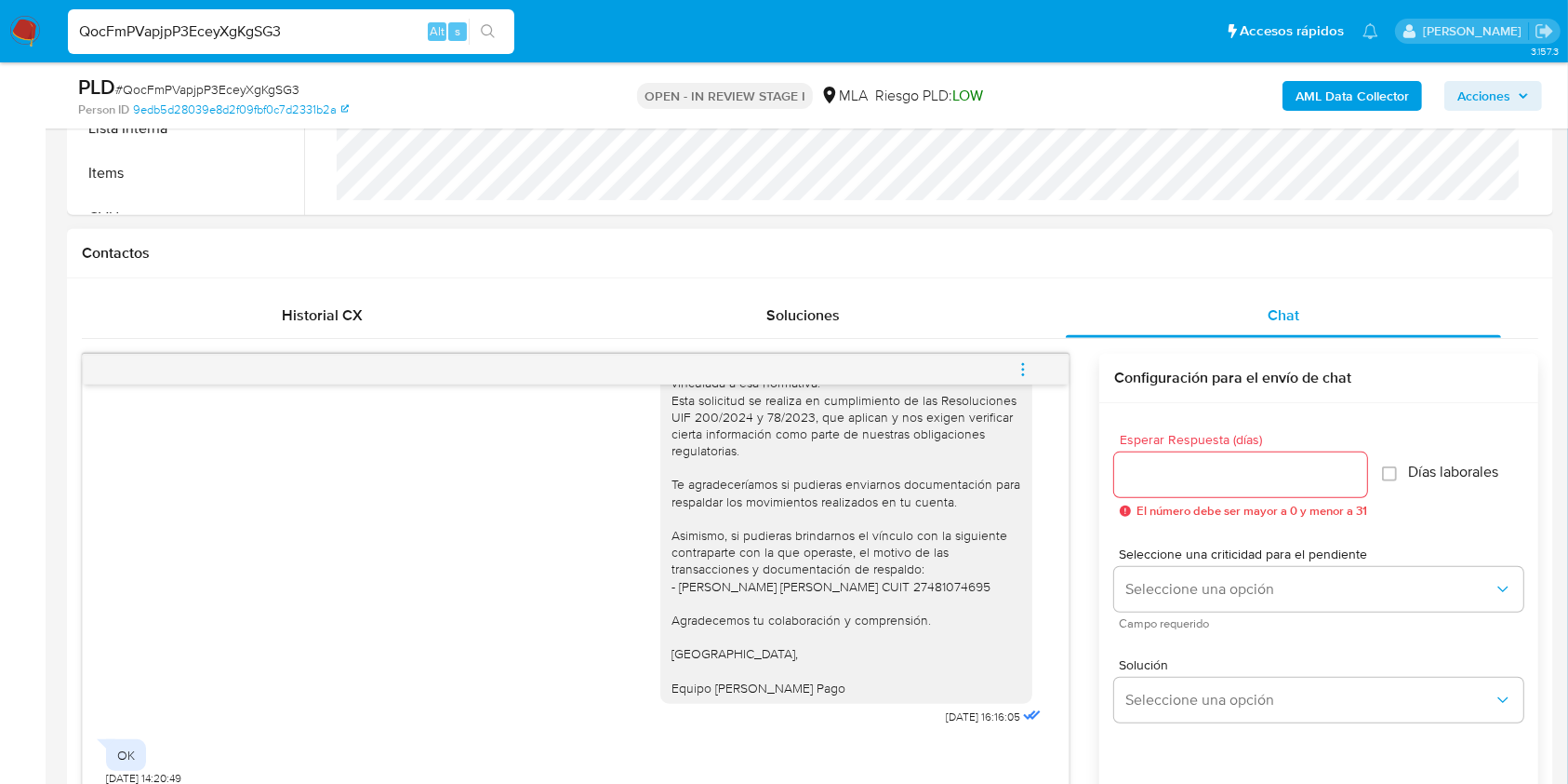
click at [847, 769] on div "OK 29/08/2025 14:20:49" at bounding box center [575, 758] width 940 height 56
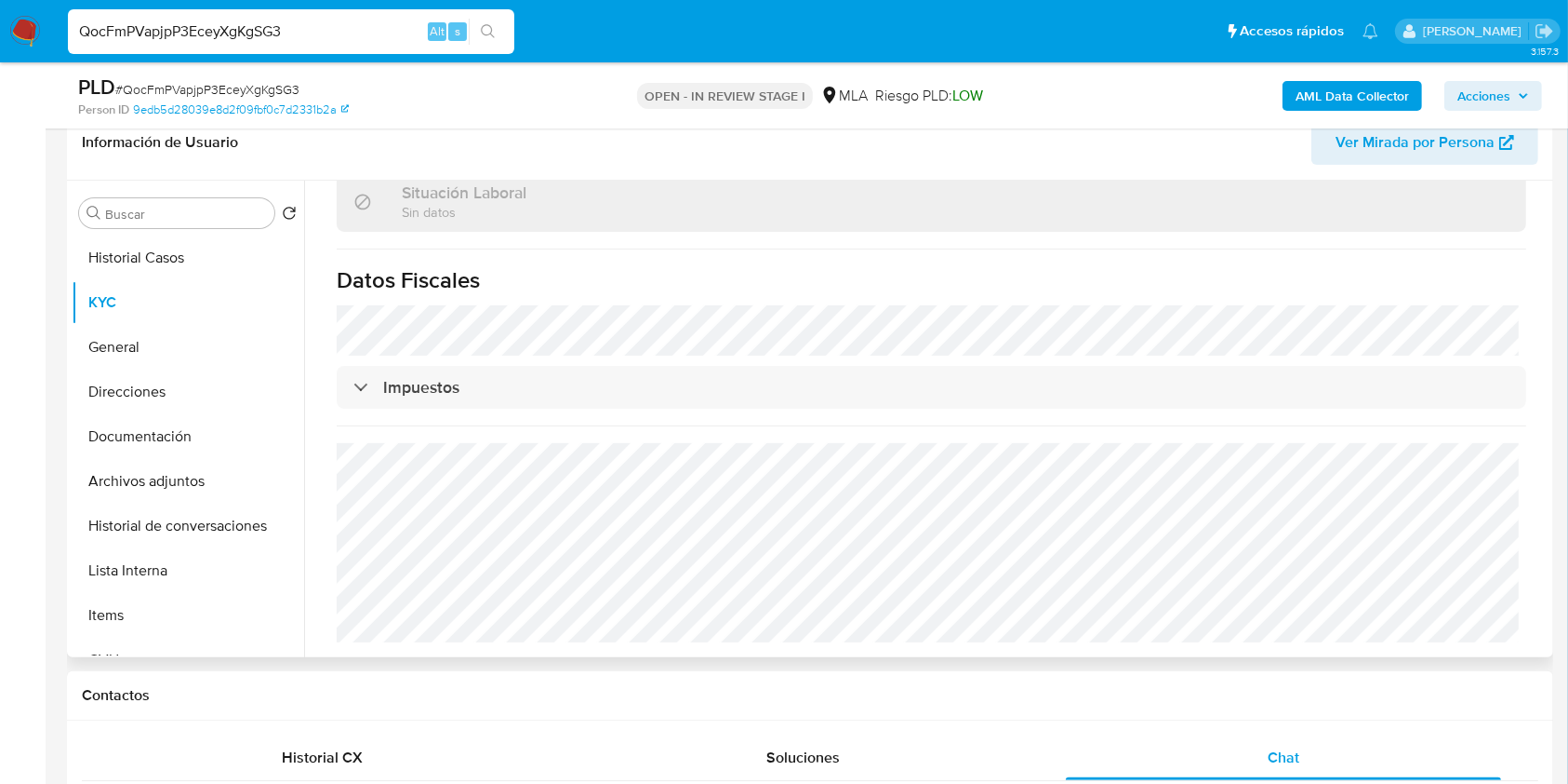
scroll to position [123, 0]
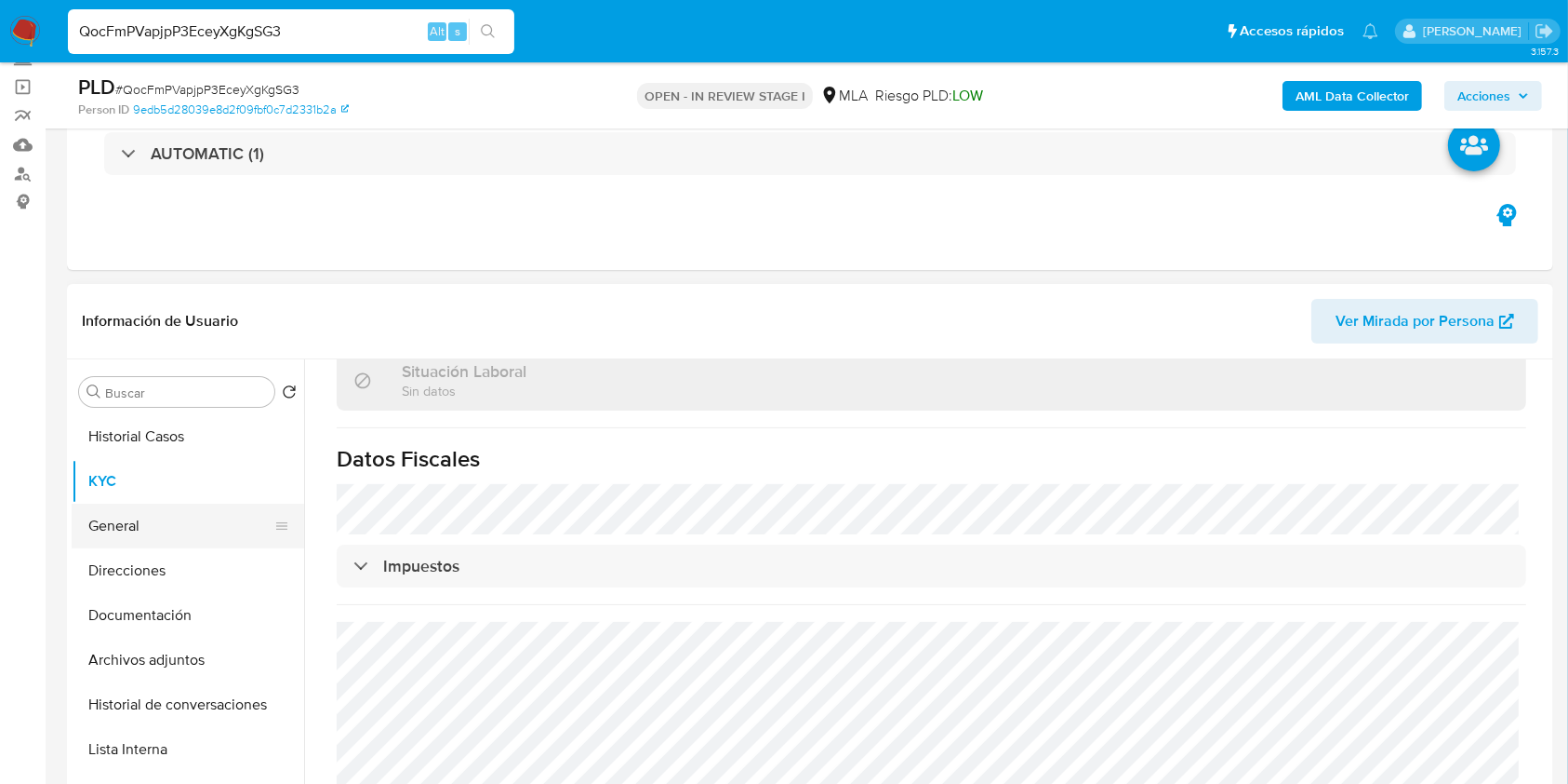
click at [169, 510] on button "General" at bounding box center [180, 526] width 218 height 44
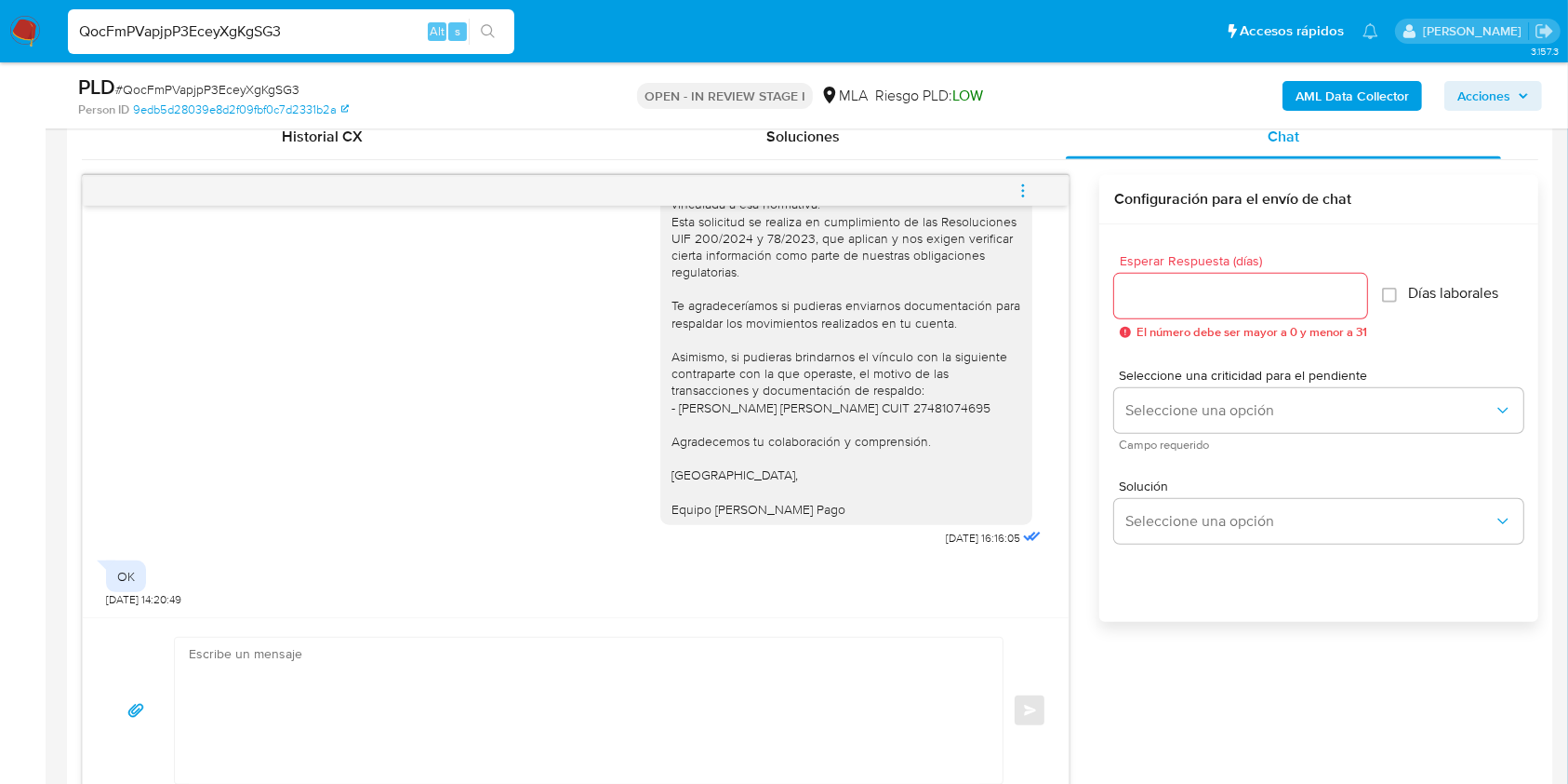
scroll to position [869, 0]
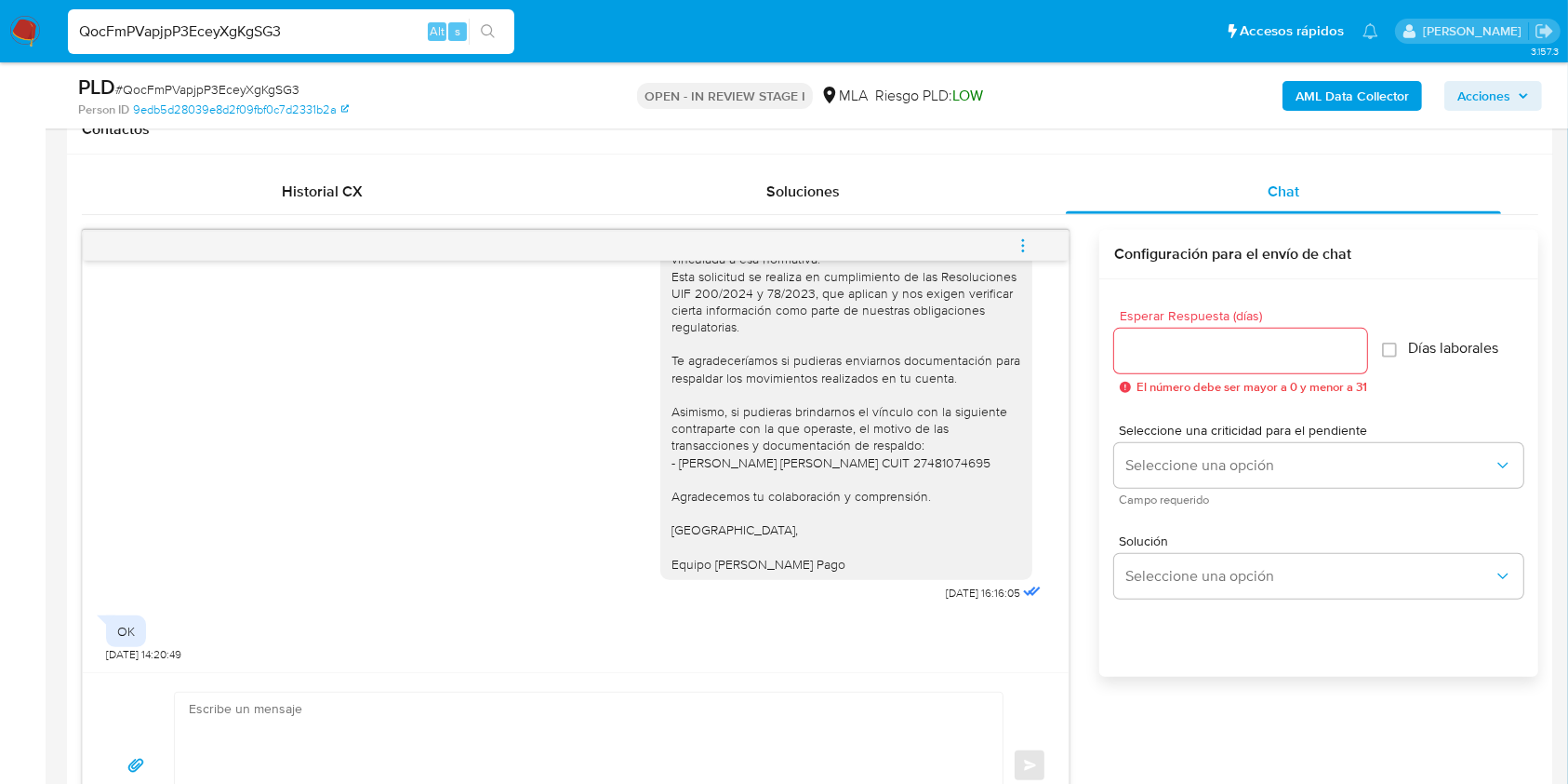
click at [238, 41] on input "QocFmPVapjpP3EceyXgKgSG3" at bounding box center [290, 31] width 446 height 24
paste input "lwGvpySiURdsWR49gEbc6oLe"
type input "lwGvpySiURdsWR49gEbc6oLe"
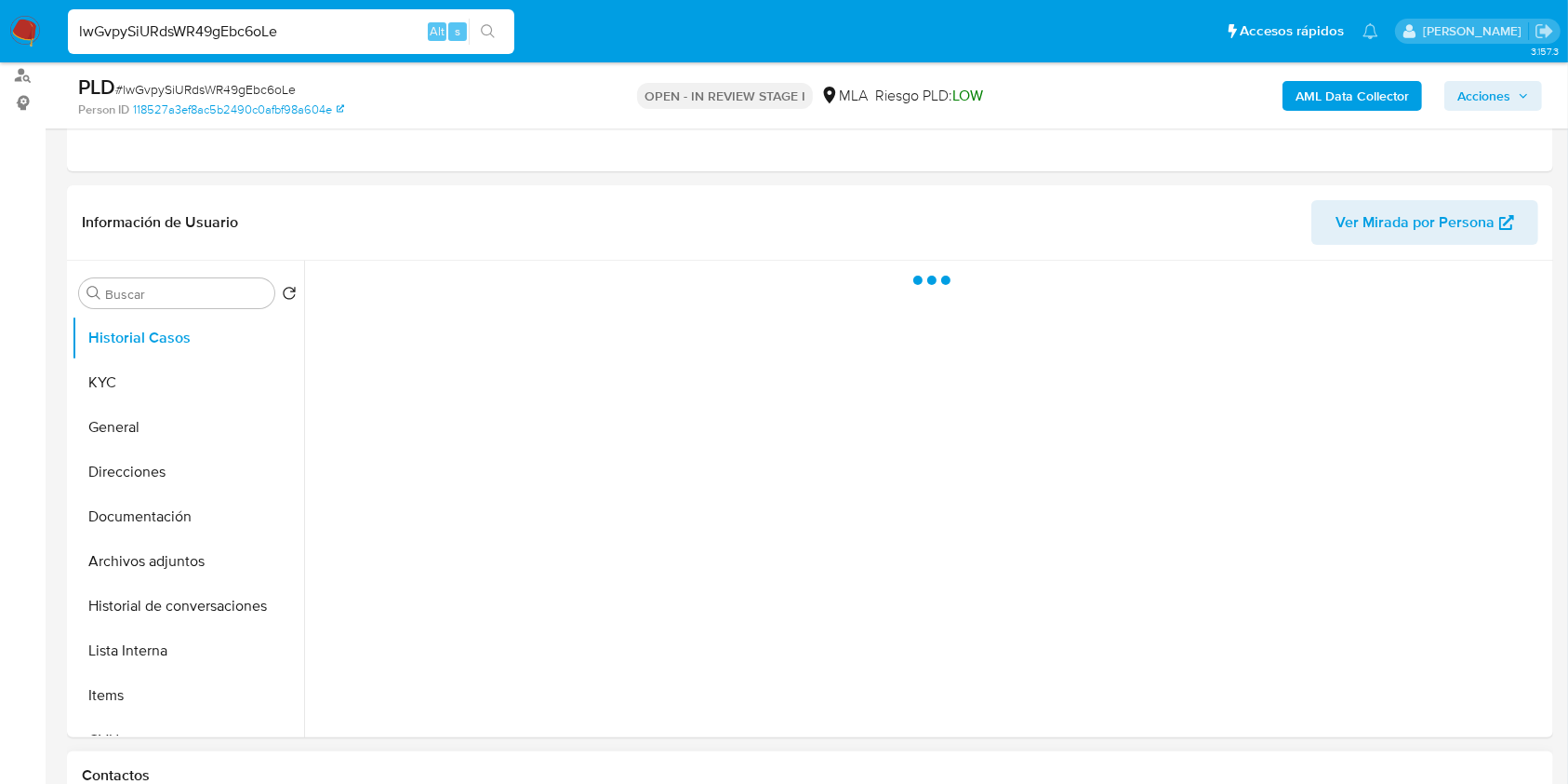
scroll to position [496, 0]
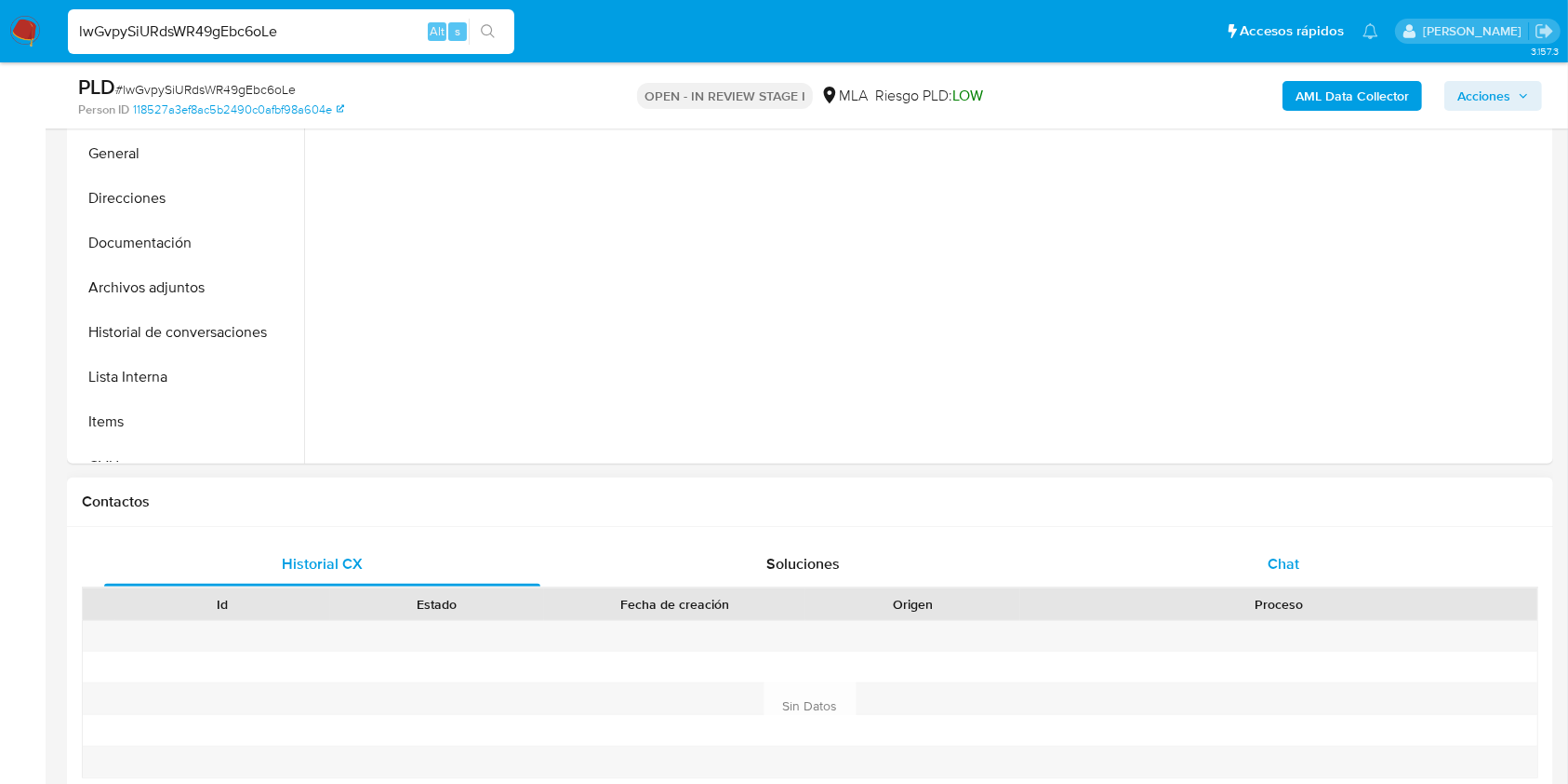
drag, startPoint x: 1288, startPoint y: 532, endPoint x: 1282, endPoint y: 556, distance: 24.7
click at [1288, 535] on div "Historial CX Soluciones Chat Id Estado Fecha de creación Origen Proceso Anterio…" at bounding box center [810, 706] width 1486 height 360
click at [1282, 562] on span "Chat" at bounding box center [1284, 563] width 32 height 21
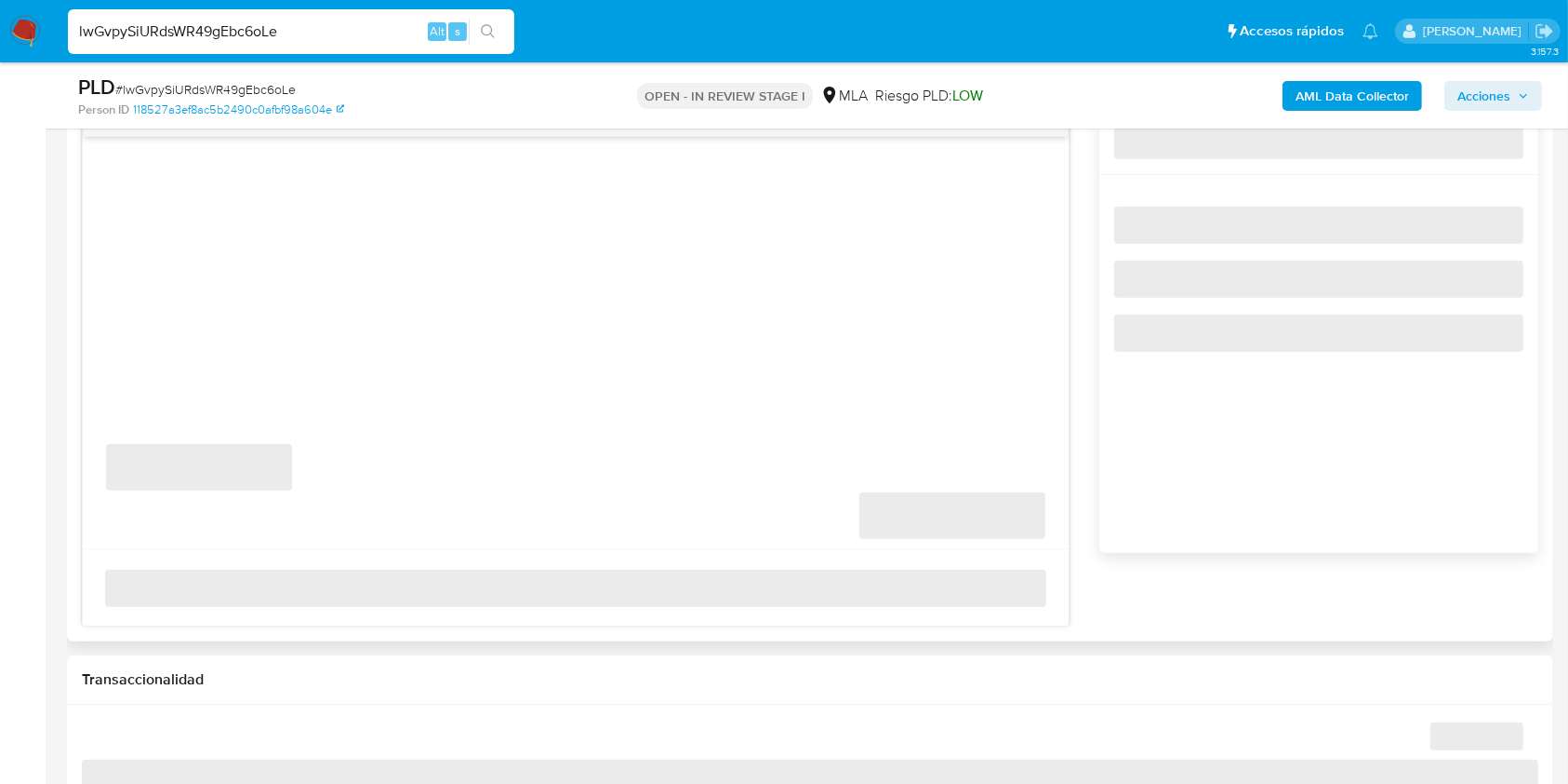
select select "10"
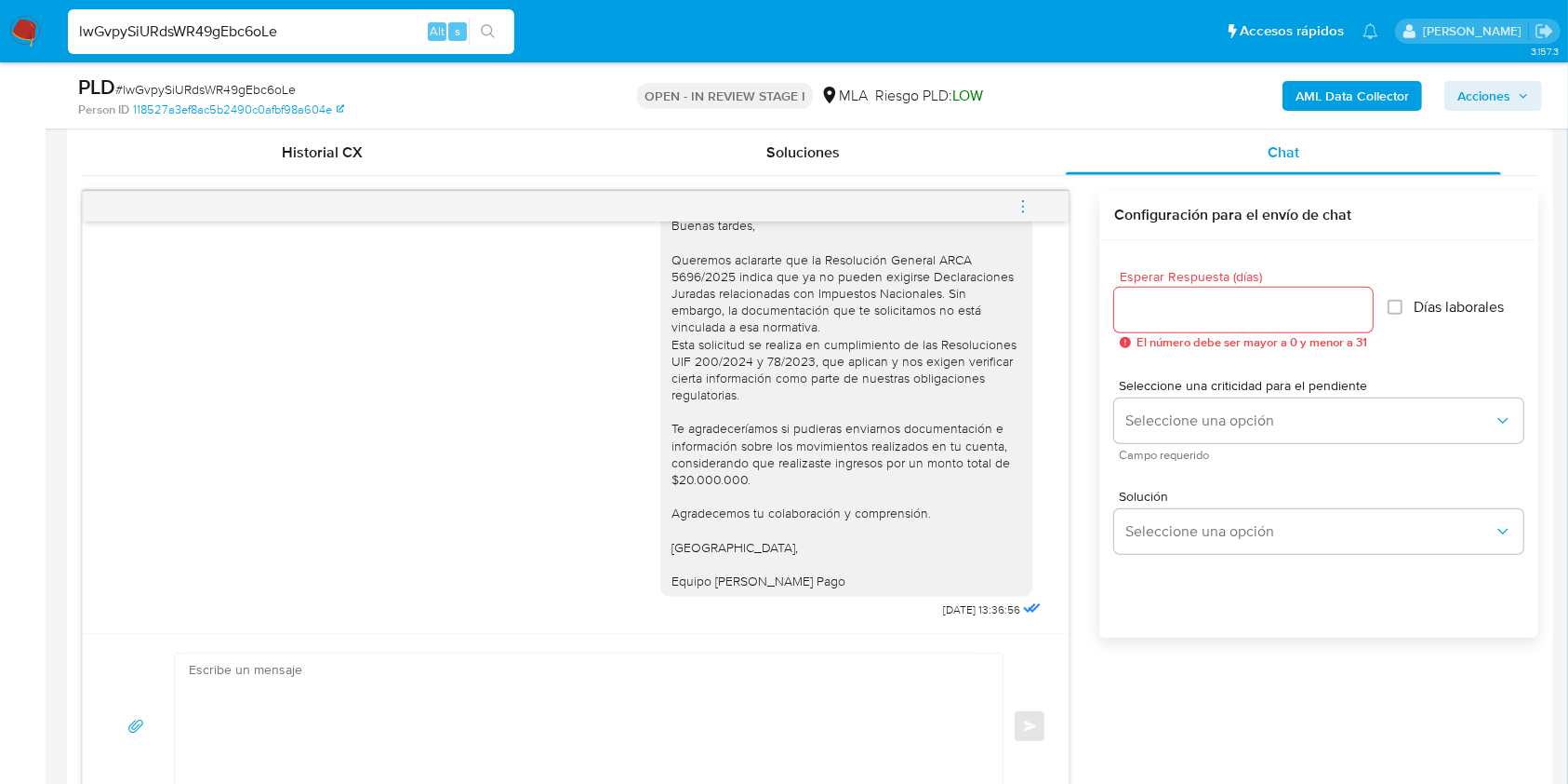
scroll to position [869, 0]
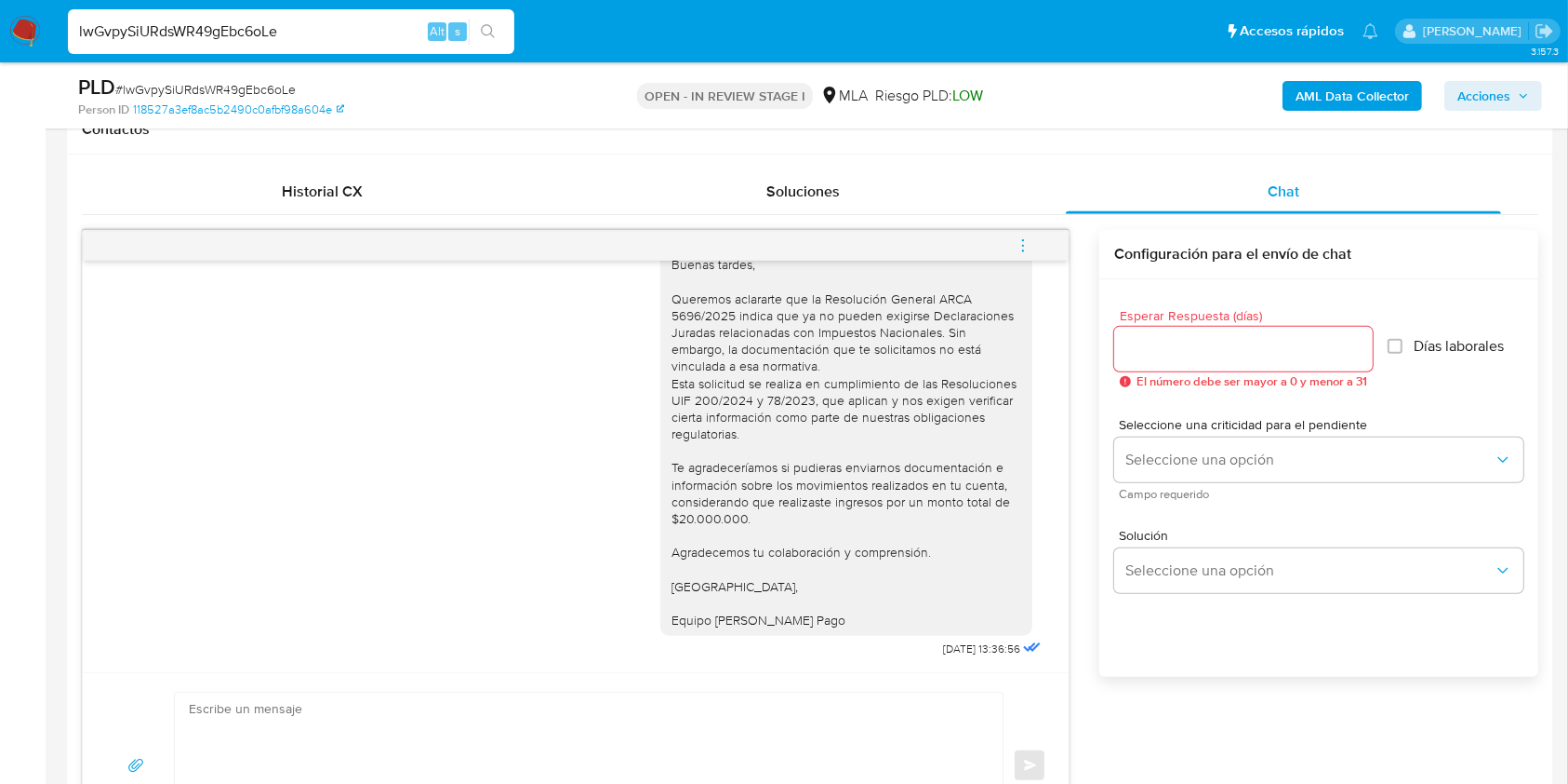
click at [1019, 254] on span "menu-action" at bounding box center [1023, 246] width 16 height 44
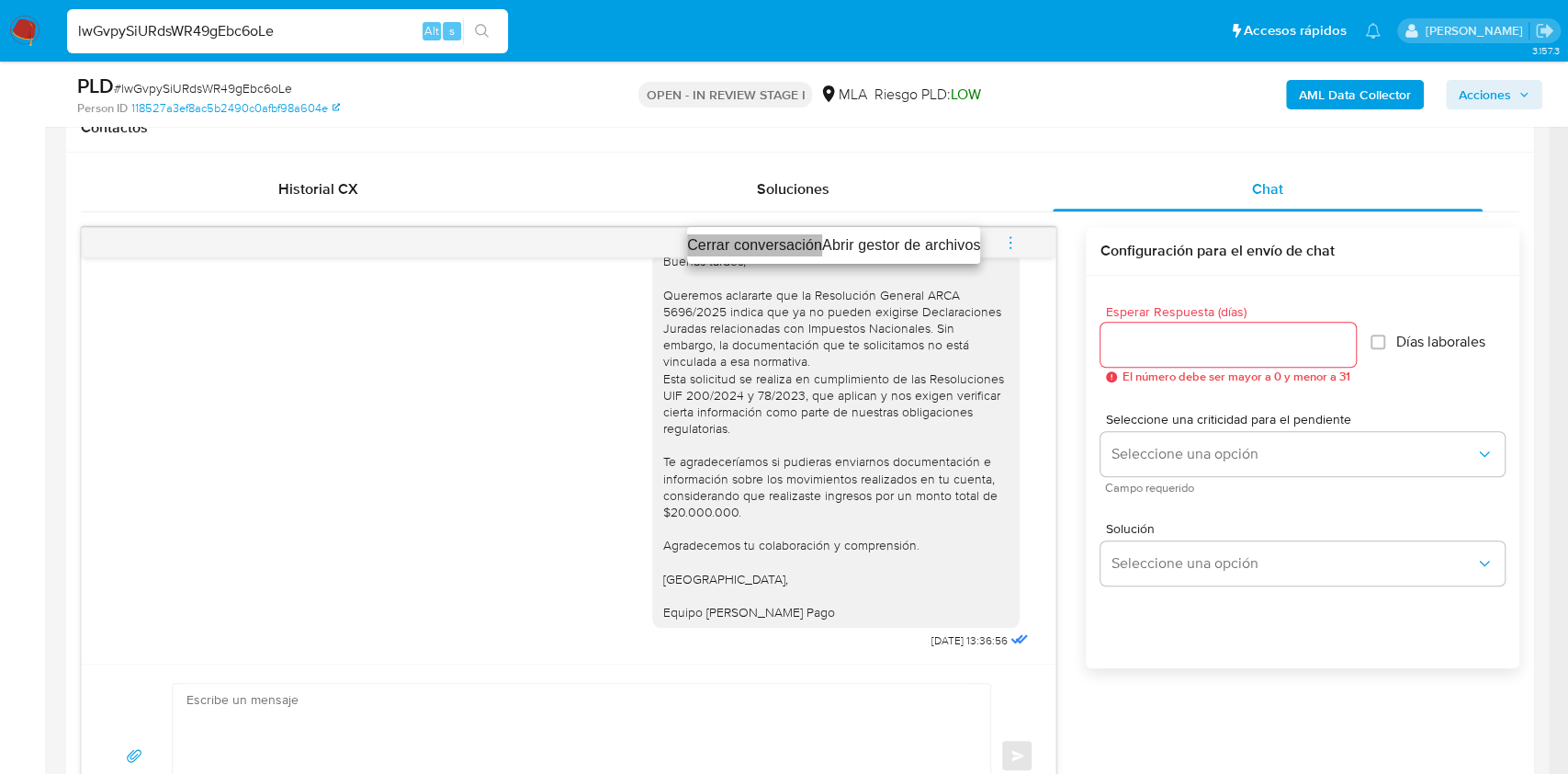
click at [767, 244] on li "Cerrar conversación" at bounding box center [755, 245] width 135 height 22
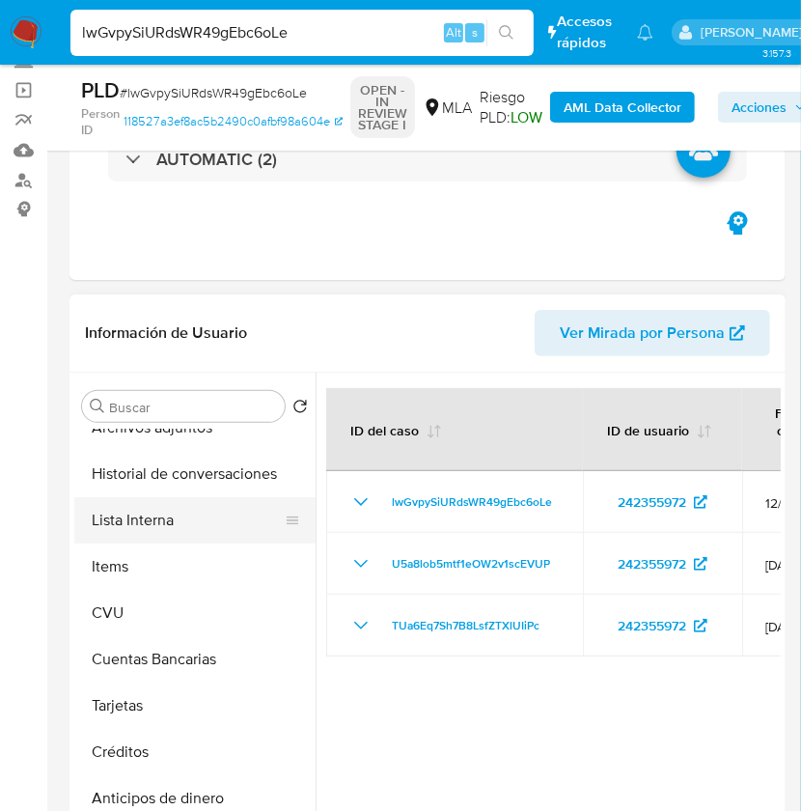
scroll to position [128, 0]
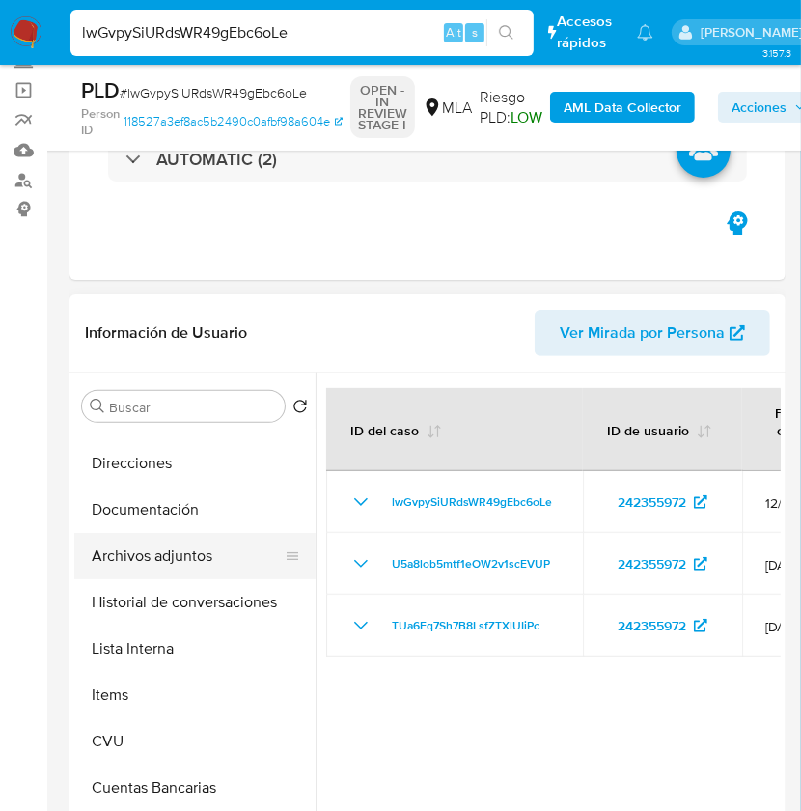
click at [185, 549] on button "Archivos adjuntos" at bounding box center [187, 556] width 226 height 46
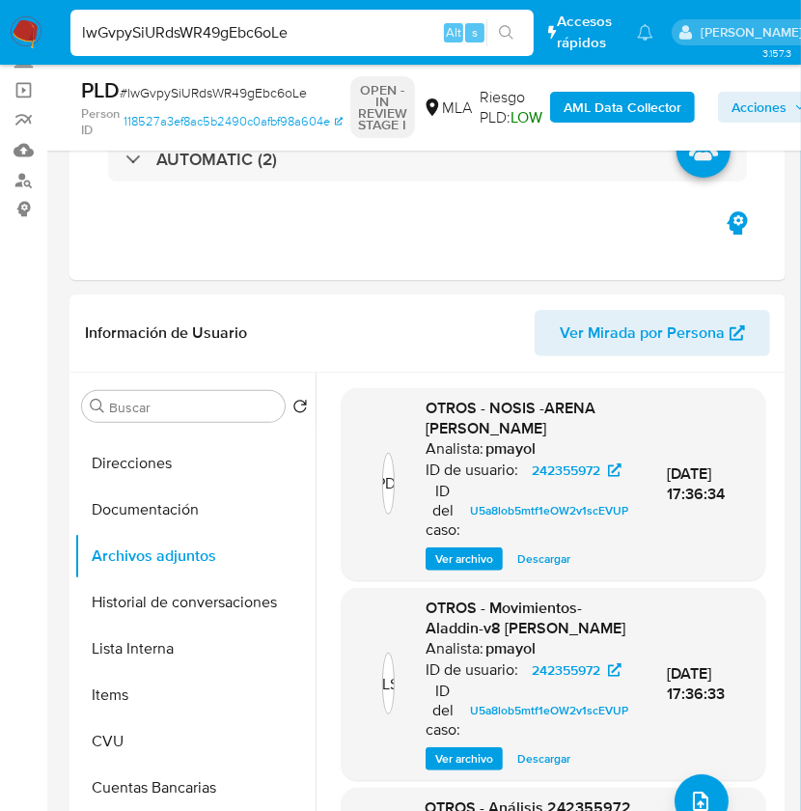
click at [637, 108] on b "AML Data Collector" at bounding box center [623, 107] width 118 height 31
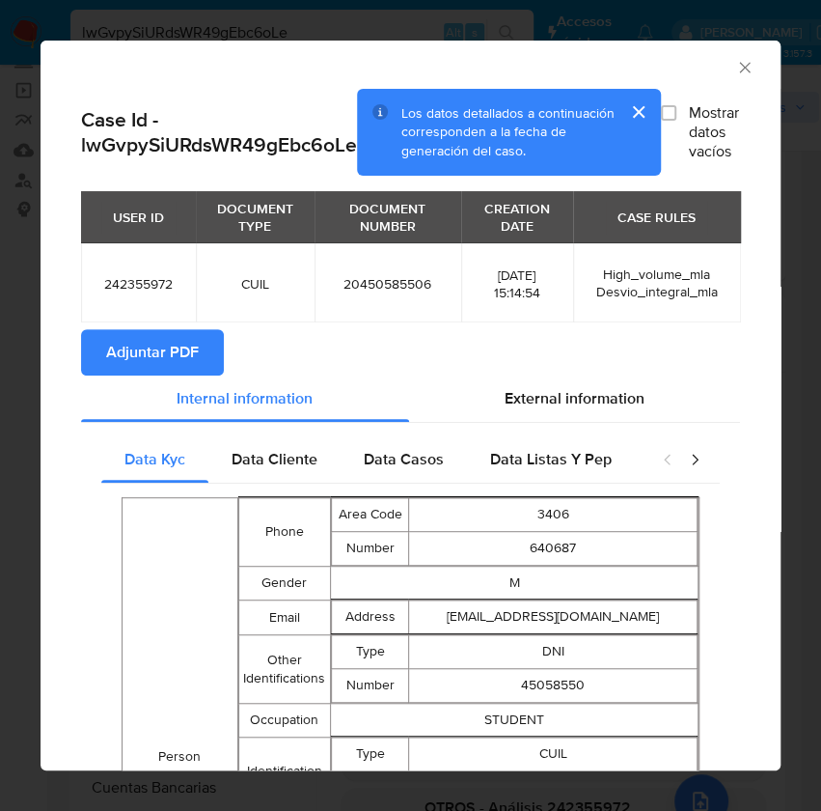
click at [154, 374] on span "Adjuntar PDF" at bounding box center [152, 352] width 93 height 42
click at [735, 66] on icon "Cerrar ventana" at bounding box center [744, 67] width 19 height 19
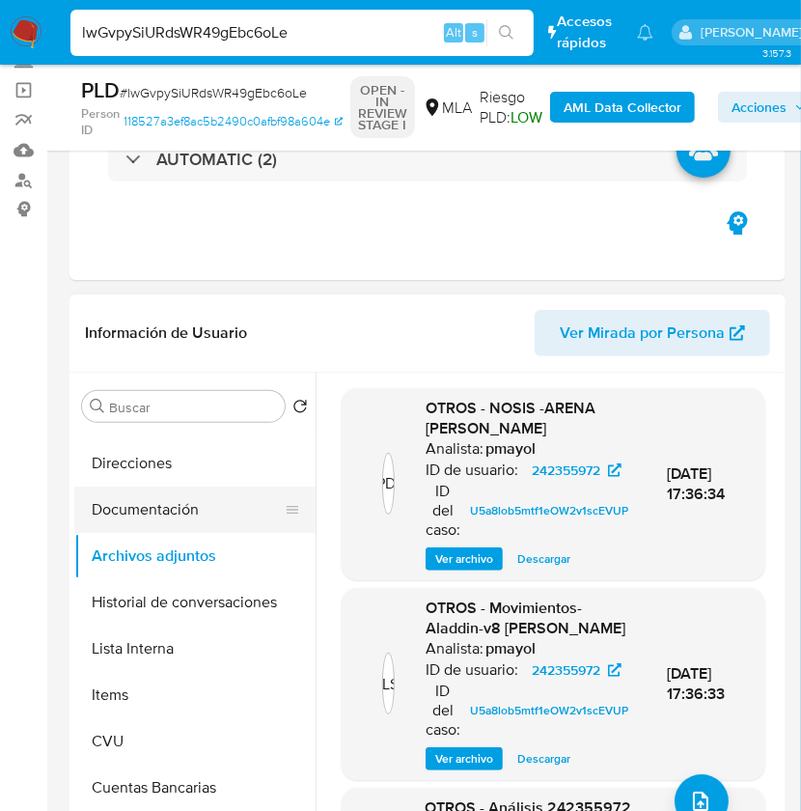
click at [165, 540] on button "Archivos adjuntos" at bounding box center [194, 556] width 241 height 46
click at [167, 509] on button "Documentación" at bounding box center [187, 509] width 226 height 46
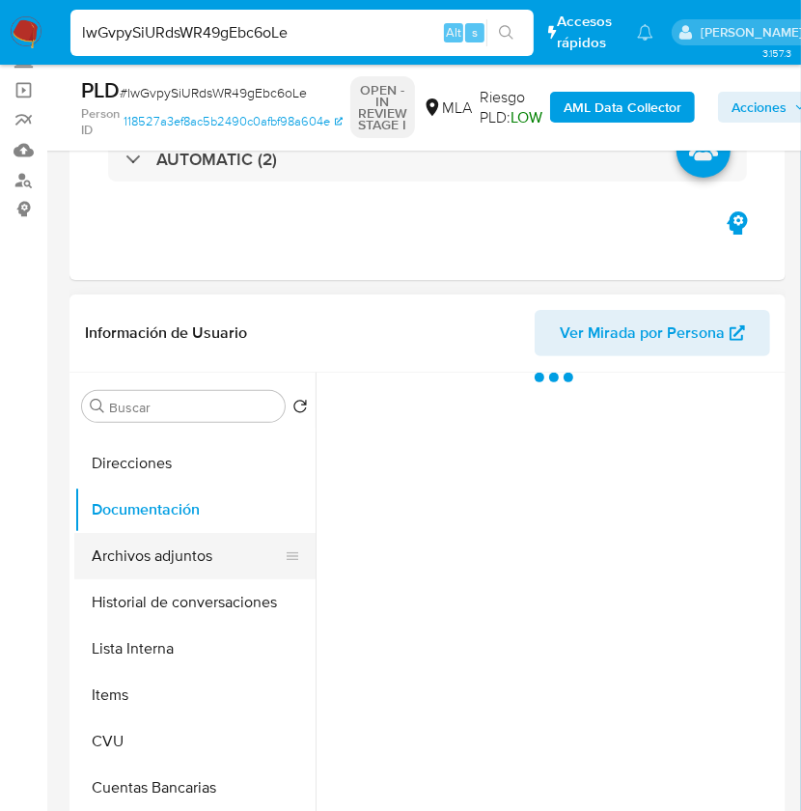
click at [170, 552] on button "Archivos adjuntos" at bounding box center [187, 556] width 226 height 46
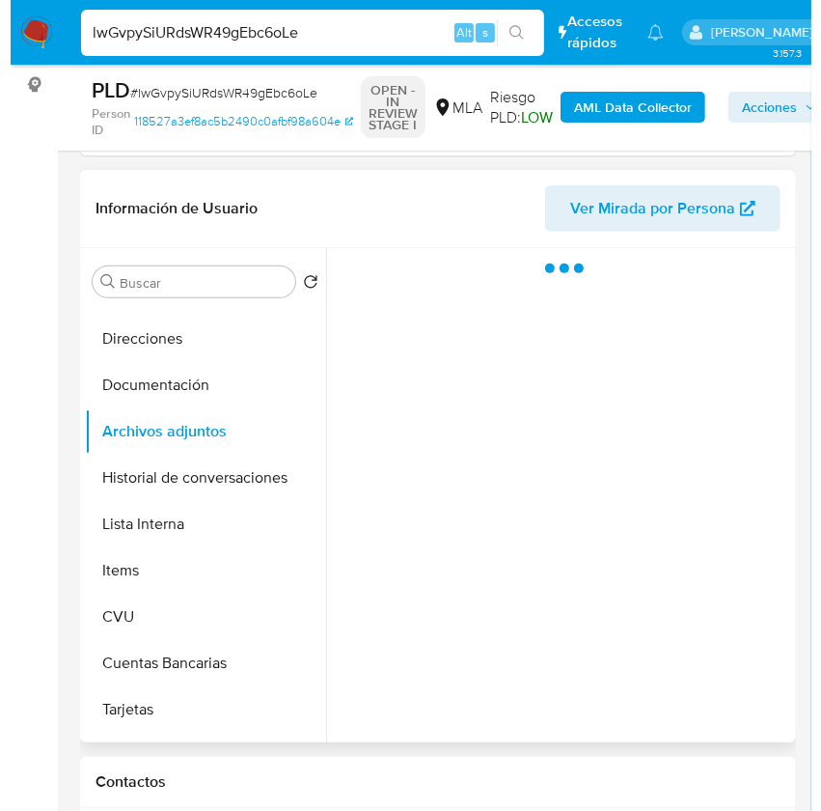
scroll to position [257, 0]
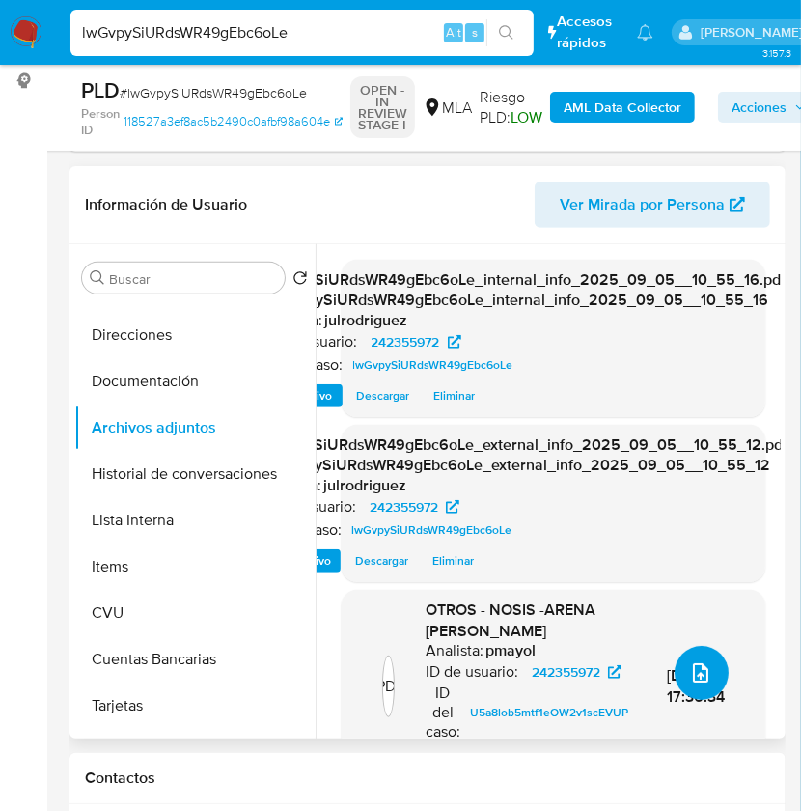
click at [706, 668] on button "upload-file" at bounding box center [702, 673] width 54 height 54
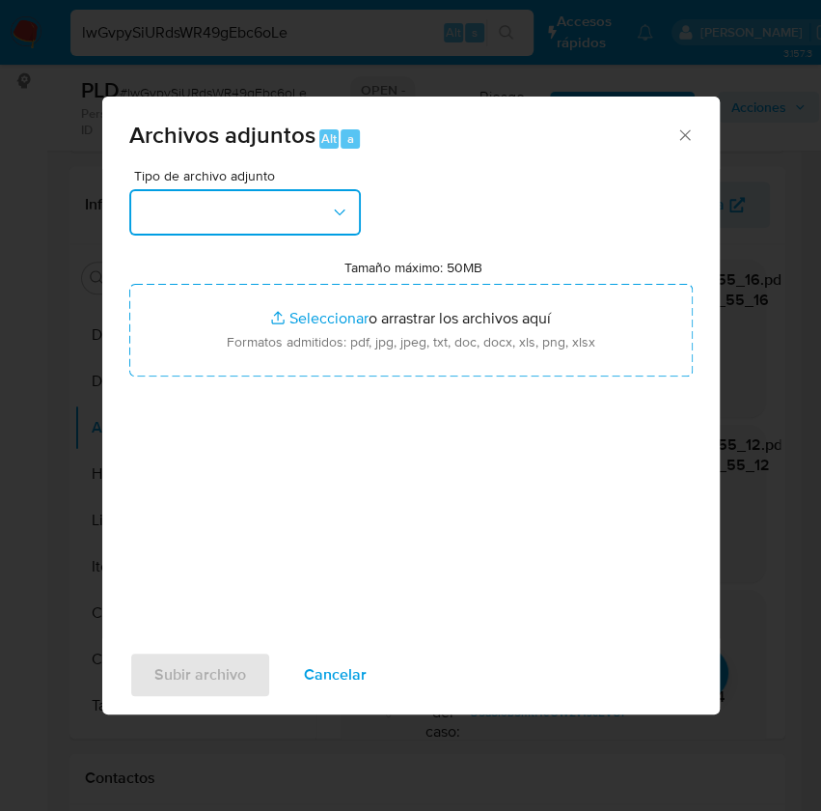
click at [245, 210] on button "button" at bounding box center [245, 212] width 232 height 46
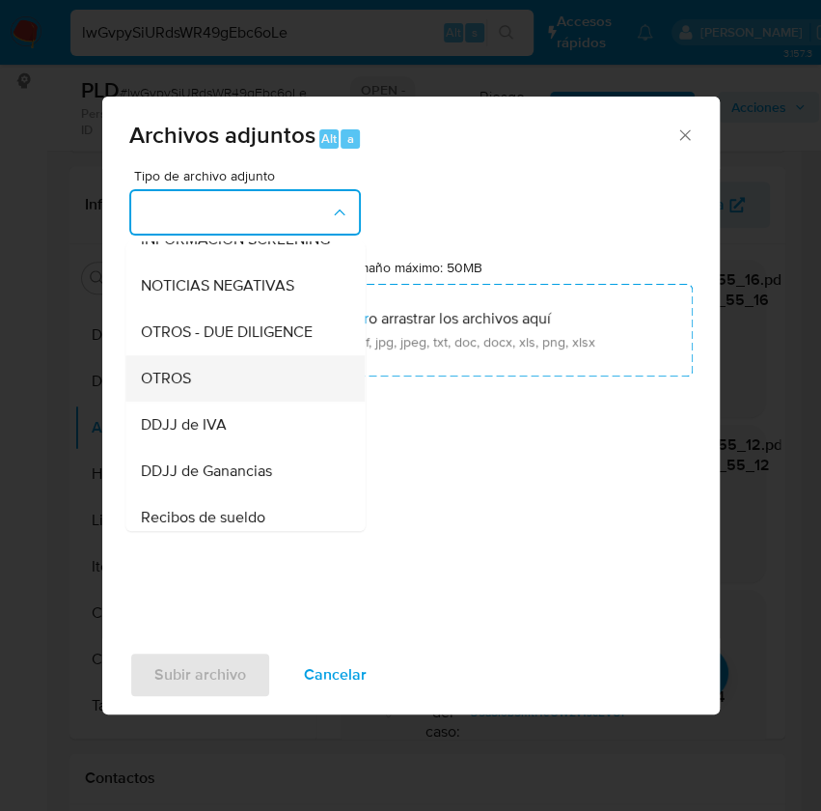
click at [221, 381] on div "OTROS" at bounding box center [239, 378] width 197 height 46
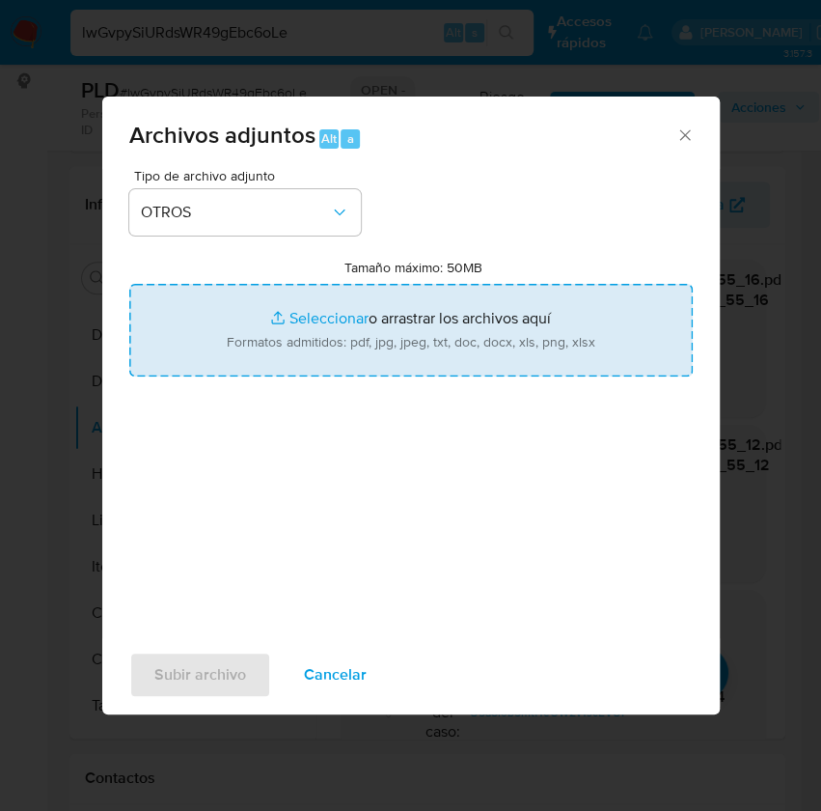
click at [405, 304] on input "Tamaño máximo: 50MB Seleccionar archivos" at bounding box center [411, 330] width 564 height 93
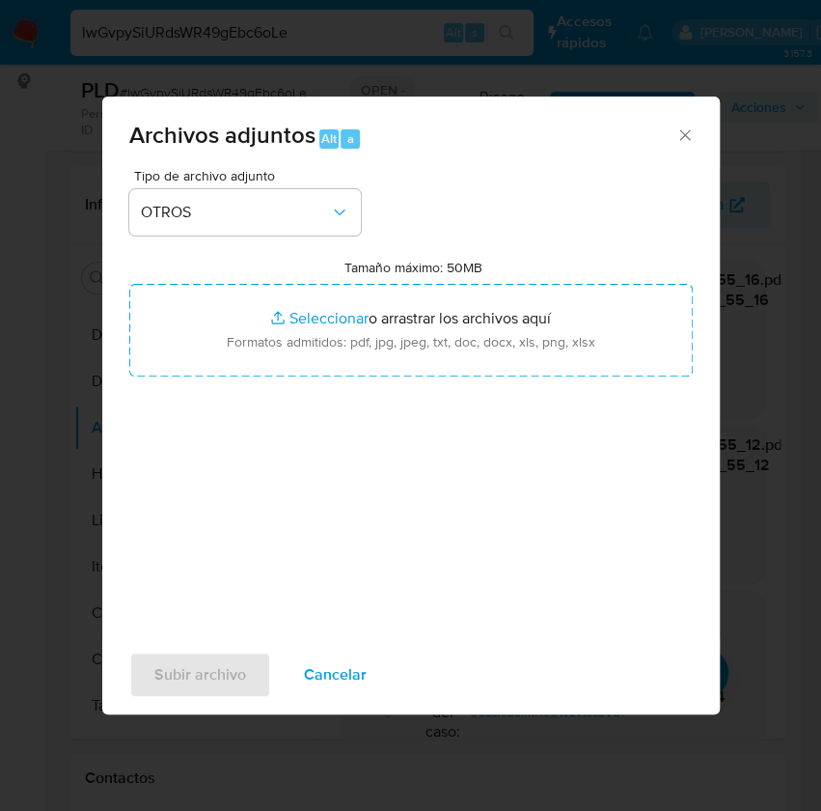
click at [680, 130] on icon "Cerrar" at bounding box center [685, 134] width 11 height 11
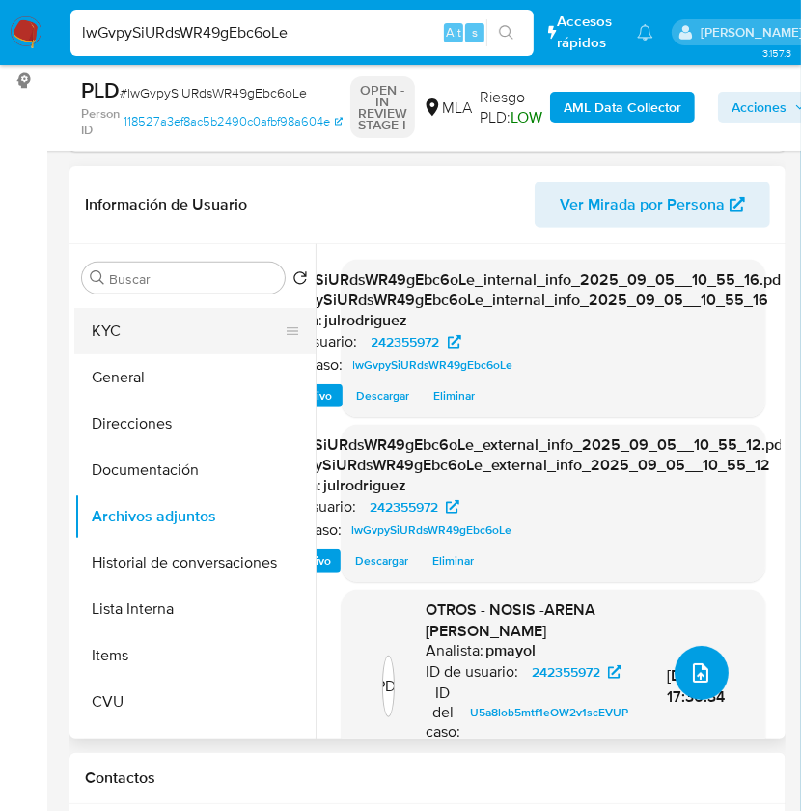
scroll to position [0, 0]
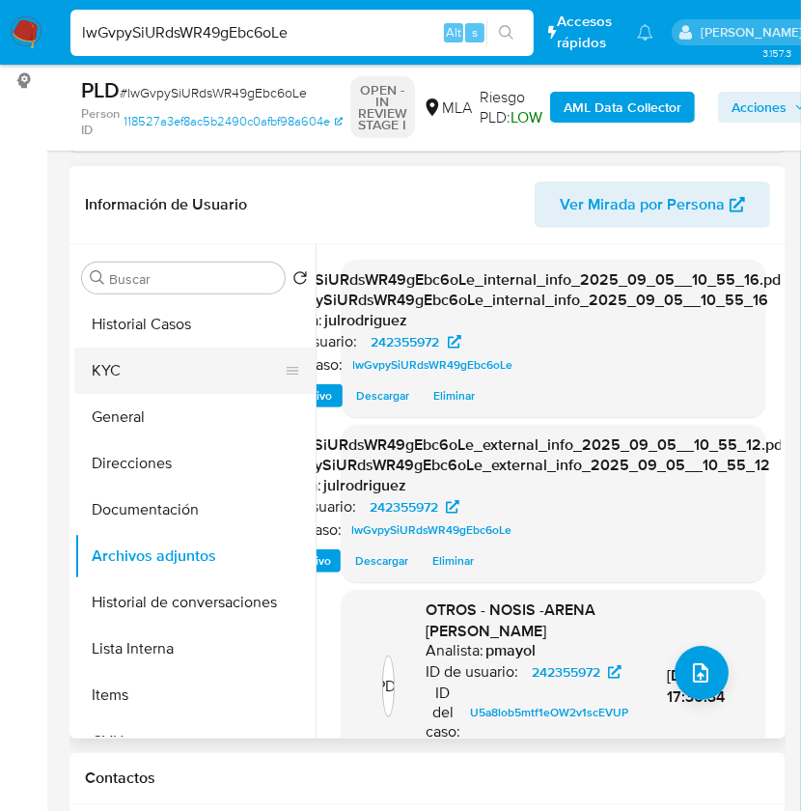
click at [148, 381] on button "KYC" at bounding box center [187, 370] width 226 height 46
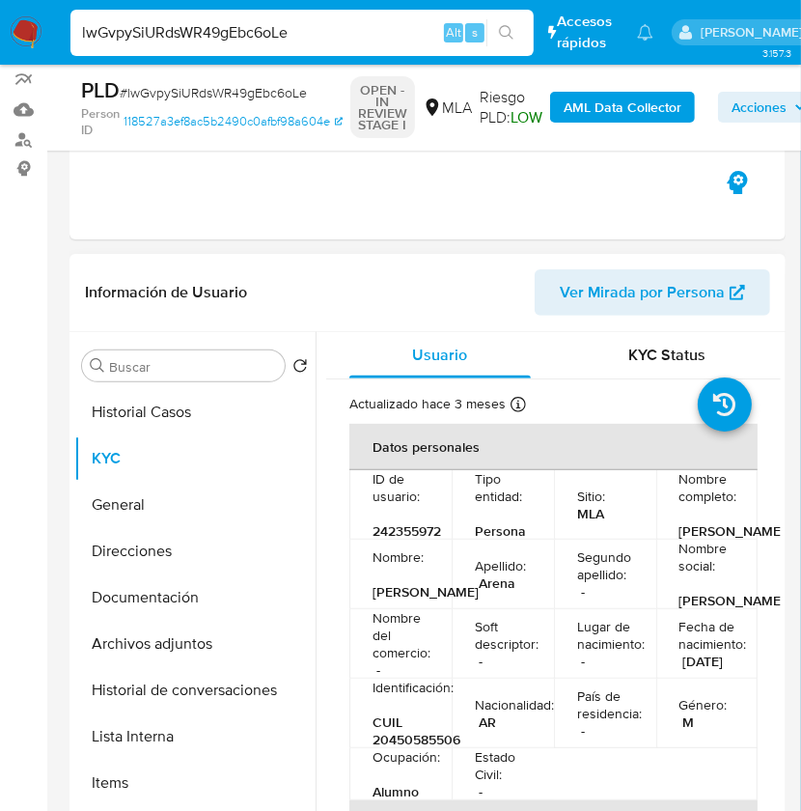
scroll to position [128, 0]
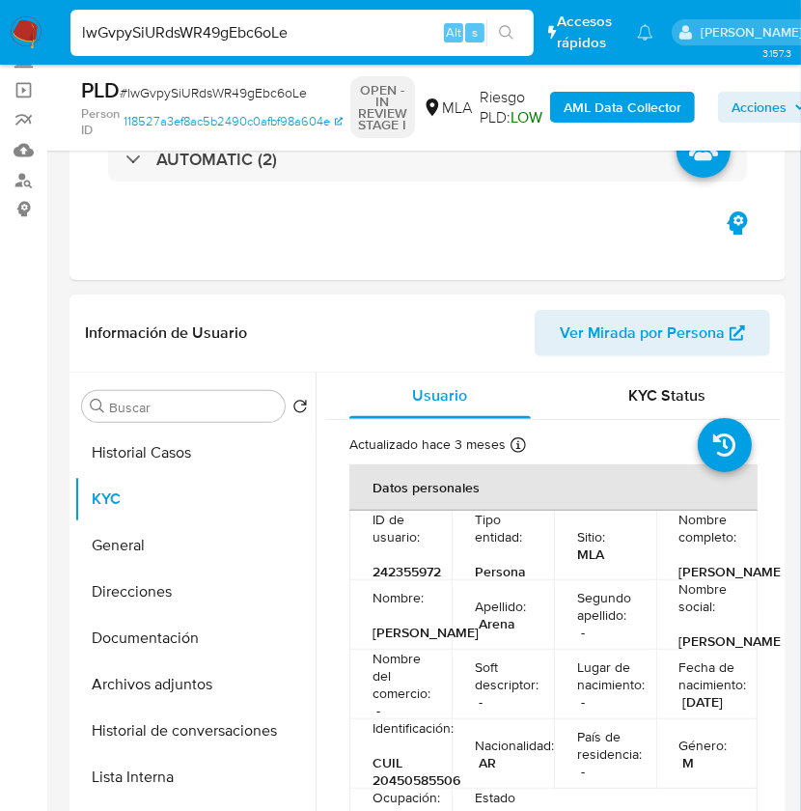
click at [413, 580] on p "242355972" at bounding box center [407, 571] width 69 height 17
copy p "242355972"
click at [247, 84] on span "# lwGvpySiURdsWR49gEbc6oLe" at bounding box center [213, 92] width 187 height 19
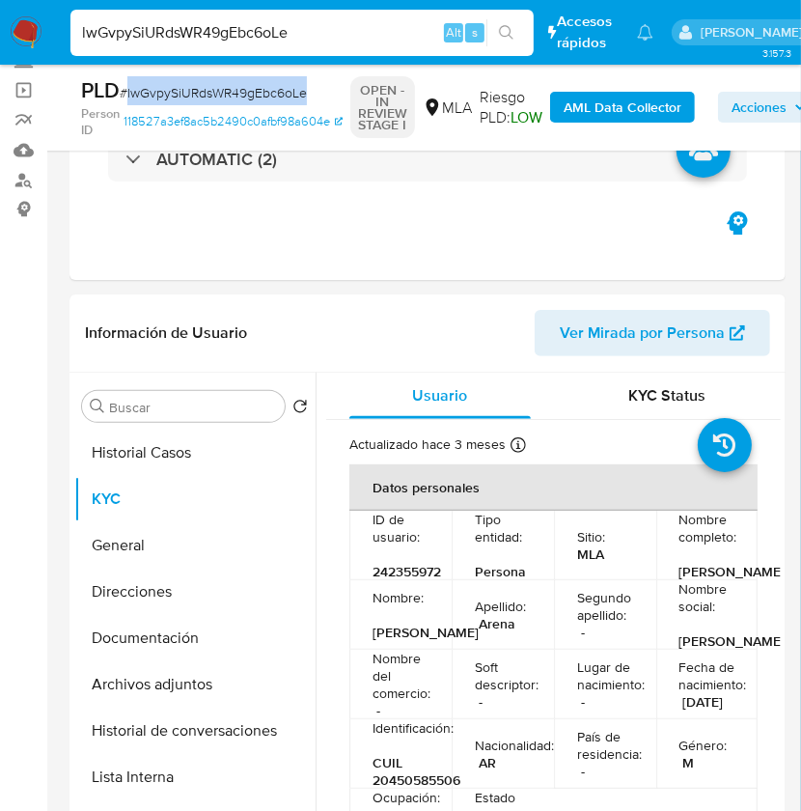
copy span "lwGvpySiURdsWR49gEbc6oLe"
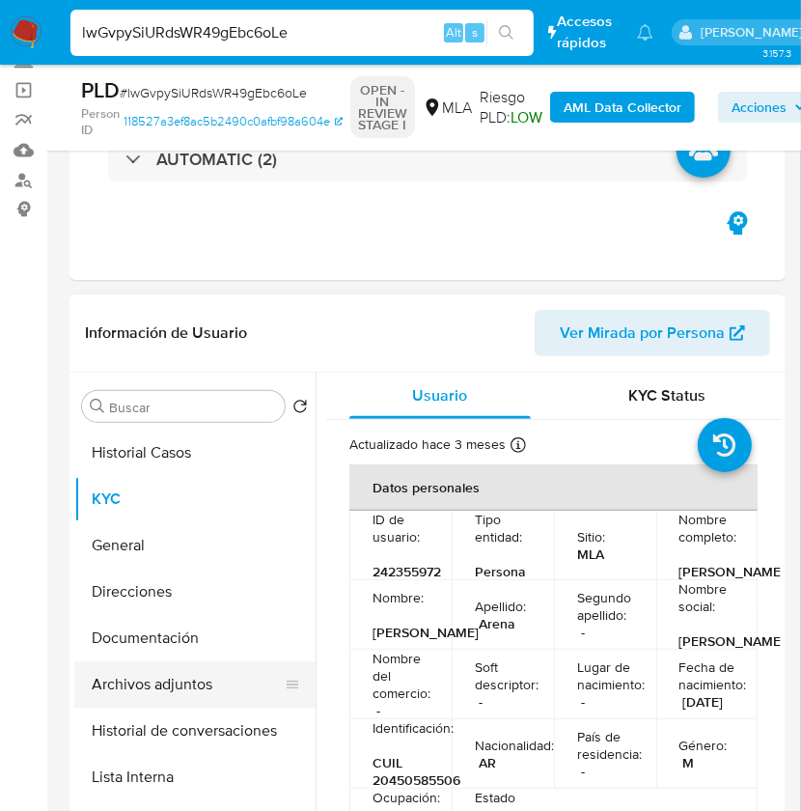
click at [190, 675] on button "Archivos adjuntos" at bounding box center [187, 684] width 226 height 46
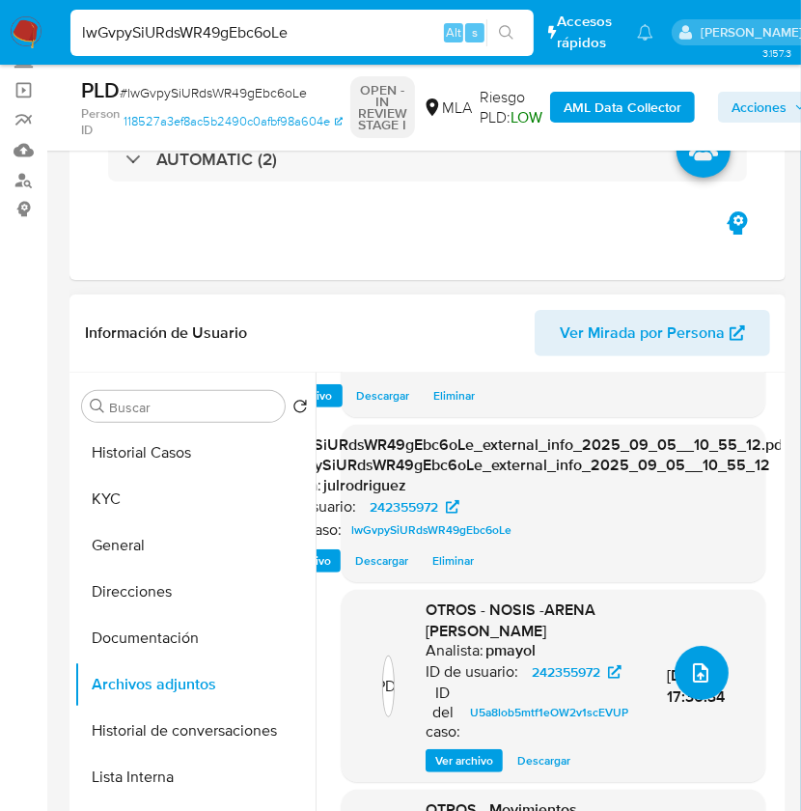
click at [700, 668] on icon "upload-file" at bounding box center [700, 672] width 15 height 19
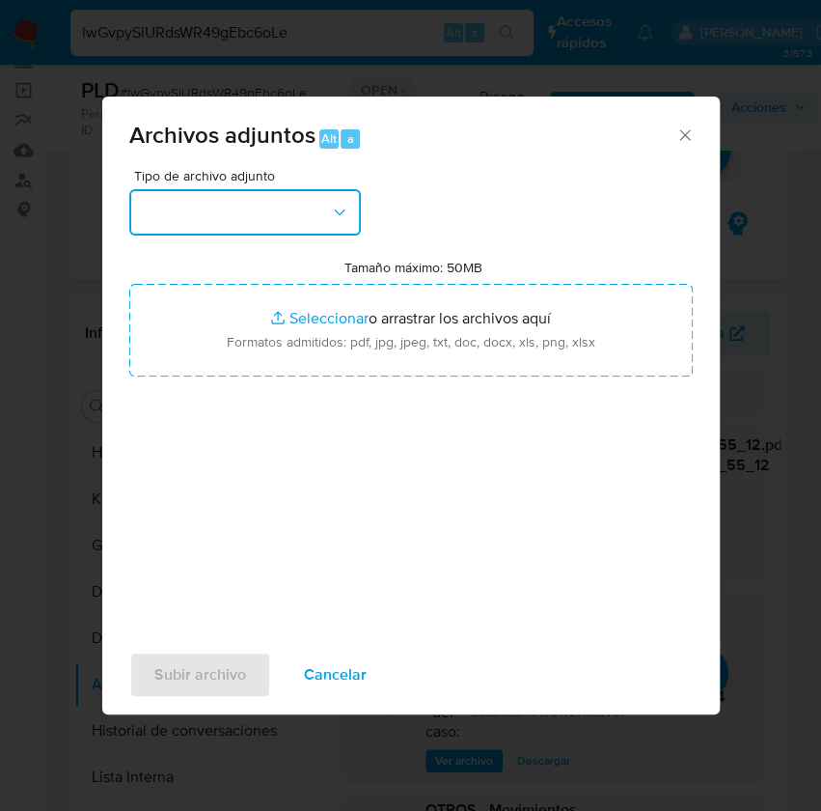
click at [228, 213] on button "button" at bounding box center [245, 212] width 232 height 46
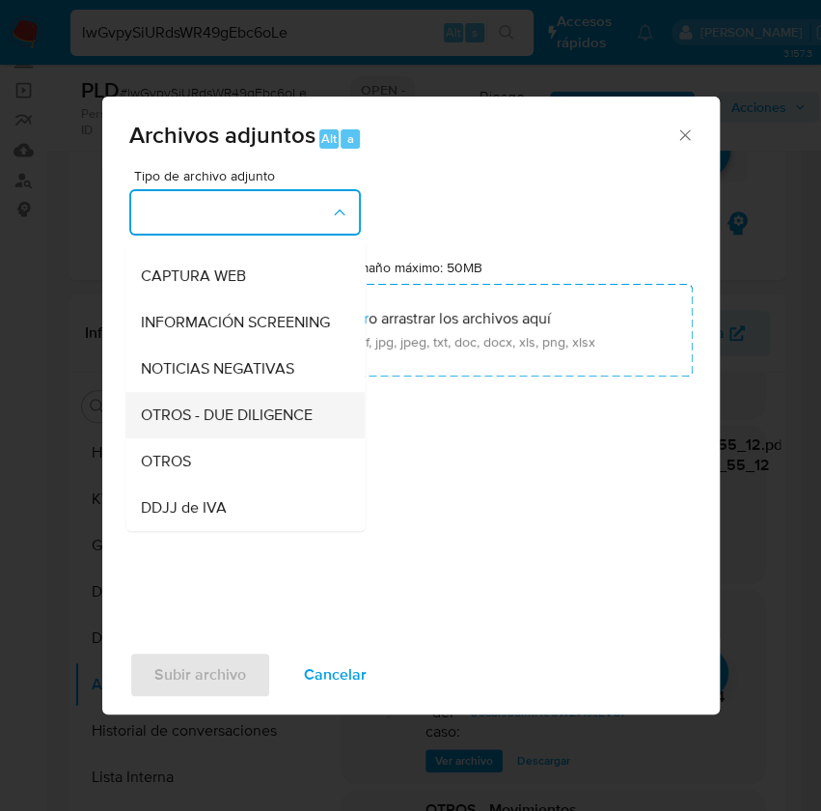
scroll to position [257, 0]
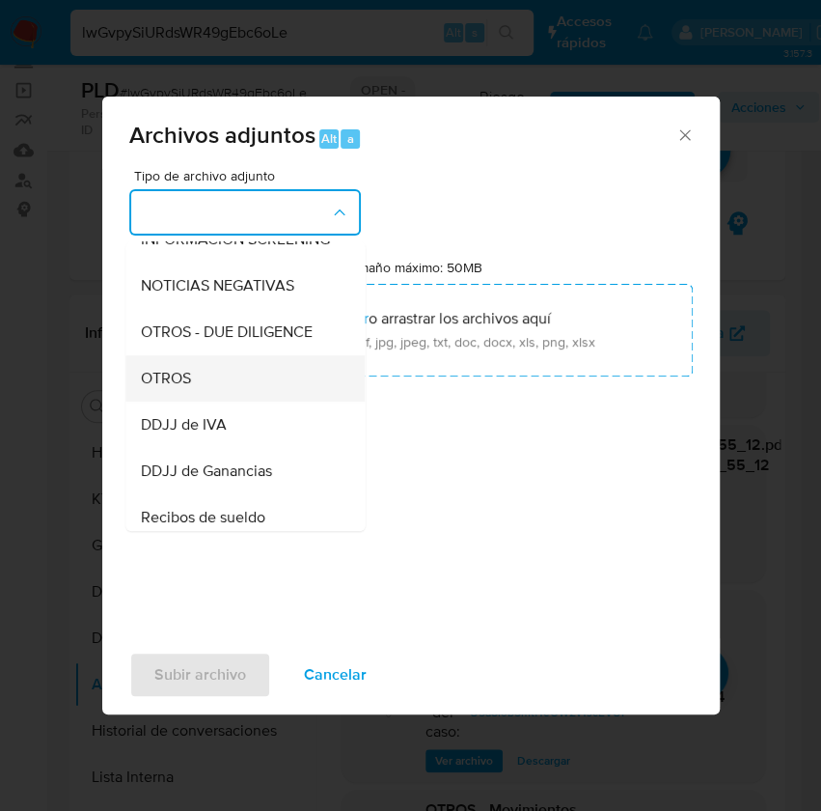
click at [212, 390] on div "OTROS" at bounding box center [239, 378] width 197 height 46
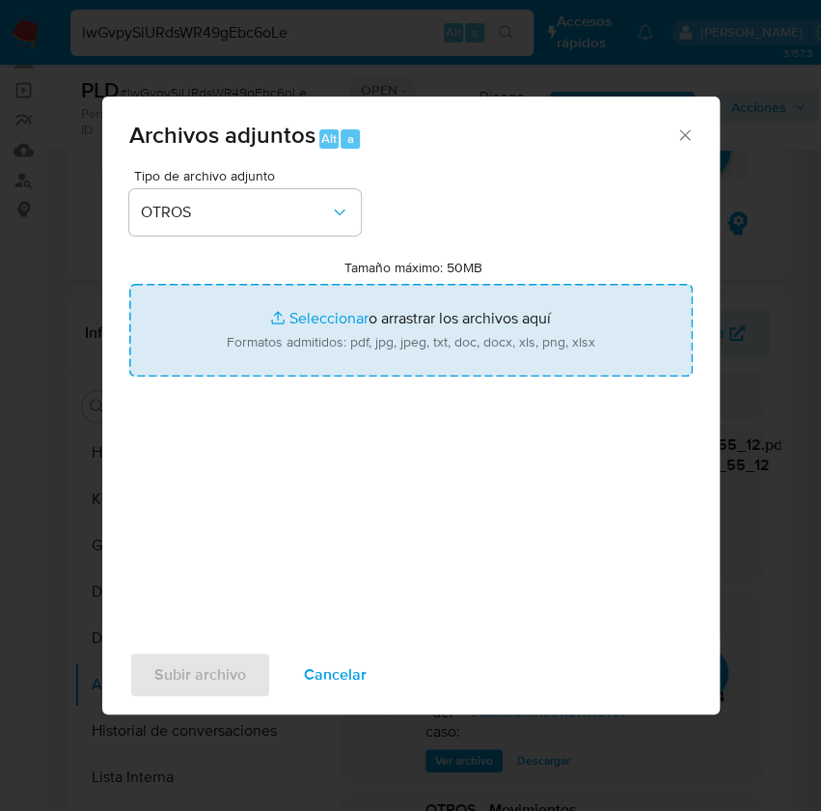
click at [444, 333] on input "Tamaño máximo: 50MB Seleccionar archivos" at bounding box center [411, 330] width 564 height 93
type input "C:\fakepath\Movimientos - 242355972 - lwGvpySiURdsWR49gEbc6oLe.xlsx"
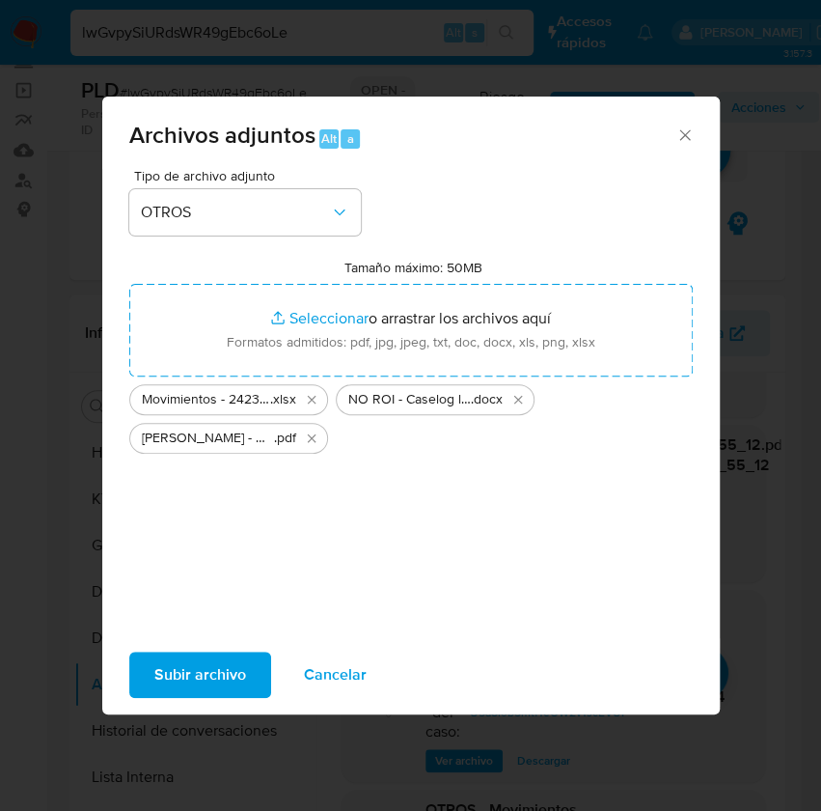
click at [224, 663] on span "Subir archivo" at bounding box center [200, 674] width 92 height 42
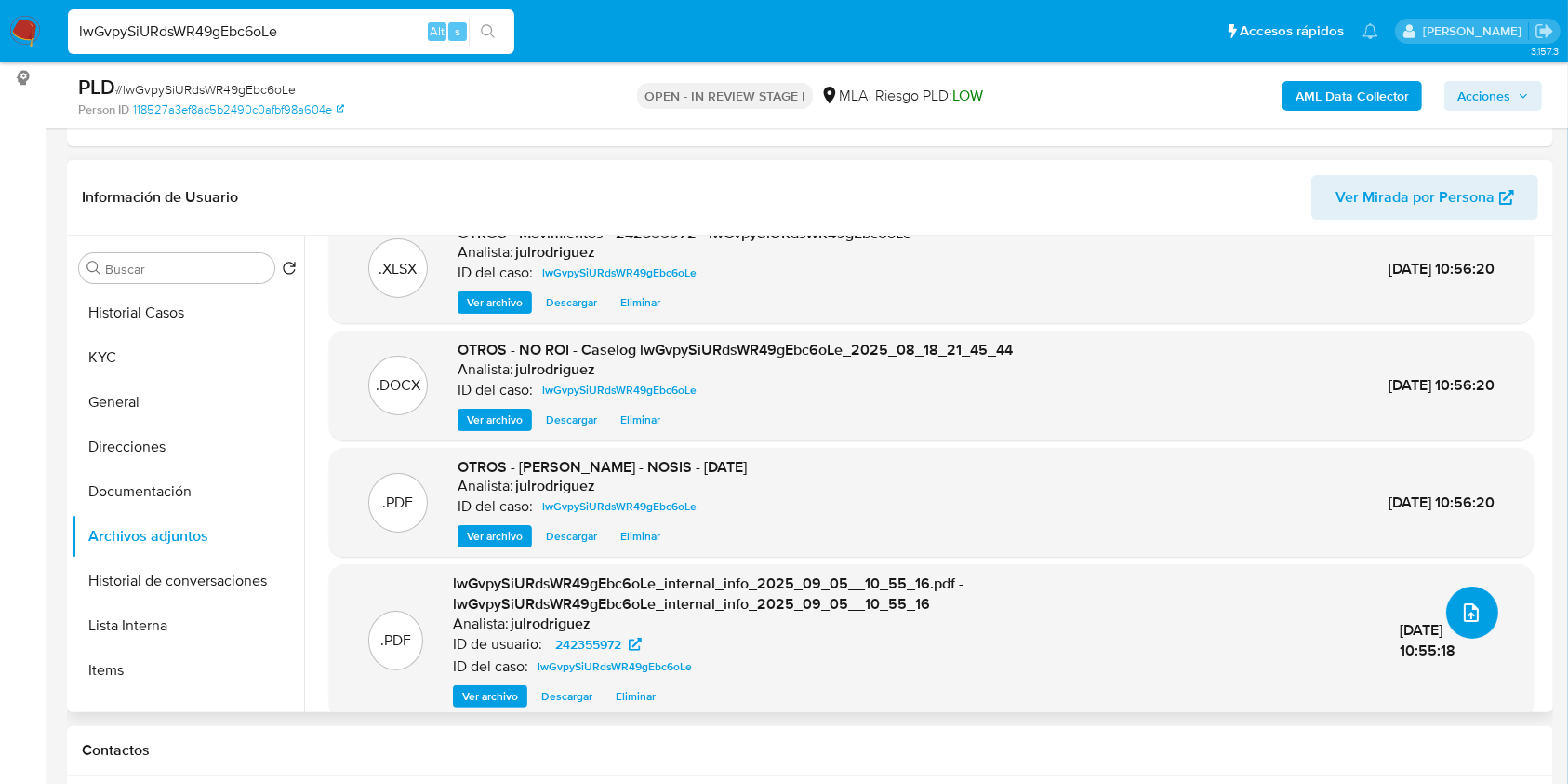
scroll to position [0, 0]
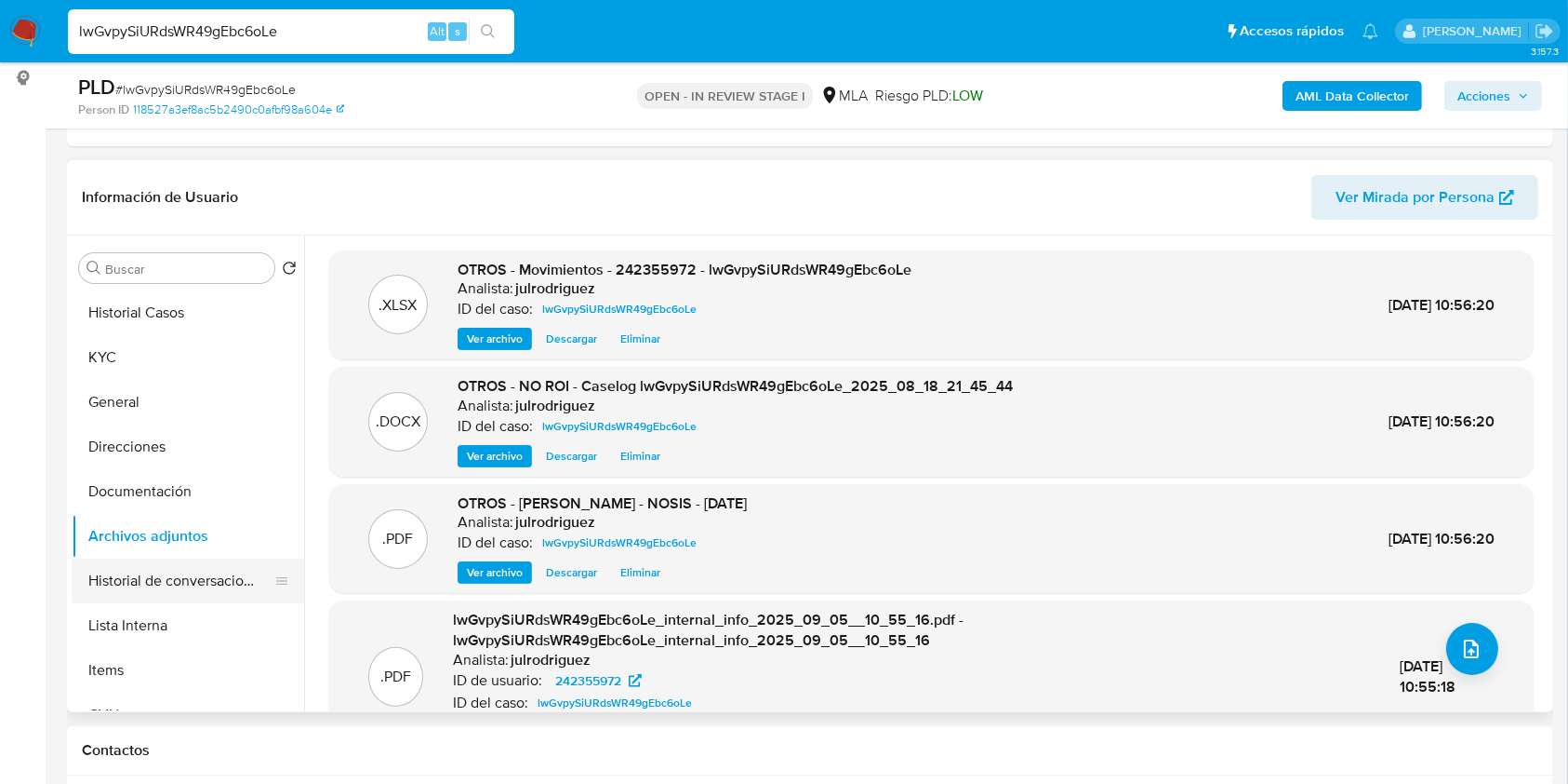
drag, startPoint x: 123, startPoint y: 578, endPoint x: 142, endPoint y: 576, distance: 19.1
click at [123, 578] on button "Historial de conversaciones" at bounding box center [180, 581] width 218 height 44
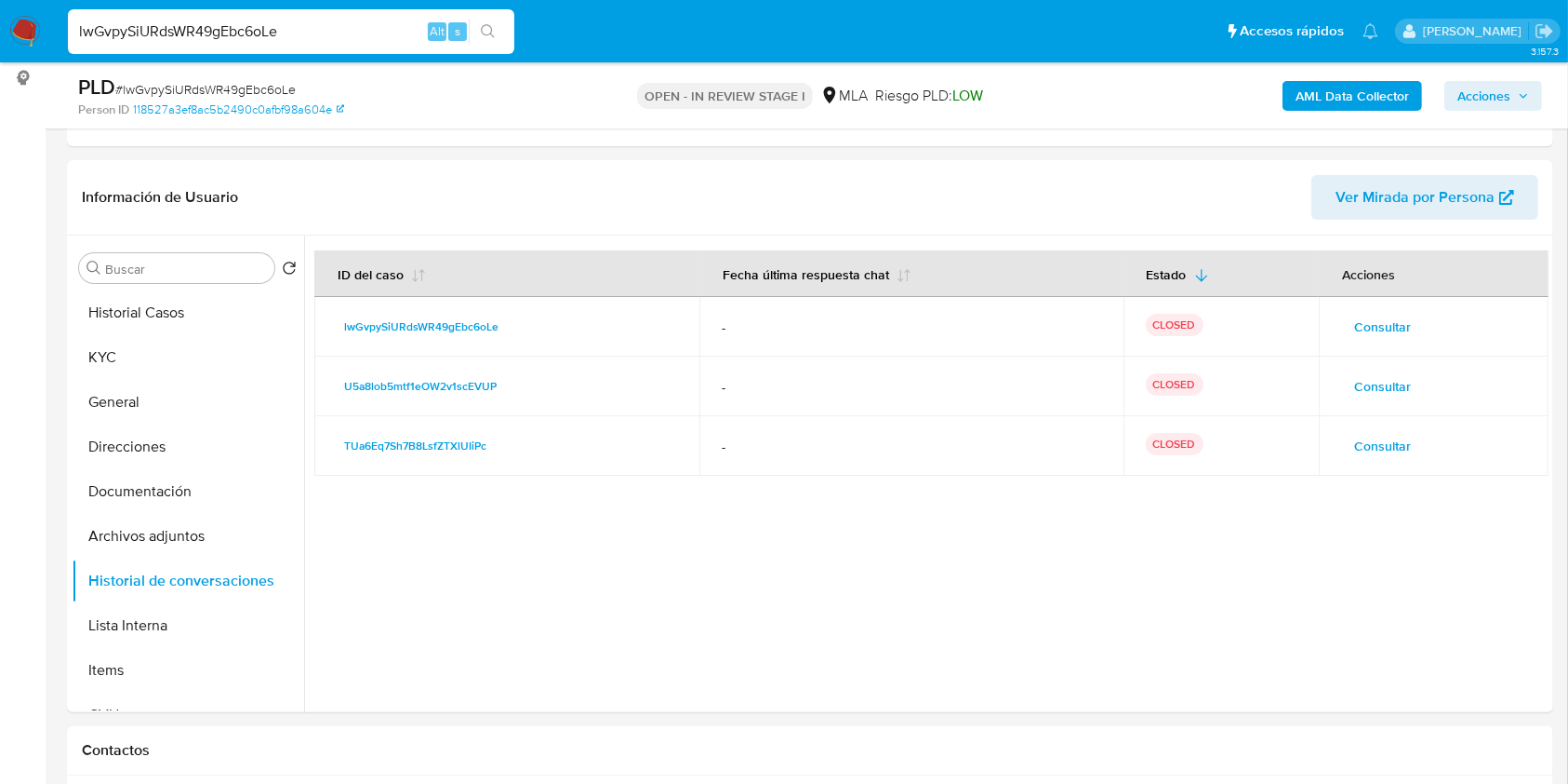
click at [1515, 92] on span "Acciones" at bounding box center [1493, 95] width 71 height 26
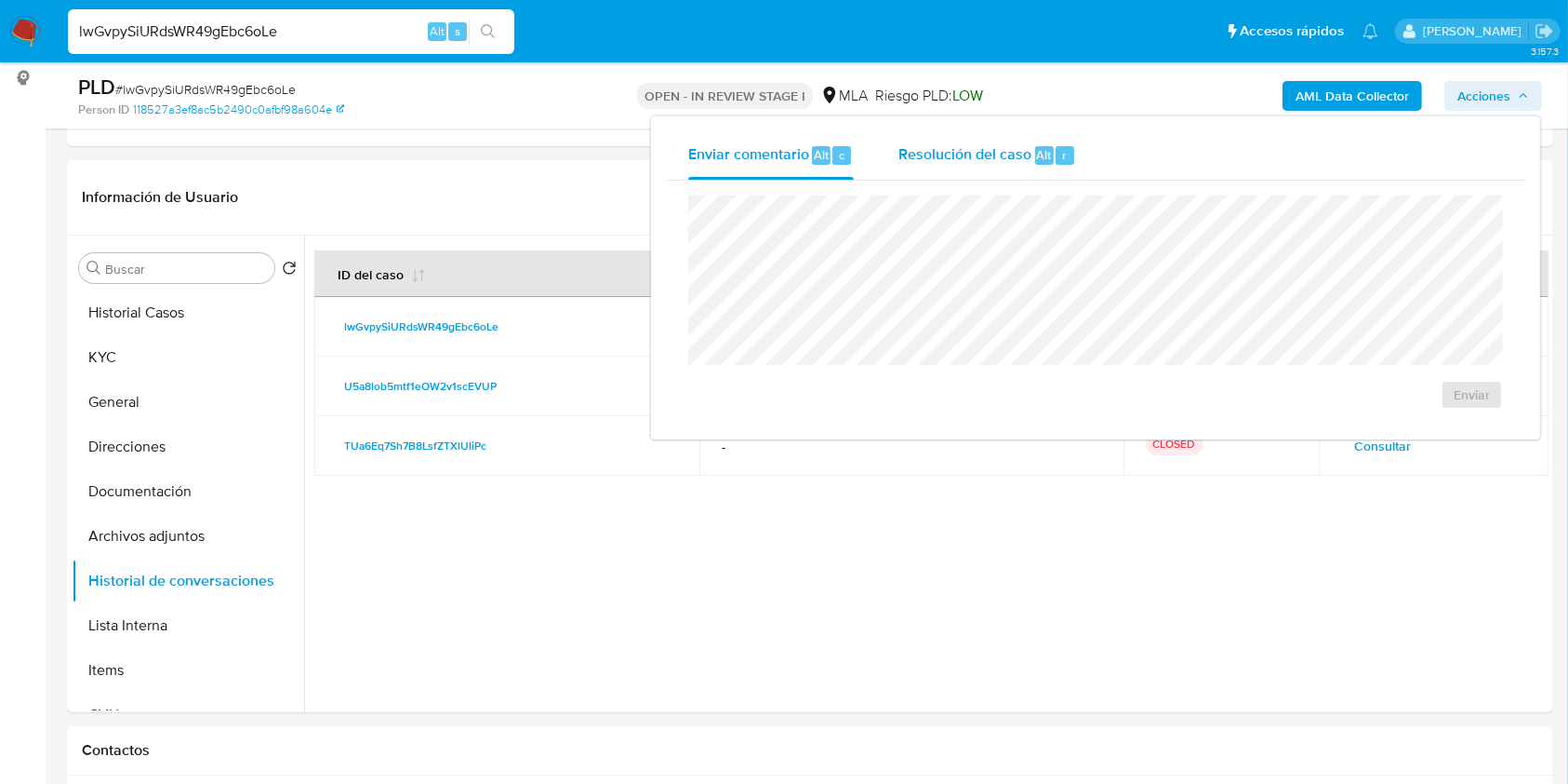
click at [983, 160] on span "Resolución del caso" at bounding box center [965, 154] width 133 height 21
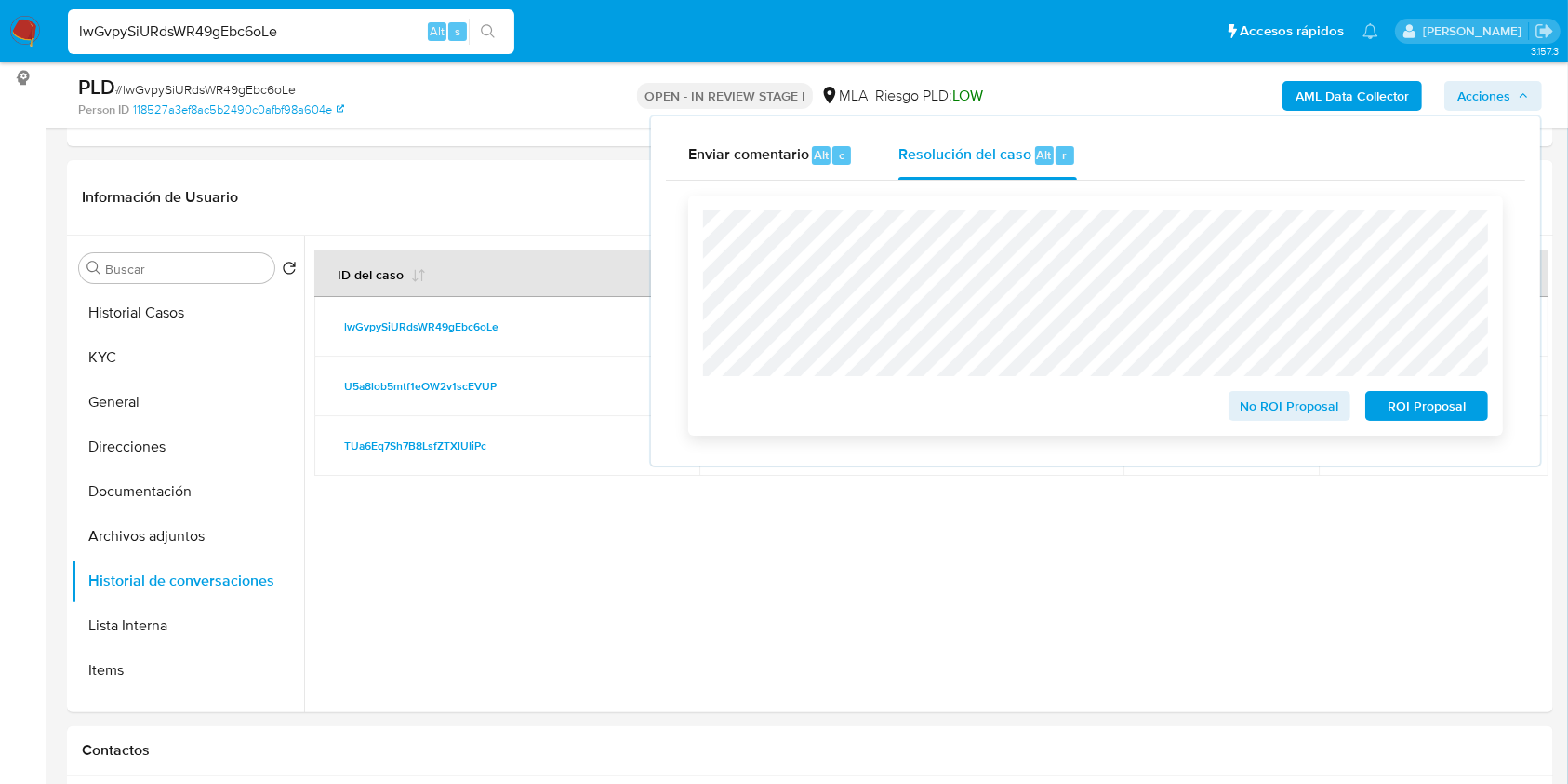
click at [1303, 404] on span "No ROI Proposal" at bounding box center [1290, 405] width 96 height 26
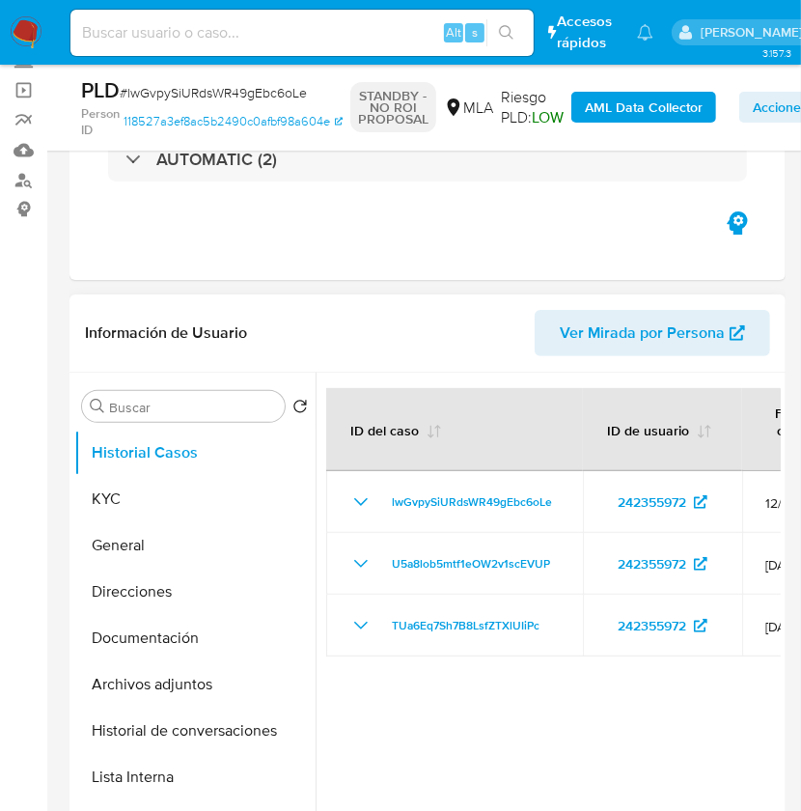
select select "10"
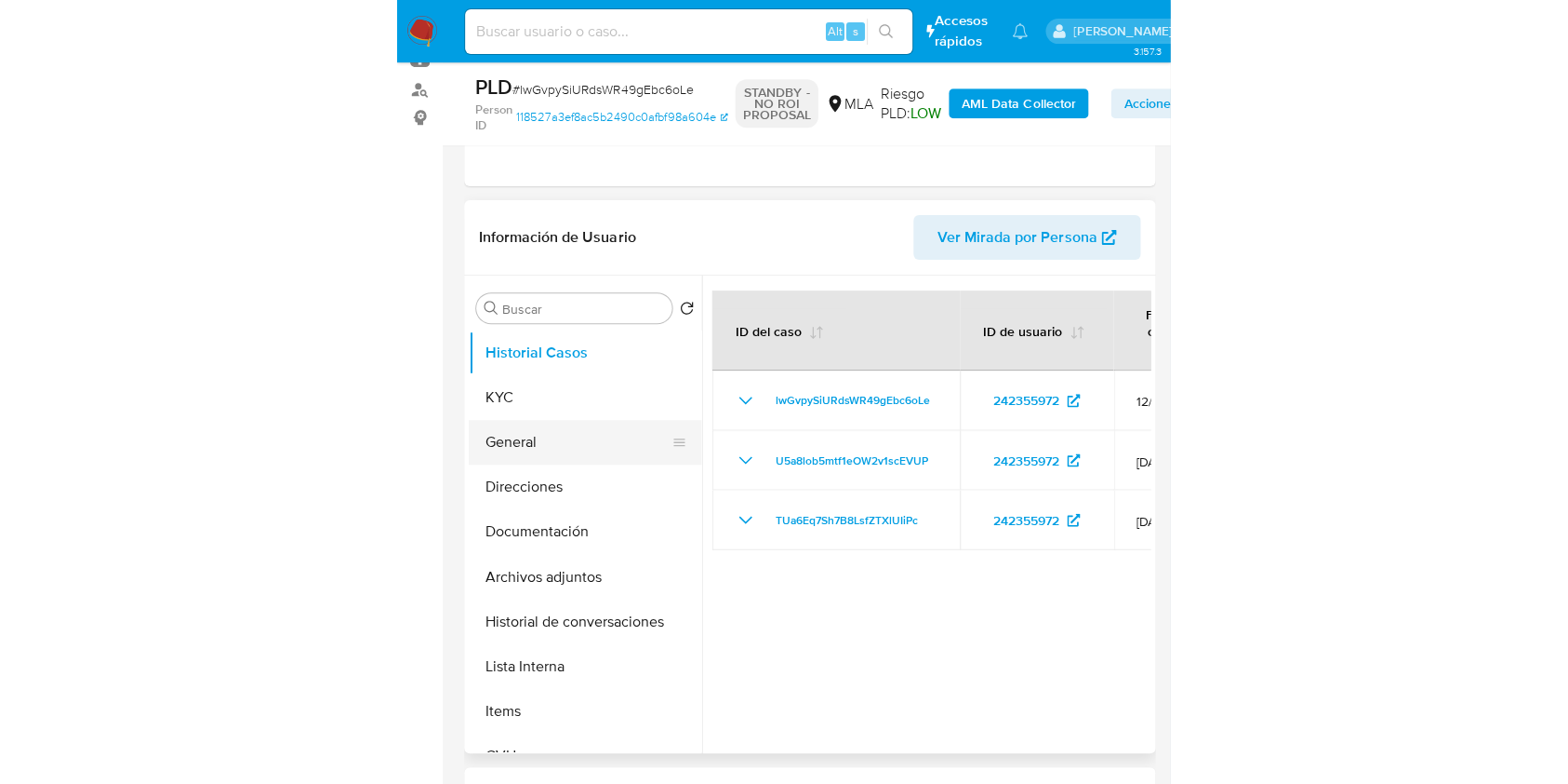
scroll to position [248, 0]
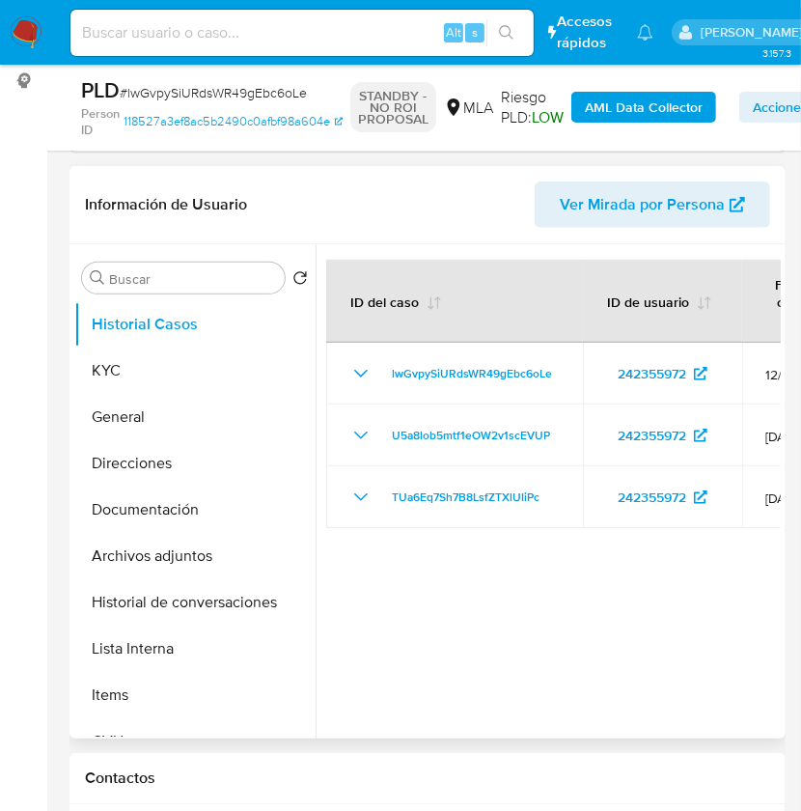
click at [471, 561] on div at bounding box center [548, 491] width 465 height 494
